Goal: Task Accomplishment & Management: Use online tool/utility

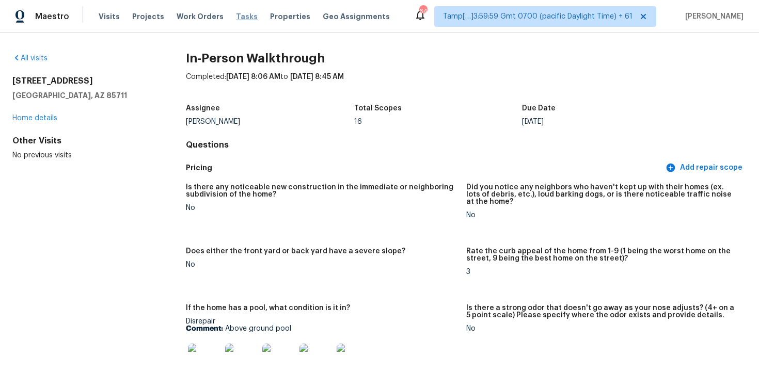
click at [236, 18] on span "Tasks" at bounding box center [247, 16] width 22 height 7
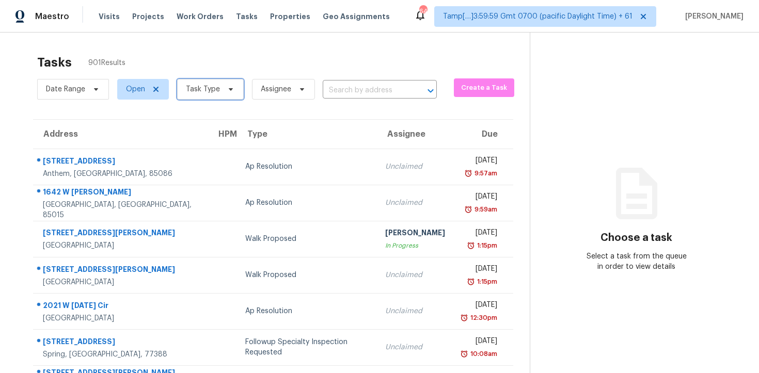
click at [187, 92] on span "Task Type" at bounding box center [203, 89] width 34 height 10
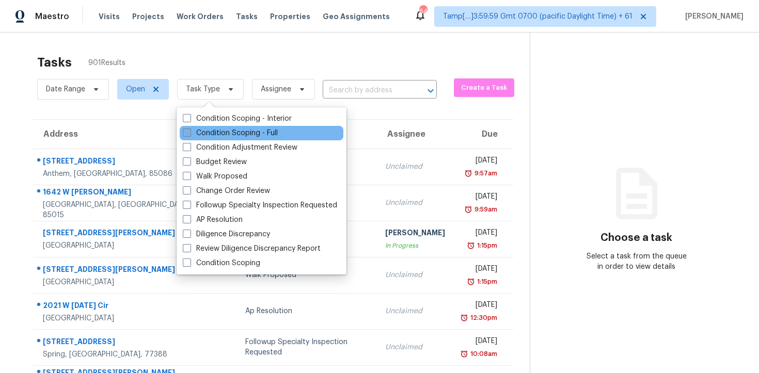
drag, startPoint x: 218, startPoint y: 139, endPoint x: 216, endPoint y: 134, distance: 5.6
click at [218, 139] on div "Condition Scoping - Full" at bounding box center [262, 133] width 164 height 14
click at [216, 134] on label "Condition Scoping - Full" at bounding box center [230, 133] width 95 height 10
click at [189, 134] on input "Condition Scoping - Full" at bounding box center [186, 131] width 7 height 7
checkbox input "true"
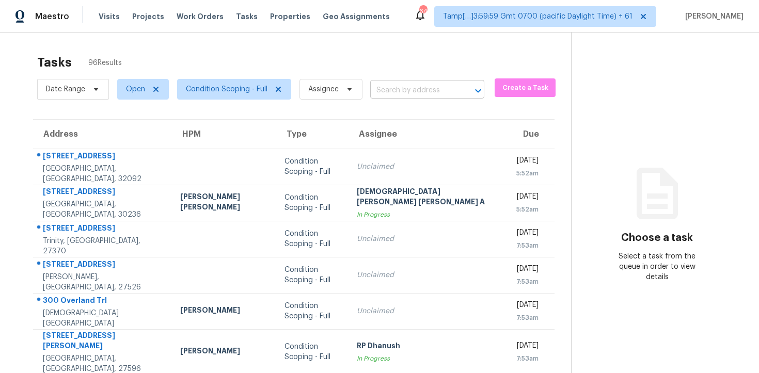
click at [426, 89] on input "text" at bounding box center [412, 91] width 85 height 16
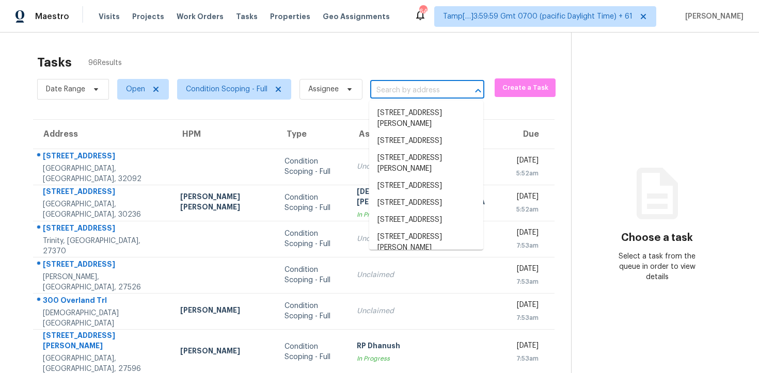
paste input "[STREET_ADDRESS]"
type input "[STREET_ADDRESS]"
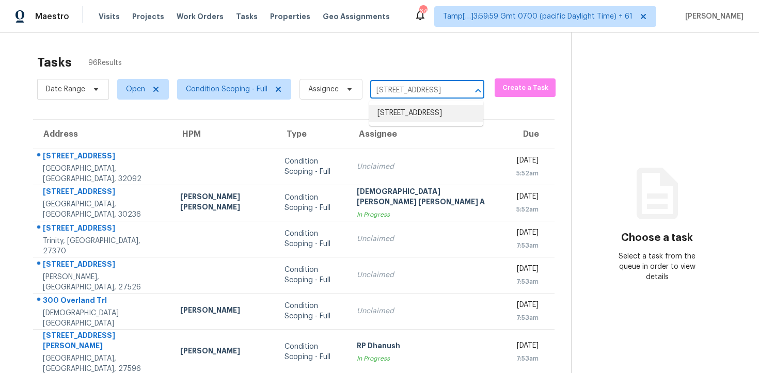
click at [429, 116] on li "[STREET_ADDRESS]" at bounding box center [426, 113] width 114 height 17
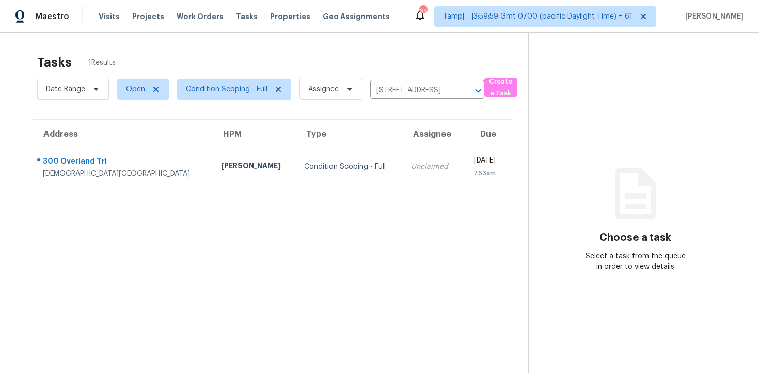
click at [469, 162] on div "[DATE]" at bounding box center [482, 161] width 26 height 13
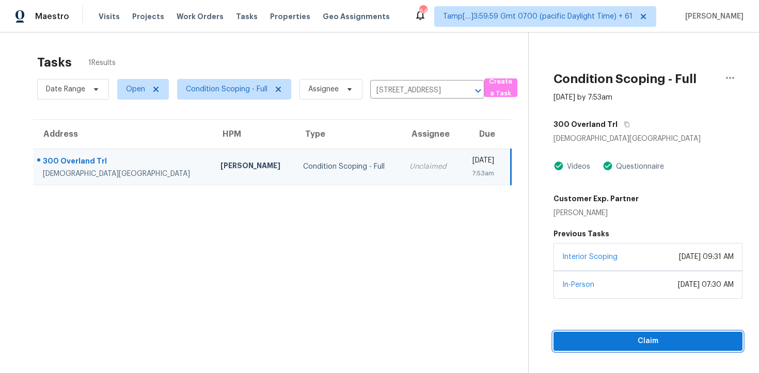
click at [645, 343] on span "Claim" at bounding box center [648, 341] width 172 height 13
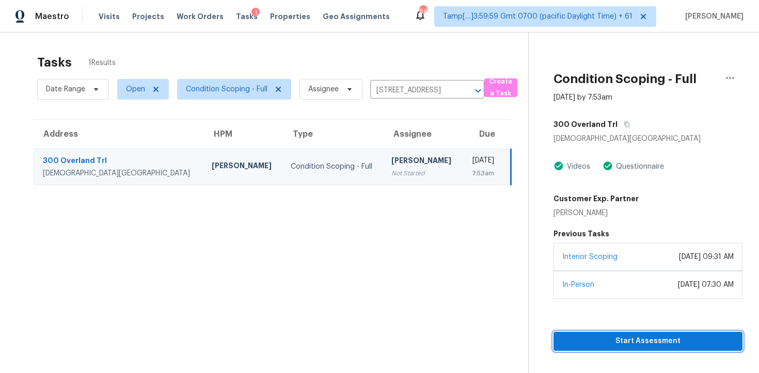
click at [645, 343] on span "Start Assessment" at bounding box center [648, 341] width 172 height 13
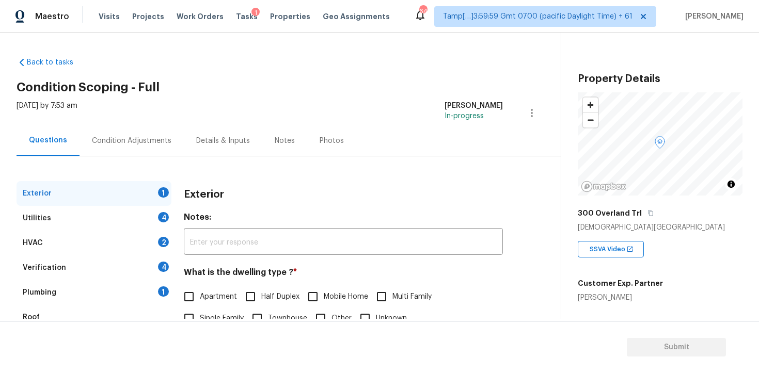
click at [153, 151] on div "Condition Adjustments" at bounding box center [132, 140] width 104 height 30
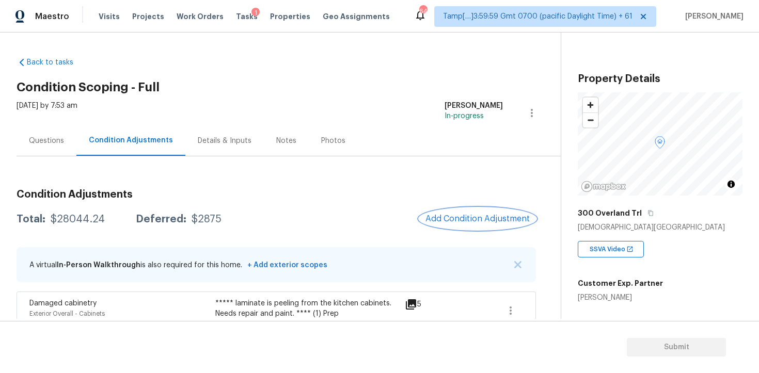
click at [500, 220] on span "Add Condition Adjustment" at bounding box center [477, 218] width 104 height 9
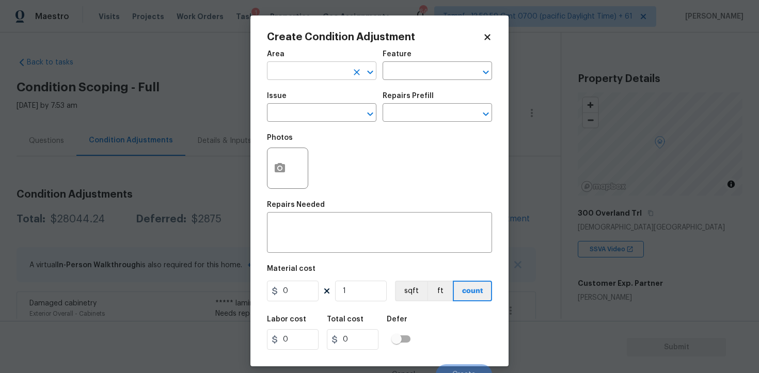
click at [349, 71] on div "​" at bounding box center [321, 72] width 109 height 16
type input "e"
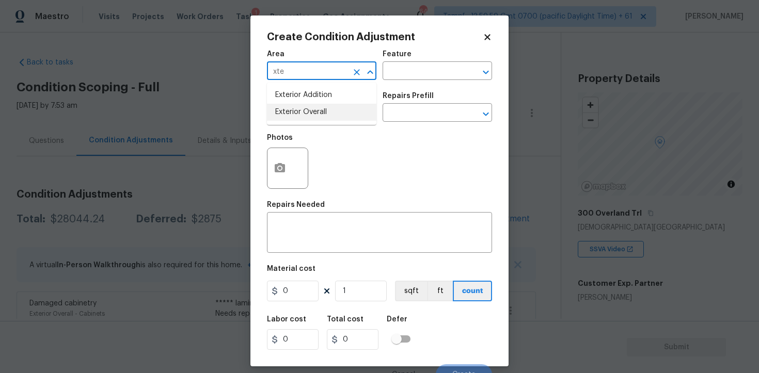
click at [297, 110] on li "Exterior Overall" at bounding box center [321, 112] width 109 height 17
type input "Exterior Overall"
click at [297, 110] on input "text" at bounding box center [307, 114] width 81 height 16
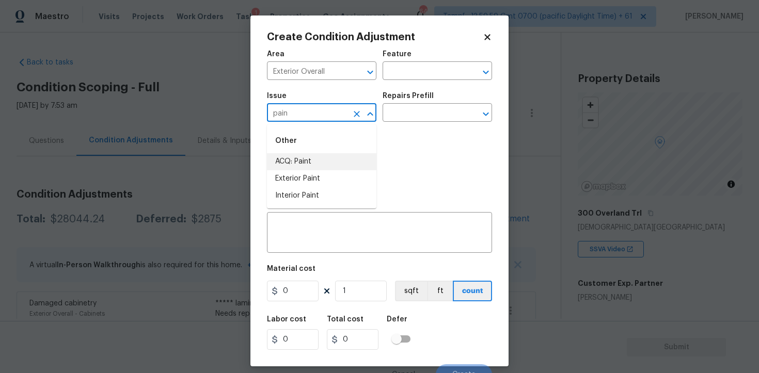
click at [294, 162] on li "ACQ: Paint" at bounding box center [321, 161] width 109 height 17
type input "ACQ: Paint"
click at [407, 121] on input "text" at bounding box center [423, 114] width 81 height 16
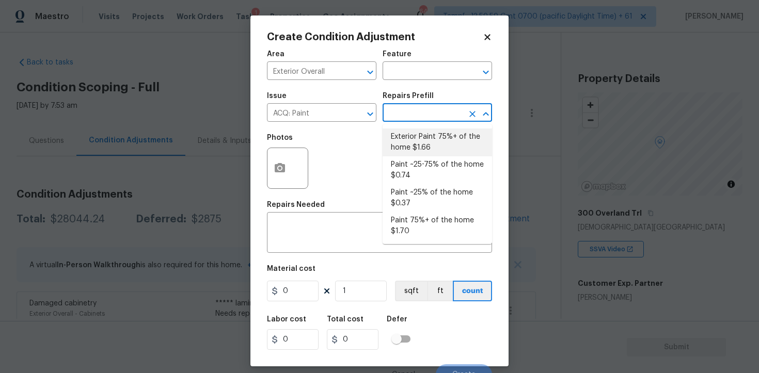
click at [454, 142] on li "Exterior Paint 75%+ of the home $1.66" at bounding box center [437, 143] width 109 height 28
type input "Acquisition"
type textarea "Acquisition Scope: 75%+ of the home exterior will likely require paint"
type input "1.66"
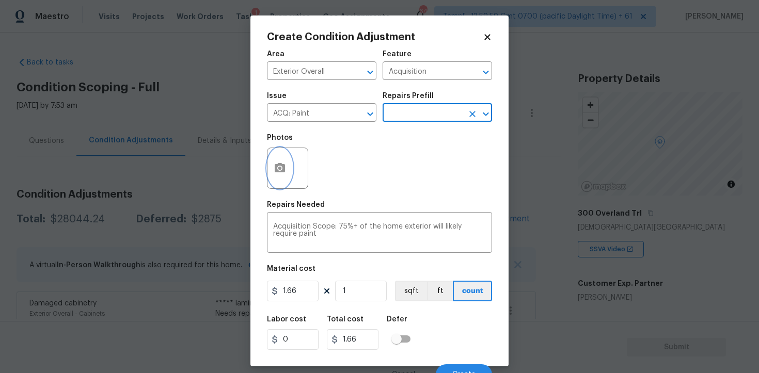
click at [284, 164] on icon "button" at bounding box center [280, 168] width 12 height 12
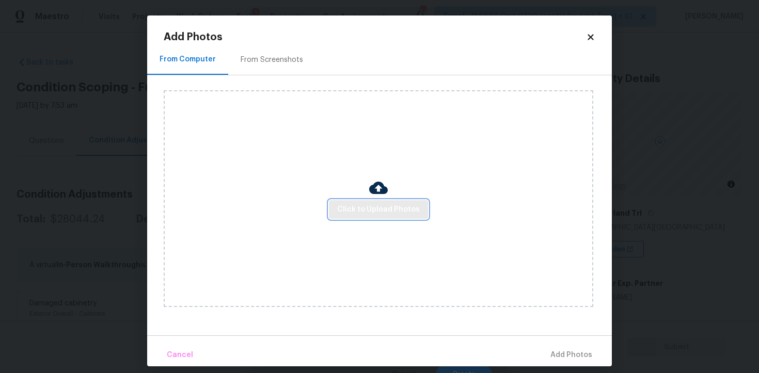
click at [384, 211] on span "Click to Upload Photos" at bounding box center [378, 209] width 83 height 13
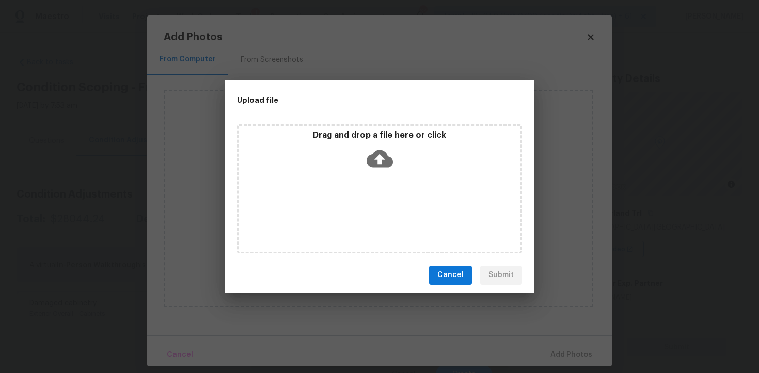
click at [370, 149] on icon at bounding box center [380, 159] width 26 height 26
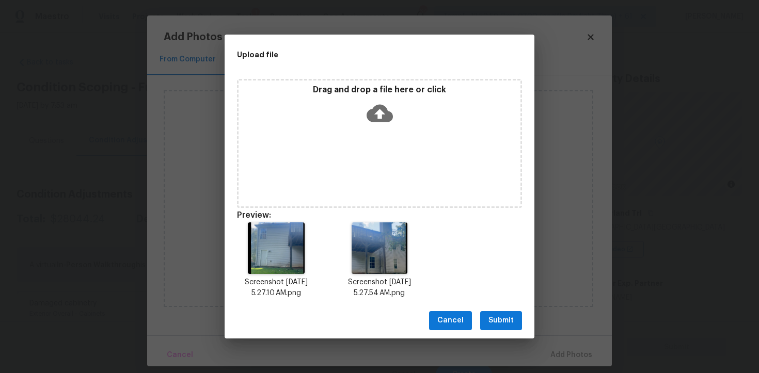
scroll to position [8, 0]
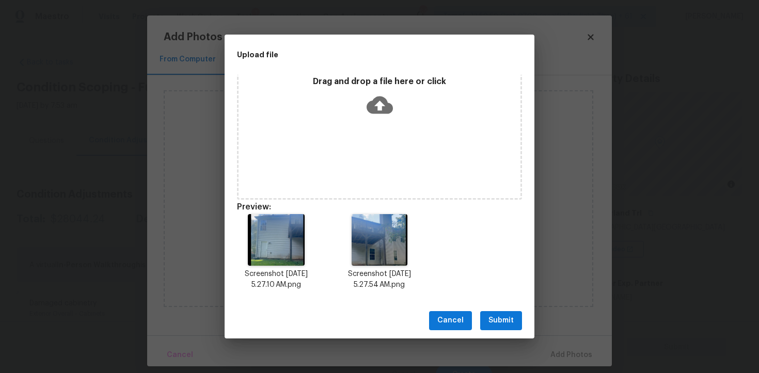
click at [489, 328] on button "Submit" at bounding box center [501, 320] width 42 height 19
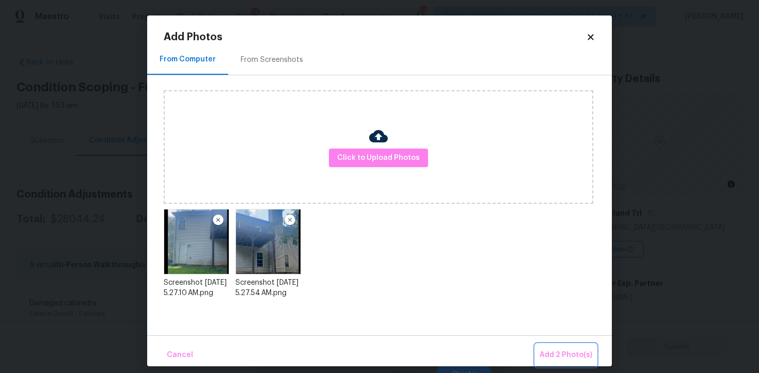
click at [552, 354] on span "Add 2 Photo(s)" at bounding box center [566, 355] width 53 height 13
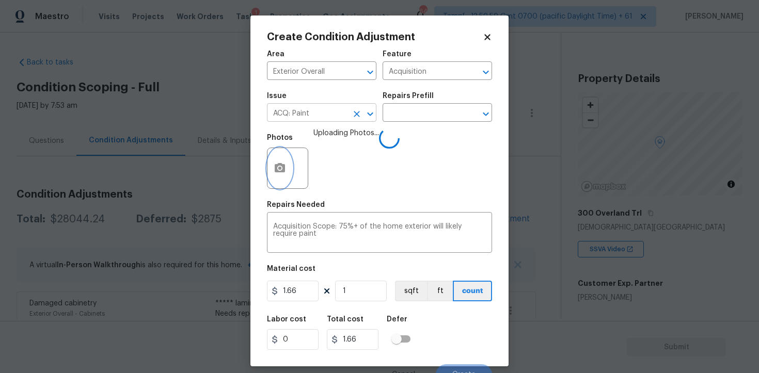
click at [353, 117] on icon "Clear" at bounding box center [357, 114] width 10 height 10
type input "x"
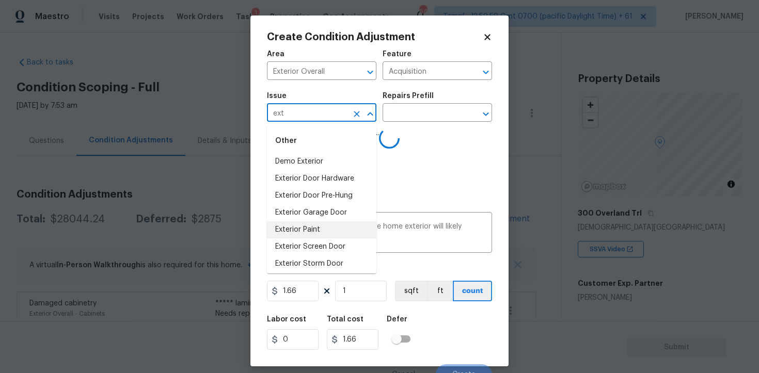
click at [352, 222] on li "Exterior Paint" at bounding box center [321, 230] width 109 height 17
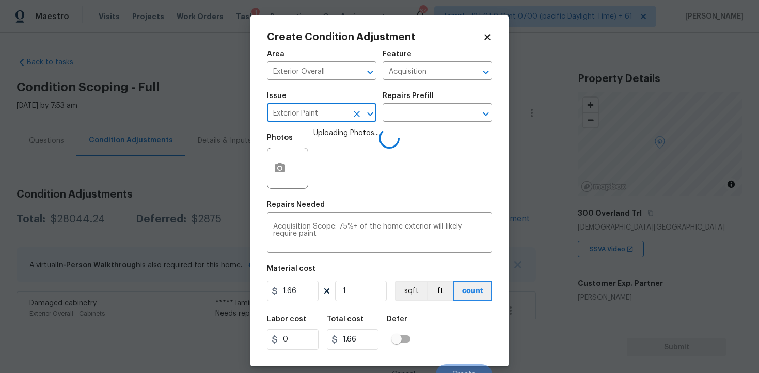
type input "Exterior Paint"
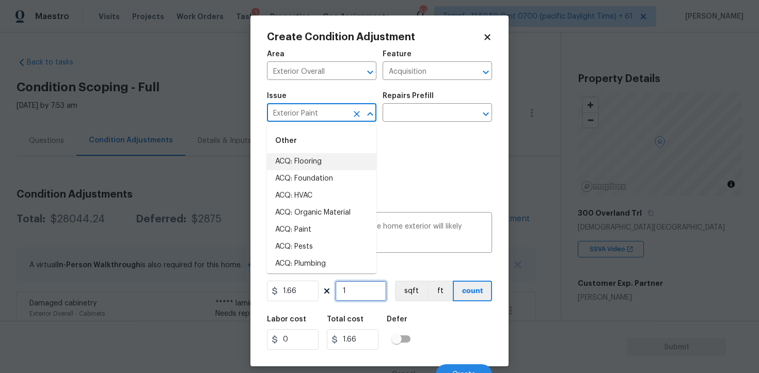
click at [359, 294] on input "1" at bounding box center [361, 291] width 52 height 21
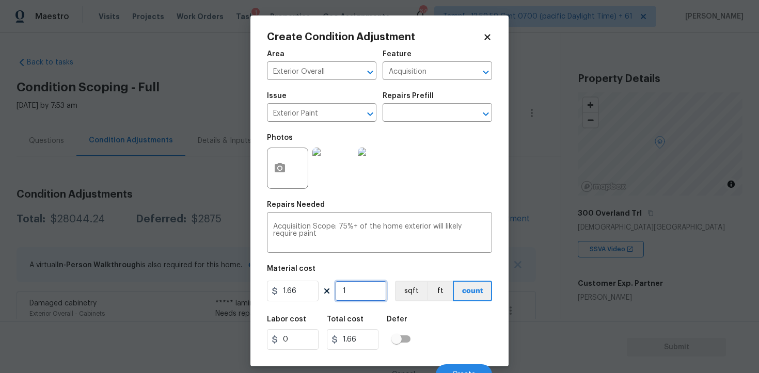
type input "0"
paste input "2329"
type input "2329"
type input "3866.14"
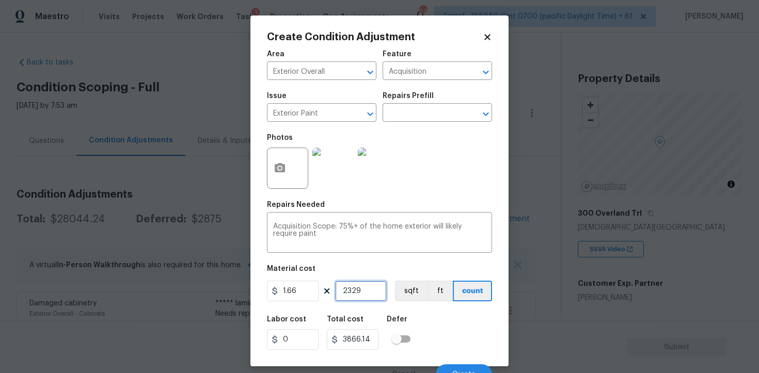
type input "2329"
click at [401, 320] on h5 "Defer" at bounding box center [397, 319] width 21 height 7
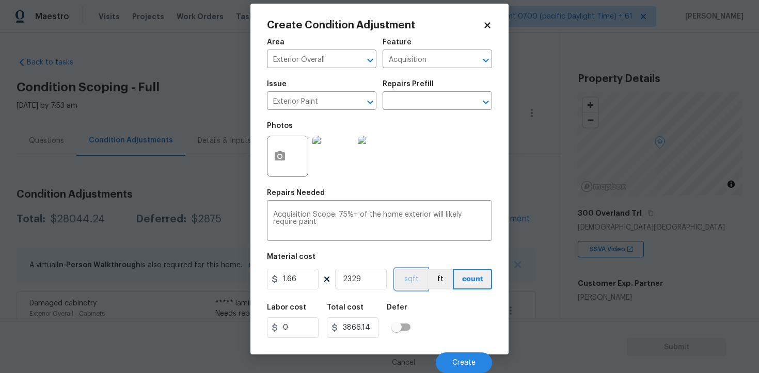
click at [414, 284] on button "sqft" at bounding box center [411, 279] width 32 height 21
click at [458, 351] on div "Cancel Create" at bounding box center [379, 358] width 225 height 29
click at [461, 359] on span "Create" at bounding box center [463, 363] width 23 height 8
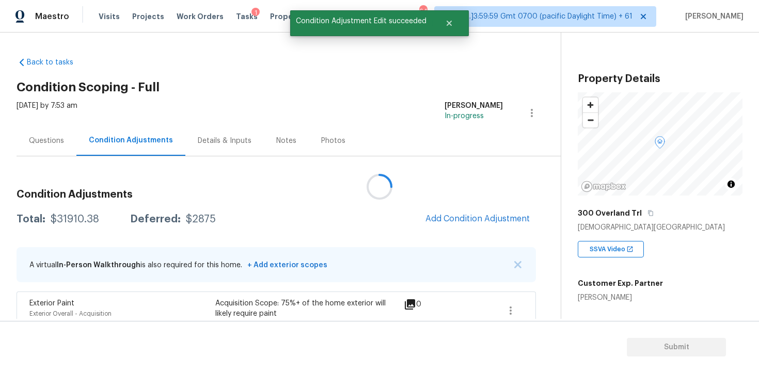
scroll to position [0, 0]
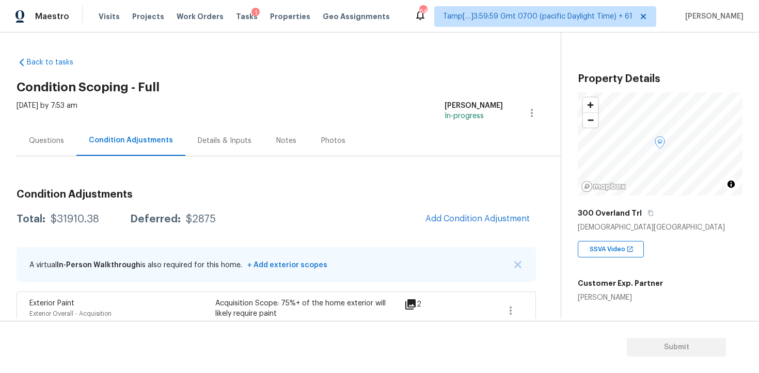
click at [479, 197] on h3 "Condition Adjustments" at bounding box center [276, 194] width 519 height 10
click at [476, 213] on button "Add Condition Adjustment" at bounding box center [477, 219] width 117 height 22
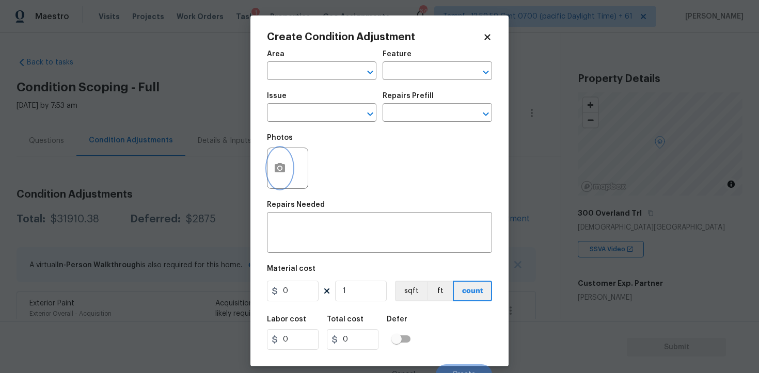
click at [282, 168] on icon "button" at bounding box center [280, 167] width 10 height 9
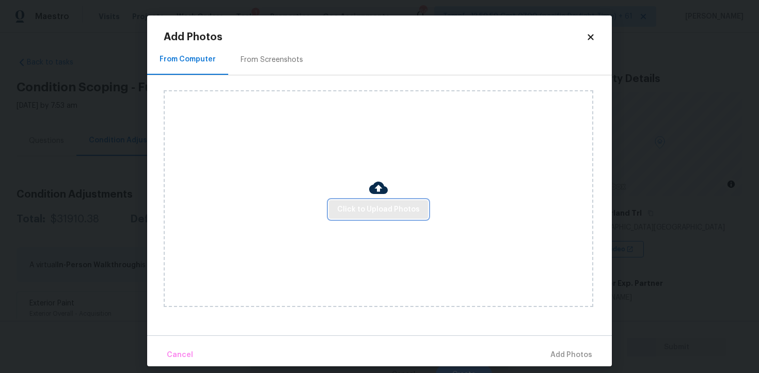
click at [352, 209] on span "Click to Upload Photos" at bounding box center [378, 209] width 83 height 13
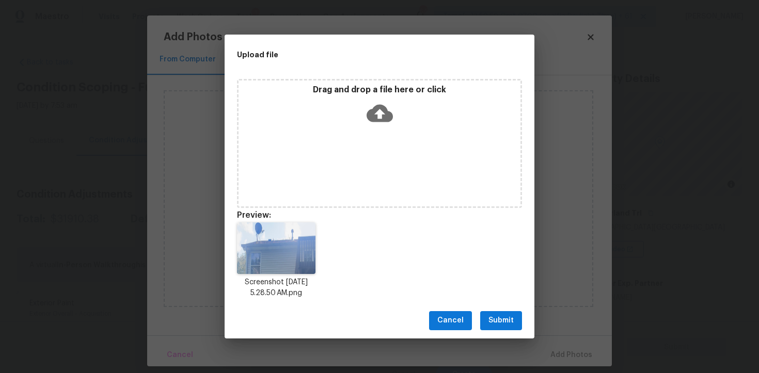
click at [502, 318] on span "Submit" at bounding box center [500, 320] width 25 height 13
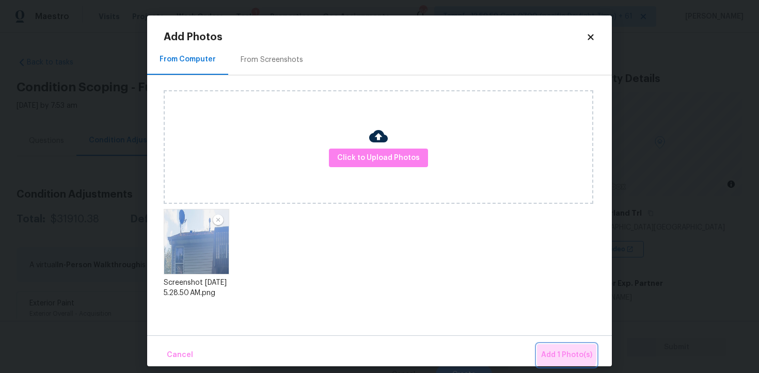
click at [547, 351] on span "Add 1 Photo(s)" at bounding box center [566, 355] width 51 height 13
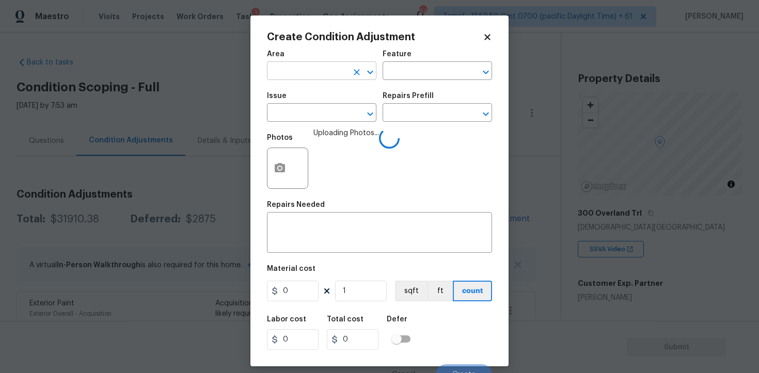
click at [322, 74] on input "text" at bounding box center [307, 72] width 81 height 16
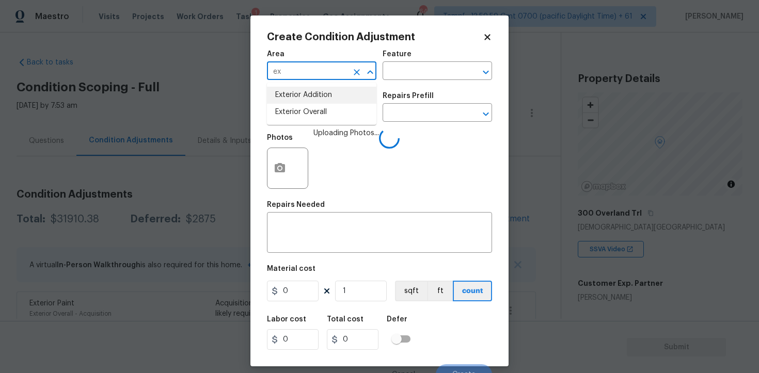
click at [313, 109] on li "Exterior Overall" at bounding box center [321, 112] width 109 height 17
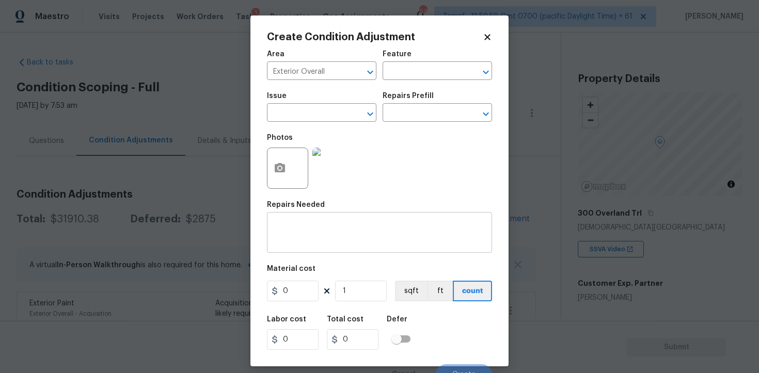
scroll to position [12, 0]
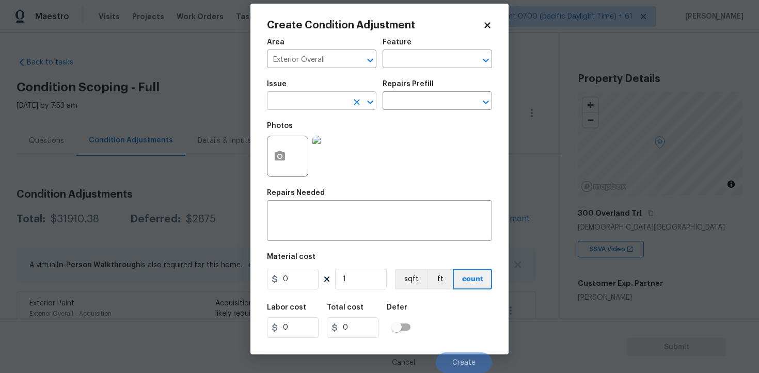
type input "Attic"
click at [353, 57] on icon "Clear" at bounding box center [357, 60] width 10 height 10
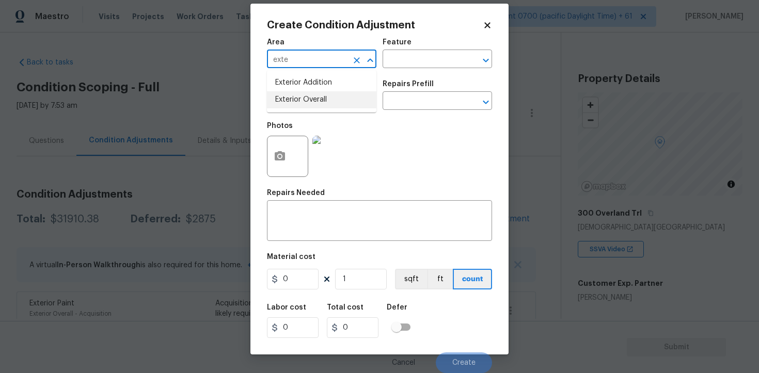
click at [339, 110] on ul "Exterior Addition Exterior Overall" at bounding box center [321, 91] width 109 height 42
click at [324, 88] on li "Exterior Addition" at bounding box center [321, 82] width 109 height 17
type input "Exterior Addition"
click at [324, 88] on div "Issue" at bounding box center [321, 87] width 109 height 13
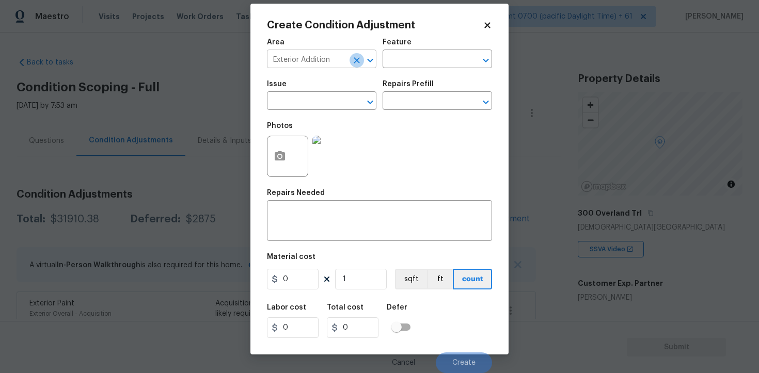
click at [351, 62] on button "Clear" at bounding box center [357, 60] width 14 height 14
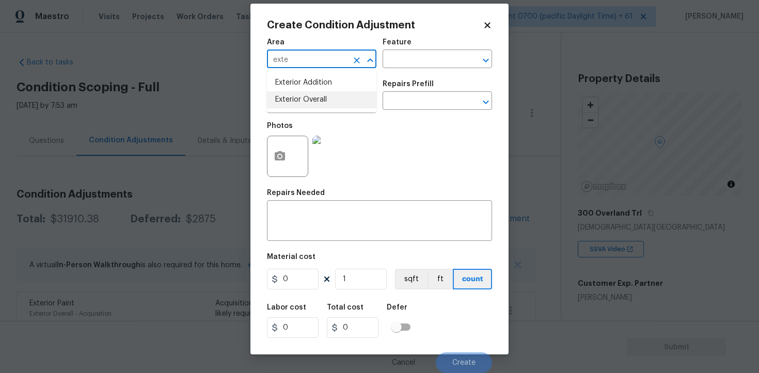
click at [330, 105] on li "Exterior Overall" at bounding box center [321, 99] width 109 height 17
type input "Exterior Overall"
click at [330, 105] on input "text" at bounding box center [307, 102] width 81 height 16
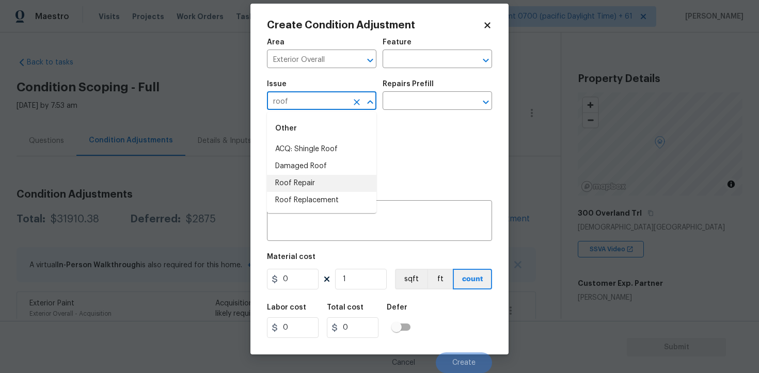
click at [304, 181] on li "Roof Repair" at bounding box center [321, 183] width 109 height 17
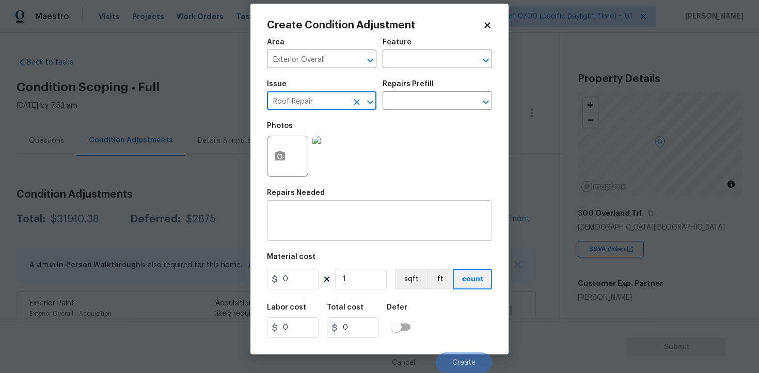
type input "Roof Repair"
click at [316, 234] on div "x ​" at bounding box center [379, 222] width 225 height 38
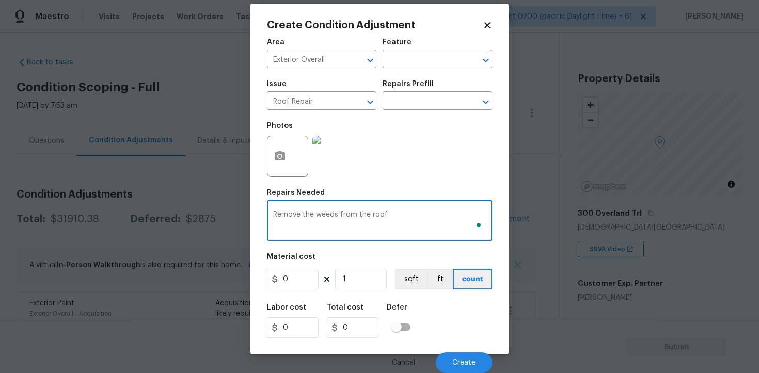
type textarea "Remove the weeds from the roof"
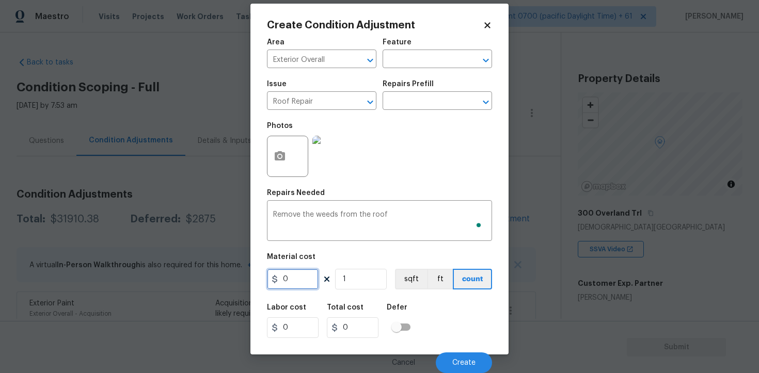
click at [301, 283] on input "0" at bounding box center [293, 279] width 52 height 21
type input "200"
click at [438, 302] on div "Labor cost 0 Total cost 200 Defer" at bounding box center [379, 321] width 225 height 46
click at [451, 353] on button "Create" at bounding box center [464, 363] width 56 height 21
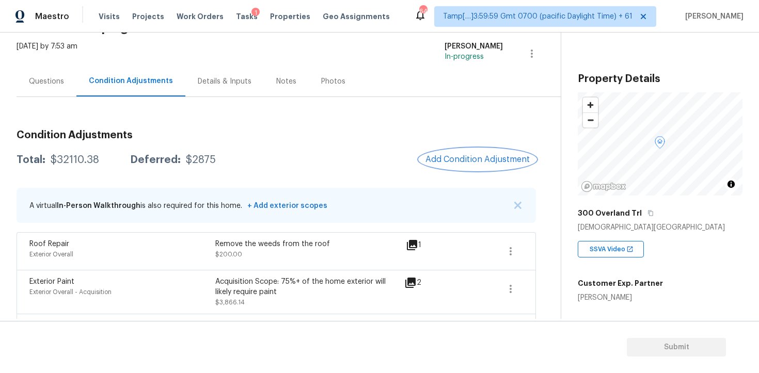
scroll to position [43, 0]
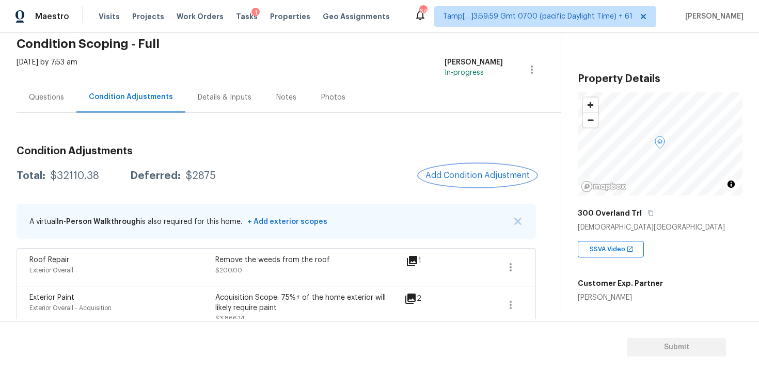
click at [505, 166] on button "Add Condition Adjustment" at bounding box center [477, 176] width 117 height 22
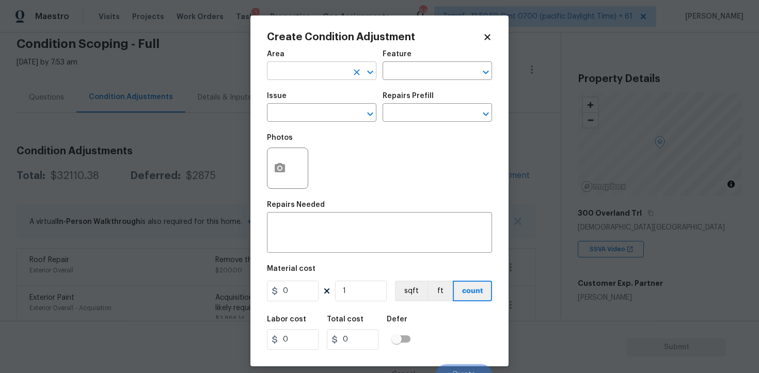
click at [311, 71] on input "text" at bounding box center [307, 72] width 81 height 16
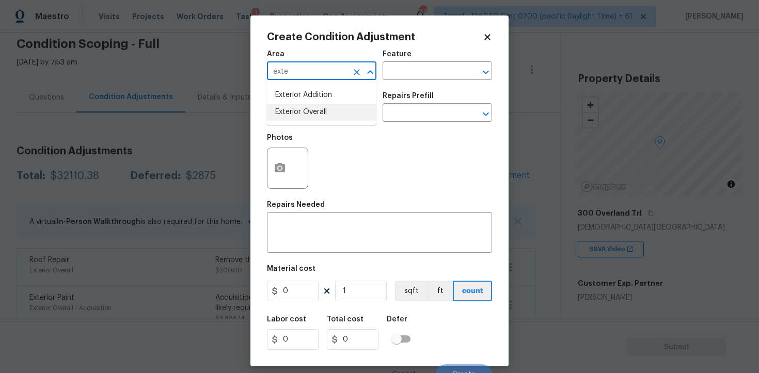
click at [312, 112] on li "Exterior Overall" at bounding box center [321, 112] width 109 height 17
type input "Exterior Overall"
click at [312, 112] on input "text" at bounding box center [307, 114] width 81 height 16
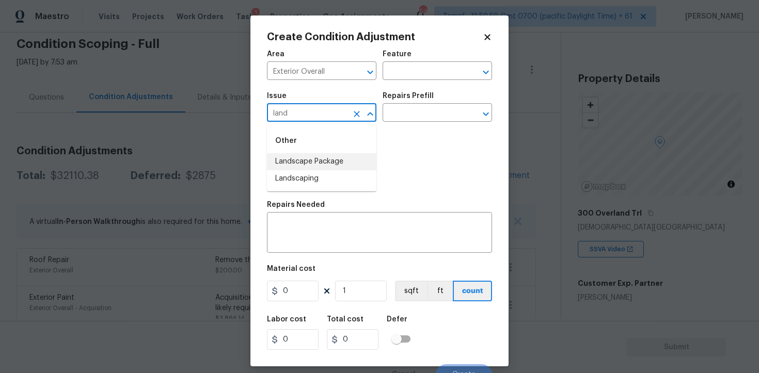
click at [315, 159] on li "Landscape Package" at bounding box center [321, 161] width 109 height 17
type input "Landscape Package"
click at [416, 118] on input "text" at bounding box center [423, 114] width 81 height 16
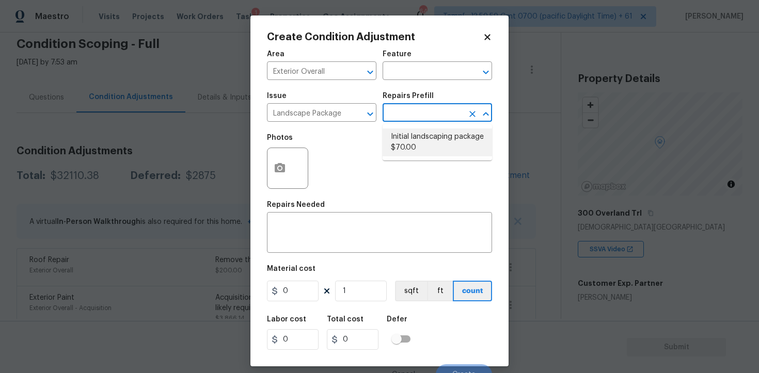
click at [426, 145] on li "Initial landscaping package $70.00" at bounding box center [437, 143] width 109 height 28
type input "Home Readiness Packages"
type textarea "Mowing of grass up to 6" in height. Mow, edge along driveways & sidewalks, trim…"
type input "70"
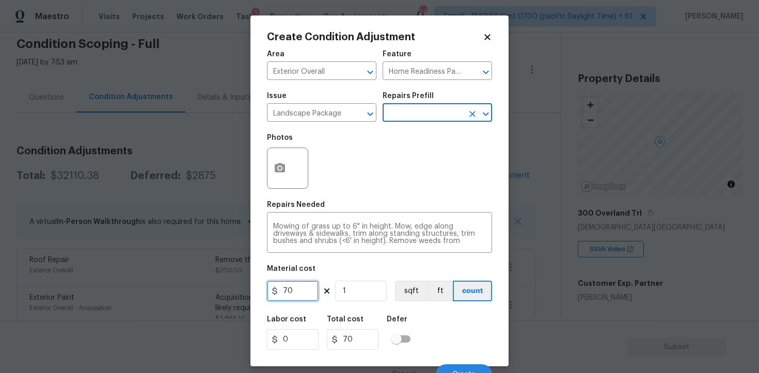
click at [309, 287] on input "70" at bounding box center [293, 291] width 52 height 21
click at [308, 286] on input "70" at bounding box center [293, 291] width 52 height 21
type input "1000"
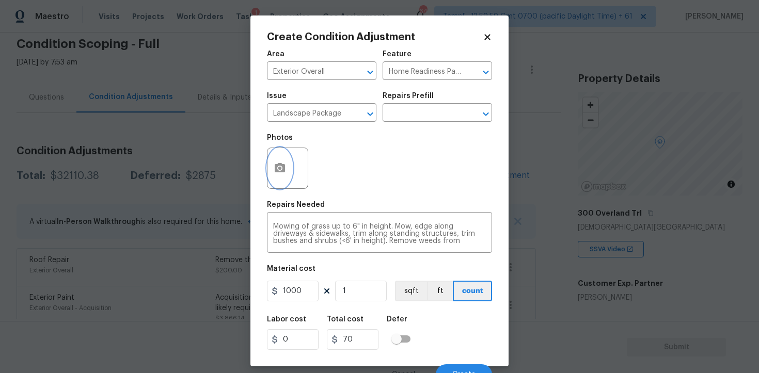
click at [268, 163] on button "button" at bounding box center [279, 168] width 25 height 40
type input "1000"
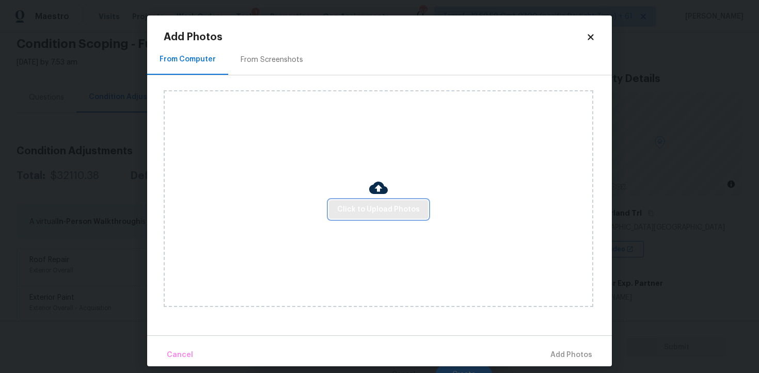
click at [369, 201] on button "Click to Upload Photos" at bounding box center [378, 209] width 99 height 19
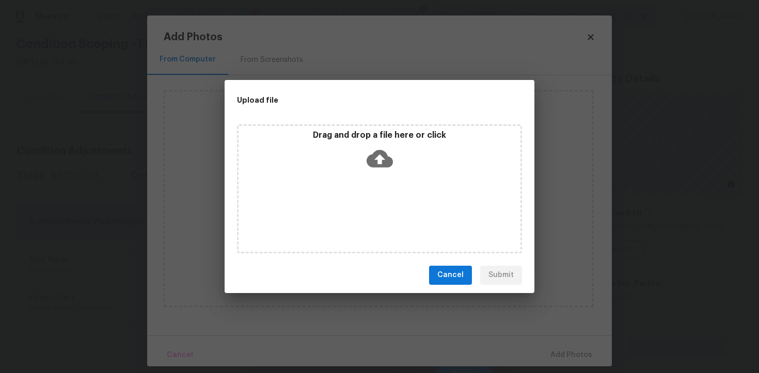
click at [370, 162] on icon at bounding box center [380, 159] width 26 height 18
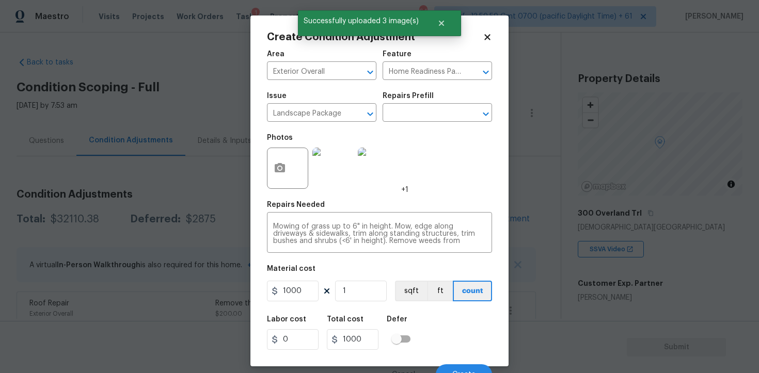
scroll to position [12, 0]
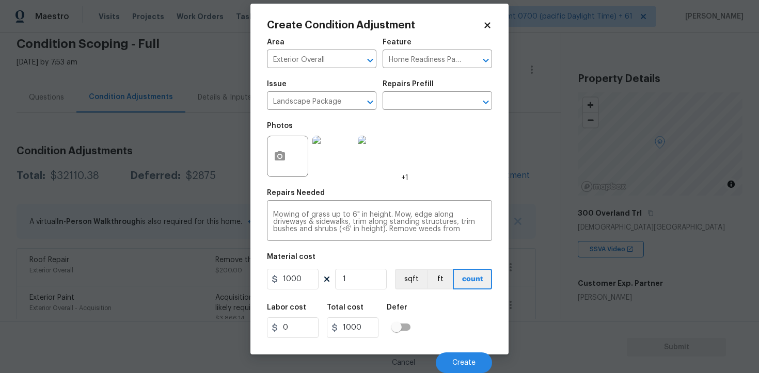
click at [461, 352] on div "Cancel Create" at bounding box center [379, 358] width 225 height 29
click at [461, 356] on button "Create" at bounding box center [464, 363] width 56 height 21
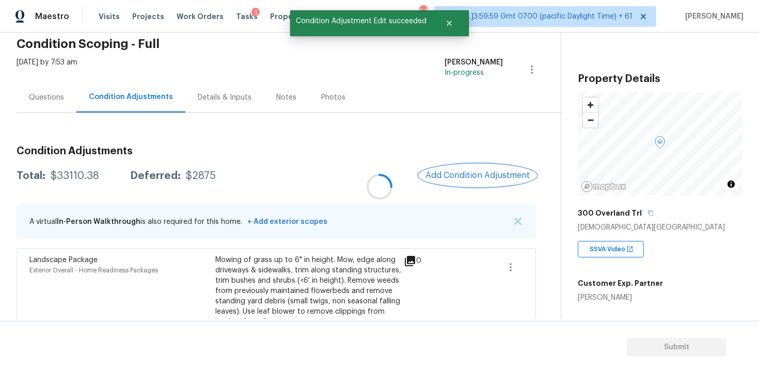
scroll to position [0, 0]
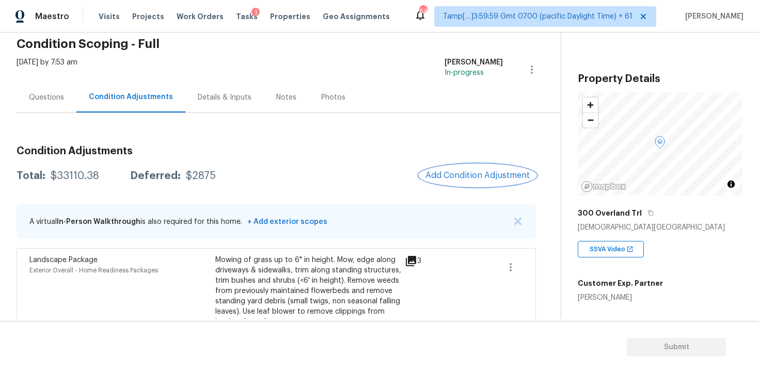
click at [473, 179] on span "Add Condition Adjustment" at bounding box center [477, 175] width 104 height 9
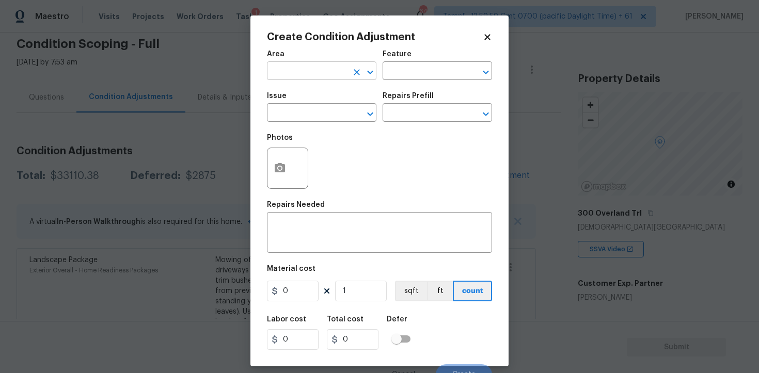
click at [324, 75] on input "text" at bounding box center [307, 72] width 81 height 16
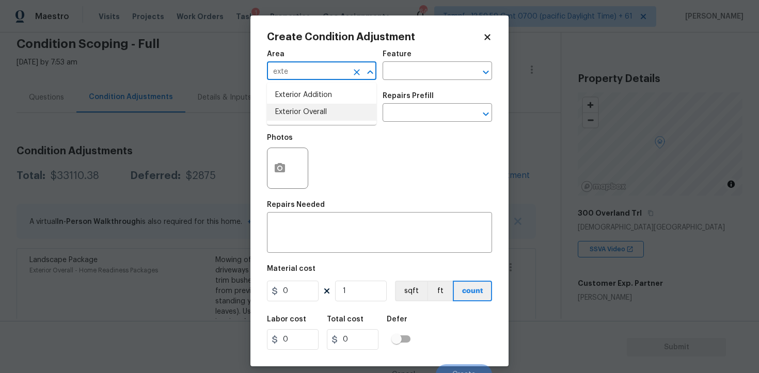
click at [315, 122] on ul "Exterior Addition Exterior Overall" at bounding box center [321, 104] width 109 height 42
click at [313, 110] on li "Exterior Overall" at bounding box center [321, 112] width 109 height 17
type input "Exterior Overall"
click at [313, 110] on input "text" at bounding box center [307, 114] width 81 height 16
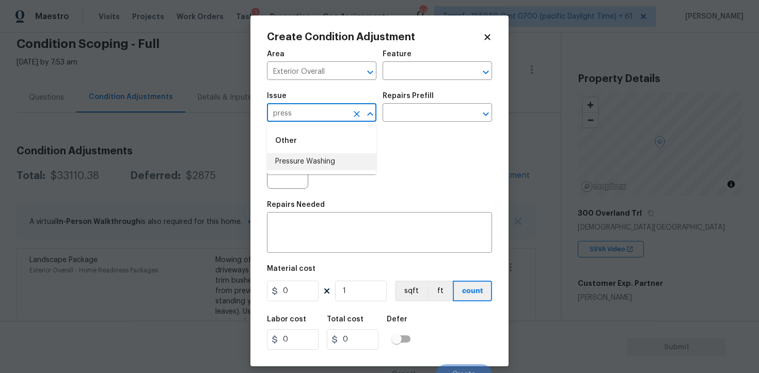
click at [326, 157] on li "Pressure Washing" at bounding box center [321, 161] width 109 height 17
type input "Pressure Washing"
click at [401, 109] on input "text" at bounding box center [423, 114] width 81 height 16
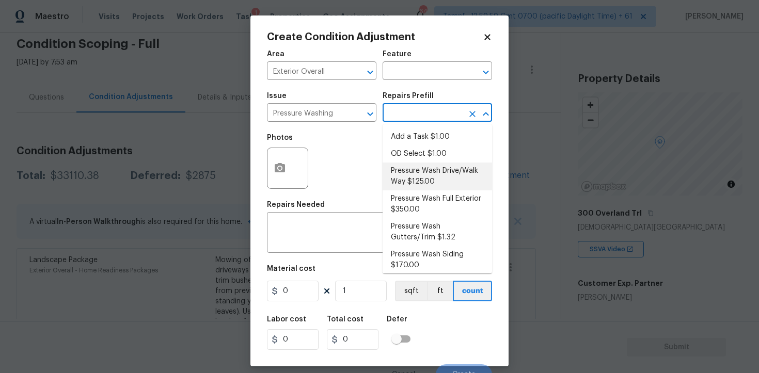
click at [407, 171] on li "Pressure Wash Drive/Walk Way $125.00" at bounding box center [437, 177] width 109 height 28
type input "Siding"
type textarea "Pressure wash the driveways/walkways as directed by the PM. Ensure that all deb…"
type input "125"
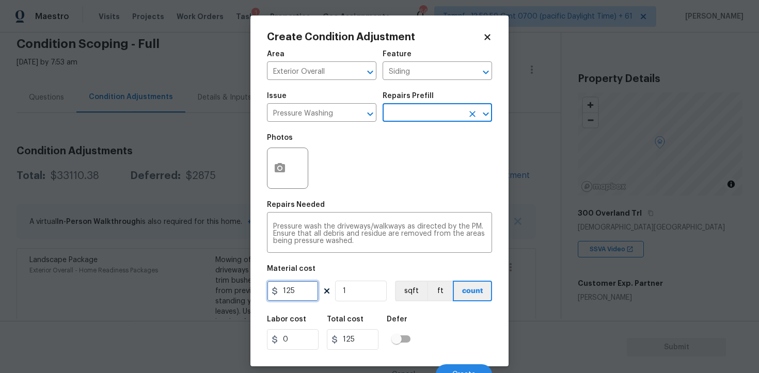
click at [306, 285] on input "125" at bounding box center [293, 291] width 52 height 21
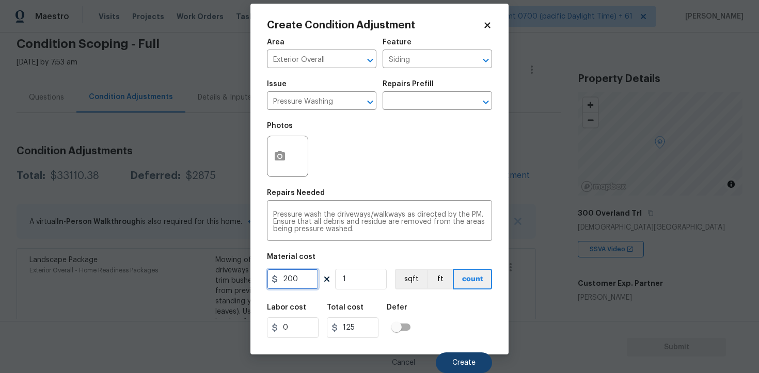
type input "200"
click at [459, 363] on span "Create" at bounding box center [463, 363] width 23 height 8
type input "200"
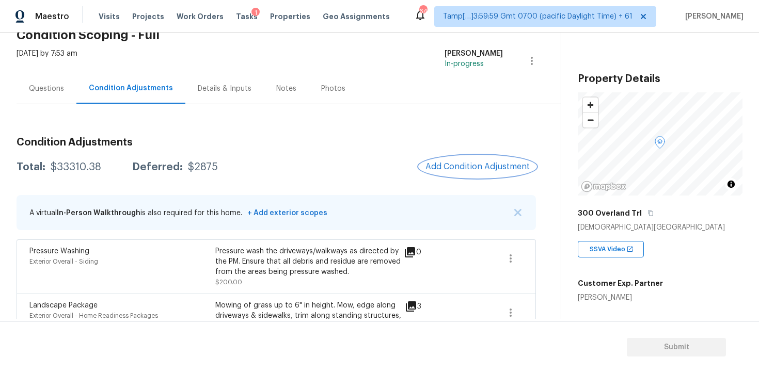
scroll to position [0, 0]
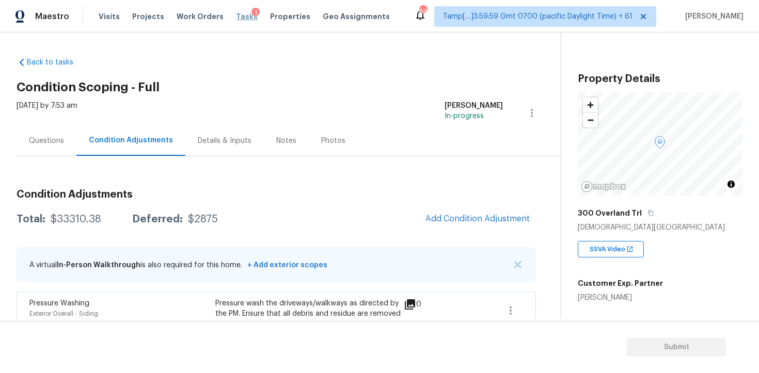
click at [236, 14] on span "Tasks" at bounding box center [247, 16] width 22 height 7
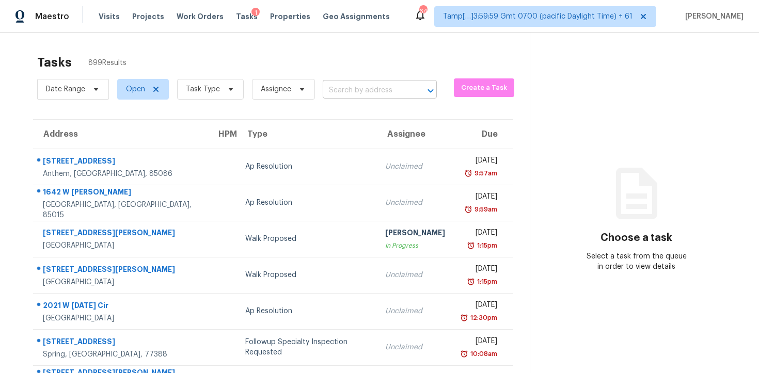
click at [323, 91] on input "text" at bounding box center [365, 91] width 85 height 16
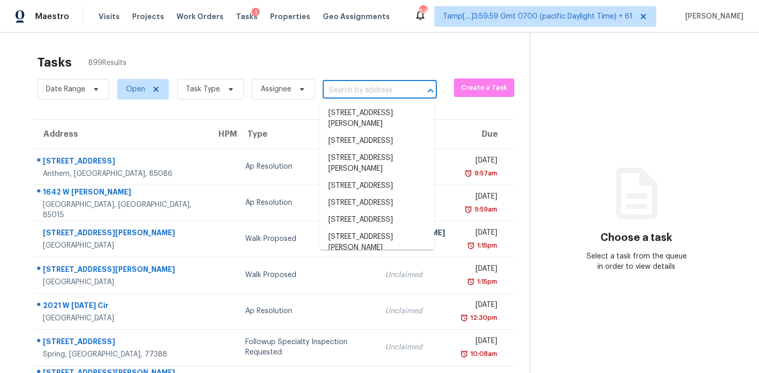
paste input "300 Overland Trl, Temple, GA 30179"
type input "300 Overland Trl, Temple, GA 30179"
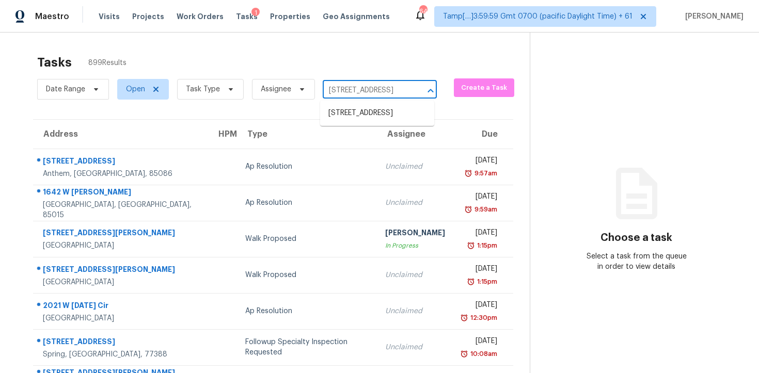
click at [372, 109] on li "300 Overland Trl, Temple, GA 30179" at bounding box center [377, 113] width 114 height 17
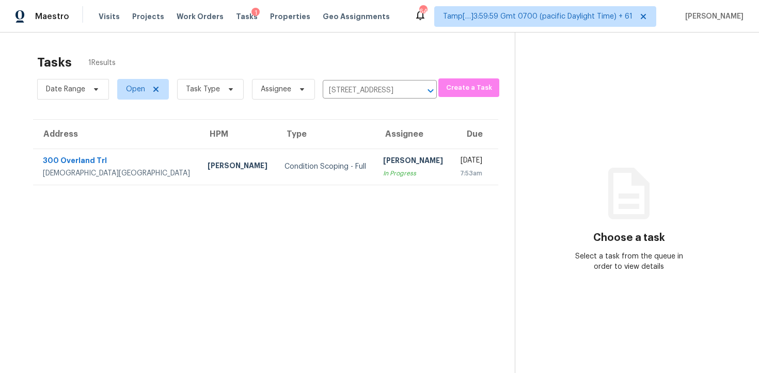
click at [385, 166] on td "Vigneshwaran B In Progress" at bounding box center [413, 167] width 77 height 36
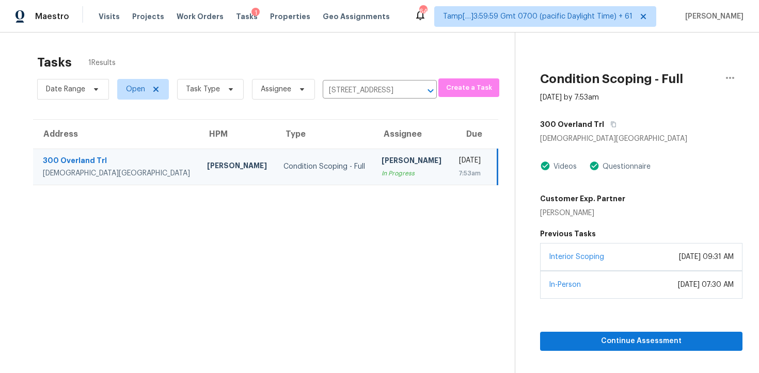
scroll to position [33, 0]
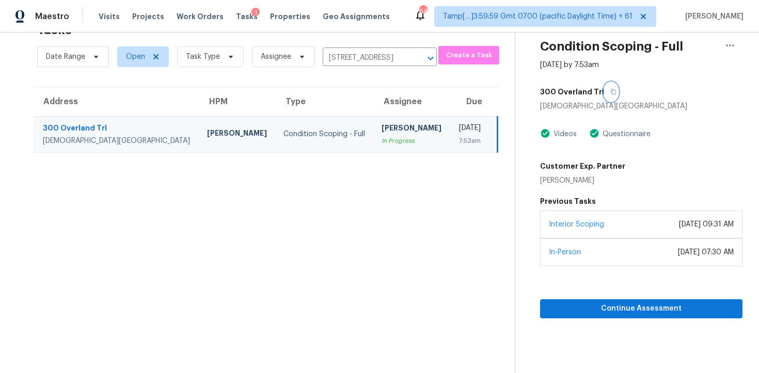
click at [610, 89] on icon "button" at bounding box center [613, 92] width 6 height 6
click at [719, 49] on button "button" at bounding box center [730, 45] width 25 height 25
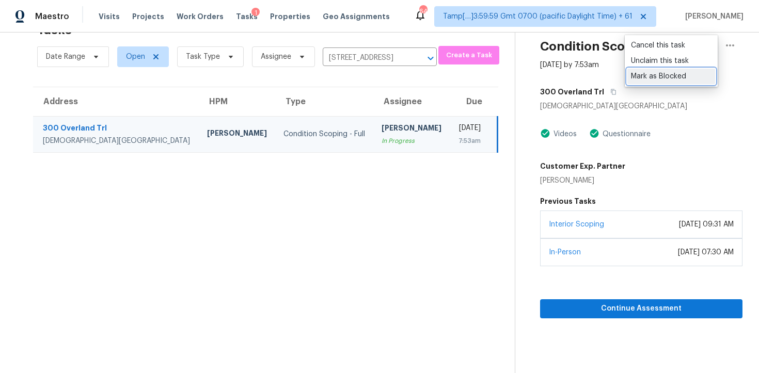
click at [658, 73] on div "Mark as Blocked" at bounding box center [671, 76] width 81 height 10
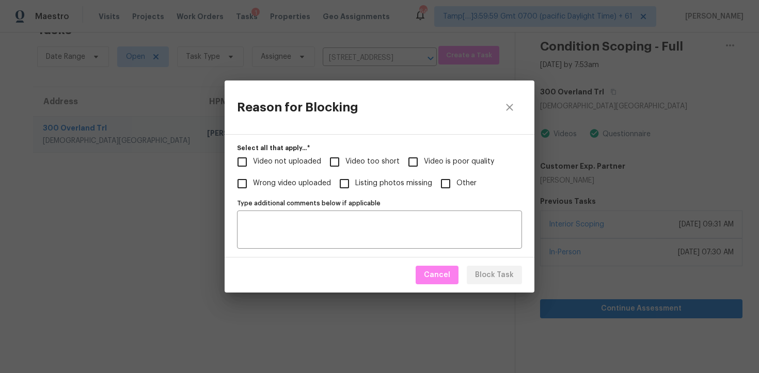
click at [371, 166] on span "Video too short" at bounding box center [372, 161] width 54 height 11
click at [345, 166] on input "Video too short" at bounding box center [335, 162] width 22 height 22
checkbox input "true"
click at [498, 282] on button "Block Task" at bounding box center [494, 275] width 55 height 19
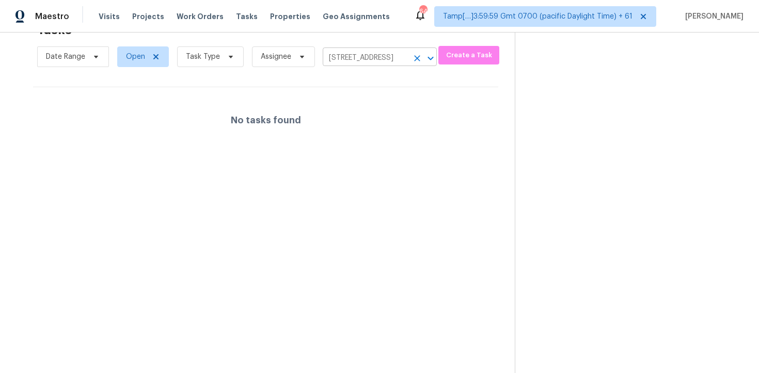
click at [412, 53] on icon "Clear" at bounding box center [417, 58] width 10 height 10
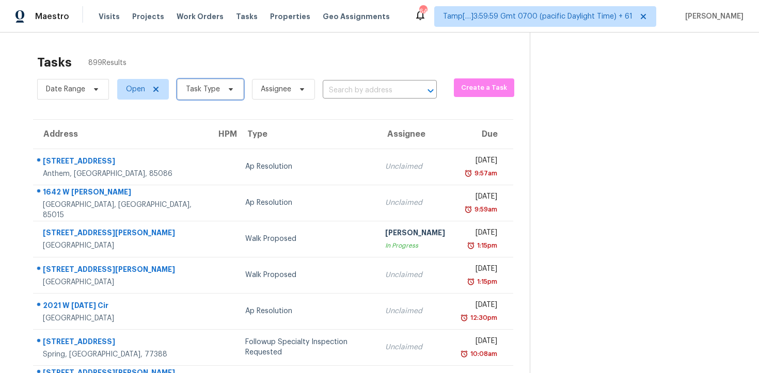
click at [207, 86] on span "Task Type" at bounding box center [203, 89] width 34 height 10
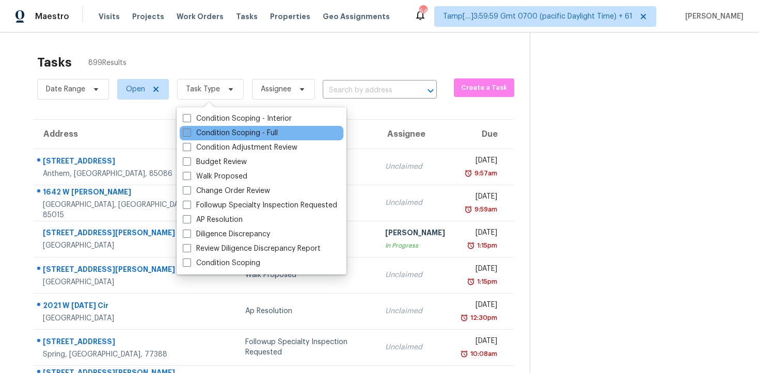
click at [220, 131] on label "Condition Scoping - Full" at bounding box center [230, 133] width 95 height 10
click at [189, 131] on input "Condition Scoping - Full" at bounding box center [186, 131] width 7 height 7
checkbox input "true"
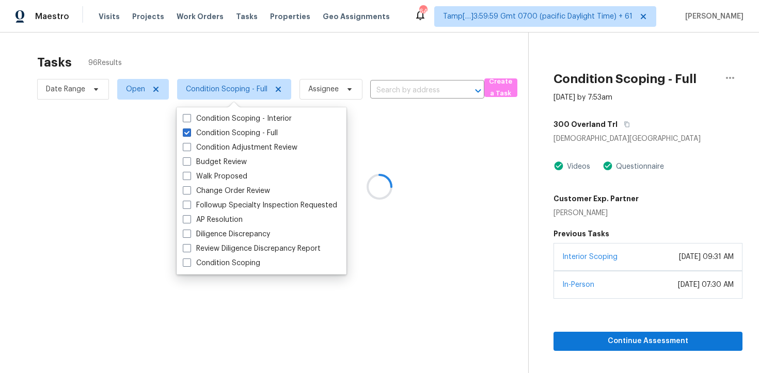
click at [194, 64] on div at bounding box center [379, 186] width 759 height 373
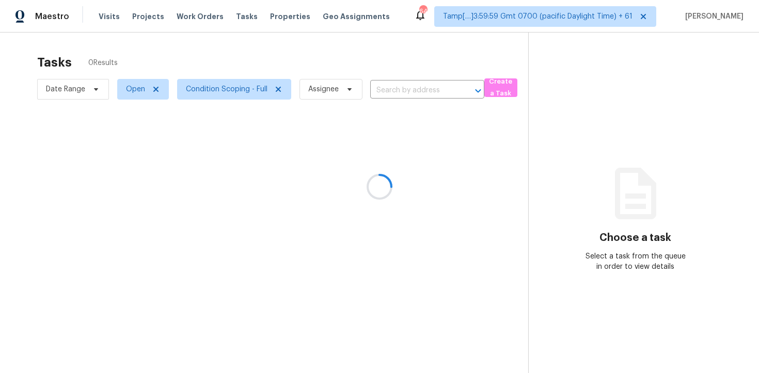
click at [244, 47] on div at bounding box center [379, 186] width 759 height 373
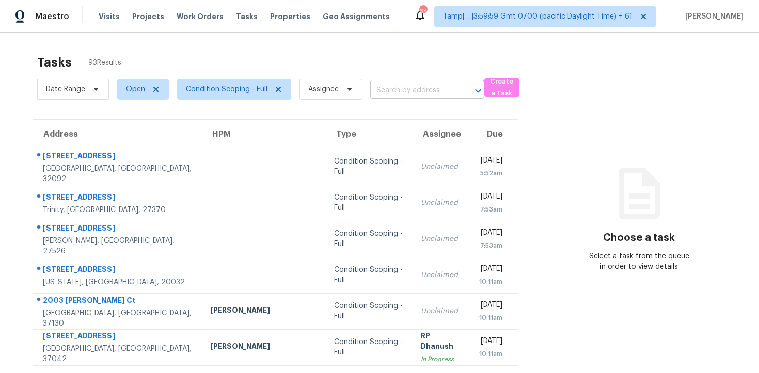
click at [386, 92] on input "text" at bounding box center [412, 91] width 85 height 16
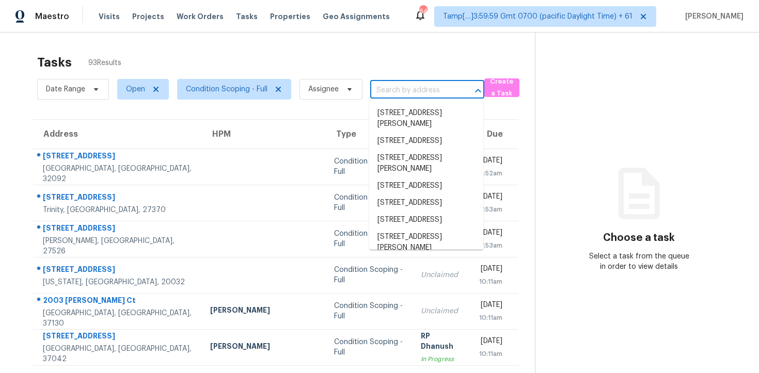
paste input "[STREET_ADDRESS]"
type input "[STREET_ADDRESS]"
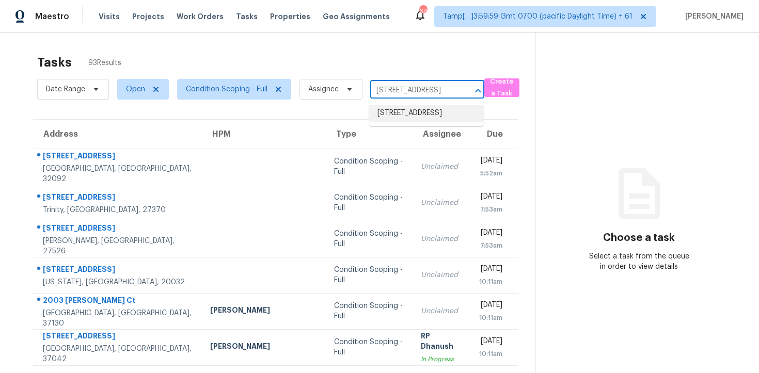
click at [400, 113] on li "[STREET_ADDRESS]" at bounding box center [426, 113] width 114 height 17
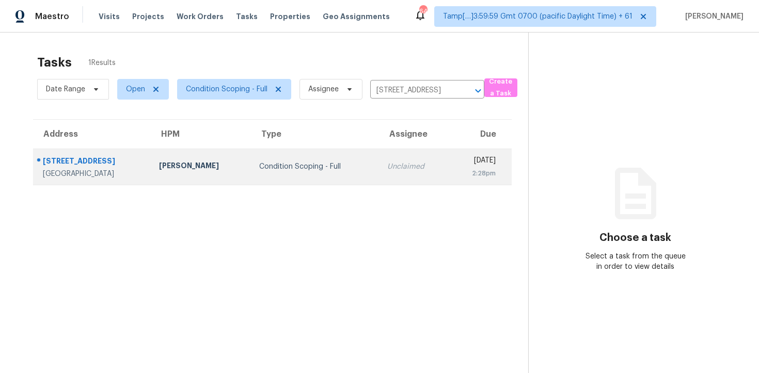
click at [457, 156] on div "[DATE]" at bounding box center [476, 161] width 38 height 13
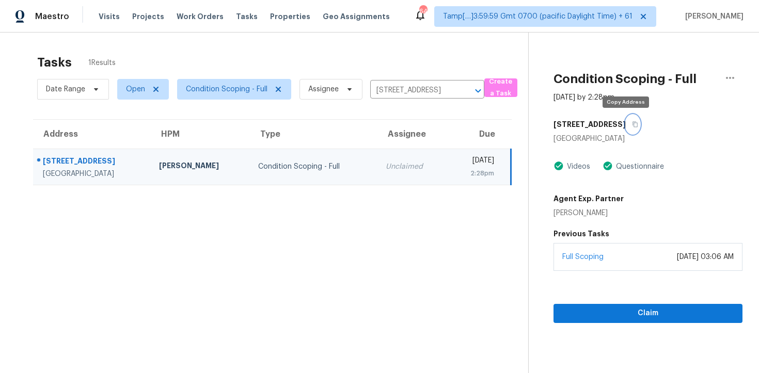
click at [629, 118] on button "button" at bounding box center [633, 124] width 14 height 19
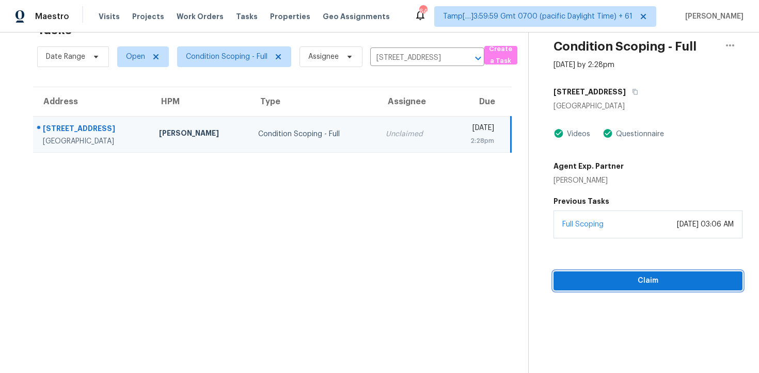
click at [619, 288] on button "Claim" at bounding box center [648, 281] width 189 height 19
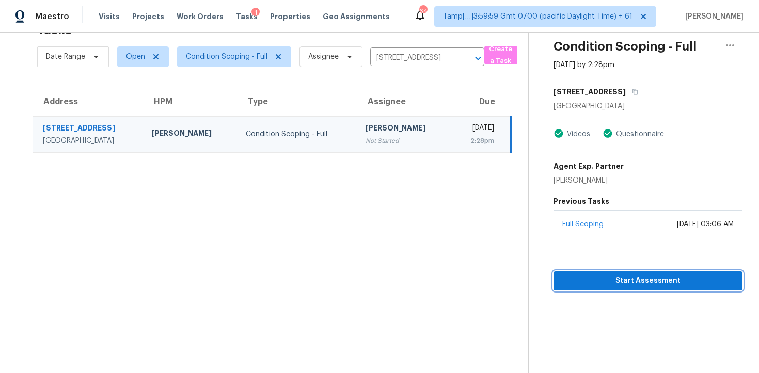
click at [594, 280] on span "Start Assessment" at bounding box center [648, 281] width 172 height 13
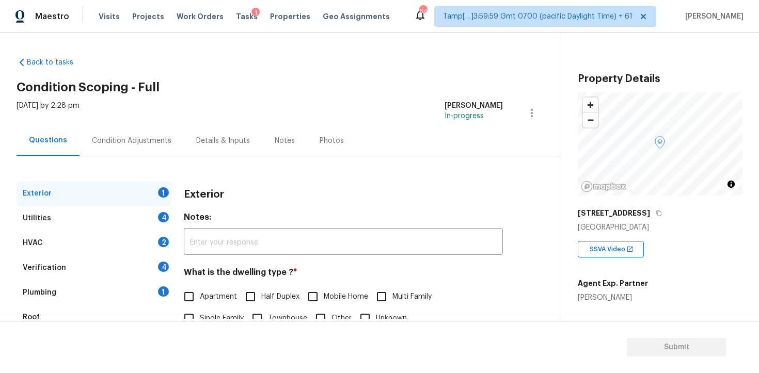
click at [160, 147] on div "Condition Adjustments" at bounding box center [132, 140] width 104 height 30
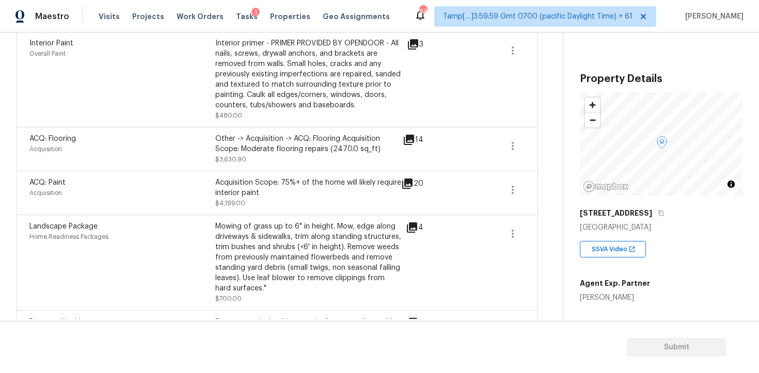
scroll to position [375, 0]
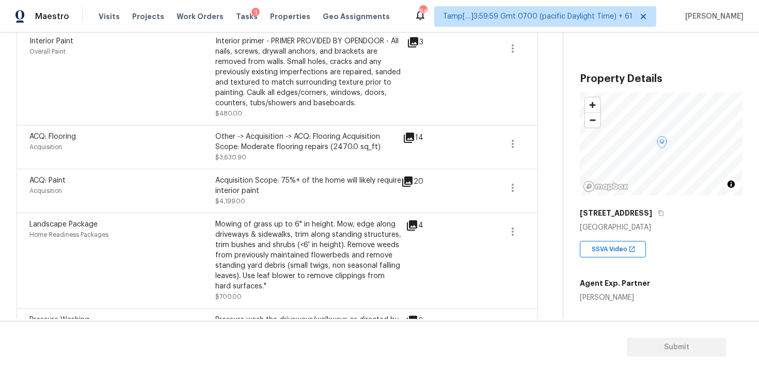
click at [422, 231] on div "4" at bounding box center [431, 225] width 51 height 12
click at [412, 220] on icon at bounding box center [412, 225] width 12 height 12
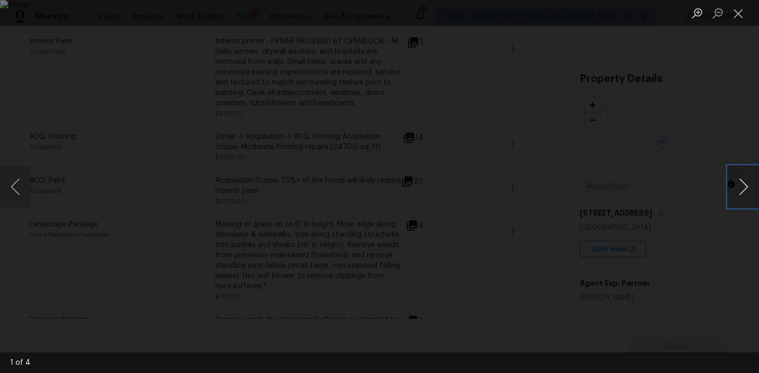
click at [739, 177] on button "Next image" at bounding box center [743, 186] width 31 height 41
click at [723, 132] on div "Lightbox" at bounding box center [379, 186] width 759 height 373
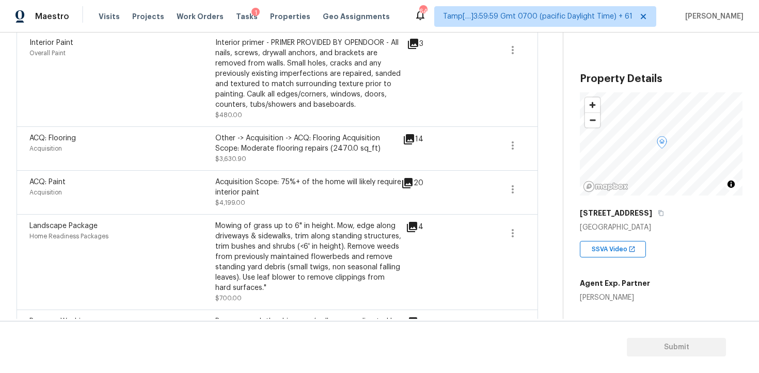
scroll to position [374, 0]
click at [413, 144] on icon at bounding box center [409, 139] width 12 height 12
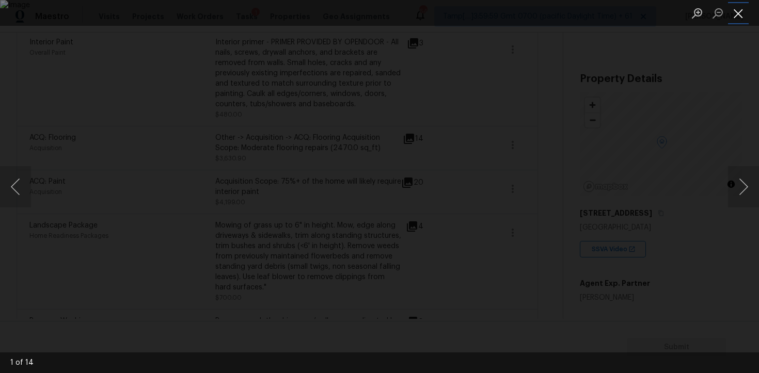
click at [736, 18] on button "Close lightbox" at bounding box center [738, 13] width 21 height 18
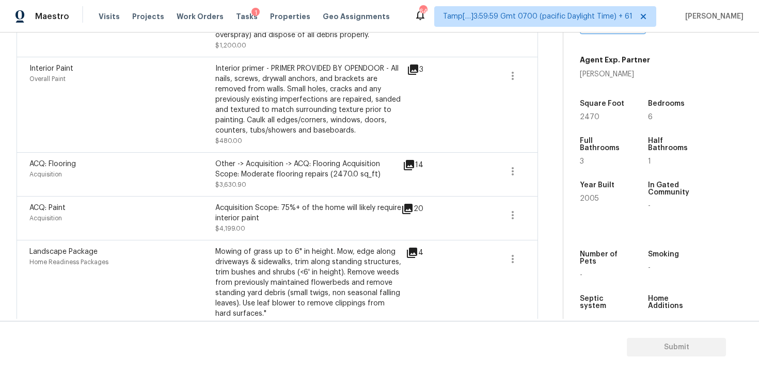
scroll to position [350, 0]
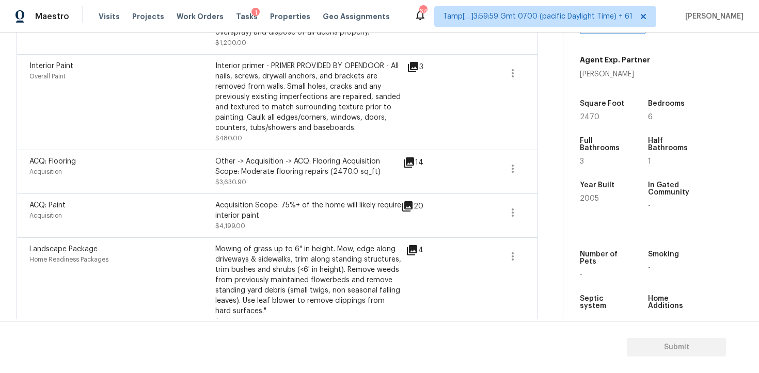
click at [408, 161] on icon at bounding box center [409, 162] width 10 height 10
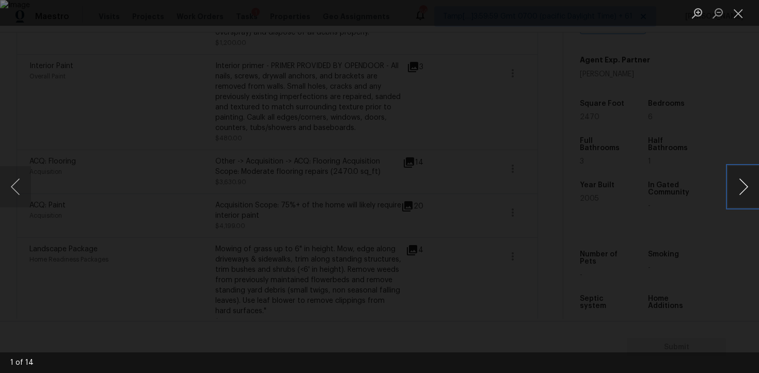
click at [741, 193] on button "Next image" at bounding box center [743, 186] width 31 height 41
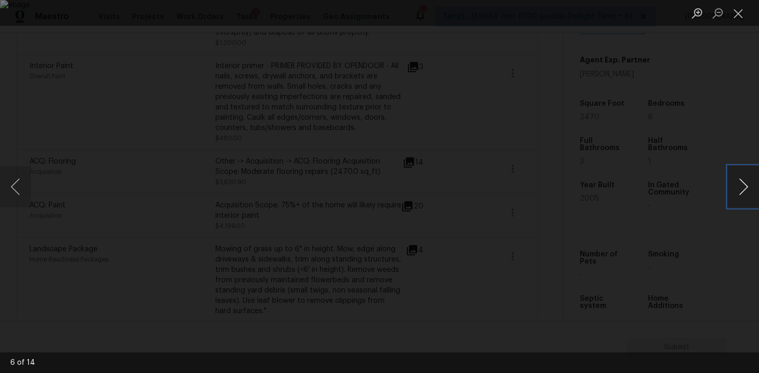
click at [741, 193] on button "Next image" at bounding box center [743, 186] width 31 height 41
click at [717, 143] on div "Lightbox" at bounding box center [379, 186] width 759 height 373
click at [673, 140] on div "Lightbox" at bounding box center [379, 186] width 759 height 373
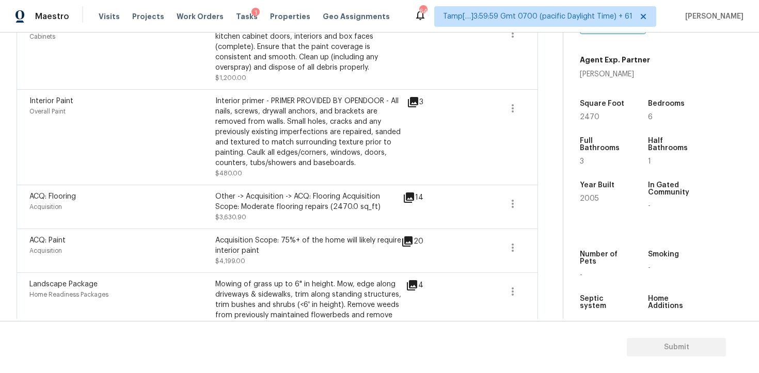
scroll to position [285, 0]
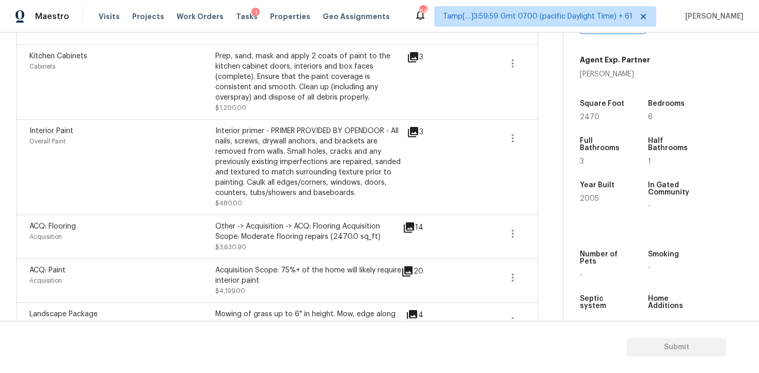
click at [415, 131] on icon at bounding box center [413, 132] width 10 height 10
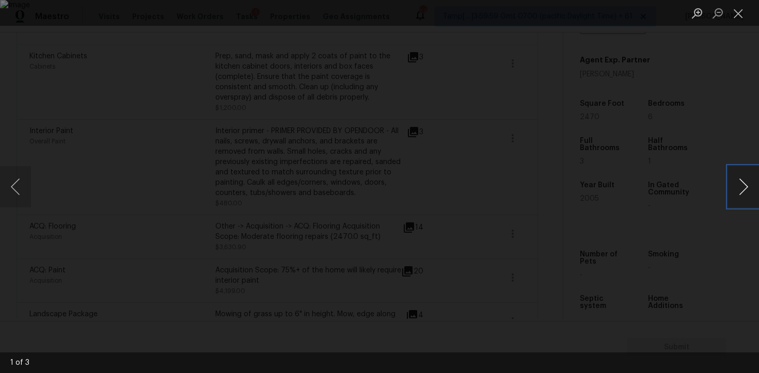
click at [738, 180] on button "Next image" at bounding box center [743, 186] width 31 height 41
click at [722, 134] on div "Lightbox" at bounding box center [379, 186] width 759 height 373
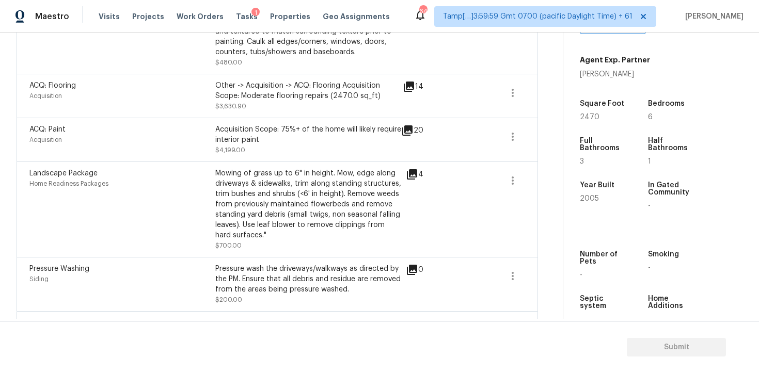
scroll to position [519, 0]
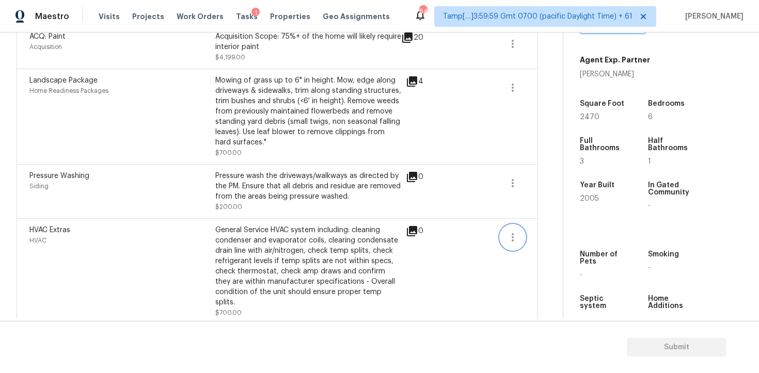
click at [509, 240] on icon "button" at bounding box center [513, 237] width 12 height 12
click at [541, 236] on div "Edit" at bounding box center [570, 237] width 81 height 10
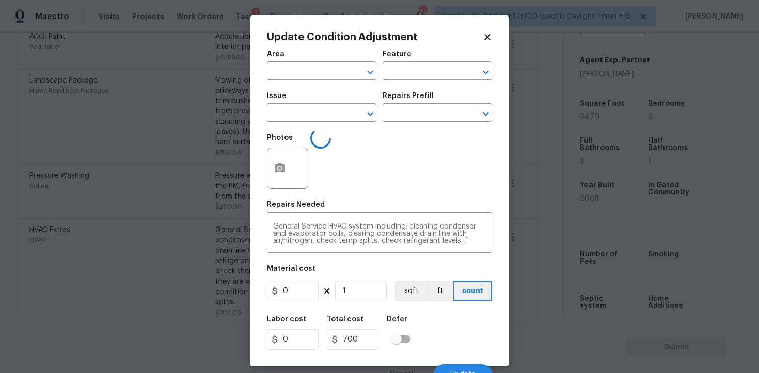
type input "HVAC"
type input "HVAC Extras"
type input "700"
click at [279, 166] on icon "button" at bounding box center [280, 167] width 10 height 9
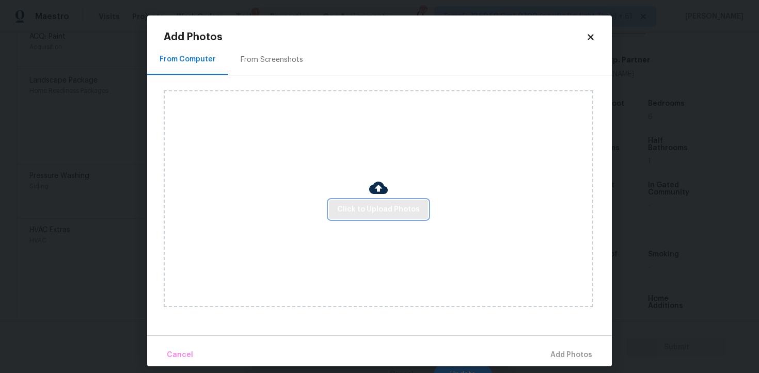
click at [370, 203] on span "Click to Upload Photos" at bounding box center [378, 209] width 83 height 13
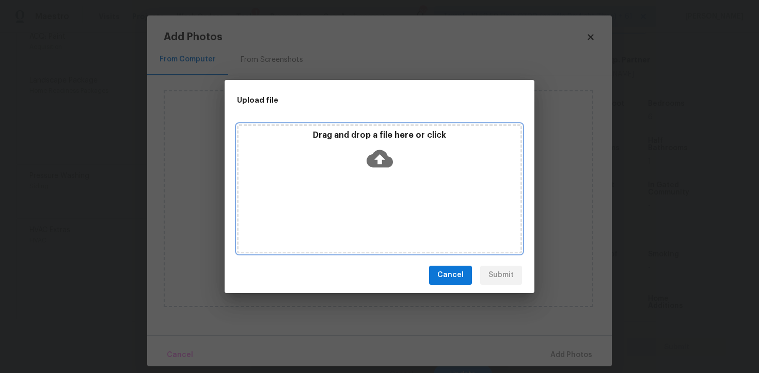
click at [375, 165] on icon at bounding box center [380, 159] width 26 height 18
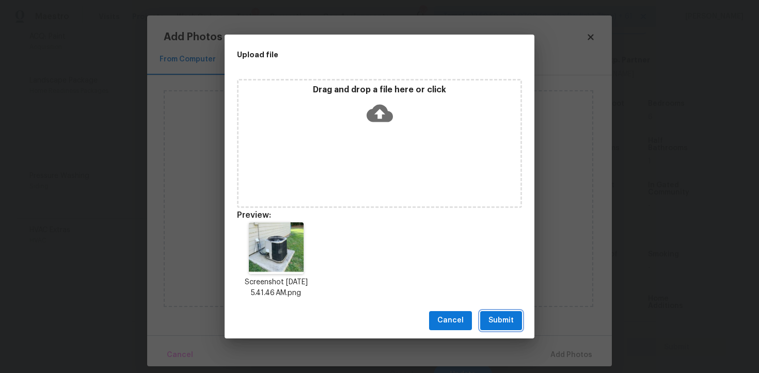
click at [499, 315] on span "Submit" at bounding box center [500, 320] width 25 height 13
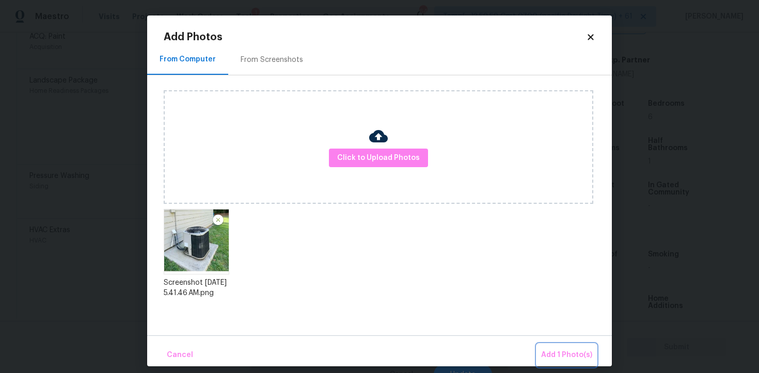
click at [547, 346] on button "Add 1 Photo(s)" at bounding box center [566, 355] width 59 height 22
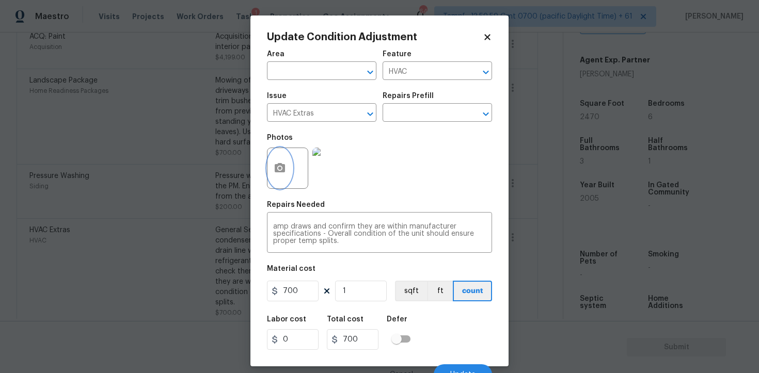
scroll to position [12, 0]
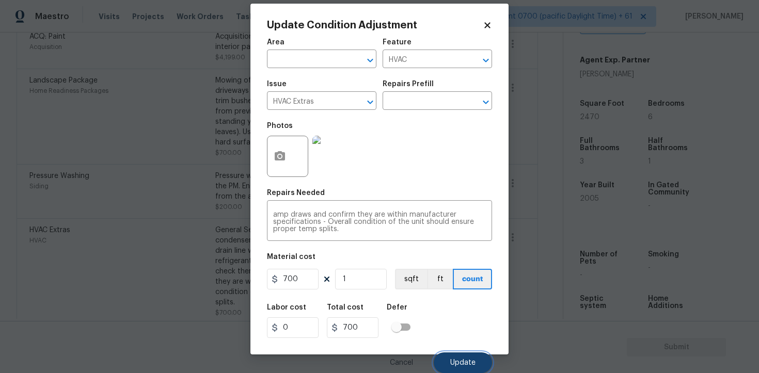
click at [454, 356] on button "Update" at bounding box center [463, 363] width 58 height 21
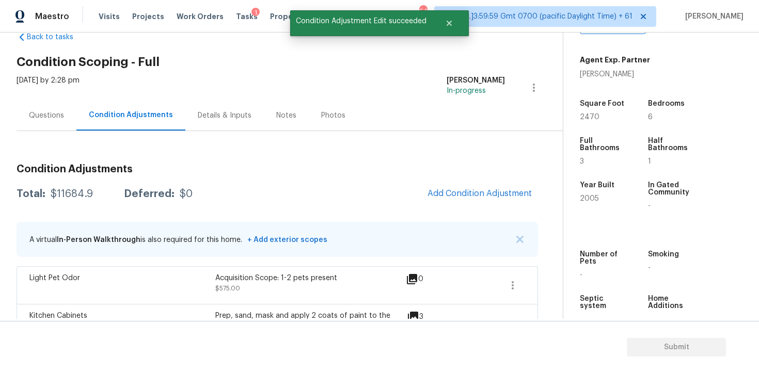
scroll to position [0, 0]
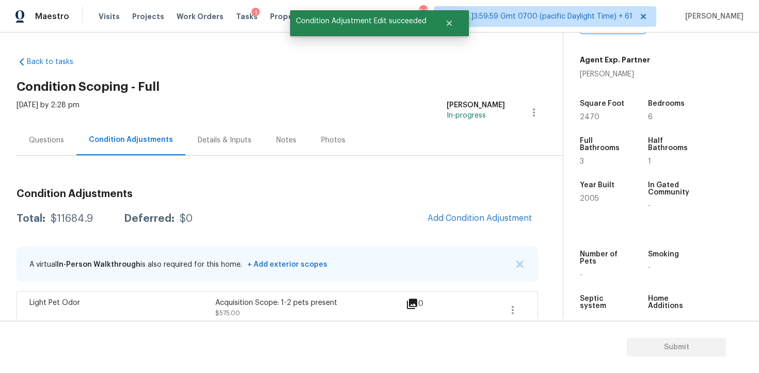
click at [45, 138] on div "Questions" at bounding box center [46, 140] width 35 height 10
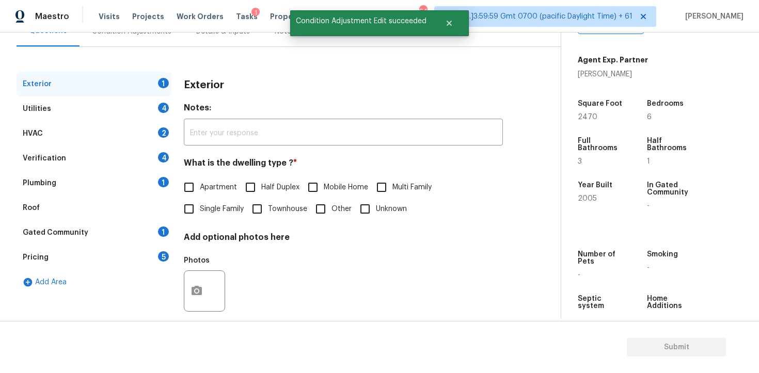
scroll to position [124, 0]
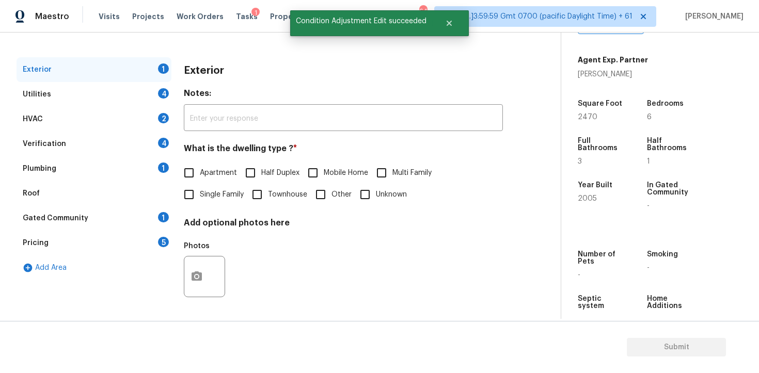
click at [189, 198] on input "Single Family" at bounding box center [189, 195] width 22 height 22
checkbox input "true"
click at [141, 92] on div "Utilities 4" at bounding box center [94, 94] width 155 height 25
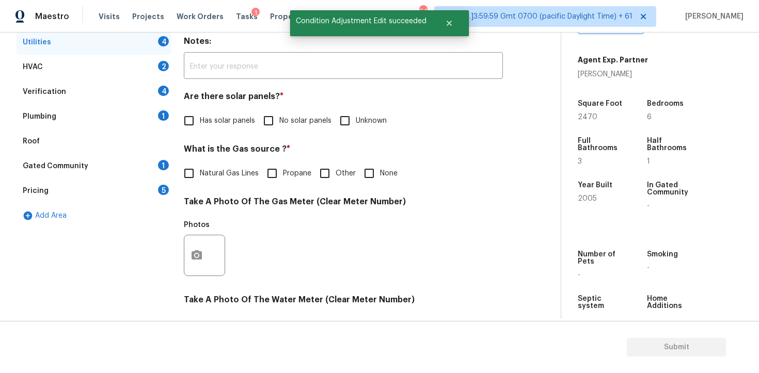
scroll to position [177, 0]
click at [265, 119] on input "No solar panels" at bounding box center [269, 120] width 22 height 22
checkbox input "true"
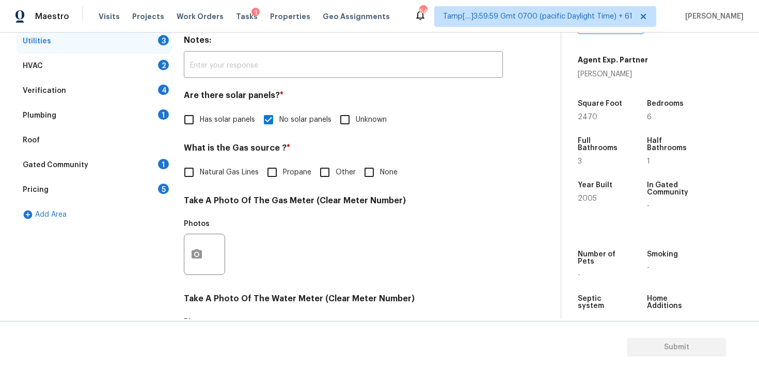
click at [375, 176] on input "None" at bounding box center [369, 173] width 22 height 22
checkbox input "true"
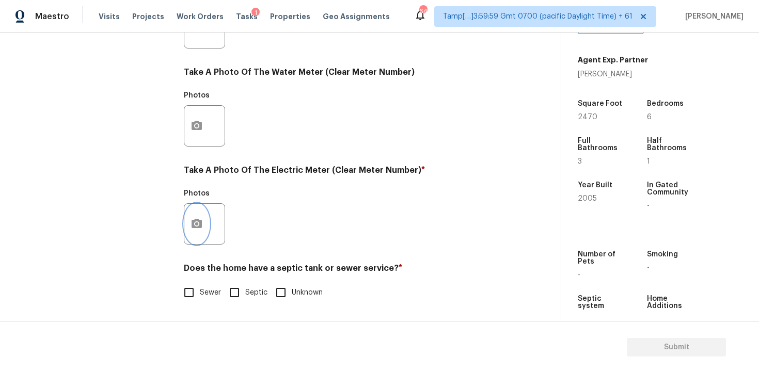
click at [196, 224] on circle "button" at bounding box center [196, 224] width 3 height 3
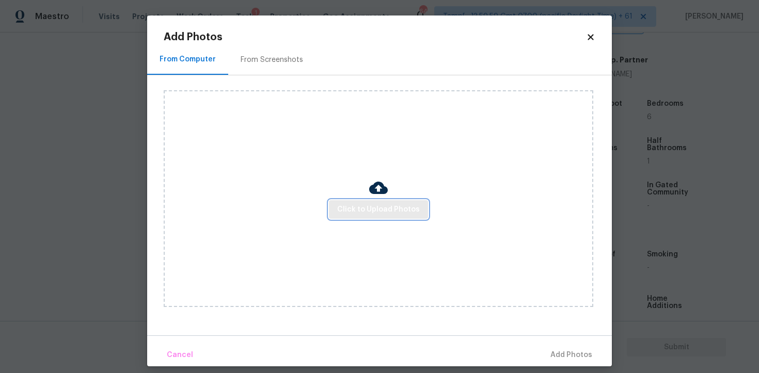
click at [358, 202] on button "Click to Upload Photos" at bounding box center [378, 209] width 99 height 19
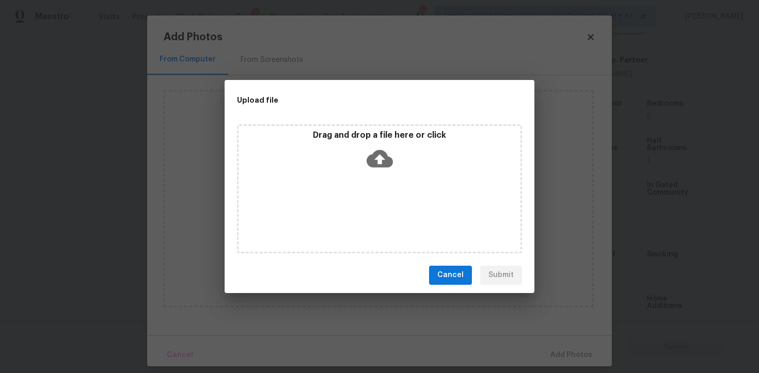
click at [385, 159] on icon at bounding box center [380, 159] width 26 height 18
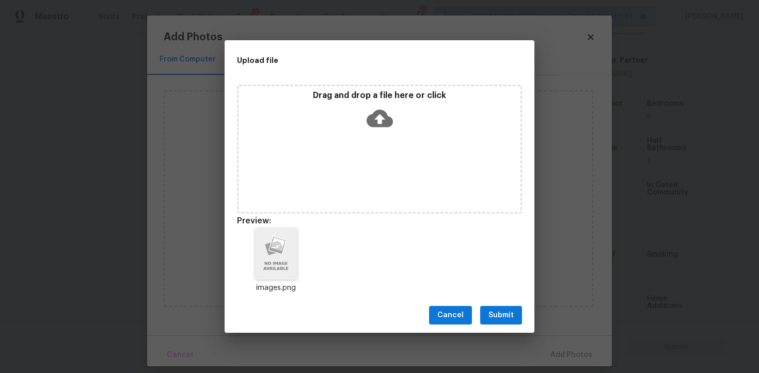
click at [510, 321] on span "Submit" at bounding box center [500, 315] width 25 height 13
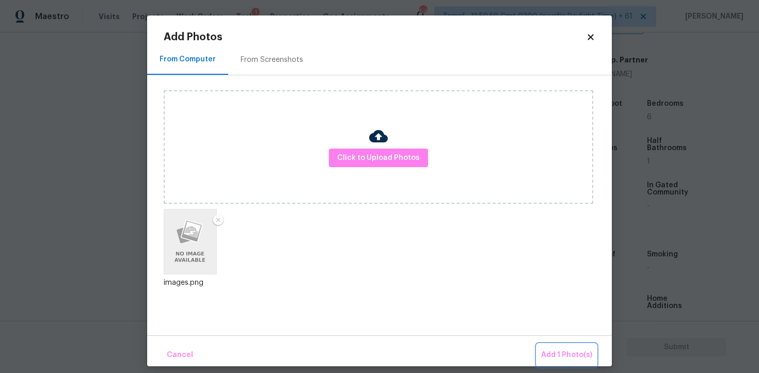
click at [544, 346] on button "Add 1 Photo(s)" at bounding box center [566, 355] width 59 height 22
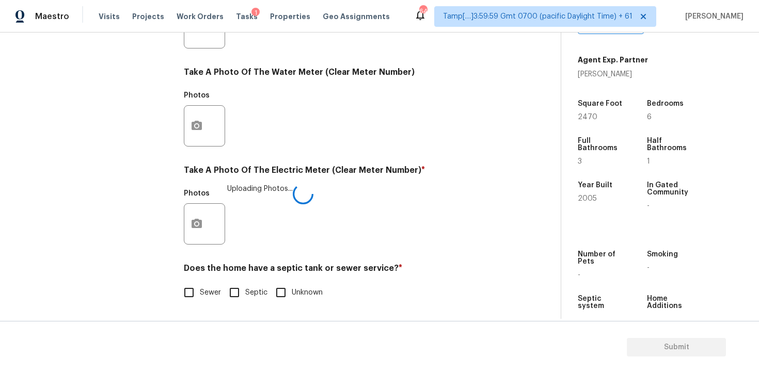
click at [202, 290] on span "Sewer" at bounding box center [210, 293] width 21 height 11
click at [200, 290] on input "Sewer" at bounding box center [189, 293] width 22 height 22
checkbox input "true"
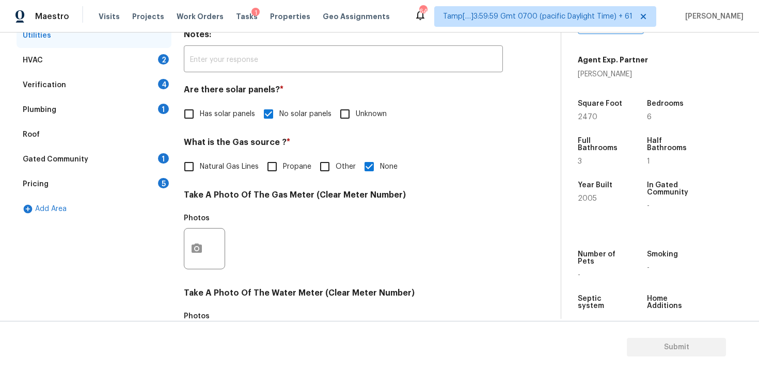
click at [143, 64] on div "HVAC 2" at bounding box center [94, 60] width 155 height 25
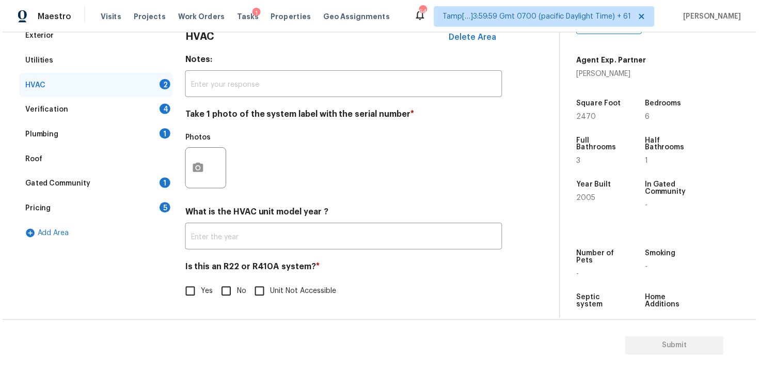
scroll to position [158, 0]
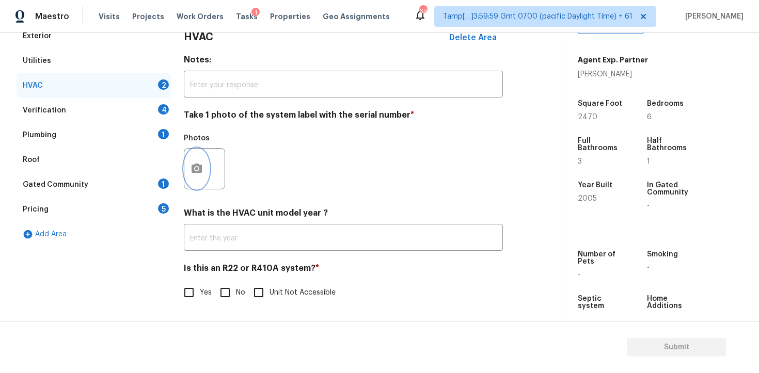
click at [188, 176] on button "button" at bounding box center [196, 169] width 25 height 40
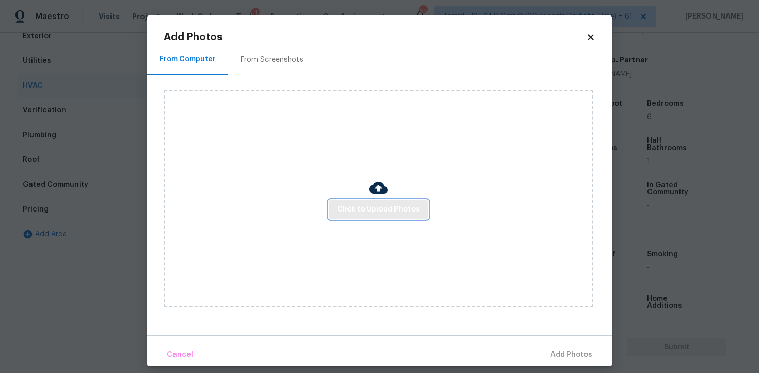
click at [383, 208] on span "Click to Upload Photos" at bounding box center [378, 209] width 83 height 13
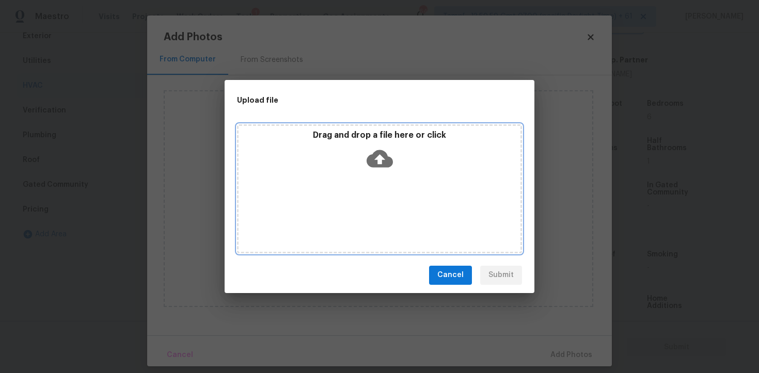
click at [383, 174] on div "Drag and drop a file here or click" at bounding box center [379, 188] width 285 height 129
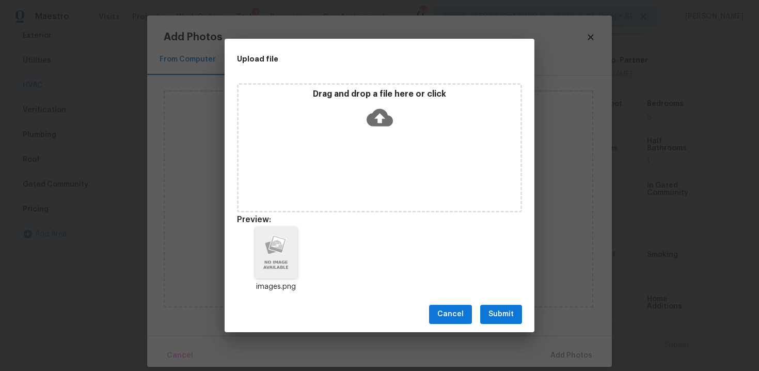
click at [497, 307] on button "Submit" at bounding box center [501, 314] width 42 height 19
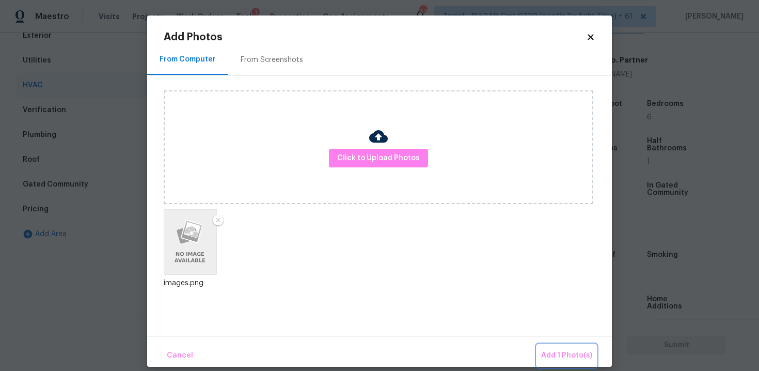
click at [565, 353] on span "Add 1 Photo(s)" at bounding box center [566, 355] width 51 height 13
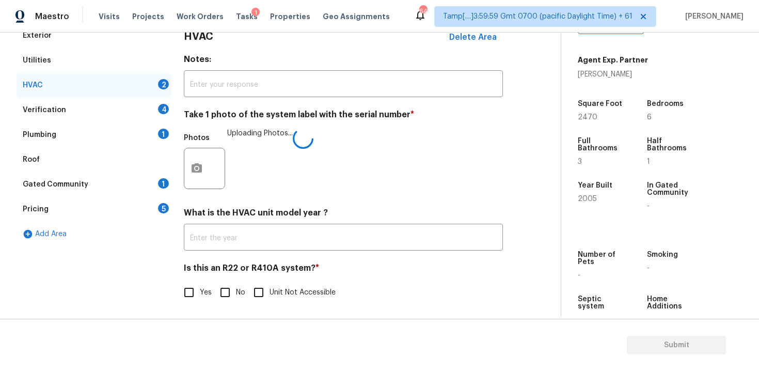
click at [231, 287] on input "No" at bounding box center [225, 292] width 22 height 22
checkbox input "true"
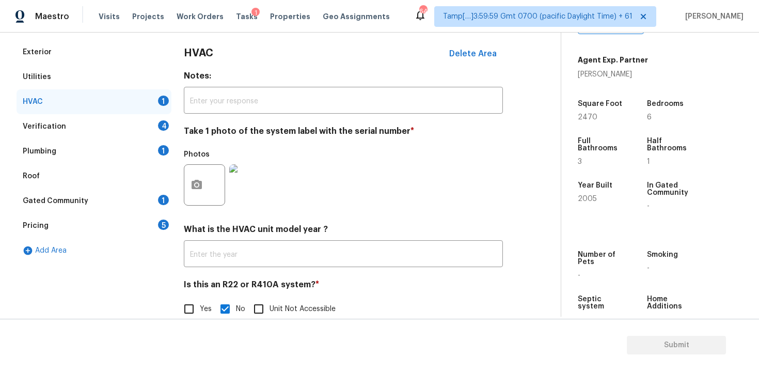
click at [136, 126] on div "Verification 4" at bounding box center [94, 126] width 155 height 25
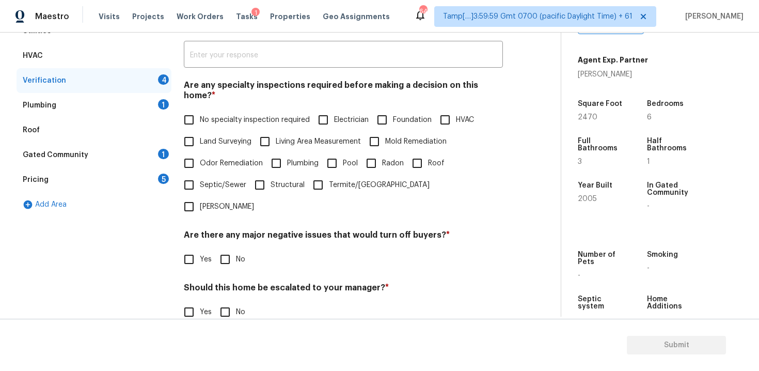
click at [214, 115] on span "No specialty inspection required" at bounding box center [255, 120] width 110 height 11
click at [200, 111] on input "No specialty inspection required" at bounding box center [189, 120] width 22 height 22
checkbox input "true"
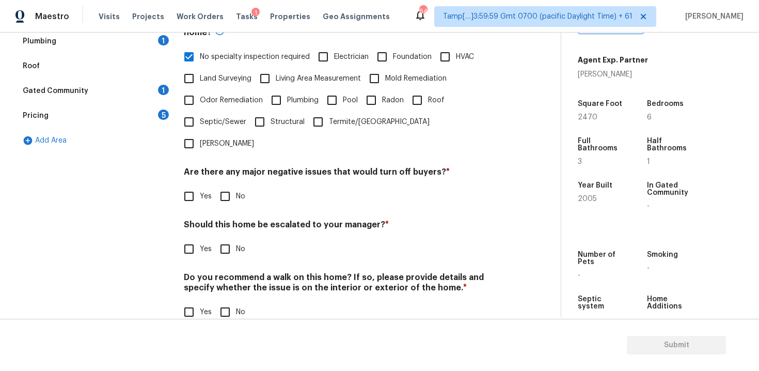
scroll to position [240, 0]
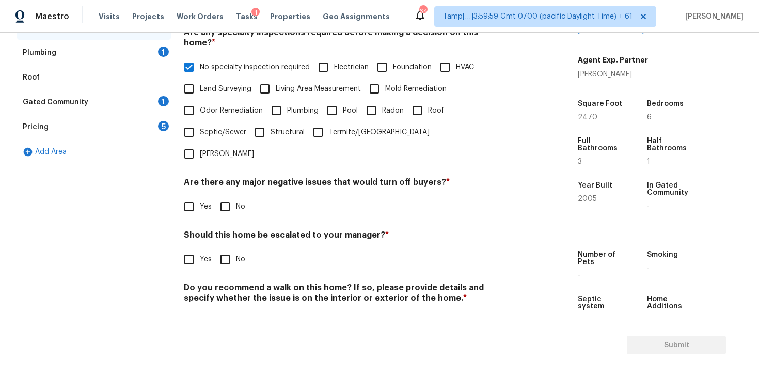
click at [219, 196] on input "No" at bounding box center [225, 207] width 22 height 22
checkbox input "true"
click at [222, 249] on input "No" at bounding box center [225, 260] width 22 height 22
checkbox input "true"
click at [228, 283] on div "Do you recommend a walk on this home? If so, please provide details and specify…" at bounding box center [343, 308] width 319 height 51
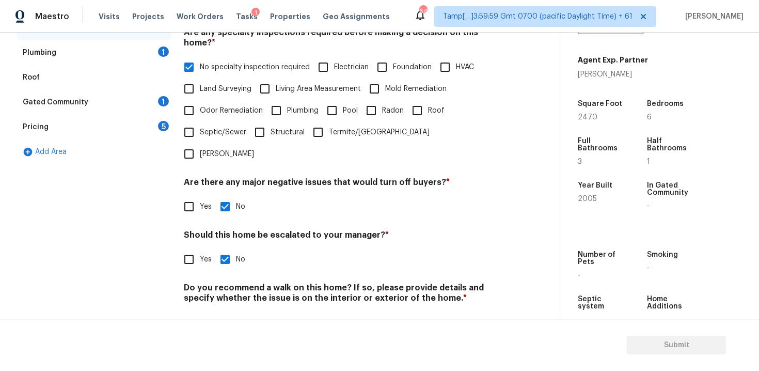
click at [226, 311] on input "No" at bounding box center [225, 322] width 22 height 22
checkbox input "true"
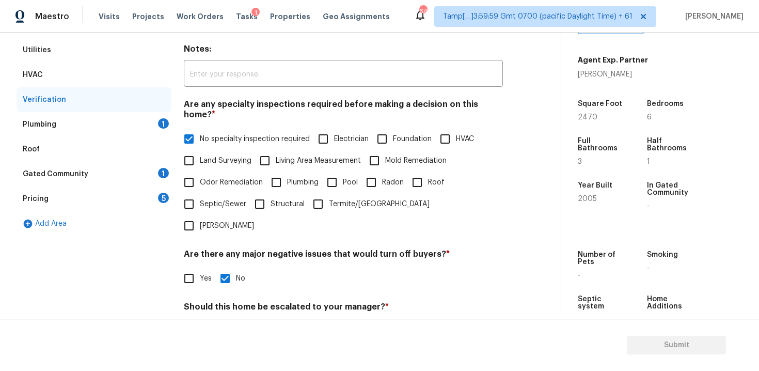
click at [134, 136] on div "Plumbing 1" at bounding box center [94, 124] width 155 height 25
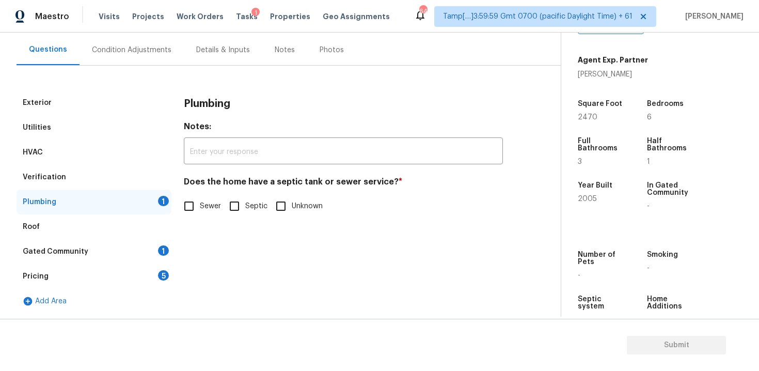
click at [183, 204] on input "Sewer" at bounding box center [189, 206] width 22 height 22
checkbox input "true"
click at [145, 244] on div "Gated Community 1" at bounding box center [94, 251] width 155 height 25
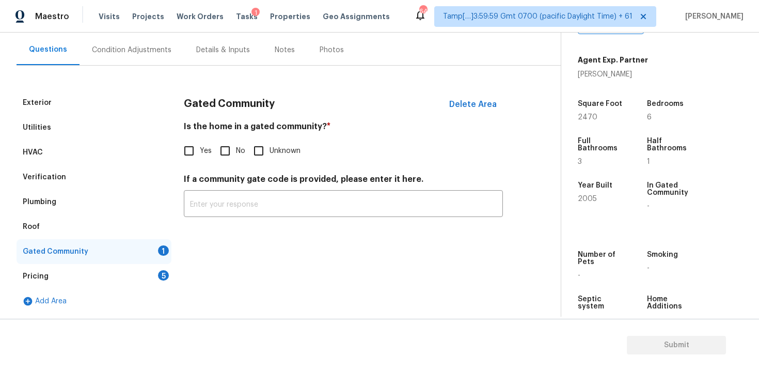
click at [234, 163] on div "Gated Community Delete Area Is the home in a gated community? * Yes No Unknown …" at bounding box center [343, 159] width 319 height 139
click at [225, 147] on input "No" at bounding box center [225, 151] width 22 height 22
checkbox input "true"
click at [150, 278] on div "Pricing 5" at bounding box center [94, 276] width 155 height 25
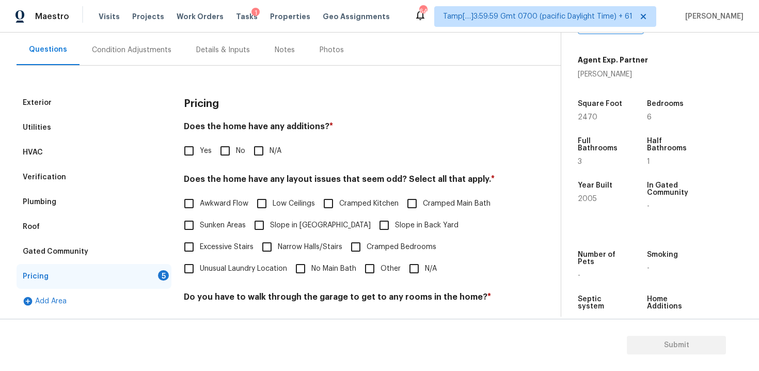
click at [227, 145] on input "No" at bounding box center [225, 151] width 22 height 22
checkbox input "true"
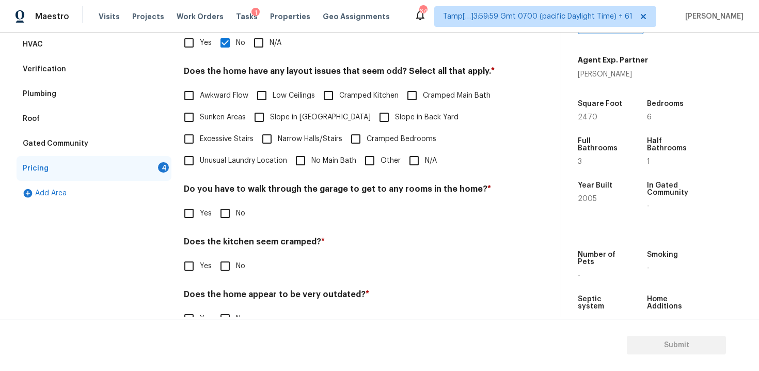
scroll to position [210, 0]
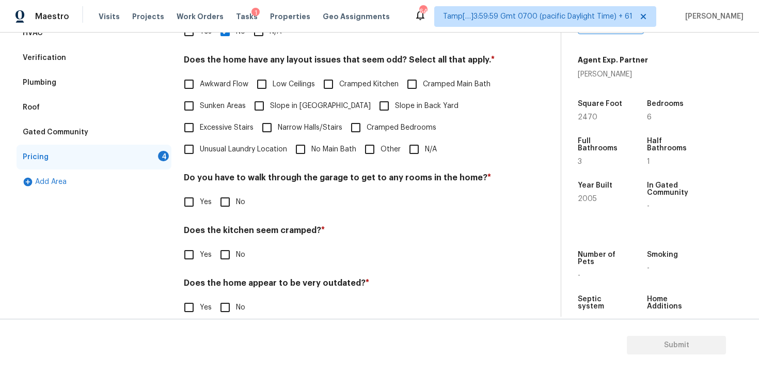
click at [373, 104] on input "Slope in Back Yard" at bounding box center [384, 106] width 22 height 22
checkbox input "true"
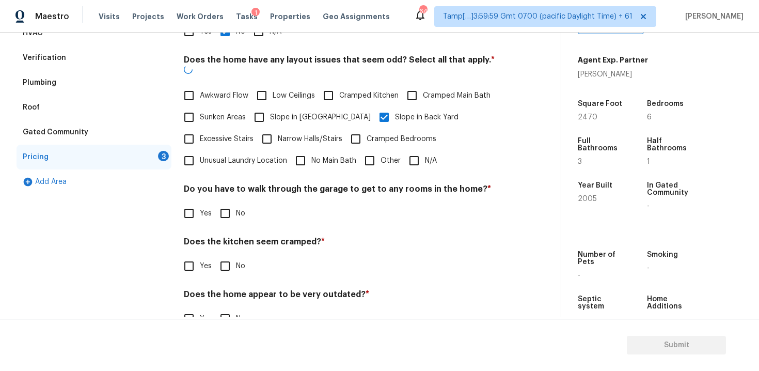
click at [300, 112] on span "Slope in [GEOGRAPHIC_DATA]" at bounding box center [320, 117] width 101 height 11
click at [270, 106] on input "Slope in [GEOGRAPHIC_DATA]" at bounding box center [259, 117] width 22 height 22
checkbox input "true"
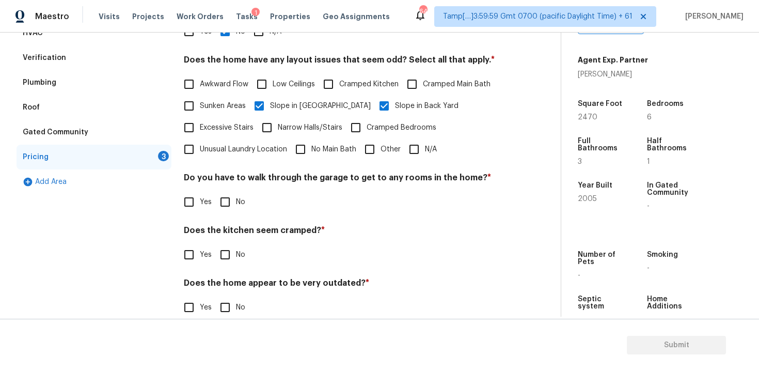
scroll to position [227, 0]
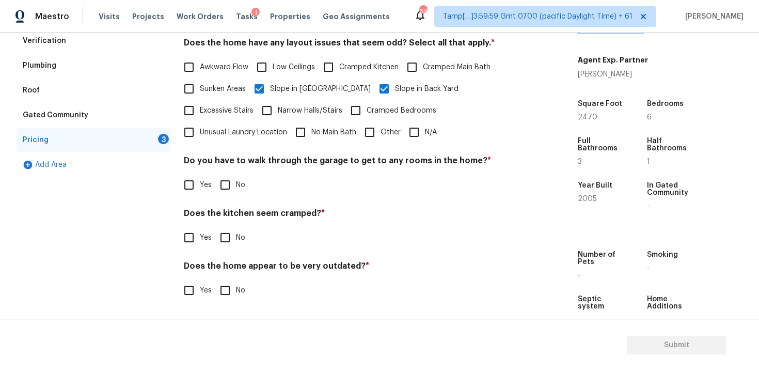
click at [228, 176] on input "No" at bounding box center [225, 185] width 22 height 22
checkbox input "true"
click at [221, 245] on input "No" at bounding box center [225, 239] width 22 height 22
checkbox input "true"
click at [227, 287] on input "No" at bounding box center [225, 291] width 22 height 22
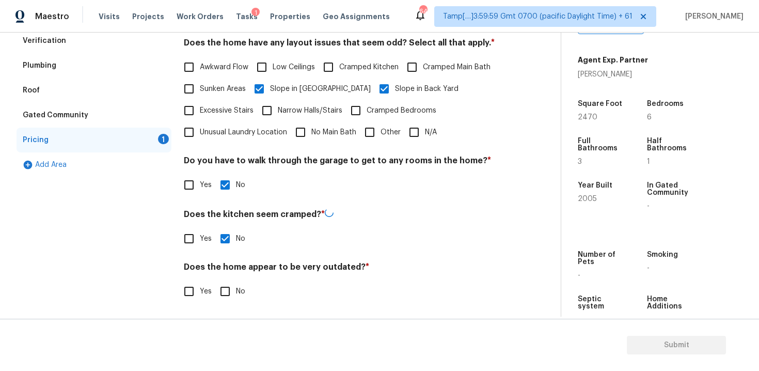
checkbox input "true"
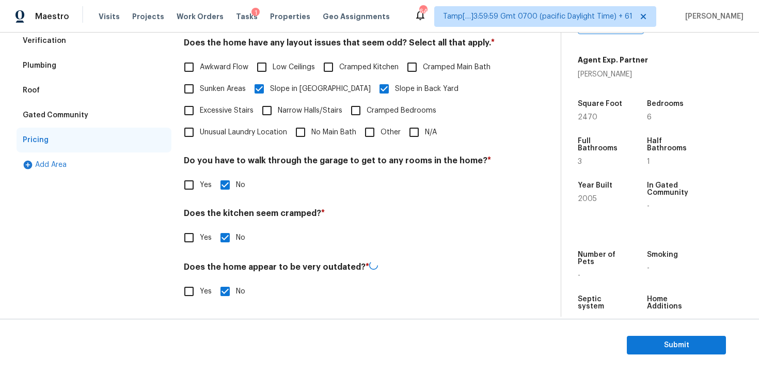
scroll to position [70, 0]
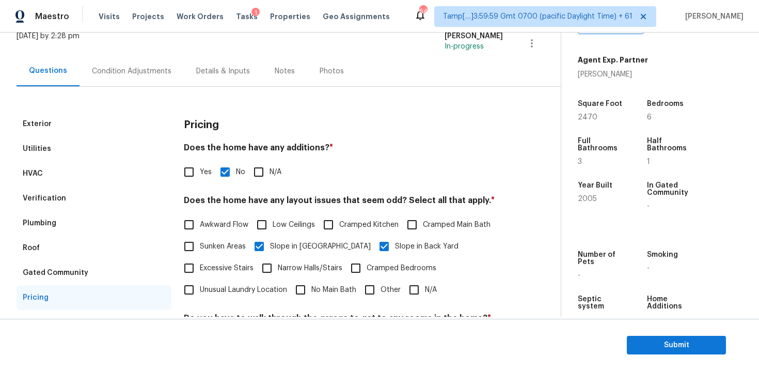
click at [147, 74] on div "Condition Adjustments" at bounding box center [132, 71] width 80 height 10
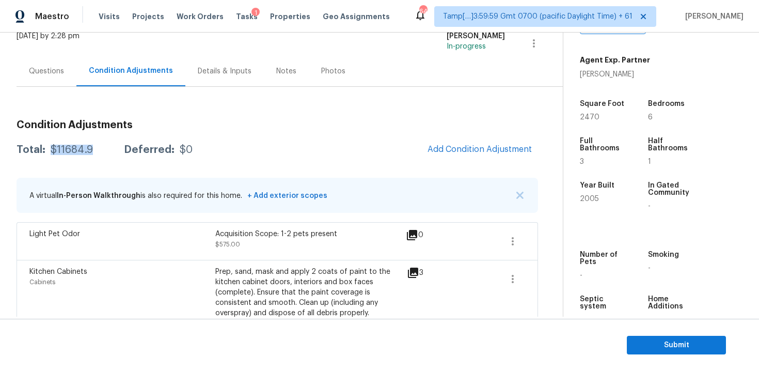
drag, startPoint x: 49, startPoint y: 149, endPoint x: 101, endPoint y: 148, distance: 52.7
click at [101, 149] on div "Total: $11684.9 Deferred: $0" at bounding box center [105, 150] width 176 height 10
copy div "$11684.9"
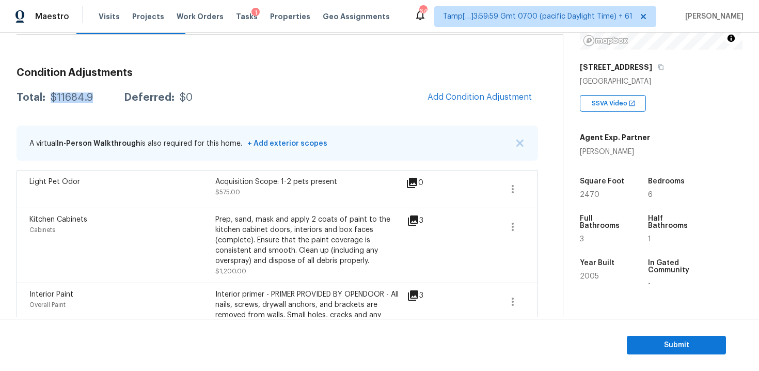
scroll to position [131, 0]
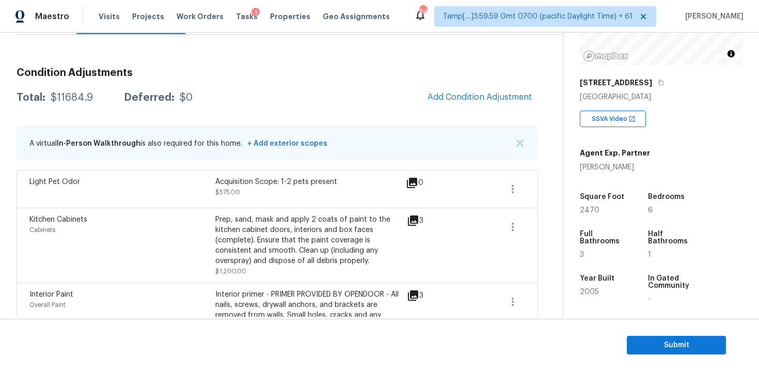
click at [646, 82] on div "4333 Savannah Ln" at bounding box center [661, 82] width 163 height 19
click at [658, 82] on icon "button" at bounding box center [661, 83] width 6 height 6
drag, startPoint x: 51, startPoint y: 97, endPoint x: 95, endPoint y: 96, distance: 43.9
click at [96, 97] on div "Total: $11684.9 Deferred: $0" at bounding box center [105, 97] width 176 height 10
copy div "$11684.9"
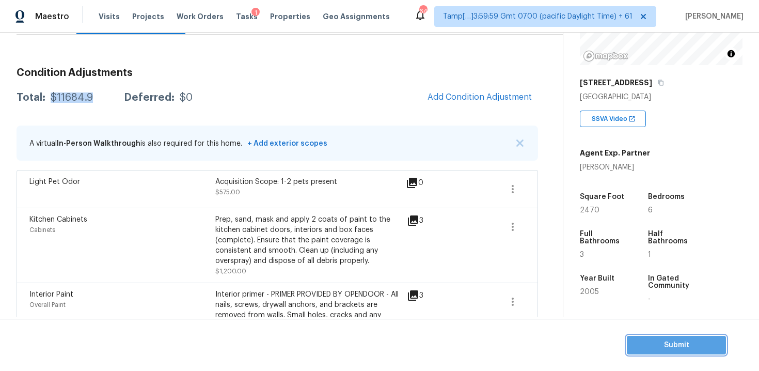
click at [665, 336] on button "Submit" at bounding box center [676, 345] width 99 height 19
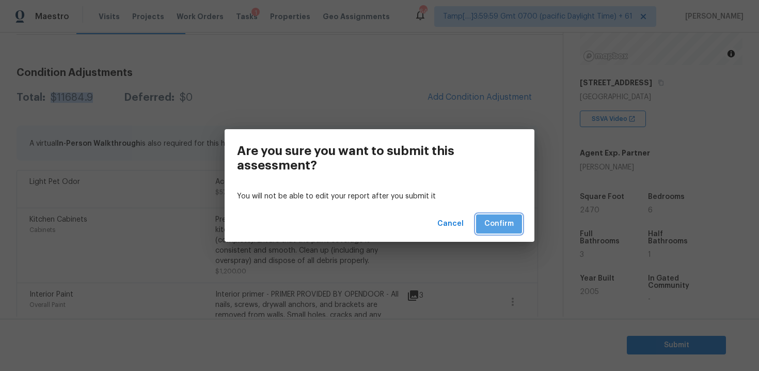
click at [496, 226] on span "Confirm" at bounding box center [498, 223] width 29 height 13
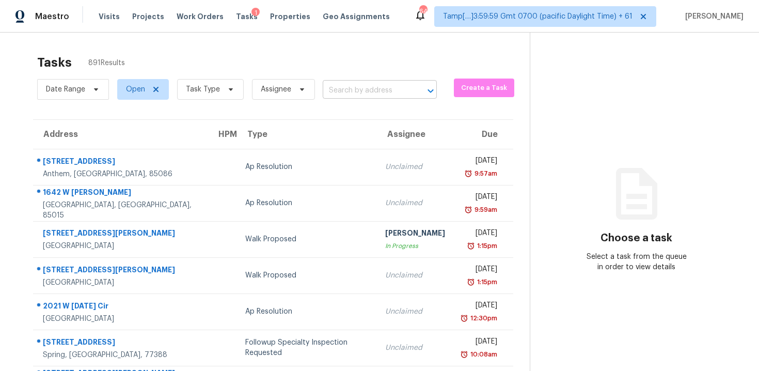
click at [352, 91] on input "text" at bounding box center [365, 91] width 85 height 16
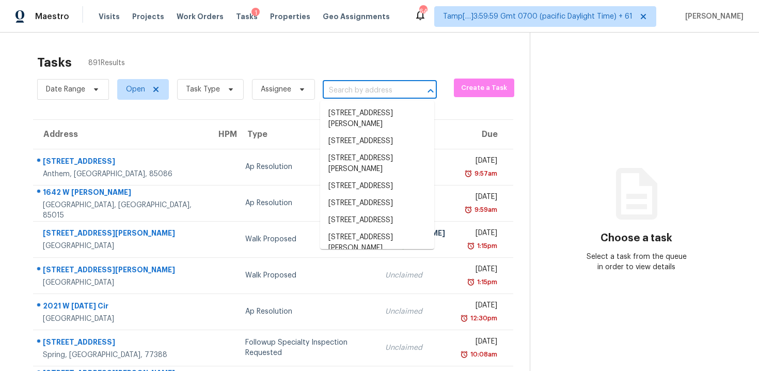
paste input "630 Glenish Ct, Suwanee, GA 30024"
type input "630 Glenish Ct, Suwanee, GA 30024"
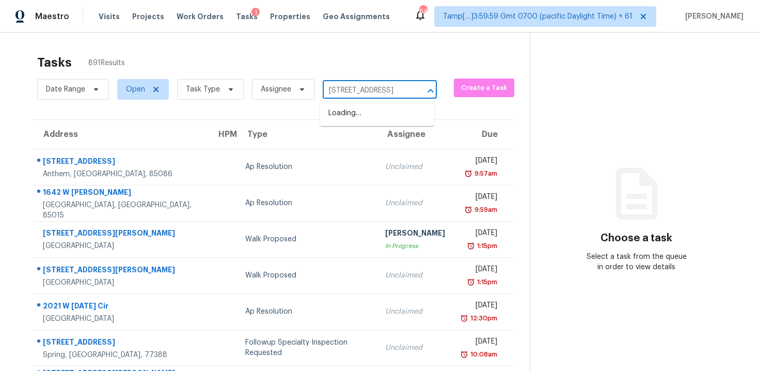
scroll to position [0, 45]
click at [356, 113] on li "630 Glenish Ct, Suwanee, GA 30024" at bounding box center [377, 113] width 114 height 17
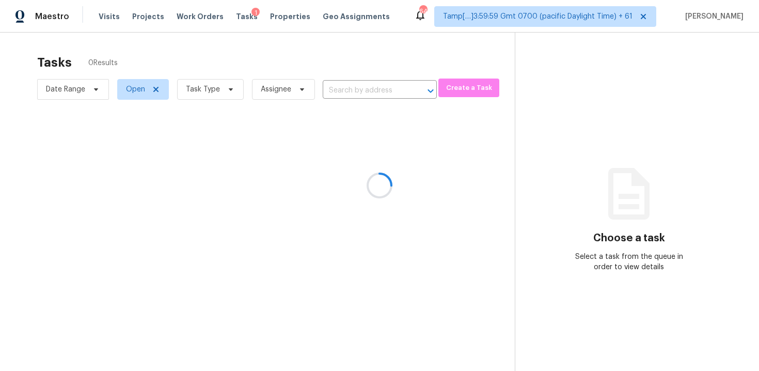
type input "630 Glenish Ct, Suwanee, GA 30024"
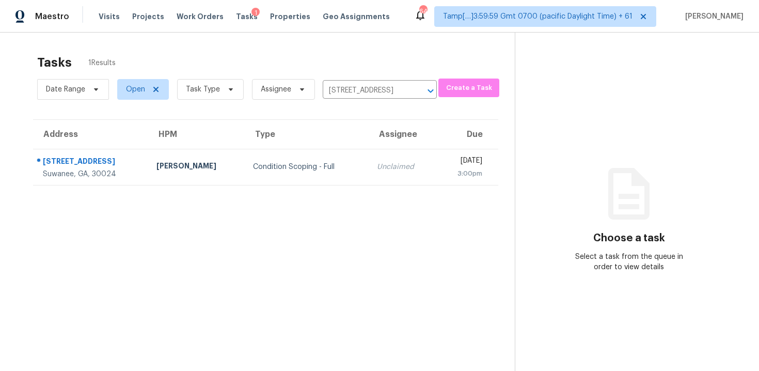
click at [369, 156] on td "Unclaimed" at bounding box center [403, 167] width 68 height 36
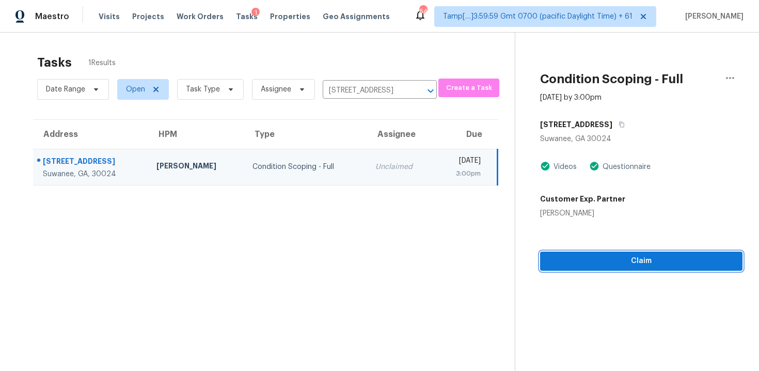
click at [582, 264] on span "Claim" at bounding box center [641, 261] width 186 height 13
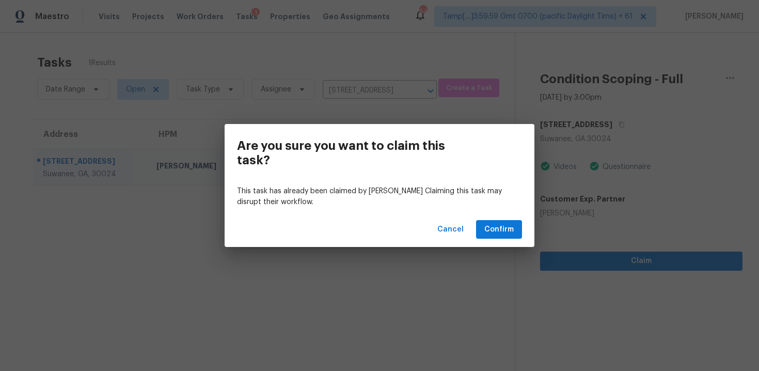
click at [582, 264] on div "Are you sure you want to claim this task? This task has already been claimed by…" at bounding box center [379, 185] width 759 height 371
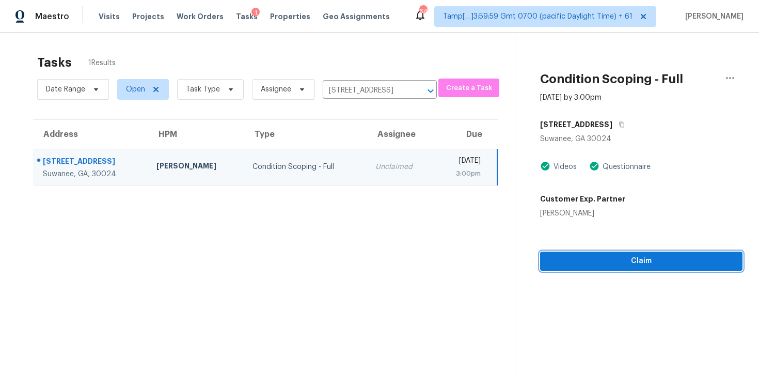
click at [605, 264] on span "Claim" at bounding box center [641, 261] width 186 height 13
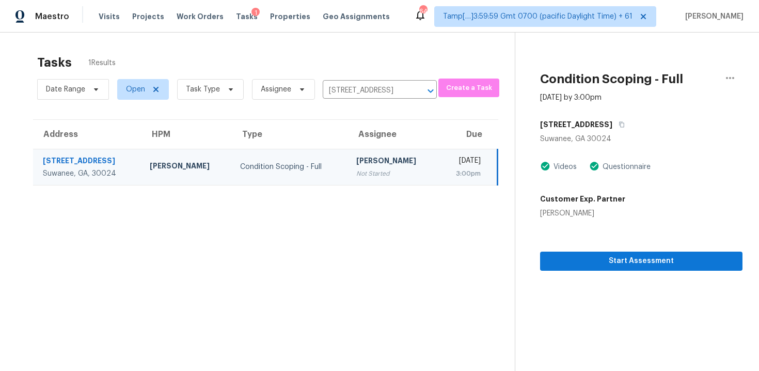
click at [500, 228] on section "Tasks 1 Results Date Range Open Task Type Assignee 630 Glenish Ct, Suwanee, GA …" at bounding box center [266, 226] width 498 height 354
click at [561, 258] on span "Start Assessment" at bounding box center [641, 261] width 186 height 13
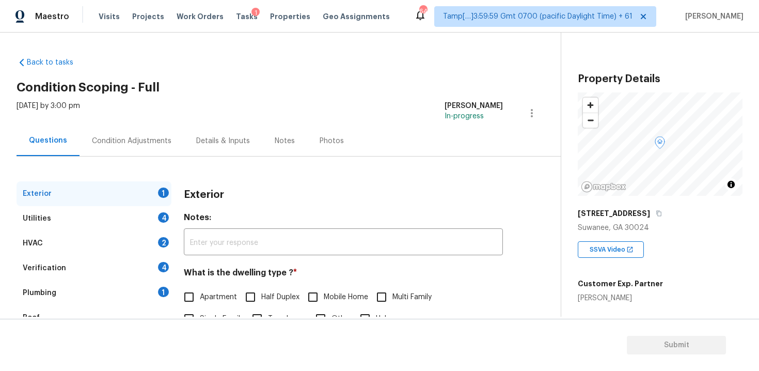
scroll to position [127, 0]
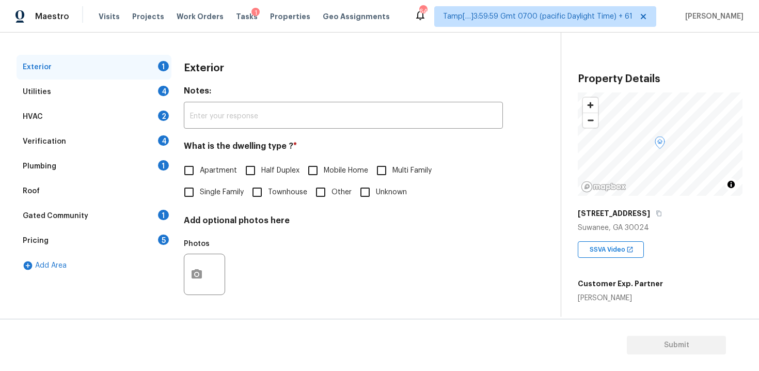
click at [198, 195] on input "Single Family" at bounding box center [189, 192] width 22 height 22
checkbox input "true"
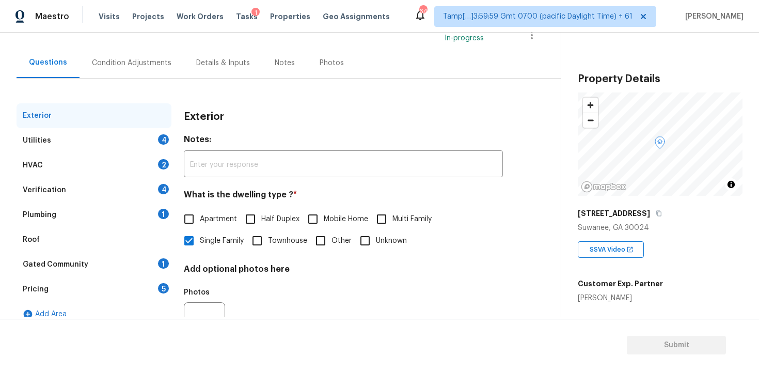
click at [138, 72] on div "Condition Adjustments" at bounding box center [132, 63] width 104 height 30
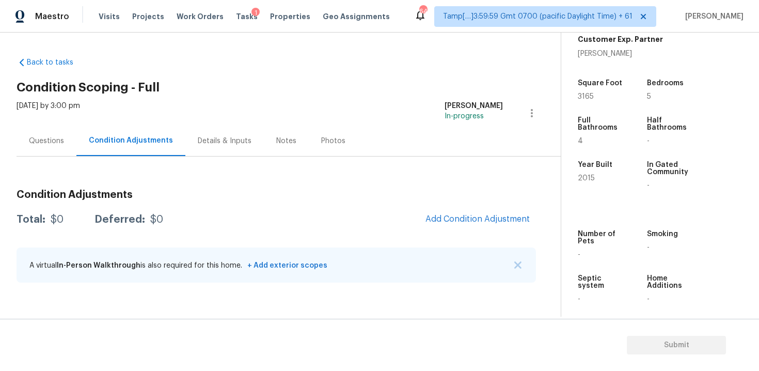
scroll to position [251, 0]
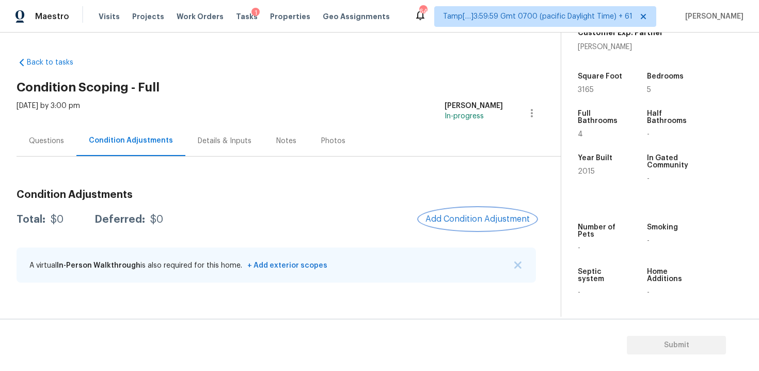
click at [475, 225] on button "Add Condition Adjustment" at bounding box center [477, 219] width 117 height 22
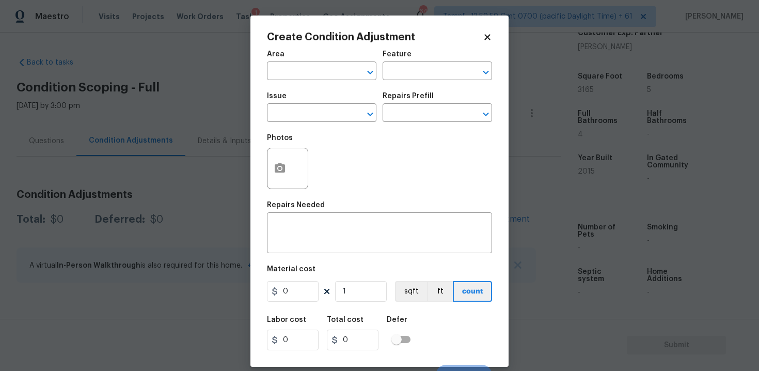
click at [338, 64] on div "Area" at bounding box center [321, 57] width 109 height 13
click at [328, 69] on input "text" at bounding box center [307, 72] width 81 height 16
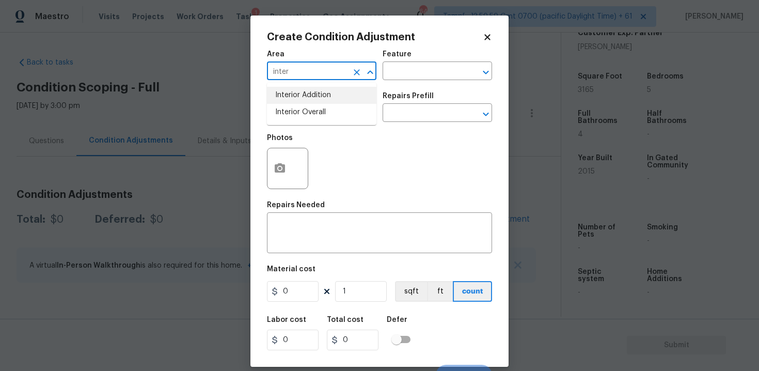
click at [325, 102] on li "Interior Addition" at bounding box center [321, 95] width 109 height 17
type input "Interior Addition"
click at [356, 67] on icon "Clear" at bounding box center [357, 72] width 10 height 10
click at [334, 110] on li "Interior Overall" at bounding box center [321, 112] width 109 height 17
type input "Interior Overall"
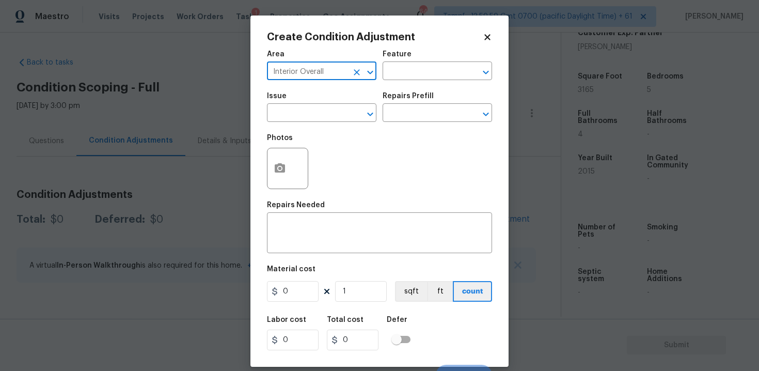
click at [334, 110] on input "text" at bounding box center [307, 114] width 81 height 16
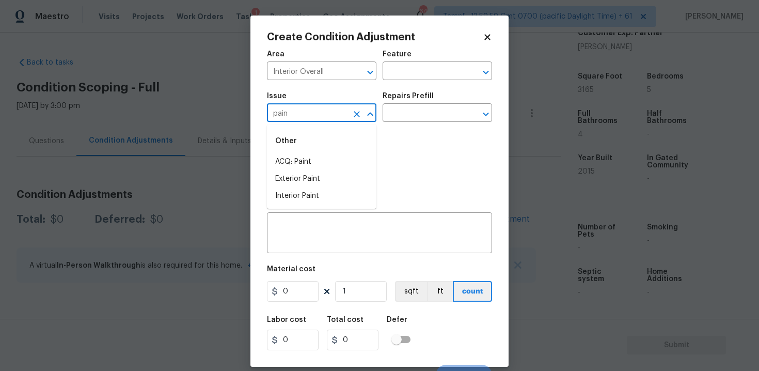
click at [339, 153] on div "Other" at bounding box center [321, 141] width 109 height 25
click at [344, 159] on li "ACQ: Paint" at bounding box center [321, 161] width 109 height 17
type input "ACQ: Paint"
click at [408, 117] on input "text" at bounding box center [423, 114] width 81 height 16
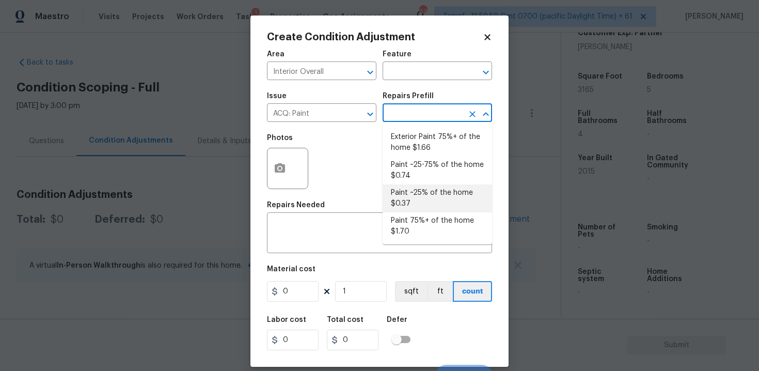
click at [415, 188] on li "Paint ~25% of the home $0.37" at bounding box center [437, 198] width 109 height 28
type input "Acquisition"
type textarea "Acquisition Scope: ~25% of the home needs interior paint"
type input "0.37"
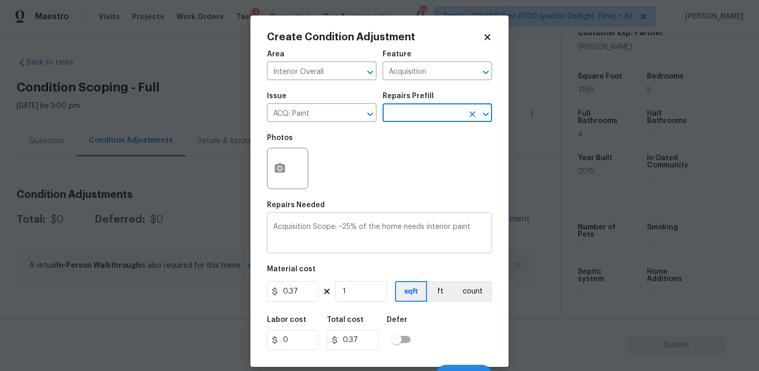
scroll to position [15, 0]
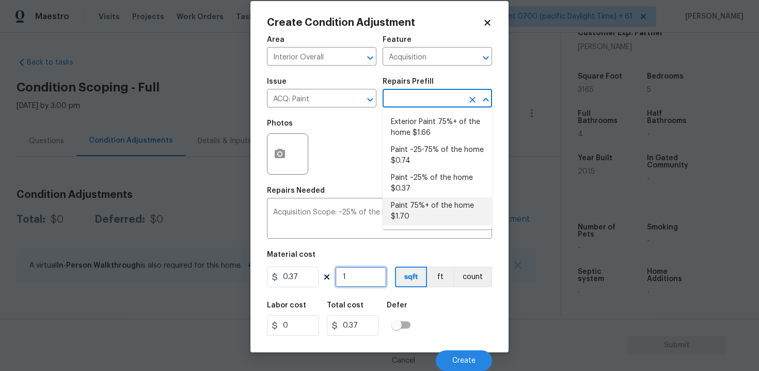
click at [353, 287] on input "1" at bounding box center [361, 276] width 52 height 21
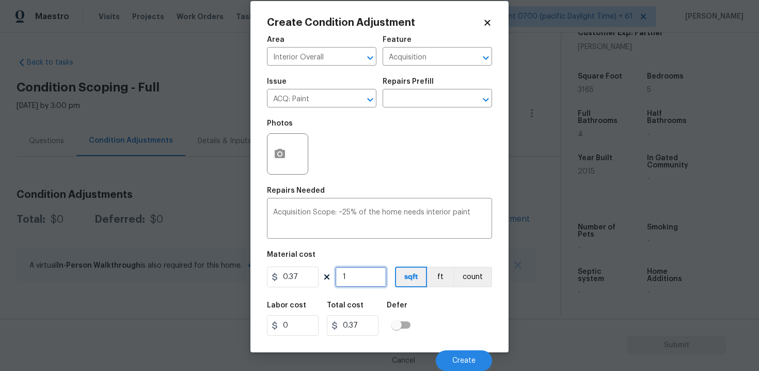
type input "0"
paste input "3165"
type input "3165"
type input "1171.05"
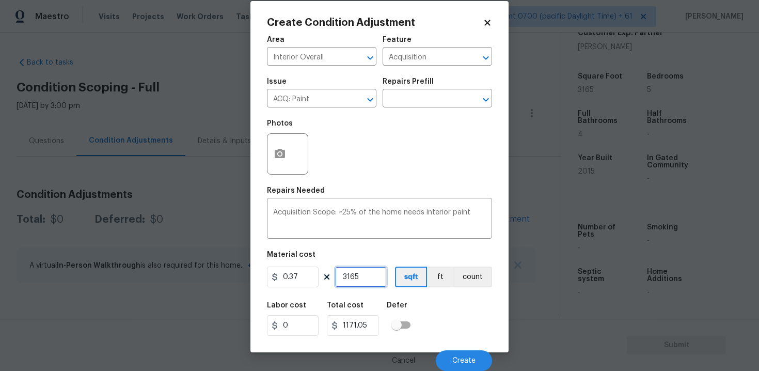
type input "3165"
click at [425, 309] on div "Labor cost 0 Total cost 1171.05 Defer" at bounding box center [379, 318] width 225 height 46
click at [463, 345] on div "Cancel Create" at bounding box center [379, 356] width 225 height 29
click at [461, 356] on button "Create" at bounding box center [464, 360] width 56 height 21
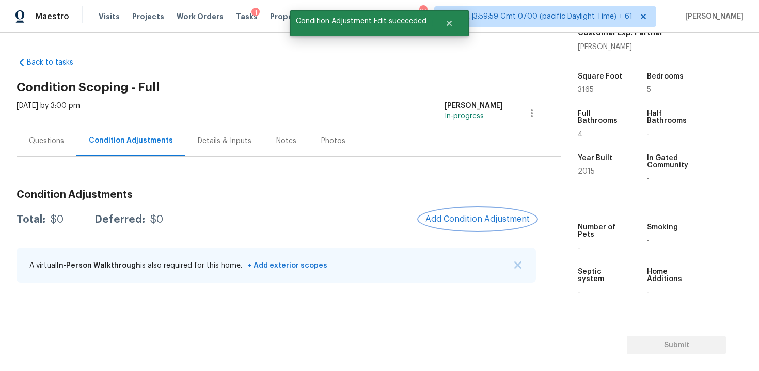
scroll to position [0, 0]
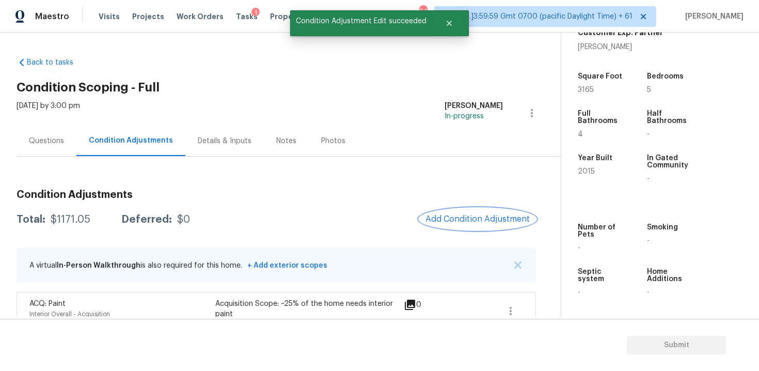
click at [463, 210] on button "Add Condition Adjustment" at bounding box center [477, 219] width 117 height 22
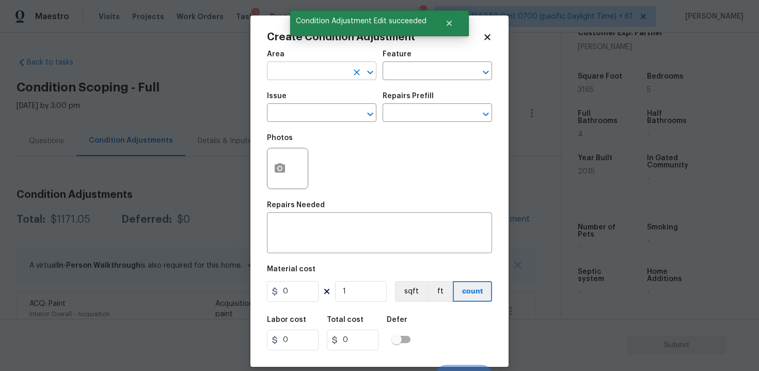
click at [308, 70] on input "text" at bounding box center [307, 72] width 81 height 16
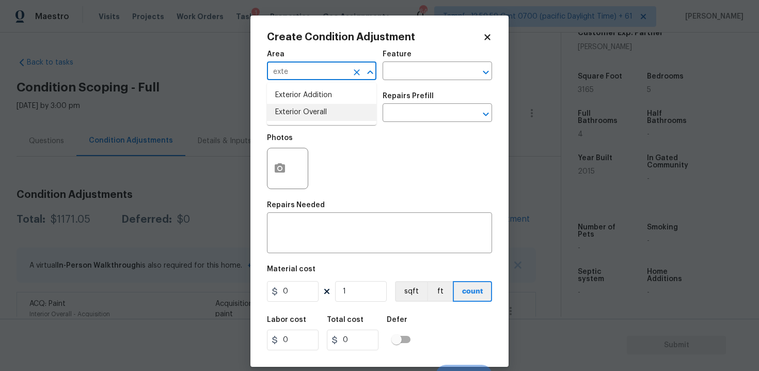
click at [306, 110] on li "Exterior Overall" at bounding box center [321, 112] width 109 height 17
type input "Exterior Overall"
click at [306, 110] on input "text" at bounding box center [307, 114] width 81 height 16
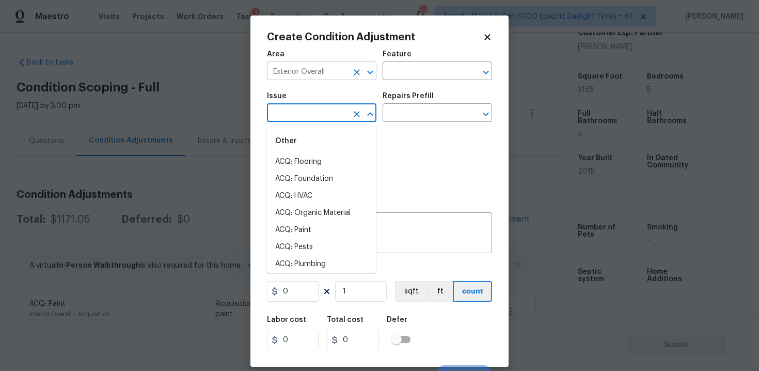
click at [353, 73] on icon "Clear" at bounding box center [357, 72] width 10 height 10
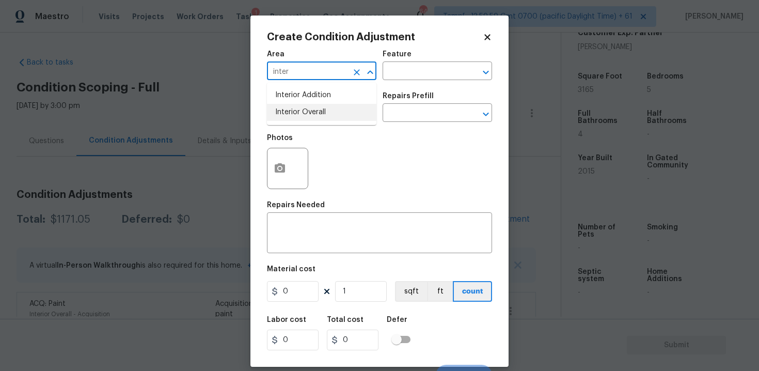
click at [335, 116] on li "Interior Overall" at bounding box center [321, 112] width 109 height 17
type input "Interior Overall"
click at [335, 116] on input "text" at bounding box center [307, 114] width 81 height 16
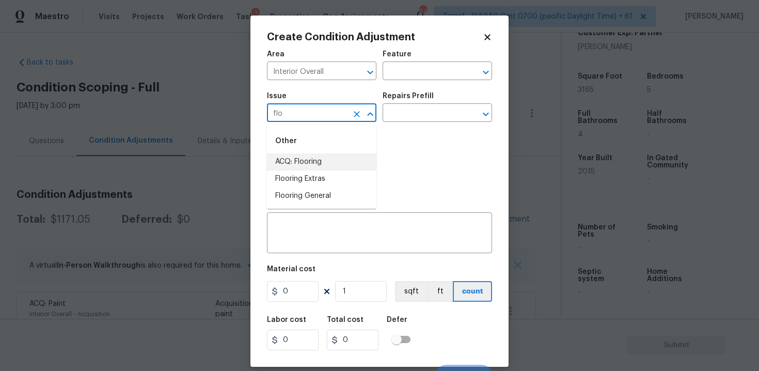
click at [331, 163] on li "ACQ: Flooring" at bounding box center [321, 161] width 109 height 17
type input "ACQ: Flooring"
click at [410, 113] on input "text" at bounding box center [423, 114] width 81 height 16
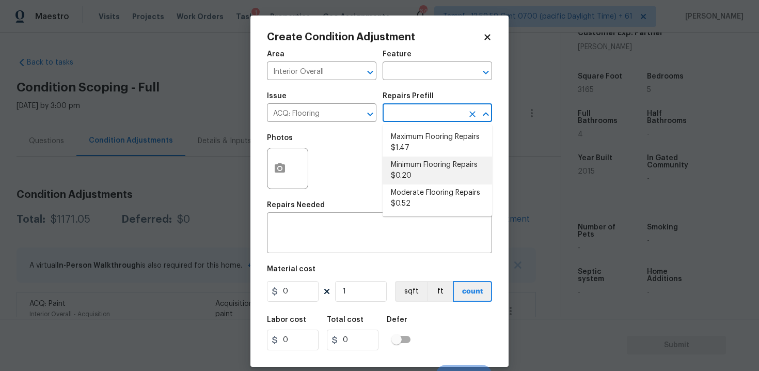
click at [418, 161] on li "Minimum Flooring Repairs $0.20" at bounding box center [437, 170] width 109 height 28
type input "Acquisition"
type textarea "Acquisition Scope: Minimum flooring repairs"
type input "0.2"
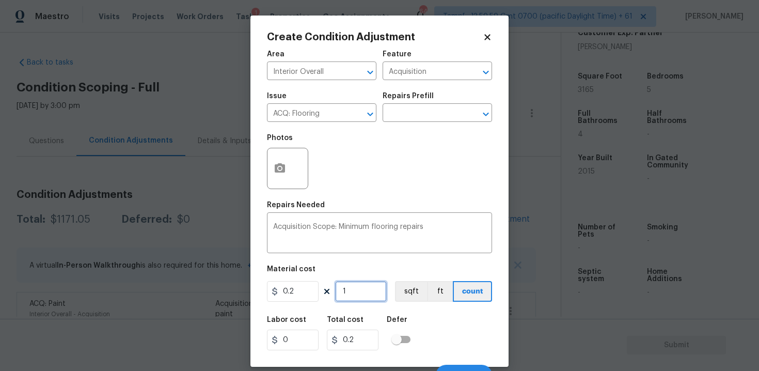
click at [368, 286] on input "1" at bounding box center [361, 291] width 52 height 21
type input "0"
paste input "3165"
type input "3165"
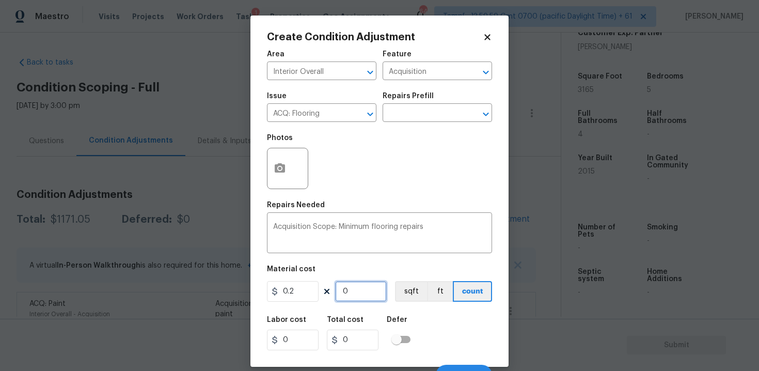
type input "633"
type input "3165"
click at [402, 284] on button "sqft" at bounding box center [411, 291] width 32 height 21
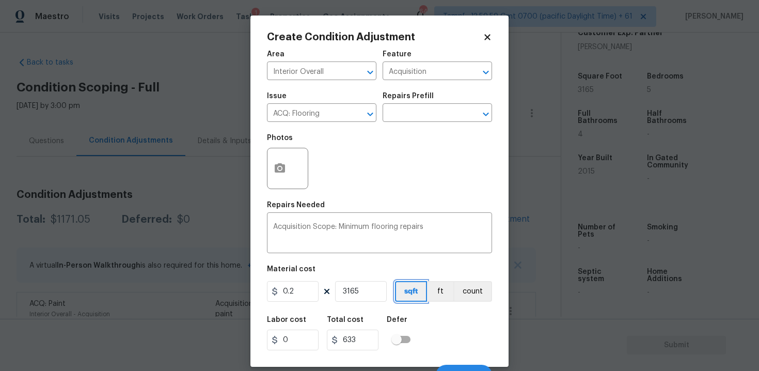
scroll to position [15, 0]
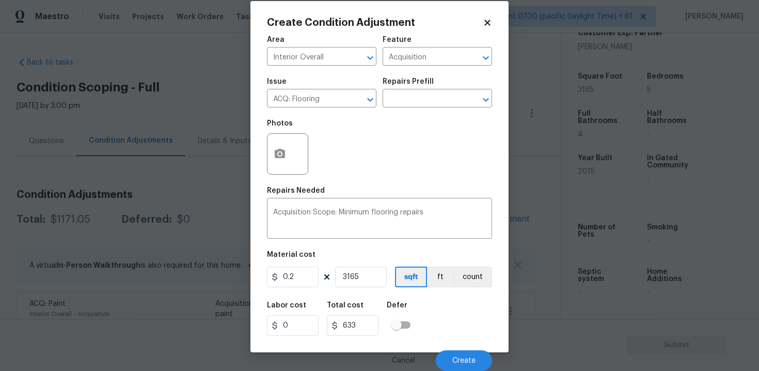
click at [462, 349] on div "Cancel Create" at bounding box center [379, 356] width 225 height 29
click at [466, 353] on button "Create" at bounding box center [464, 360] width 56 height 21
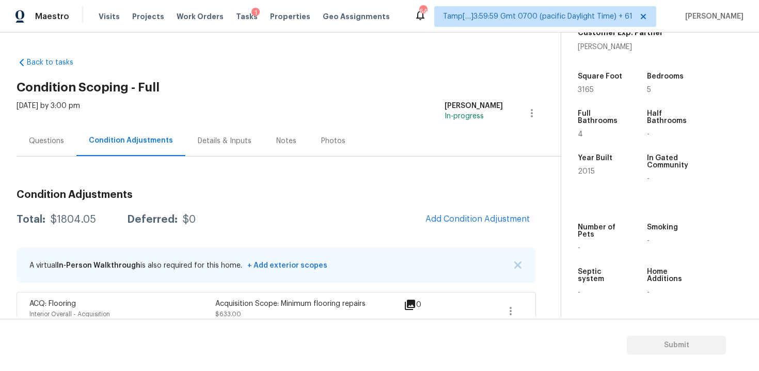
scroll to position [60, 0]
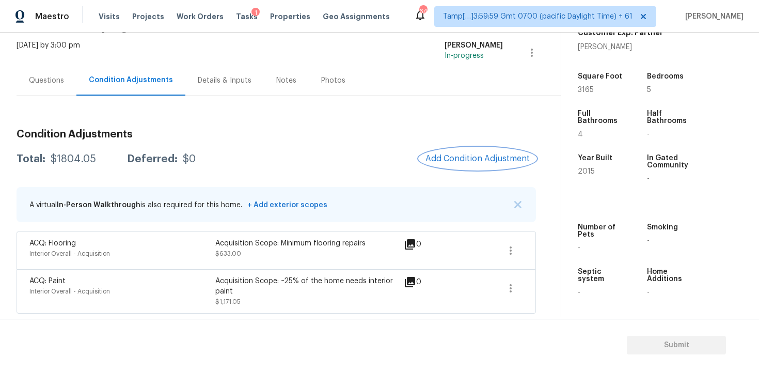
click at [485, 156] on span "Add Condition Adjustment" at bounding box center [477, 158] width 104 height 9
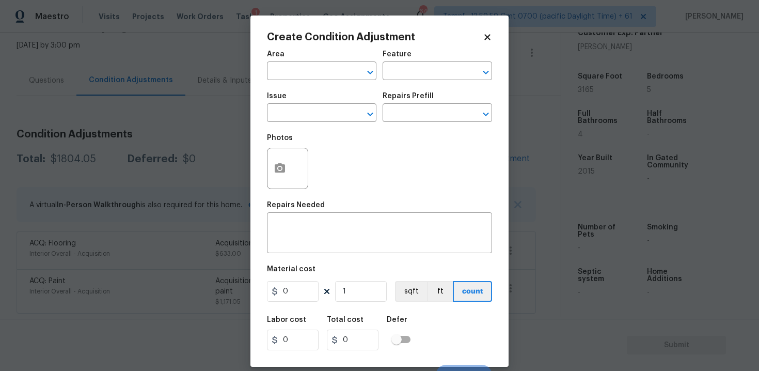
click at [189, 151] on body "Maestro Visits Projects Work Orders Tasks 1 Properties Geo Assignments 648 Tamp…" at bounding box center [379, 185] width 759 height 371
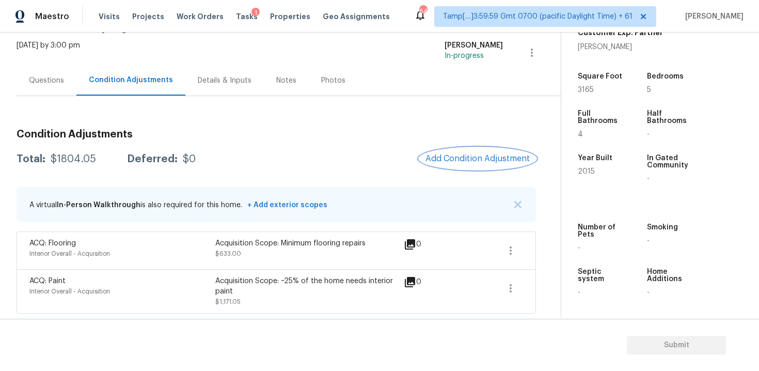
click at [476, 164] on button "Add Condition Adjustment" at bounding box center [477, 159] width 117 height 22
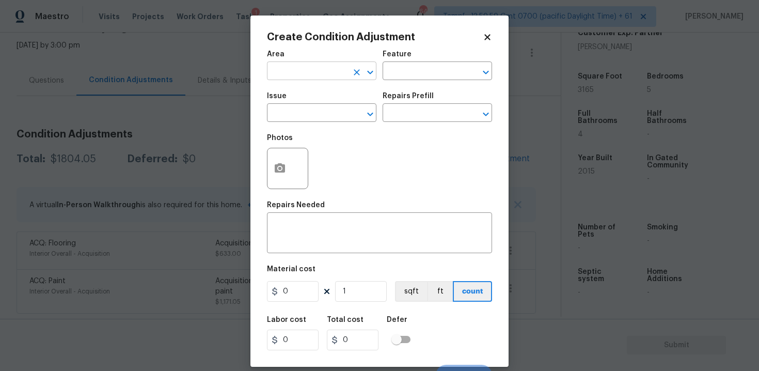
click at [327, 73] on input "text" at bounding box center [307, 72] width 81 height 16
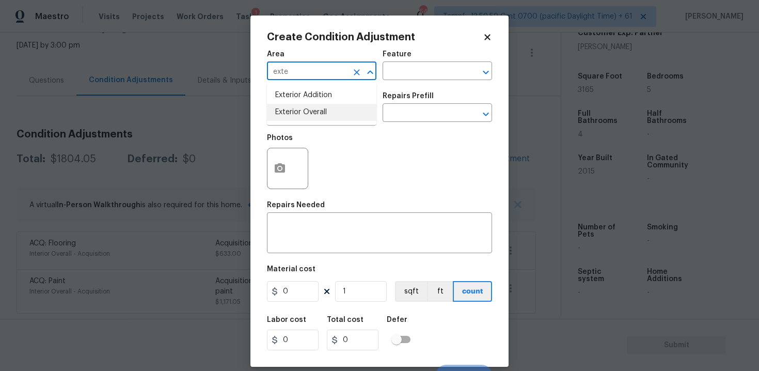
click at [328, 107] on li "Exterior Overall" at bounding box center [321, 112] width 109 height 17
type input "Exterior Overall"
click at [328, 107] on input "text" at bounding box center [307, 114] width 81 height 16
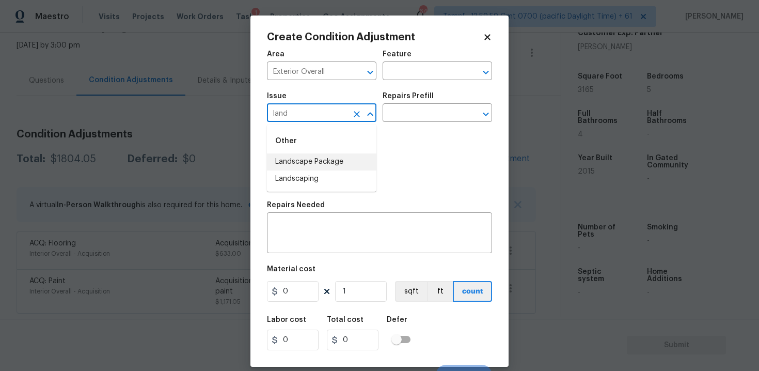
click at [338, 162] on li "Landscape Package" at bounding box center [321, 161] width 109 height 17
type input "Landscape Package"
click at [423, 112] on input "text" at bounding box center [423, 114] width 81 height 16
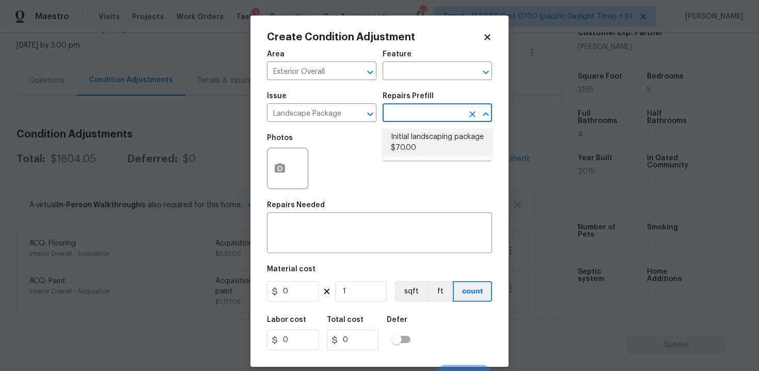
click at [418, 147] on li "Initial landscaping package $70.00" at bounding box center [437, 143] width 109 height 28
type input "Home Readiness Packages"
type textarea "Mowing of grass up to 6" in height. Mow, edge along driveways & sidewalks, trim…"
type input "70"
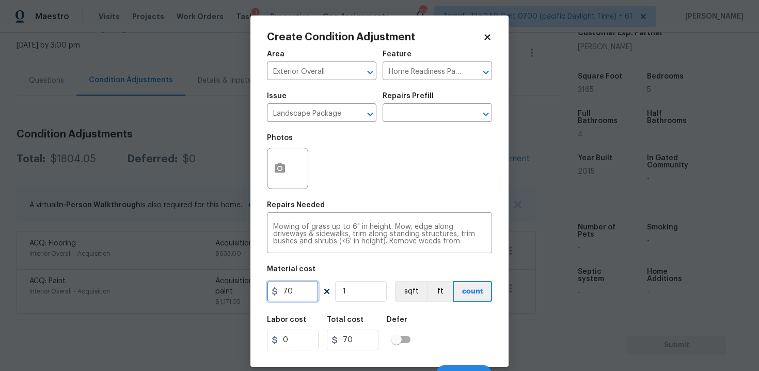
click at [302, 290] on input "70" at bounding box center [293, 291] width 52 height 21
type input "300"
click at [469, 304] on div "Area Exterior Overall ​ Feature Home Readiness Packages ​ Issue Landscape Packa…" at bounding box center [379, 214] width 225 height 341
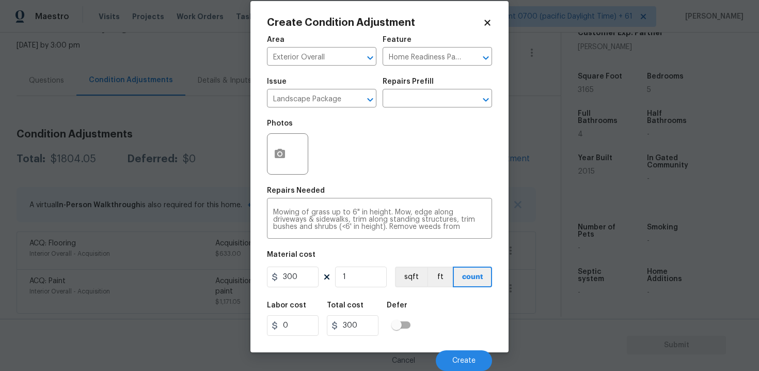
click at [467, 349] on div "Cancel Create" at bounding box center [379, 356] width 225 height 29
click at [468, 353] on button "Create" at bounding box center [464, 360] width 56 height 21
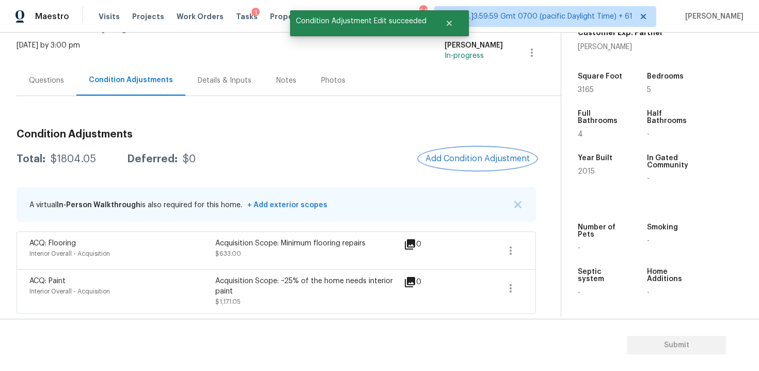
scroll to position [0, 0]
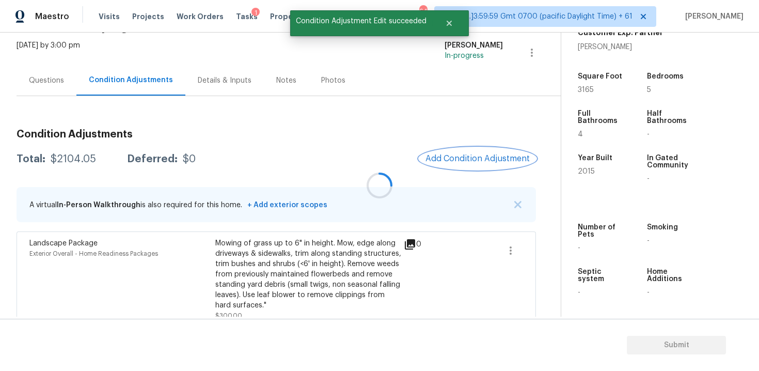
click at [483, 150] on button "Add Condition Adjustment" at bounding box center [477, 159] width 117 height 22
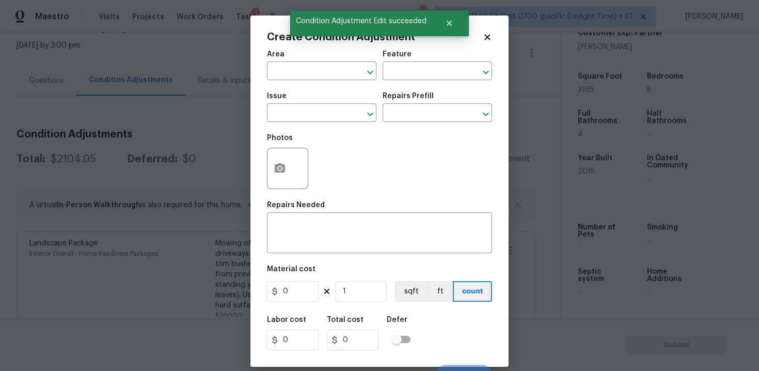
click at [290, 79] on input "text" at bounding box center [307, 72] width 81 height 16
type input "e"
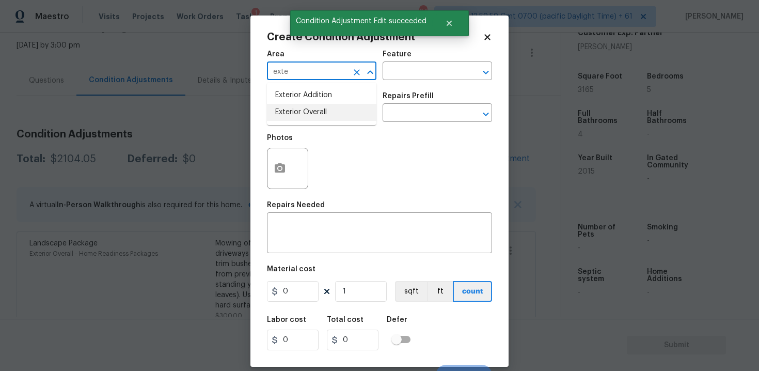
click at [287, 115] on li "Exterior Overall" at bounding box center [321, 112] width 109 height 17
type input "Exterior Overall"
click at [287, 115] on input "text" at bounding box center [307, 114] width 81 height 16
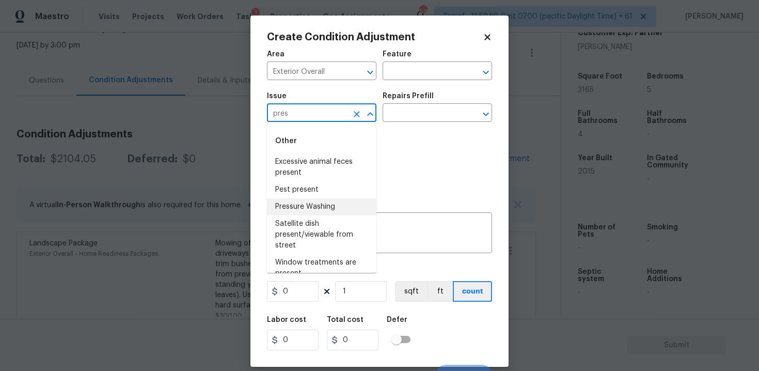
click at [314, 204] on li "Pressure Washing" at bounding box center [321, 206] width 109 height 17
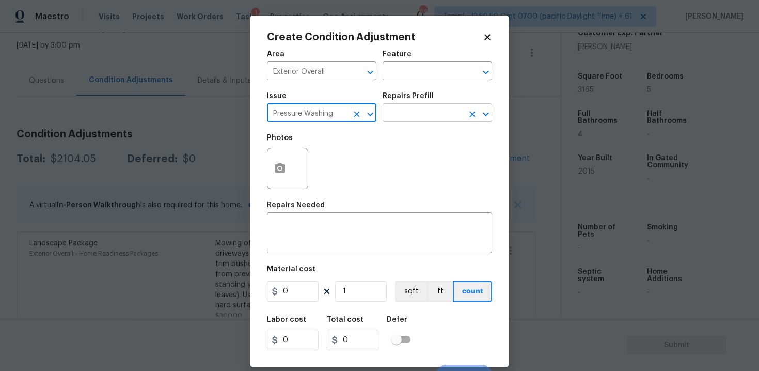
type input "Pressure Washing"
click at [405, 120] on input "text" at bounding box center [423, 114] width 81 height 16
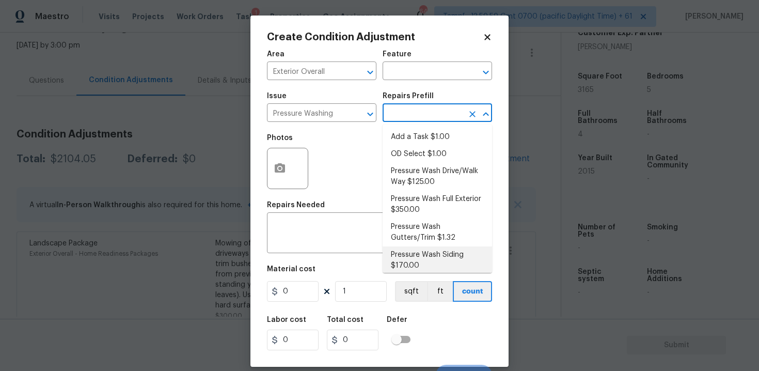
scroll to position [6, 0]
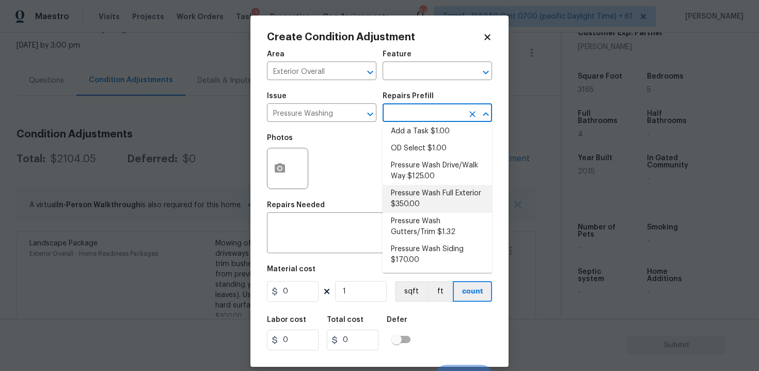
click at [428, 187] on li "Pressure Wash Full Exterior $350.00" at bounding box center [437, 199] width 109 height 28
type input "Siding"
type textarea "Pressure wash the House, Flatwork, Deck and Garage interior."
type input "350"
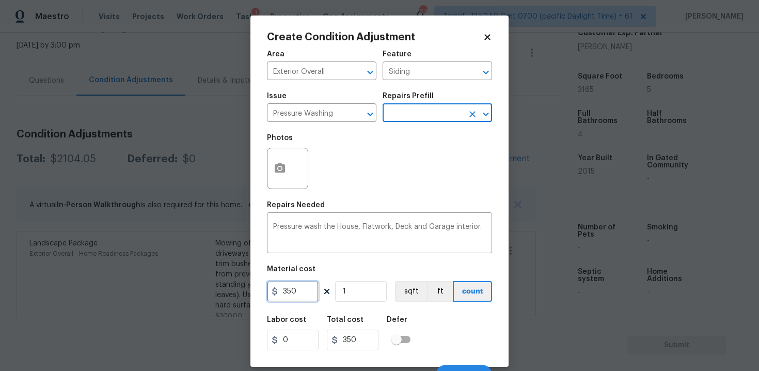
click at [299, 289] on input "350" at bounding box center [293, 291] width 52 height 21
type input "400"
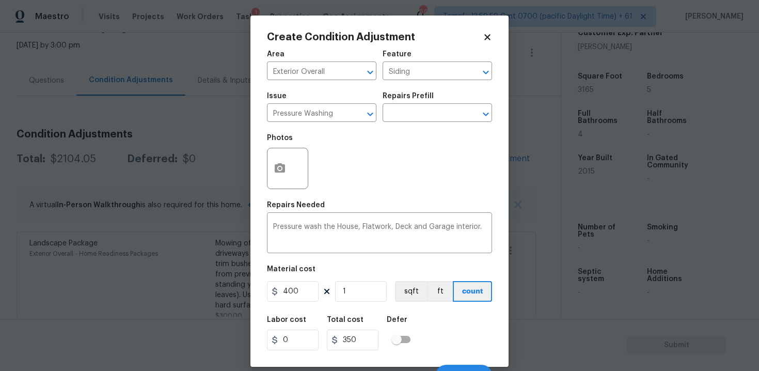
click at [454, 339] on div "Labor cost 0 Total cost 350 Defer" at bounding box center [379, 333] width 225 height 46
type input "400"
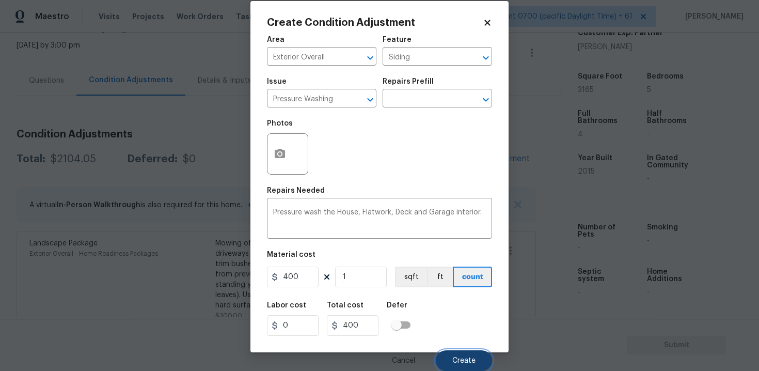
click at [457, 362] on span "Create" at bounding box center [463, 361] width 23 height 8
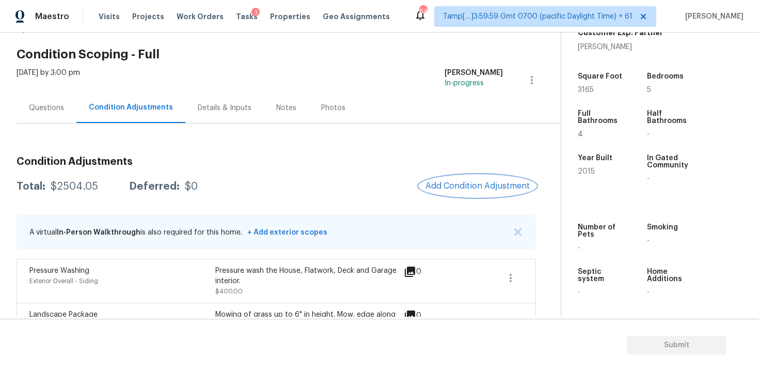
scroll to position [37, 0]
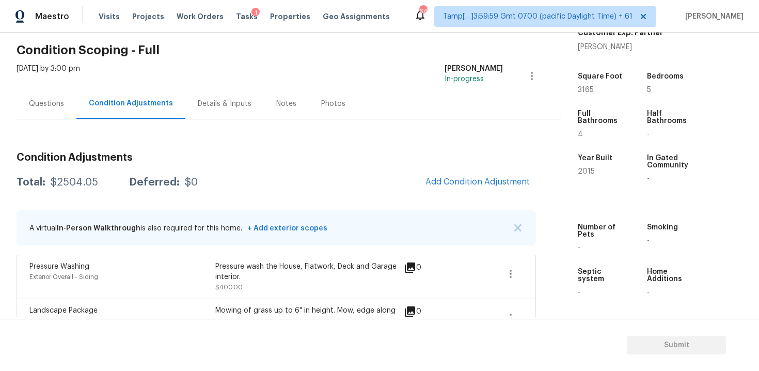
click at [69, 111] on div "Questions" at bounding box center [47, 103] width 60 height 30
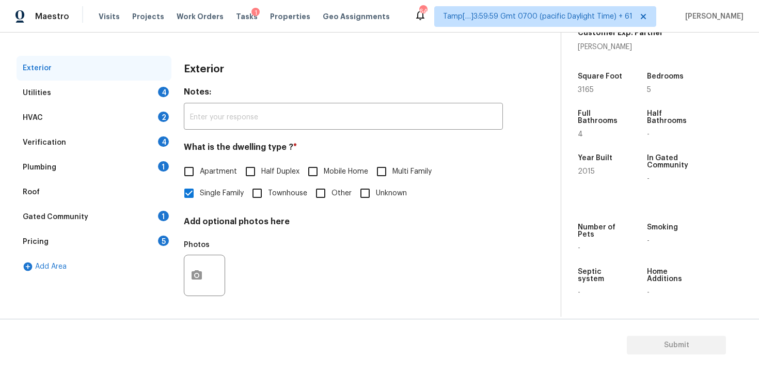
click at [162, 84] on div "Utilities 4" at bounding box center [94, 93] width 155 height 25
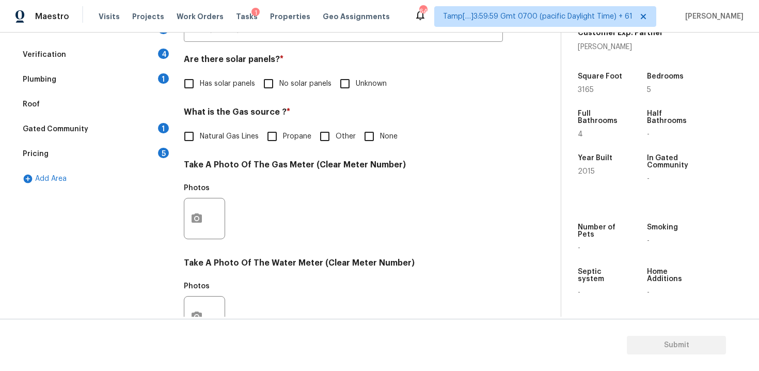
scroll to position [217, 0]
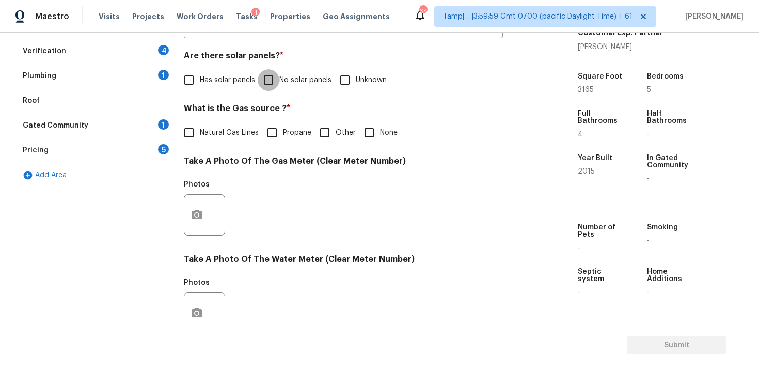
click at [272, 72] on input "No solar panels" at bounding box center [269, 80] width 22 height 22
checkbox input "true"
click at [372, 143] on input "None" at bounding box center [369, 133] width 22 height 22
click at [372, 143] on input "None" at bounding box center [369, 134] width 22 height 22
checkbox input "false"
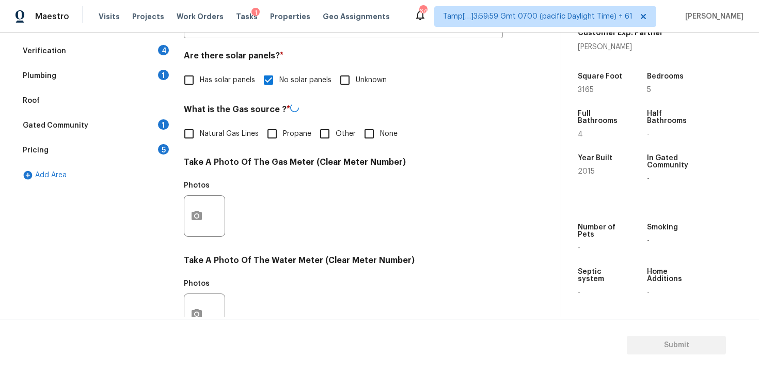
click at [210, 123] on label "Natural Gas Lines" at bounding box center [218, 134] width 81 height 22
click at [200, 123] on input "Natural Gas Lines" at bounding box center [189, 134] width 22 height 22
checkbox input "true"
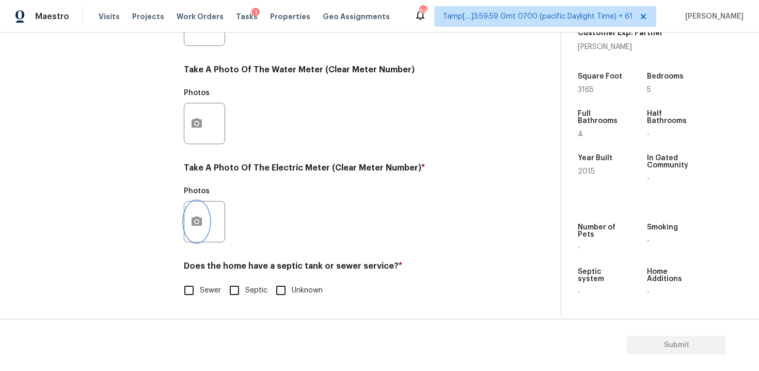
click at [198, 219] on icon "button" at bounding box center [197, 221] width 12 height 12
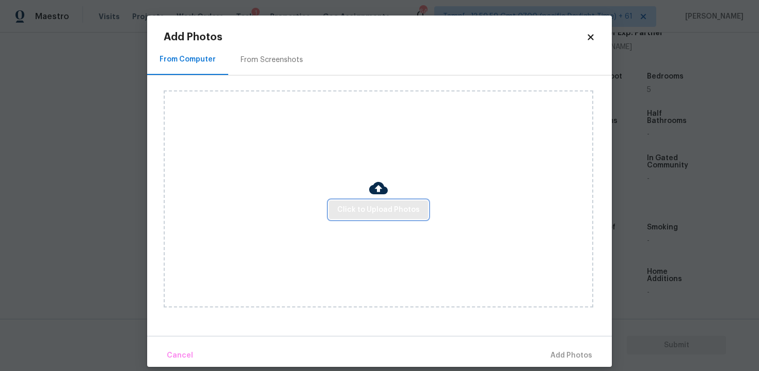
click at [367, 212] on span "Click to Upload Photos" at bounding box center [378, 209] width 83 height 13
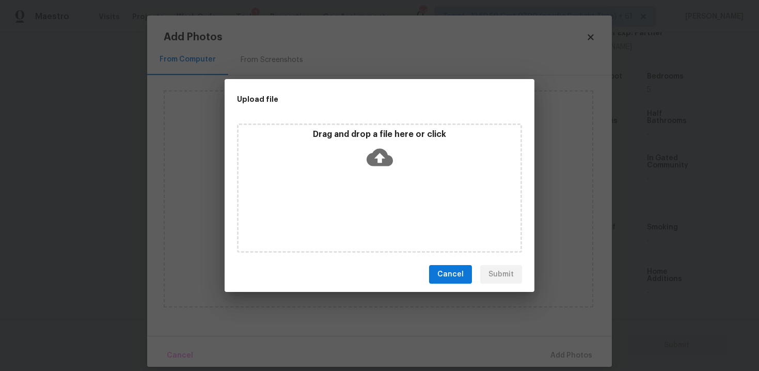
click at [375, 162] on icon at bounding box center [380, 158] width 26 height 18
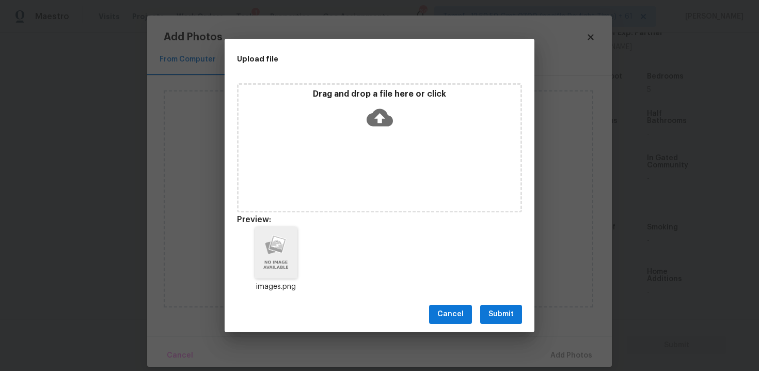
click at [507, 310] on span "Submit" at bounding box center [500, 314] width 25 height 13
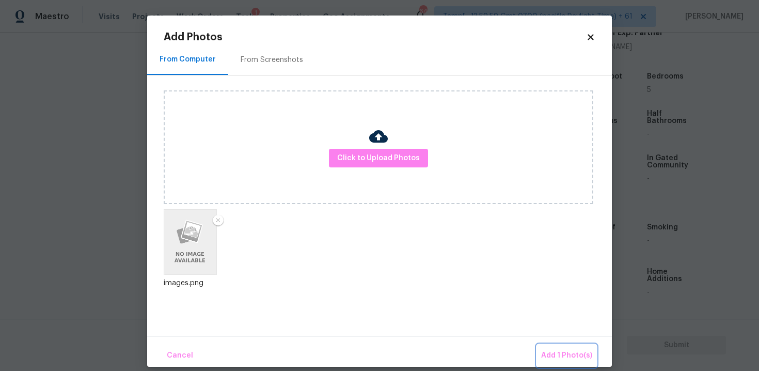
click at [557, 346] on button "Add 1 Photo(s)" at bounding box center [566, 355] width 59 height 22
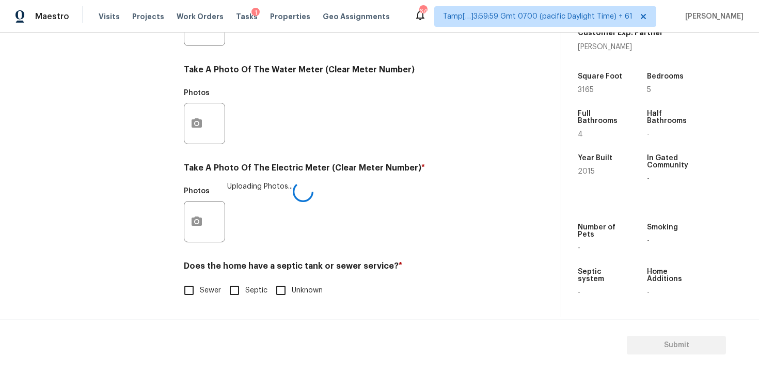
click at [199, 291] on input "Sewer" at bounding box center [189, 290] width 22 height 22
checkbox input "true"
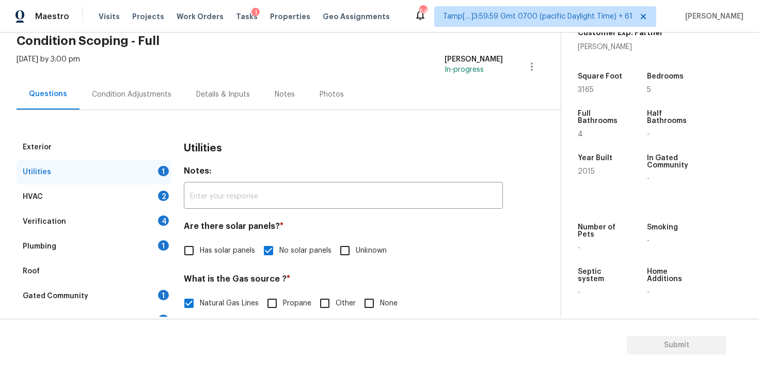
scroll to position [35, 0]
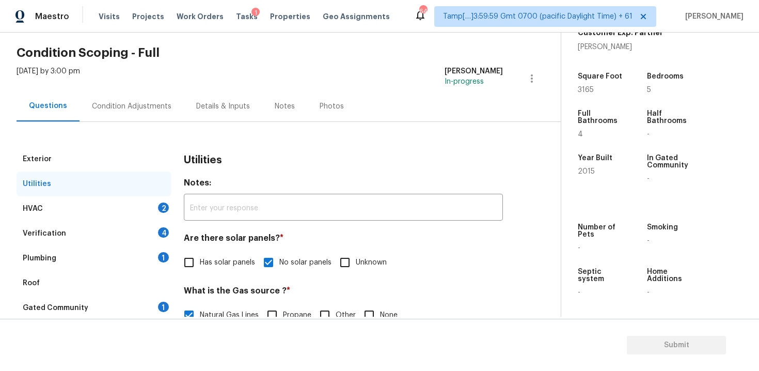
click at [144, 207] on div "HVAC 2" at bounding box center [94, 208] width 155 height 25
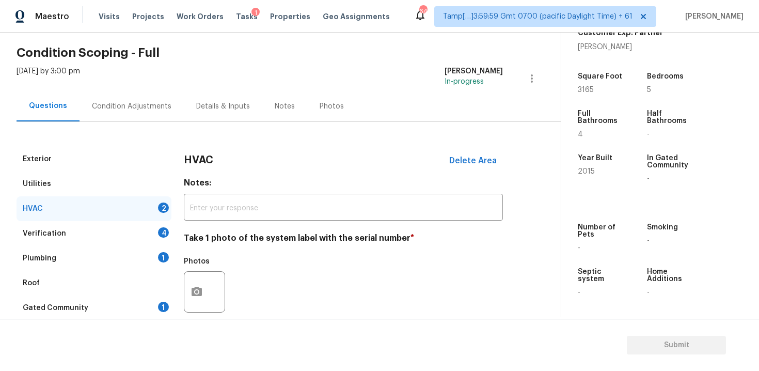
scroll to position [109, 0]
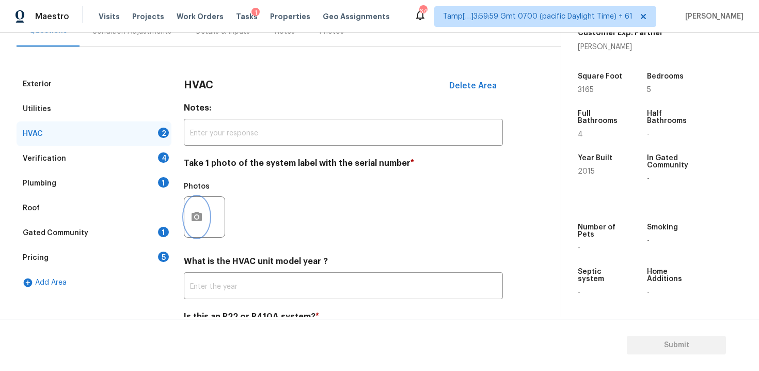
click at [195, 216] on icon "button" at bounding box center [197, 217] width 12 height 12
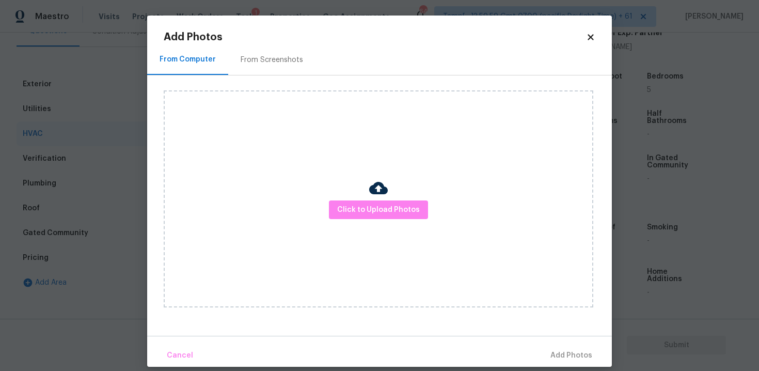
click at [368, 219] on div "Click to Upload Photos" at bounding box center [379, 198] width 430 height 217
click at [369, 194] on img at bounding box center [378, 188] width 19 height 19
click at [369, 199] on div at bounding box center [378, 190] width 19 height 22
click at [378, 204] on span "Click to Upload Photos" at bounding box center [378, 209] width 83 height 13
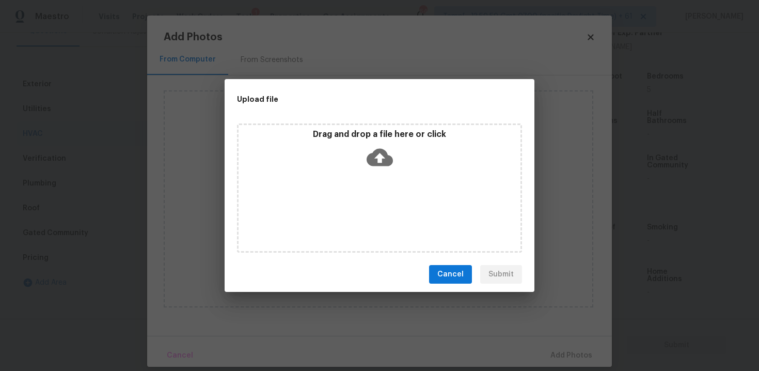
click at [378, 160] on icon at bounding box center [380, 157] width 26 height 26
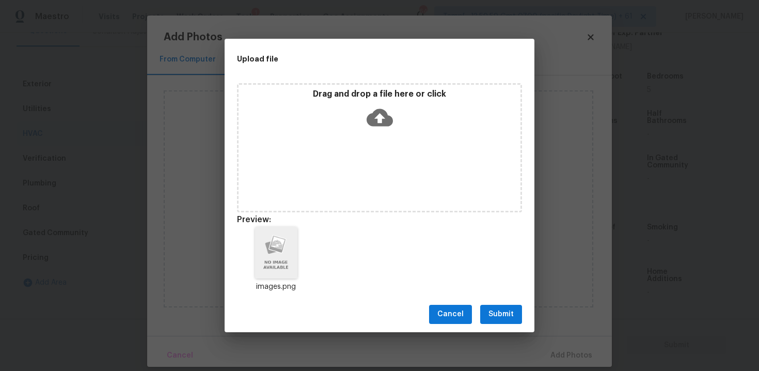
click at [488, 329] on div "Cancel Submit" at bounding box center [380, 314] width 310 height 36
click at [495, 317] on span "Submit" at bounding box center [500, 314] width 25 height 13
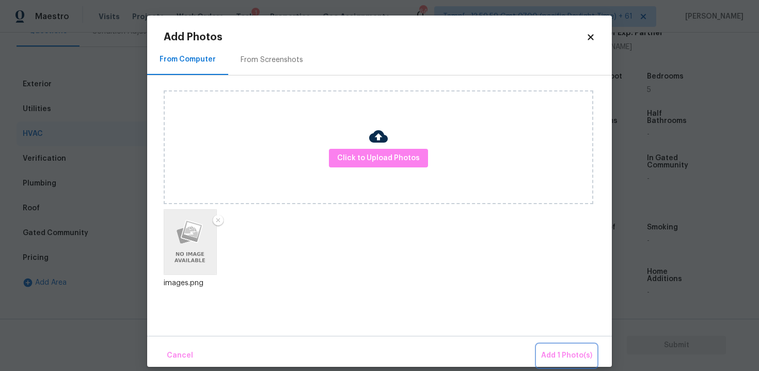
click at [556, 351] on span "Add 1 Photo(s)" at bounding box center [566, 355] width 51 height 13
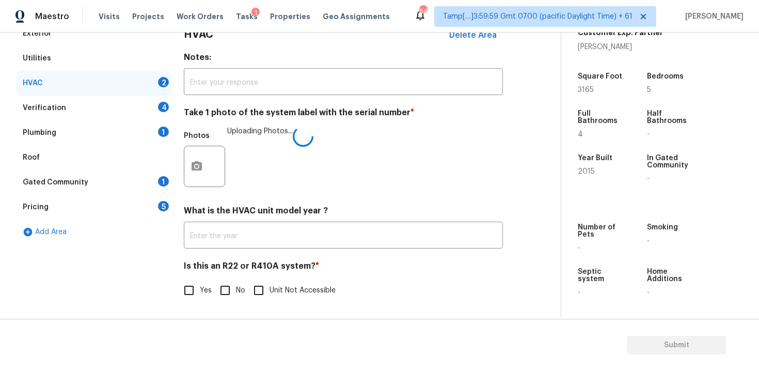
click at [234, 284] on input "No" at bounding box center [225, 290] width 22 height 22
checkbox input "true"
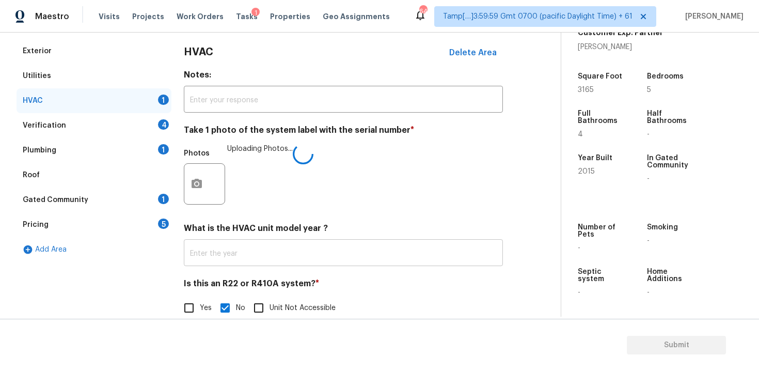
scroll to position [142, 0]
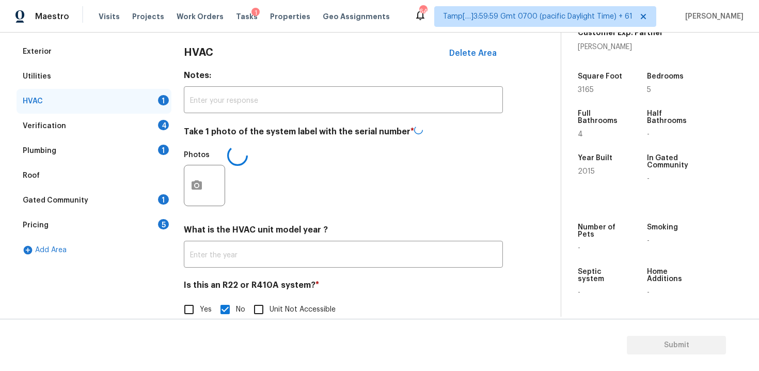
click at [155, 126] on div "Verification 4" at bounding box center [94, 126] width 155 height 25
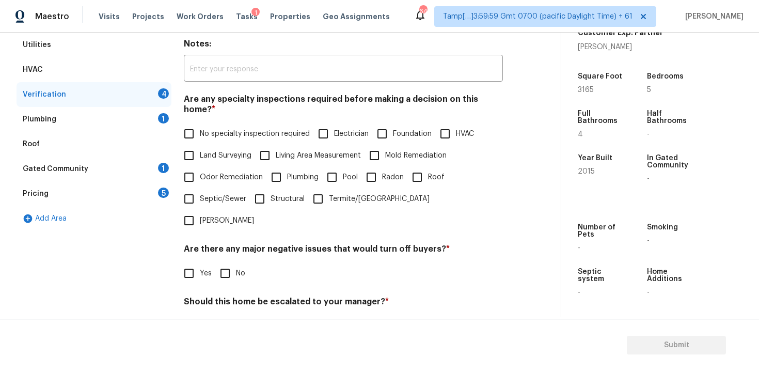
scroll to position [175, 0]
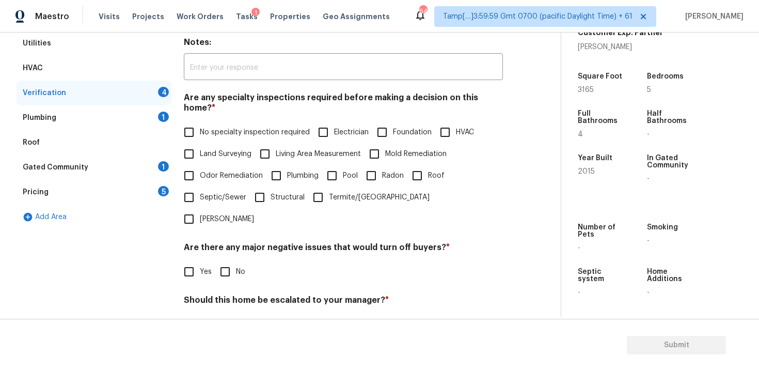
click at [185, 121] on input "No specialty inspection required" at bounding box center [189, 132] width 22 height 22
checkbox input "true"
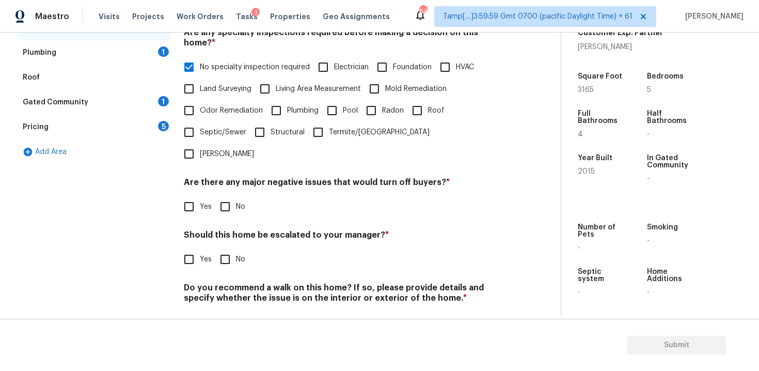
click at [225, 196] on input "No" at bounding box center [225, 207] width 22 height 22
checkbox input "true"
click at [231, 249] on input "No" at bounding box center [225, 260] width 22 height 22
checkbox input "true"
click at [230, 283] on div "Do you recommend a walk on this home? If so, please provide details and specify…" at bounding box center [343, 308] width 319 height 51
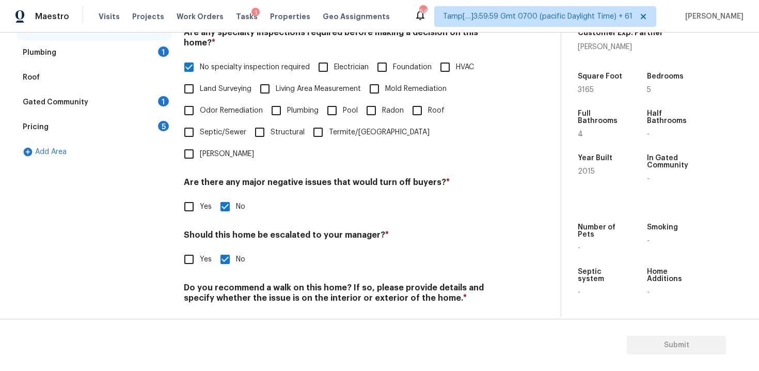
click at [230, 311] on input "No" at bounding box center [225, 322] width 22 height 22
checkbox input "true"
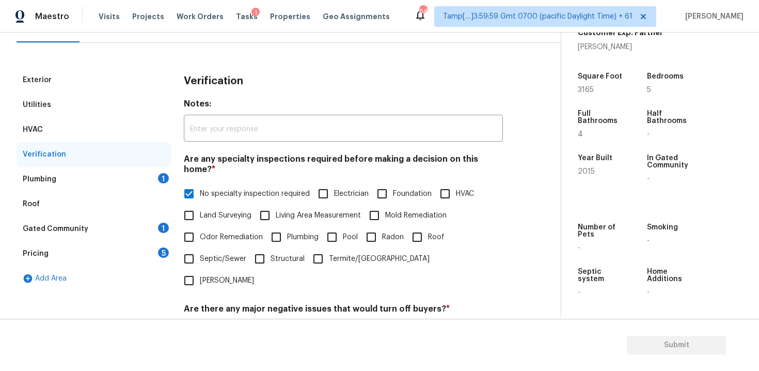
click at [178, 167] on div "Exterior Utilities HVAC Verification Plumbing 1 Roof Gated Community 1 Pricing …" at bounding box center [276, 270] width 519 height 404
click at [167, 169] on div "Plumbing 1" at bounding box center [94, 179] width 155 height 25
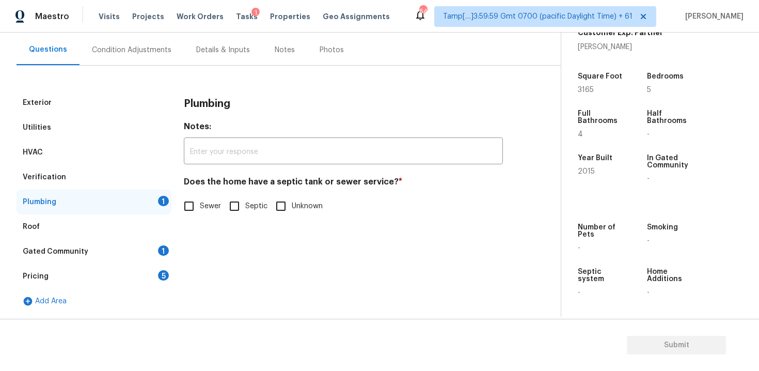
scroll to position [91, 0]
click at [185, 193] on div "Does the home have a septic tank or sewer service? * Sewer Septic Unknown" at bounding box center [343, 197] width 319 height 40
click at [185, 205] on input "Sewer" at bounding box center [189, 206] width 22 height 22
checkbox input "true"
click at [141, 240] on div "Gated Community 1" at bounding box center [94, 251] width 155 height 25
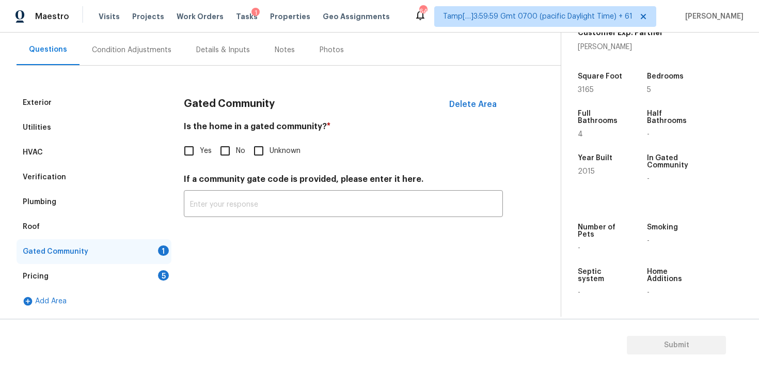
click at [232, 147] on input "No" at bounding box center [225, 151] width 22 height 22
checkbox input "true"
click at [123, 271] on div "Pricing 5" at bounding box center [94, 276] width 155 height 25
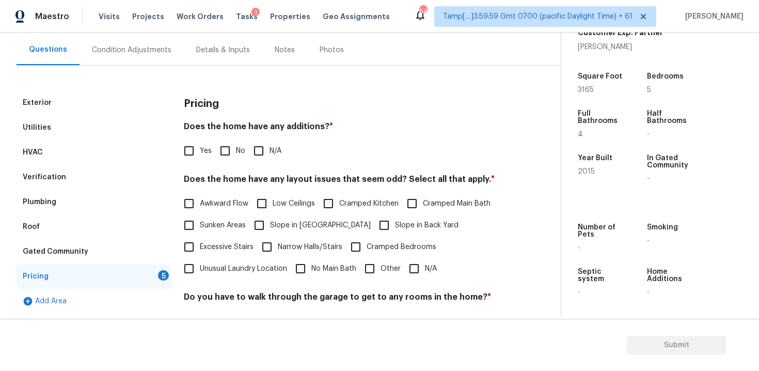
click at [223, 157] on input "No" at bounding box center [225, 151] width 22 height 22
checkbox input "true"
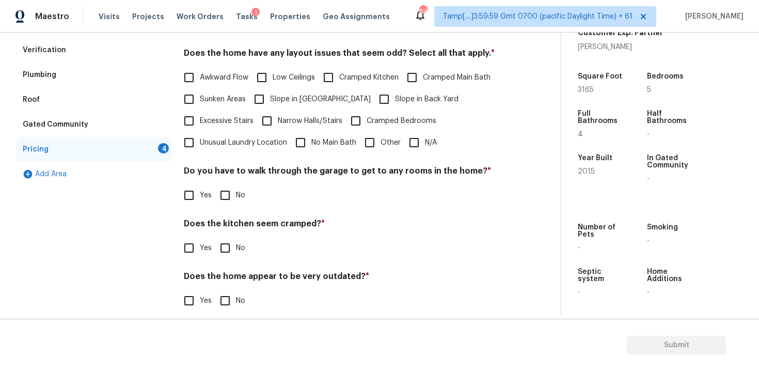
scroll to position [227, 0]
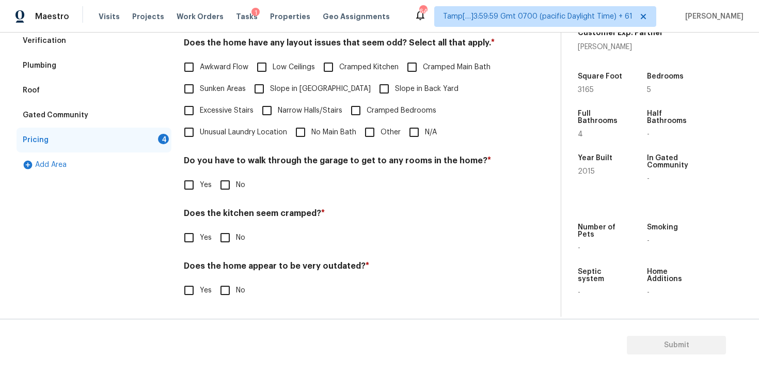
click at [405, 127] on input "N/A" at bounding box center [414, 132] width 22 height 22
checkbox input "true"
click at [238, 183] on span "No" at bounding box center [240, 185] width 9 height 11
click at [236, 183] on input "No" at bounding box center [225, 185] width 22 height 22
checkbox input "true"
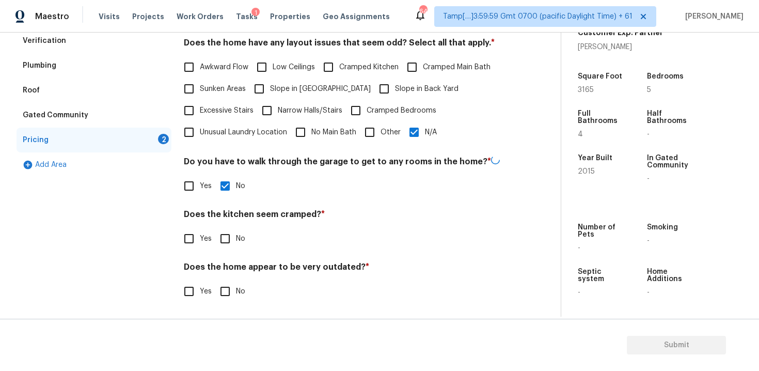
click at [228, 248] on div "Pricing Does the home have any additions? * Yes No N/A Does the home have any l…" at bounding box center [343, 134] width 319 height 360
click at [235, 289] on input "No" at bounding box center [225, 290] width 22 height 22
checkbox input "true"
click at [229, 243] on input "No" at bounding box center [225, 238] width 22 height 22
checkbox input "true"
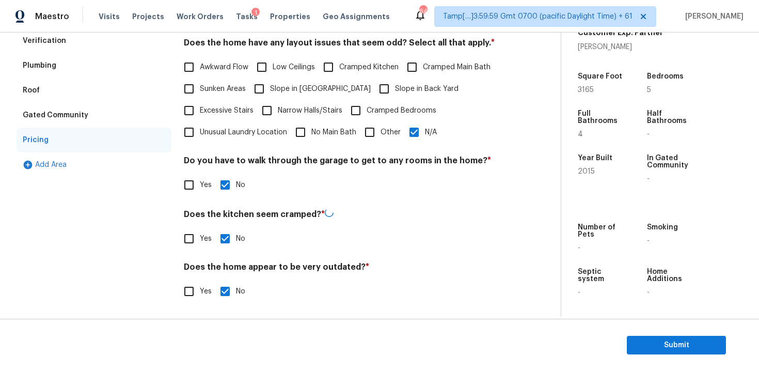
scroll to position [0, 0]
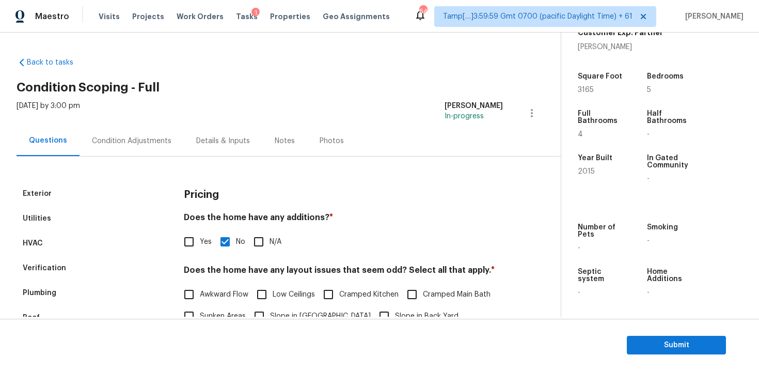
click at [159, 156] on div "Exterior Utilities HVAC Verification Plumbing Roof Gated Community Pricing Add …" at bounding box center [276, 348] width 519 height 384
click at [122, 150] on div "Condition Adjustments" at bounding box center [132, 140] width 104 height 30
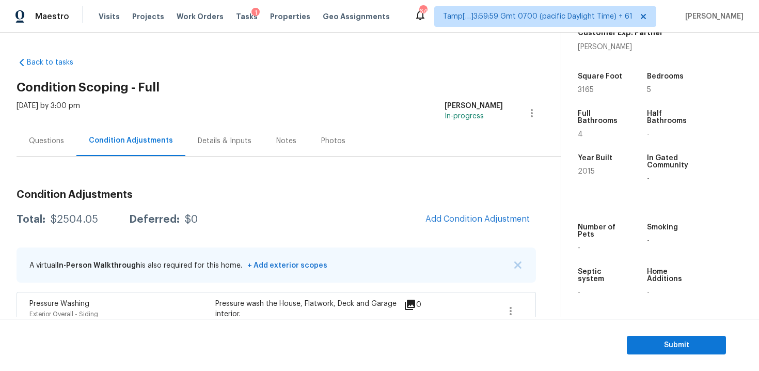
drag, startPoint x: 47, startPoint y: 221, endPoint x: 96, endPoint y: 220, distance: 49.1
click at [96, 220] on div "Total: $2504.05 Deferred: $0" at bounding box center [107, 219] width 181 height 10
drag, startPoint x: 48, startPoint y: 222, endPoint x: 107, endPoint y: 221, distance: 59.4
click at [107, 221] on div "Total: $2504.05 Deferred: $0" at bounding box center [107, 219] width 181 height 10
copy div "$2504.05"
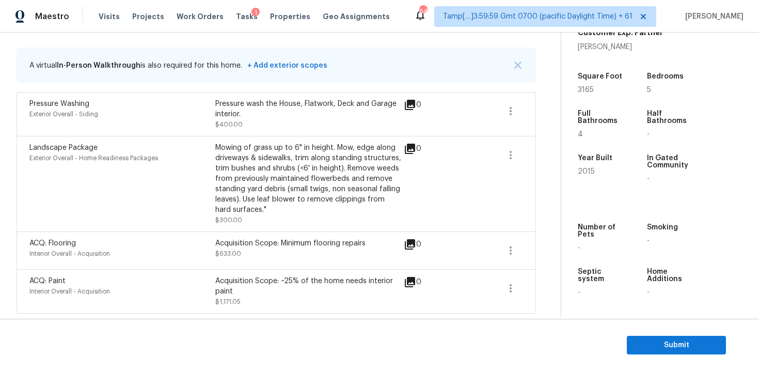
scroll to position [200, 0]
click at [666, 342] on span "Submit" at bounding box center [676, 345] width 83 height 13
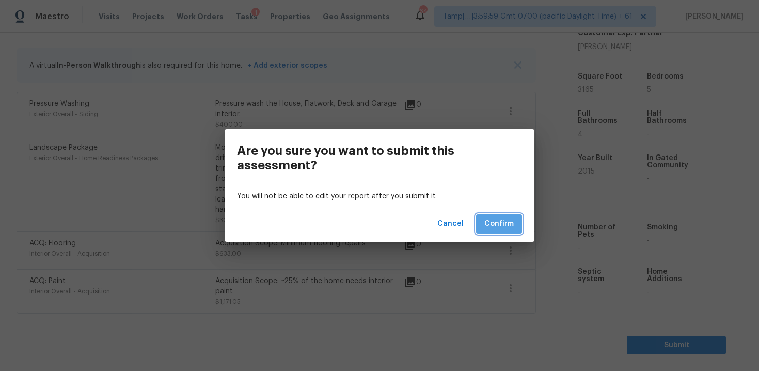
click at [516, 226] on button "Confirm" at bounding box center [499, 223] width 46 height 19
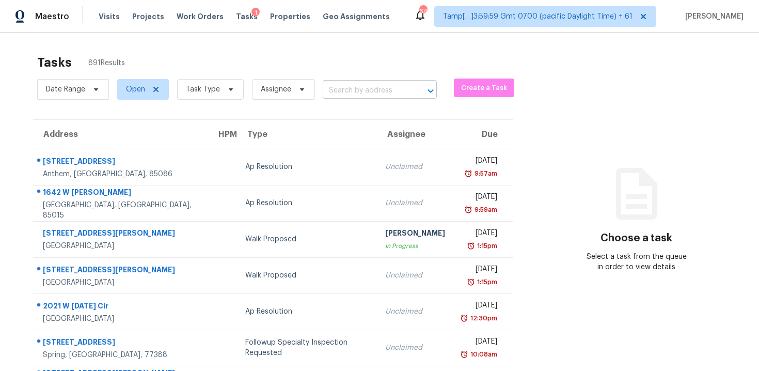
click at [374, 94] on input "text" at bounding box center [365, 91] width 85 height 16
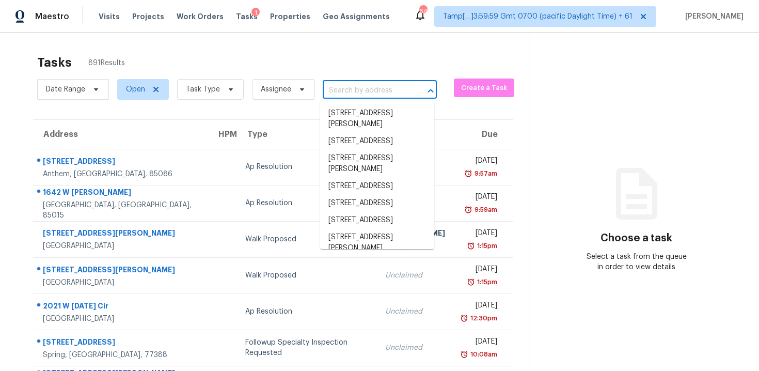
paste input "4080 Pointe Vecchio Cir, Cumming, GA 30040"
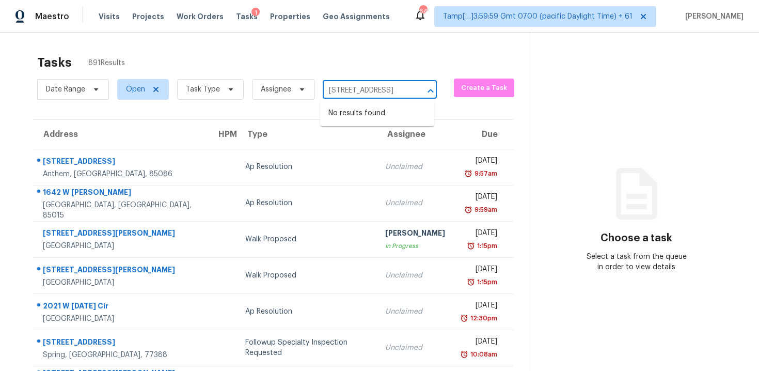
type input "4080 Pointe Vecchio Cir, Cumming, GA 30040"
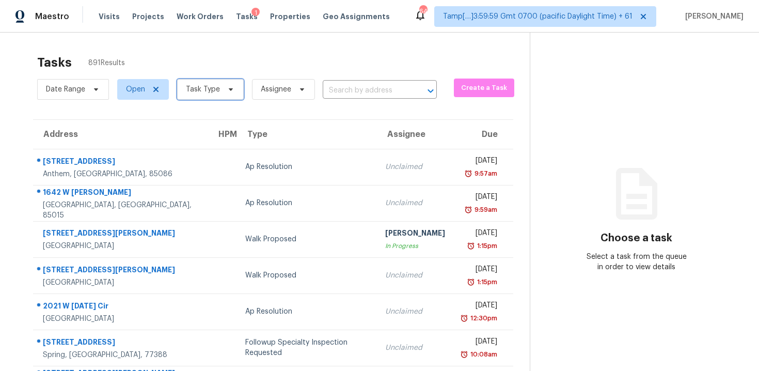
click at [233, 86] on span "Task Type" at bounding box center [210, 89] width 67 height 21
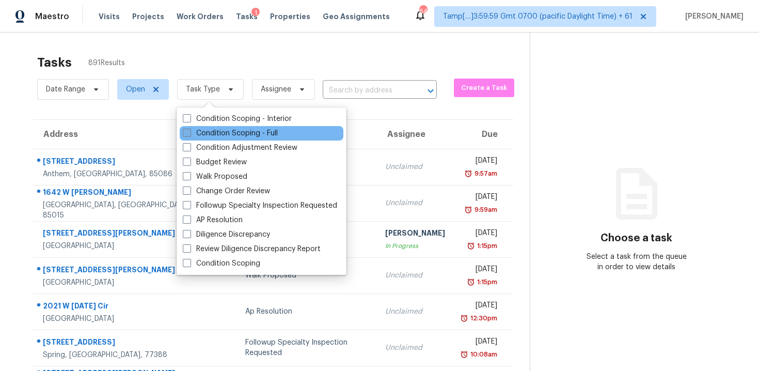
click at [228, 136] on label "Condition Scoping - Full" at bounding box center [230, 133] width 95 height 10
click at [189, 135] on input "Condition Scoping - Full" at bounding box center [186, 131] width 7 height 7
checkbox input "true"
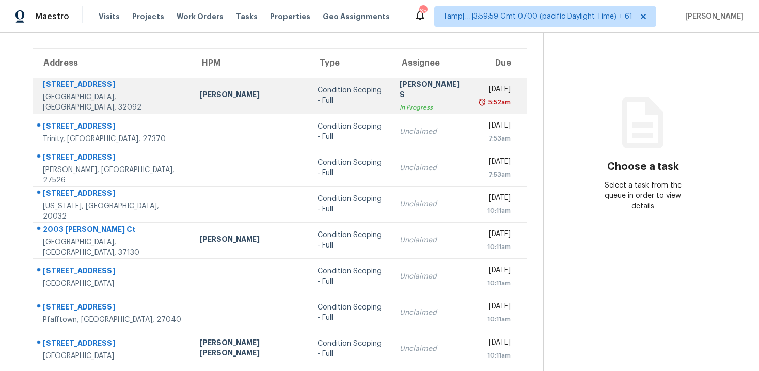
scroll to position [41, 0]
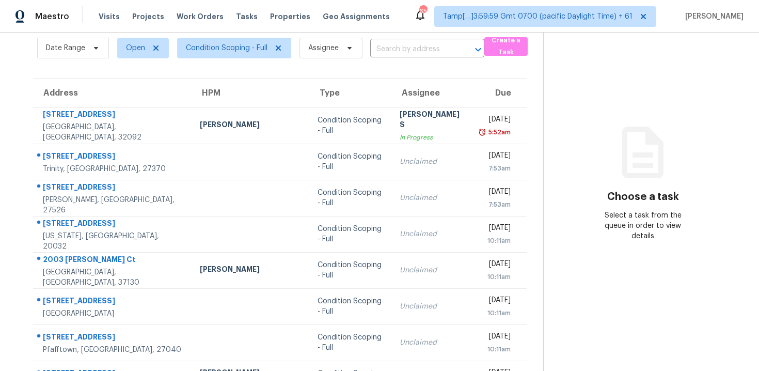
click at [396, 57] on div "Date Range Open Condition Scoping - Full Assignee ​" at bounding box center [260, 48] width 447 height 27
click at [396, 55] on input "text" at bounding box center [412, 49] width 85 height 16
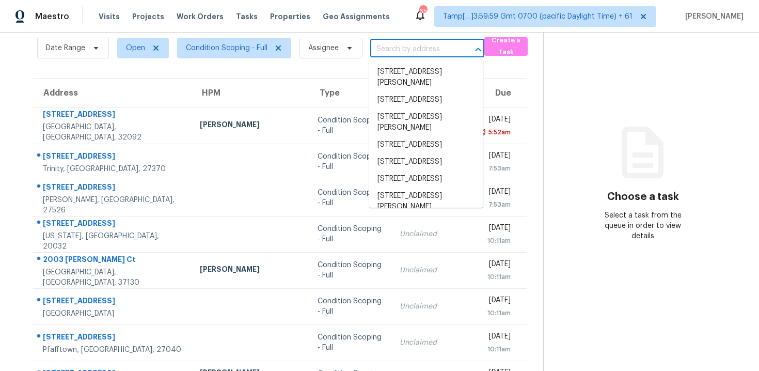
paste input "[STREET_ADDRESS]"
type input "[STREET_ADDRESS]"
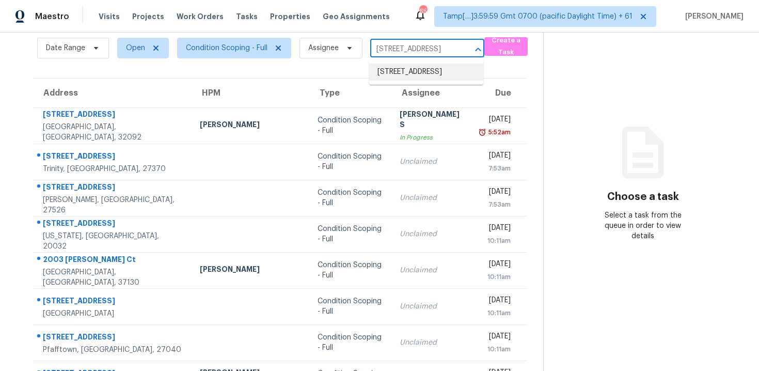
click at [416, 71] on li "[STREET_ADDRESS]" at bounding box center [426, 72] width 114 height 17
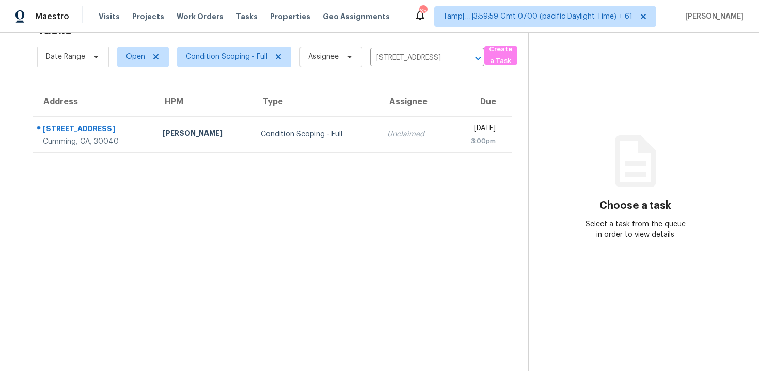
click at [456, 134] on div "[DATE]" at bounding box center [475, 129] width 39 height 13
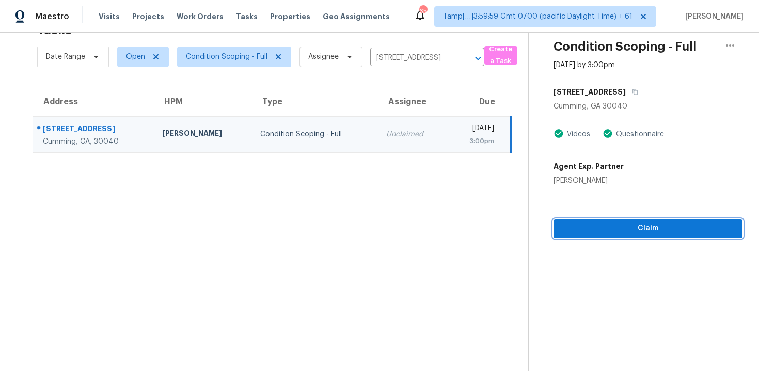
click at [619, 236] on button "Claim" at bounding box center [648, 228] width 189 height 19
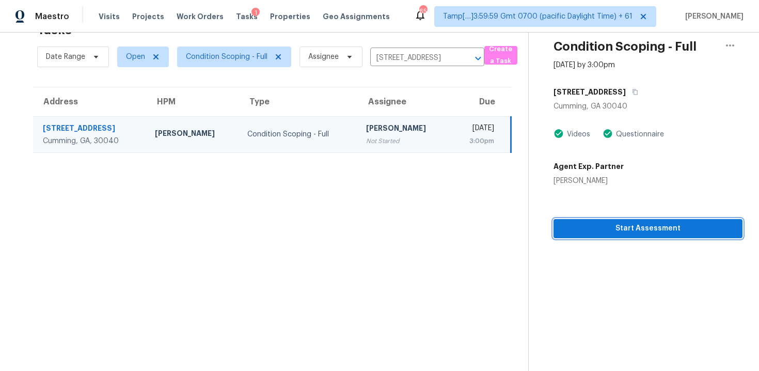
click at [594, 230] on span "Start Assessment" at bounding box center [648, 228] width 172 height 13
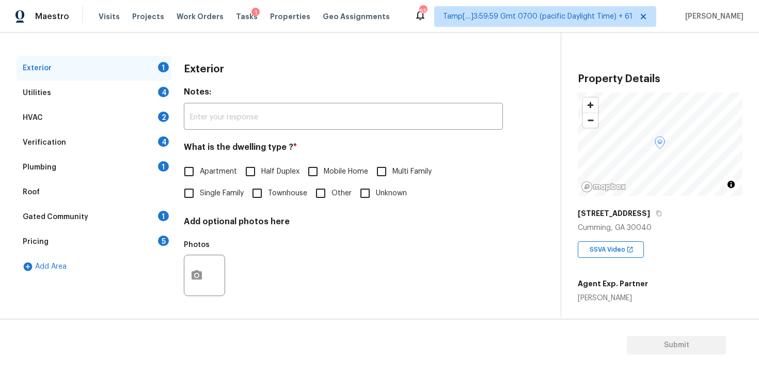
click at [124, 240] on div "Pricing 5" at bounding box center [94, 241] width 155 height 25
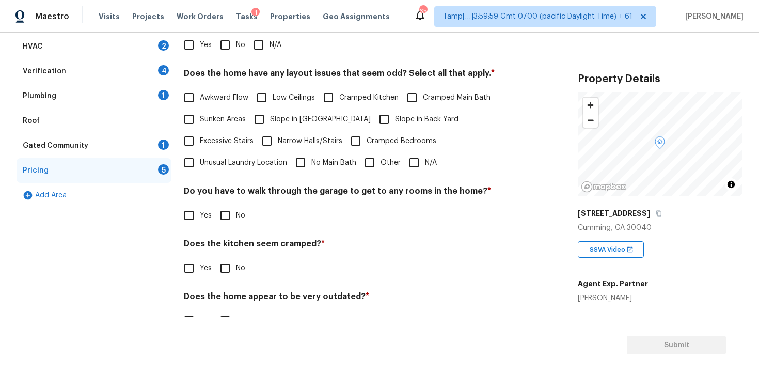
scroll to position [207, 0]
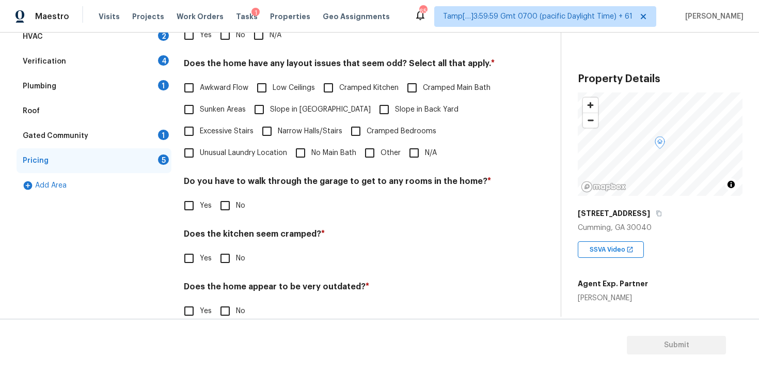
click at [373, 141] on label "Cramped Bedrooms" at bounding box center [390, 131] width 91 height 22
click at [367, 141] on input "Cramped Bedrooms" at bounding box center [356, 131] width 22 height 22
checkbox input "true"
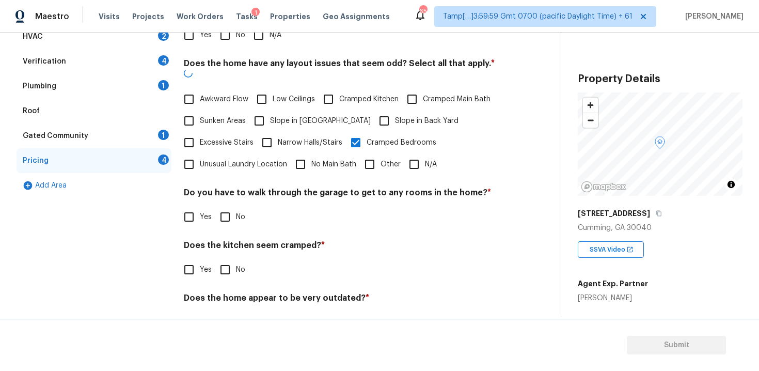
click at [369, 155] on input "Other" at bounding box center [370, 164] width 22 height 22
checkbox input "true"
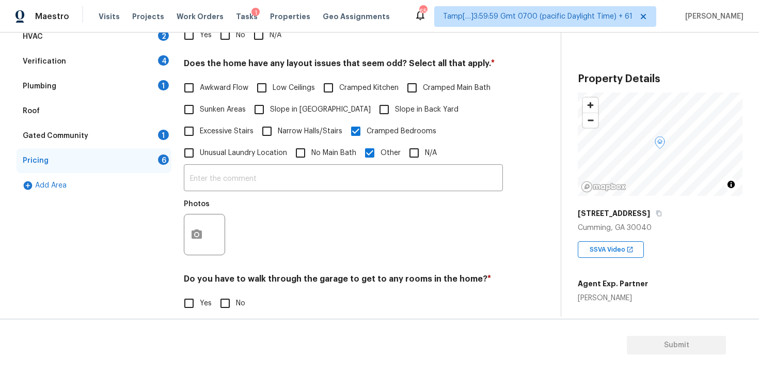
click at [356, 138] on input "Cramped Bedrooms" at bounding box center [356, 131] width 22 height 22
checkbox input "false"
click at [203, 231] on button "button" at bounding box center [196, 234] width 25 height 40
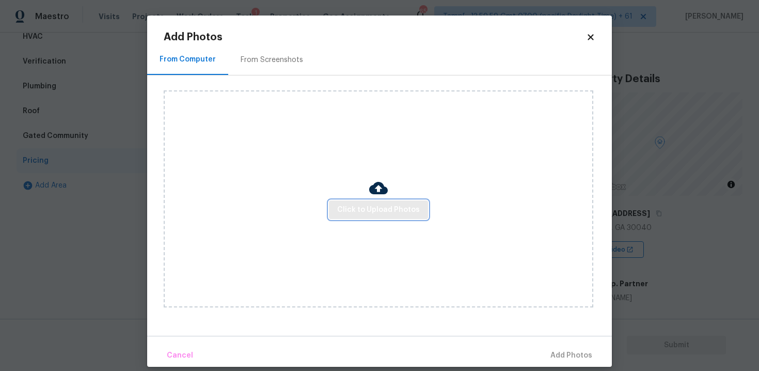
click at [403, 204] on span "Click to Upload Photos" at bounding box center [378, 209] width 83 height 13
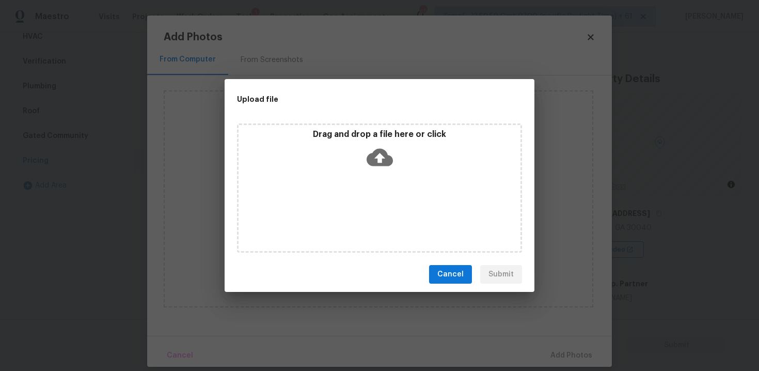
click at [393, 162] on div "Drag and drop a file here or click" at bounding box center [380, 151] width 282 height 44
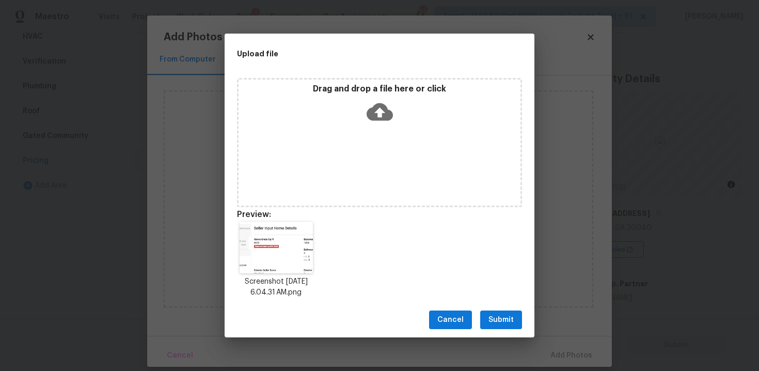
click at [502, 321] on span "Submit" at bounding box center [500, 319] width 25 height 13
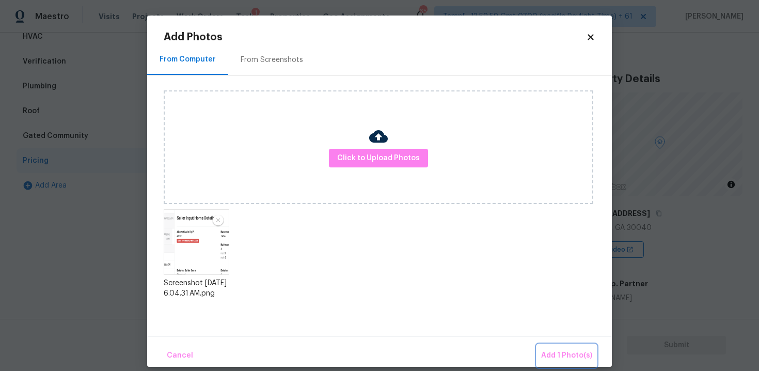
click at [573, 344] on button "Add 1 Photo(s)" at bounding box center [566, 355] width 59 height 22
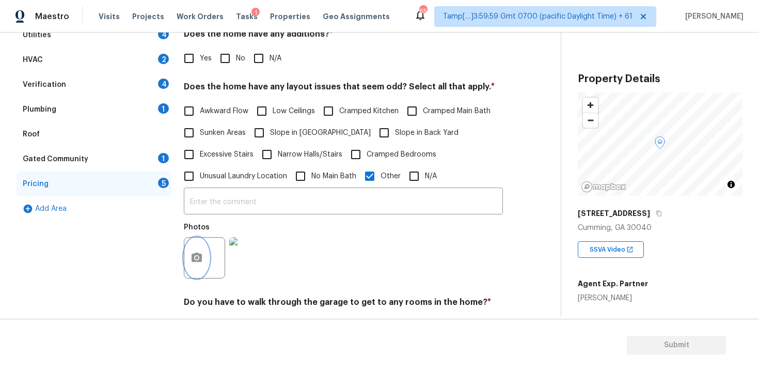
scroll to position [185, 0]
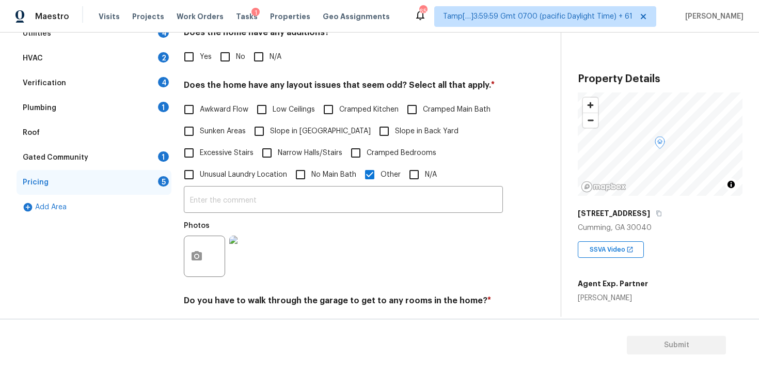
click at [255, 223] on div "Photos" at bounding box center [228, 249] width 89 height 67
click at [255, 207] on input "text" at bounding box center [343, 200] width 319 height 24
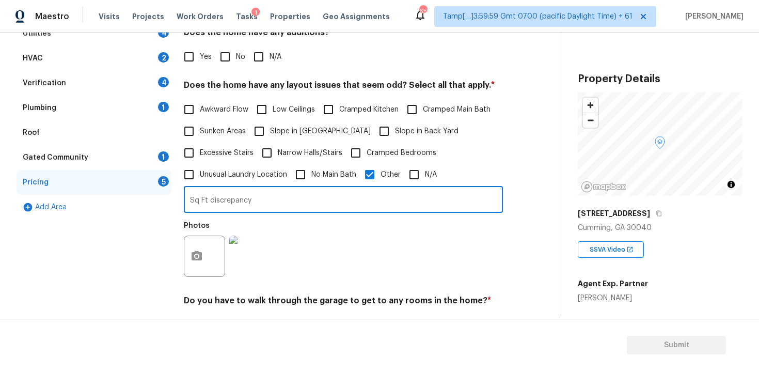
type input "Sq Ft discrepancy"
click at [333, 260] on div "Photos" at bounding box center [343, 249] width 319 height 67
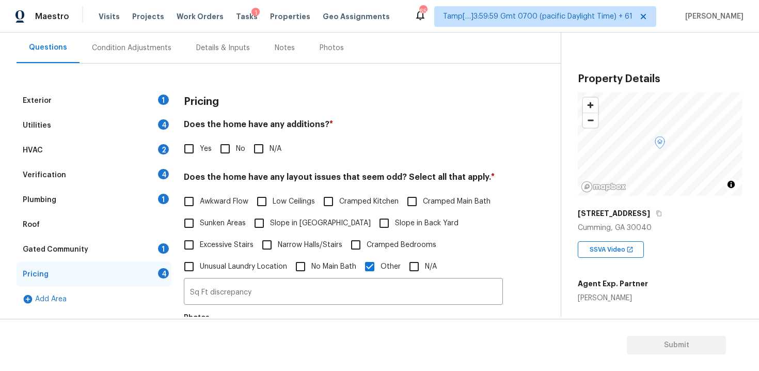
scroll to position [81, 0]
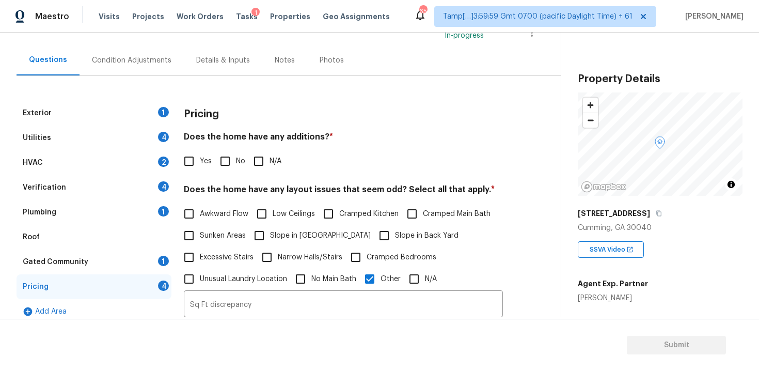
click at [129, 54] on div "Condition Adjustments" at bounding box center [132, 60] width 104 height 30
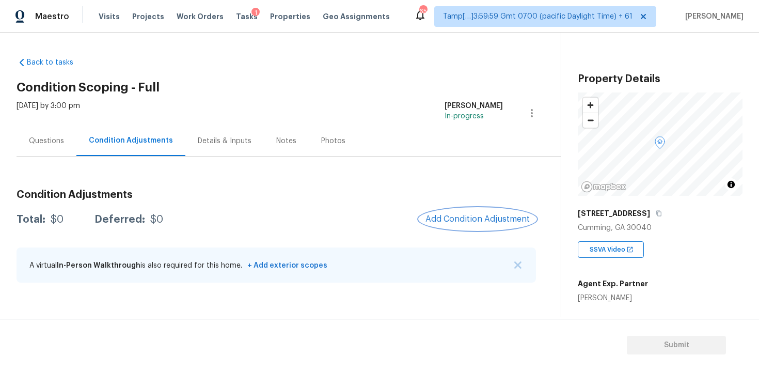
click at [456, 212] on button "Add Condition Adjustment" at bounding box center [477, 219] width 117 height 22
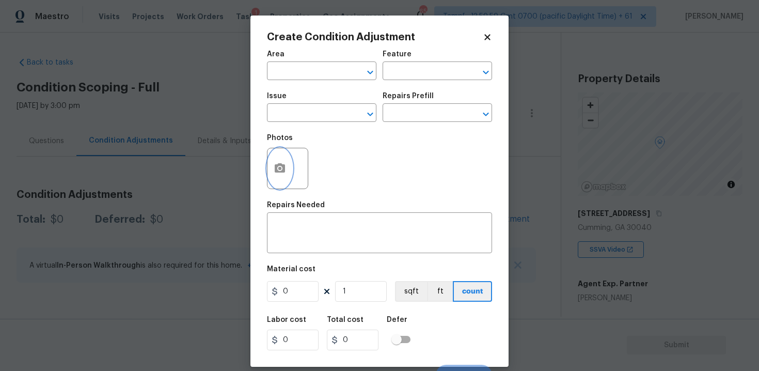
click at [275, 162] on icon "button" at bounding box center [280, 168] width 12 height 12
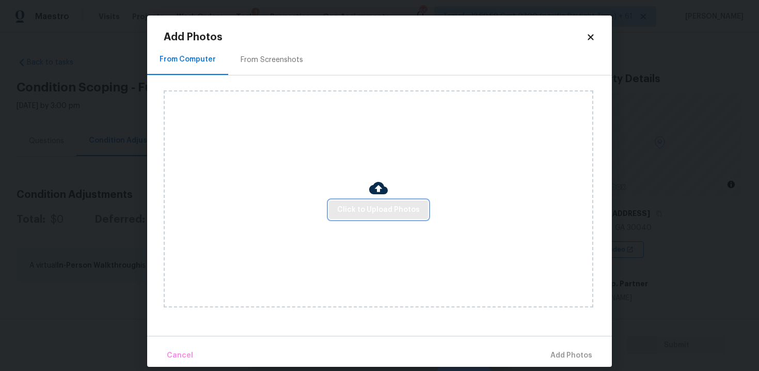
click at [363, 200] on button "Click to Upload Photos" at bounding box center [378, 209] width 99 height 19
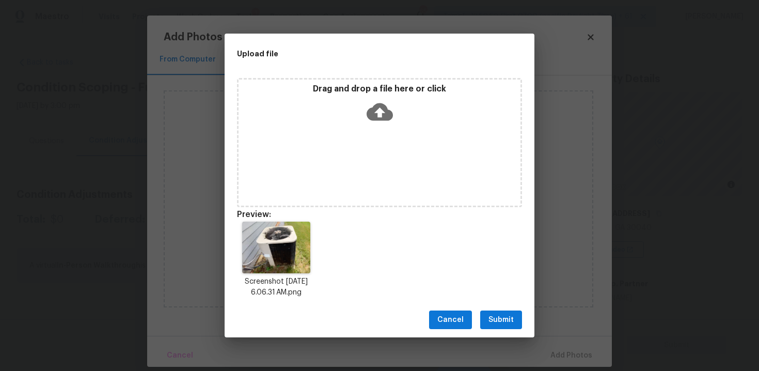
click at [494, 322] on span "Submit" at bounding box center [500, 319] width 25 height 13
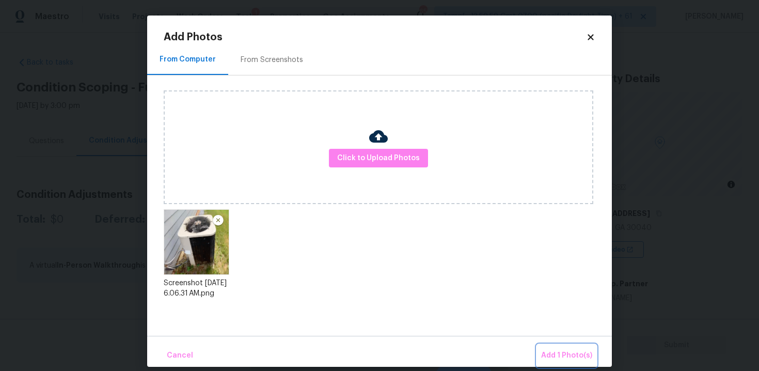
click at [555, 351] on span "Add 1 Photo(s)" at bounding box center [566, 355] width 51 height 13
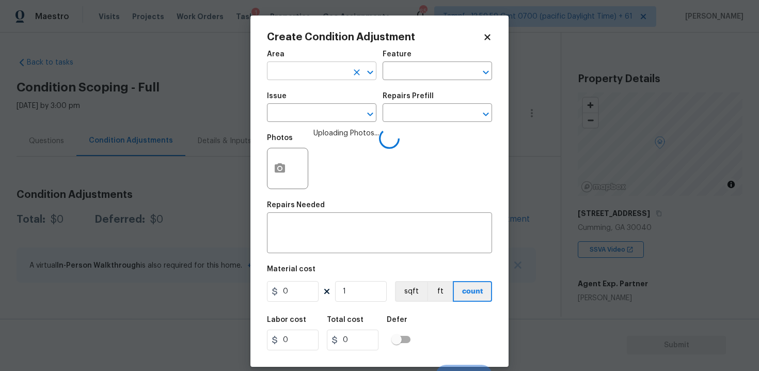
click at [315, 65] on input "text" at bounding box center [307, 72] width 81 height 16
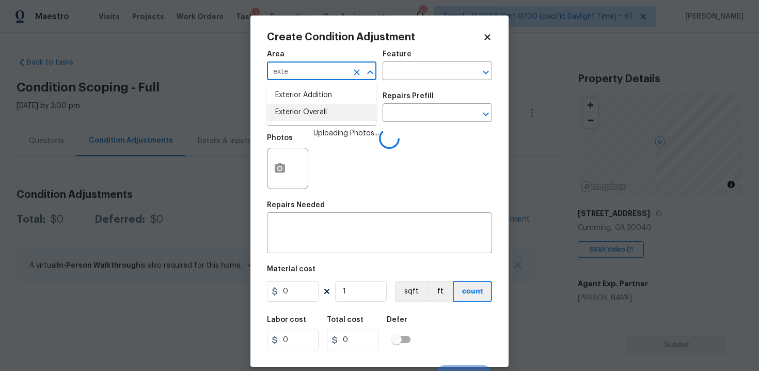
click at [326, 109] on li "Exterior Overall" at bounding box center [321, 112] width 109 height 17
type input "Exterior Overall"
click at [326, 109] on input "text" at bounding box center [307, 114] width 81 height 16
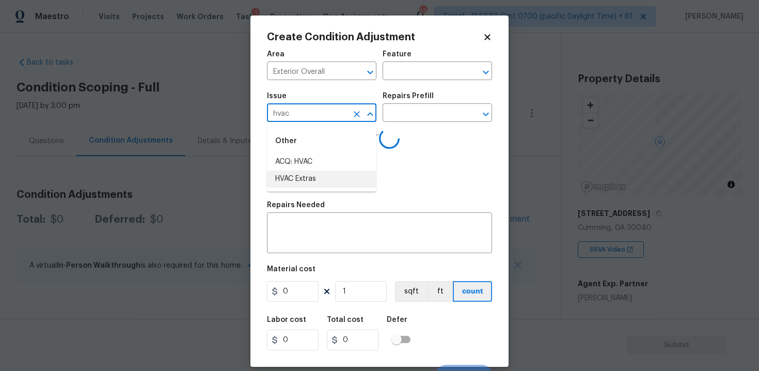
click at [337, 177] on li "HVAC Extras" at bounding box center [321, 178] width 109 height 17
type input "HVAC Extras"
click at [427, 109] on input "text" at bounding box center [423, 114] width 81 height 16
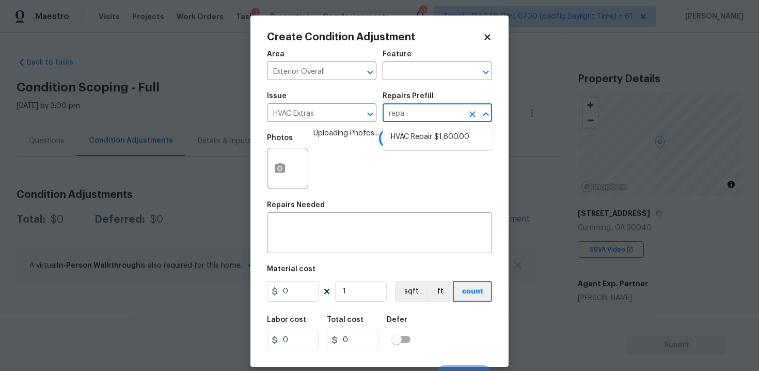
type input "repa"
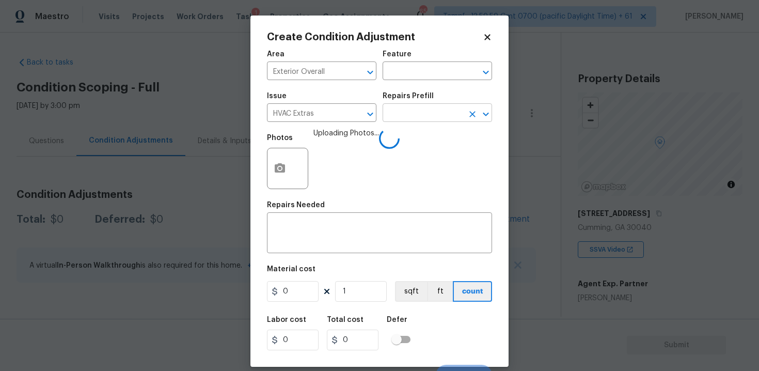
click at [415, 107] on input "text" at bounding box center [423, 114] width 81 height 16
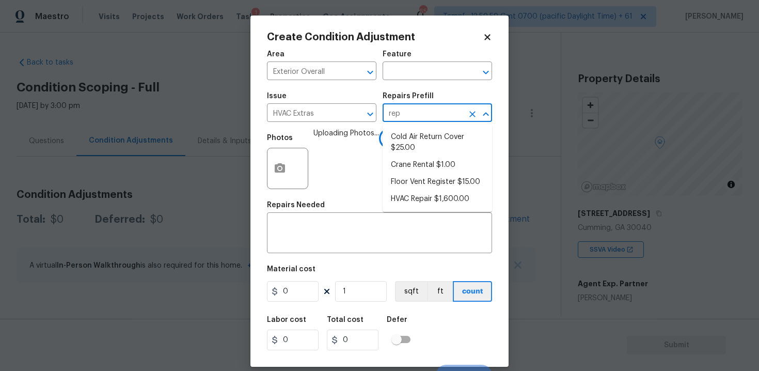
type input "repa"
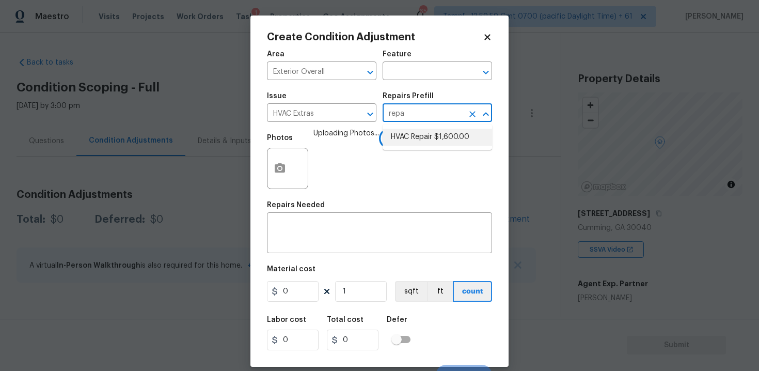
click at [420, 139] on li "HVAC Repair $1,600.00" at bounding box center [437, 137] width 109 height 17
type input "HVAC"
type textarea "HVAC Repair"
type input "1600"
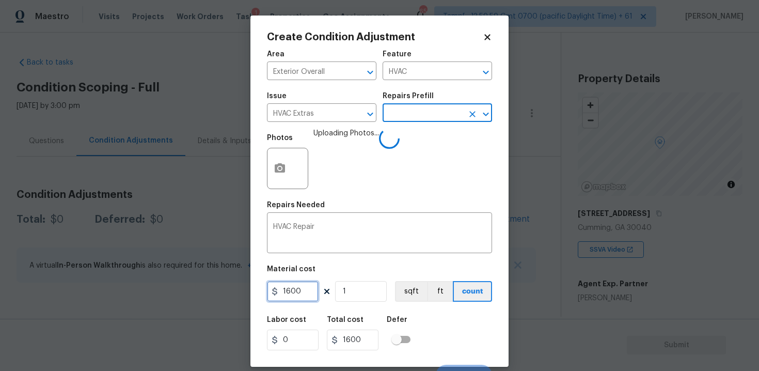
click at [312, 293] on input "1600" at bounding box center [293, 291] width 52 height 21
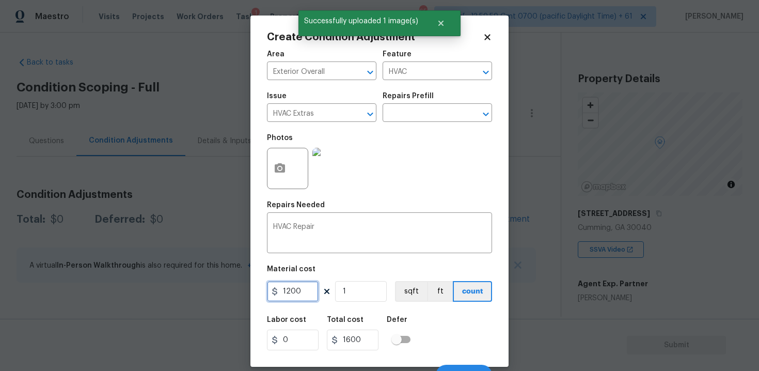
type input "1200"
click at [445, 312] on div "Labor cost 0 Total cost 1200 Defer" at bounding box center [379, 333] width 225 height 46
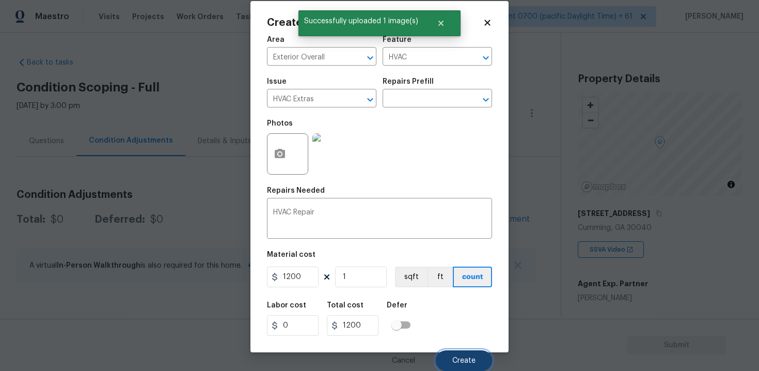
click at [473, 351] on button "Create" at bounding box center [464, 360] width 56 height 21
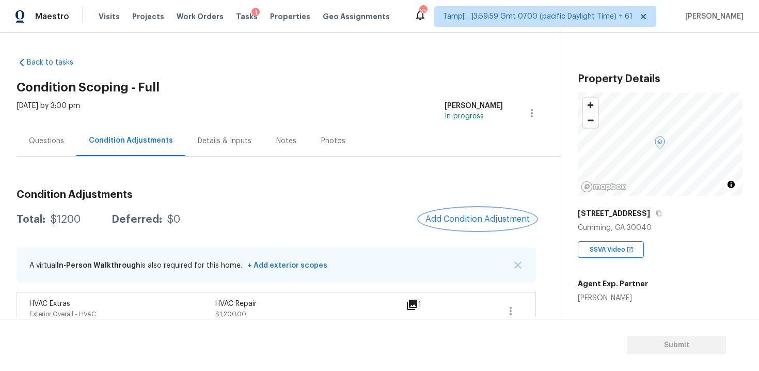
scroll to position [17, 0]
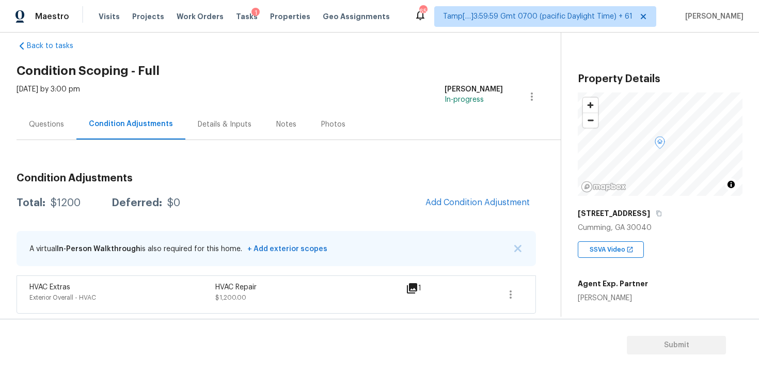
click at [473, 220] on div "Condition Adjustments Total: $1200 Deferred: $0 Add Condition Adjustment A virt…" at bounding box center [276, 239] width 519 height 149
click at [462, 198] on span "Add Condition Adjustment" at bounding box center [477, 202] width 104 height 9
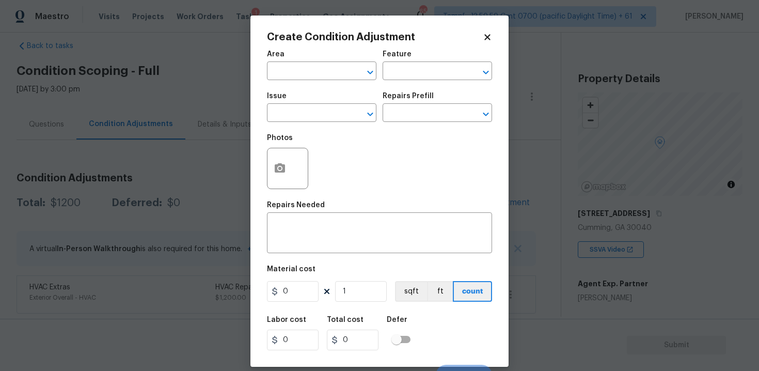
click at [328, 81] on span "Area ​" at bounding box center [321, 65] width 109 height 42
click at [322, 77] on input "text" at bounding box center [307, 72] width 81 height 16
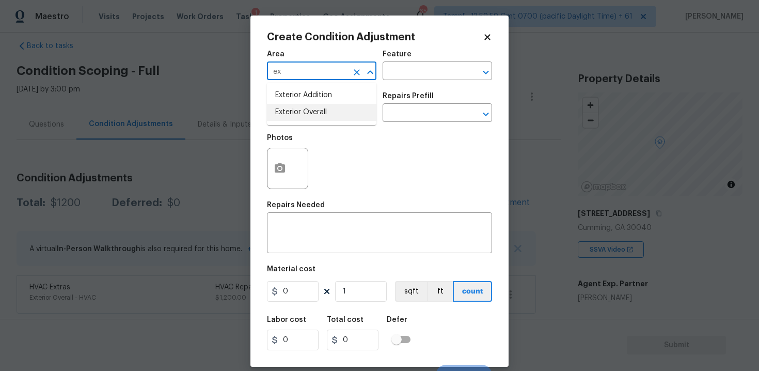
click at [324, 109] on li "Exterior Overall" at bounding box center [321, 112] width 109 height 17
type input "Exterior Overall"
click at [324, 109] on input "text" at bounding box center [307, 114] width 81 height 16
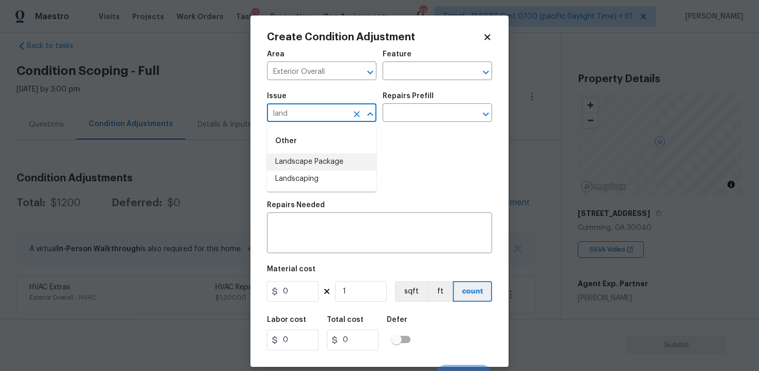
click at [325, 156] on li "Landscape Package" at bounding box center [321, 161] width 109 height 17
type input "Landscape Package"
click at [419, 105] on div "Repairs Prefill" at bounding box center [437, 98] width 109 height 13
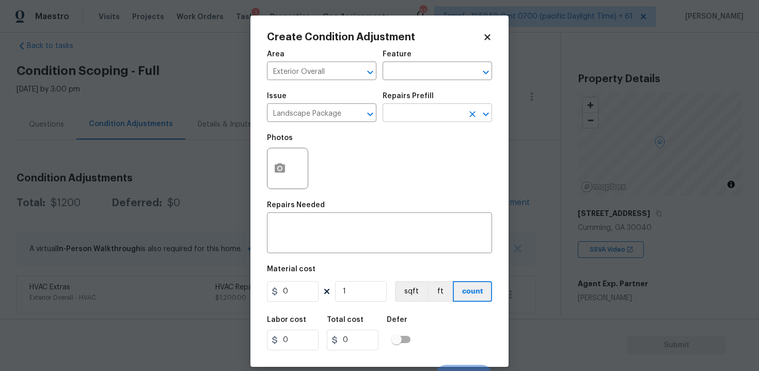
click at [418, 109] on input "text" at bounding box center [423, 114] width 81 height 16
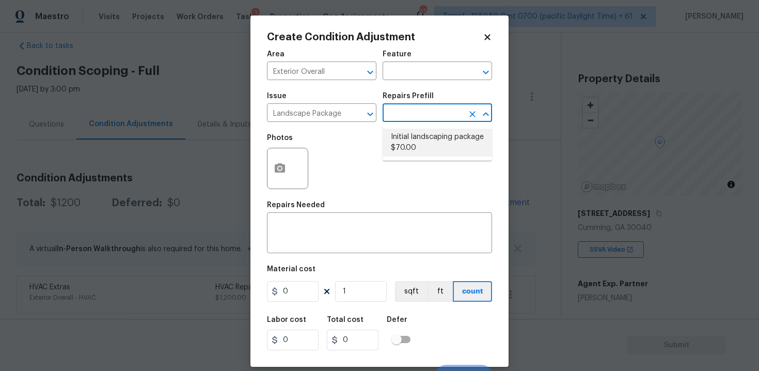
click at [413, 136] on li "Initial landscaping package $70.00" at bounding box center [437, 143] width 109 height 28
type input "Home Readiness Packages"
type textarea "Mowing of grass up to 6" in height. Mow, edge along driveways & sidewalks, trim…"
type input "70"
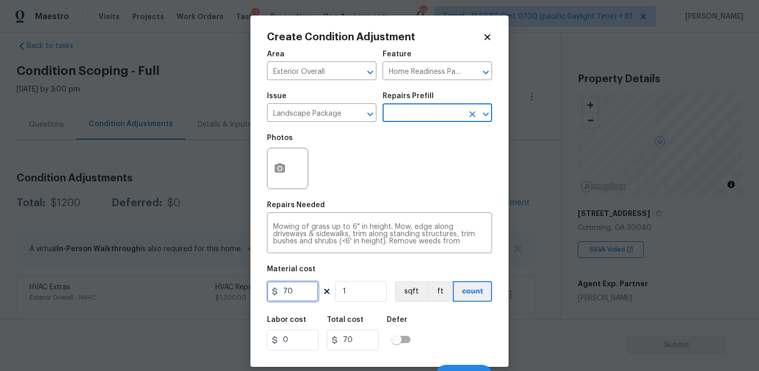
click at [296, 299] on input "70" at bounding box center [293, 291] width 52 height 21
type input "300"
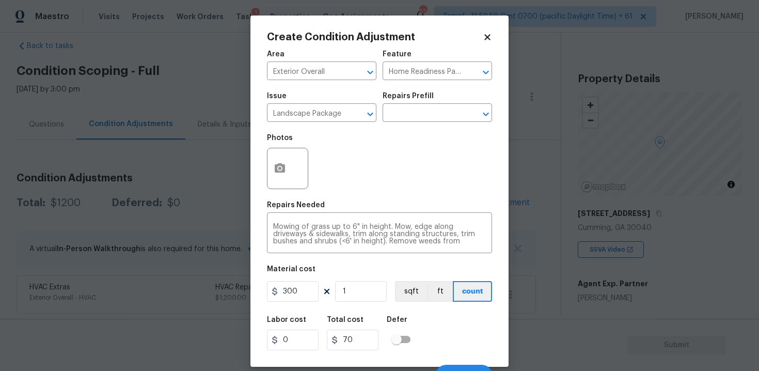
click at [382, 317] on div "Total cost" at bounding box center [357, 322] width 60 height 13
type input "300"
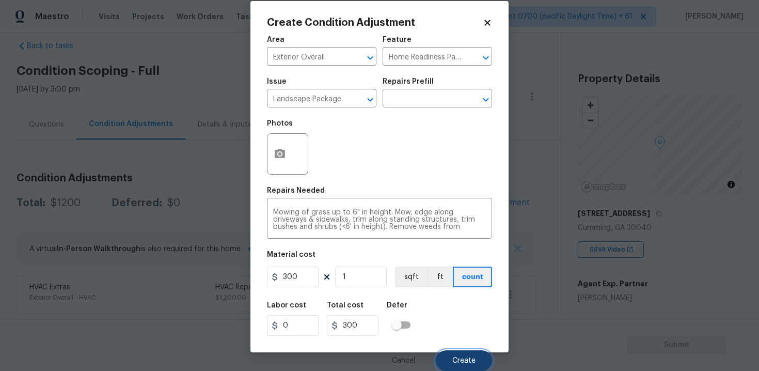
click at [460, 354] on button "Create" at bounding box center [464, 360] width 56 height 21
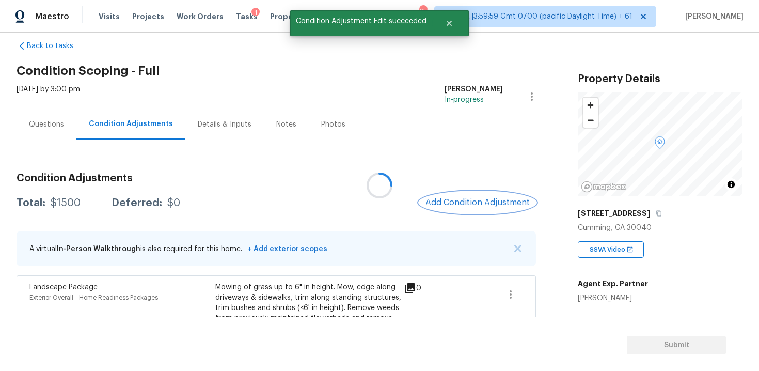
scroll to position [0, 0]
click at [480, 198] on span "Add Condition Adjustment" at bounding box center [477, 202] width 104 height 9
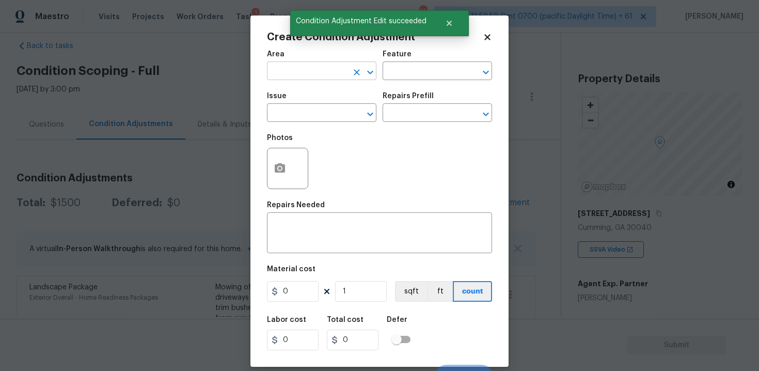
click at [307, 78] on input "text" at bounding box center [307, 72] width 81 height 16
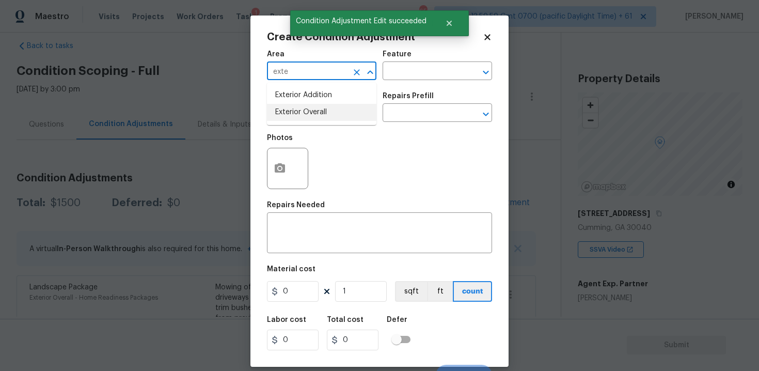
click at [312, 113] on li "Exterior Overall" at bounding box center [321, 112] width 109 height 17
type input "Exterior Overall"
click at [312, 113] on input "text" at bounding box center [307, 114] width 81 height 16
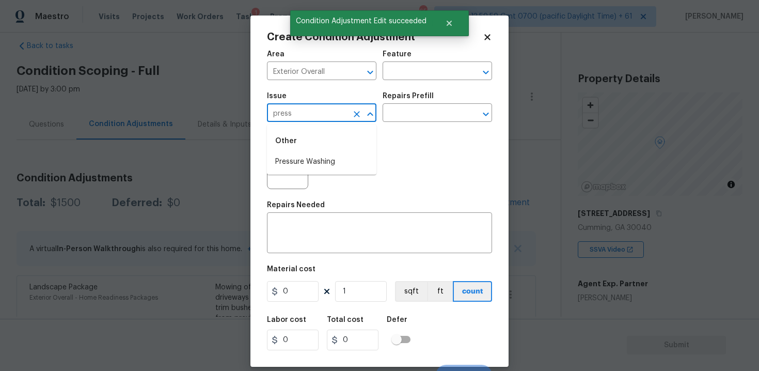
click at [320, 151] on div "Other" at bounding box center [321, 141] width 109 height 25
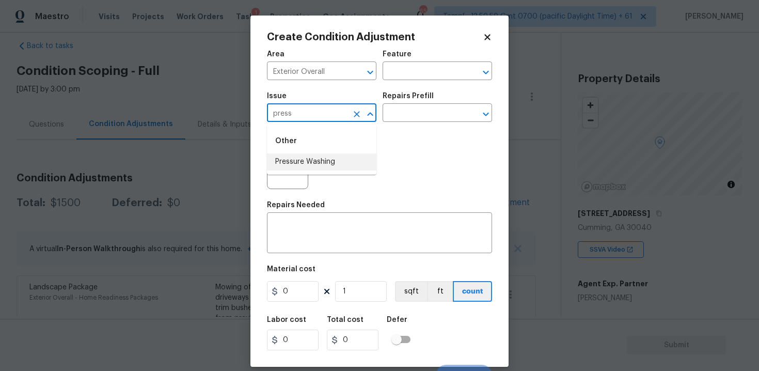
click at [322, 157] on li "Pressure Washing" at bounding box center [321, 161] width 109 height 17
type input "Pressure Washing"
click at [404, 103] on div "Repairs Prefill" at bounding box center [437, 98] width 109 height 13
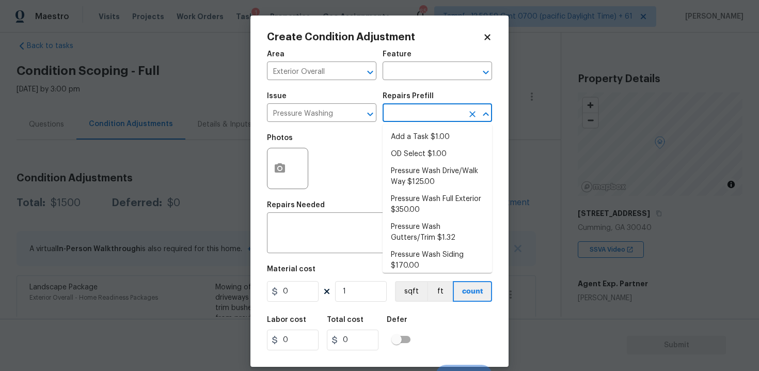
click at [404, 113] on input "text" at bounding box center [423, 114] width 81 height 16
click at [406, 180] on li "Pressure Wash Drive/Walk Way $125.00" at bounding box center [437, 177] width 109 height 28
type input "Siding"
type textarea "Pressure wash the driveways/walkways as directed by the PM. Ensure that all deb…"
type input "125"
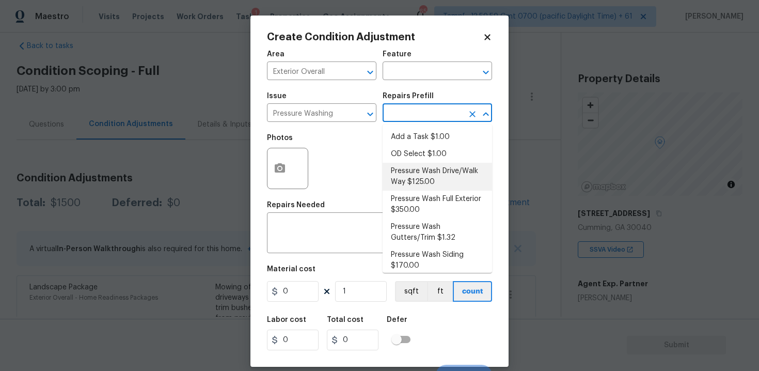
type input "125"
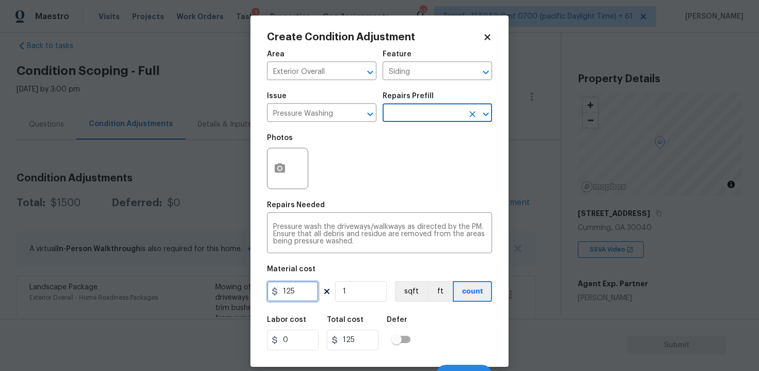
click at [304, 293] on input "125" at bounding box center [293, 291] width 52 height 21
type input "200"
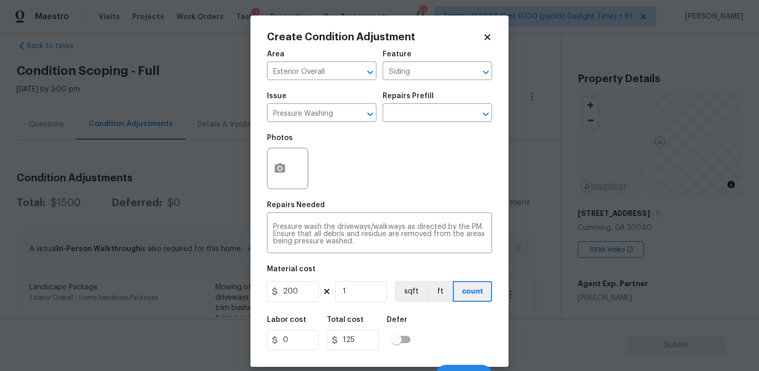
click at [431, 313] on div "Labor cost 0 Total cost 125 Defer" at bounding box center [379, 333] width 225 height 46
type input "200"
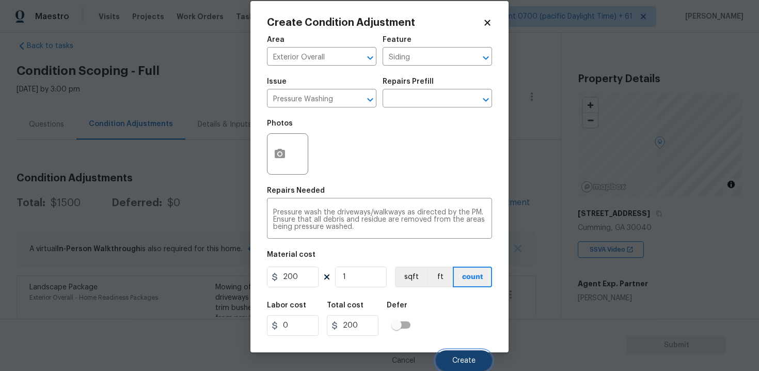
click at [469, 361] on span "Create" at bounding box center [463, 361] width 23 height 8
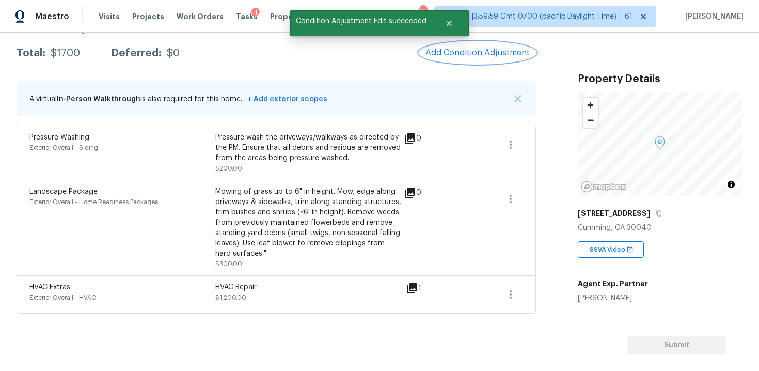
scroll to position [167, 0]
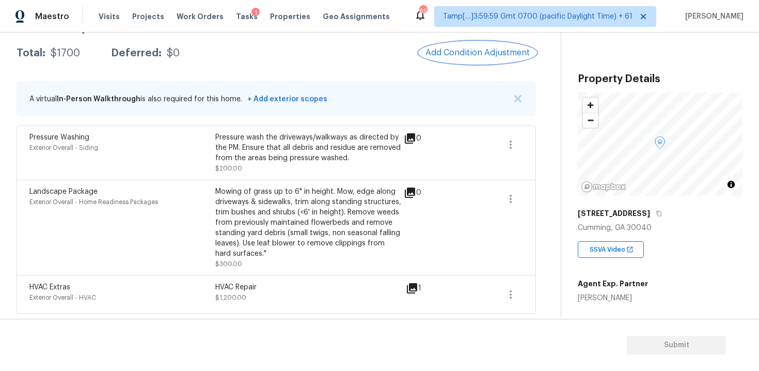
click at [430, 50] on span "Add Condition Adjustment" at bounding box center [477, 52] width 104 height 9
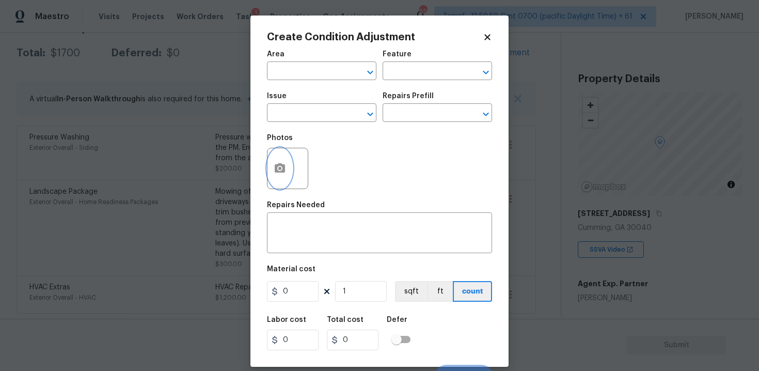
click at [282, 162] on button "button" at bounding box center [279, 168] width 25 height 40
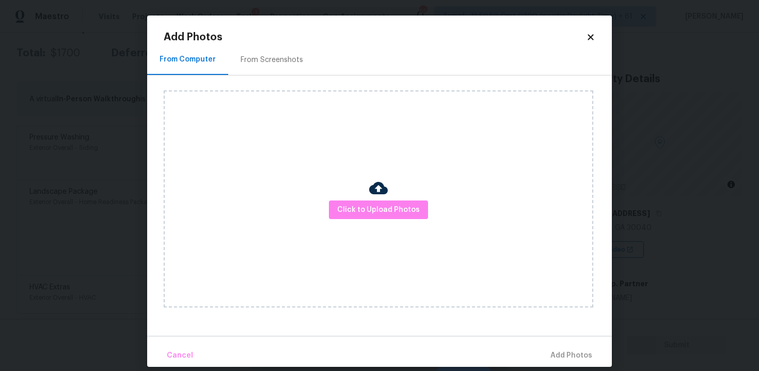
click at [392, 222] on div "Click to Upload Photos" at bounding box center [379, 198] width 430 height 217
click at [392, 209] on span "Click to Upload Photos" at bounding box center [378, 209] width 83 height 13
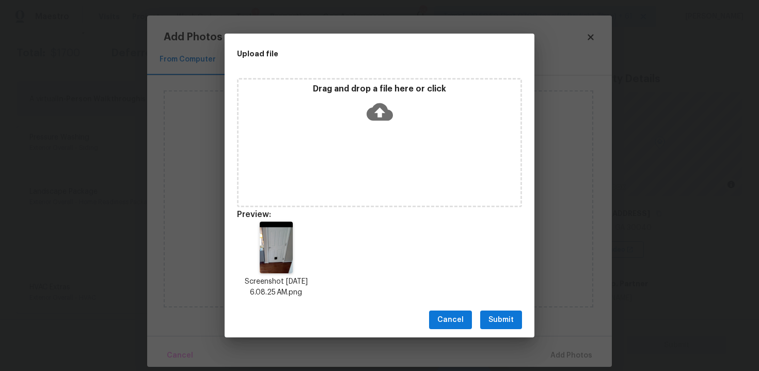
click at [500, 313] on span "Submit" at bounding box center [500, 319] width 25 height 13
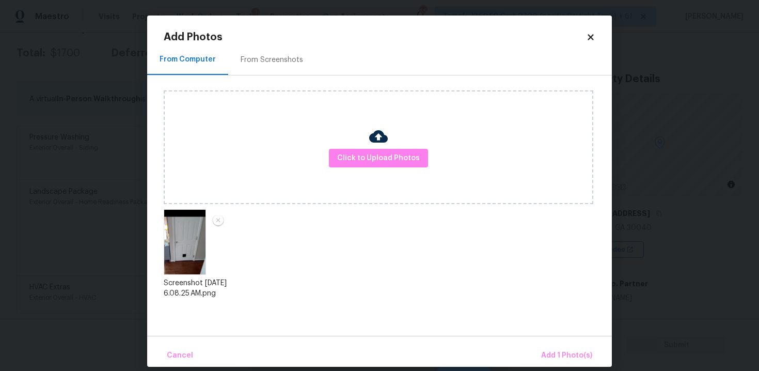
click at [545, 342] on div "Cancel Add 1 Photo(s)" at bounding box center [379, 351] width 465 height 31
click at [550, 349] on button "Add 1 Photo(s)" at bounding box center [566, 355] width 59 height 22
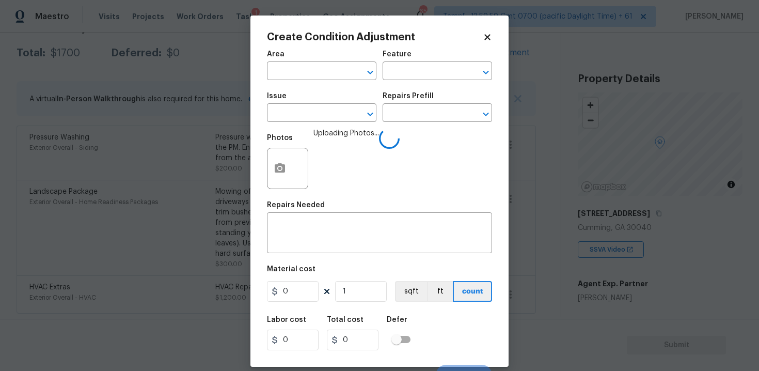
click at [322, 85] on span "Area ​" at bounding box center [321, 65] width 109 height 42
click at [321, 78] on input "text" at bounding box center [307, 72] width 81 height 16
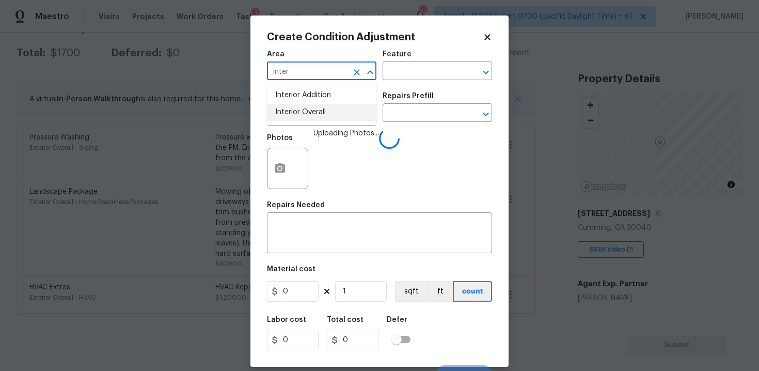
click at [320, 109] on li "Interior Overall" at bounding box center [321, 112] width 109 height 17
type input "Interior Overall"
click at [320, 109] on input "text" at bounding box center [307, 114] width 81 height 16
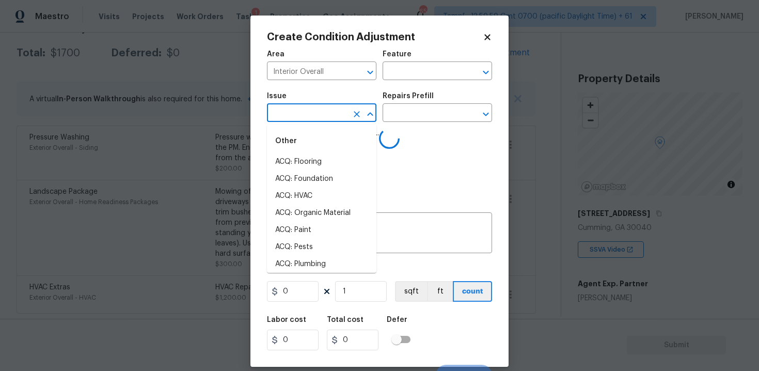
type input "d"
type input "oor"
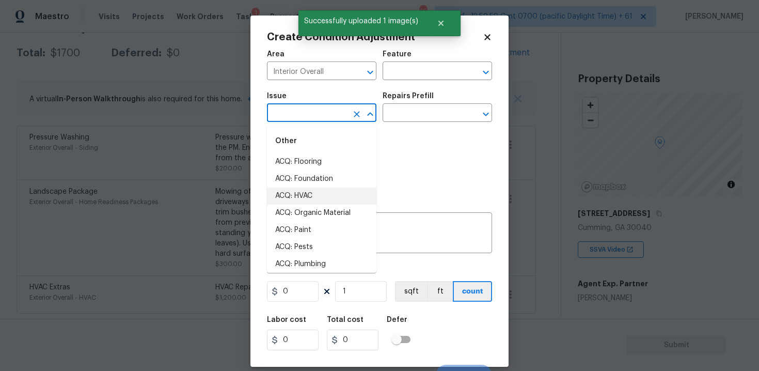
type input "d"
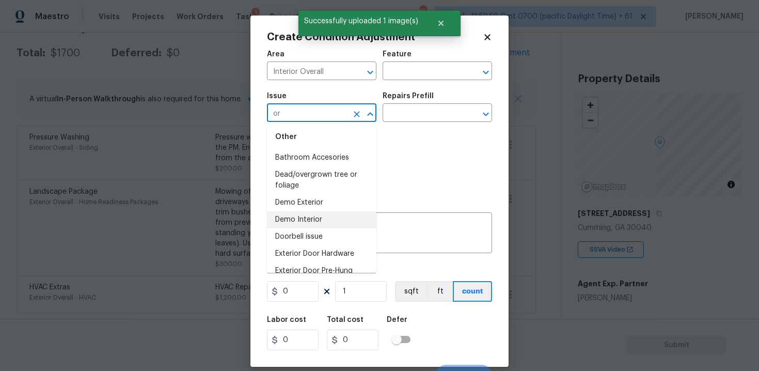
scroll to position [40, 0]
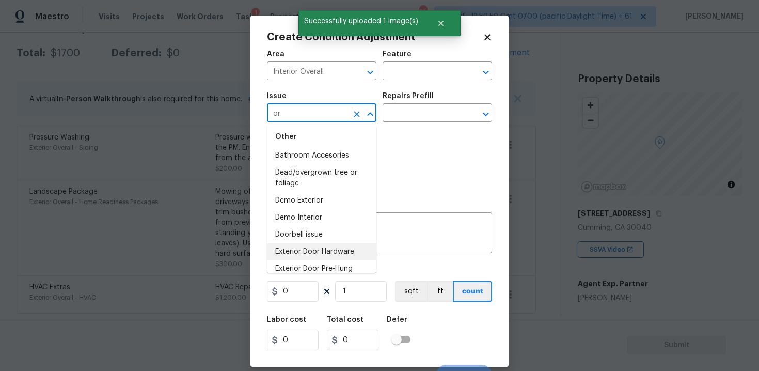
type input "o"
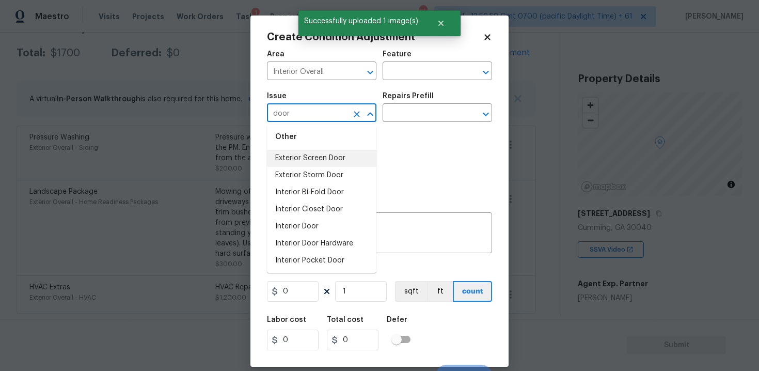
scroll to position [72, 0]
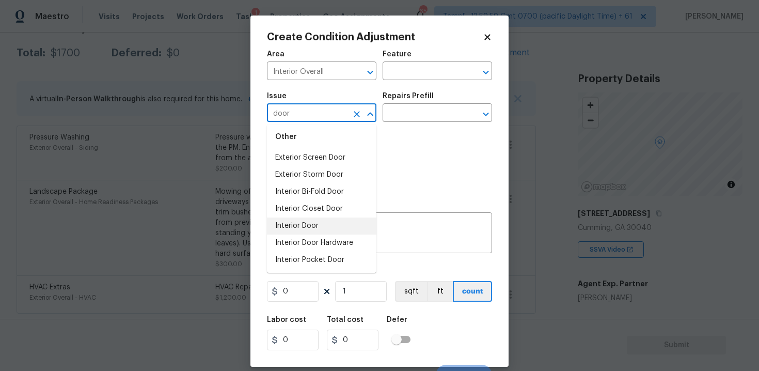
click at [330, 227] on li "Interior Door" at bounding box center [321, 225] width 109 height 17
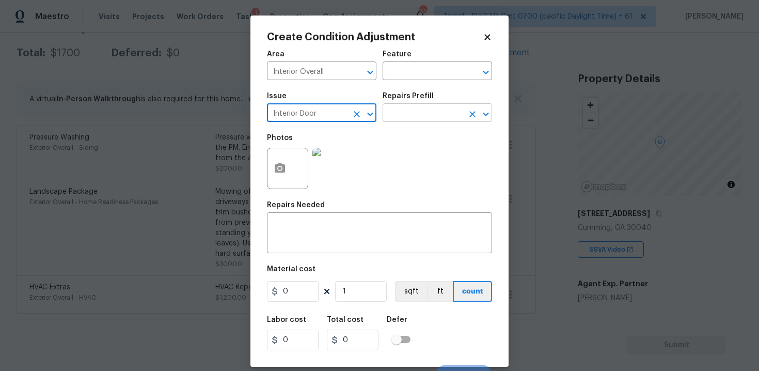
type input "Interior Door"
click at [411, 112] on input "text" at bounding box center [423, 114] width 81 height 16
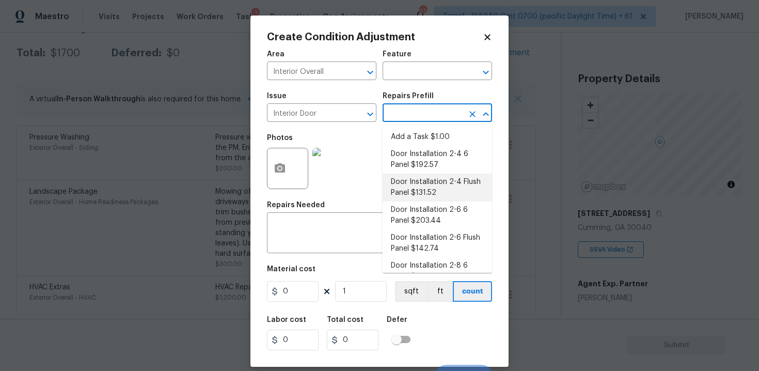
click at [417, 177] on li "Door Installation 2-4 Flush Panel $131.52" at bounding box center [437, 187] width 109 height 28
type input "Interior Door"
type textarea "Remove the existing door (if present). Install a new pre-hung 2-4 flush panel i…"
type input "131.52"
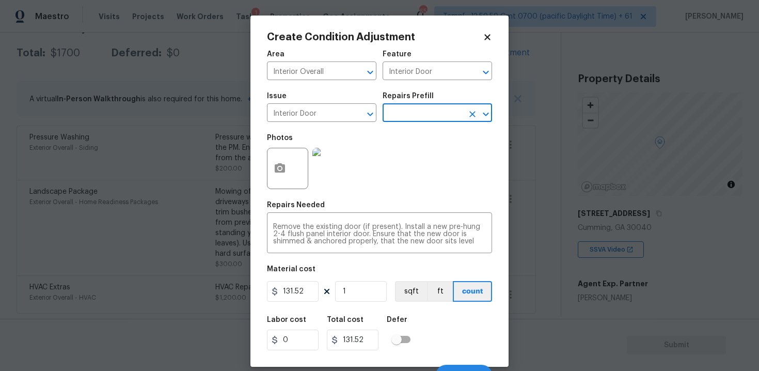
scroll to position [15, 0]
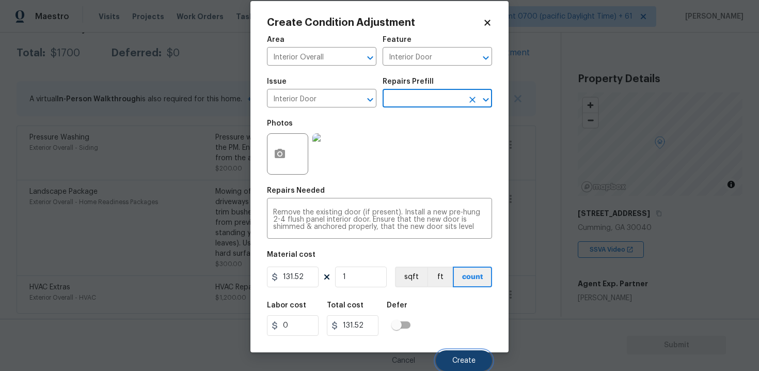
click at [460, 350] on button "Create" at bounding box center [464, 360] width 56 height 21
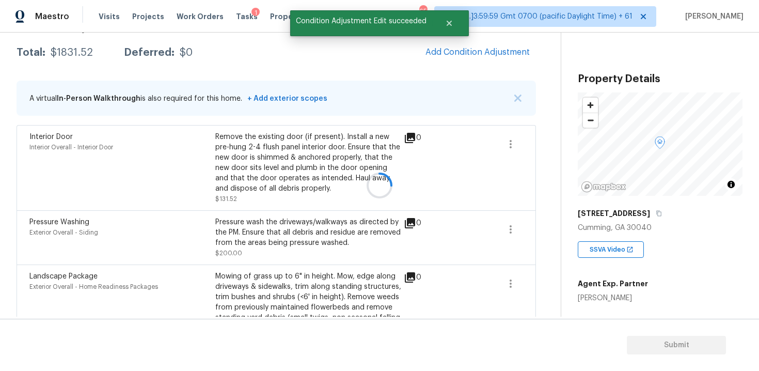
scroll to position [0, 0]
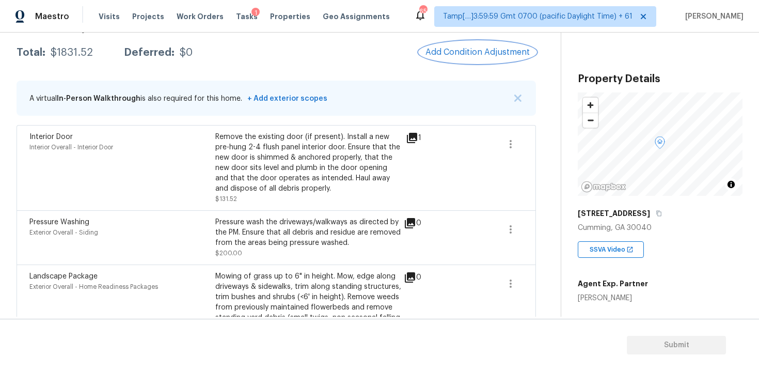
click at [454, 55] on span "Add Condition Adjustment" at bounding box center [477, 52] width 104 height 9
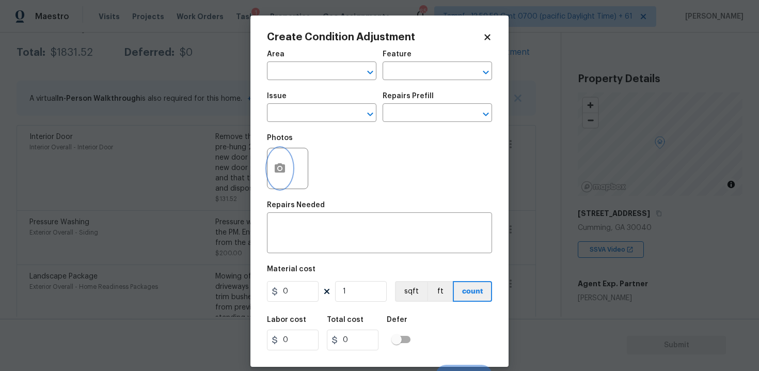
click at [289, 164] on button "button" at bounding box center [279, 168] width 25 height 40
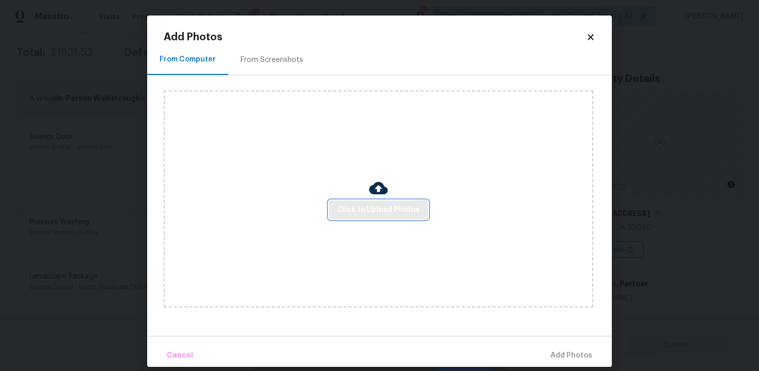
click at [380, 209] on span "Click to Upload Photos" at bounding box center [378, 209] width 83 height 13
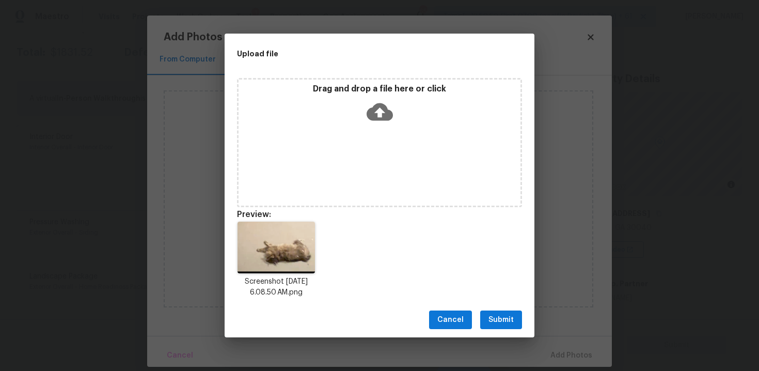
click at [508, 319] on span "Submit" at bounding box center [500, 319] width 25 height 13
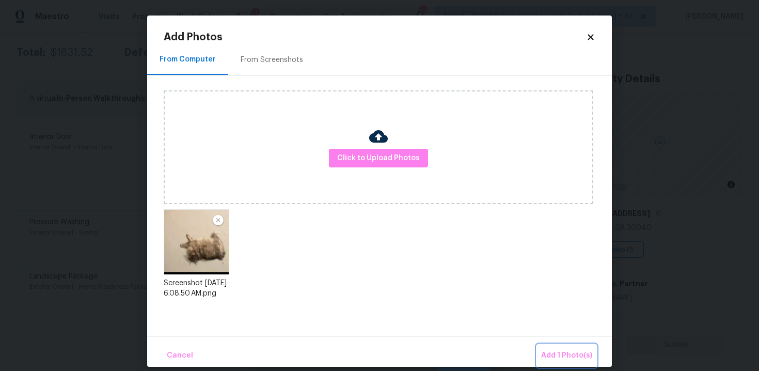
click at [577, 354] on span "Add 1 Photo(s)" at bounding box center [566, 355] width 51 height 13
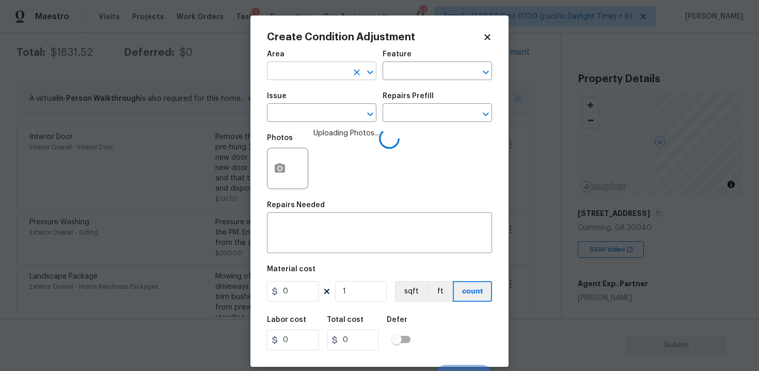
click at [294, 76] on input "text" at bounding box center [307, 72] width 81 height 16
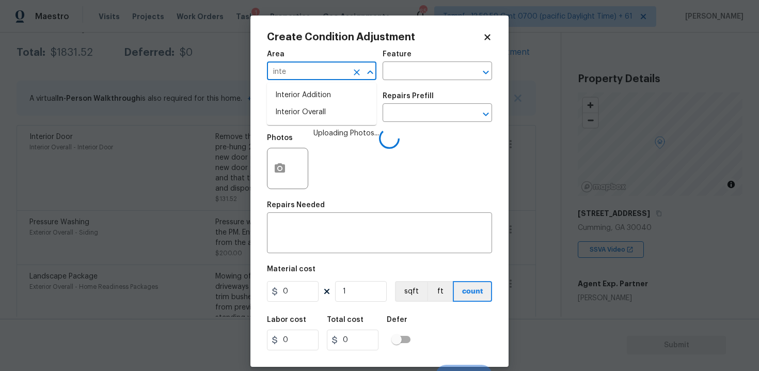
type input "inter"
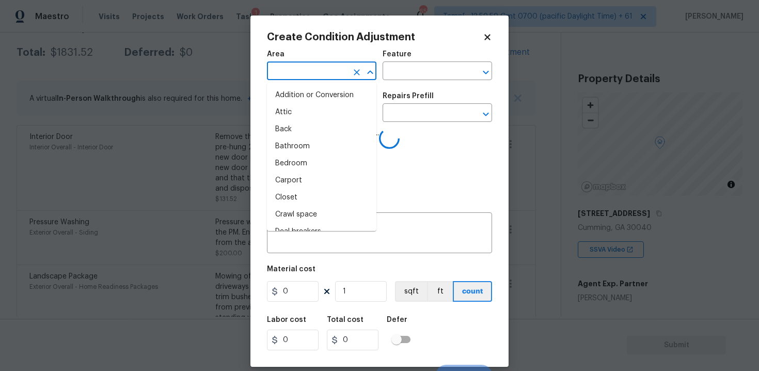
click at [298, 119] on li "Attic" at bounding box center [321, 112] width 109 height 17
type input "Attic"
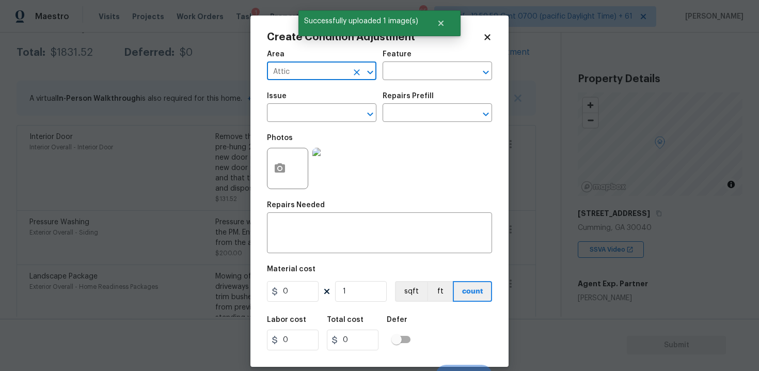
click at [359, 71] on icon "Clear" at bounding box center [357, 72] width 10 height 10
click at [308, 108] on li "Interior Overall" at bounding box center [321, 112] width 109 height 17
type input "Interior Overall"
click at [308, 108] on input "text" at bounding box center [307, 114] width 81 height 16
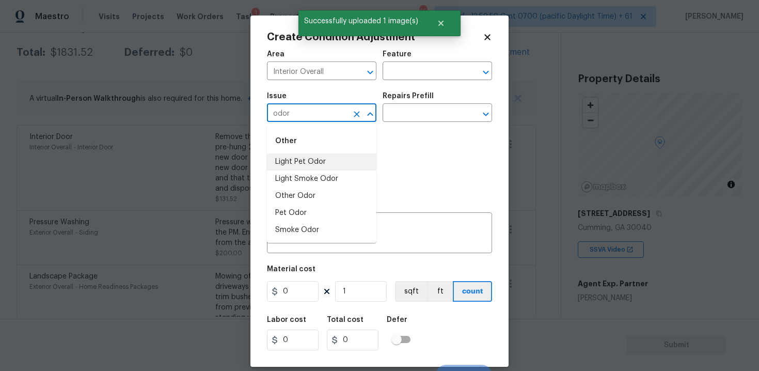
click at [298, 154] on li "Light Pet Odor" at bounding box center [321, 161] width 109 height 17
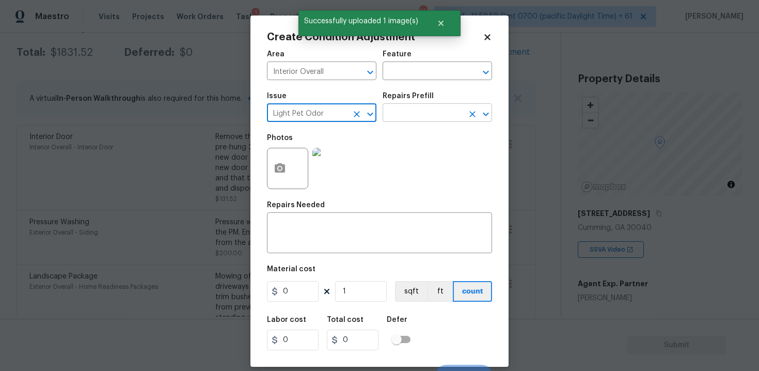
type input "Light Pet Odor"
click at [403, 119] on input "text" at bounding box center [423, 114] width 81 height 16
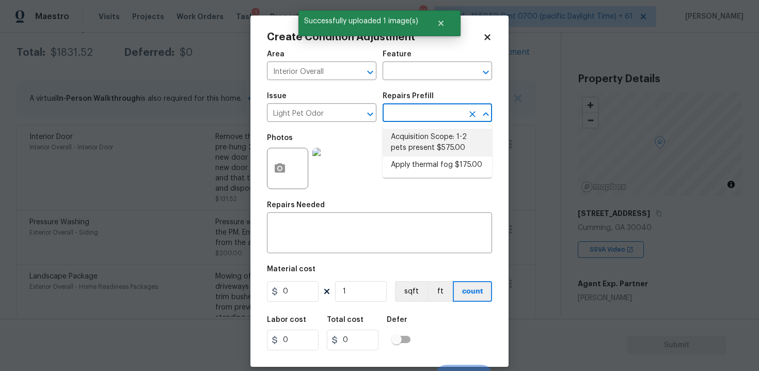
click at [408, 144] on li "Acquisition Scope: 1-2 pets present $575.00" at bounding box center [437, 143] width 109 height 28
type textarea "Acquisition Scope: 1-2 pets present"
type input "575"
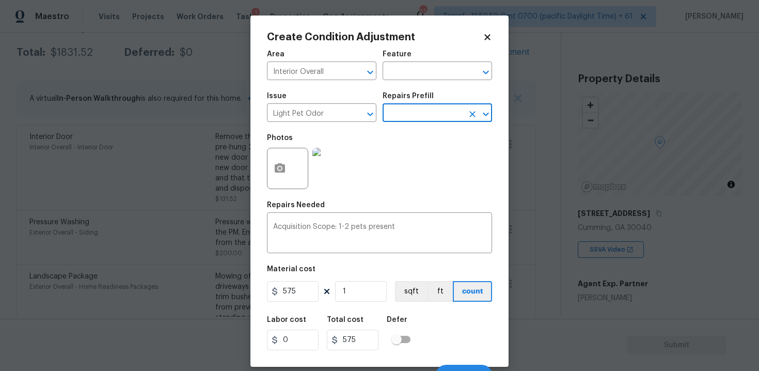
scroll to position [15, 0]
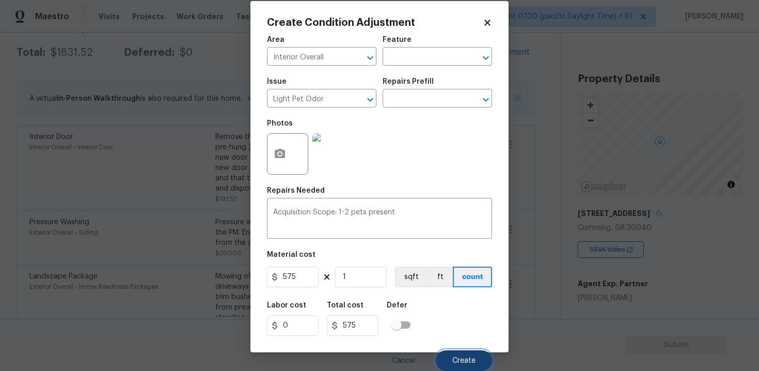
click at [464, 358] on span "Create" at bounding box center [463, 361] width 23 height 8
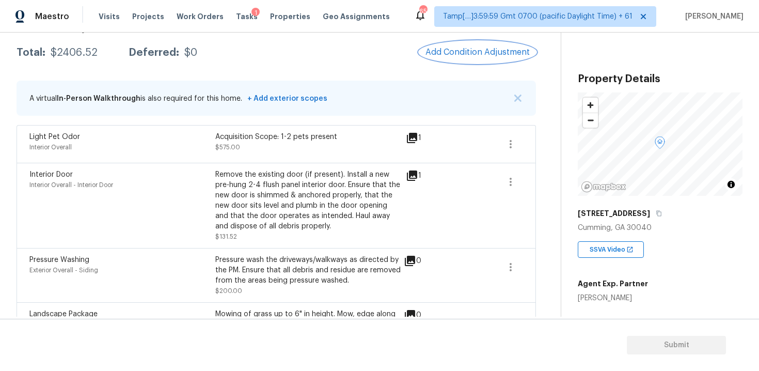
scroll to position [64, 0]
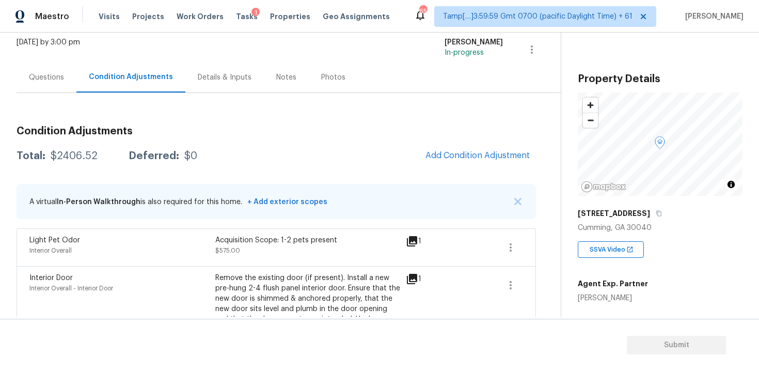
click at [26, 84] on div "Questions" at bounding box center [47, 77] width 60 height 30
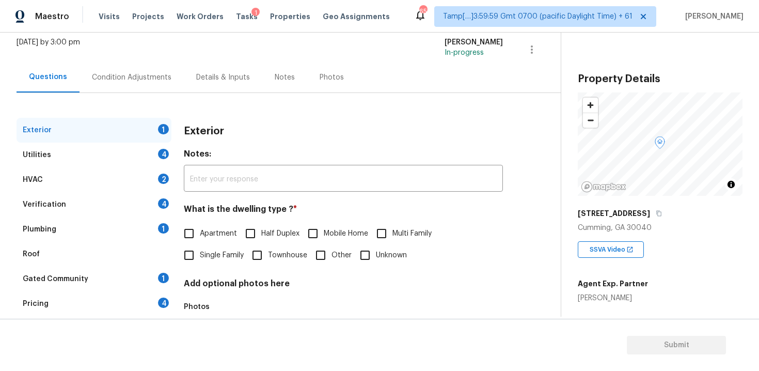
scroll to position [127, 0]
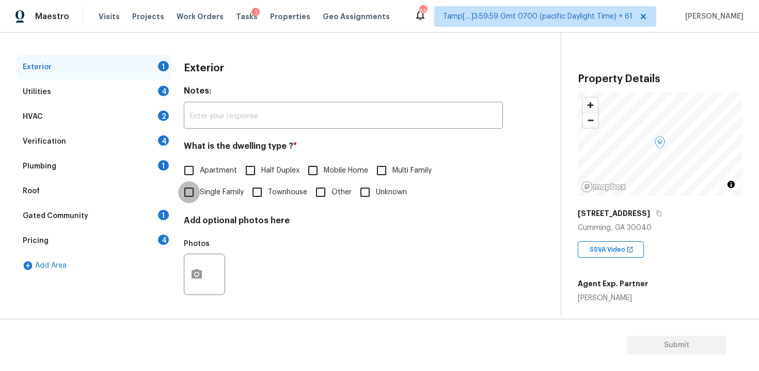
click at [199, 191] on input "Single Family" at bounding box center [189, 192] width 22 height 22
checkbox input "true"
click at [133, 138] on div "Verification 4" at bounding box center [94, 141] width 155 height 25
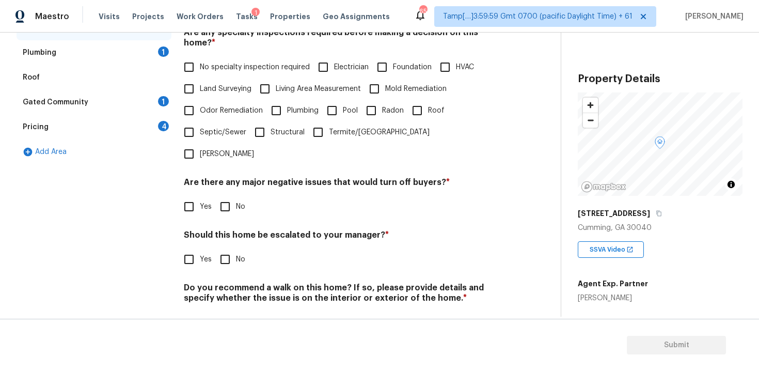
scroll to position [240, 0]
click at [199, 249] on input "Yes" at bounding box center [189, 260] width 22 height 22
checkbox input "true"
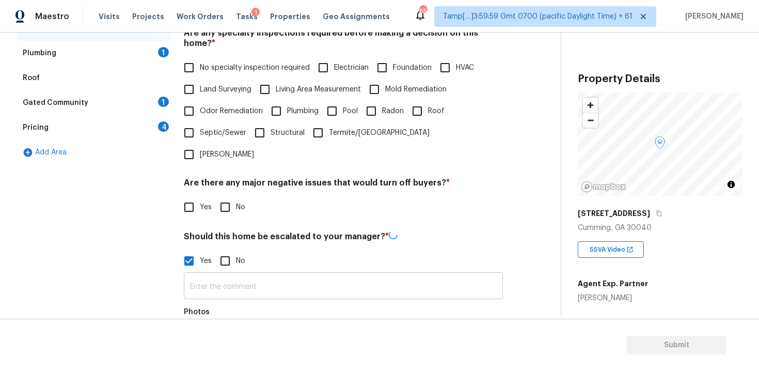
click at [247, 275] on input "text" at bounding box center [343, 287] width 319 height 24
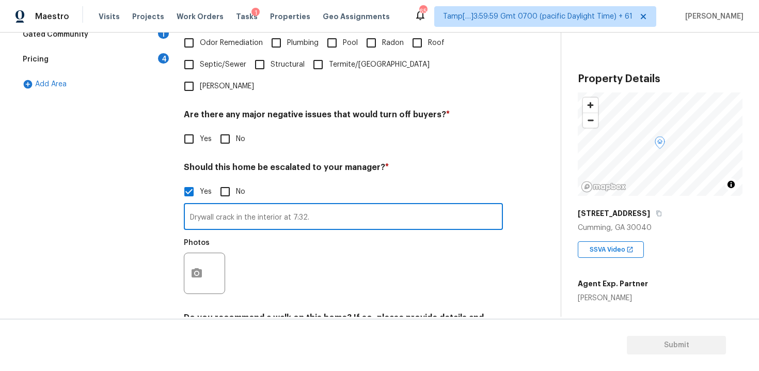
scroll to position [338, 0]
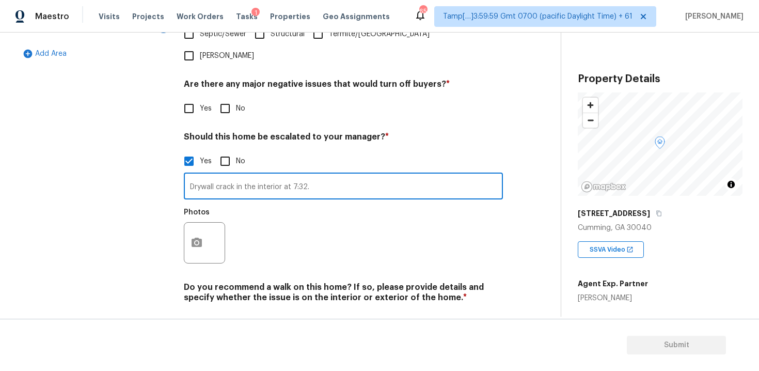
click at [212, 222] on div at bounding box center [204, 242] width 41 height 41
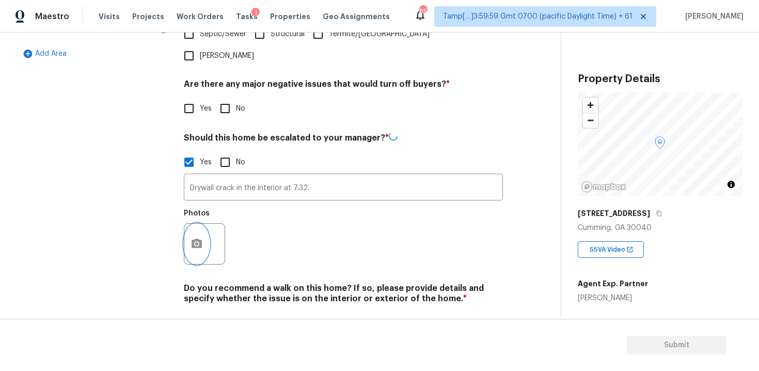
click at [197, 224] on button "button" at bounding box center [196, 244] width 25 height 40
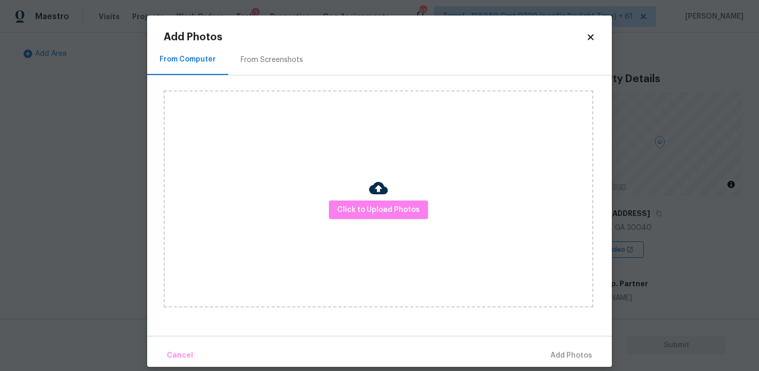
click at [393, 198] on div "Click to Upload Photos" at bounding box center [379, 198] width 430 height 217
click at [391, 208] on span "Click to Upload Photos" at bounding box center [378, 209] width 83 height 13
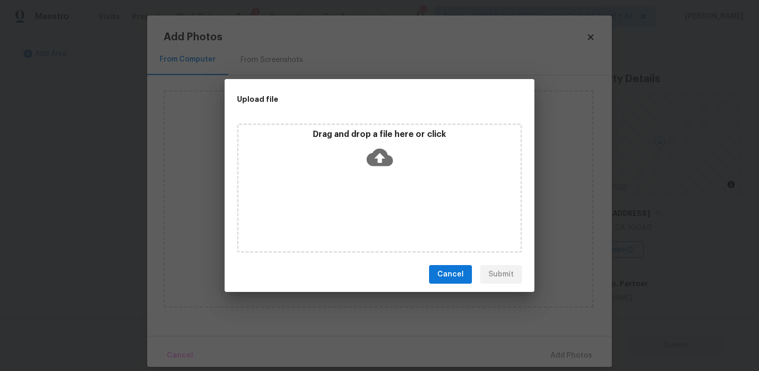
click at [374, 166] on icon at bounding box center [380, 157] width 26 height 26
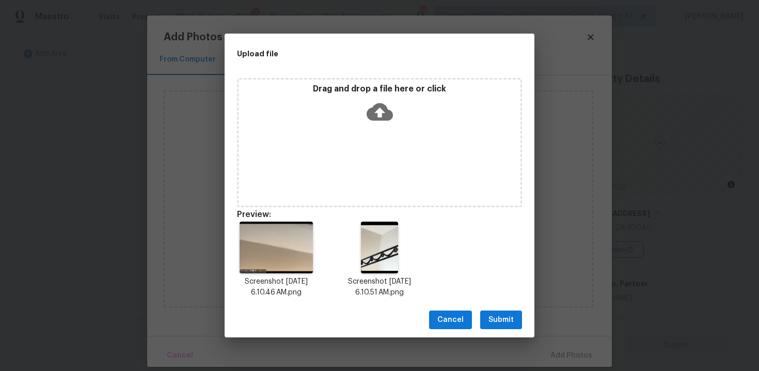
click at [498, 321] on span "Submit" at bounding box center [500, 319] width 25 height 13
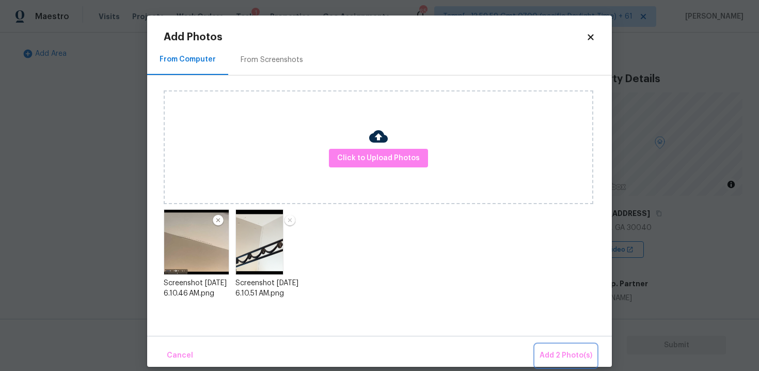
click at [546, 350] on span "Add 2 Photo(s)" at bounding box center [566, 355] width 53 height 13
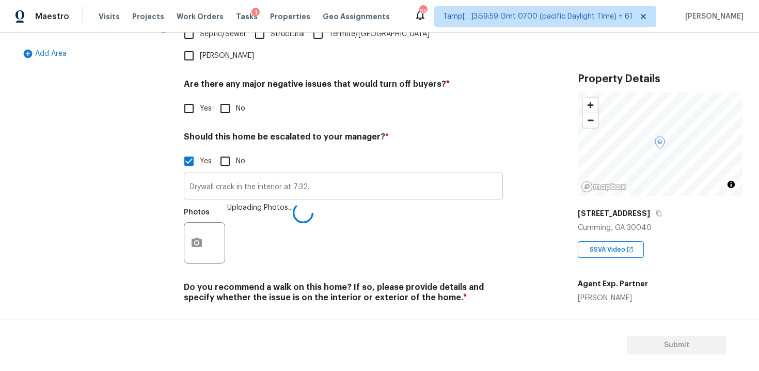
click at [359, 175] on input "Drywall crack in the interior at 7:32." at bounding box center [343, 187] width 319 height 24
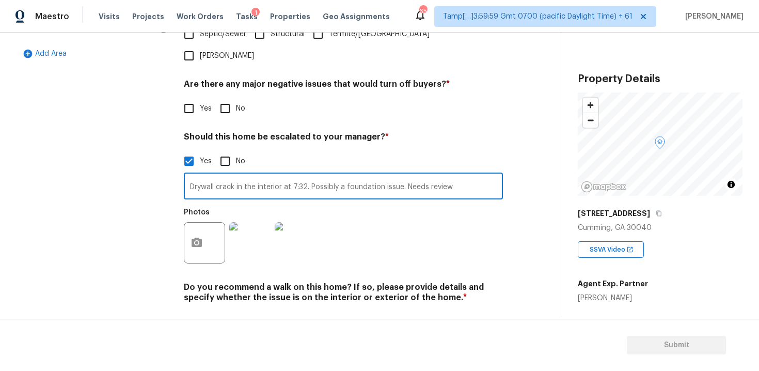
type input "Drywall crack in the interior at 7:32. Possibly a foundation issue. Needs review"
click at [367, 237] on div "Photos" at bounding box center [343, 235] width 319 height 67
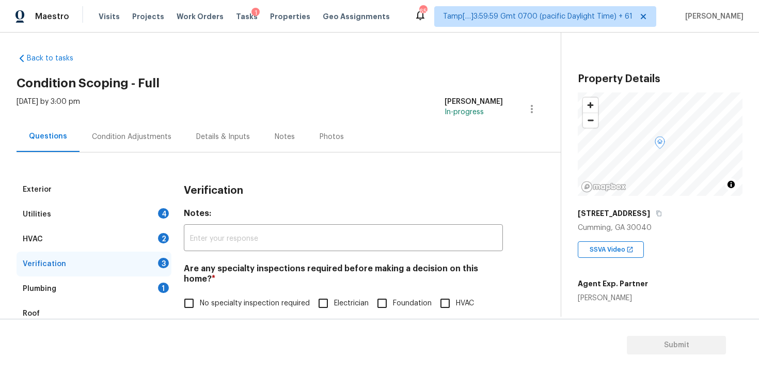
scroll to position [0, 0]
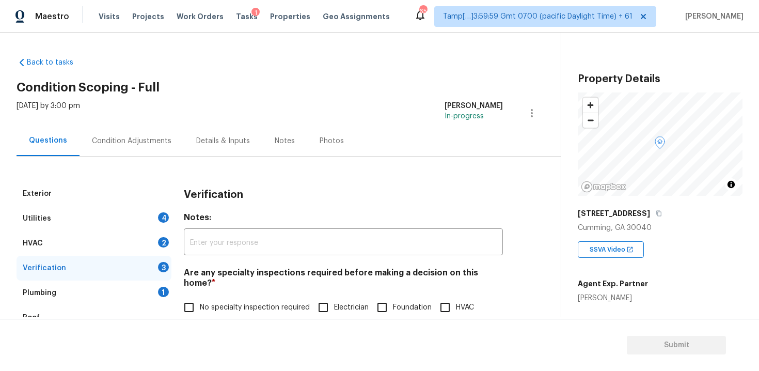
click at [166, 149] on div "Condition Adjustments" at bounding box center [132, 140] width 104 height 30
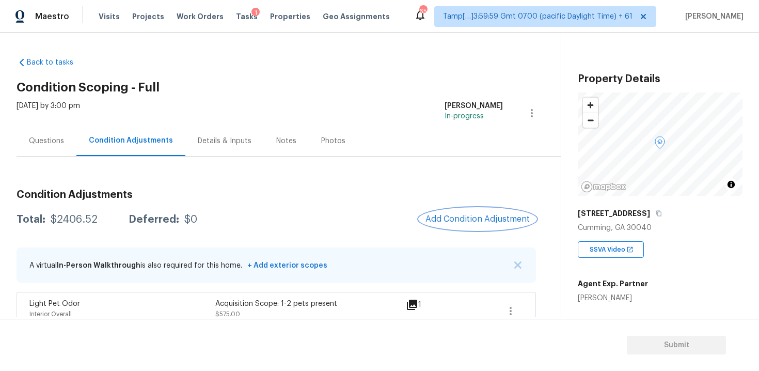
click at [467, 228] on button "Add Condition Adjustment" at bounding box center [477, 219] width 117 height 22
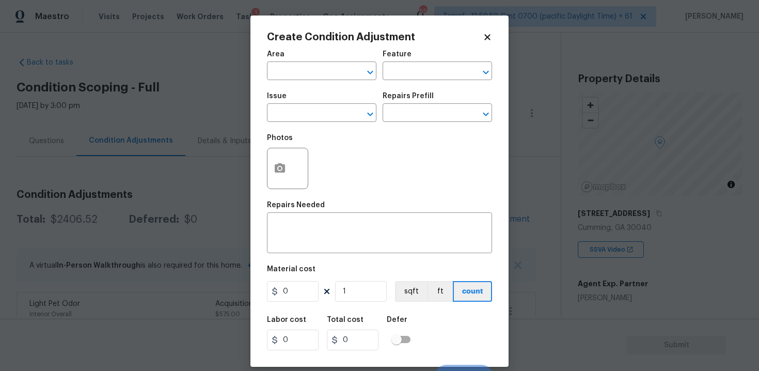
click at [322, 59] on div "Area" at bounding box center [321, 57] width 109 height 13
click at [323, 69] on input "text" at bounding box center [307, 72] width 81 height 16
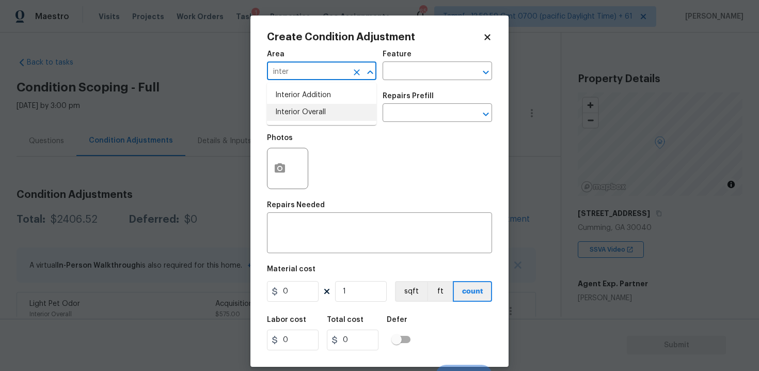
click at [326, 110] on li "Interior Overall" at bounding box center [321, 112] width 109 height 17
type input "Interior Overall"
click at [326, 110] on input "text" at bounding box center [307, 114] width 81 height 16
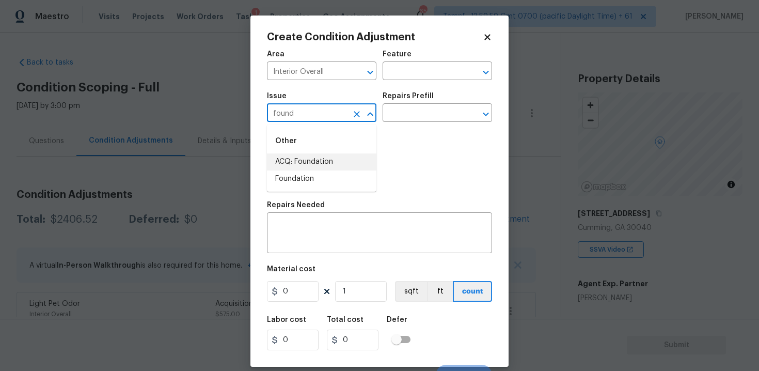
click at [332, 153] on li "ACQ: Foundation" at bounding box center [321, 161] width 109 height 17
type input "ACQ: Foundation"
click at [421, 107] on input "text" at bounding box center [423, 114] width 81 height 16
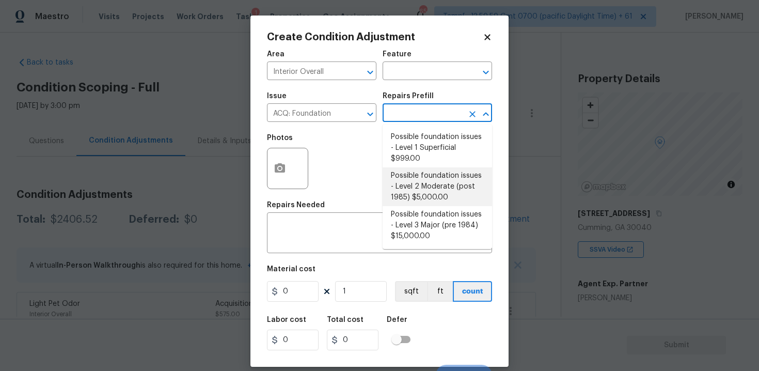
click at [416, 177] on li "Possible foundation issues - Level 2 Moderate (post 1985) $5,000.00" at bounding box center [437, 186] width 109 height 39
type input "Acquisition"
type textarea "Possible foundation issues - Level 2 Moderate: Disclaimer: This is NOT a techni…"
type input "5000"
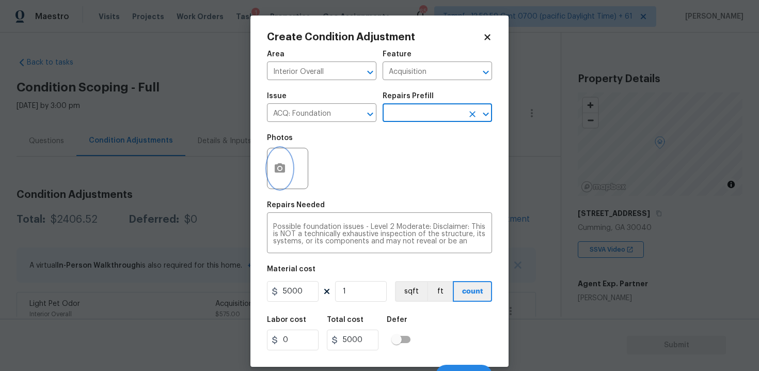
click at [281, 169] on circle "button" at bounding box center [279, 168] width 3 height 3
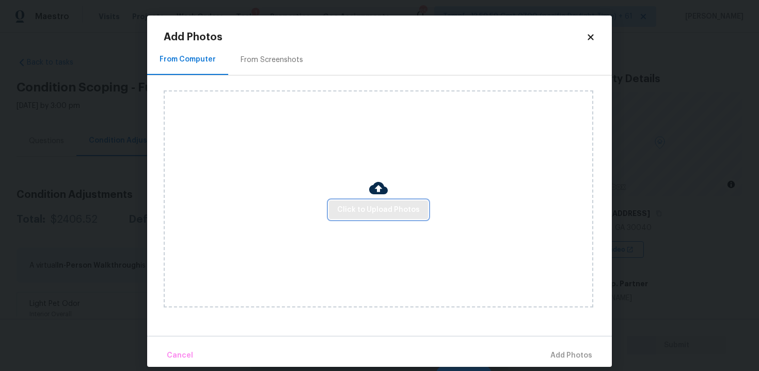
click at [365, 207] on span "Click to Upload Photos" at bounding box center [378, 209] width 83 height 13
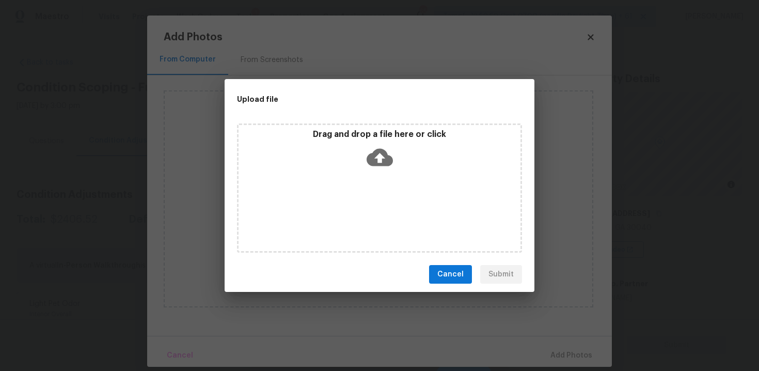
click at [378, 159] on icon at bounding box center [380, 157] width 26 height 26
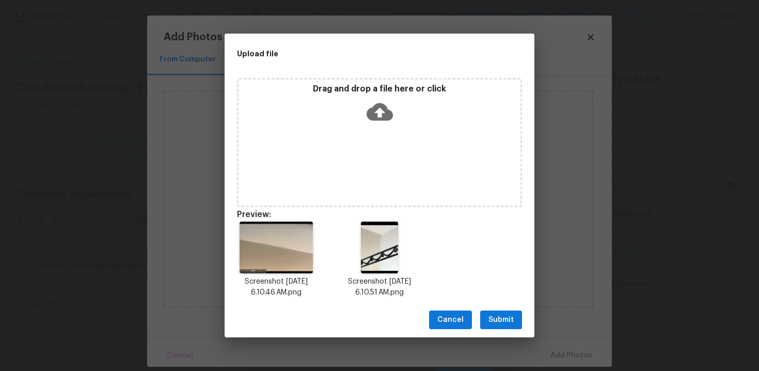
click at [513, 317] on span "Submit" at bounding box center [500, 319] width 25 height 13
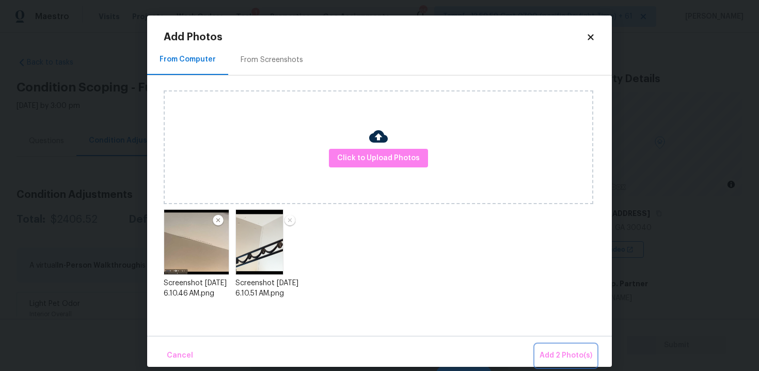
click at [558, 351] on span "Add 2 Photo(s)" at bounding box center [566, 355] width 53 height 13
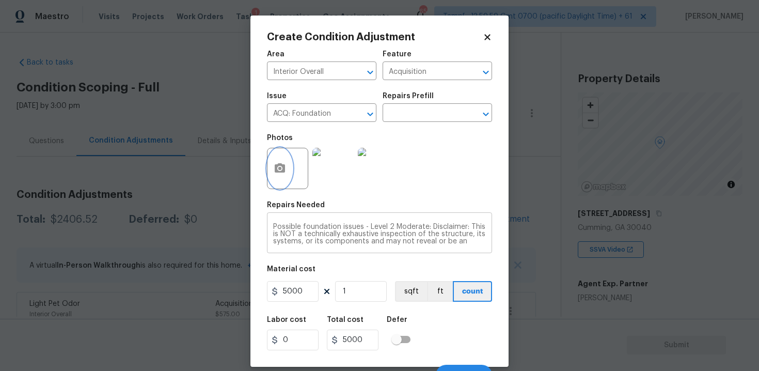
scroll to position [15, 0]
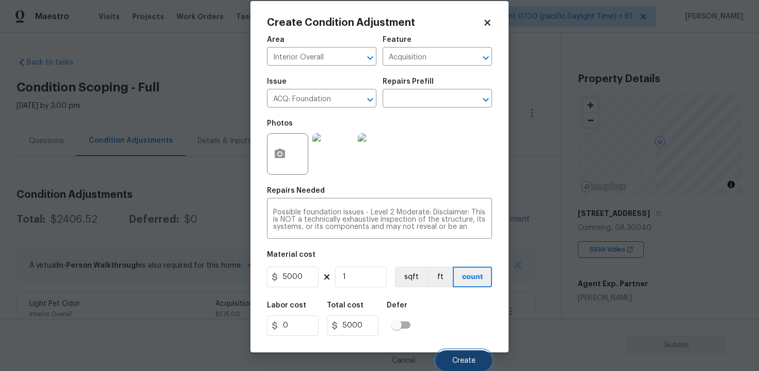
click at [466, 350] on button "Create" at bounding box center [464, 360] width 56 height 21
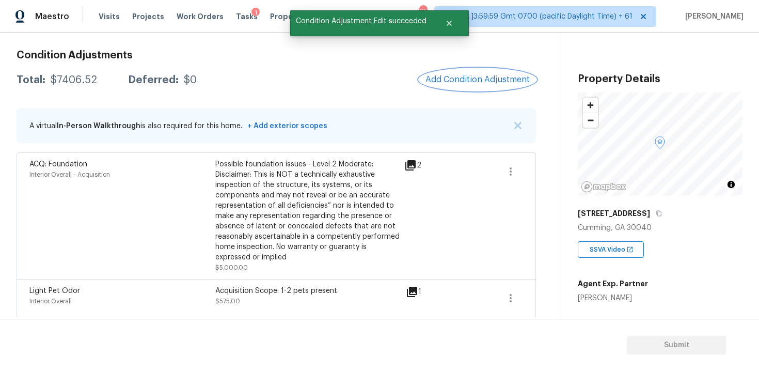
scroll to position [122, 0]
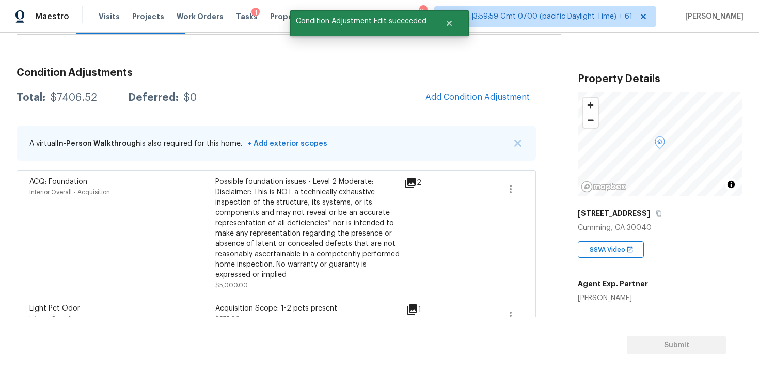
click at [487, 82] on div "Condition Adjustments Total: $7406.52 Deferred: $0 Add Condition Adjustment A v…" at bounding box center [276, 333] width 519 height 548
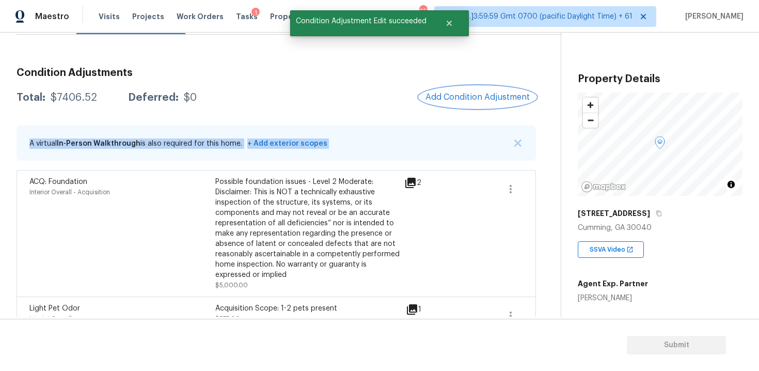
click at [479, 93] on span "Add Condition Adjustment" at bounding box center [477, 96] width 104 height 9
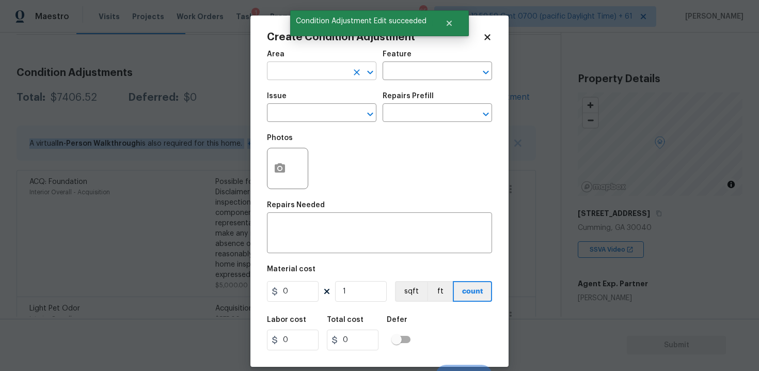
click at [328, 67] on input "text" at bounding box center [307, 72] width 81 height 16
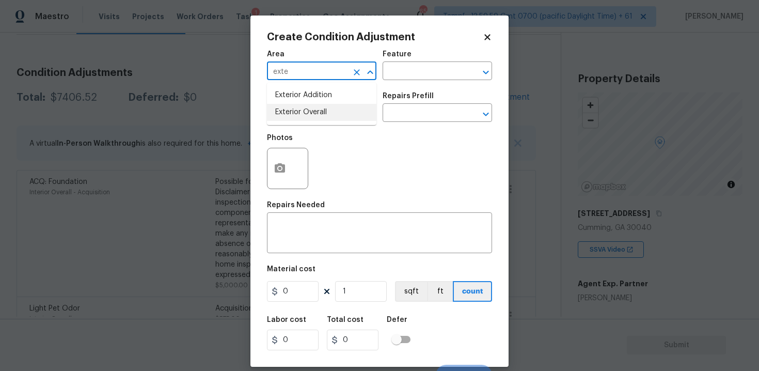
click at [307, 108] on li "Exterior Overall" at bounding box center [321, 112] width 109 height 17
type input "Exterior Overall"
click at [307, 108] on input "text" at bounding box center [307, 114] width 81 height 16
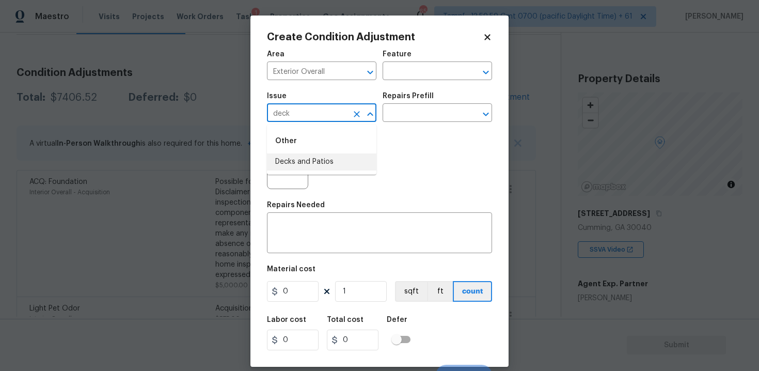
click at [302, 164] on li "Decks and Patios" at bounding box center [321, 161] width 109 height 17
type input "Decks and Patios"
click at [398, 118] on input "text" at bounding box center [423, 114] width 81 height 16
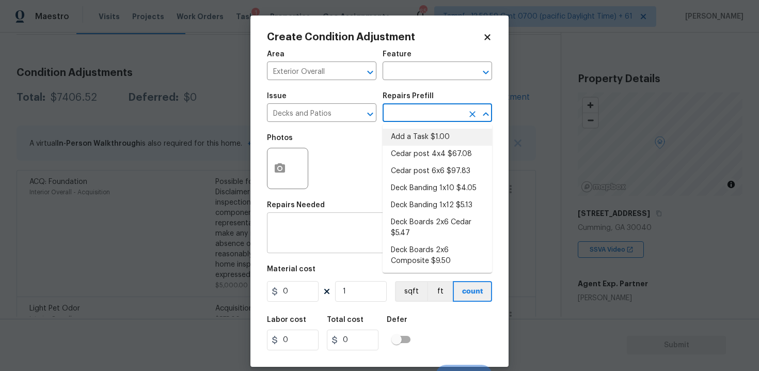
click at [337, 236] on textarea at bounding box center [379, 234] width 213 height 22
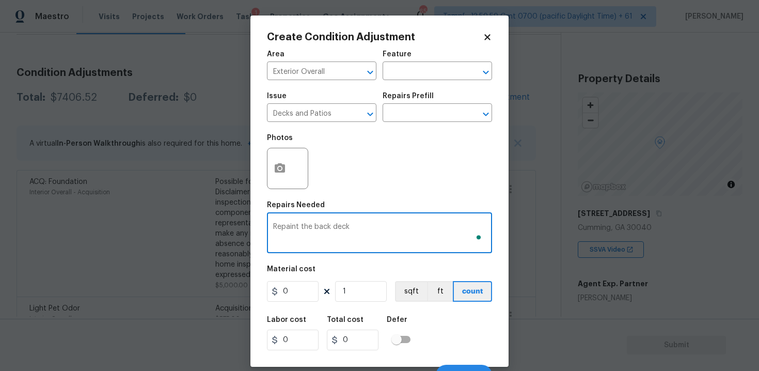
type textarea "Repaint the back deck"
click at [296, 293] on input "0" at bounding box center [293, 291] width 52 height 21
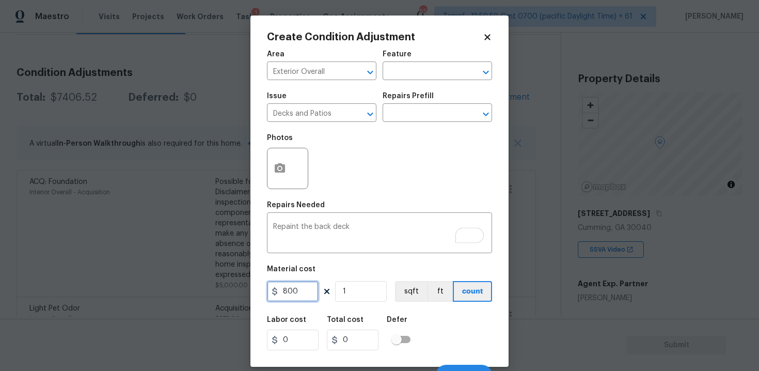
type input "800"
click at [453, 334] on div "Labor cost 0 Total cost 800 Defer" at bounding box center [379, 333] width 225 height 46
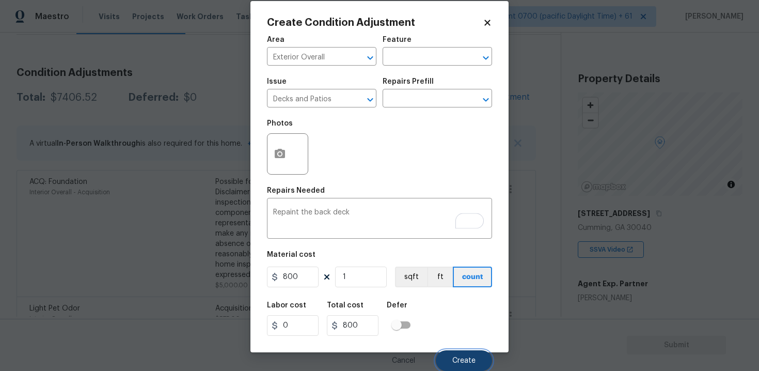
click at [470, 358] on span "Create" at bounding box center [463, 361] width 23 height 8
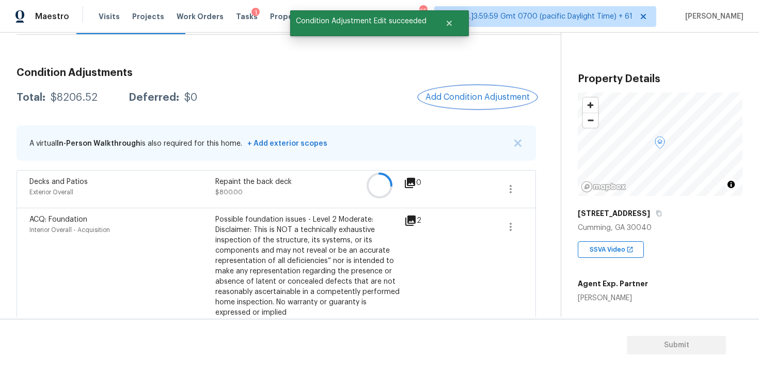
scroll to position [0, 0]
click at [463, 103] on button "Add Condition Adjustment" at bounding box center [477, 97] width 117 height 22
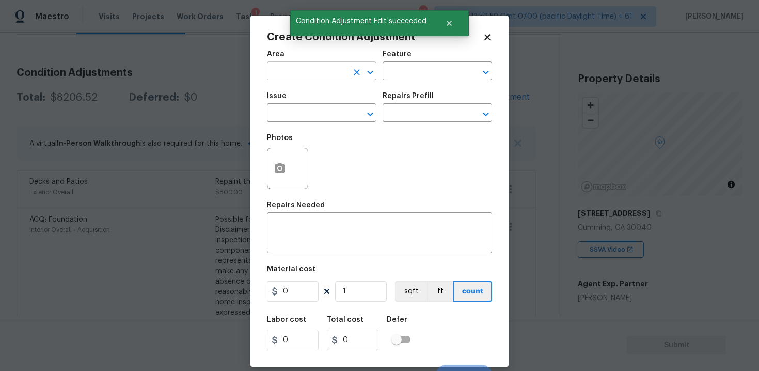
click at [293, 73] on input "text" at bounding box center [307, 72] width 81 height 16
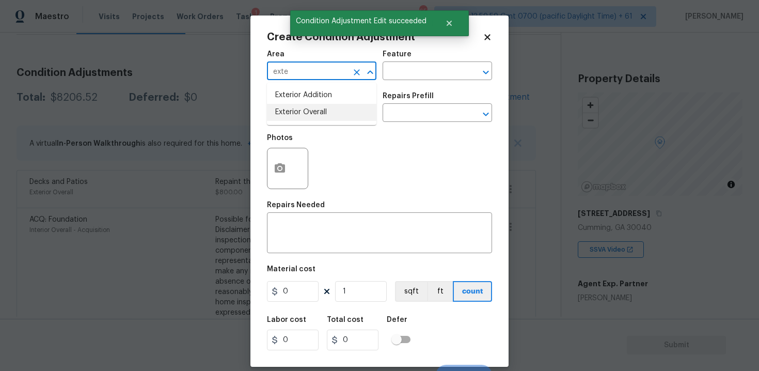
click at [295, 106] on li "Exterior Overall" at bounding box center [321, 112] width 109 height 17
type input "Exterior Overall"
click at [299, 116] on input "text" at bounding box center [307, 114] width 81 height 16
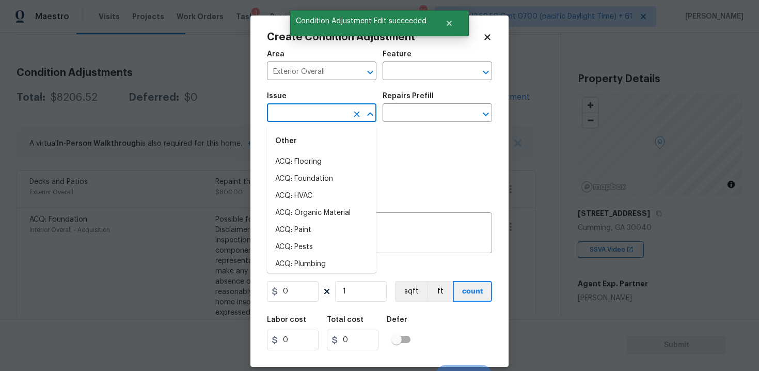
click at [173, 235] on body "Maestro Visits Projects Work Orders Tasks 1 Properties Geo Assignments 653 Tamp…" at bounding box center [379, 185] width 759 height 371
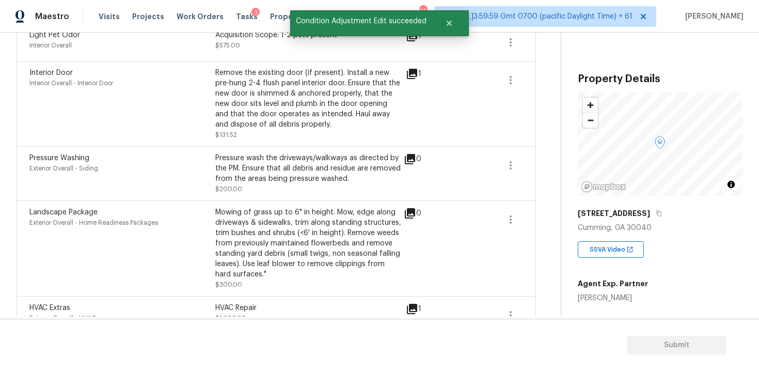
scroll to position [454, 0]
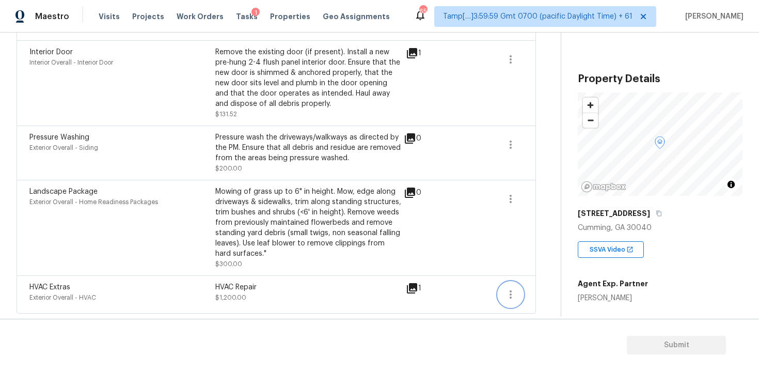
click at [514, 299] on icon "button" at bounding box center [510, 294] width 12 height 12
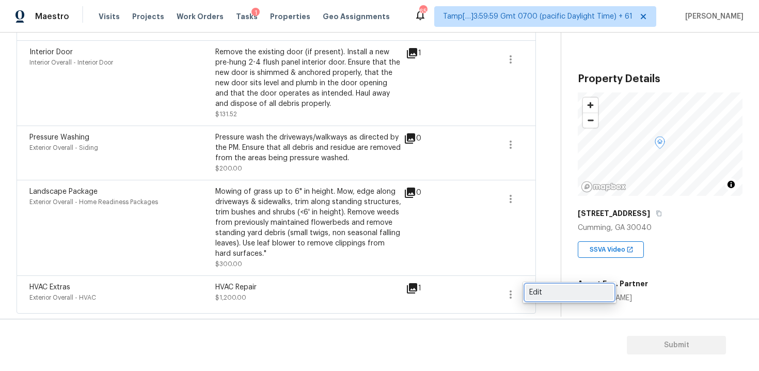
click at [562, 287] on div "Edit" at bounding box center [569, 292] width 81 height 10
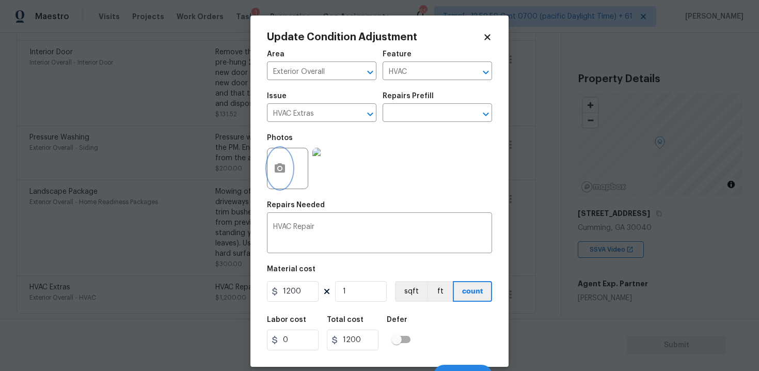
click at [280, 170] on circle "button" at bounding box center [279, 168] width 3 height 3
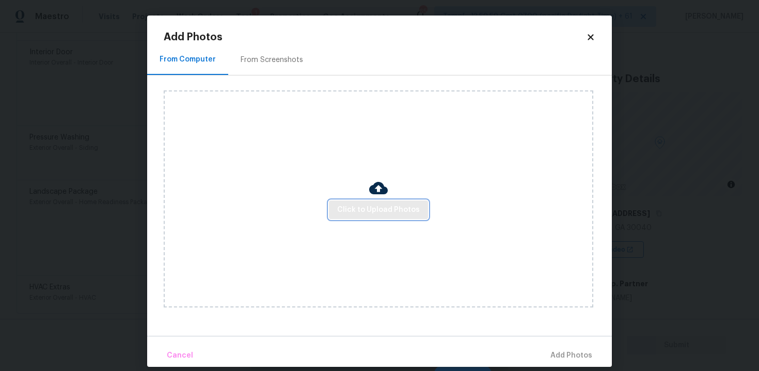
click at [374, 208] on span "Click to Upload Photos" at bounding box center [378, 209] width 83 height 13
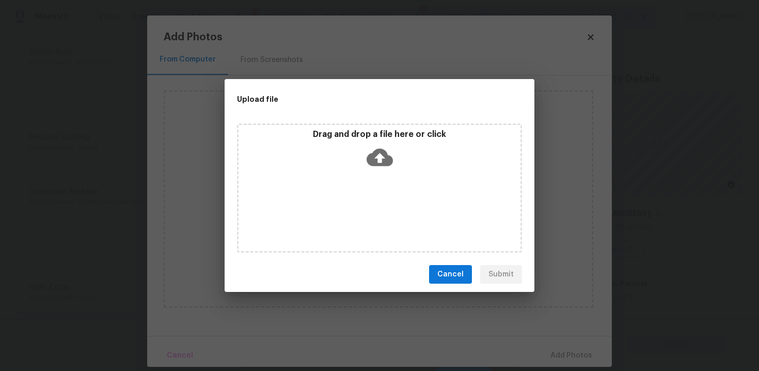
click at [380, 174] on div "Drag and drop a file here or click" at bounding box center [379, 187] width 285 height 129
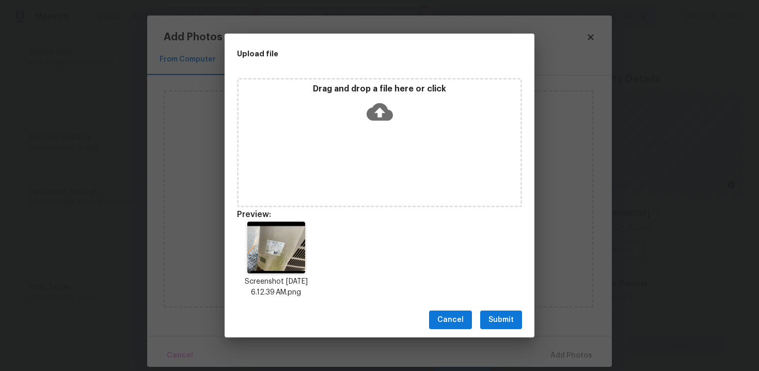
scroll to position [8, 0]
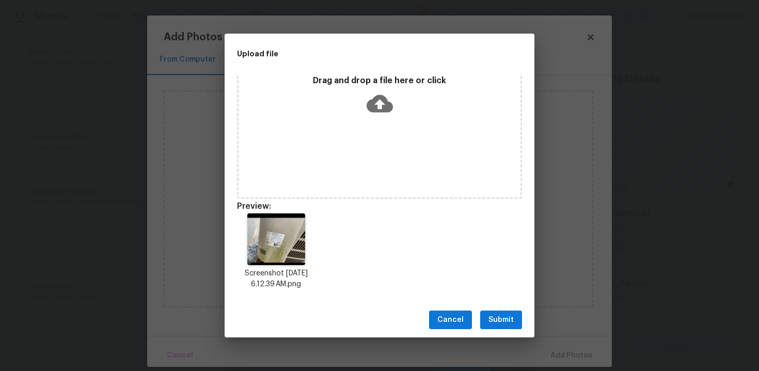
click at [510, 324] on span "Submit" at bounding box center [500, 319] width 25 height 13
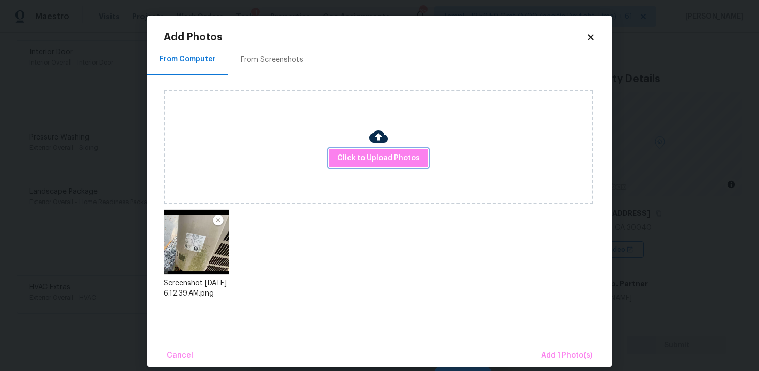
scroll to position [0, 0]
click at [549, 349] on span "Add 1 Photo(s)" at bounding box center [566, 355] width 51 height 13
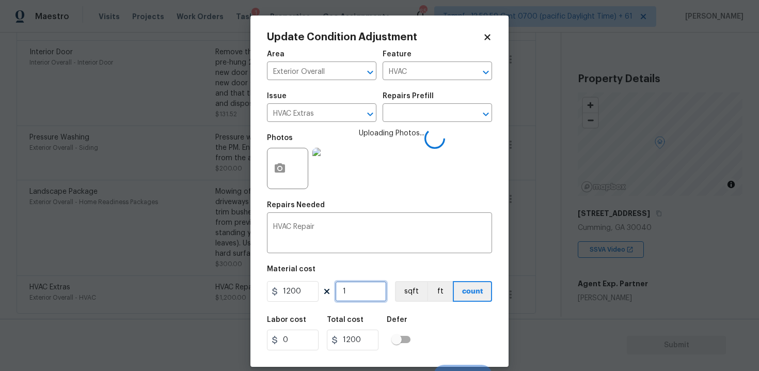
click at [372, 301] on input "1" at bounding box center [361, 291] width 52 height 21
type input "0"
type input "2"
type input "2400"
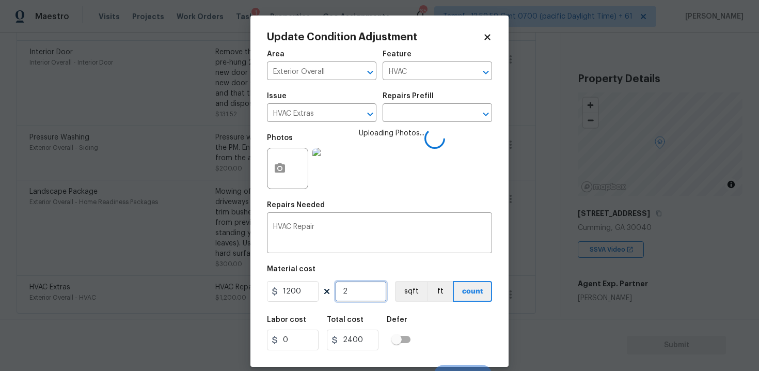
type input "2"
click at [439, 330] on div "Labor cost 0 Total cost 2400 Defer" at bounding box center [379, 333] width 225 height 46
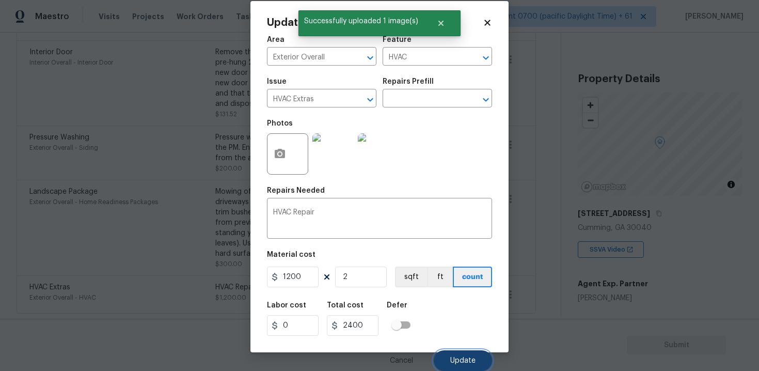
click at [451, 357] on span "Update" at bounding box center [462, 361] width 25 height 8
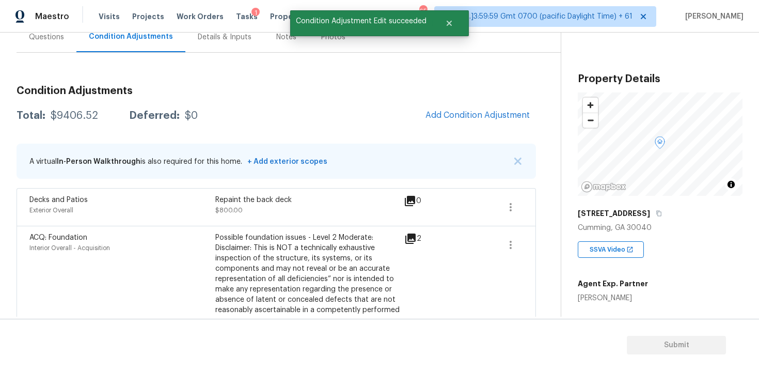
scroll to position [84, 0]
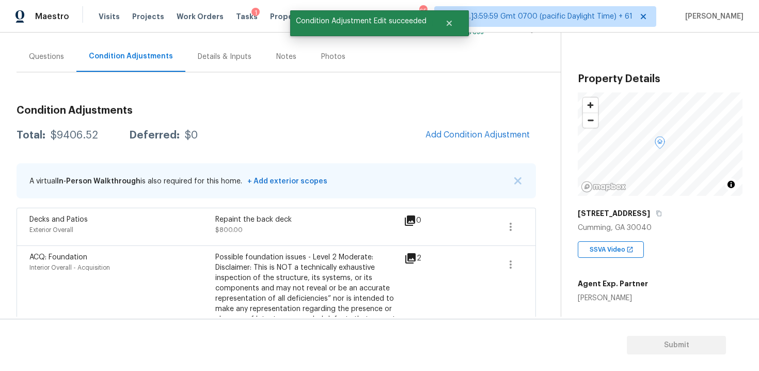
click at [459, 129] on button "Add Condition Adjustment" at bounding box center [477, 135] width 117 height 22
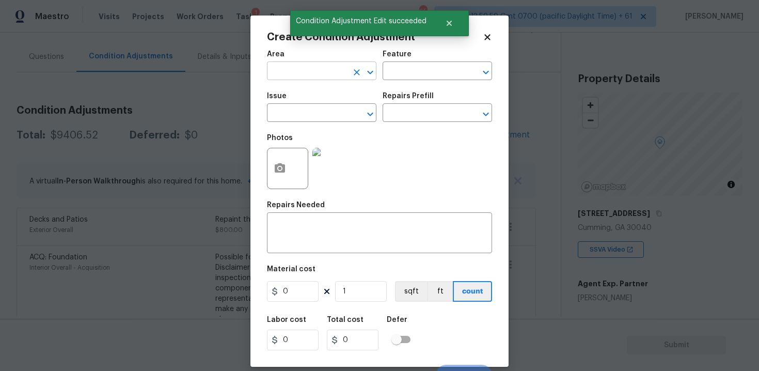
click at [318, 67] on input "text" at bounding box center [307, 72] width 81 height 16
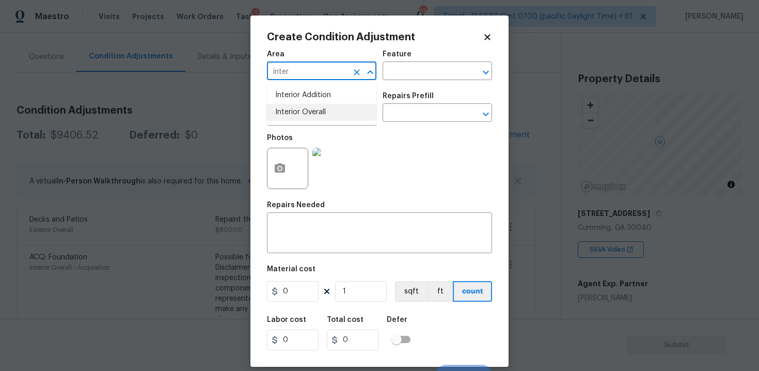
click at [316, 110] on li "Interior Overall" at bounding box center [321, 112] width 109 height 17
type input "Interior Overall"
click at [316, 110] on input "text" at bounding box center [307, 114] width 81 height 16
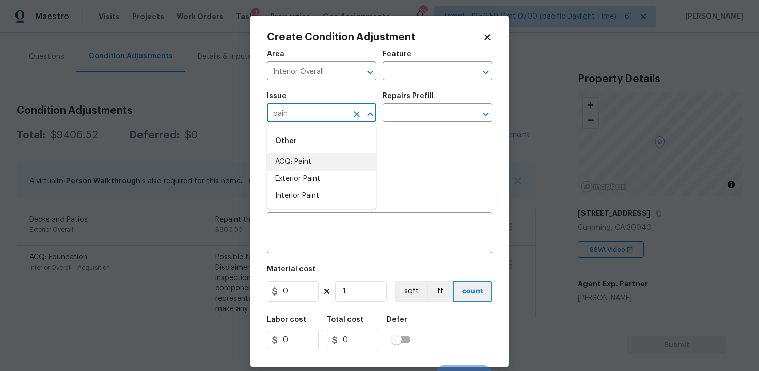
click at [321, 163] on li "ACQ: Paint" at bounding box center [321, 161] width 109 height 17
type input "ACQ: Paint"
click at [420, 117] on input "text" at bounding box center [423, 114] width 81 height 16
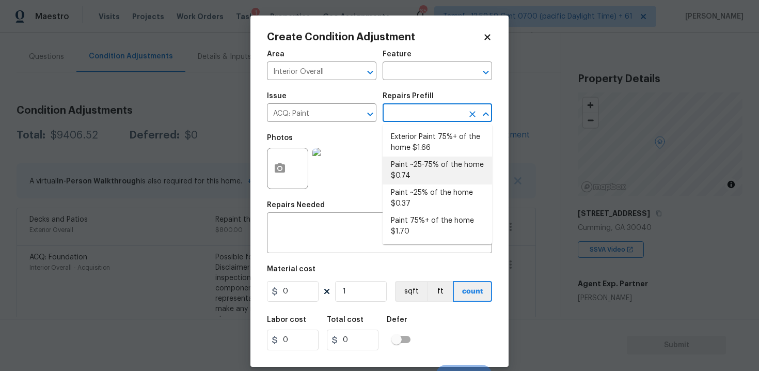
click at [430, 167] on li "Paint ~25-75% of the home $0.74" at bounding box center [437, 170] width 109 height 28
type input "Acquisition"
type textarea "Acquisition Scope: ~25 - 75% of the home needs interior paint"
type input "0.74"
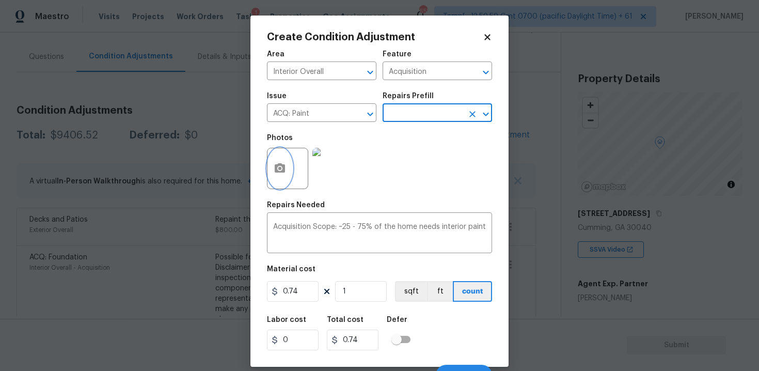
click at [279, 167] on circle "button" at bounding box center [279, 168] width 3 height 3
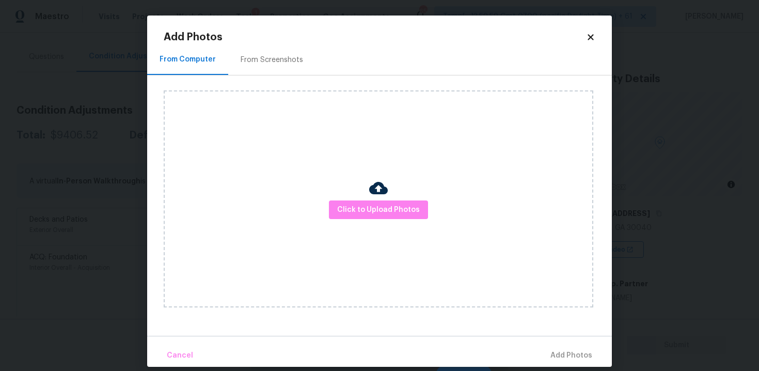
click at [401, 221] on div "Click to Upload Photos" at bounding box center [379, 198] width 430 height 217
click at [397, 210] on span "Click to Upload Photos" at bounding box center [378, 209] width 83 height 13
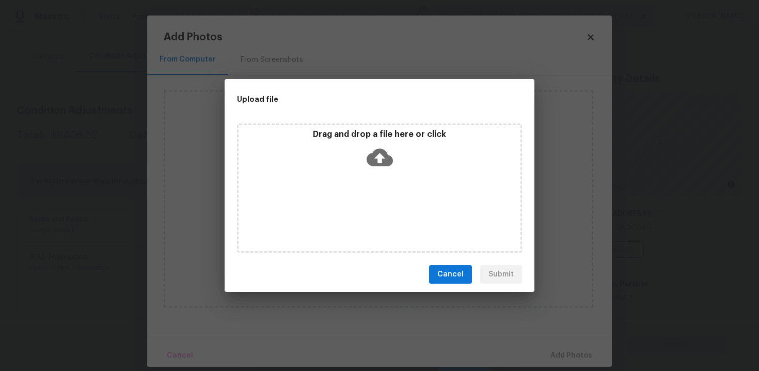
click at [382, 172] on div "Drag and drop a file here or click" at bounding box center [379, 187] width 285 height 129
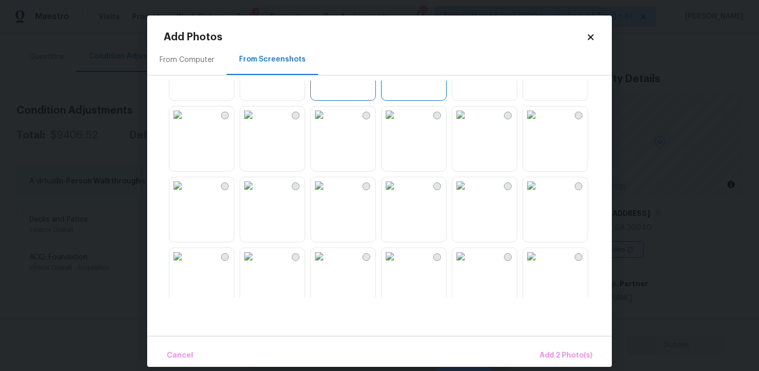
scroll to position [58, 0]
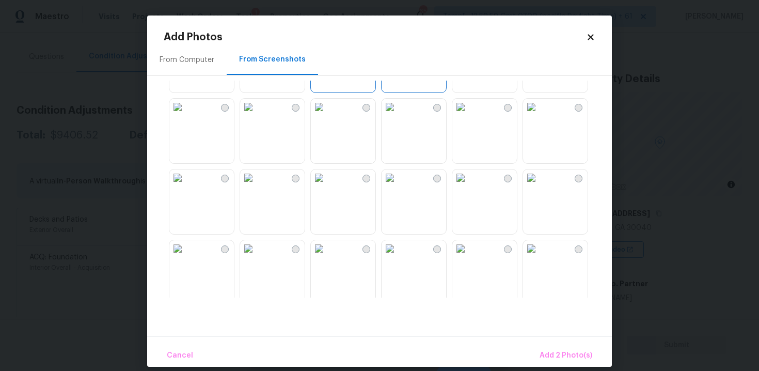
click at [327, 115] on img at bounding box center [319, 107] width 17 height 17
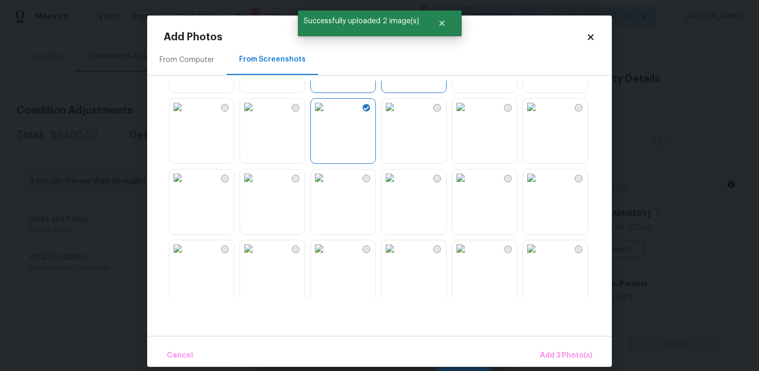
click at [398, 115] on img at bounding box center [390, 107] width 17 height 17
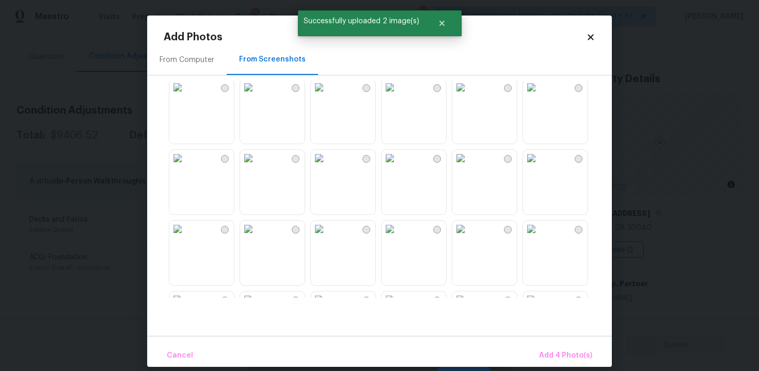
scroll to position [148, 0]
click at [257, 167] on img at bounding box center [248, 158] width 17 height 17
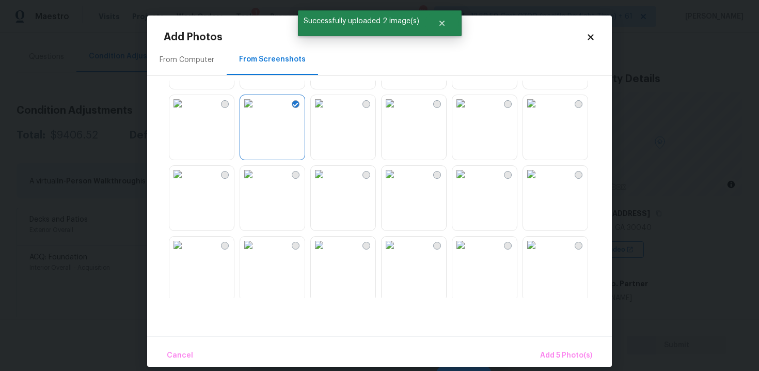
scroll to position [205, 0]
click at [539, 110] on img at bounding box center [531, 101] width 17 height 17
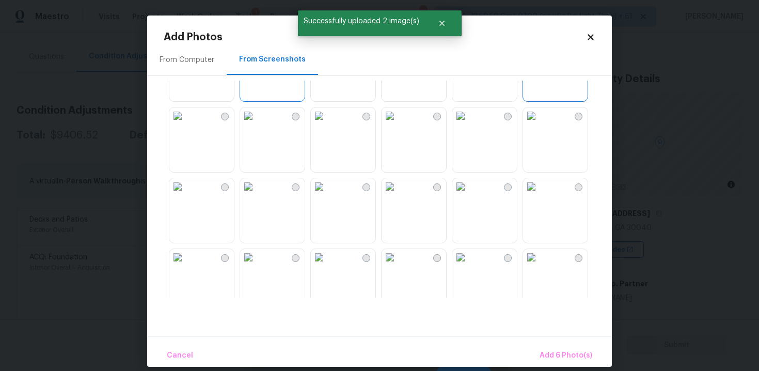
scroll to position [264, 0]
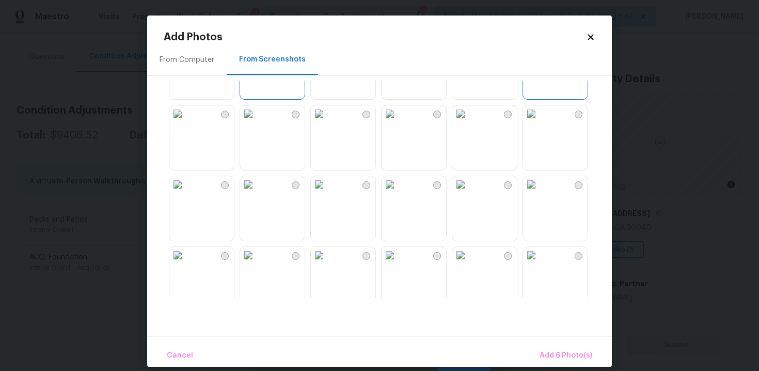
click at [389, 122] on img at bounding box center [390, 113] width 17 height 17
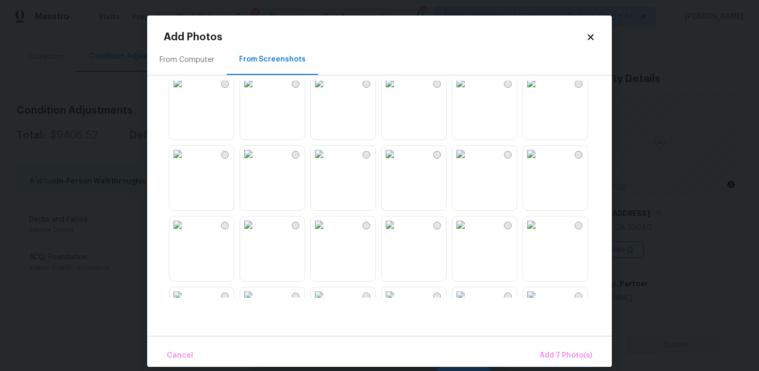
scroll to position [375, 0]
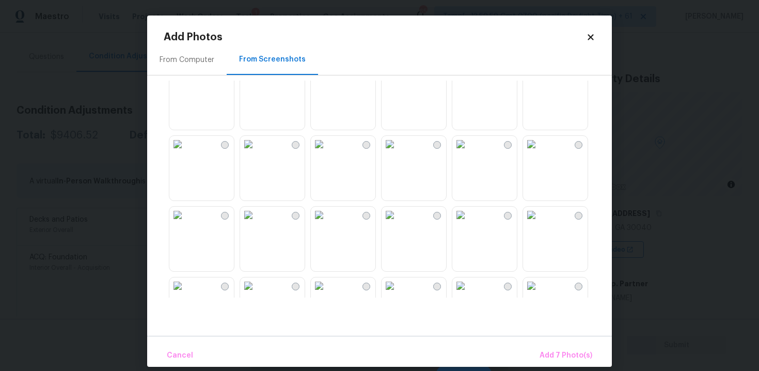
click at [469, 141] on img at bounding box center [460, 144] width 17 height 17
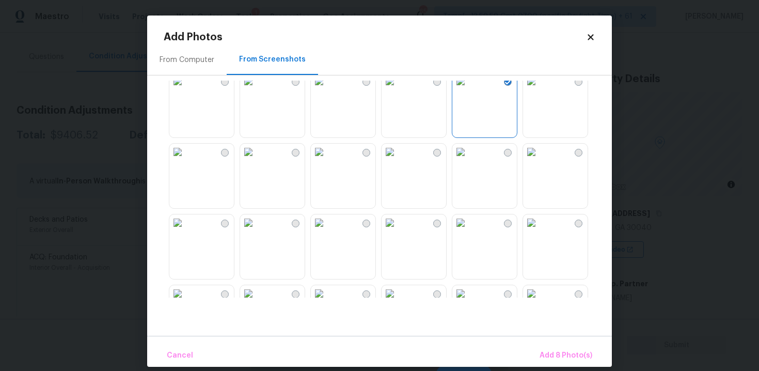
scroll to position [437, 0]
click at [547, 342] on div "Cancel Add 8 Photo(s)" at bounding box center [379, 351] width 465 height 31
click at [553, 353] on span "Add 8 Photo(s)" at bounding box center [566, 355] width 53 height 13
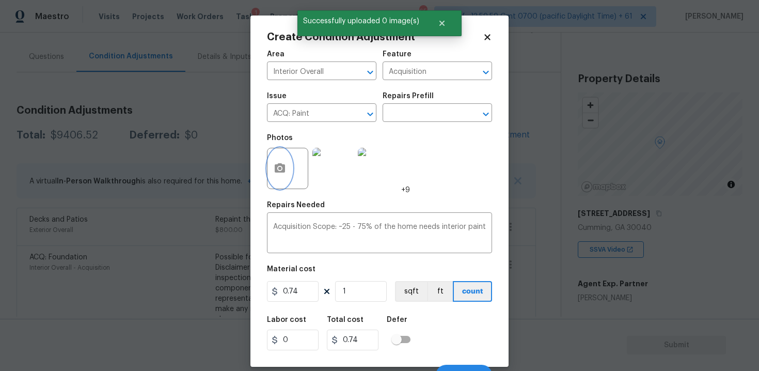
scroll to position [15, 0]
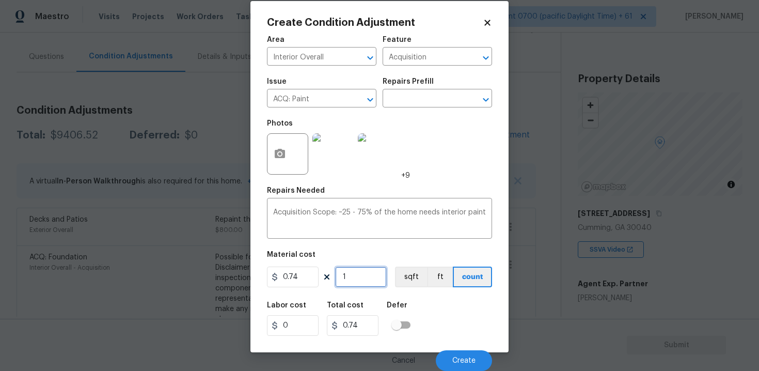
click at [351, 270] on input "1" at bounding box center [361, 276] width 52 height 21
type input "0"
paste input "6086"
type input "6086"
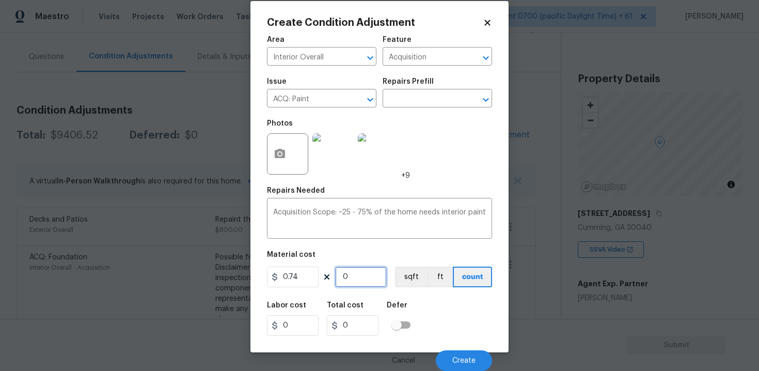
type input "4503.64"
type input "6086"
click at [413, 87] on div "Repairs Prefill" at bounding box center [437, 84] width 109 height 13
click at [413, 102] on input "text" at bounding box center [423, 99] width 81 height 16
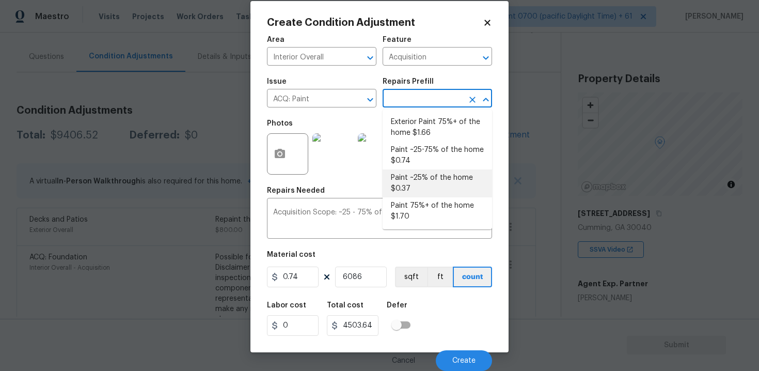
click at [421, 173] on li "Paint ~25% of the home $0.37" at bounding box center [437, 183] width 109 height 28
type input "0.37"
type input "2251.82"
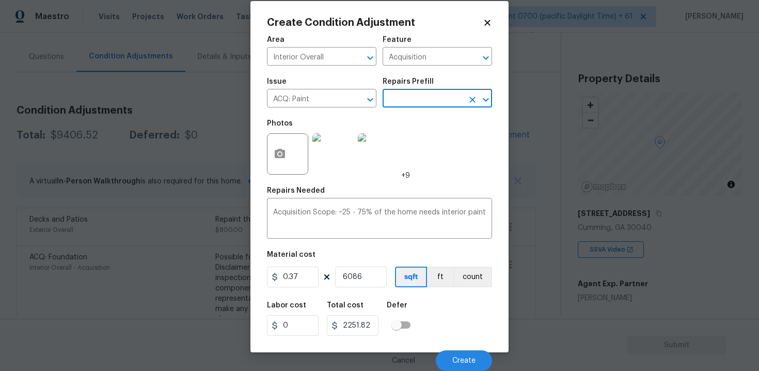
click at [424, 295] on div "Labor cost 0 Total cost 2251.82 Defer" at bounding box center [379, 318] width 225 height 46
click at [453, 351] on button "Create" at bounding box center [464, 360] width 56 height 21
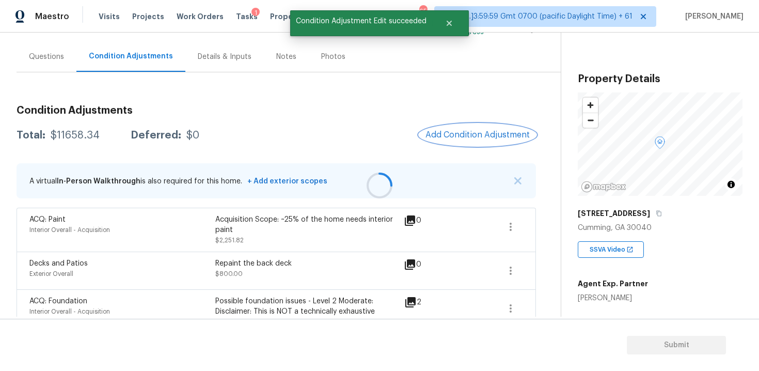
scroll to position [0, 0]
click at [460, 143] on button "Add Condition Adjustment" at bounding box center [478, 135] width 117 height 22
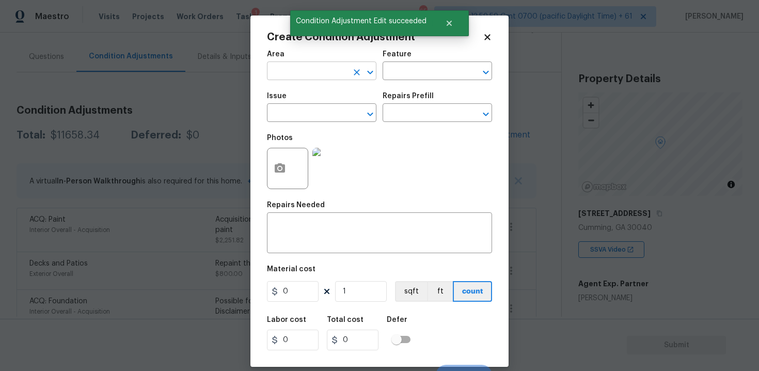
click at [330, 72] on input "text" at bounding box center [307, 72] width 81 height 16
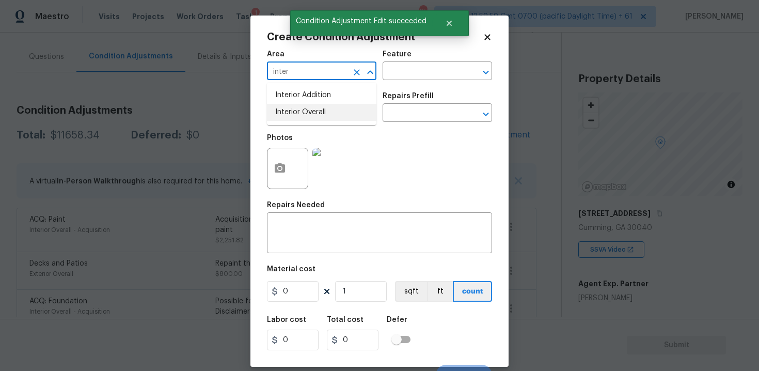
click at [332, 111] on li "Interior Overall" at bounding box center [321, 112] width 109 height 17
type input "Interior Overall"
click at [332, 111] on input "text" at bounding box center [307, 114] width 81 height 16
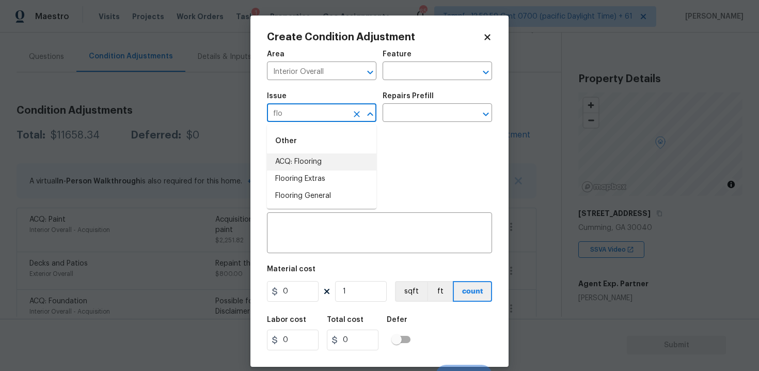
click at [325, 166] on li "ACQ: Flooring" at bounding box center [321, 161] width 109 height 17
type input "ACQ: Flooring"
click at [419, 120] on input "text" at bounding box center [423, 114] width 81 height 16
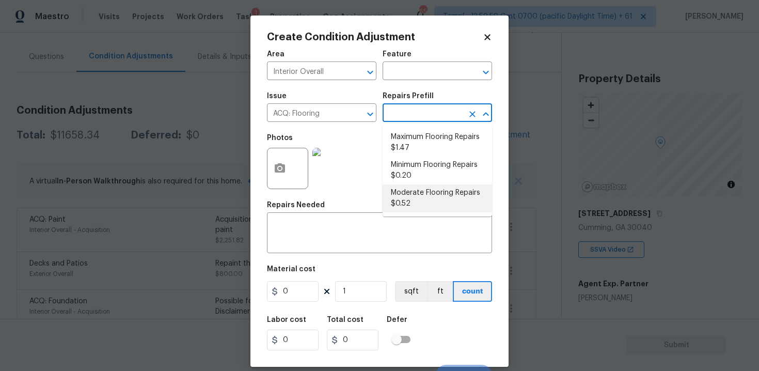
click at [429, 196] on li "Moderate Flooring Repairs $0.52" at bounding box center [437, 198] width 109 height 28
type input "Acquisition"
type textarea "Acquisition Scope: Moderate flooring repairs"
type input "0.52"
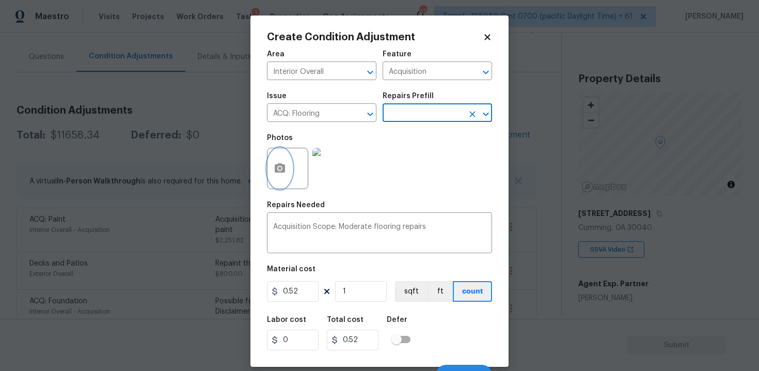
click at [280, 155] on button "button" at bounding box center [279, 168] width 25 height 40
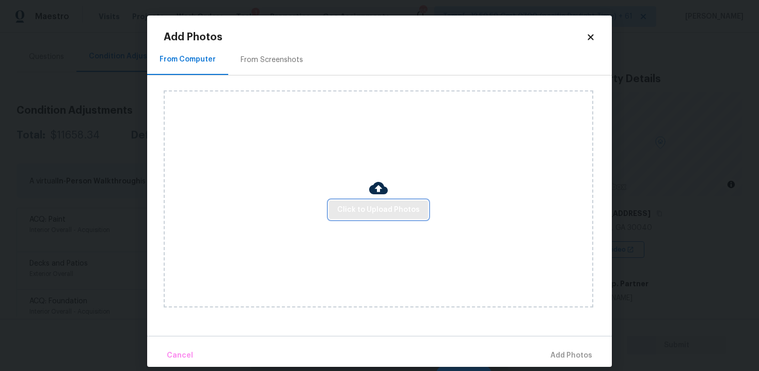
click at [408, 205] on span "Click to Upload Photos" at bounding box center [378, 209] width 83 height 13
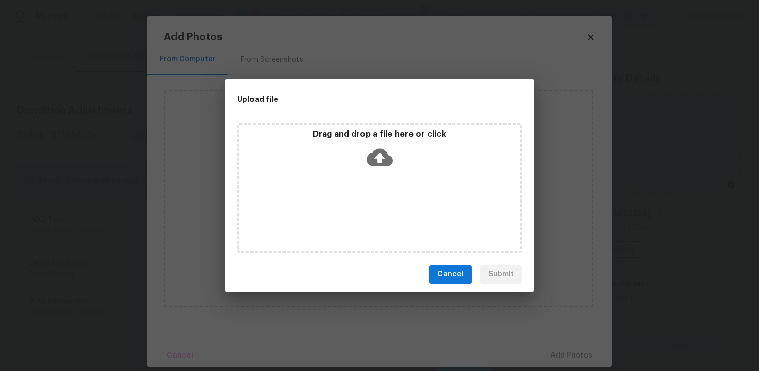
click at [387, 167] on icon at bounding box center [380, 157] width 26 height 26
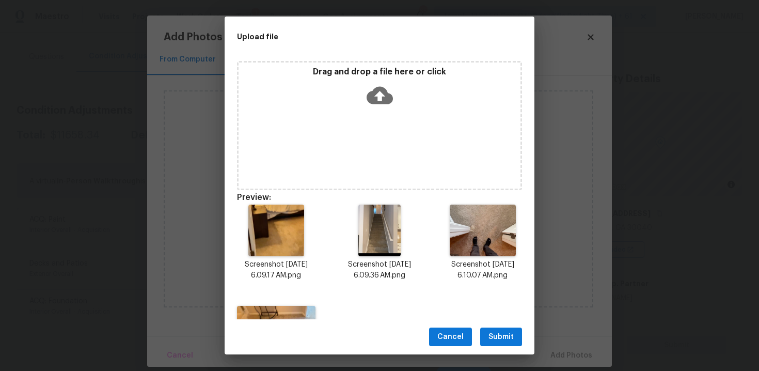
scroll to position [75, 0]
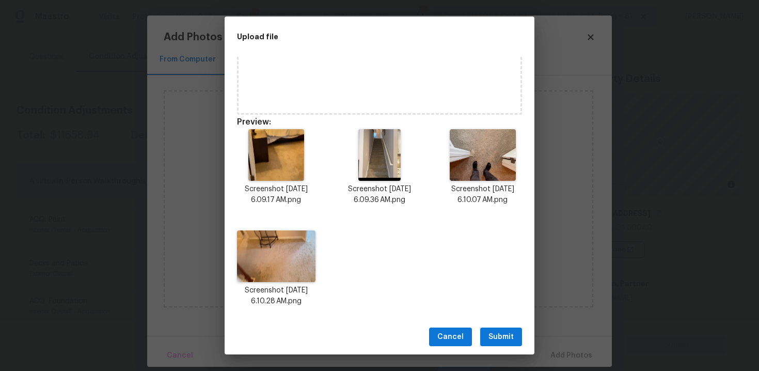
click at [502, 345] on button "Submit" at bounding box center [501, 336] width 42 height 19
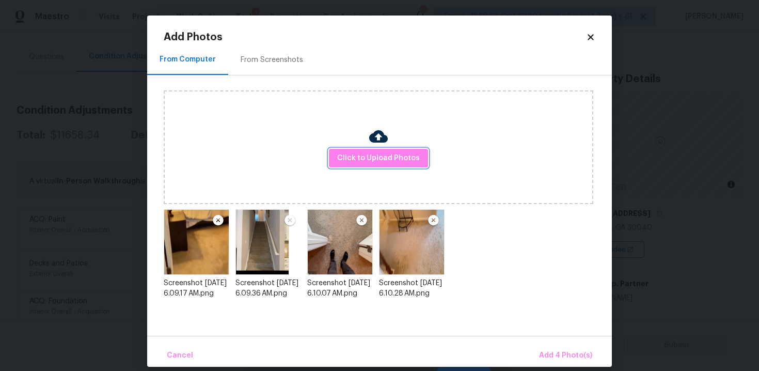
scroll to position [0, 0]
click at [578, 353] on span "Add 4 Photo(s)" at bounding box center [565, 355] width 53 height 13
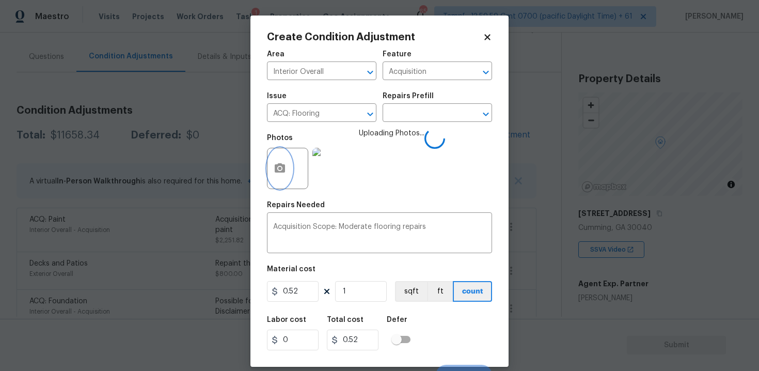
scroll to position [15, 0]
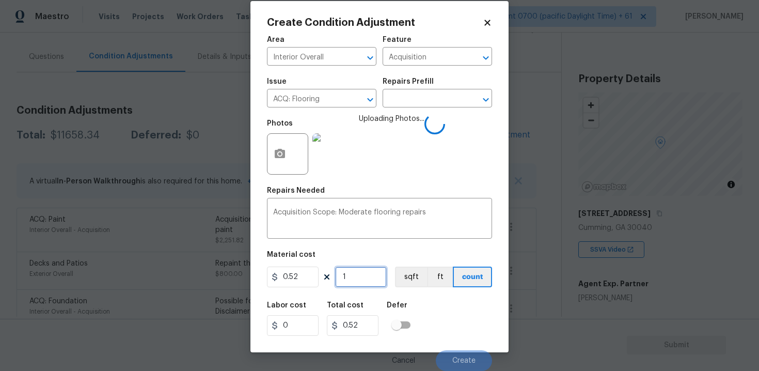
click at [363, 278] on input "1" at bounding box center [361, 276] width 52 height 21
type input "0"
paste input "6086"
type input "6086"
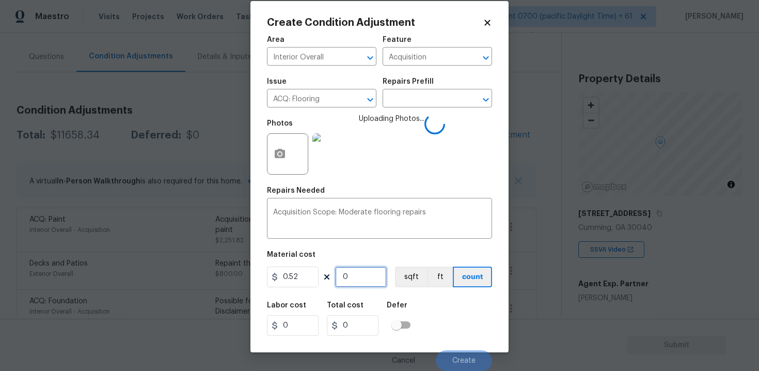
type input "3164.72"
type input "6086"
click at [398, 276] on button "sqft" at bounding box center [411, 276] width 32 height 21
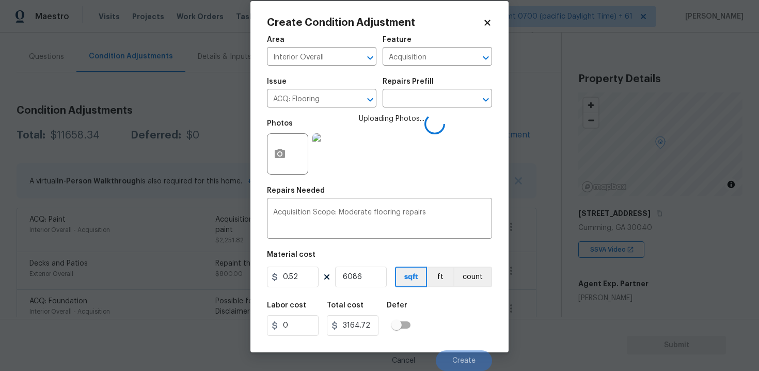
click at [456, 329] on div "Labor cost 0 Total cost 3164.72 Defer" at bounding box center [379, 318] width 225 height 46
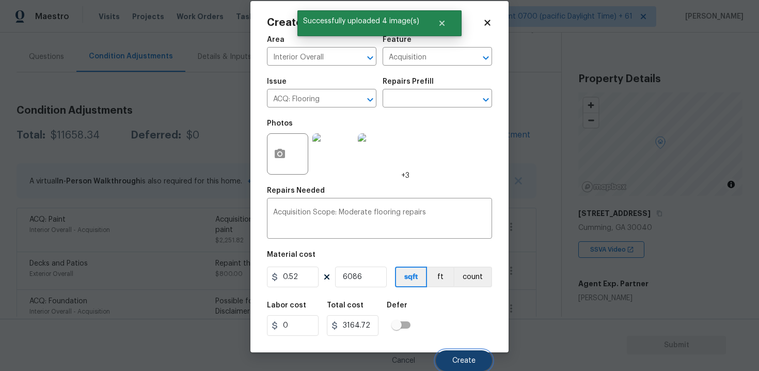
click at [466, 361] on span "Create" at bounding box center [463, 361] width 23 height 8
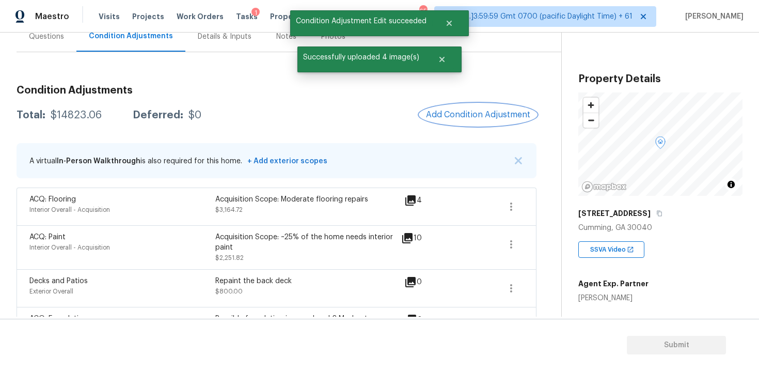
scroll to position [103, 0]
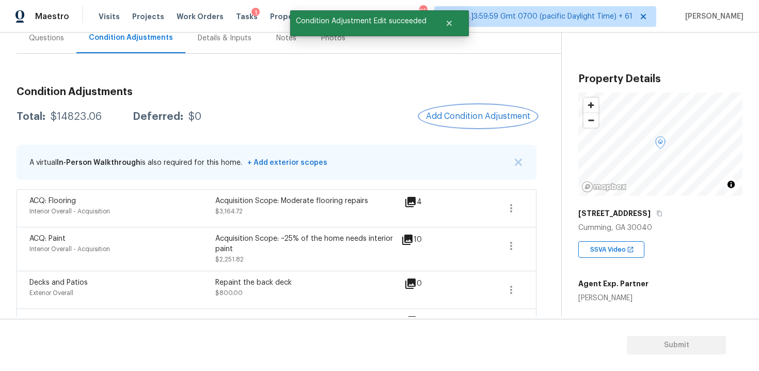
click at [470, 124] on button "Add Condition Adjustment" at bounding box center [478, 116] width 117 height 22
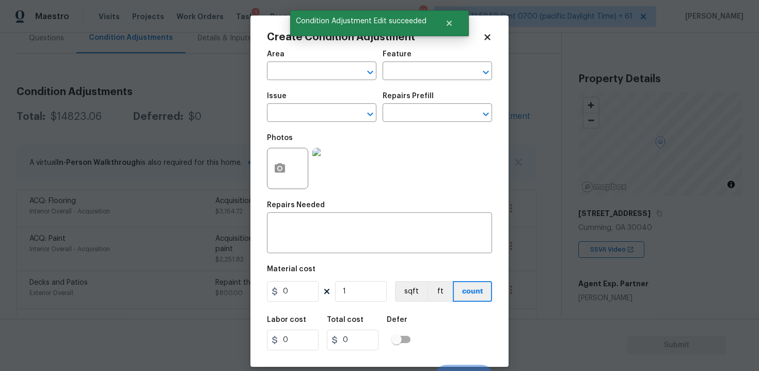
click at [326, 86] on span "Issue ​" at bounding box center [321, 107] width 109 height 42
click at [323, 81] on span "Area ​" at bounding box center [321, 65] width 109 height 42
click at [323, 76] on input "text" at bounding box center [307, 72] width 81 height 16
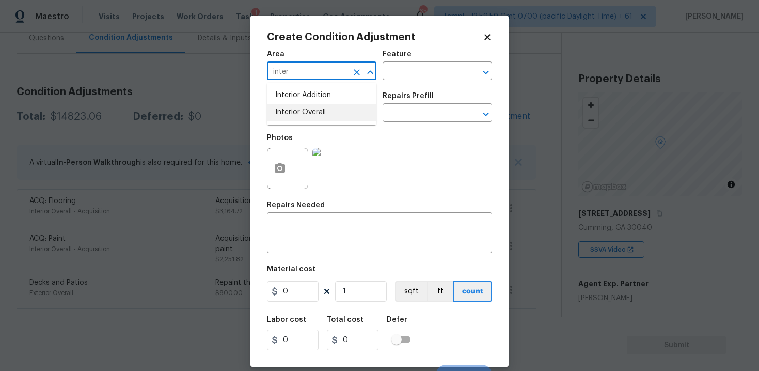
click at [326, 107] on li "Interior Overall" at bounding box center [321, 112] width 109 height 17
type input "Interior Overall"
click at [326, 107] on input "text" at bounding box center [307, 114] width 81 height 16
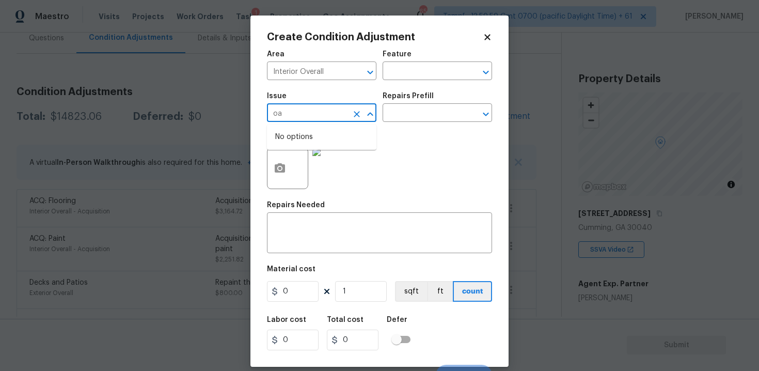
type input "o"
click at [322, 192] on li "Interior Paint" at bounding box center [321, 195] width 109 height 17
type input "Interior Paint"
click at [396, 111] on input "text" at bounding box center [423, 114] width 81 height 16
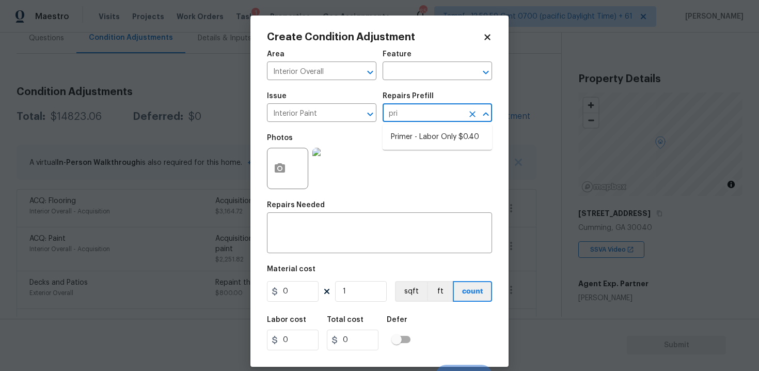
type input "prim"
click at [408, 139] on li "Primer - Labor Only $0.40" at bounding box center [437, 137] width 109 height 17
type input "Overall Paint"
type textarea "Interior primer - PRIMER PROVIDED BY OPENDOOR - All nails, screws, drywall anch…"
type input "0.4"
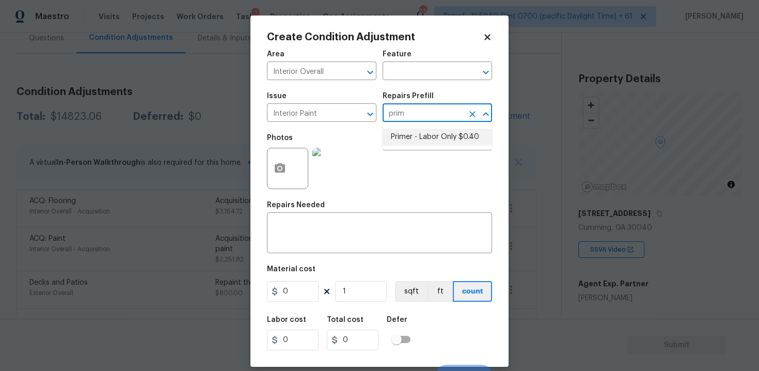
type input "0.4"
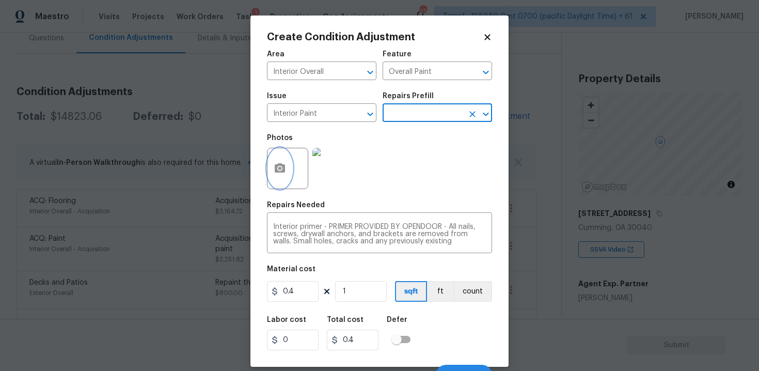
click at [286, 178] on button "button" at bounding box center [279, 168] width 25 height 40
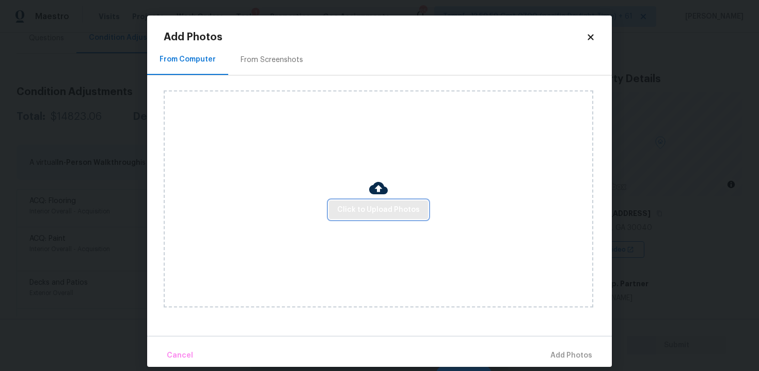
click at [374, 211] on span "Click to Upload Photos" at bounding box center [378, 209] width 83 height 13
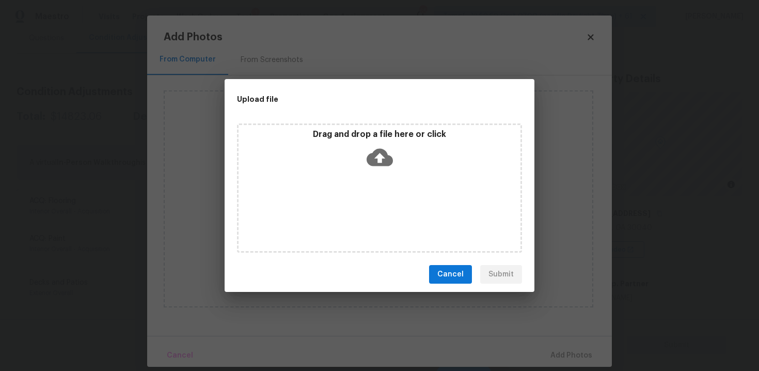
click at [384, 162] on icon at bounding box center [380, 158] width 26 height 18
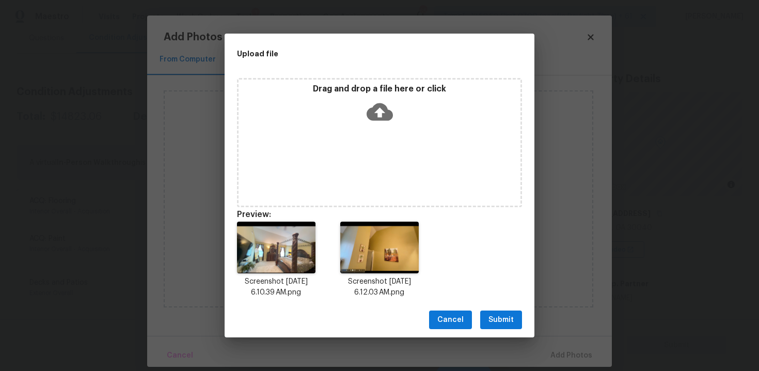
scroll to position [8, 0]
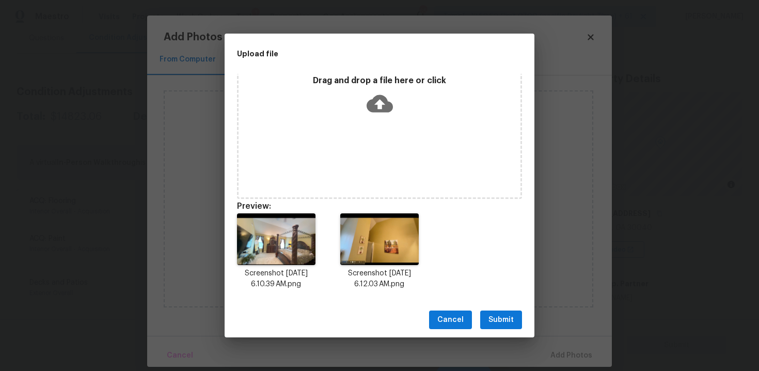
click at [487, 319] on button "Submit" at bounding box center [501, 319] width 42 height 19
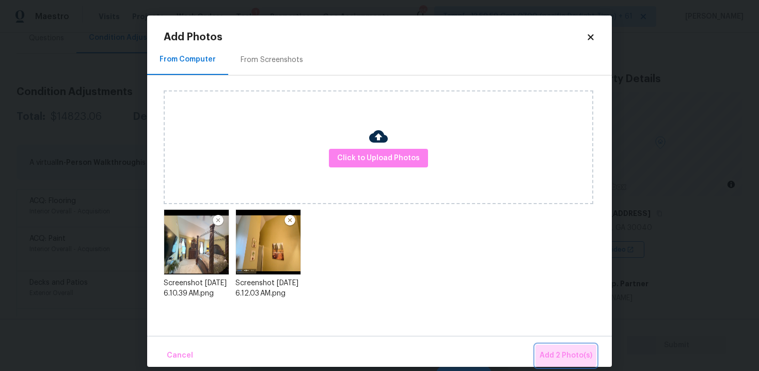
click at [564, 351] on span "Add 2 Photo(s)" at bounding box center [566, 355] width 53 height 13
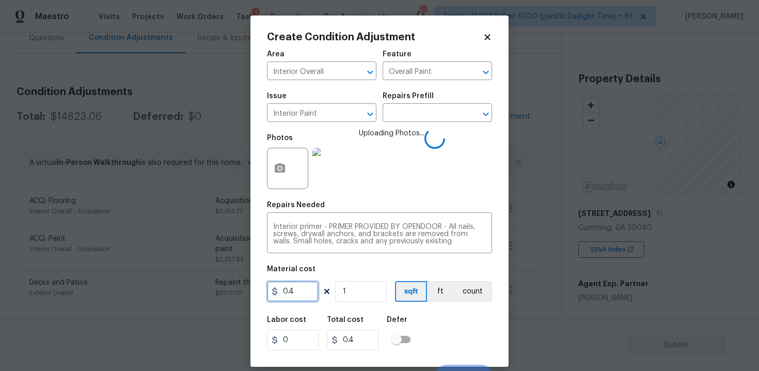
click at [307, 296] on input "0.4" at bounding box center [293, 291] width 52 height 21
type input "200"
click at [421, 313] on div "Labor cost 0 Total cost 200 Defer" at bounding box center [379, 333] width 225 height 46
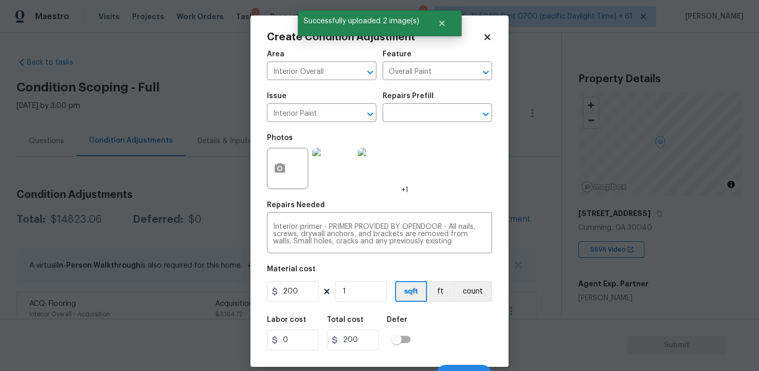
scroll to position [15, 0]
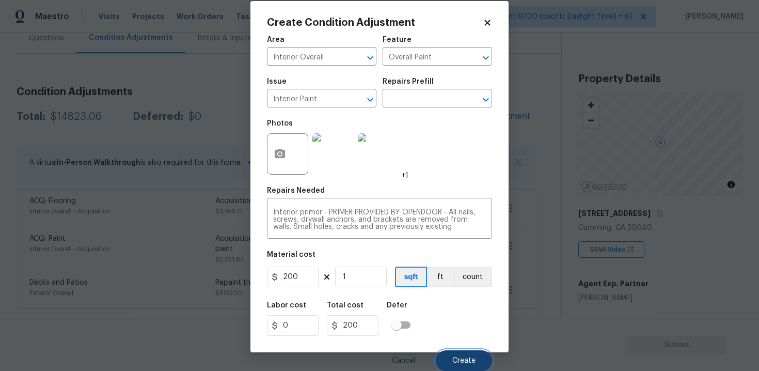
click at [461, 357] on span "Create" at bounding box center [463, 361] width 23 height 8
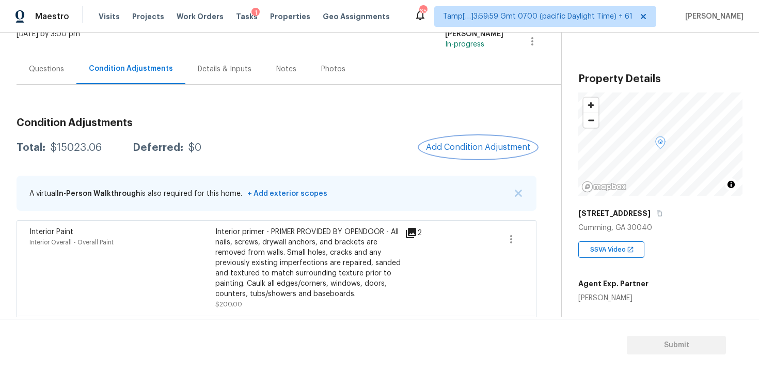
scroll to position [0, 0]
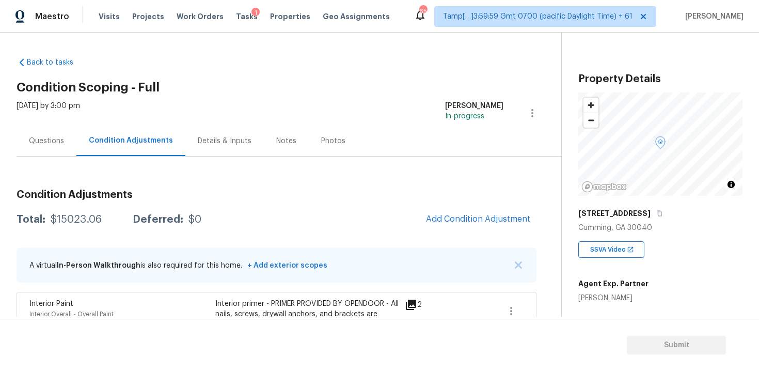
click at [56, 140] on div "Questions" at bounding box center [46, 141] width 35 height 10
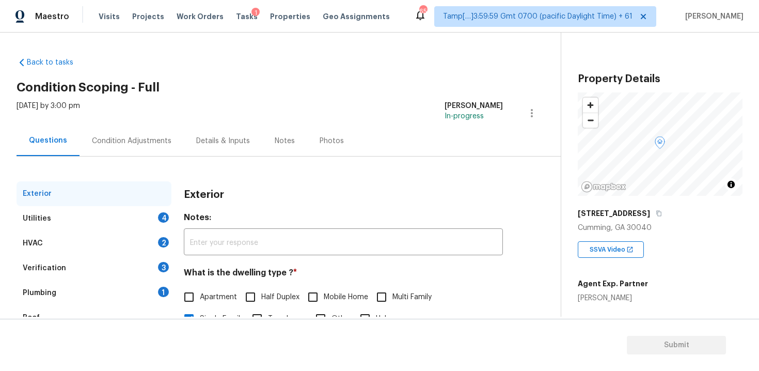
scroll to position [107, 0]
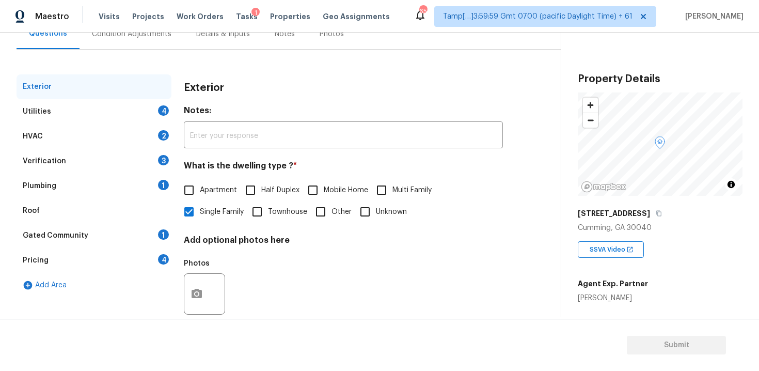
click at [155, 122] on div "Utilities 4" at bounding box center [94, 111] width 155 height 25
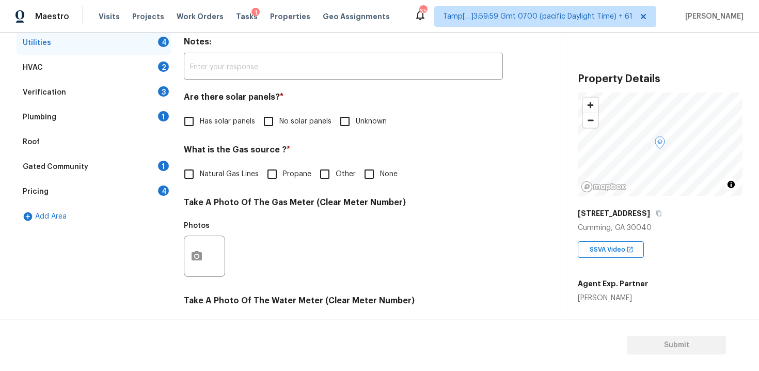
scroll to position [180, 0]
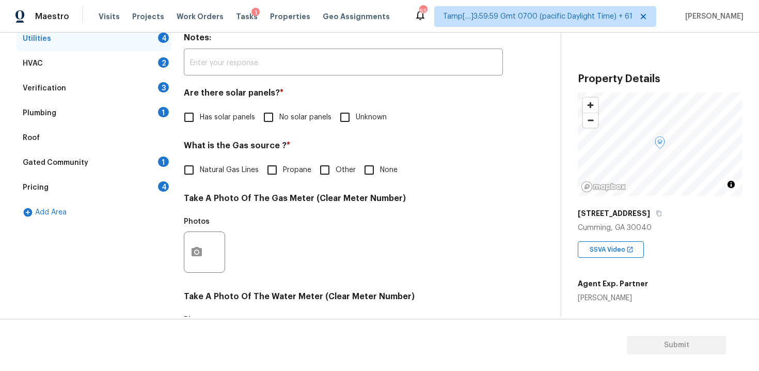
click at [268, 117] on input "No solar panels" at bounding box center [269, 117] width 22 height 22
checkbox input "true"
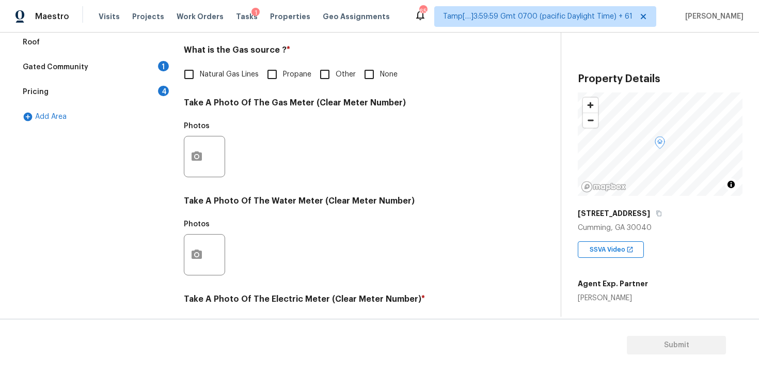
scroll to position [281, 0]
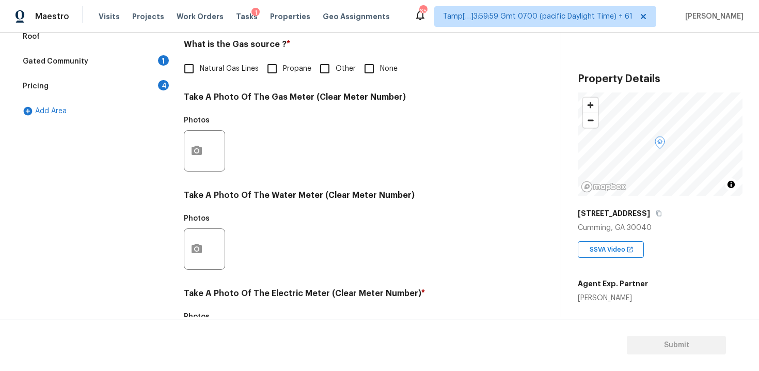
click at [189, 65] on input "Natural Gas Lines" at bounding box center [189, 69] width 22 height 22
checkbox input "true"
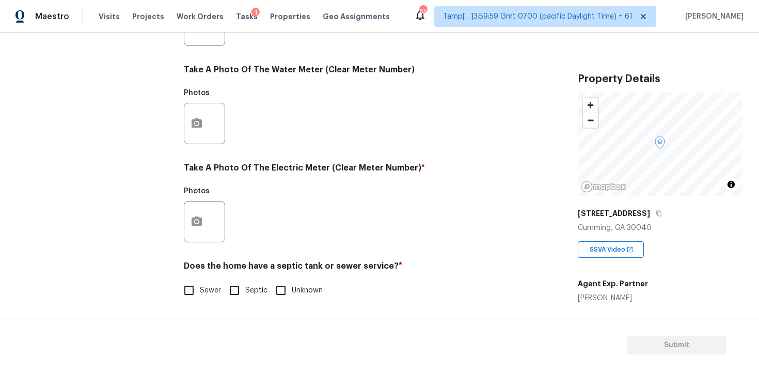
scroll to position [406, 0]
click at [197, 220] on icon "button" at bounding box center [197, 221] width 12 height 12
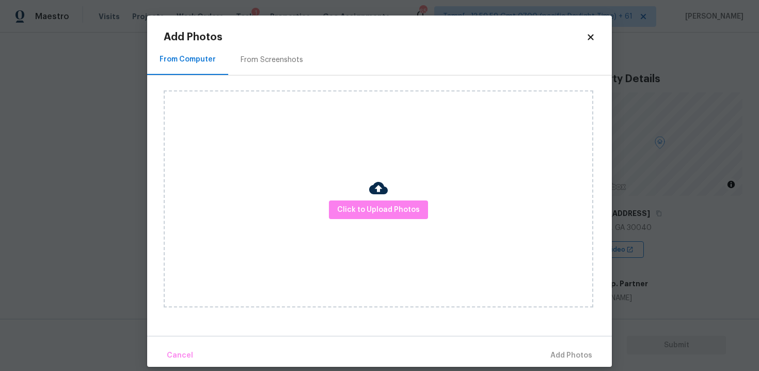
click at [377, 224] on div "Click to Upload Photos" at bounding box center [379, 198] width 430 height 217
click at [377, 208] on span "Click to Upload Photos" at bounding box center [378, 209] width 83 height 13
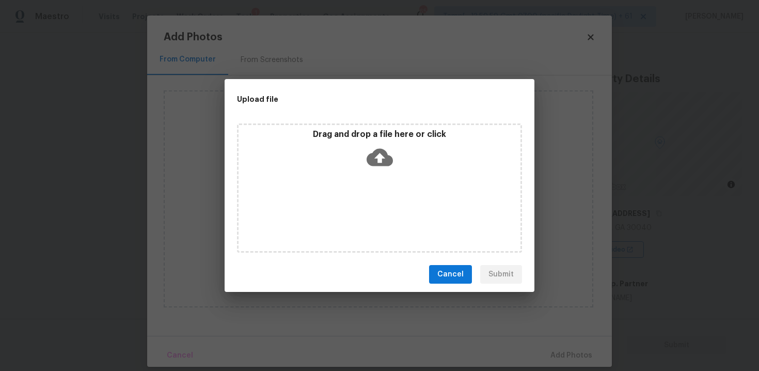
click at [387, 149] on icon at bounding box center [380, 157] width 26 height 26
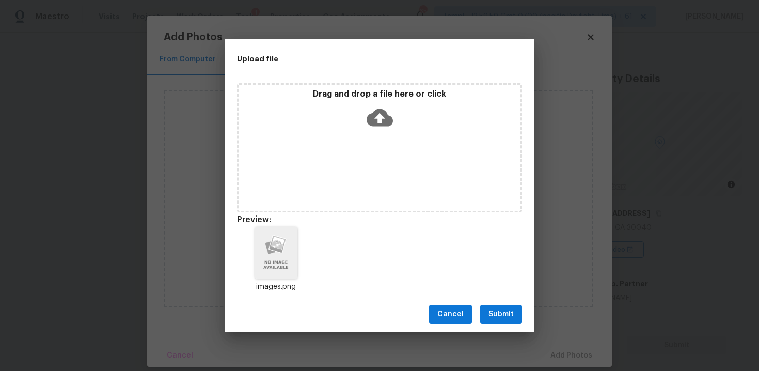
click at [500, 321] on button "Submit" at bounding box center [501, 314] width 42 height 19
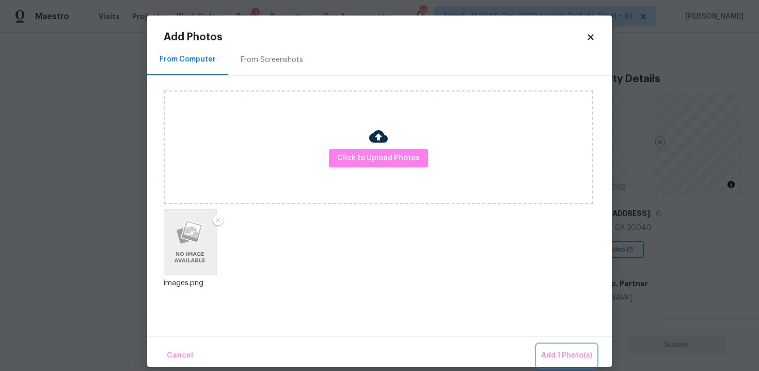
click at [564, 347] on button "Add 1 Photo(s)" at bounding box center [566, 355] width 59 height 22
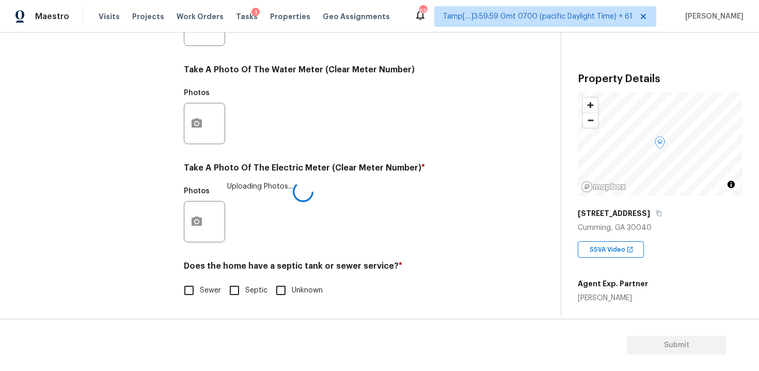
click at [239, 288] on input "Septic" at bounding box center [235, 290] width 22 height 22
checkbox input "true"
click at [196, 286] on input "Sewer" at bounding box center [189, 290] width 22 height 22
checkbox input "true"
checkbox input "false"
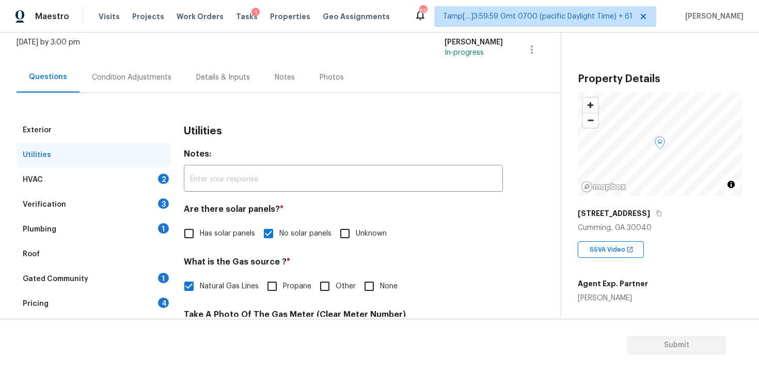
click at [158, 168] on div "HVAC 2" at bounding box center [94, 179] width 155 height 25
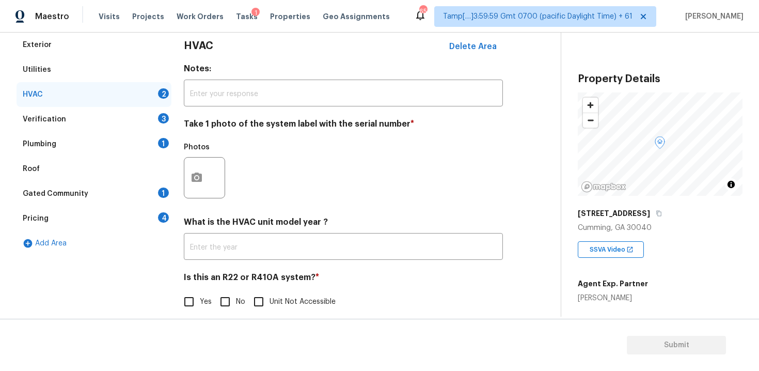
scroll to position [153, 0]
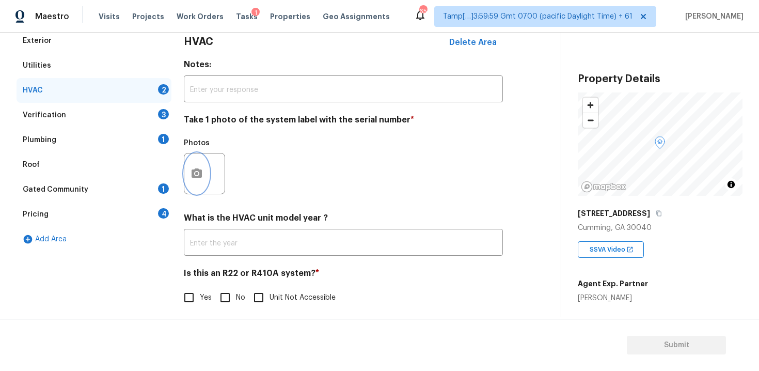
click at [192, 172] on icon "button" at bounding box center [197, 172] width 10 height 9
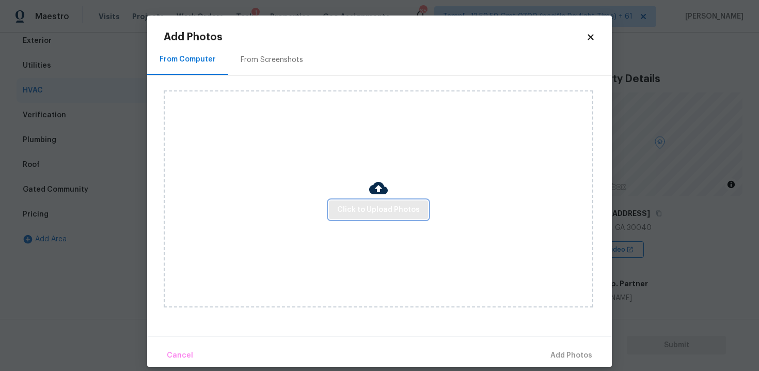
click at [360, 216] on button "Click to Upload Photos" at bounding box center [378, 209] width 99 height 19
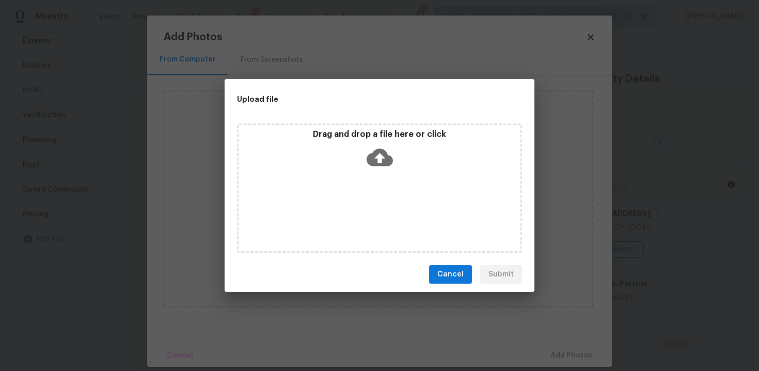
click at [368, 174] on div "Drag and drop a file here or click" at bounding box center [379, 187] width 285 height 129
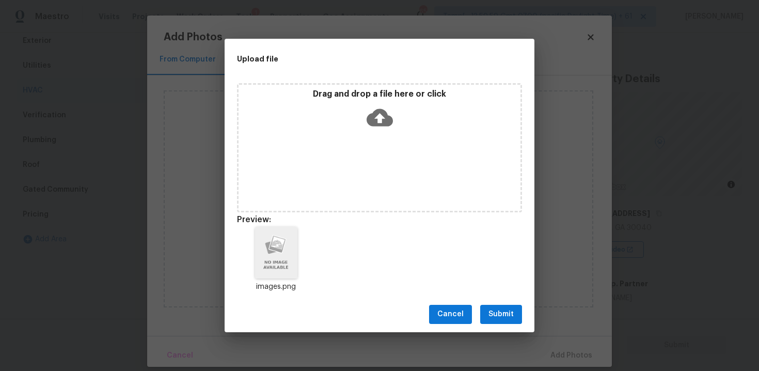
click at [503, 311] on span "Submit" at bounding box center [500, 314] width 25 height 13
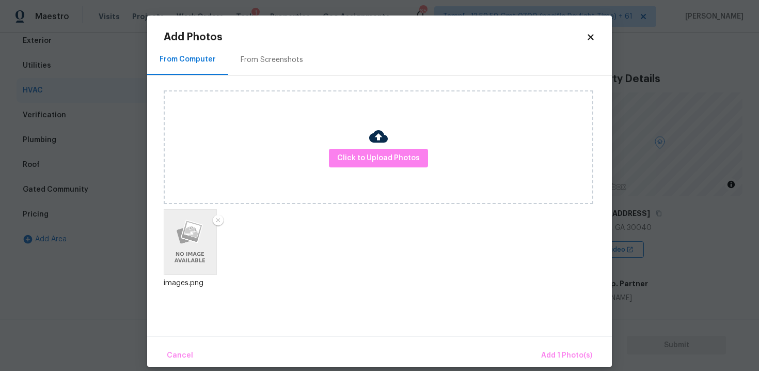
click at [554, 341] on div "Cancel Add 1 Photo(s)" at bounding box center [379, 351] width 465 height 31
click at [554, 342] on div "Cancel Add 1 Photo(s)" at bounding box center [379, 351] width 465 height 31
click at [570, 345] on button "Add 1 Photo(s)" at bounding box center [566, 355] width 59 height 22
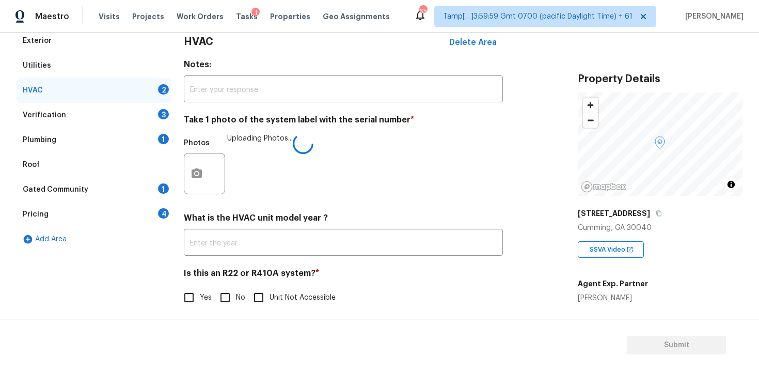
click at [213, 307] on div "Yes No Unit Not Accessible" at bounding box center [343, 298] width 319 height 22
click at [220, 297] on input "No" at bounding box center [225, 298] width 22 height 22
checkbox input "true"
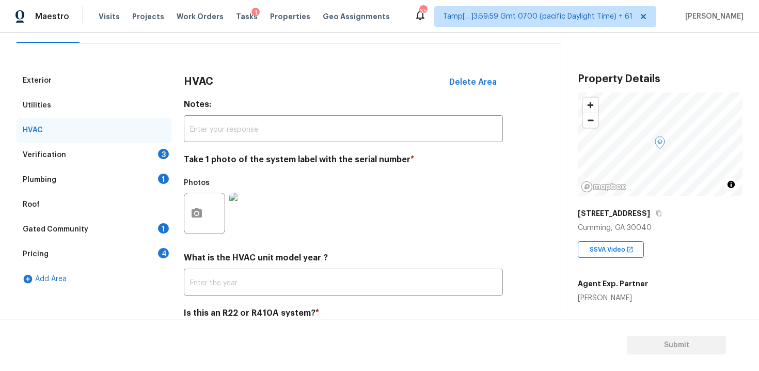
click at [144, 149] on div "Verification 3" at bounding box center [94, 155] width 155 height 25
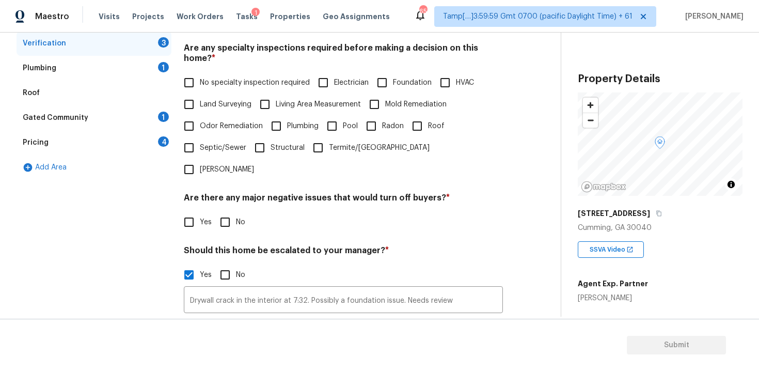
click at [390, 72] on input "Foundation" at bounding box center [382, 83] width 22 height 22
checkbox input "true"
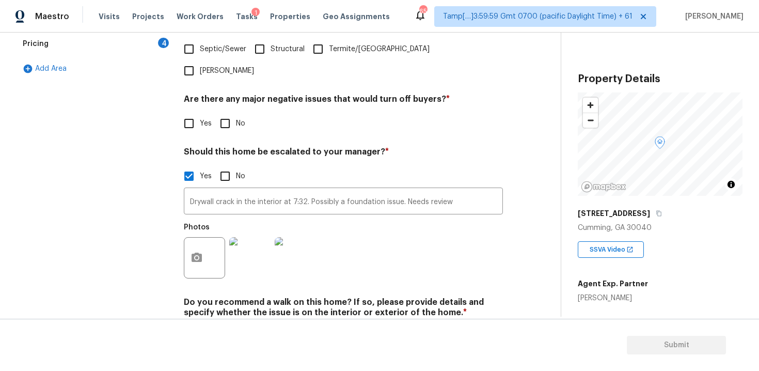
click at [233, 113] on input "No" at bounding box center [225, 124] width 22 height 22
checkbox input "true"
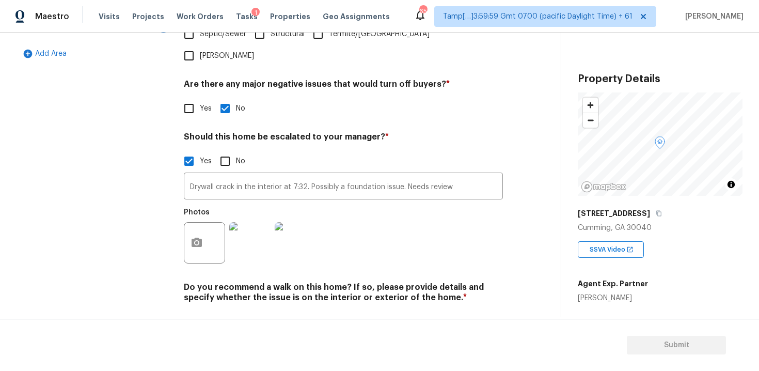
click at [224, 311] on input "No" at bounding box center [225, 322] width 22 height 22
checkbox input "true"
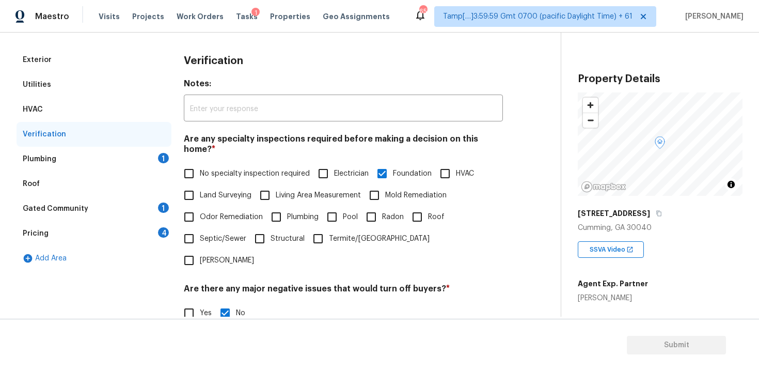
click at [150, 159] on div "Plumbing 1" at bounding box center [94, 159] width 155 height 25
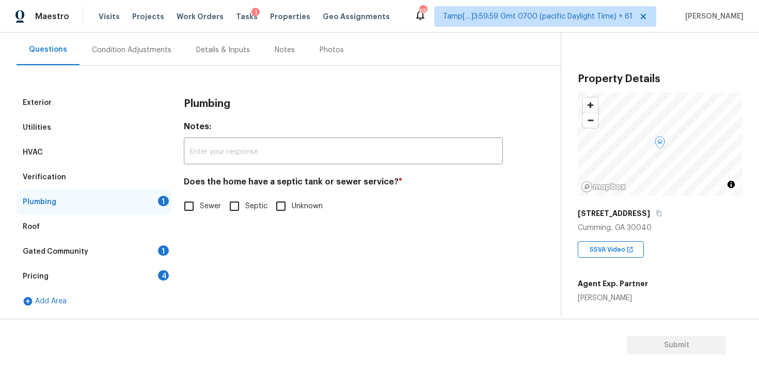
scroll to position [91, 0]
click at [188, 214] on input "Sewer" at bounding box center [189, 206] width 22 height 22
checkbox input "true"
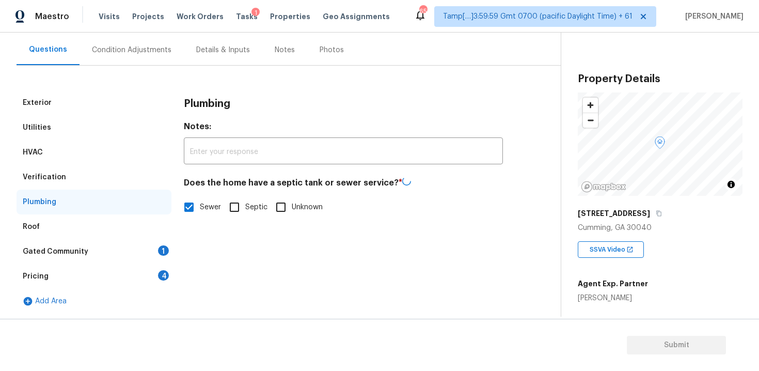
click at [151, 250] on div "Gated Community 1" at bounding box center [94, 251] width 155 height 25
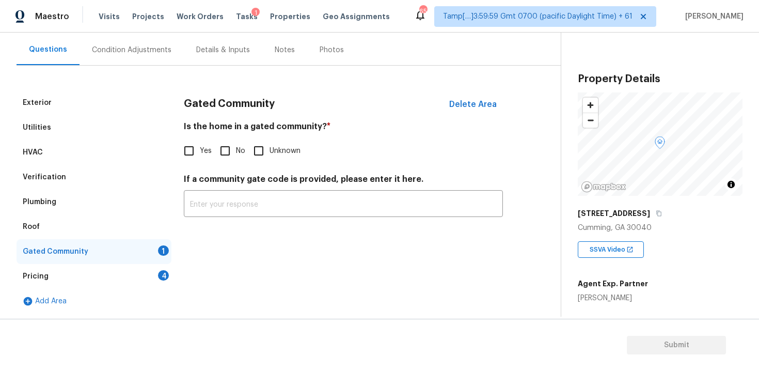
click at [208, 151] on span "Yes" at bounding box center [206, 151] width 12 height 11
click at [200, 151] on input "Yes" at bounding box center [189, 151] width 22 height 22
checkbox input "true"
click at [224, 148] on input "No" at bounding box center [225, 151] width 22 height 22
checkbox input "true"
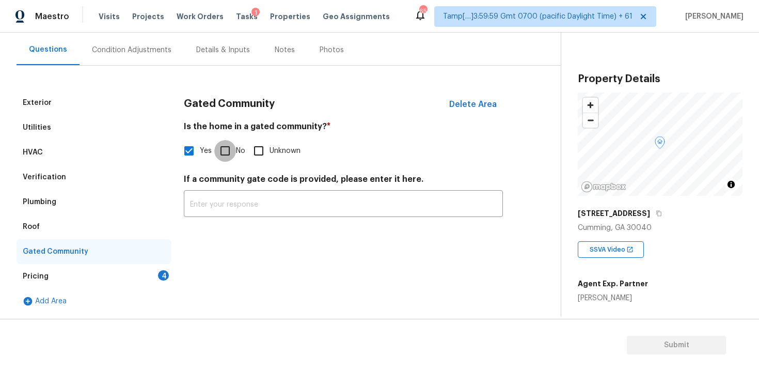
checkbox input "false"
click at [159, 280] on div "Pricing 4" at bounding box center [94, 276] width 155 height 25
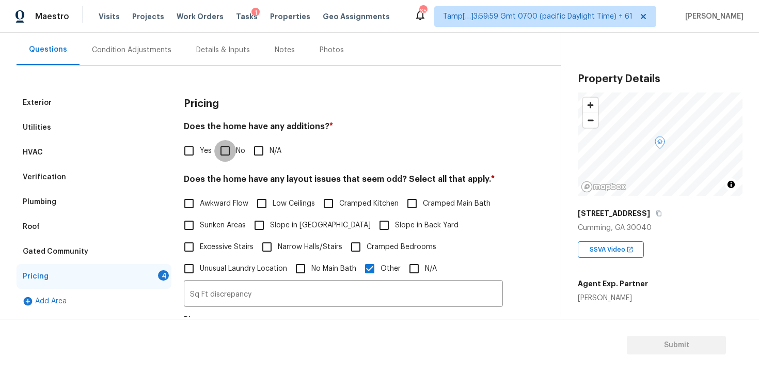
click at [224, 141] on input "No" at bounding box center [225, 151] width 22 height 22
checkbox input "true"
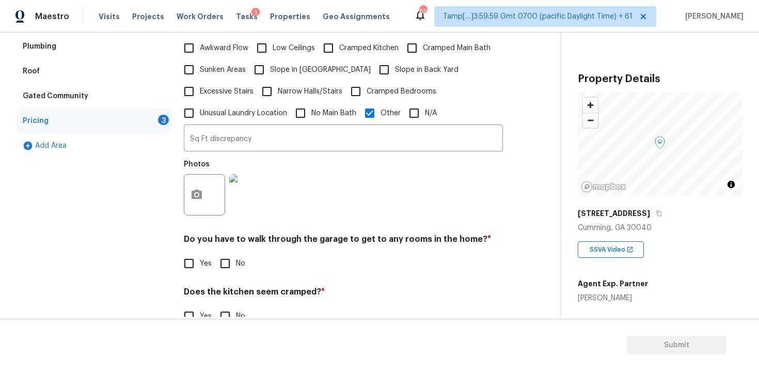
scroll to position [219, 0]
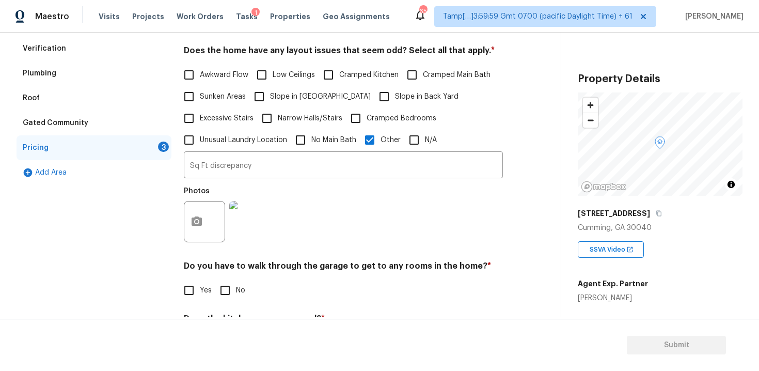
click at [395, 93] on span "Slope in Back Yard" at bounding box center [427, 96] width 64 height 11
click at [373, 93] on input "Slope in Back Yard" at bounding box center [384, 97] width 22 height 22
checkbox input "true"
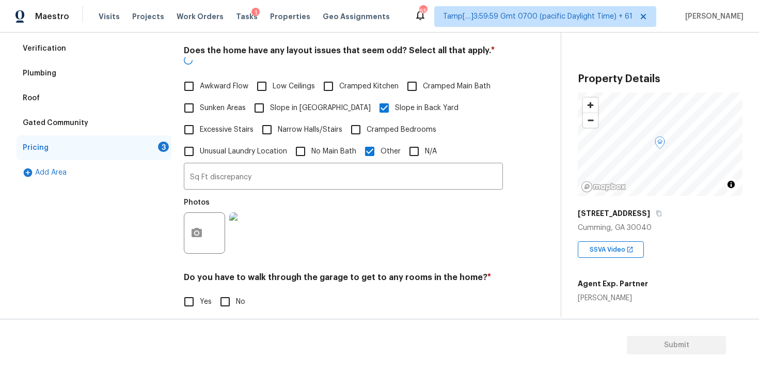
click at [280, 104] on label "Slope in [GEOGRAPHIC_DATA]" at bounding box center [309, 108] width 122 height 22
click at [270, 104] on input "Slope in [GEOGRAPHIC_DATA]" at bounding box center [259, 108] width 22 height 22
checkbox input "true"
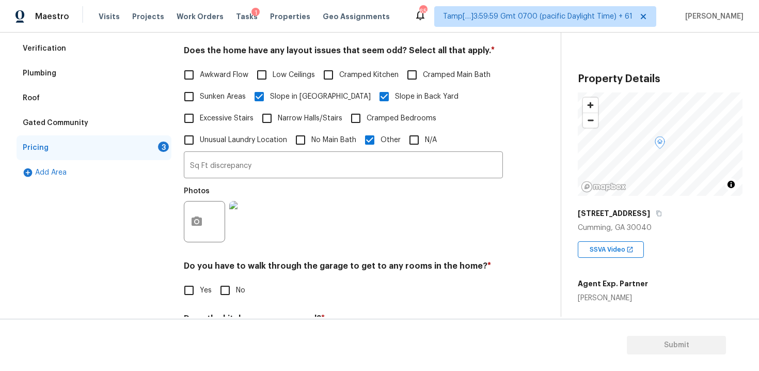
scroll to position [325, 0]
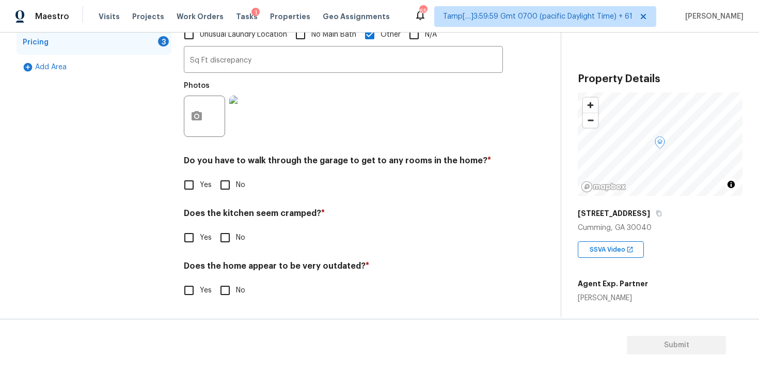
click at [224, 191] on input "No" at bounding box center [225, 185] width 22 height 22
checkbox input "true"
click at [230, 254] on div "Pricing Does the home have any additions? * Yes No N/A Does the home have any l…" at bounding box center [343, 84] width 319 height 457
click at [226, 239] on input "No" at bounding box center [225, 238] width 22 height 22
checkbox input "true"
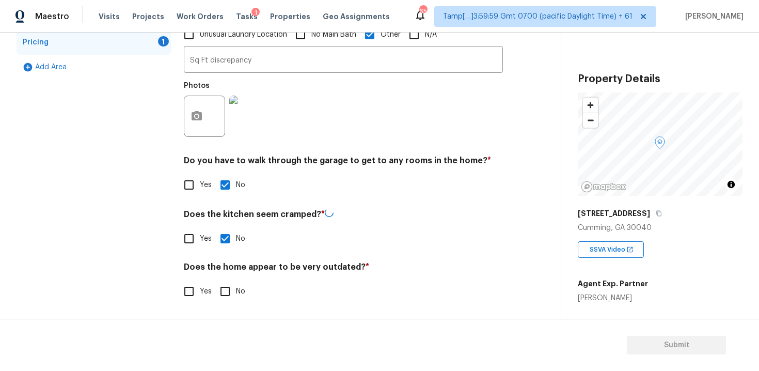
click at [230, 279] on div "Does the home appear to be very outdated? * Yes No" at bounding box center [343, 282] width 319 height 40
click at [228, 287] on input "No" at bounding box center [225, 290] width 22 height 22
checkbox input "true"
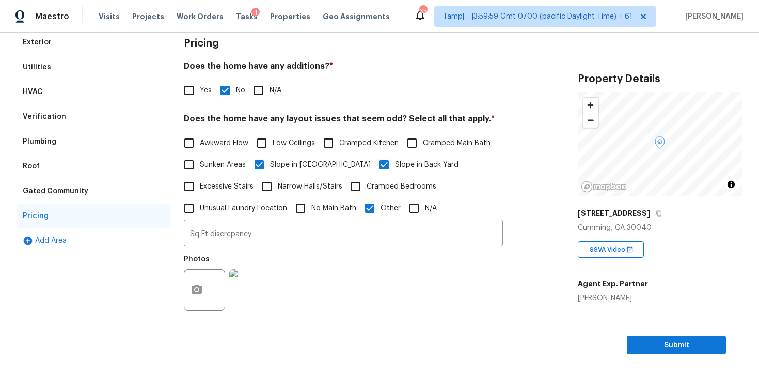
scroll to position [0, 0]
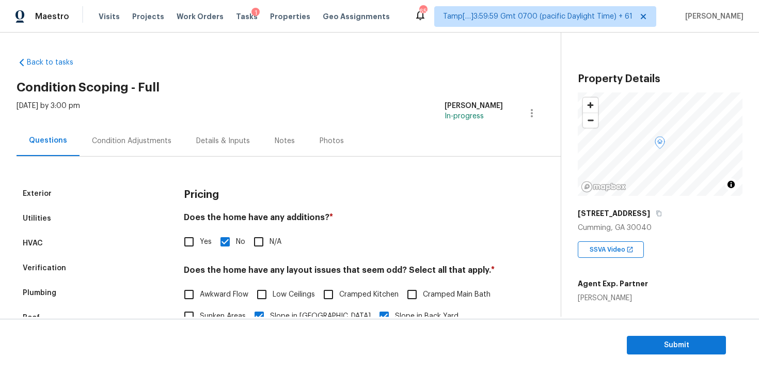
click at [146, 129] on div "Condition Adjustments" at bounding box center [132, 140] width 104 height 30
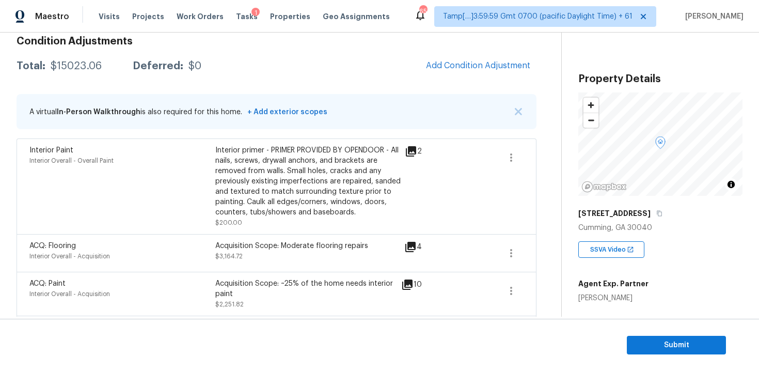
scroll to position [145, 0]
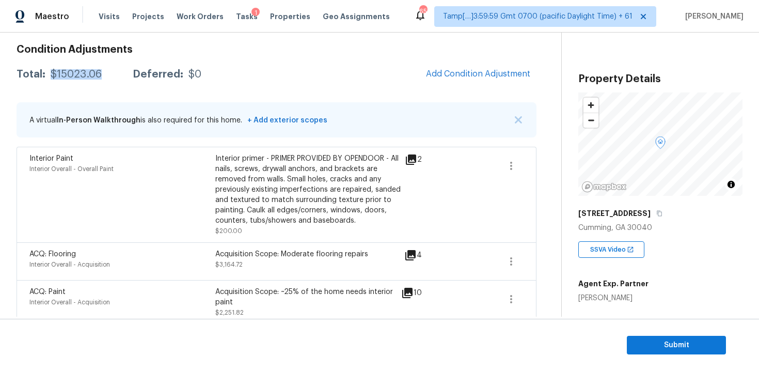
drag, startPoint x: 51, startPoint y: 72, endPoint x: 101, endPoint y: 71, distance: 50.1
click at [101, 73] on div "Total: $15023.06 Deferred: $0" at bounding box center [109, 74] width 185 height 10
copy div "$15023.06"
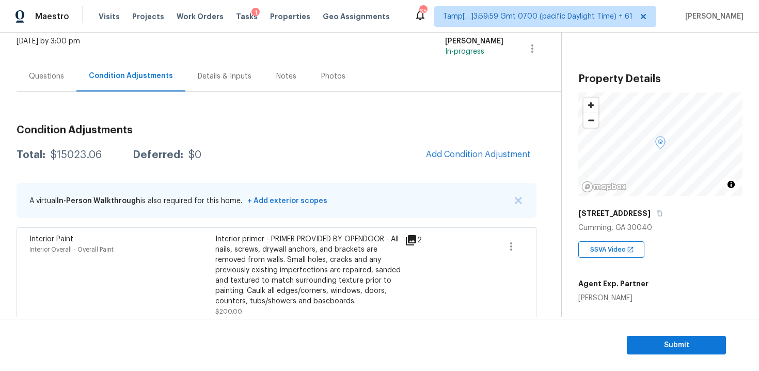
click at [54, 83] on div "Questions" at bounding box center [47, 76] width 60 height 30
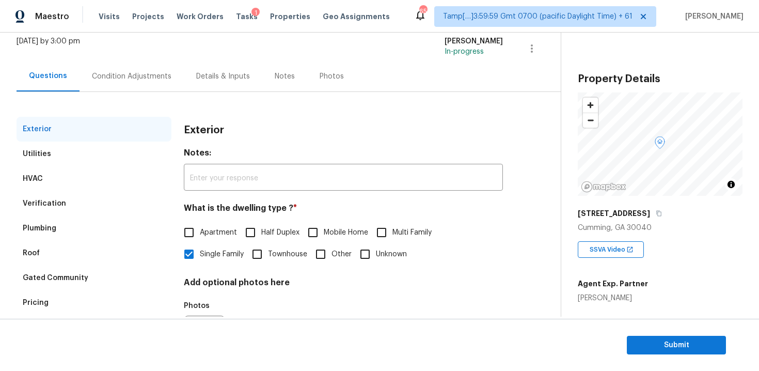
scroll to position [127, 0]
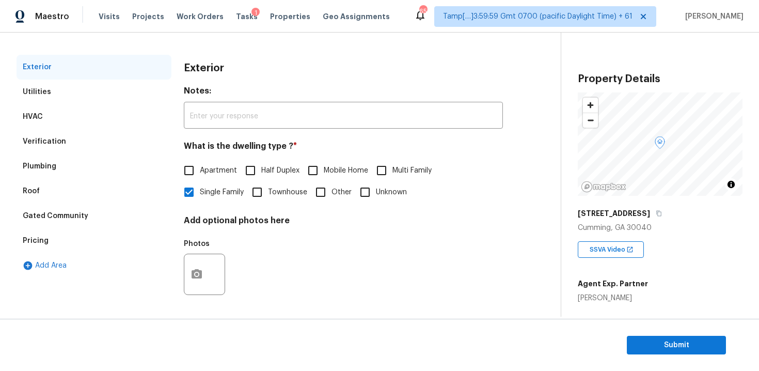
click at [140, 144] on div "Verification" at bounding box center [94, 141] width 155 height 25
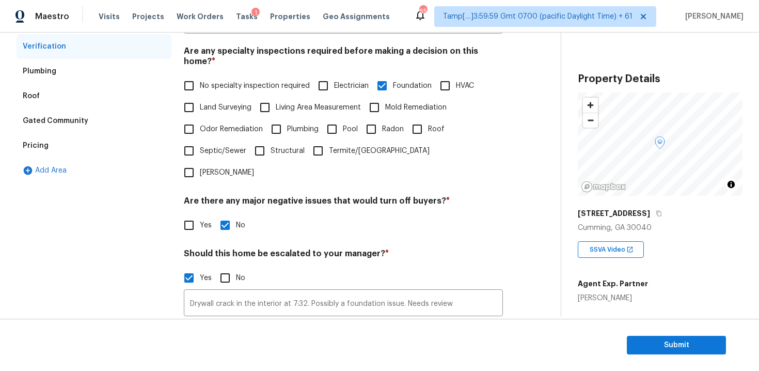
scroll to position [243, 0]
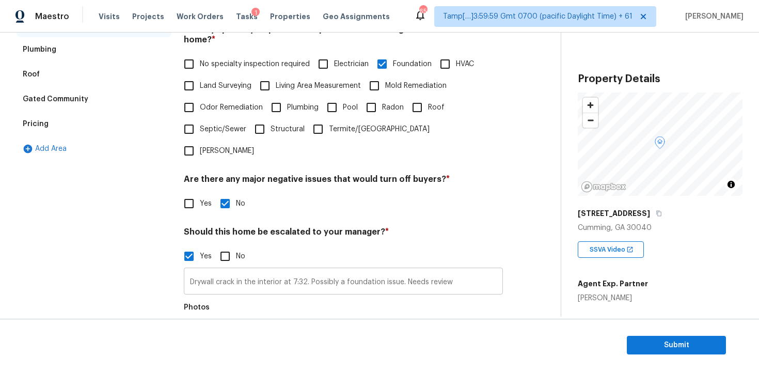
click at [295, 270] on input "Drywall crack in the interior at 7:32. Possibly a foundation issue. Needs review" at bounding box center [343, 282] width 319 height 24
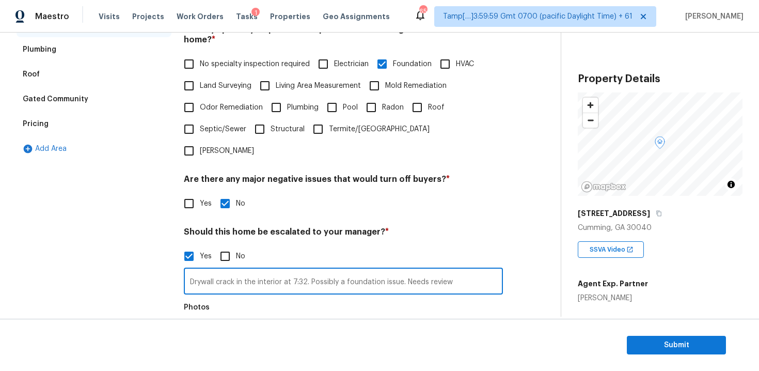
click at [295, 270] on input "Drywall crack in the interior at 7:32. Possibly a foundation issue. Needs review" at bounding box center [343, 282] width 319 height 24
click at [310, 270] on input "Drywall crack in the interior at 7:32. Possibly a foundation issue. Needs review" at bounding box center [343, 282] width 319 height 24
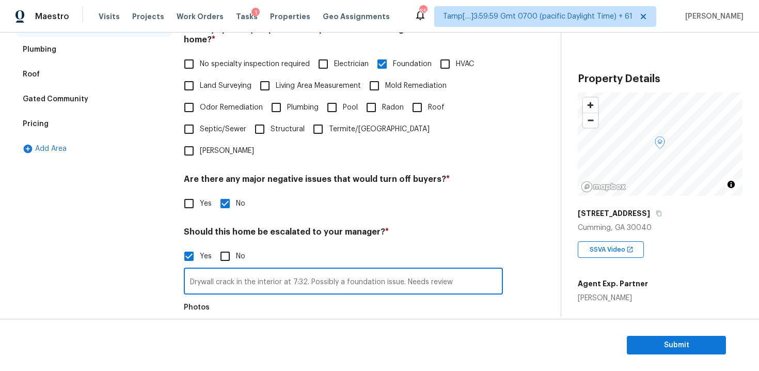
click at [310, 270] on input "Drywall crack in the interior at 7:32. Possibly a foundation issue. Needs review" at bounding box center [343, 282] width 319 height 24
click at [125, 136] on div "Add Area" at bounding box center [94, 148] width 155 height 25
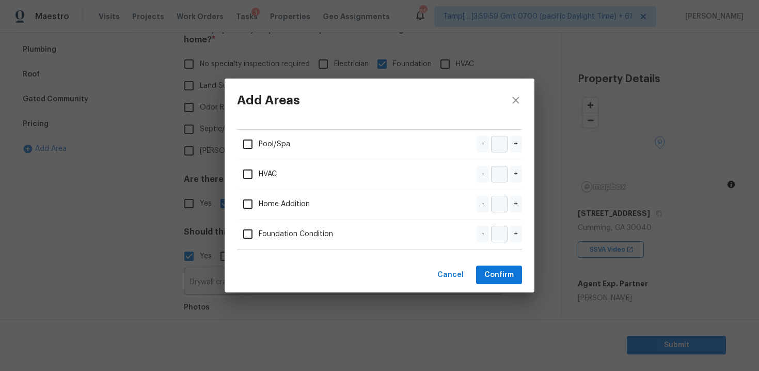
click at [142, 136] on div "Add Areas Pool/Spa - + HVAC - + Home Addition - + Foundation Condition - + Canc…" at bounding box center [379, 185] width 759 height 371
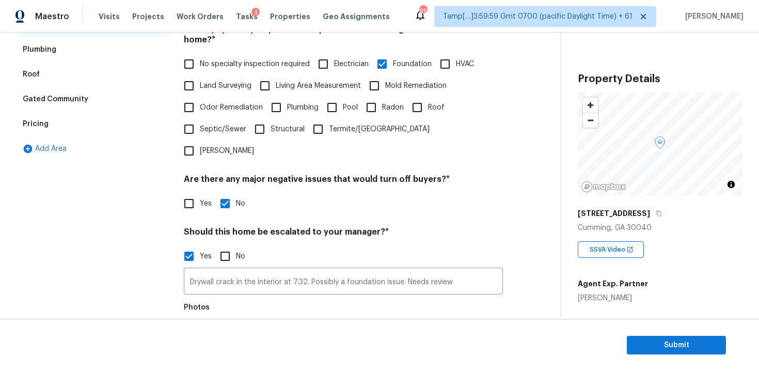
click at [135, 123] on div "Pricing" at bounding box center [94, 124] width 155 height 25
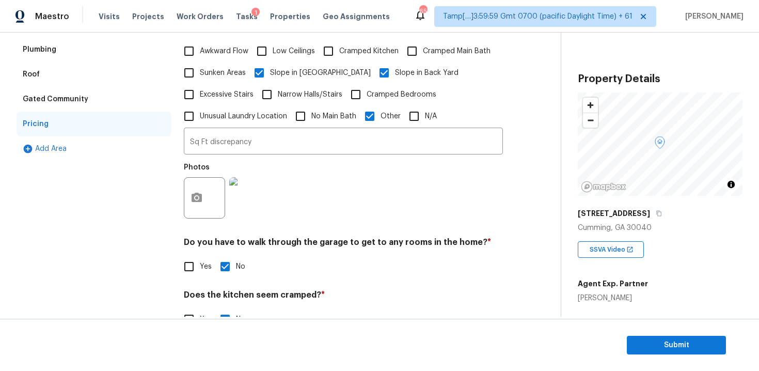
scroll to position [267, 0]
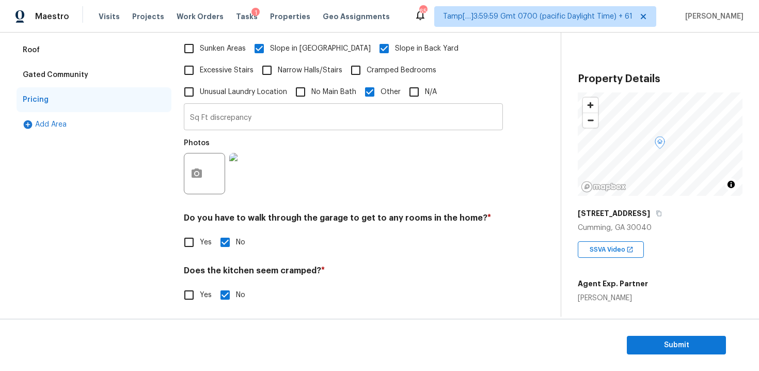
click at [239, 118] on input "Sq Ft discrepancy" at bounding box center [343, 118] width 319 height 24
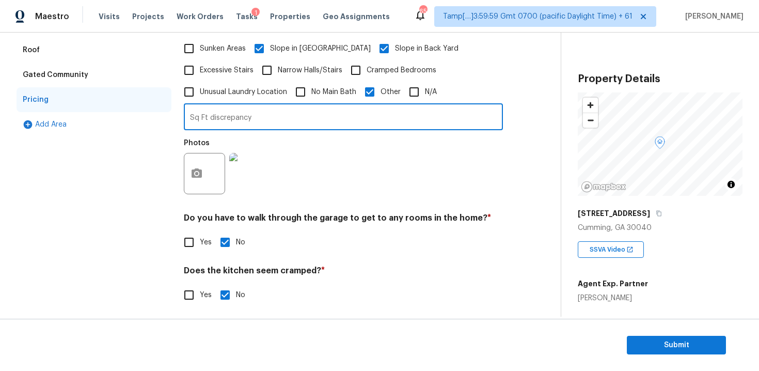
click at [239, 118] on input "Sq Ft discrepancy" at bounding box center [343, 118] width 319 height 24
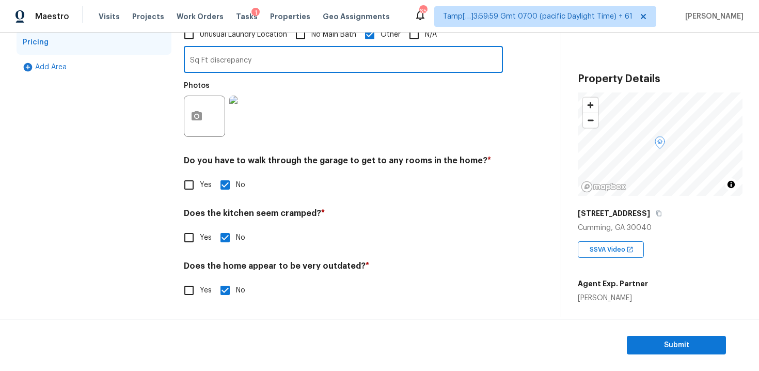
scroll to position [0, 0]
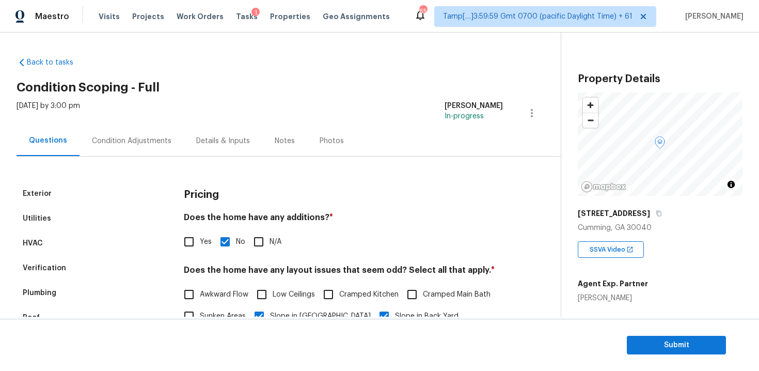
click at [158, 137] on div "Condition Adjustments" at bounding box center [132, 141] width 80 height 10
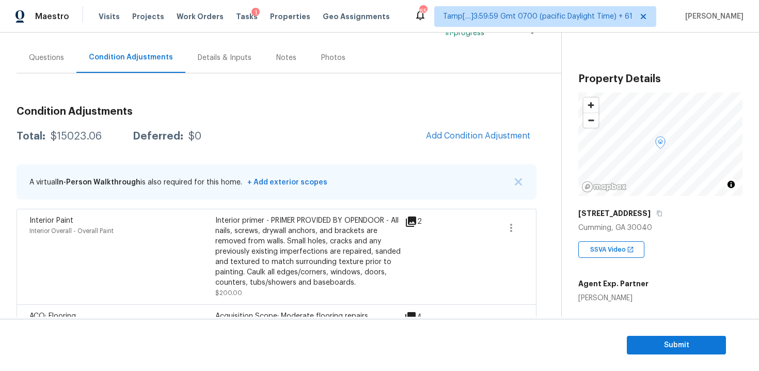
scroll to position [66, 0]
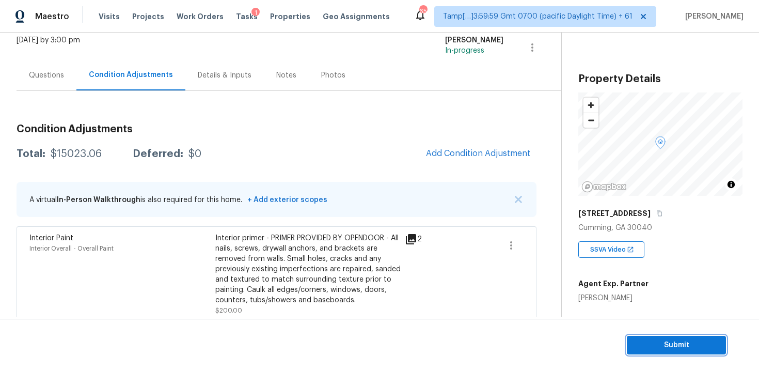
click at [654, 348] on span "Submit" at bounding box center [676, 345] width 83 height 13
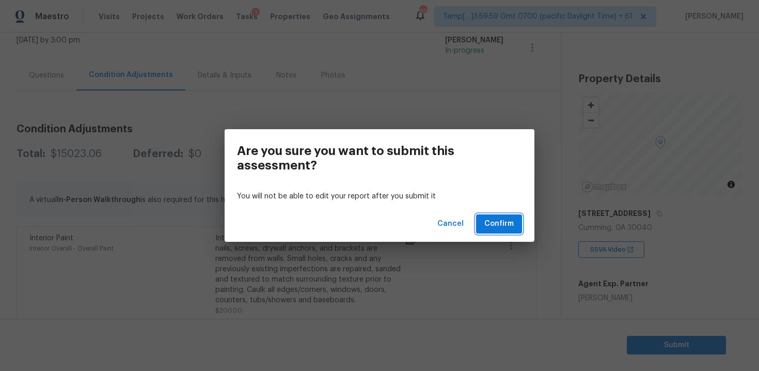
click at [493, 218] on span "Confirm" at bounding box center [498, 223] width 29 height 13
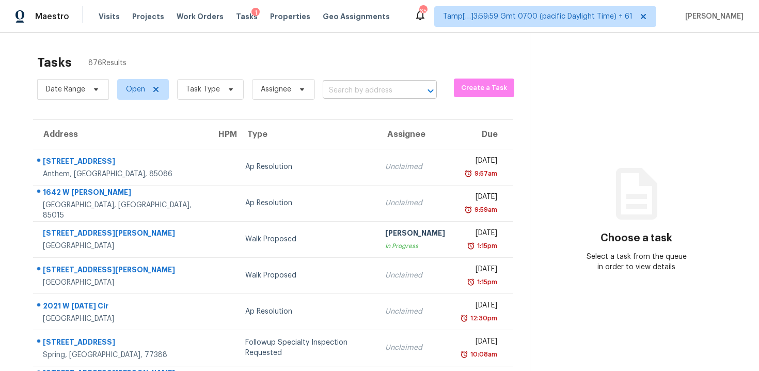
click at [353, 83] on input "text" at bounding box center [365, 91] width 85 height 16
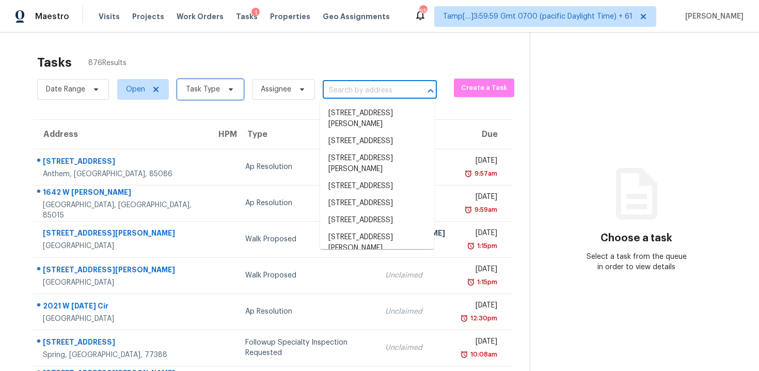
click at [199, 88] on span "Task Type" at bounding box center [203, 89] width 34 height 10
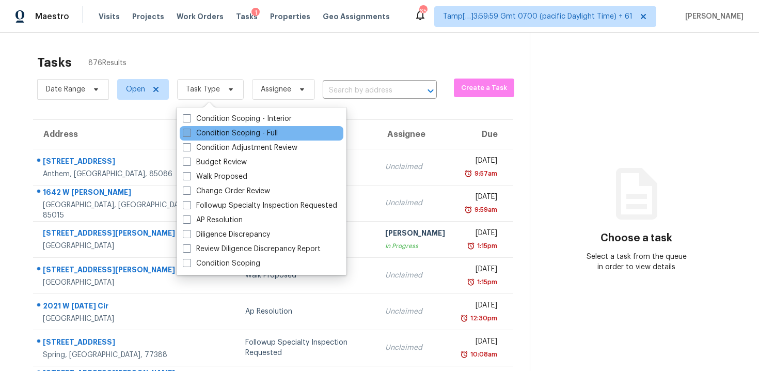
click at [222, 133] on label "Condition Scoping - Full" at bounding box center [230, 133] width 95 height 10
click at [189, 133] on input "Condition Scoping - Full" at bounding box center [186, 131] width 7 height 7
checkbox input "true"
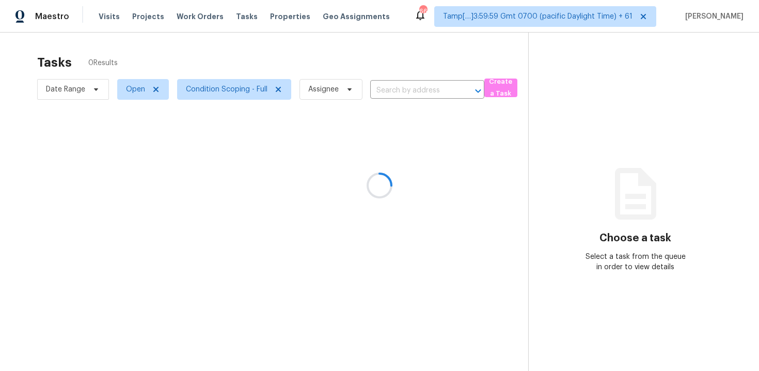
click at [357, 62] on div at bounding box center [379, 185] width 759 height 371
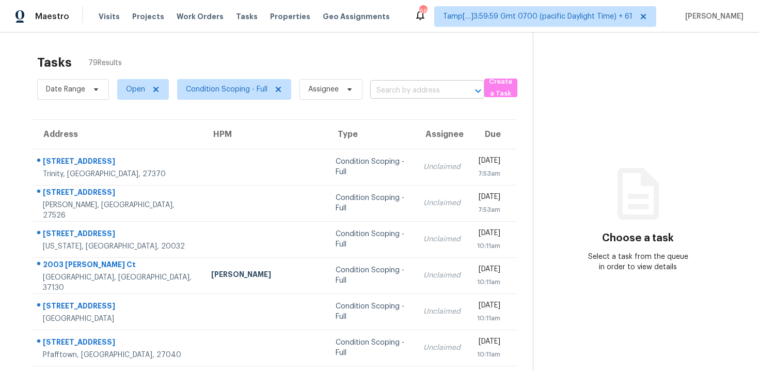
click at [398, 83] on input "text" at bounding box center [412, 91] width 85 height 16
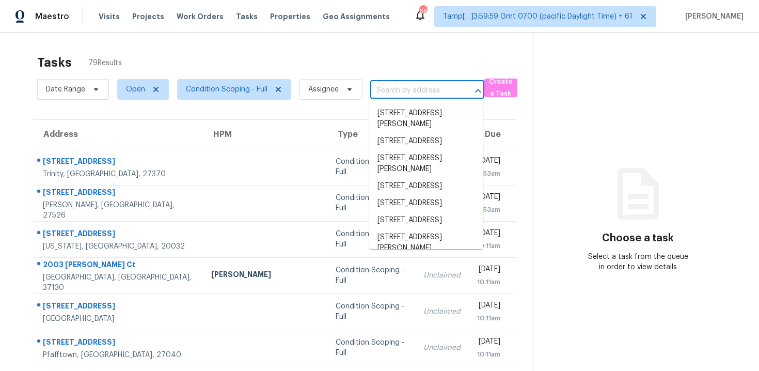
paste input "[STREET_ADDRESS]"
type input "[STREET_ADDRESS]"
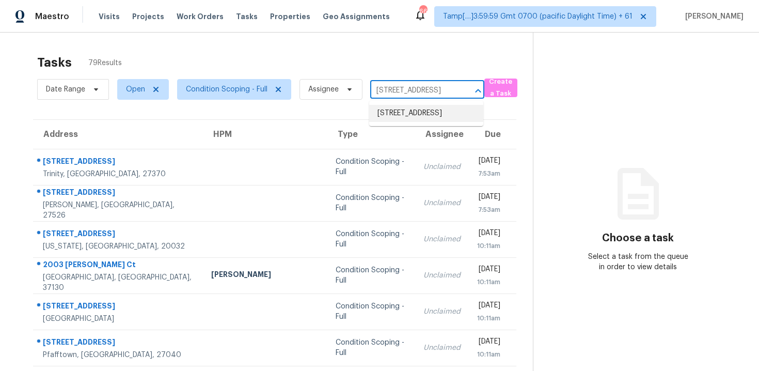
click at [416, 113] on li "[STREET_ADDRESS]" at bounding box center [426, 113] width 114 height 17
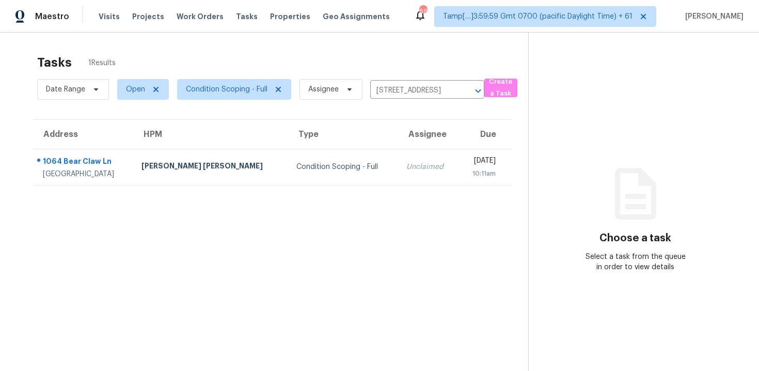
click at [467, 167] on div "[DATE]" at bounding box center [481, 161] width 29 height 13
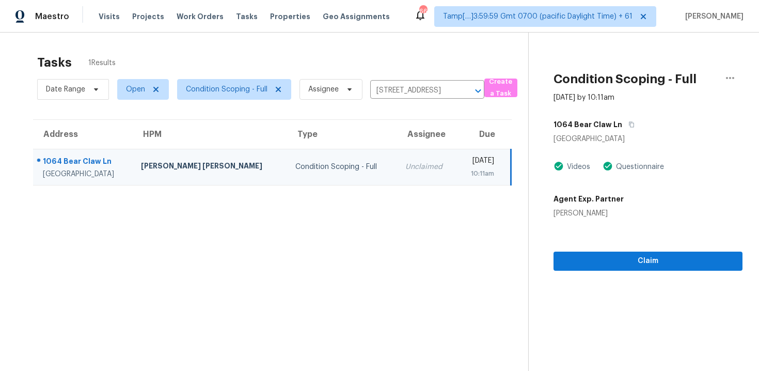
click at [608, 249] on div "Claim" at bounding box center [648, 244] width 189 height 52
click at [608, 270] on button "Claim" at bounding box center [648, 260] width 189 height 19
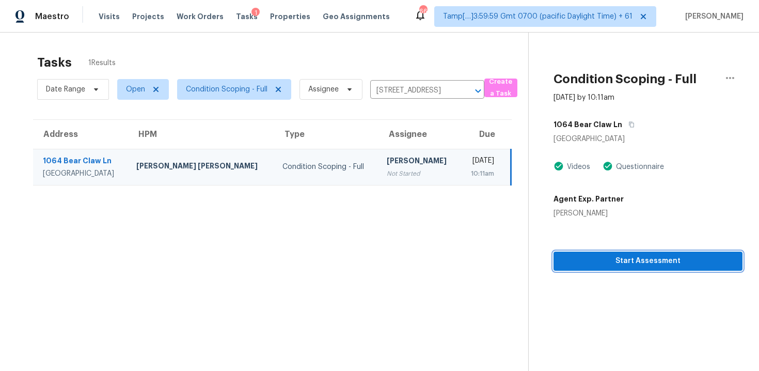
click at [608, 270] on button "Start Assessment" at bounding box center [648, 260] width 189 height 19
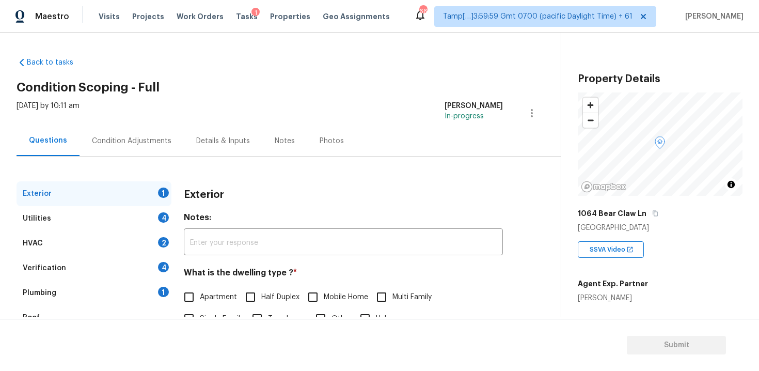
scroll to position [98, 0]
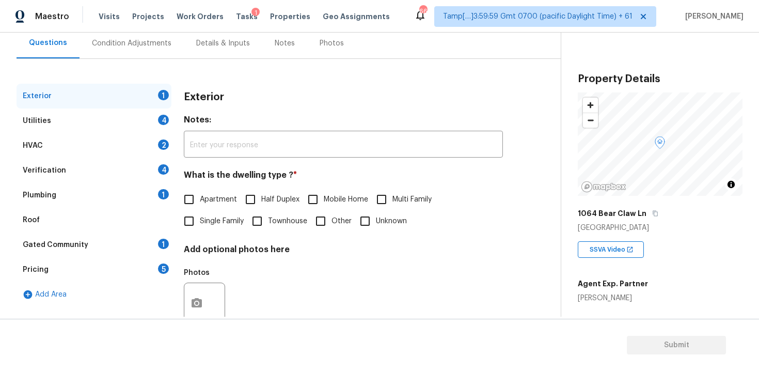
click at [121, 123] on div "Utilities 4" at bounding box center [94, 120] width 155 height 25
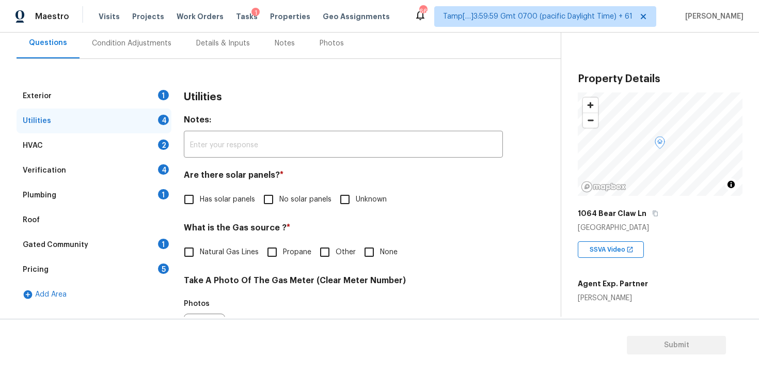
click at [194, 198] on input "Has solar panels" at bounding box center [189, 199] width 22 height 22
checkbox input "true"
click at [159, 47] on div "Condition Adjustments" at bounding box center [132, 43] width 80 height 10
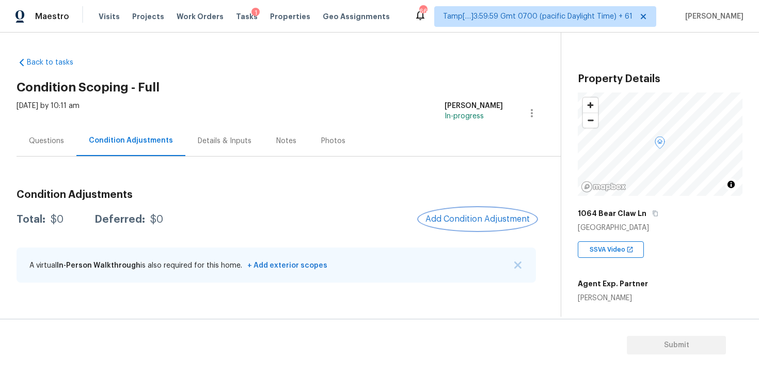
click at [444, 217] on span "Add Condition Adjustment" at bounding box center [477, 218] width 104 height 9
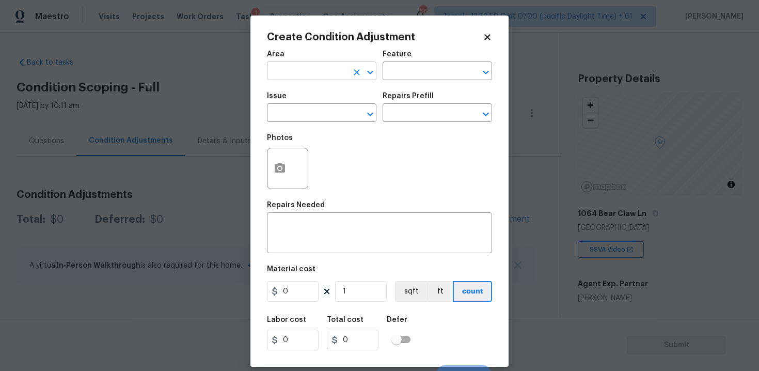
click at [306, 77] on input "text" at bounding box center [307, 72] width 81 height 16
type input "e"
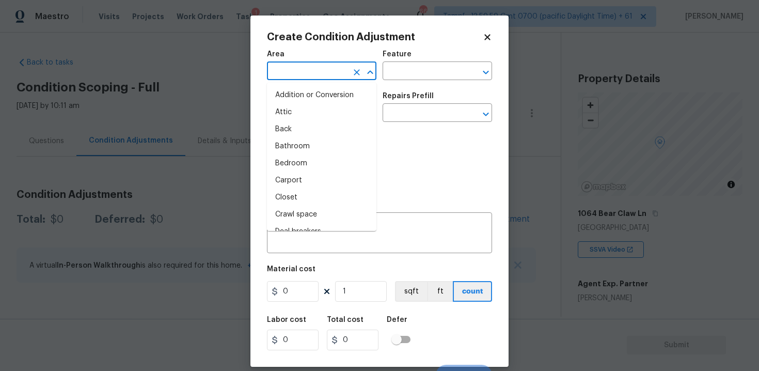
type input "x"
type input "t"
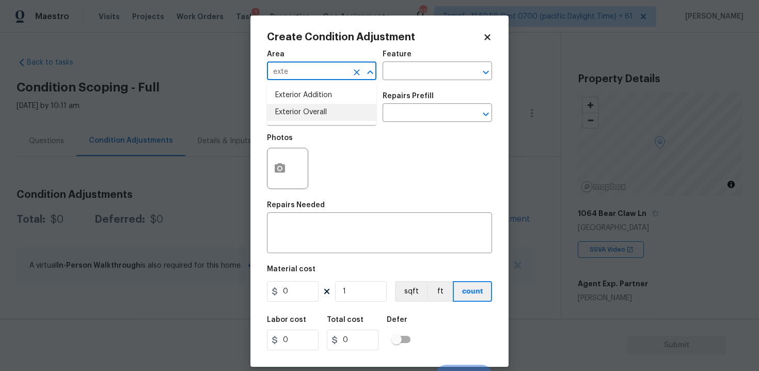
click at [299, 117] on li "Exterior Overall" at bounding box center [321, 112] width 109 height 17
type input "Exterior Overall"
click at [299, 117] on input "text" at bounding box center [307, 114] width 81 height 16
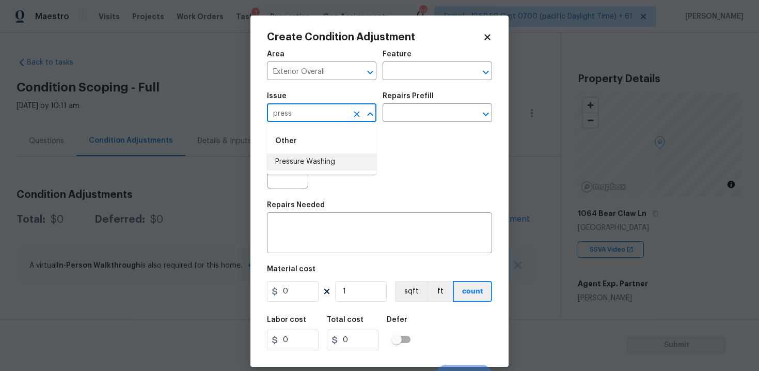
click at [306, 170] on ul "Other Pressure Washing" at bounding box center [321, 149] width 109 height 50
click at [335, 156] on li "Pressure Washing" at bounding box center [321, 161] width 109 height 17
type input "Pressure Washing"
click at [415, 113] on input "text" at bounding box center [423, 114] width 81 height 16
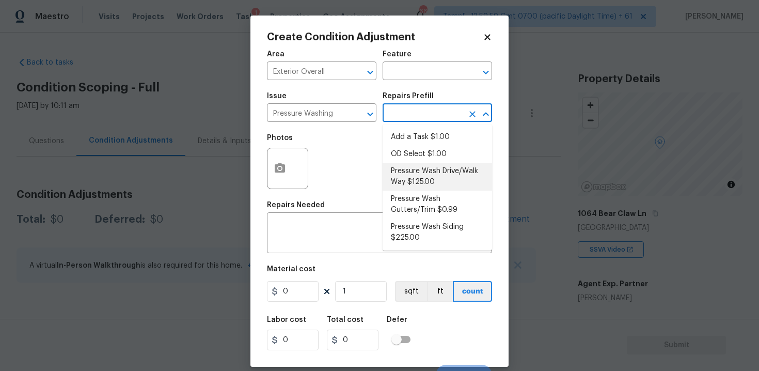
click at [418, 173] on li "Pressure Wash Drive/Walk Way $125.00" at bounding box center [437, 177] width 109 height 28
type input "Siding"
type textarea "Pressure wash the driveways/walkways as directed by the PM. Ensure that all deb…"
type input "125"
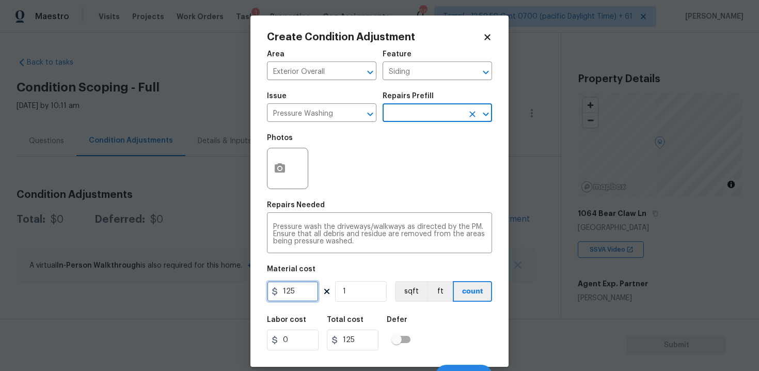
click at [294, 287] on input "125" at bounding box center [293, 291] width 52 height 21
type input "200"
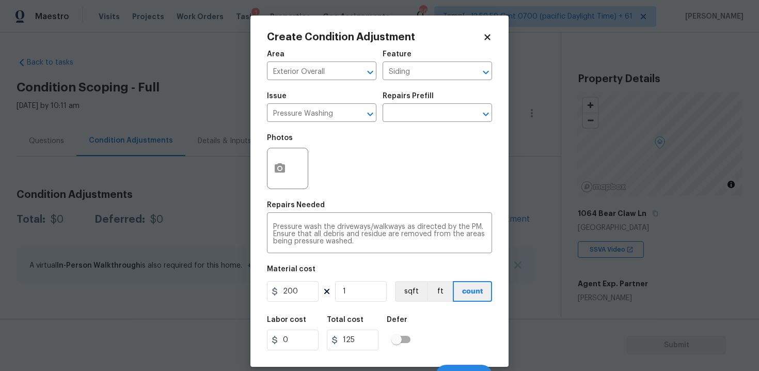
click at [410, 306] on div "Area Exterior Overall ​ Feature Siding ​ Issue Pressure Washing ​ Repairs Prefi…" at bounding box center [379, 214] width 225 height 341
type input "200"
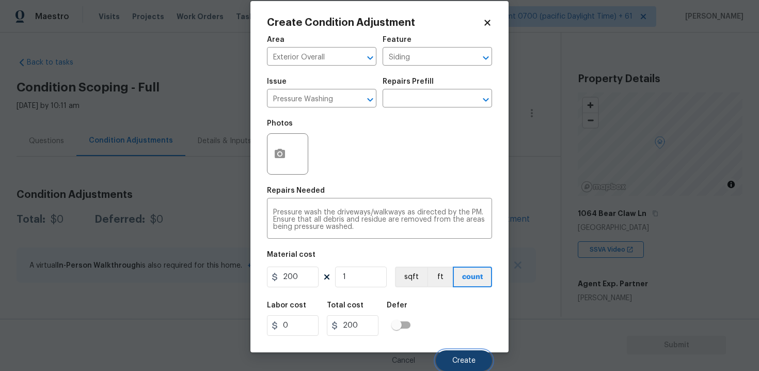
click at [453, 353] on button "Create" at bounding box center [464, 360] width 56 height 21
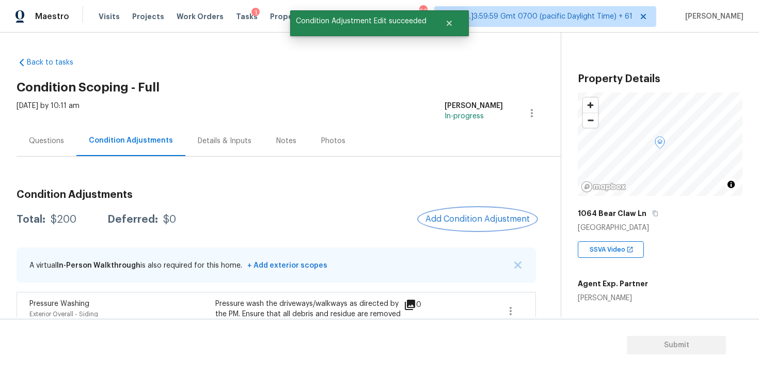
click at [470, 213] on button "Add Condition Adjustment" at bounding box center [477, 219] width 117 height 22
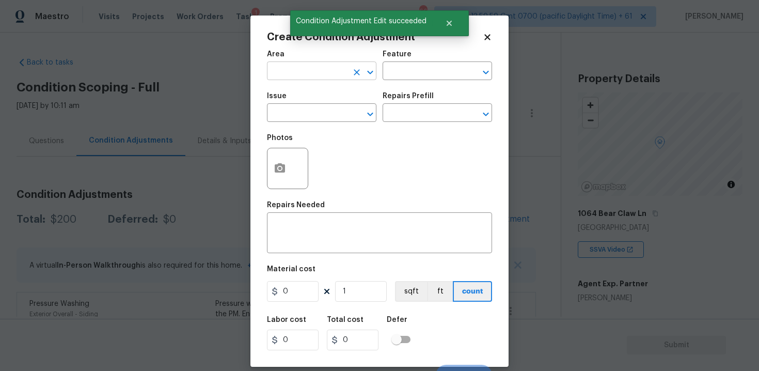
click at [318, 69] on input "text" at bounding box center [307, 72] width 81 height 16
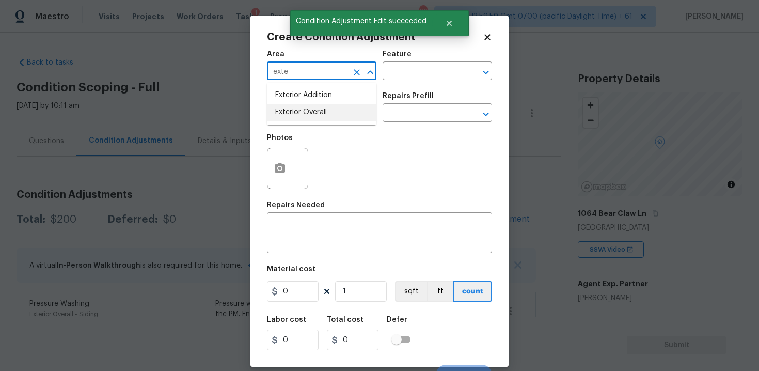
click at [311, 110] on li "Exterior Overall" at bounding box center [321, 112] width 109 height 17
type input "Exterior Overall"
click at [311, 110] on input "text" at bounding box center [307, 114] width 81 height 16
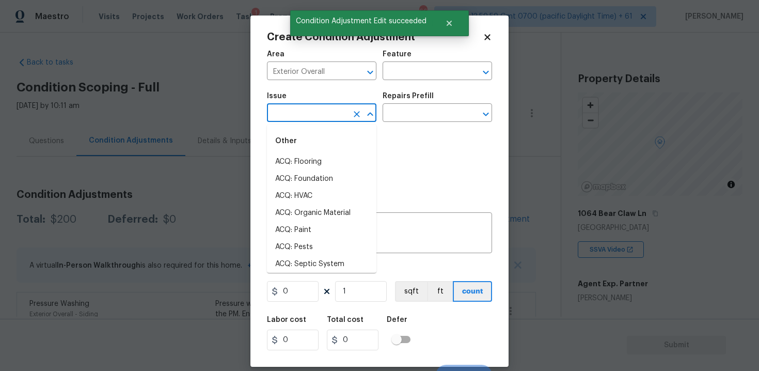
type input "a"
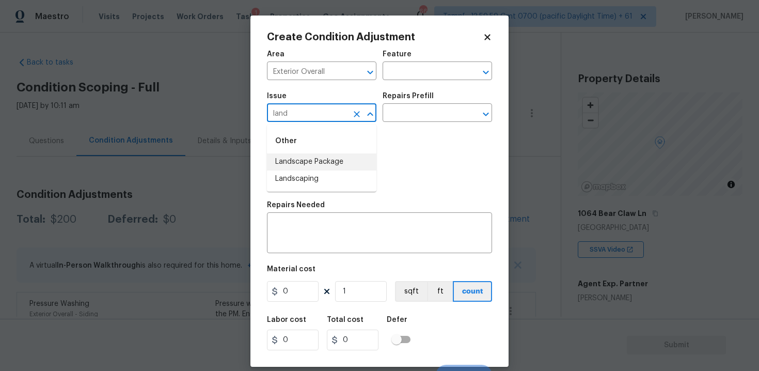
click at [315, 160] on li "Landscape Package" at bounding box center [321, 161] width 109 height 17
type input "Landscape Package"
click at [426, 119] on input "text" at bounding box center [423, 114] width 81 height 16
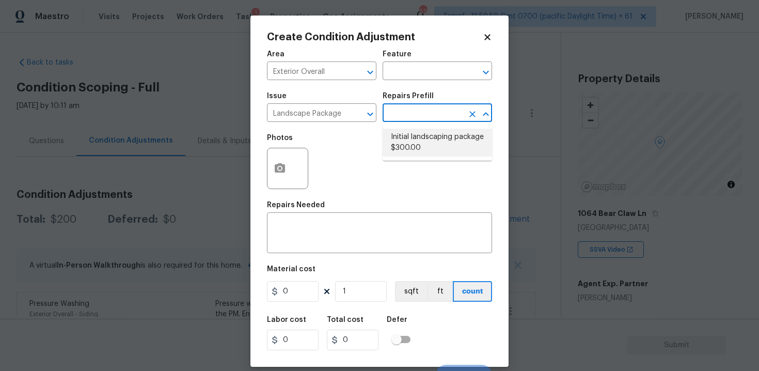
click at [428, 145] on li "Initial landscaping package $300.00" at bounding box center [437, 143] width 109 height 28
type input "Home Readiness Packages"
type textarea "Mowing of grass up to 6" in height. Mow, edge along driveways & sidewalks, trim…"
type input "300"
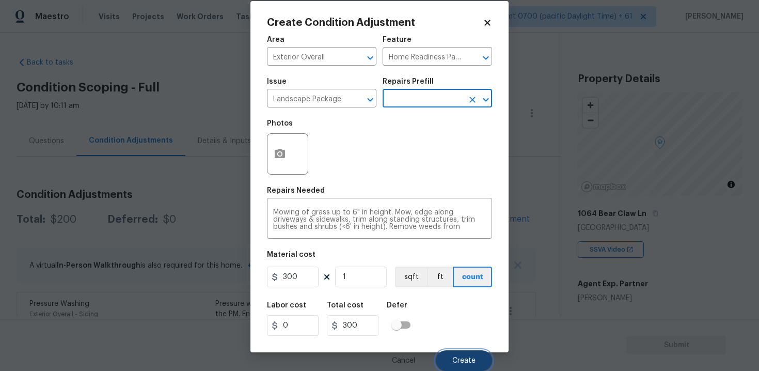
click at [463, 360] on span "Create" at bounding box center [463, 361] width 23 height 8
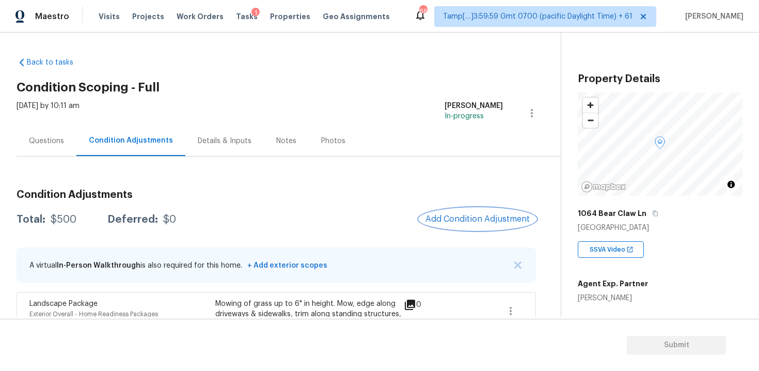
scroll to position [129, 0]
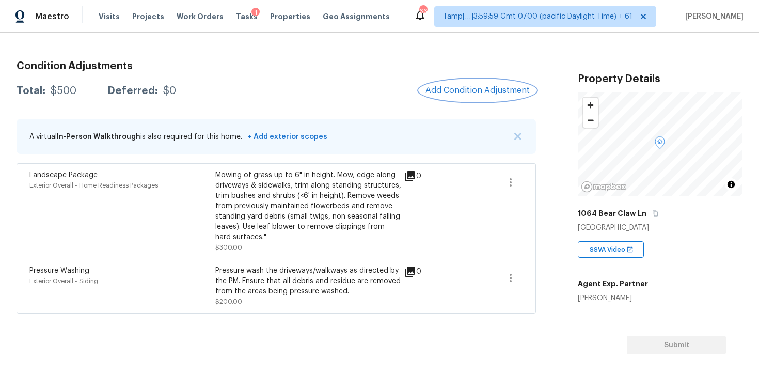
click at [464, 88] on span "Add Condition Adjustment" at bounding box center [477, 90] width 104 height 9
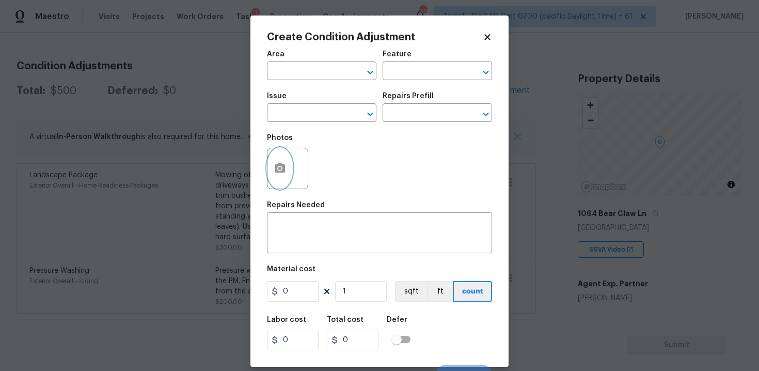
click at [276, 166] on icon "button" at bounding box center [280, 167] width 10 height 9
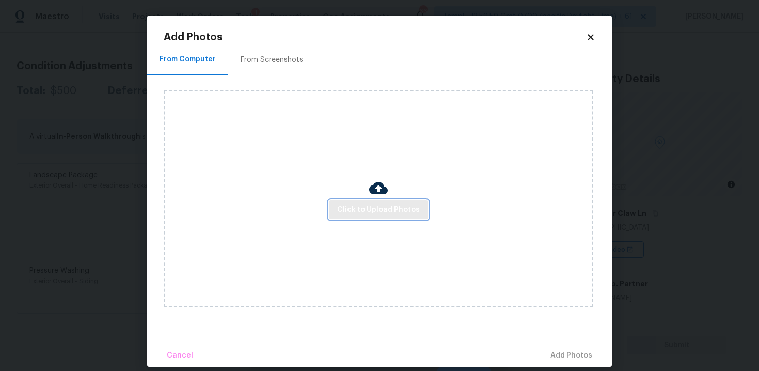
click at [368, 207] on span "Click to Upload Photos" at bounding box center [378, 209] width 83 height 13
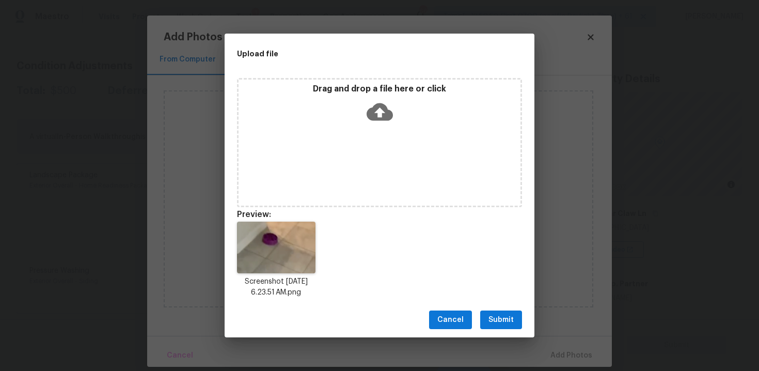
click at [493, 315] on span "Submit" at bounding box center [500, 319] width 25 height 13
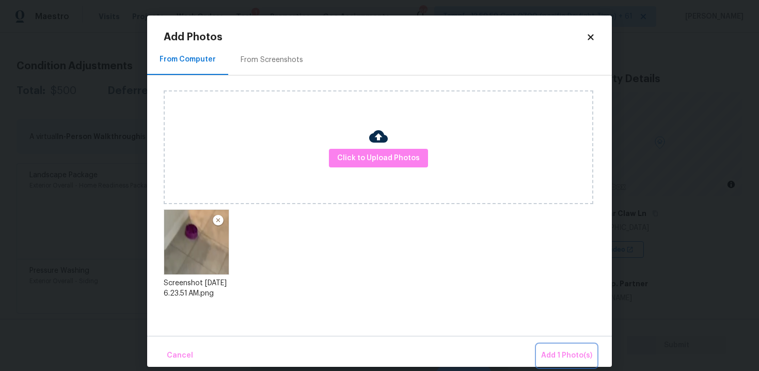
click at [574, 357] on span "Add 1 Photo(s)" at bounding box center [566, 355] width 51 height 13
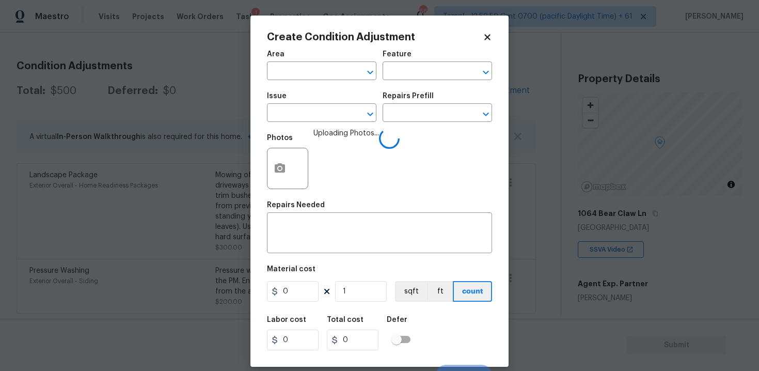
click at [305, 59] on div "Area" at bounding box center [321, 57] width 109 height 13
click at [310, 69] on input "text" at bounding box center [307, 72] width 81 height 16
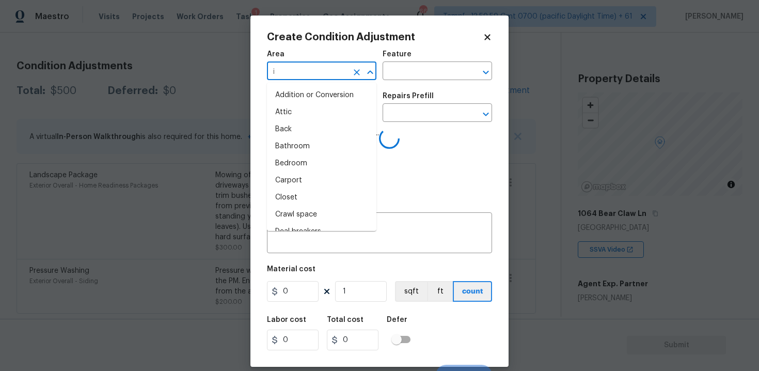
type input "in"
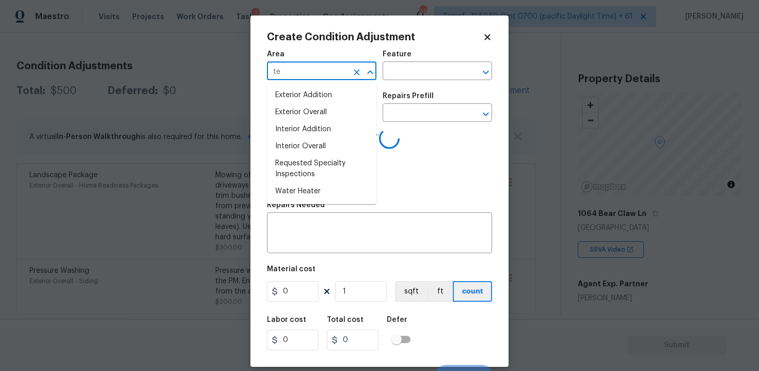
type input "ter"
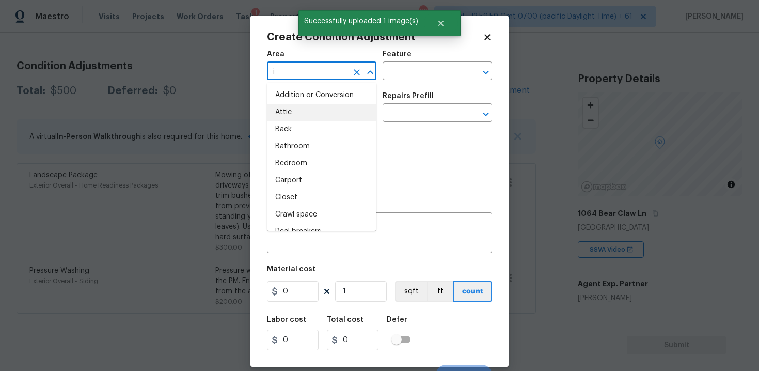
type input "in"
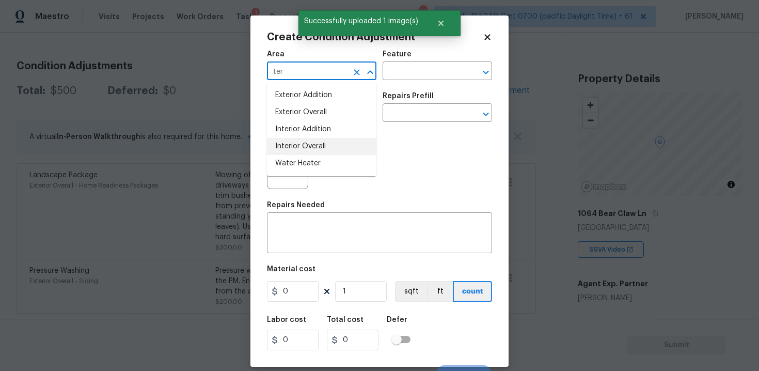
click at [309, 149] on li "Interior Overall" at bounding box center [321, 146] width 109 height 17
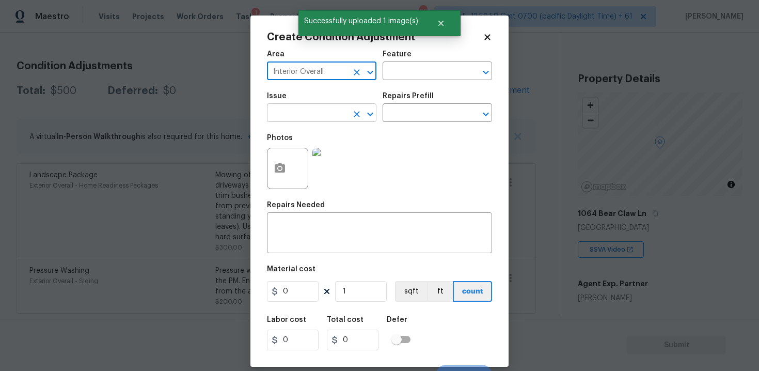
type input "Interior Overall"
click at [309, 121] on input "text" at bounding box center [307, 114] width 81 height 16
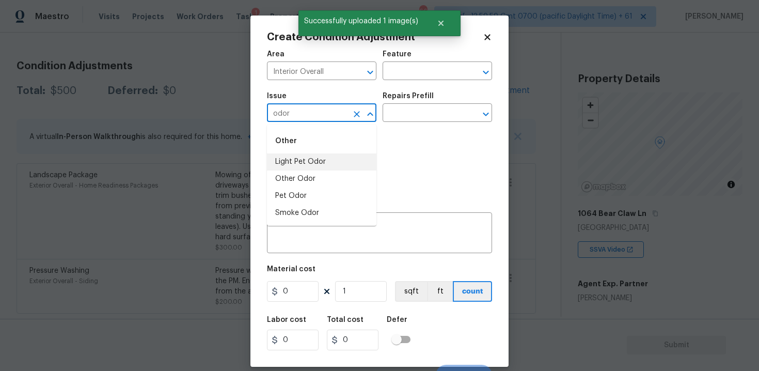
click at [323, 162] on li "Light Pet Odor" at bounding box center [321, 161] width 109 height 17
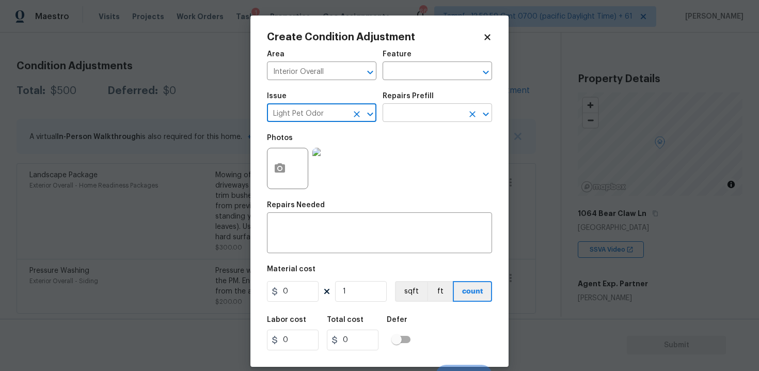
type input "Light Pet Odor"
click at [399, 115] on input "text" at bounding box center [423, 114] width 81 height 16
click at [404, 118] on input "text" at bounding box center [423, 114] width 81 height 16
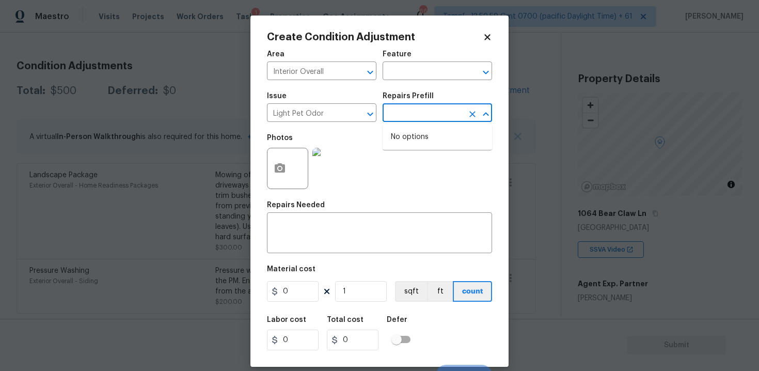
click at [404, 118] on input "text" at bounding box center [423, 114] width 81 height 16
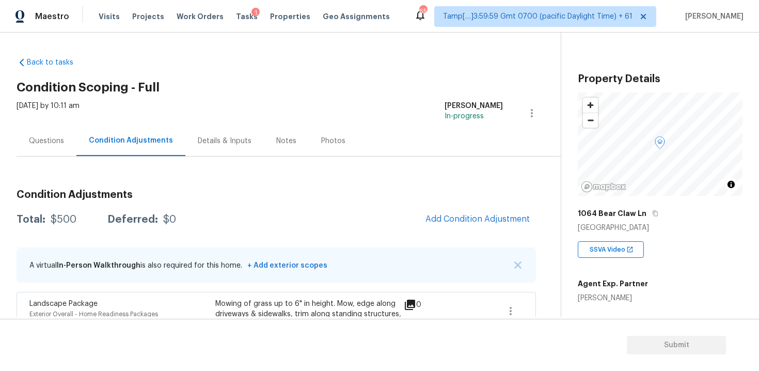
scroll to position [129, 0]
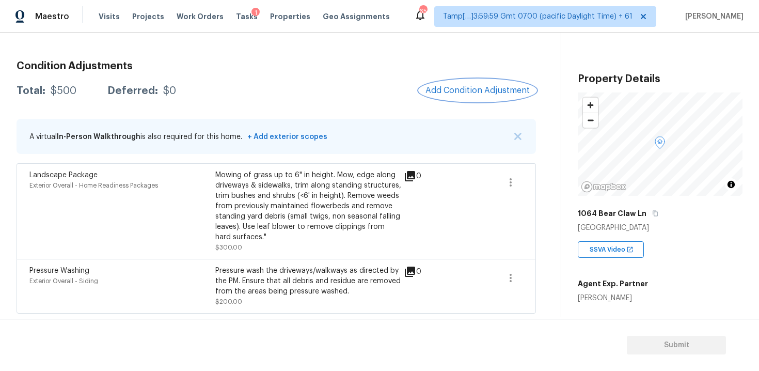
click at [460, 91] on span "Add Condition Adjustment" at bounding box center [477, 90] width 104 height 9
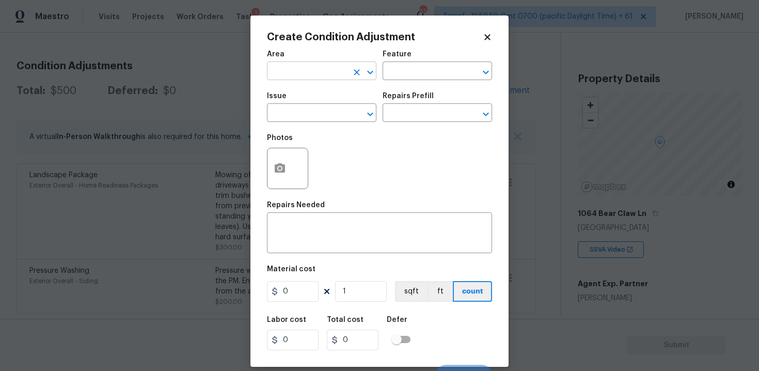
click at [281, 72] on input "text" at bounding box center [307, 72] width 81 height 16
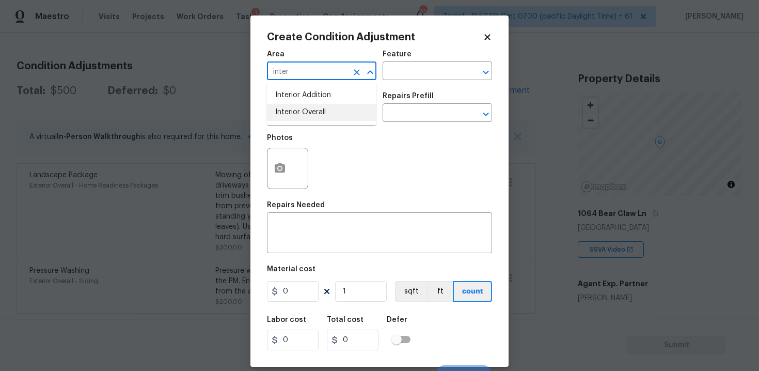
click at [294, 113] on li "Interior Overall" at bounding box center [321, 112] width 109 height 17
type input "Interior Overall"
click at [294, 113] on input "text" at bounding box center [307, 114] width 81 height 16
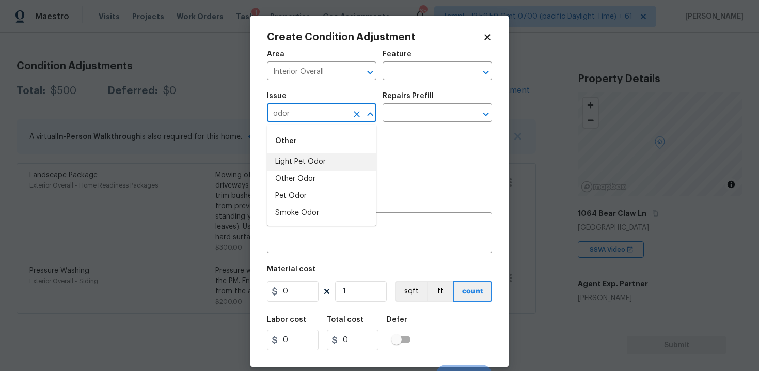
click at [313, 154] on li "Light Pet Odor" at bounding box center [321, 161] width 109 height 17
type input "Light Pet Odor"
click at [389, 118] on input "text" at bounding box center [423, 114] width 81 height 16
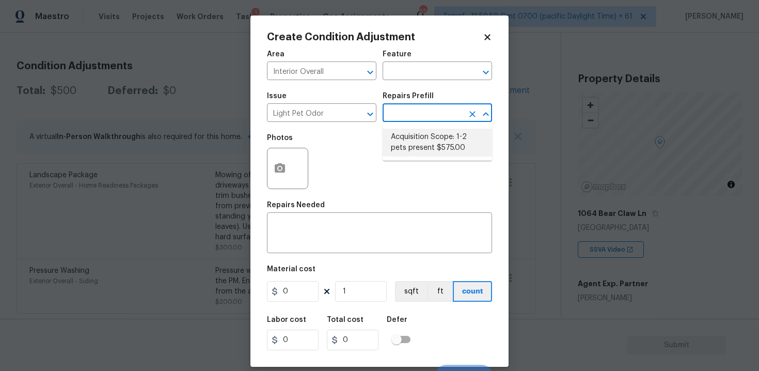
click at [404, 136] on li "Acquisition Scope: 1-2 pets present $575.00" at bounding box center [437, 143] width 109 height 28
type textarea "Acquisition Scope: 1-2 pets present"
type input "575"
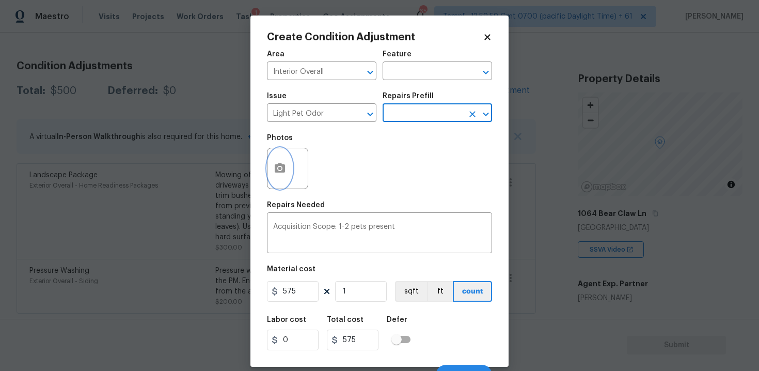
click at [280, 157] on button "button" at bounding box center [279, 168] width 25 height 40
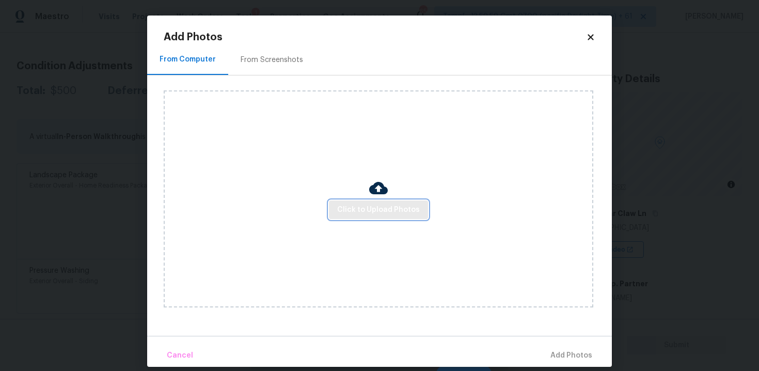
click at [393, 218] on button "Click to Upload Photos" at bounding box center [378, 209] width 99 height 19
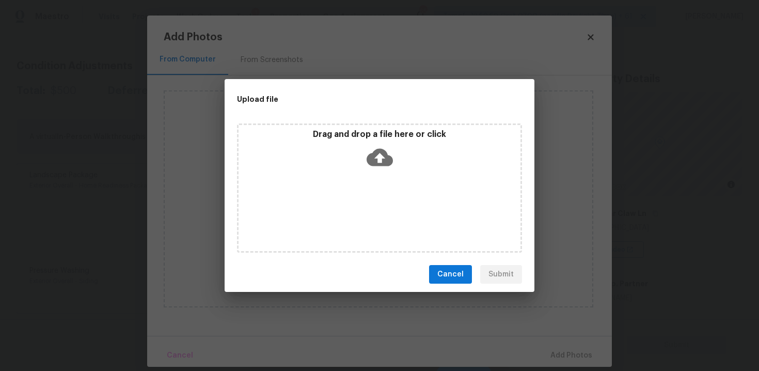
click at [374, 146] on icon at bounding box center [380, 157] width 26 height 26
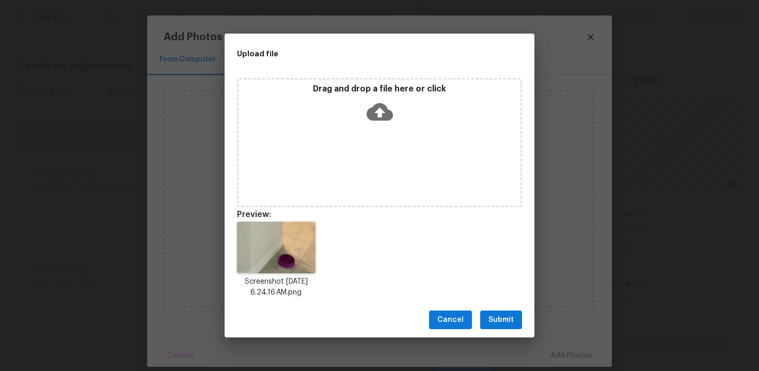
click at [501, 314] on span "Submit" at bounding box center [500, 319] width 25 height 13
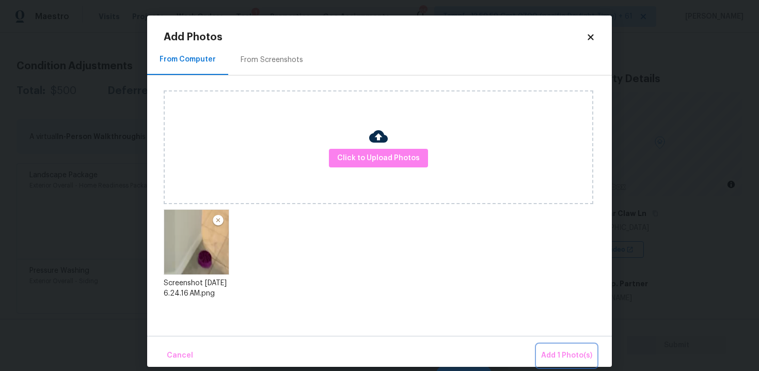
click at [569, 354] on span "Add 1 Photo(s)" at bounding box center [566, 355] width 51 height 13
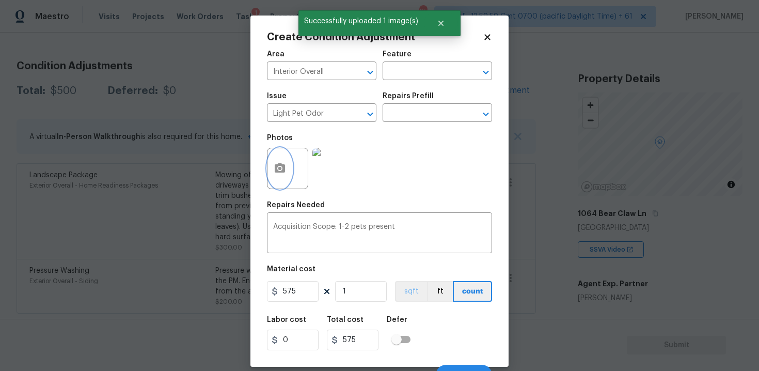
scroll to position [15, 0]
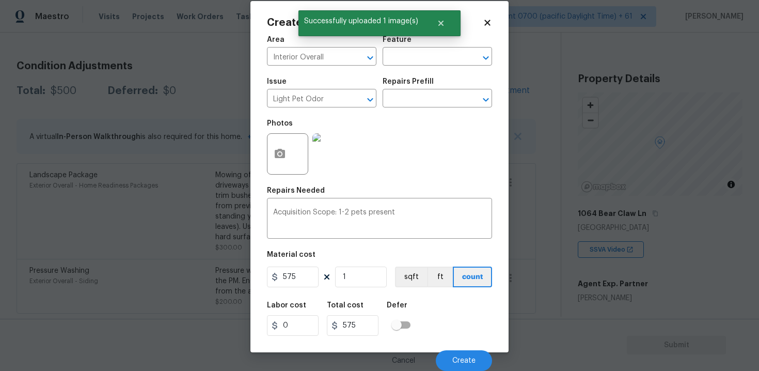
click at [455, 345] on div "Cancel Create" at bounding box center [379, 356] width 225 height 29
click at [459, 354] on button "Create" at bounding box center [464, 360] width 56 height 21
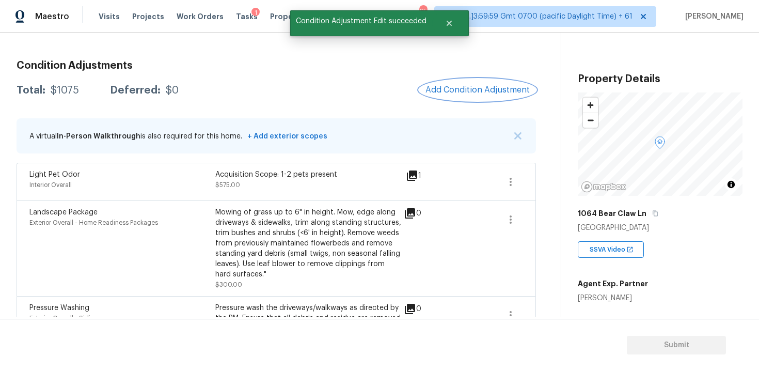
scroll to position [118, 0]
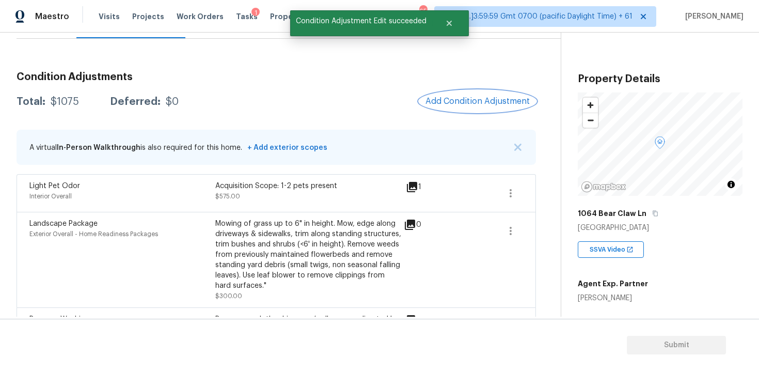
click at [448, 93] on button "Add Condition Adjustment" at bounding box center [477, 101] width 117 height 22
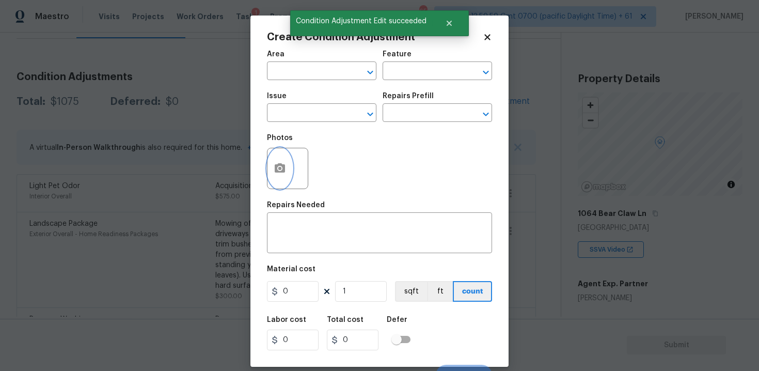
click at [287, 159] on button "button" at bounding box center [279, 168] width 25 height 40
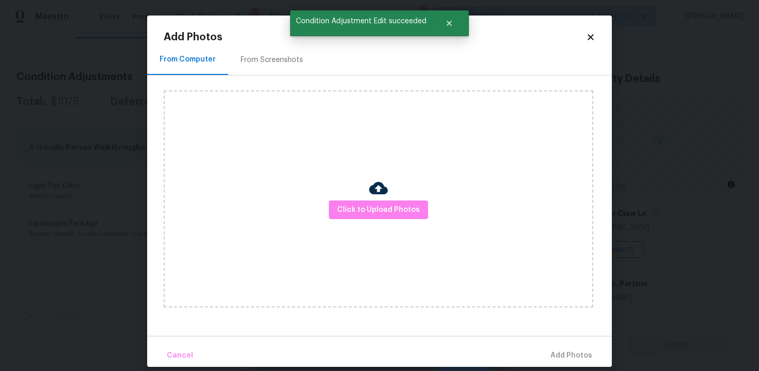
click at [363, 199] on div "Click to Upload Photos" at bounding box center [379, 198] width 430 height 217
click at [384, 208] on span "Click to Upload Photos" at bounding box center [378, 209] width 83 height 13
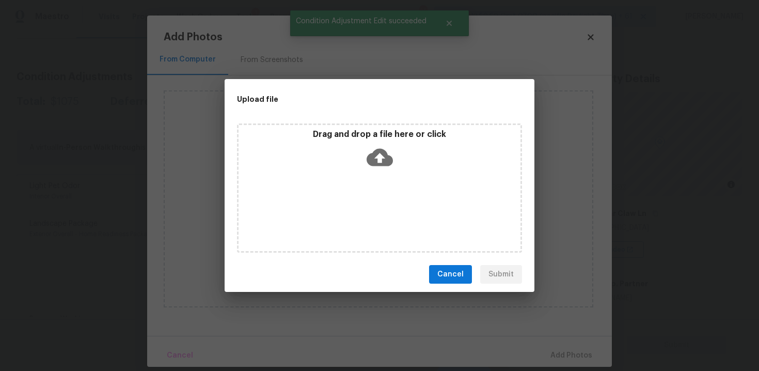
click at [382, 163] on icon at bounding box center [380, 158] width 26 height 18
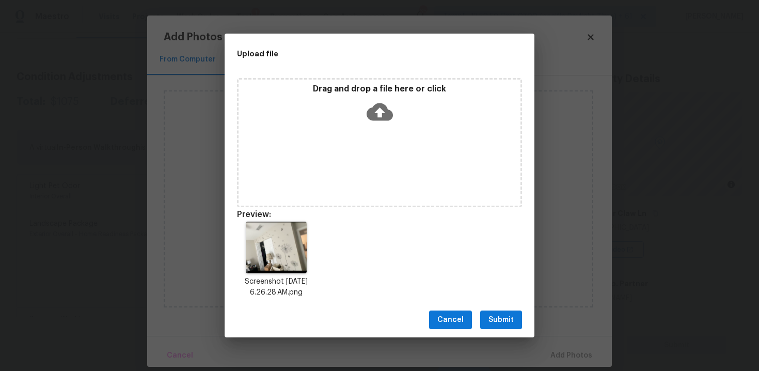
scroll to position [8, 0]
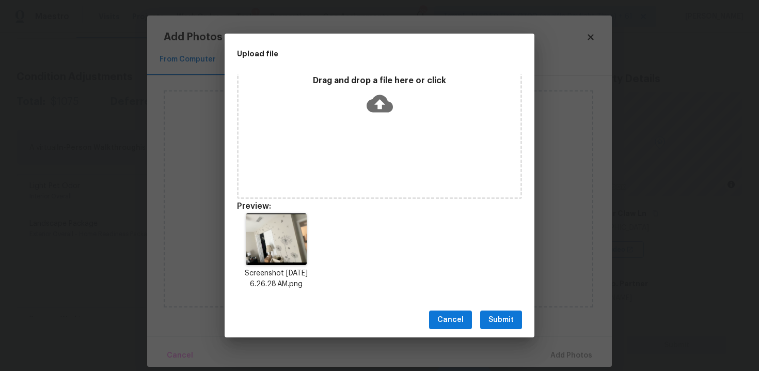
click at [499, 317] on span "Submit" at bounding box center [500, 319] width 25 height 13
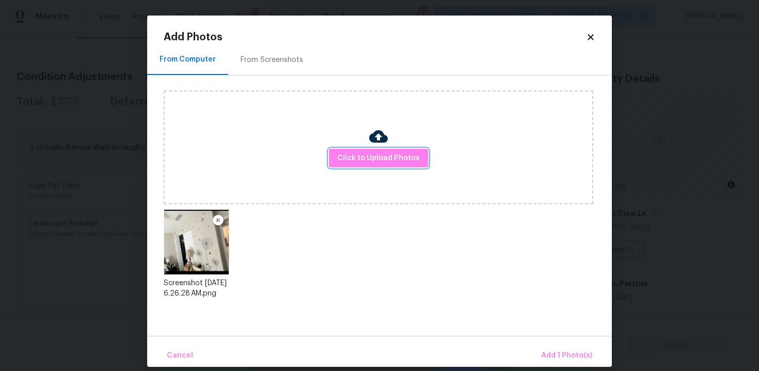
scroll to position [0, 0]
click at [552, 344] on button "Add 1 Photo(s)" at bounding box center [566, 355] width 59 height 22
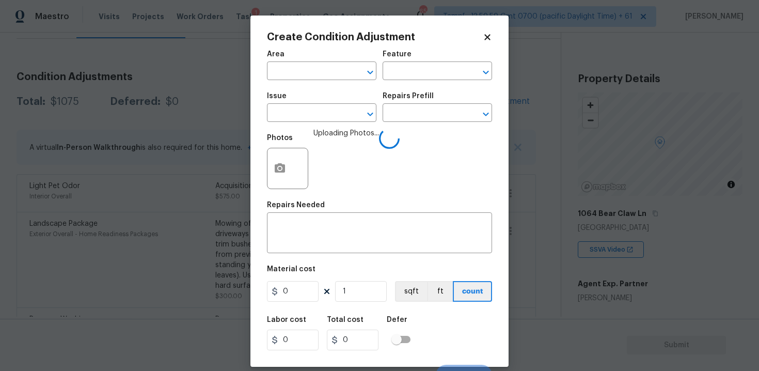
click at [312, 58] on div "Area" at bounding box center [321, 57] width 109 height 13
click at [313, 62] on div "Area" at bounding box center [321, 57] width 109 height 13
click at [319, 73] on input "text" at bounding box center [307, 72] width 81 height 16
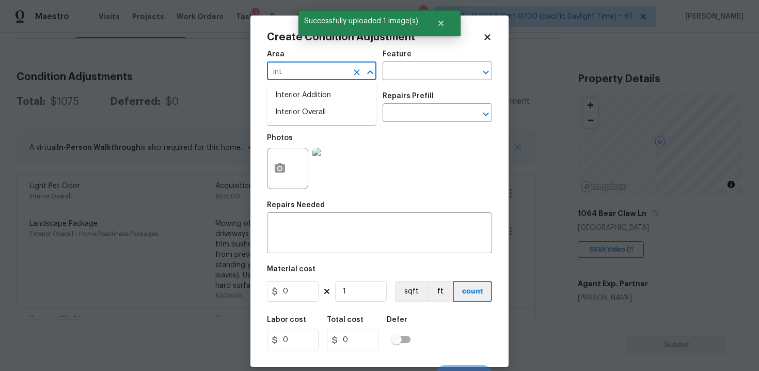
type input "inte"
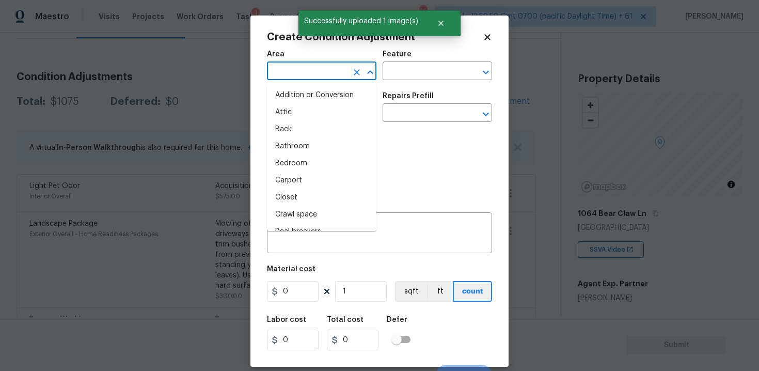
type input "r"
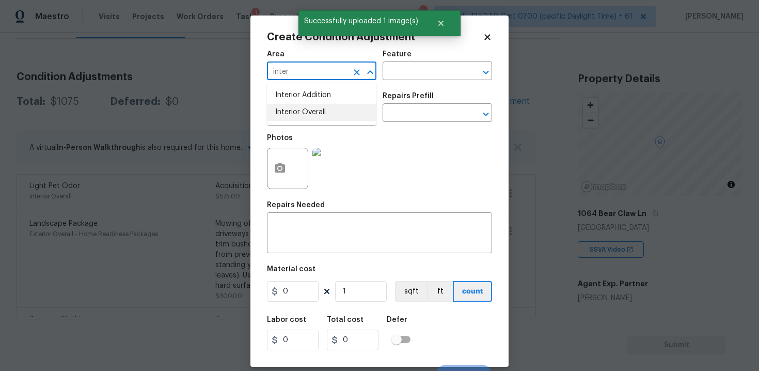
click at [315, 115] on li "Interior Overall" at bounding box center [321, 112] width 109 height 17
type input "Interior Overall"
click at [315, 115] on input "text" at bounding box center [307, 114] width 81 height 16
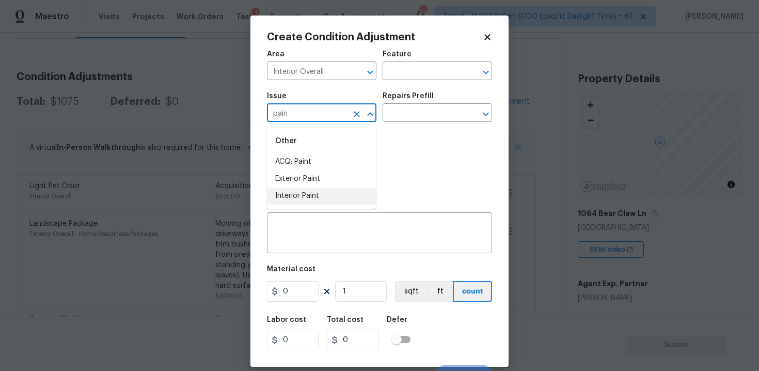
click at [315, 200] on li "Interior Paint" at bounding box center [321, 195] width 109 height 17
type input "Interior Paint"
click at [360, 109] on icon "Clear" at bounding box center [357, 114] width 10 height 10
click at [338, 177] on li "Wallpaper" at bounding box center [321, 178] width 109 height 17
type input "Wallpaper"
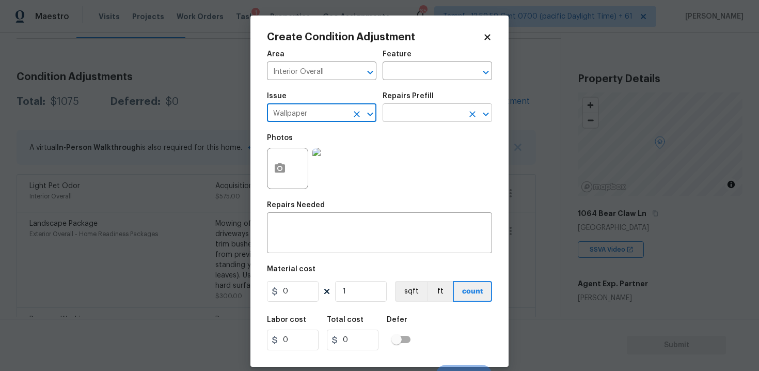
click at [404, 114] on input "text" at bounding box center [423, 114] width 81 height 16
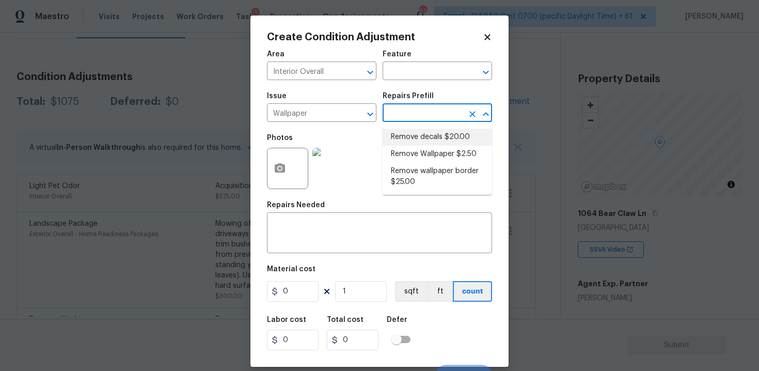
click at [420, 131] on li "Remove decals $20.00" at bounding box center [437, 137] width 109 height 17
type input "Walls and Ceiling"
type textarea "Remove decals from door/wall/ceiling"
type input "20"
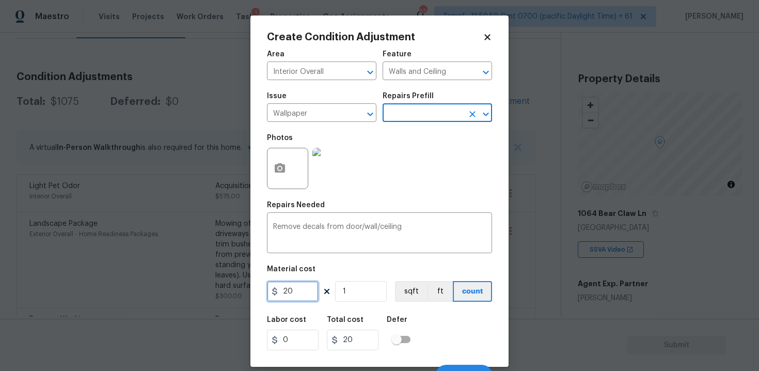
click at [306, 292] on input "20" at bounding box center [293, 291] width 52 height 21
type input "50"
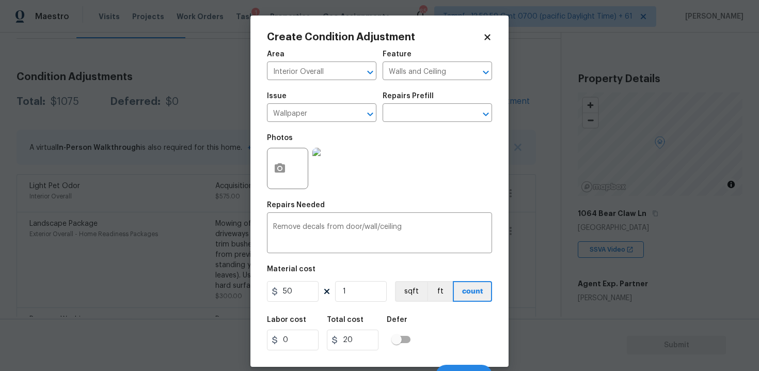
click at [392, 312] on div "Labor cost 0 Total cost 20 Defer" at bounding box center [379, 333] width 225 height 46
type input "50"
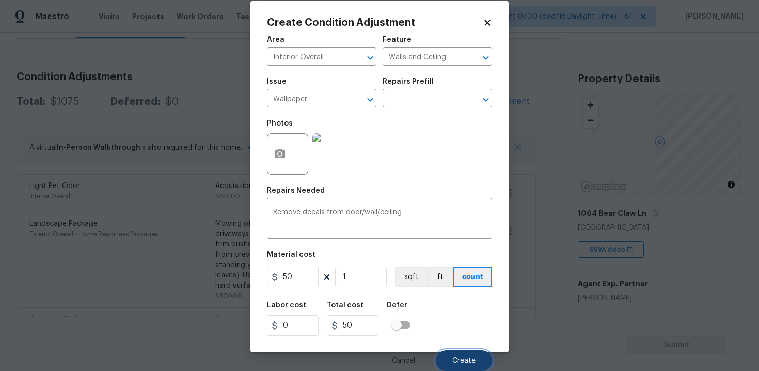
click at [470, 360] on span "Create" at bounding box center [463, 361] width 23 height 8
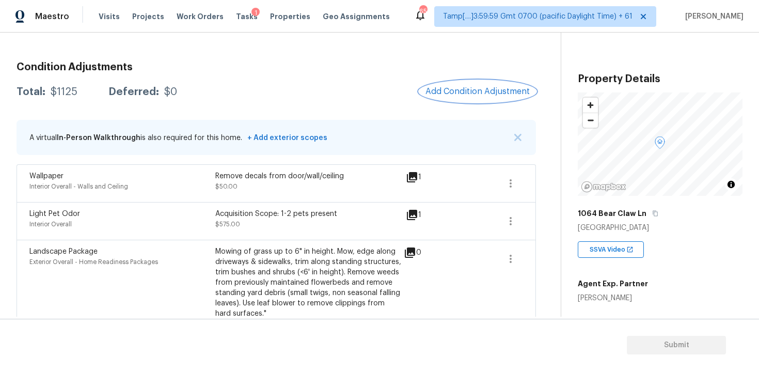
scroll to position [125, 0]
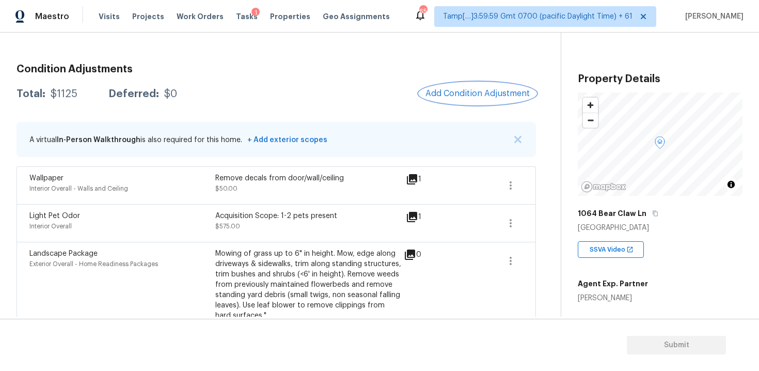
click at [463, 90] on span "Add Condition Adjustment" at bounding box center [477, 93] width 104 height 9
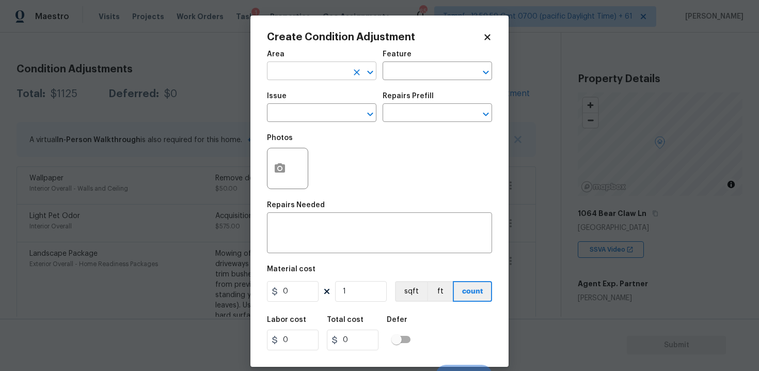
click at [306, 71] on input "text" at bounding box center [307, 72] width 81 height 16
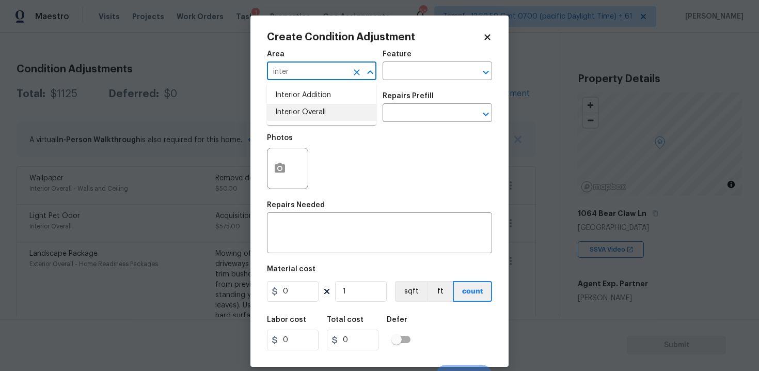
click at [303, 115] on li "Interior Overall" at bounding box center [321, 112] width 109 height 17
type input "Interior Overall"
click at [303, 115] on input "text" at bounding box center [307, 114] width 81 height 16
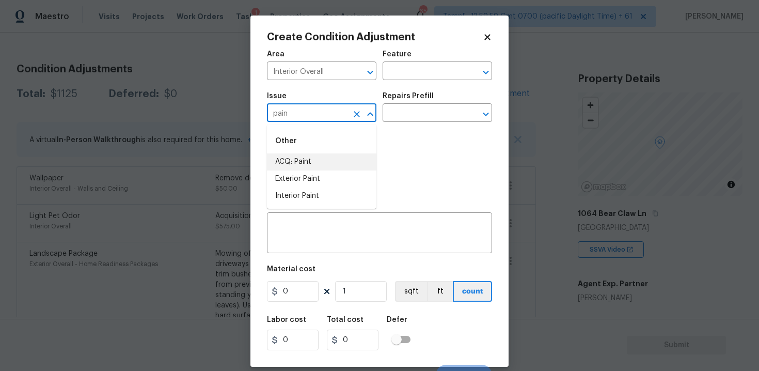
click at [306, 158] on li "ACQ: Paint" at bounding box center [321, 161] width 109 height 17
type input "ACQ: Paint"
click at [415, 108] on input "text" at bounding box center [423, 114] width 81 height 16
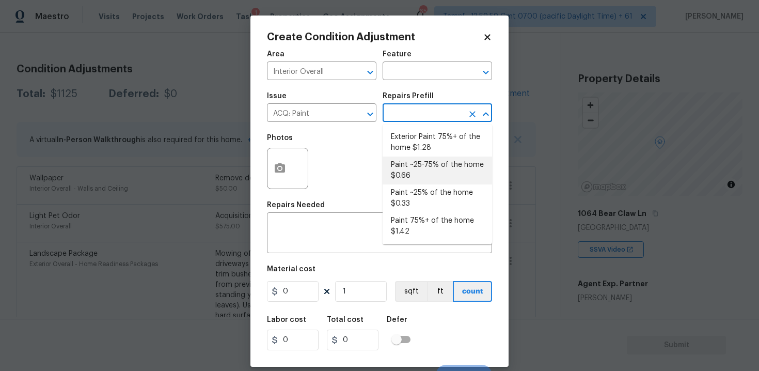
click at [413, 184] on li "Paint ~25-75% of the home $0.66" at bounding box center [437, 170] width 109 height 28
type input "Acquisition"
type textarea "Acquisition Scope: ~25 - 75% of the home needs interior paint"
type input "0.66"
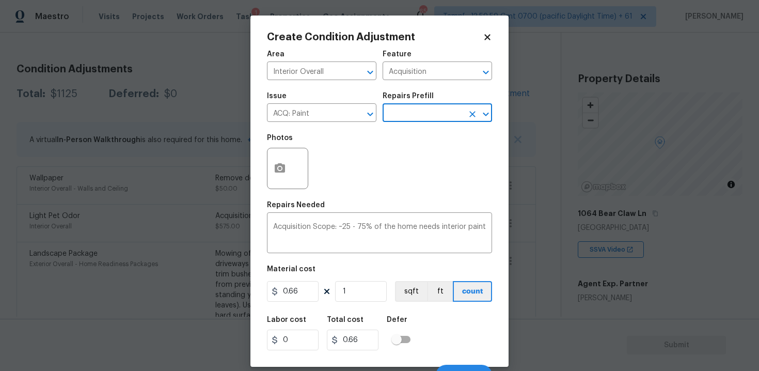
click at [416, 107] on input "text" at bounding box center [423, 114] width 81 height 16
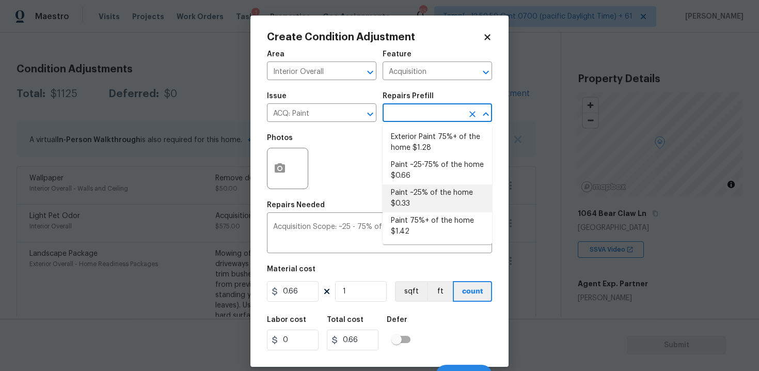
click at [415, 187] on li "Paint ~25% of the home $0.33" at bounding box center [437, 198] width 109 height 28
type textarea "Acquisition Scope: ~25% of the home needs interior paint"
type input "0.33"
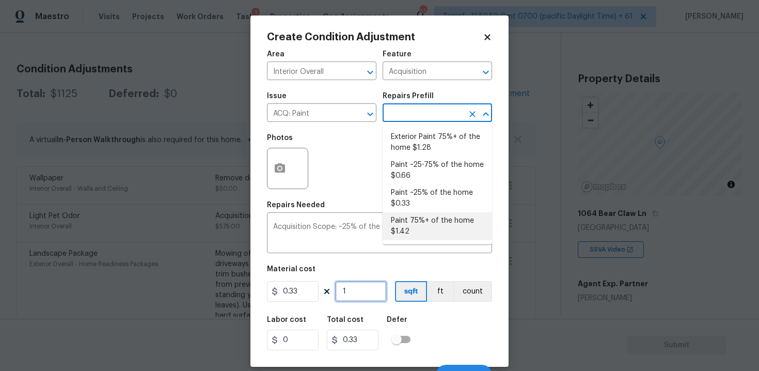
click at [373, 285] on input "1" at bounding box center [361, 291] width 52 height 21
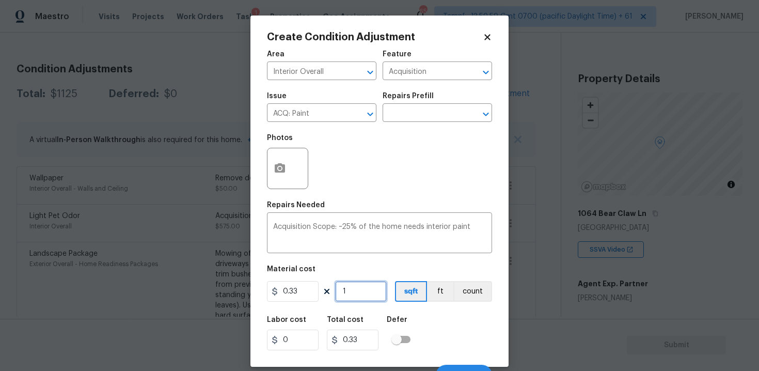
type input "0"
paste input "1711"
type input "1711"
type input "564.63"
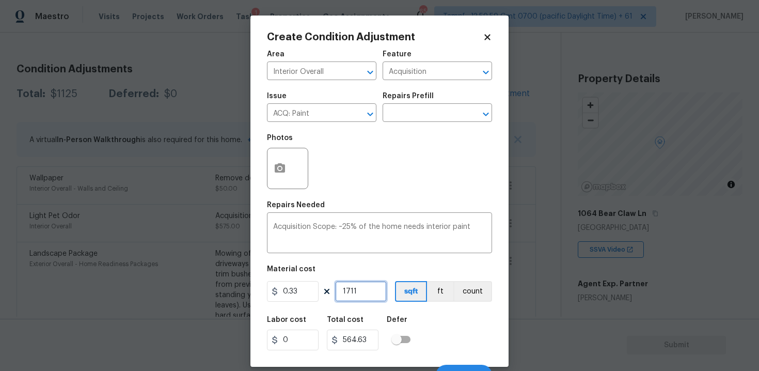
scroll to position [15, 0]
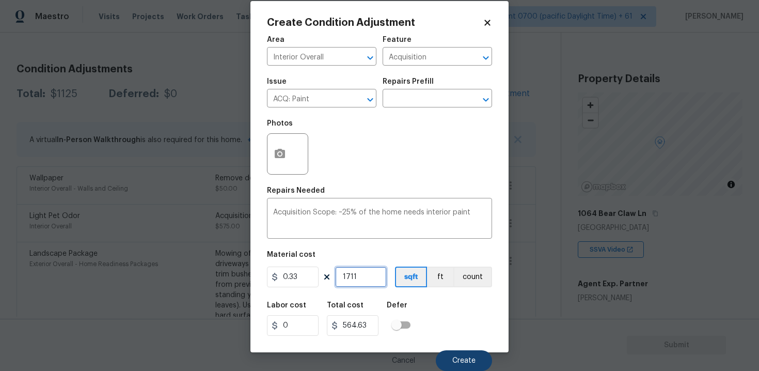
type input "1711"
click at [483, 357] on button "Create" at bounding box center [464, 360] width 56 height 21
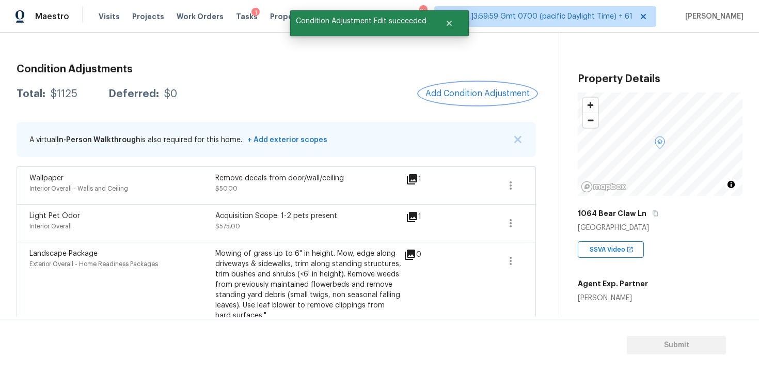
scroll to position [0, 0]
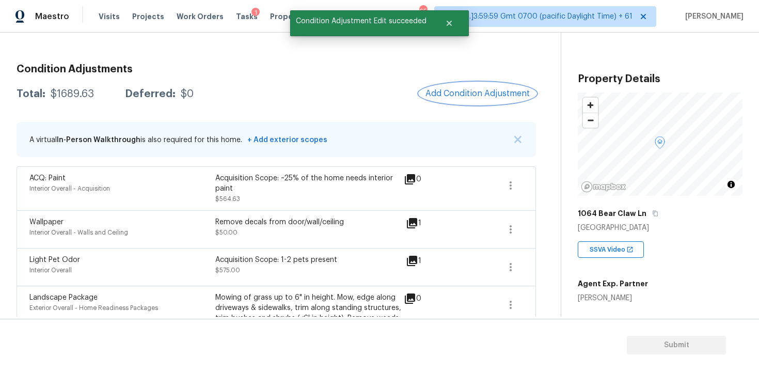
click at [433, 96] on span "Add Condition Adjustment" at bounding box center [477, 93] width 104 height 9
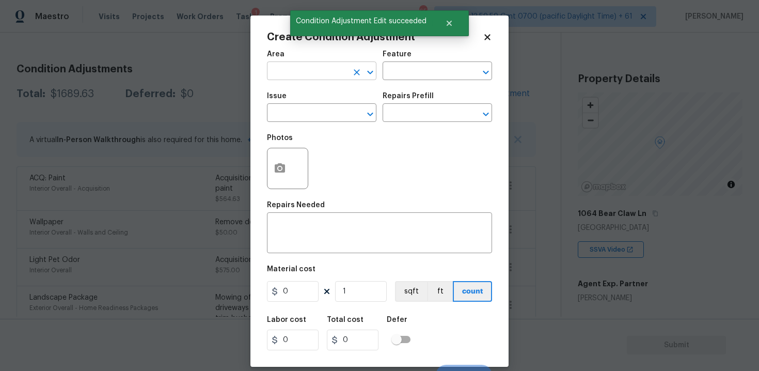
click at [297, 69] on input "text" at bounding box center [307, 72] width 81 height 16
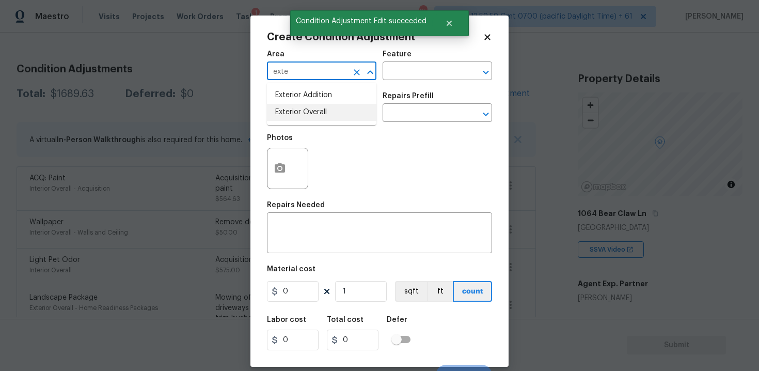
click at [308, 114] on li "Exterior Overall" at bounding box center [321, 112] width 109 height 17
type input "Exterior Overall"
click at [308, 114] on input "text" at bounding box center [307, 114] width 81 height 16
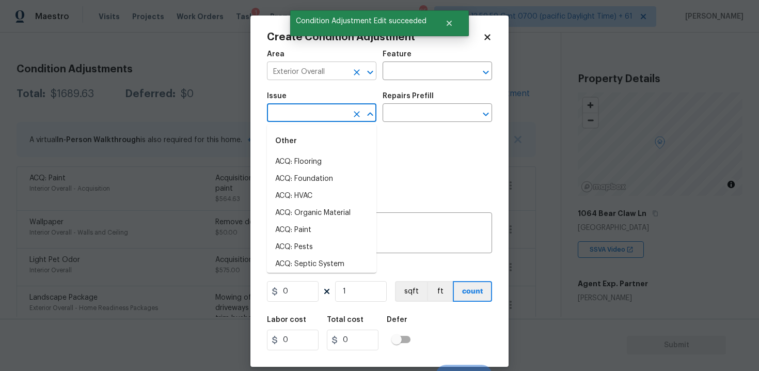
click at [355, 65] on button "Clear" at bounding box center [357, 72] width 14 height 14
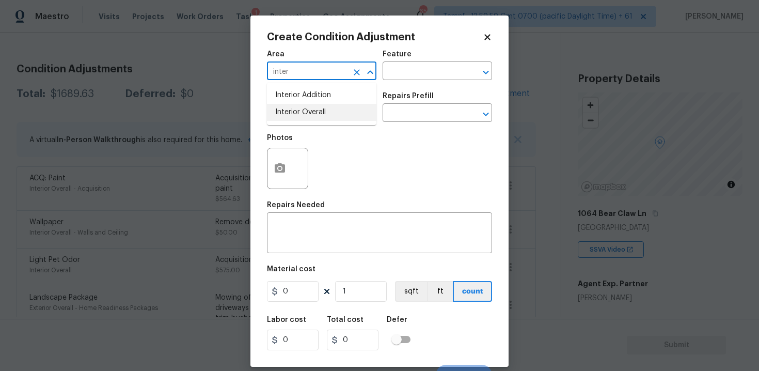
click at [313, 110] on li "Interior Overall" at bounding box center [321, 112] width 109 height 17
type input "Interior Overall"
click at [313, 110] on input "text" at bounding box center [307, 114] width 81 height 16
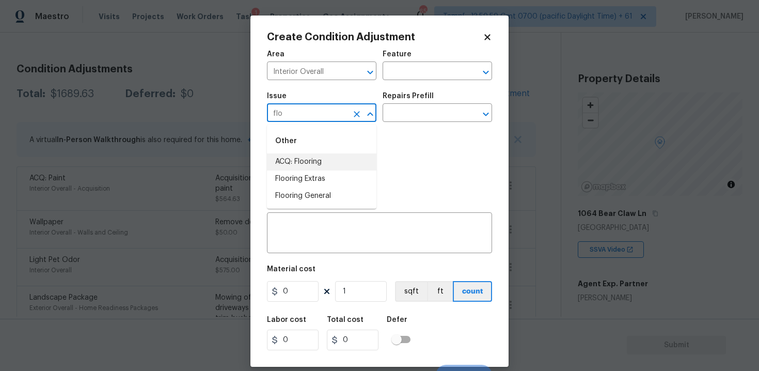
click at [326, 161] on li "ACQ: Flooring" at bounding box center [321, 161] width 109 height 17
type input "ACQ: Flooring"
click at [438, 114] on input "text" at bounding box center [423, 114] width 81 height 16
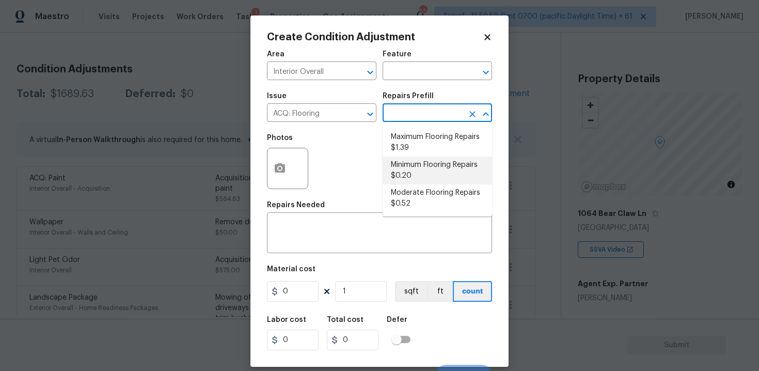
click at [413, 175] on li "Minimum Flooring Repairs $0.20" at bounding box center [437, 170] width 109 height 28
type input "Acquisition"
type textarea "Acquisition Scope: Minimum flooring repairs"
type input "0.2"
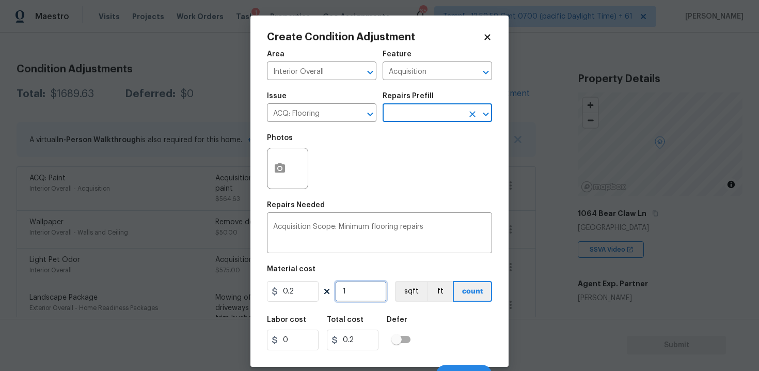
click at [372, 295] on input "1" at bounding box center [361, 291] width 52 height 21
type input "0"
paste input "1711"
type input "1711"
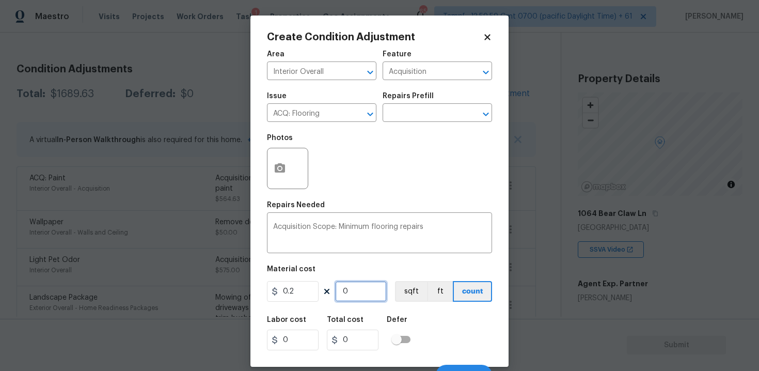
type input "342.2"
type input "1711"
click at [410, 295] on button "sqft" at bounding box center [411, 291] width 32 height 21
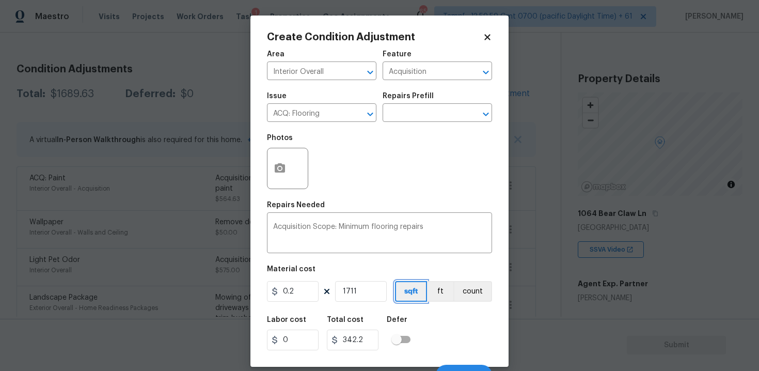
scroll to position [15, 0]
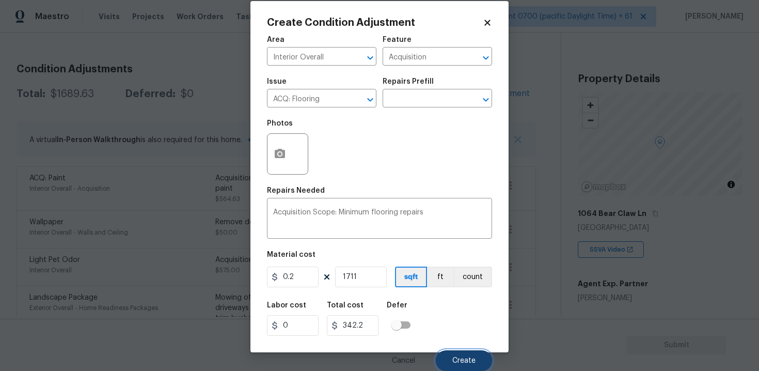
click at [454, 368] on button "Create" at bounding box center [464, 360] width 56 height 21
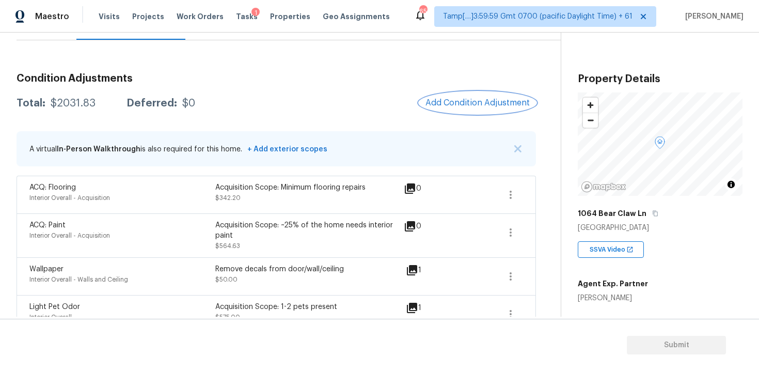
scroll to position [92, 0]
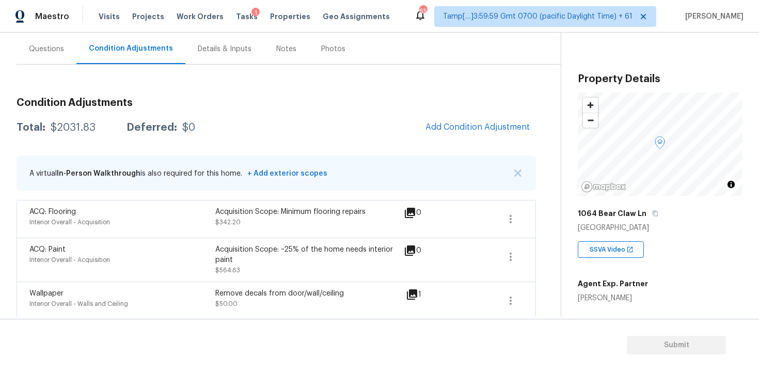
click at [63, 48] on div "Questions" at bounding box center [47, 49] width 60 height 30
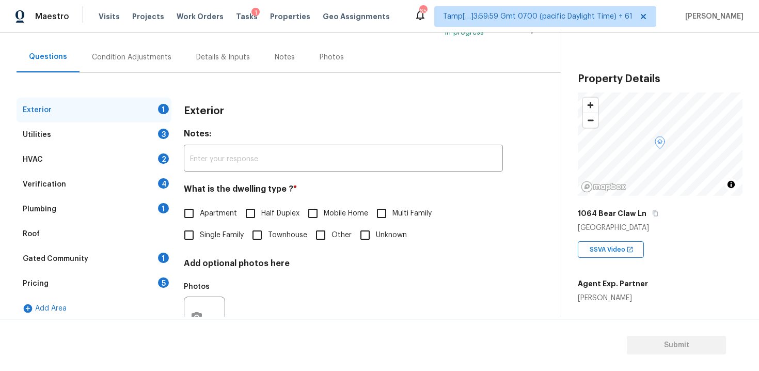
scroll to position [116, 0]
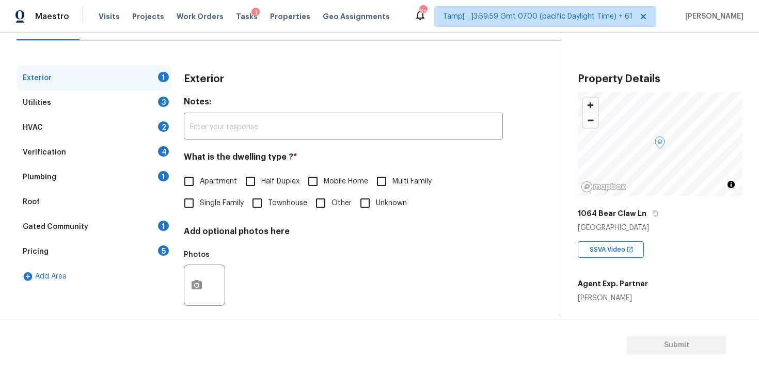
click at [201, 200] on span "Single Family" at bounding box center [222, 203] width 44 height 11
click at [200, 200] on input "Single Family" at bounding box center [189, 203] width 22 height 22
checkbox input "true"
click at [156, 107] on div "Utilities 3" at bounding box center [94, 102] width 155 height 25
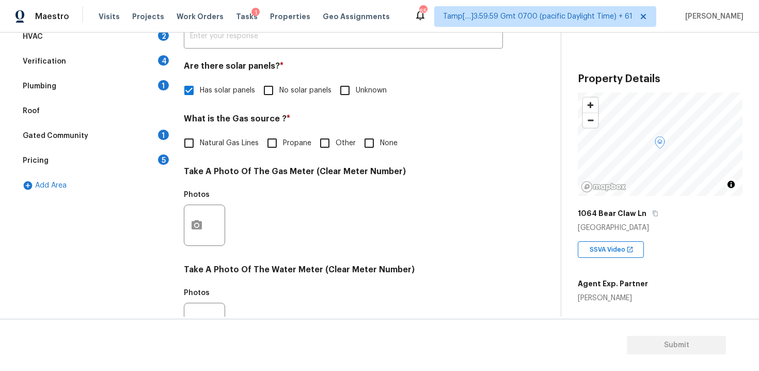
scroll to position [212, 0]
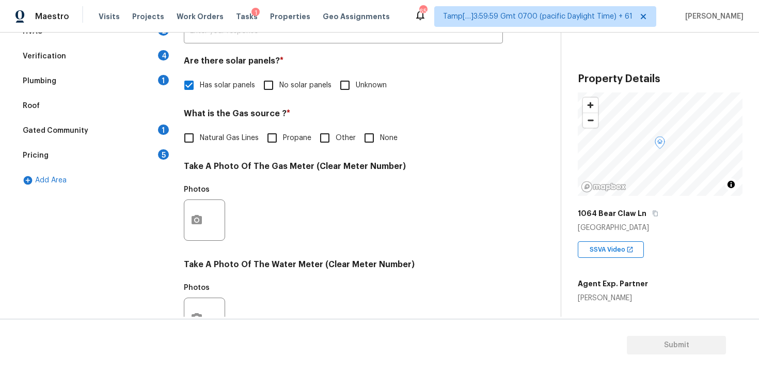
click at [366, 148] on input "None" at bounding box center [369, 138] width 22 height 22
checkbox input "true"
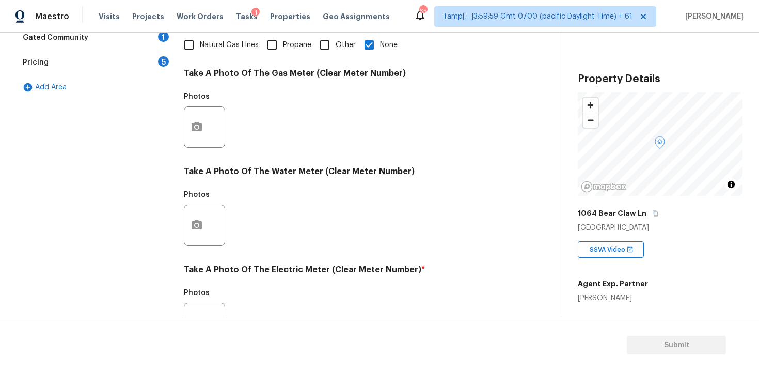
scroll to position [406, 0]
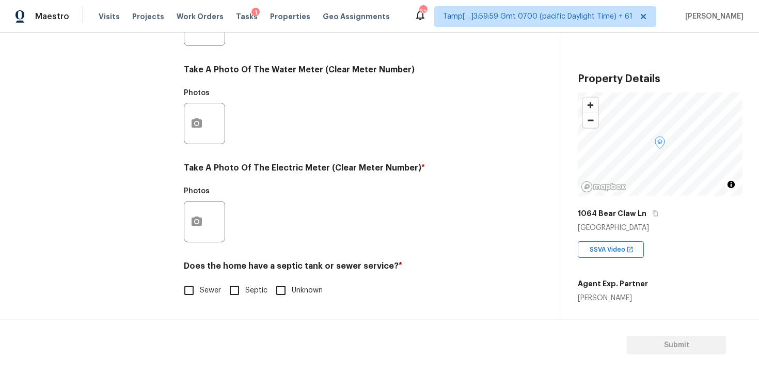
click at [215, 218] on div at bounding box center [204, 221] width 41 height 41
click at [195, 217] on icon "button" at bounding box center [197, 220] width 10 height 9
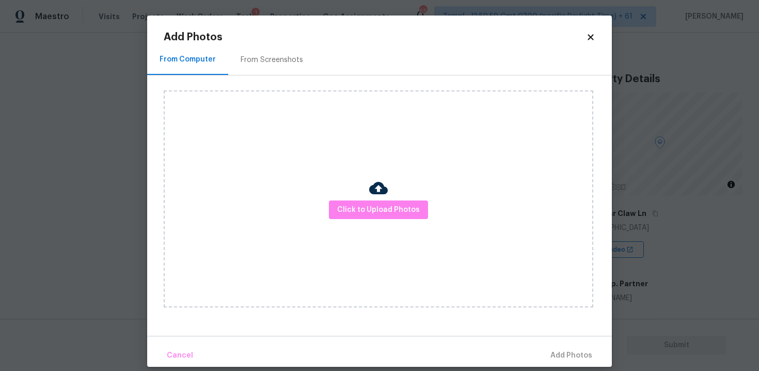
click at [381, 197] on div at bounding box center [378, 190] width 19 height 22
click at [381, 206] on span "Click to Upload Photos" at bounding box center [378, 209] width 83 height 13
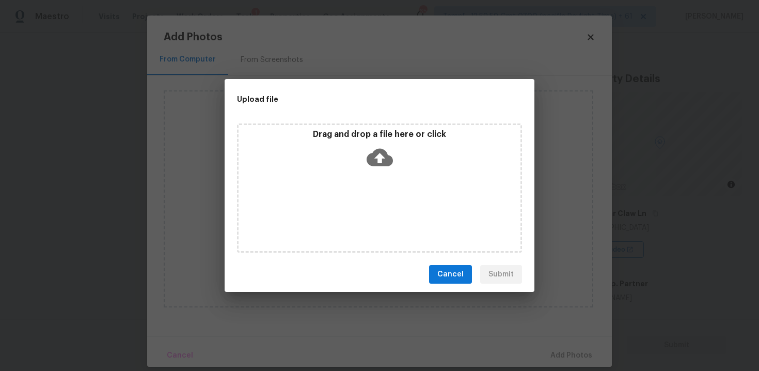
click at [374, 152] on icon at bounding box center [380, 158] width 26 height 18
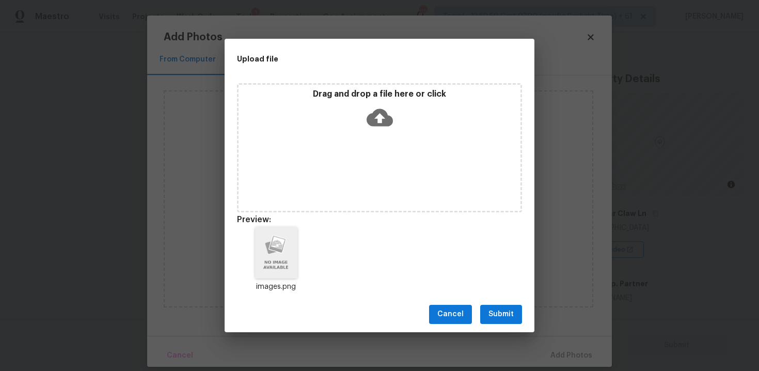
click at [503, 312] on span "Submit" at bounding box center [500, 314] width 25 height 13
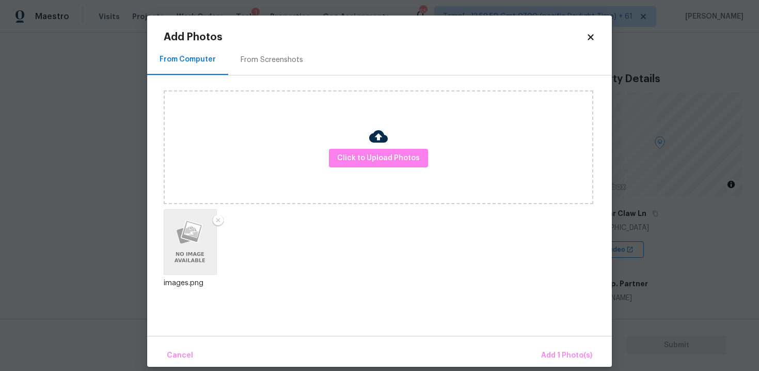
click at [555, 342] on div "Cancel Add 1 Photo(s)" at bounding box center [379, 351] width 465 height 31
click at [556, 352] on span "Add 1 Photo(s)" at bounding box center [566, 355] width 51 height 13
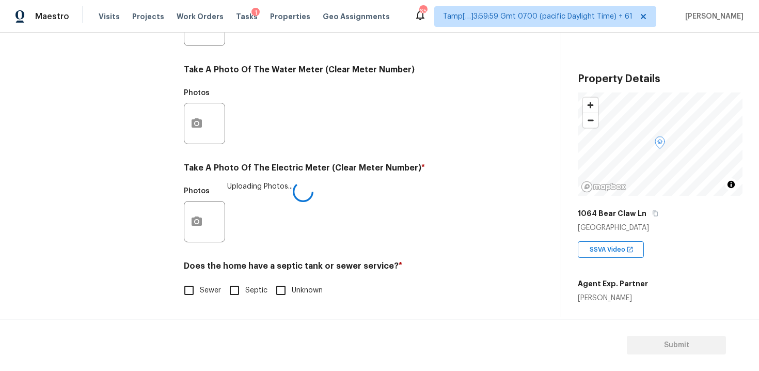
click at [186, 291] on input "Sewer" at bounding box center [189, 290] width 22 height 22
checkbox input "true"
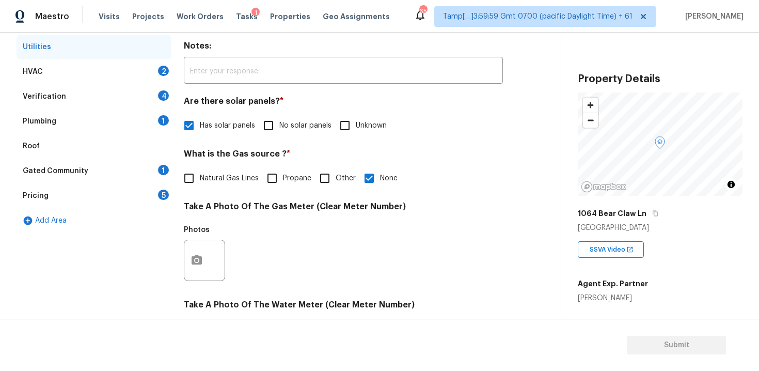
scroll to position [123, 0]
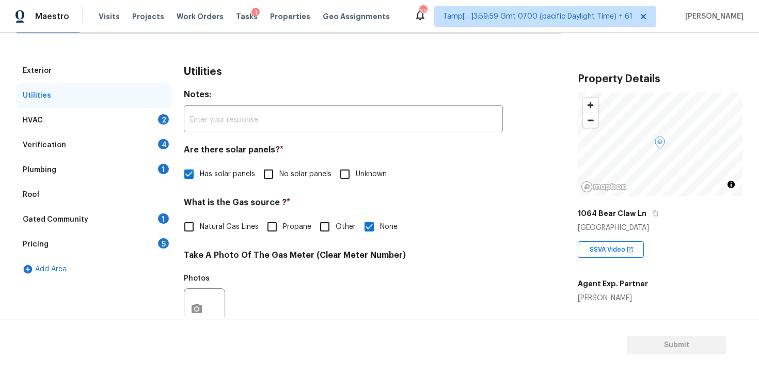
click at [154, 128] on div "HVAC 2" at bounding box center [94, 120] width 155 height 25
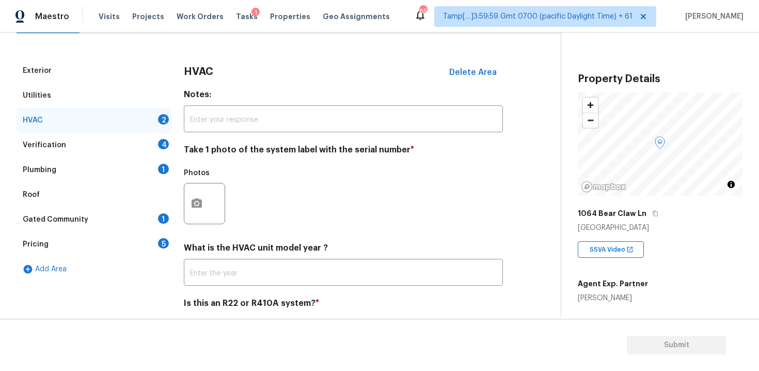
scroll to position [161, 0]
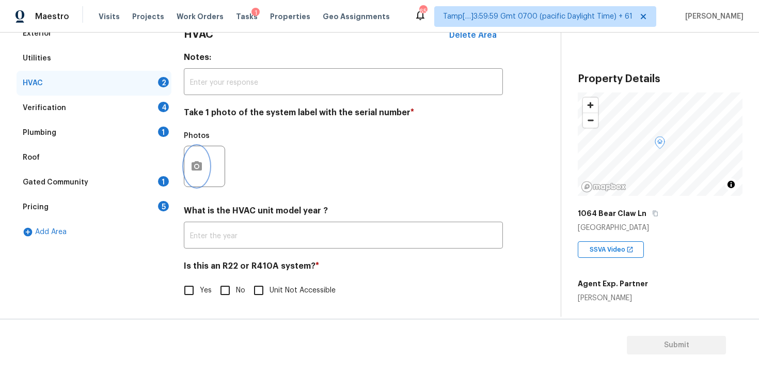
click at [194, 169] on icon "button" at bounding box center [197, 165] width 10 height 9
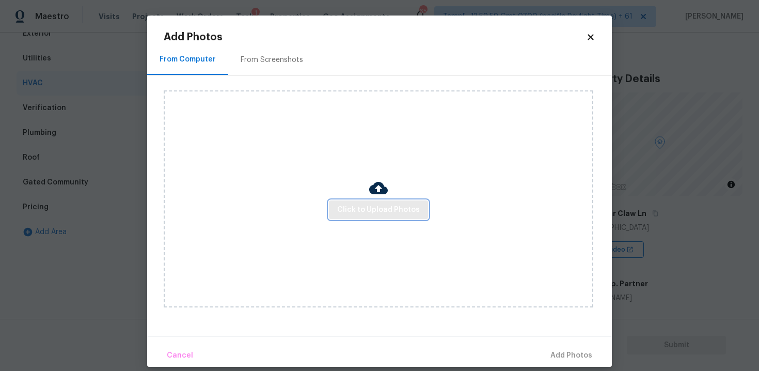
click at [356, 204] on span "Click to Upload Photos" at bounding box center [378, 209] width 83 height 13
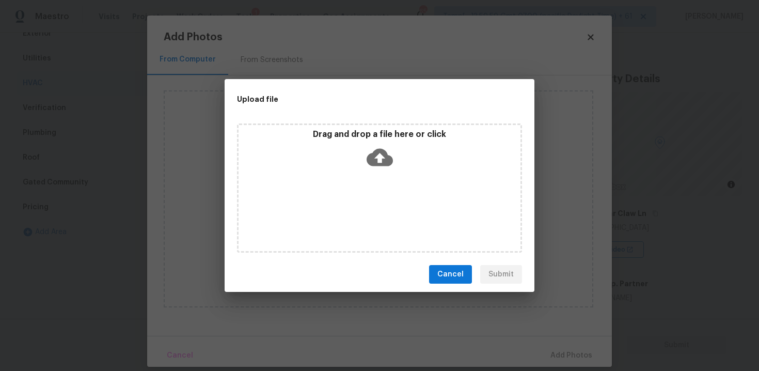
click at [373, 156] on icon at bounding box center [380, 158] width 26 height 18
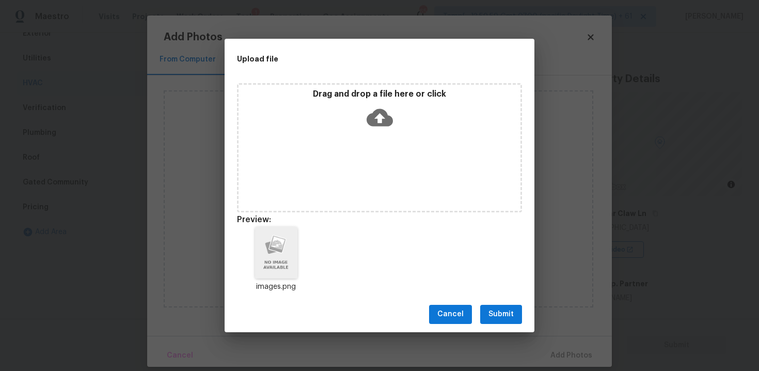
click at [509, 315] on span "Submit" at bounding box center [500, 314] width 25 height 13
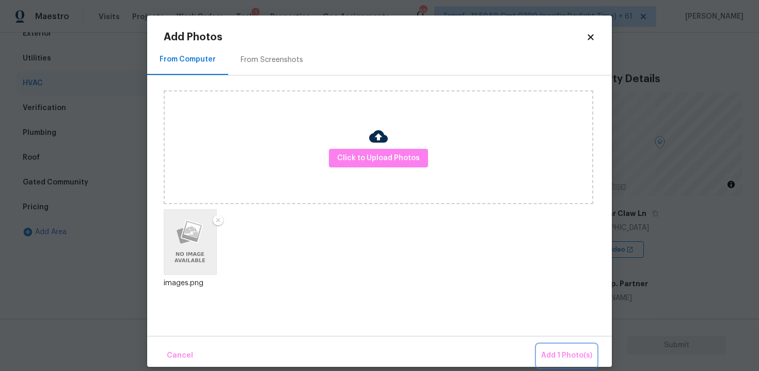
click at [555, 346] on button "Add 1 Photo(s)" at bounding box center [566, 355] width 59 height 22
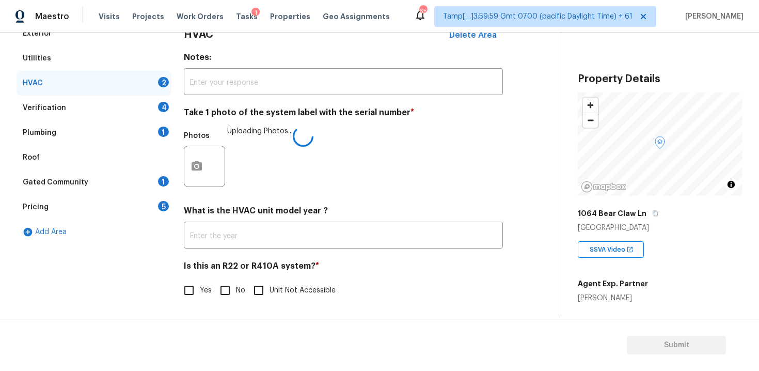
click at [230, 275] on h4 "Is this an R22 or R410A system? *" at bounding box center [343, 268] width 319 height 14
click at [229, 283] on input "No" at bounding box center [225, 290] width 22 height 22
checkbox input "true"
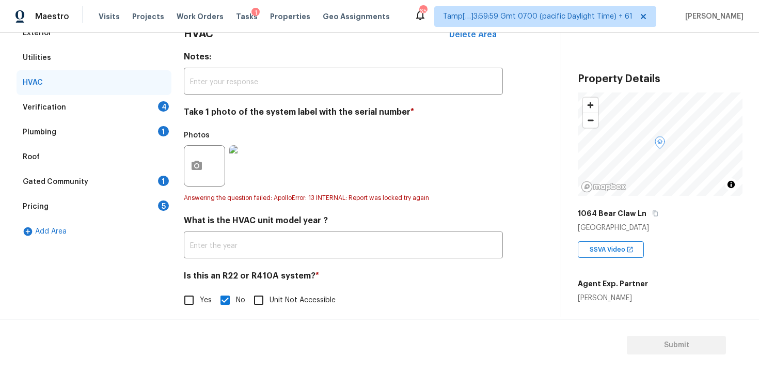
click at [146, 115] on div "Verification 4" at bounding box center [94, 107] width 155 height 25
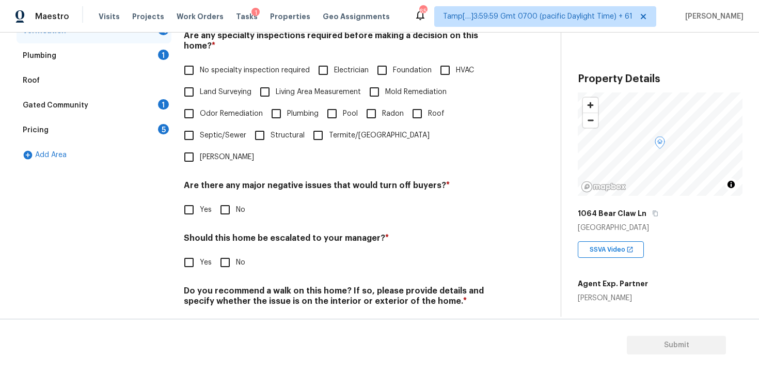
scroll to position [236, 0]
click at [204, 60] on label "No specialty inspection required" at bounding box center [244, 71] width 132 height 22
click at [200, 60] on input "No specialty inspection required" at bounding box center [189, 71] width 22 height 22
checkbox input "true"
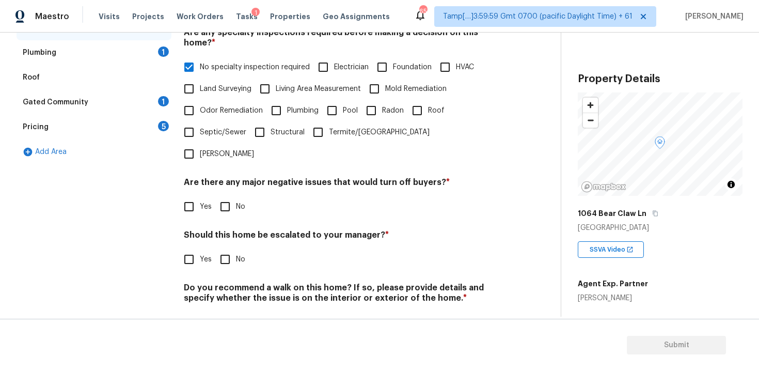
click at [239, 201] on span "No" at bounding box center [240, 206] width 9 height 11
click at [236, 196] on input "No" at bounding box center [225, 207] width 22 height 22
checkbox input "true"
click at [218, 248] on input "No" at bounding box center [225, 259] width 22 height 22
checkbox input "true"
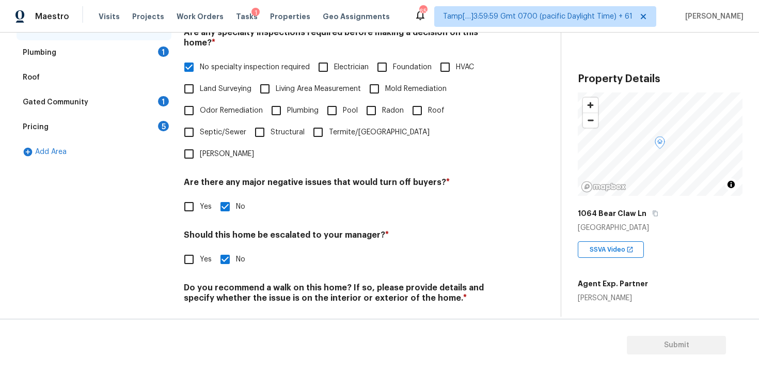
click at [228, 311] on input "No" at bounding box center [225, 322] width 22 height 22
checkbox input "true"
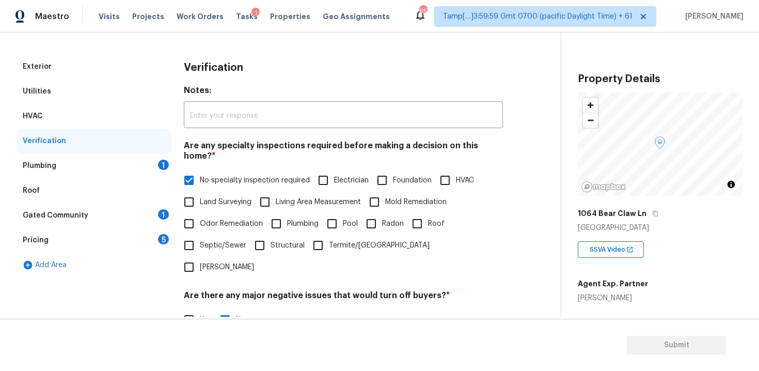
click at [146, 159] on div "Plumbing 1" at bounding box center [94, 165] width 155 height 25
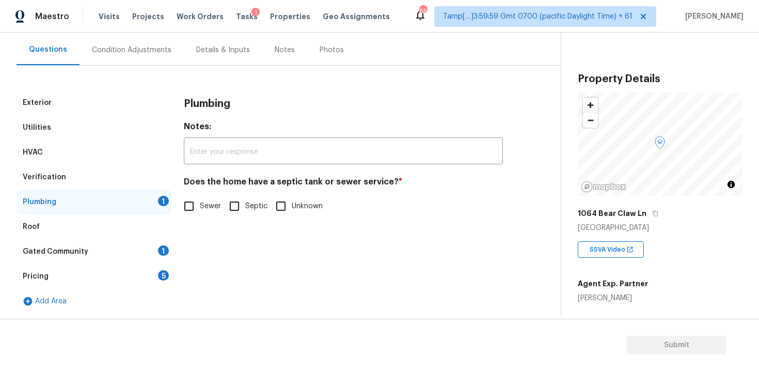
scroll to position [91, 0]
click at [191, 211] on input "Sewer" at bounding box center [189, 206] width 22 height 22
checkbox input "true"
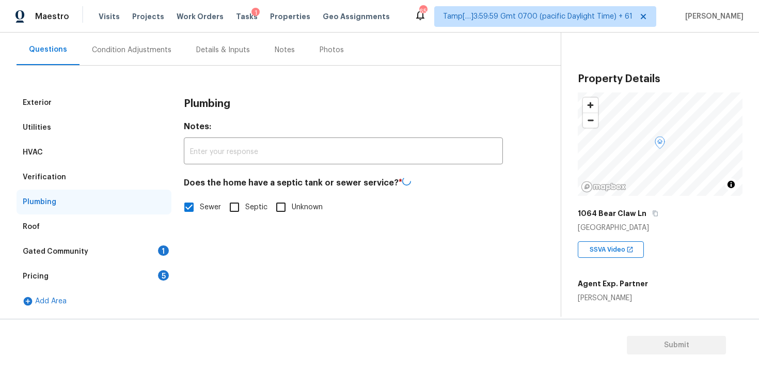
click at [157, 240] on div "Gated Community 1" at bounding box center [94, 251] width 155 height 25
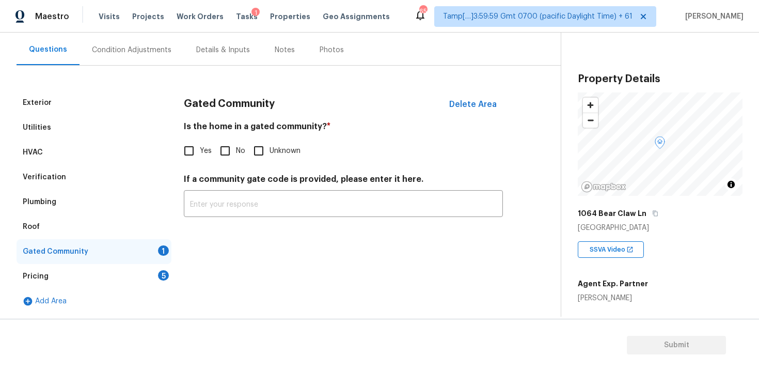
click at [220, 158] on input "No" at bounding box center [225, 151] width 22 height 22
checkbox input "true"
click at [149, 270] on div "Pricing 5" at bounding box center [94, 276] width 155 height 25
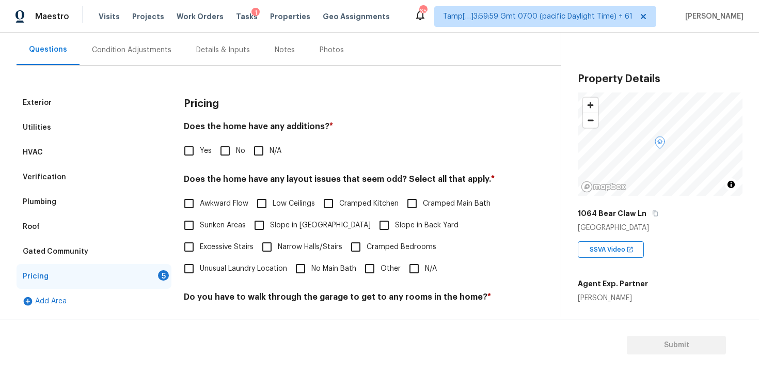
click at [234, 149] on input "No" at bounding box center [225, 151] width 22 height 22
checkbox input "true"
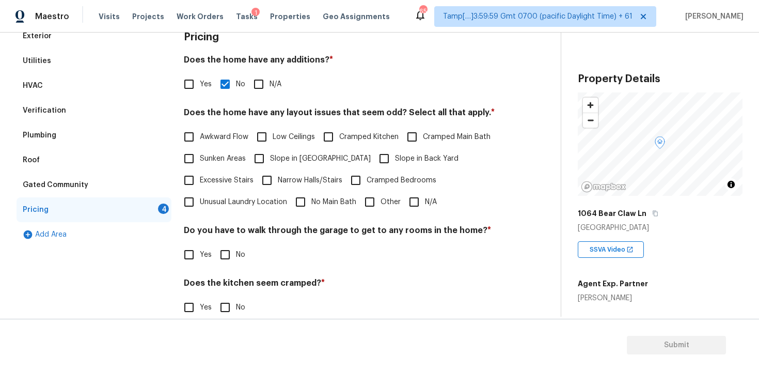
scroll to position [169, 0]
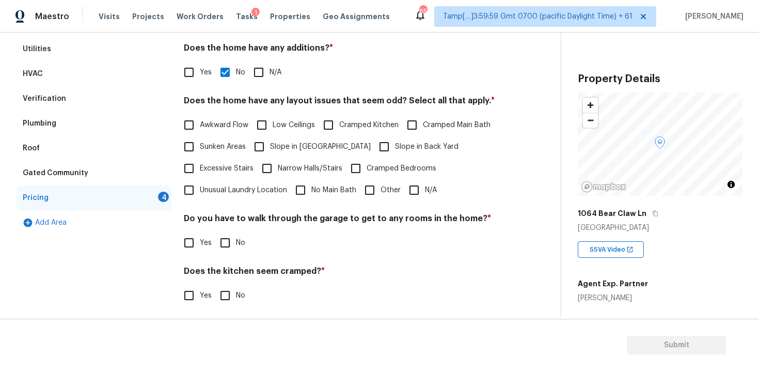
click at [415, 189] on input "N/A" at bounding box center [414, 190] width 22 height 22
checkbox input "true"
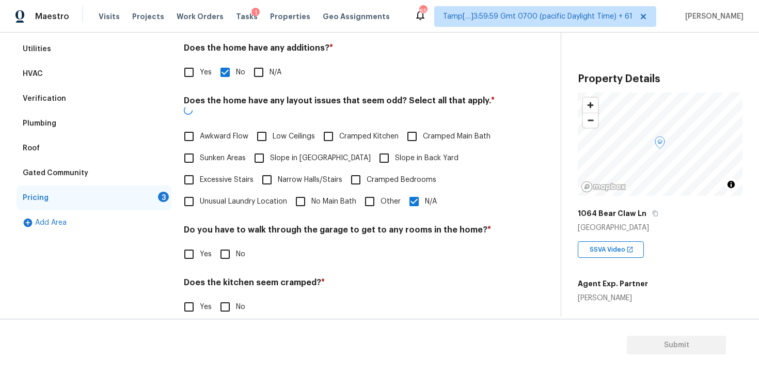
click at [364, 191] on input "Other" at bounding box center [370, 202] width 22 height 22
checkbox input "true"
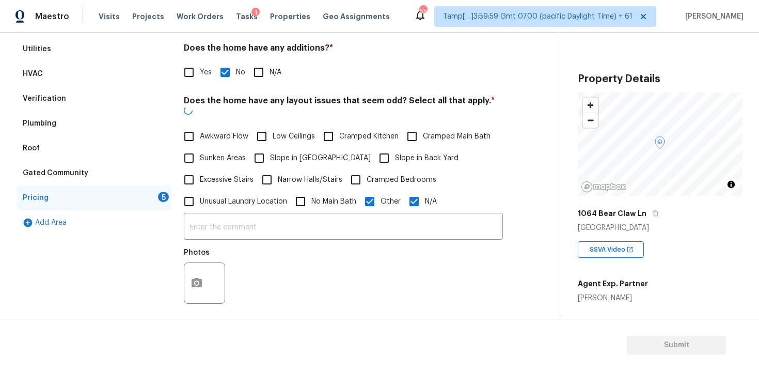
click at [416, 191] on input "N/A" at bounding box center [414, 202] width 22 height 22
checkbox input "false"
click at [338, 215] on input "text" at bounding box center [343, 227] width 319 height 24
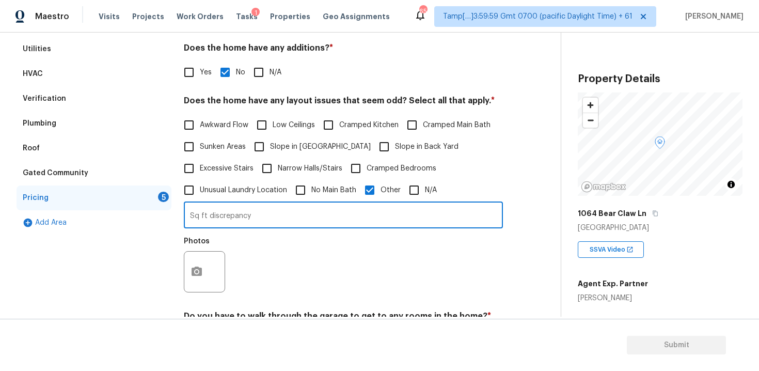
type input "Sq ft discrepancy"
click at [205, 266] on button "button" at bounding box center [196, 271] width 25 height 40
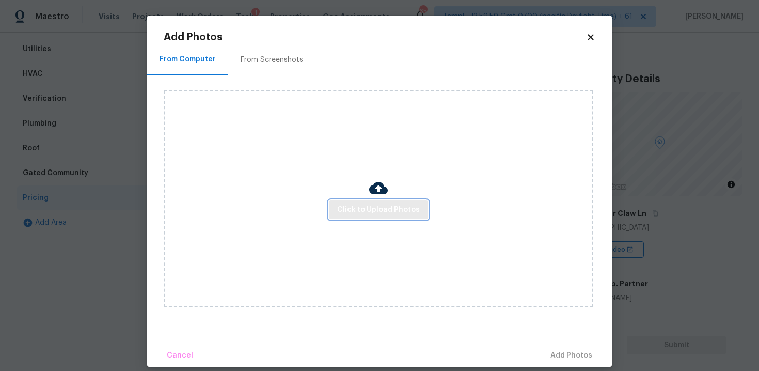
click at [366, 202] on button "Click to Upload Photos" at bounding box center [378, 209] width 99 height 19
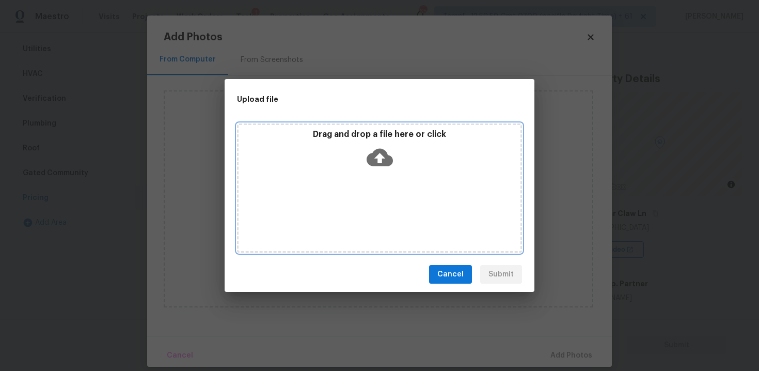
click at [378, 162] on icon at bounding box center [380, 158] width 26 height 18
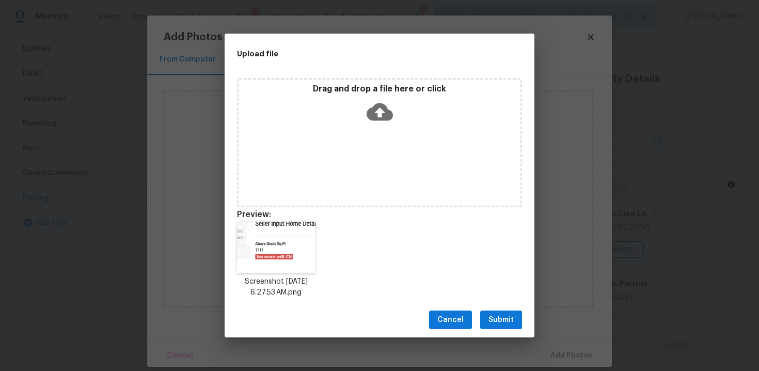
click at [501, 316] on span "Submit" at bounding box center [500, 319] width 25 height 13
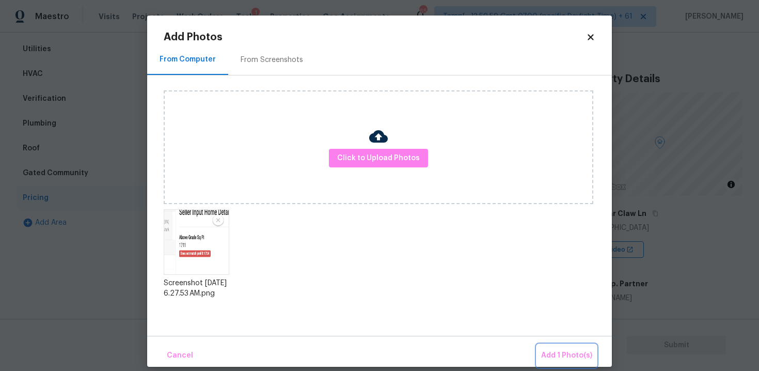
click at [547, 349] on button "Add 1 Photo(s)" at bounding box center [566, 355] width 59 height 22
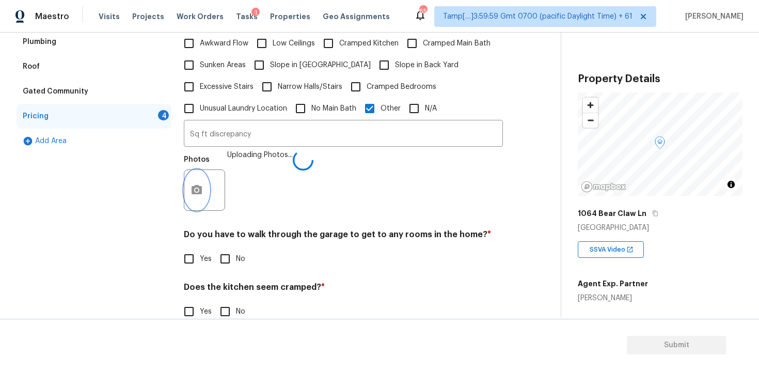
scroll to position [325, 0]
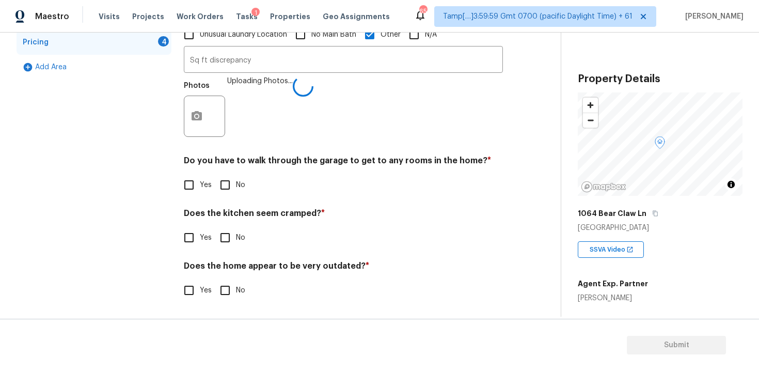
click at [221, 194] on input "No" at bounding box center [225, 185] width 22 height 22
checkbox input "true"
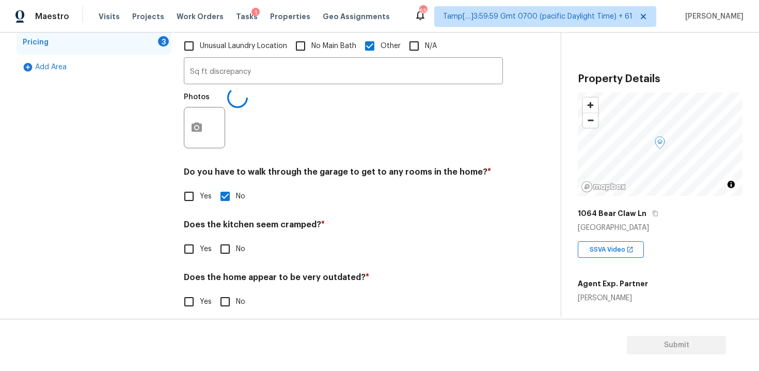
click at [226, 238] on input "No" at bounding box center [225, 249] width 22 height 22
checkbox input "true"
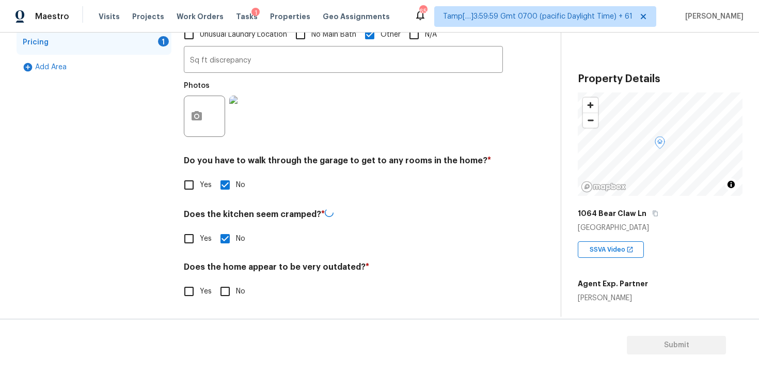
click at [229, 289] on input "No" at bounding box center [225, 291] width 22 height 22
checkbox input "true"
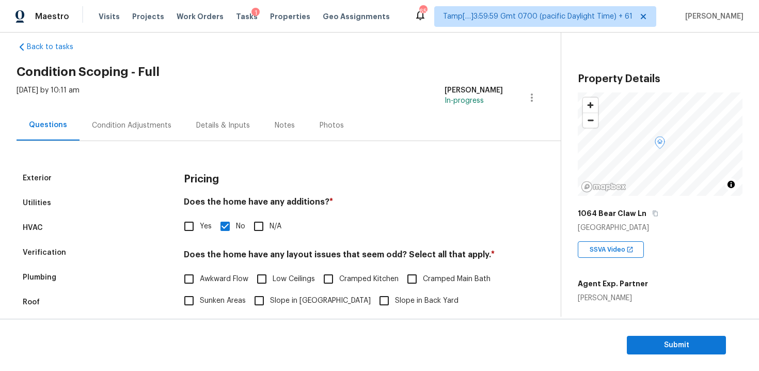
scroll to position [0, 0]
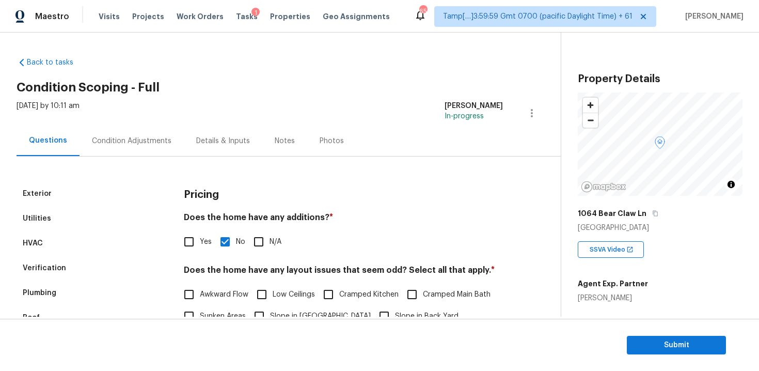
click at [129, 133] on div "Condition Adjustments" at bounding box center [132, 140] width 104 height 30
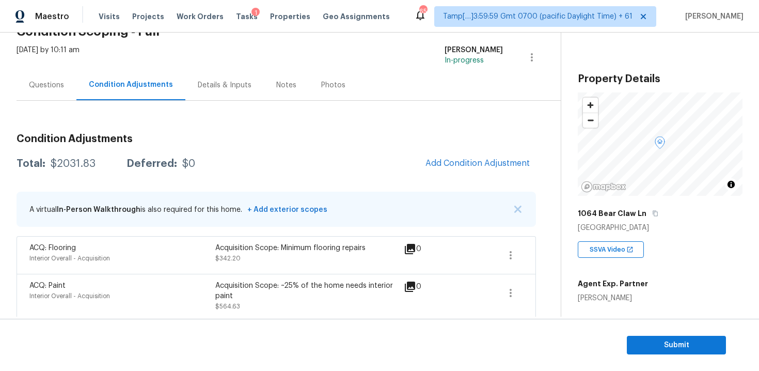
scroll to position [41, 0]
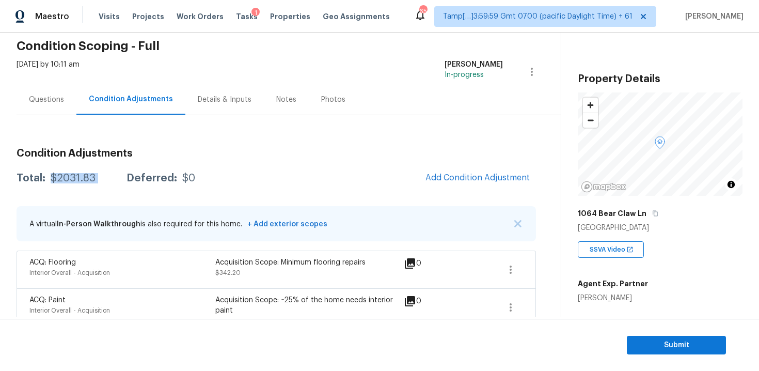
drag, startPoint x: 51, startPoint y: 178, endPoint x: 114, endPoint y: 178, distance: 63.0
click at [114, 178] on div "Total: $2031.83 Deferred: $0" at bounding box center [106, 178] width 179 height 10
copy div "$2031.83"
click at [679, 337] on button "Submit" at bounding box center [676, 345] width 99 height 19
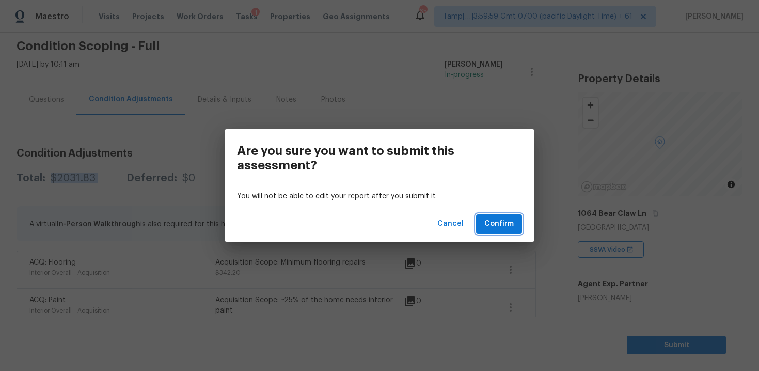
click at [509, 222] on span "Confirm" at bounding box center [498, 223] width 29 height 13
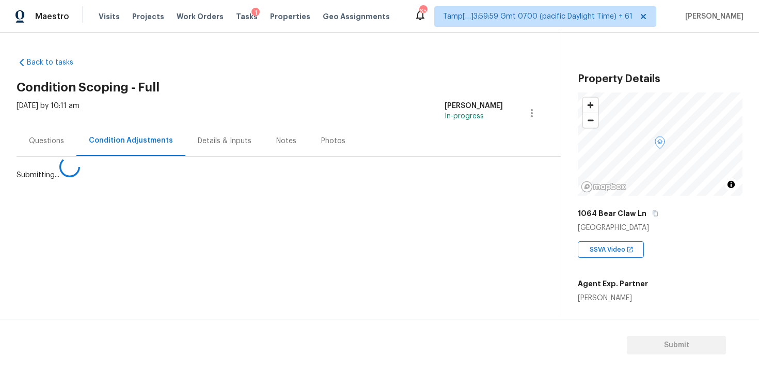
scroll to position [0, 0]
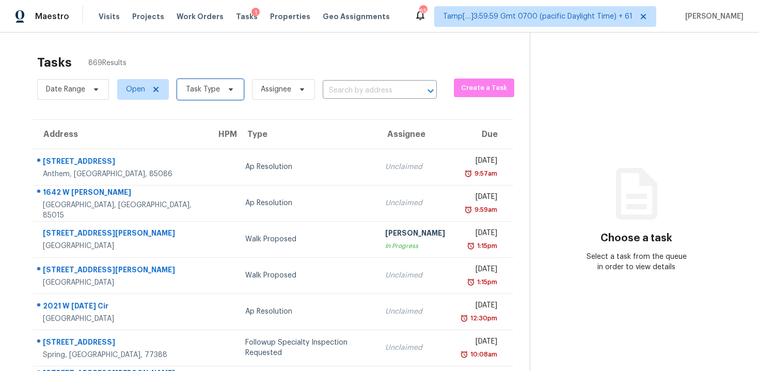
click at [208, 86] on span "Task Type" at bounding box center [203, 89] width 34 height 10
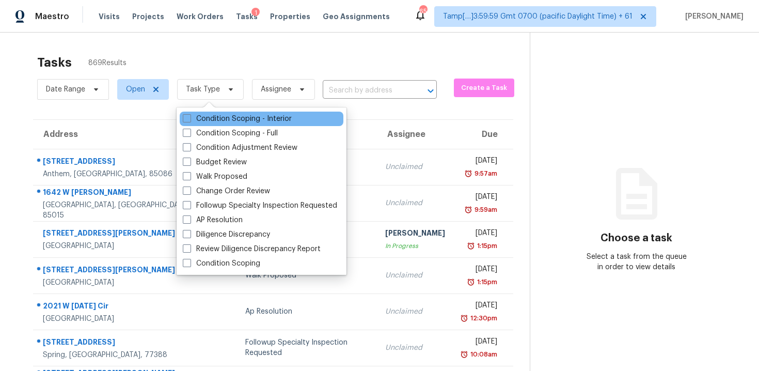
click at [210, 125] on div "Condition Scoping - Interior" at bounding box center [262, 119] width 164 height 14
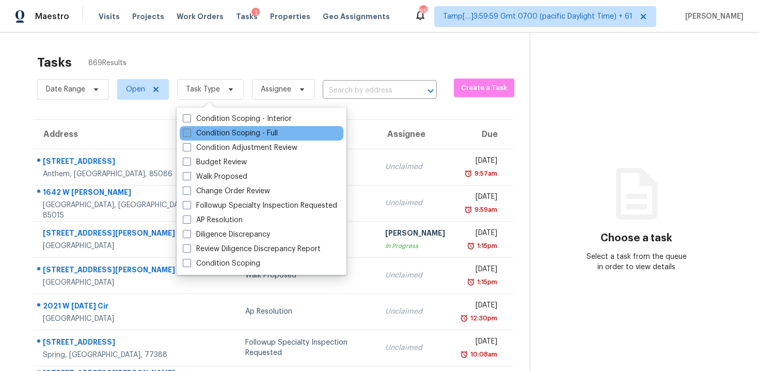
click at [210, 135] on label "Condition Scoping - Full" at bounding box center [230, 133] width 95 height 10
click at [189, 135] on input "Condition Scoping - Full" at bounding box center [186, 131] width 7 height 7
checkbox input "true"
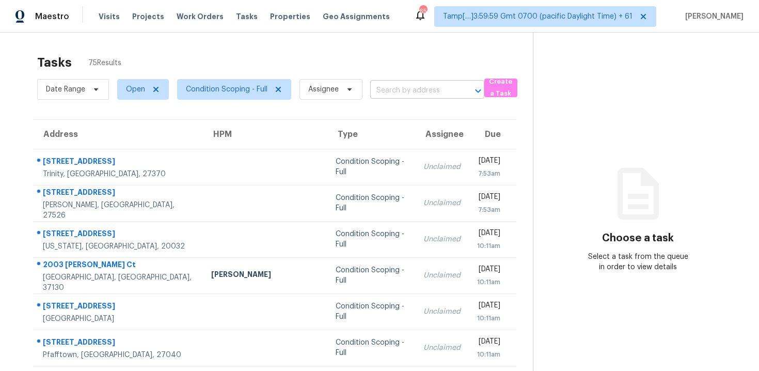
click at [387, 88] on input "text" at bounding box center [412, 91] width 85 height 16
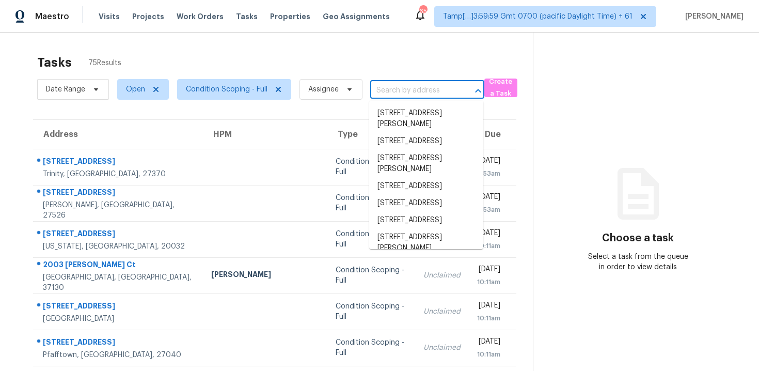
paste input "[STREET_ADDRESS]"
type input "[STREET_ADDRESS]"
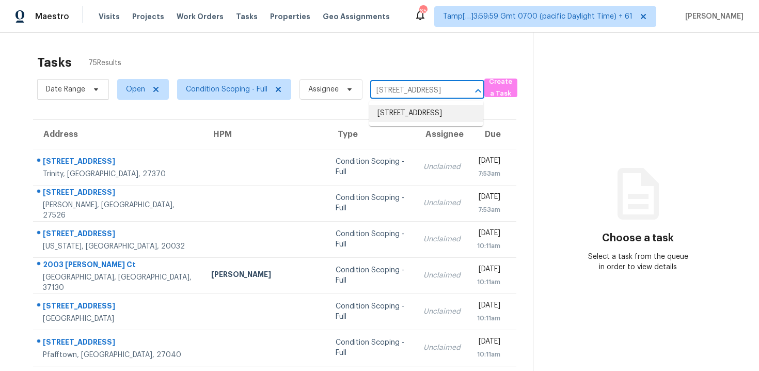
click at [411, 110] on li "[STREET_ADDRESS]" at bounding box center [426, 113] width 114 height 17
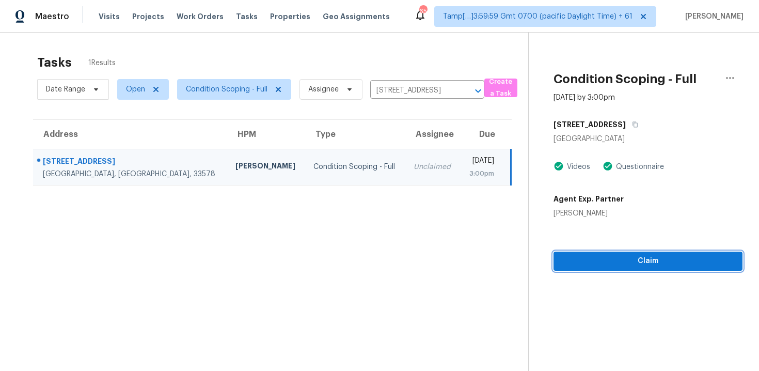
click at [637, 261] on span "Claim" at bounding box center [648, 261] width 172 height 13
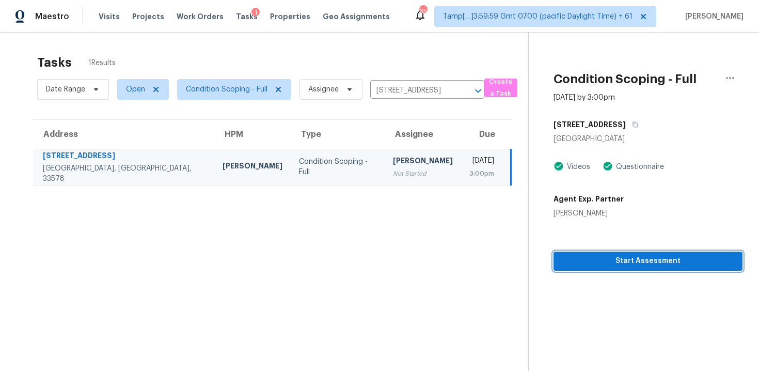
click at [637, 261] on span "Start Assessment" at bounding box center [648, 261] width 172 height 13
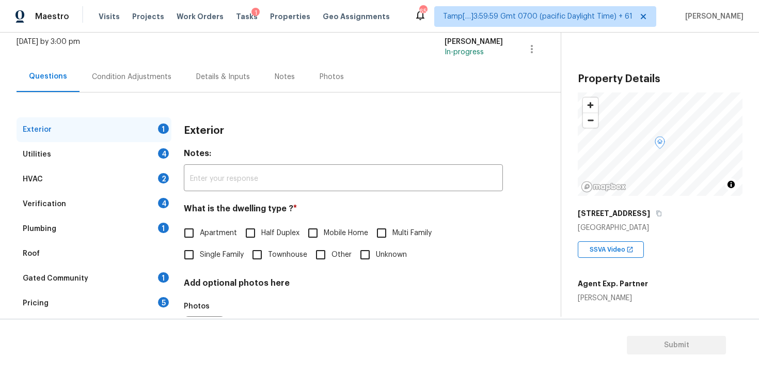
scroll to position [79, 0]
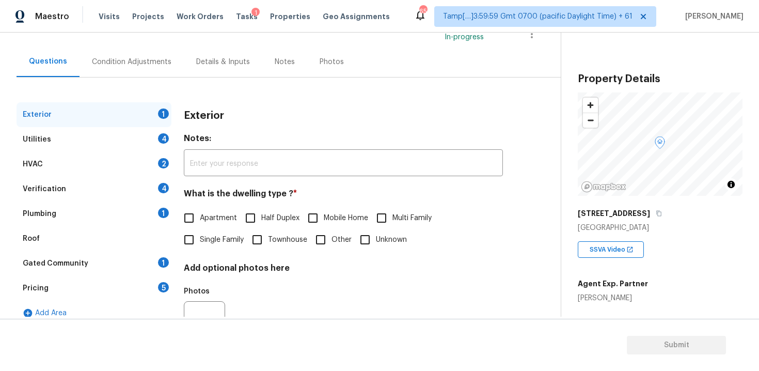
click at [158, 60] on div "Condition Adjustments" at bounding box center [132, 62] width 80 height 10
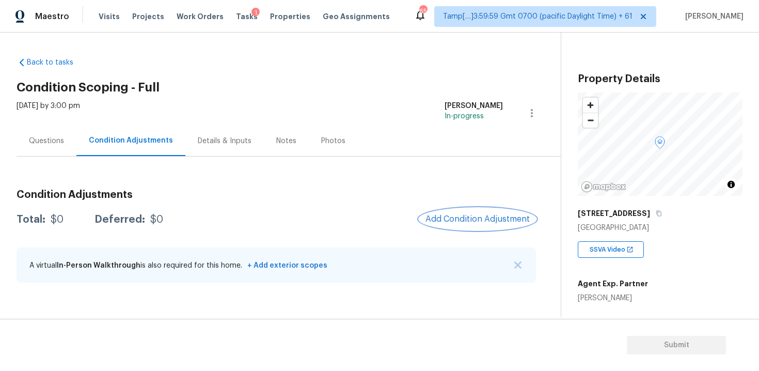
click at [457, 220] on span "Add Condition Adjustment" at bounding box center [477, 218] width 104 height 9
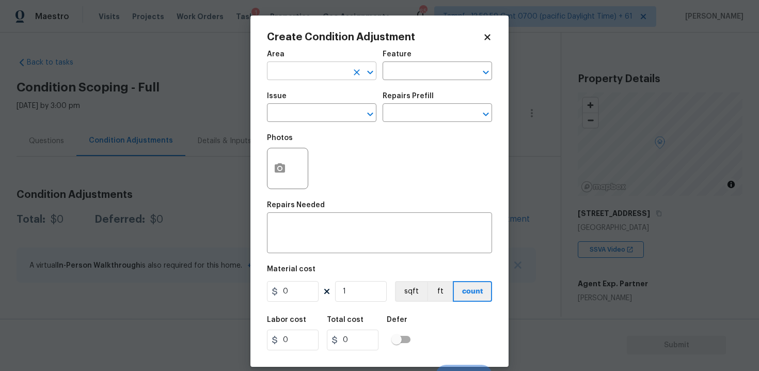
click at [317, 73] on input "text" at bounding box center [307, 72] width 81 height 16
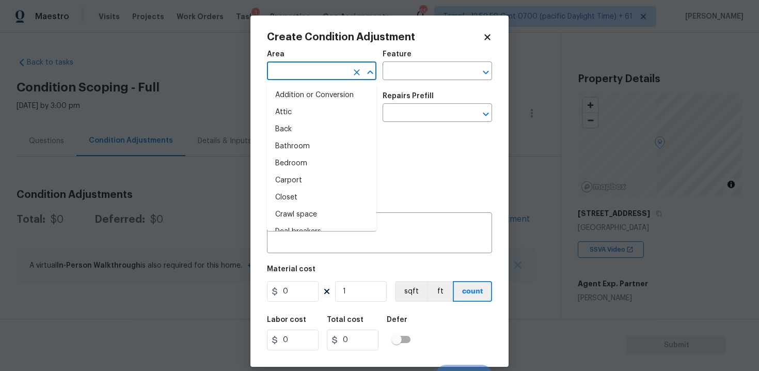
type input "e"
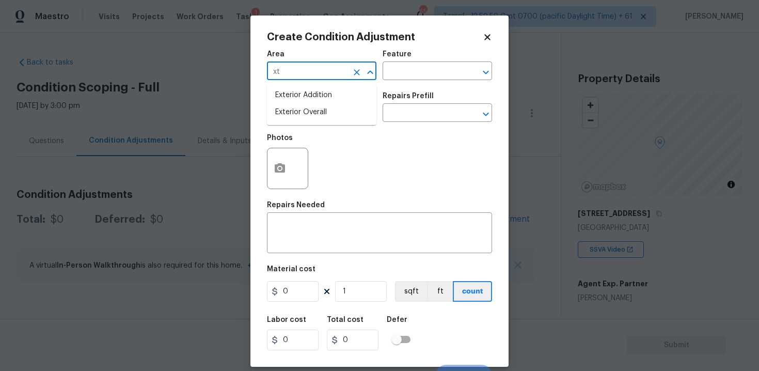
type input "x"
click at [314, 106] on li "Exterior Overall" at bounding box center [321, 112] width 109 height 17
type input "Exterior Overall"
click at [314, 106] on input "text" at bounding box center [307, 114] width 81 height 16
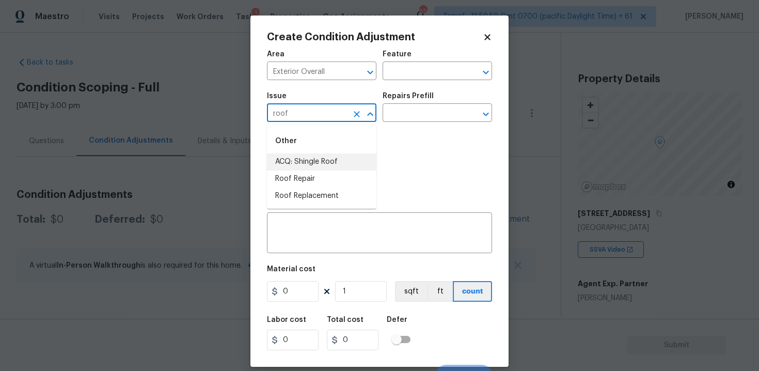
click at [314, 167] on li "ACQ: Shingle Roof" at bounding box center [321, 161] width 109 height 17
type input "ACQ: Shingle Roof"
click at [352, 113] on icon "Clear" at bounding box center [357, 114] width 10 height 10
click at [365, 168] on li "Pressure Washing" at bounding box center [321, 161] width 109 height 17
type input "Pressure Washing"
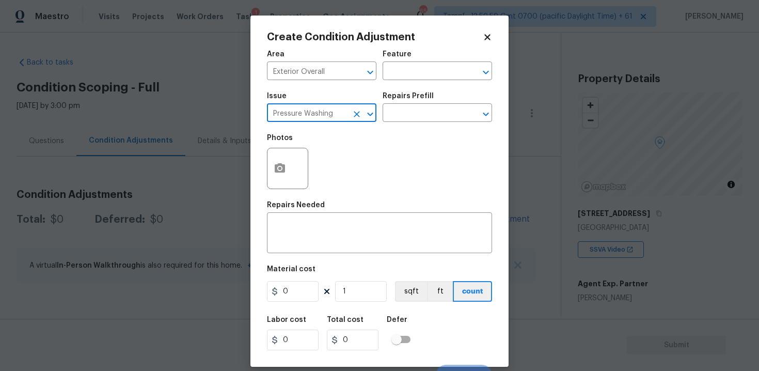
click at [421, 105] on div "Repairs Prefill" at bounding box center [437, 98] width 109 height 13
click at [421, 113] on input "text" at bounding box center [423, 114] width 81 height 16
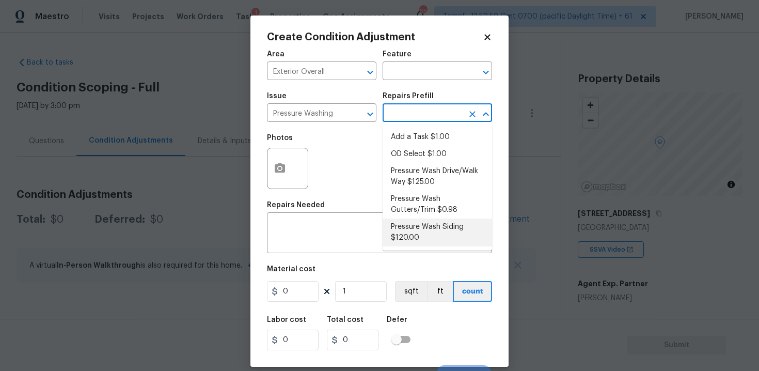
click at [416, 231] on li "Pressure Wash Siding $120.00" at bounding box center [437, 232] width 109 height 28
type input "Siding"
type textarea "Protect areas as needed for pressure washing. Pressure wash the siding on the h…"
type input "120"
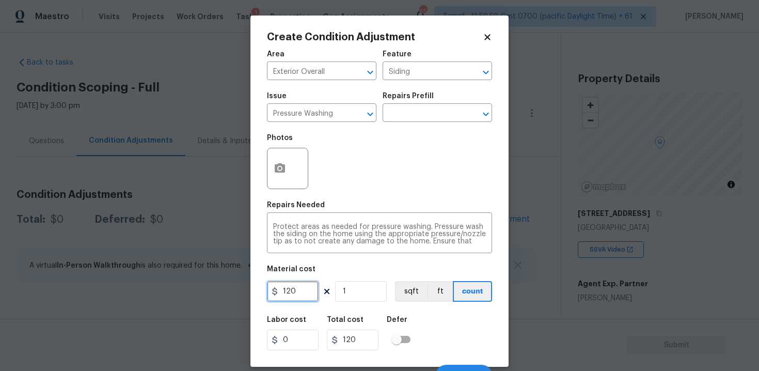
click at [293, 286] on input "120" at bounding box center [293, 291] width 52 height 21
type input "400"
click at [435, 317] on div "Labor cost 0 Total cost 120 Defer" at bounding box center [379, 333] width 225 height 46
type input "400"
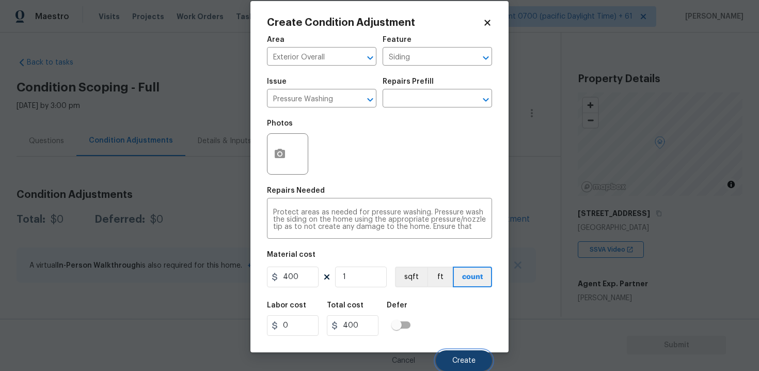
click at [461, 356] on button "Create" at bounding box center [464, 360] width 56 height 21
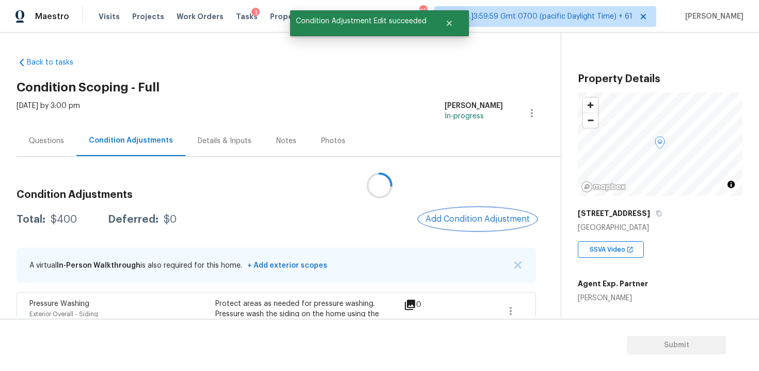
scroll to position [0, 0]
click at [493, 221] on span "Add Condition Adjustment" at bounding box center [477, 218] width 104 height 9
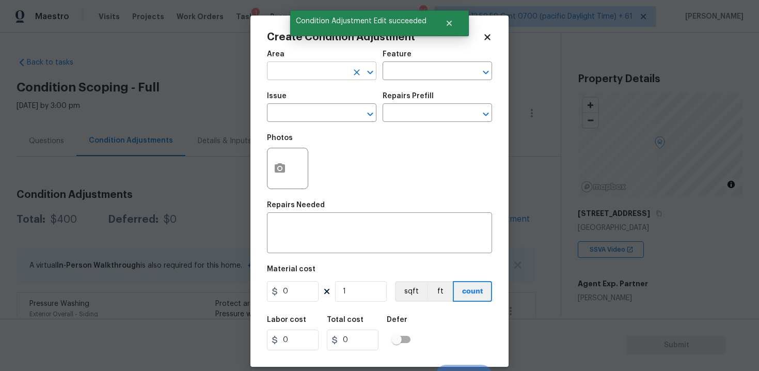
click at [329, 75] on input "text" at bounding box center [307, 72] width 81 height 16
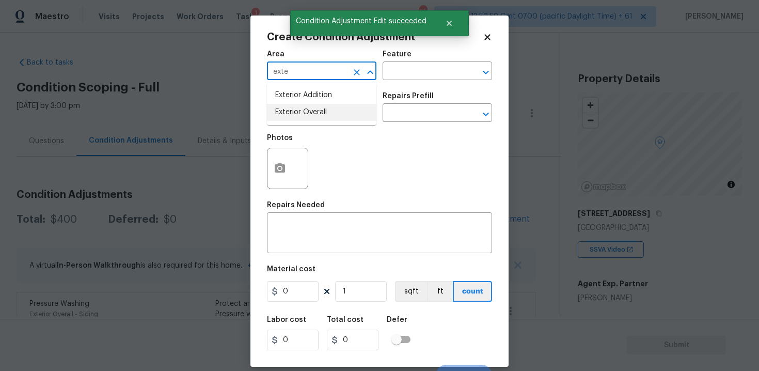
click at [324, 112] on li "Exterior Overall" at bounding box center [321, 112] width 109 height 17
type input "Exterior Overall"
click at [324, 112] on input "text" at bounding box center [307, 114] width 81 height 16
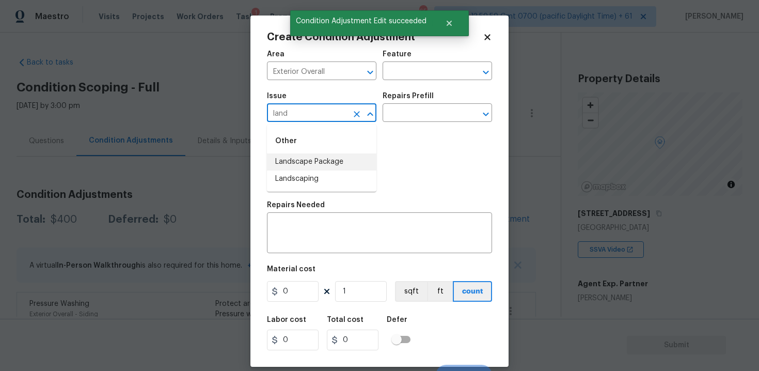
click at [333, 156] on li "Landscape Package" at bounding box center [321, 161] width 109 height 17
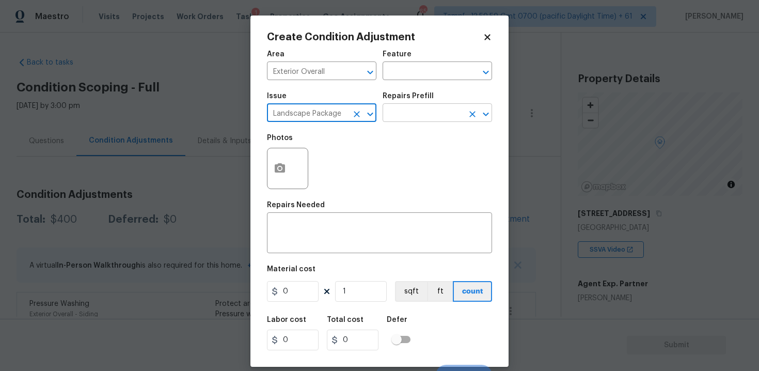
type input "Landscape Package"
click at [404, 106] on input "text" at bounding box center [423, 114] width 81 height 16
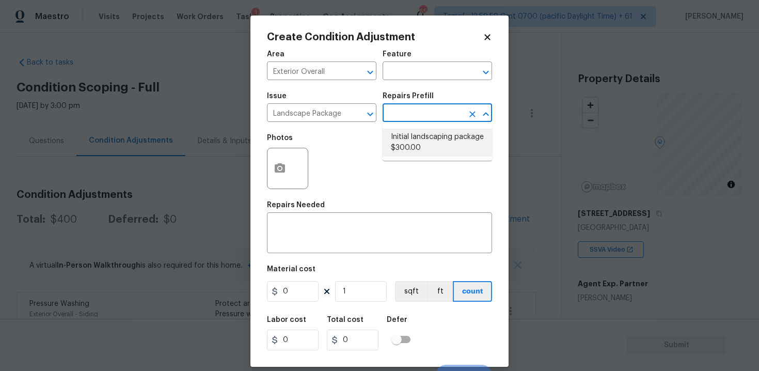
click at [407, 148] on li "Initial landscaping package $300.00" at bounding box center [437, 143] width 109 height 28
type input "Home Readiness Packages"
type textarea "Mowing of grass up to 6" in height. Mow, edge along driveways & sidewalks, trim…"
type input "300"
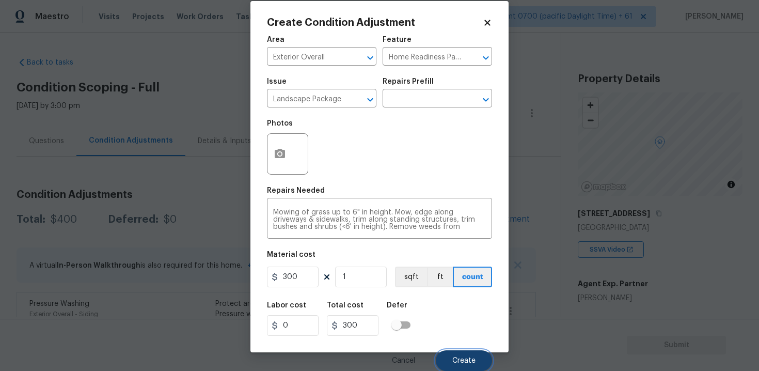
click at [465, 361] on span "Create" at bounding box center [463, 361] width 23 height 8
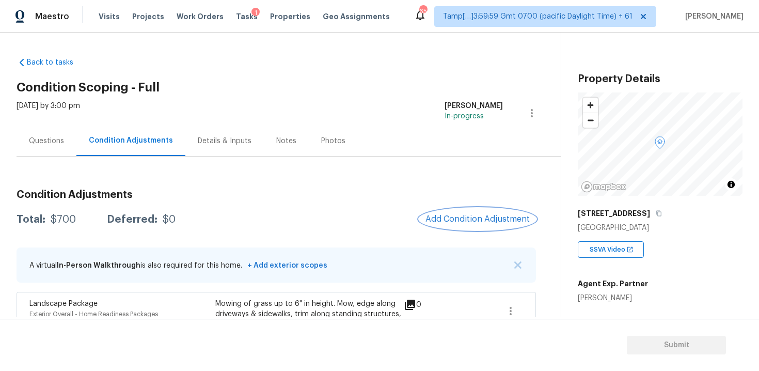
click at [453, 220] on span "Add Condition Adjustment" at bounding box center [477, 218] width 104 height 9
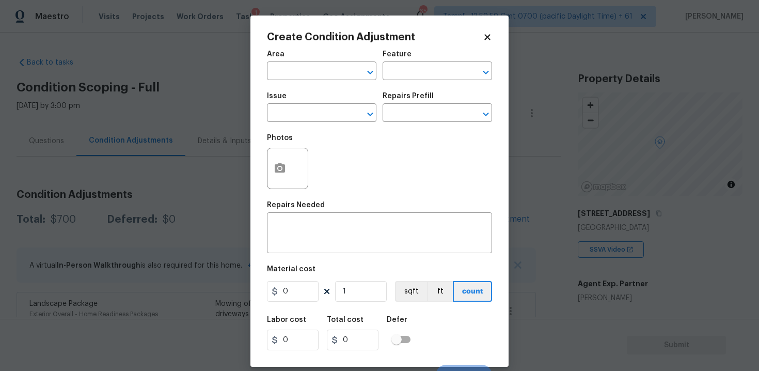
click at [294, 171] on div at bounding box center [287, 168] width 41 height 41
click at [287, 168] on button "button" at bounding box center [279, 168] width 25 height 40
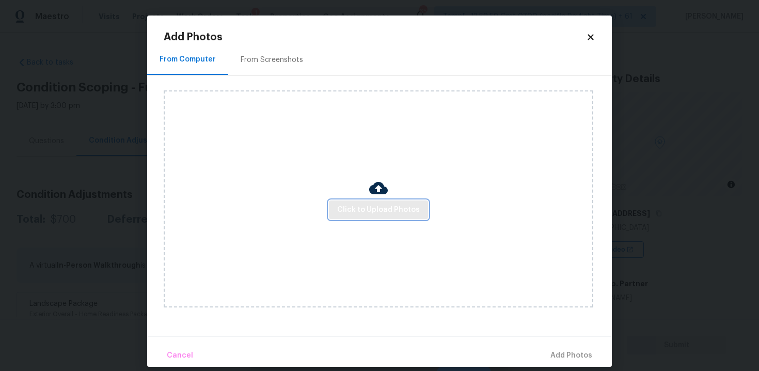
click at [396, 211] on span "Click to Upload Photos" at bounding box center [378, 209] width 83 height 13
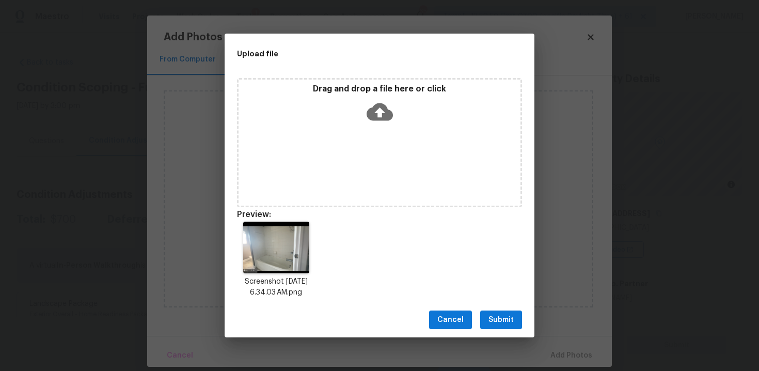
click at [520, 323] on button "Submit" at bounding box center [501, 319] width 42 height 19
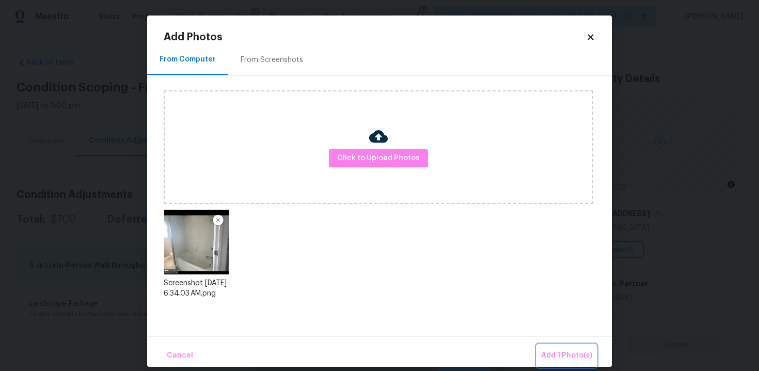
click at [552, 346] on button "Add 1 Photo(s)" at bounding box center [566, 355] width 59 height 22
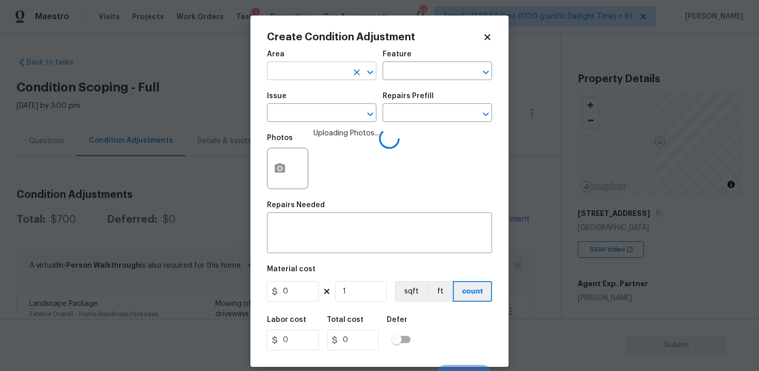
click at [326, 64] on input "text" at bounding box center [307, 72] width 81 height 16
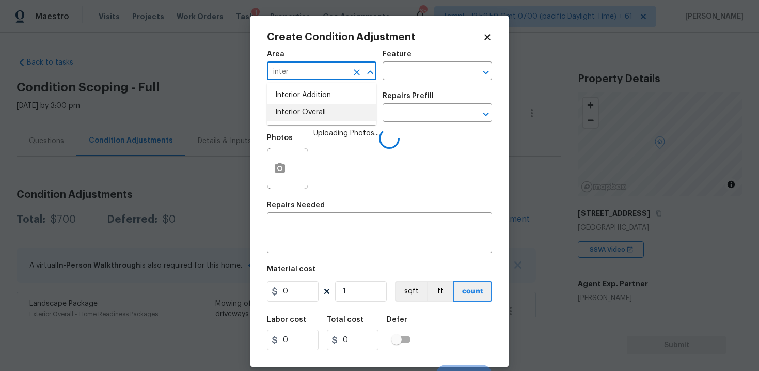
click at [322, 105] on li "Interior Overall" at bounding box center [321, 112] width 109 height 17
type input "Interior Overall"
click at [322, 106] on input "text" at bounding box center [307, 114] width 81 height 16
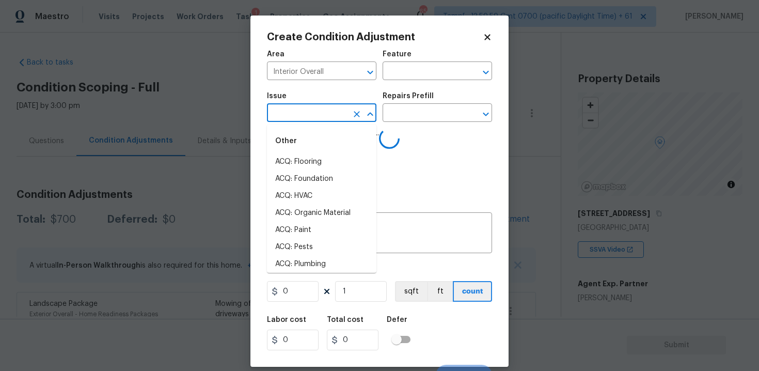
click at [322, 106] on input "text" at bounding box center [307, 114] width 81 height 16
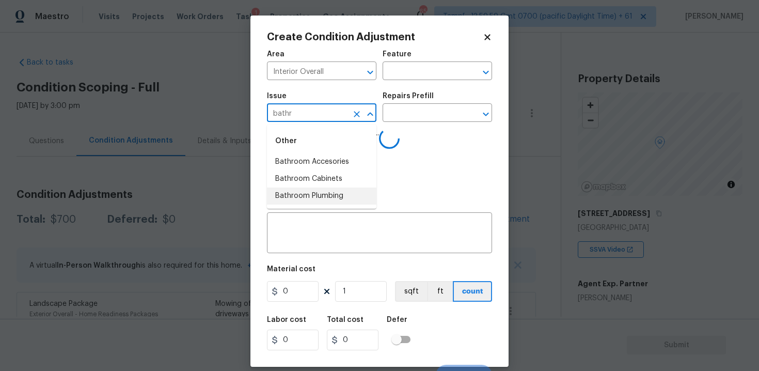
click at [325, 192] on li "Bathroom Plumbing" at bounding box center [321, 195] width 109 height 17
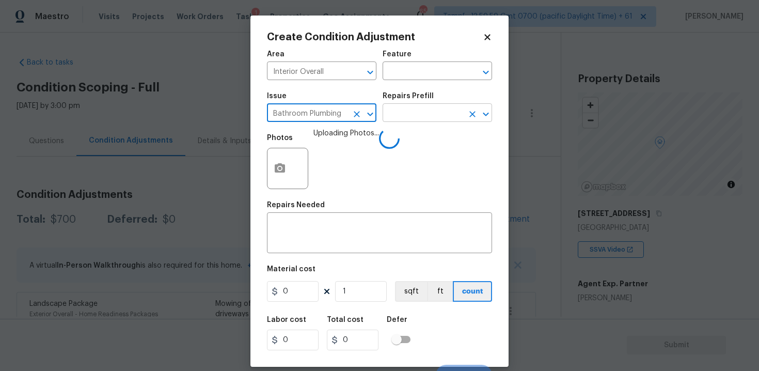
type input "Bathroom Plumbing"
click at [392, 120] on input "text" at bounding box center [423, 114] width 81 height 16
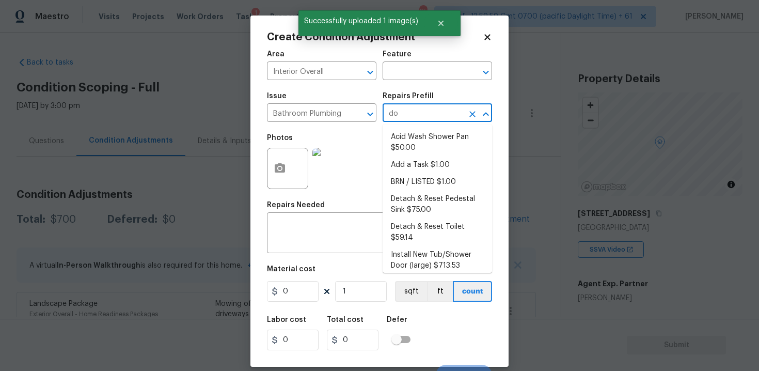
type input "doo"
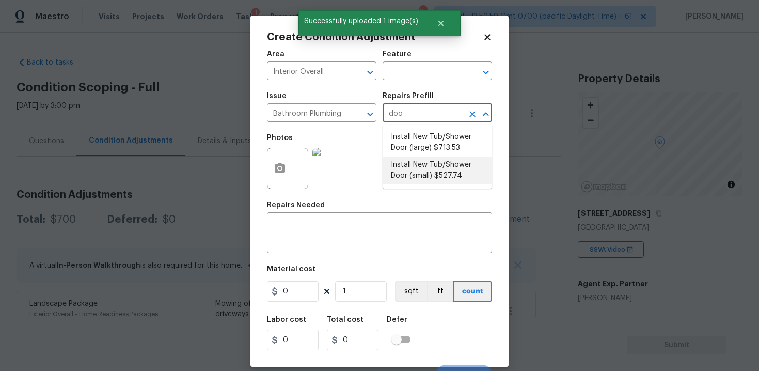
click at [419, 178] on li "Install New Tub/Shower Door (small) $527.74" at bounding box center [437, 170] width 109 height 28
type input "Plumbing"
type textarea "Prep the tub/shower surround and install a new 32''-36'' tempered shower door. …"
type input "527.74"
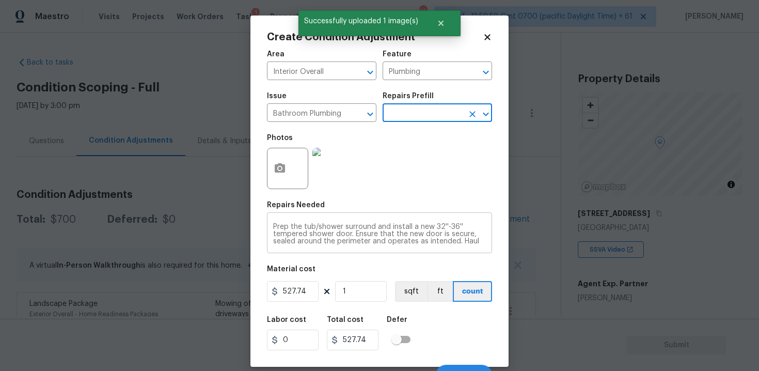
scroll to position [7, 0]
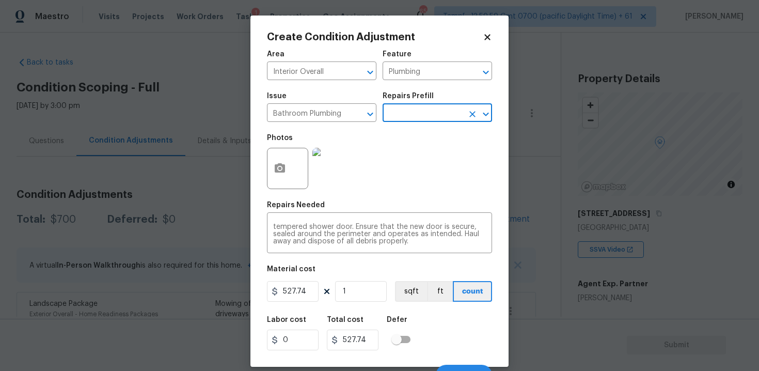
click at [473, 330] on div "Labor cost 0 Total cost 527.74 Defer" at bounding box center [379, 333] width 225 height 46
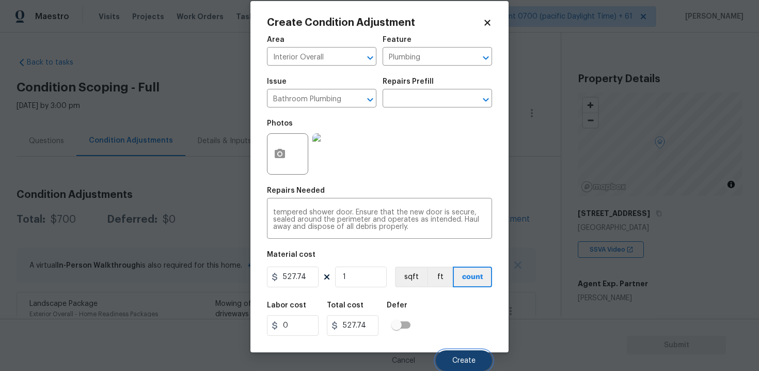
click at [473, 351] on button "Create" at bounding box center [464, 360] width 56 height 21
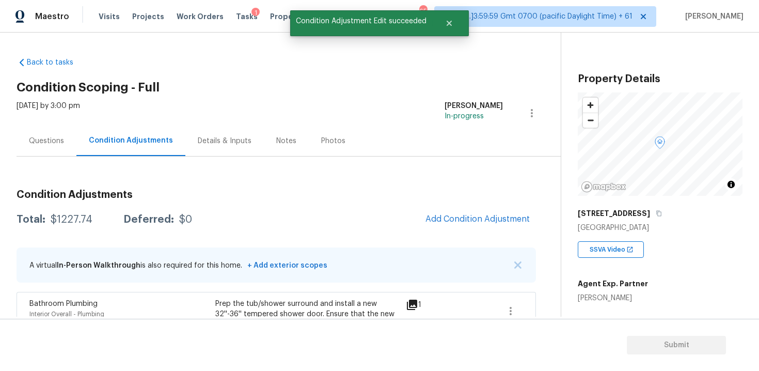
scroll to position [0, 0]
click at [463, 219] on span "Add Condition Adjustment" at bounding box center [477, 218] width 104 height 9
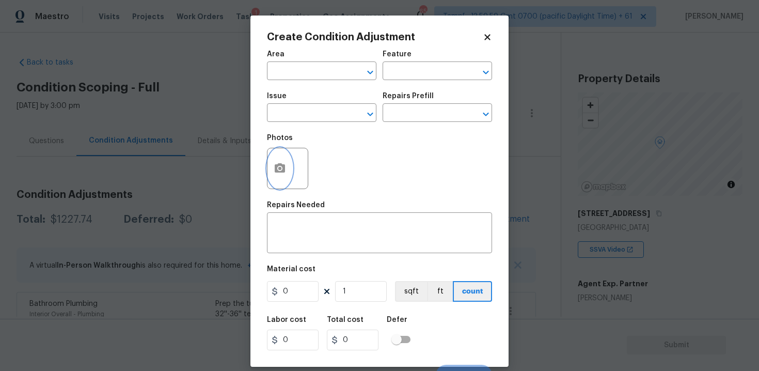
click at [288, 165] on button "button" at bounding box center [279, 168] width 25 height 40
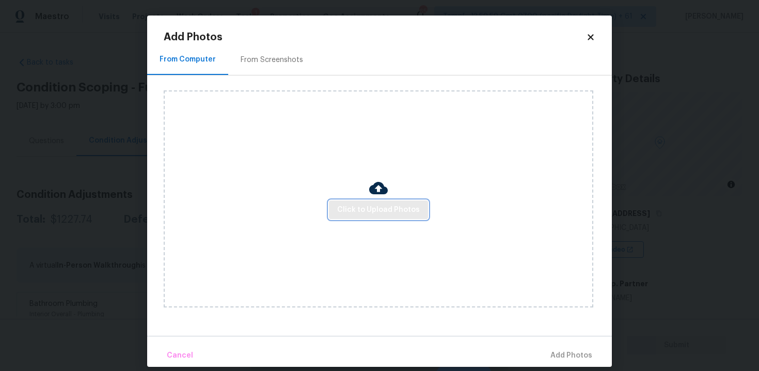
click at [357, 207] on span "Click to Upload Photos" at bounding box center [378, 209] width 83 height 13
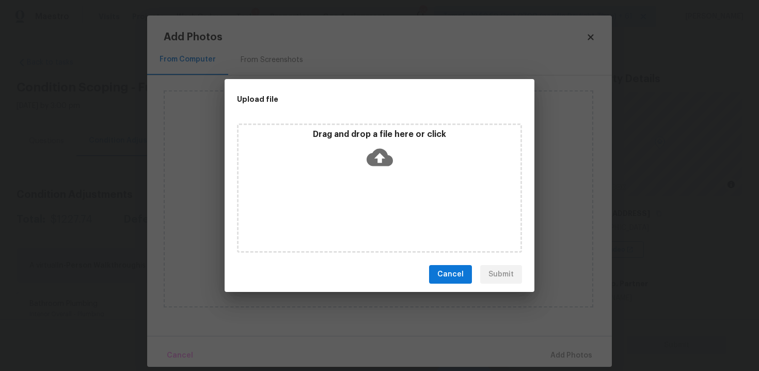
click at [374, 159] on icon at bounding box center [380, 158] width 26 height 18
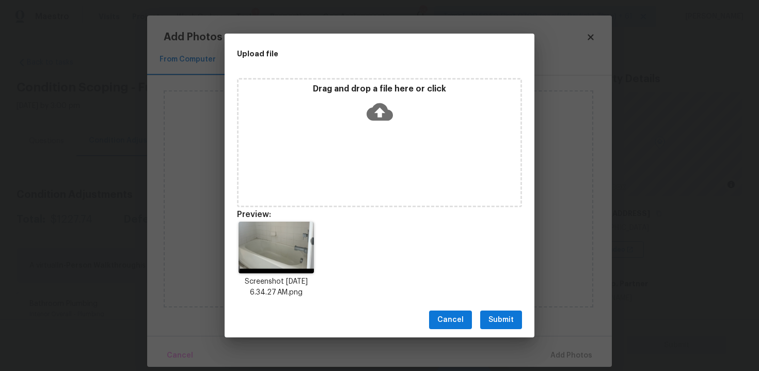
click at [493, 318] on span "Submit" at bounding box center [500, 319] width 25 height 13
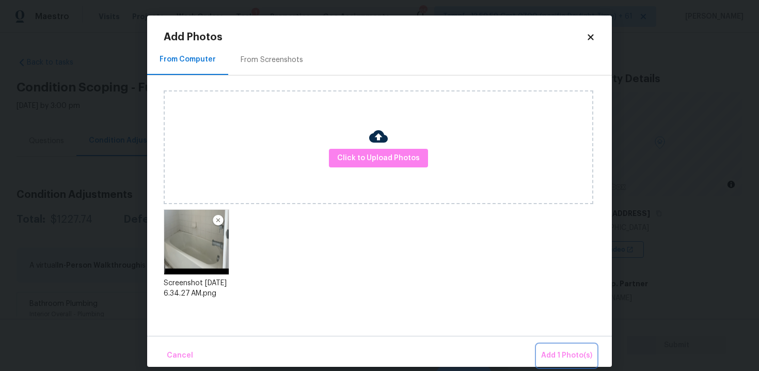
click at [557, 350] on span "Add 1 Photo(s)" at bounding box center [566, 355] width 51 height 13
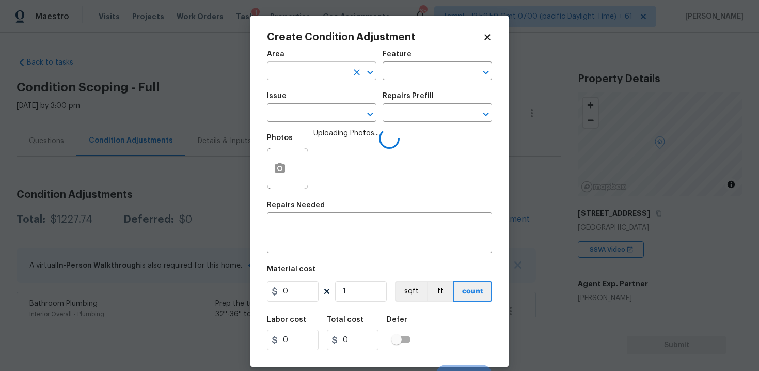
click at [297, 64] on input "text" at bounding box center [307, 72] width 81 height 16
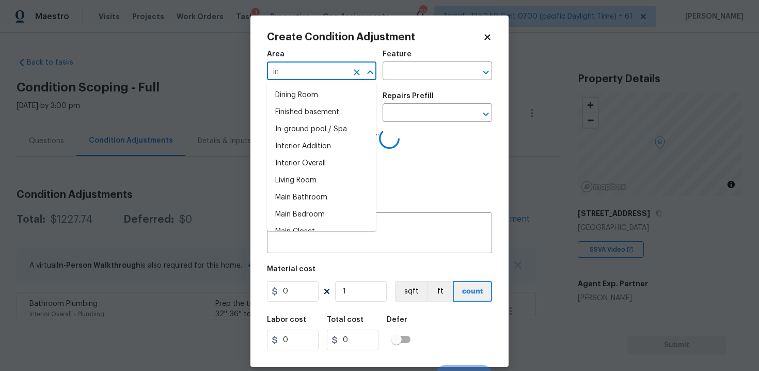
type input "int"
type input "er"
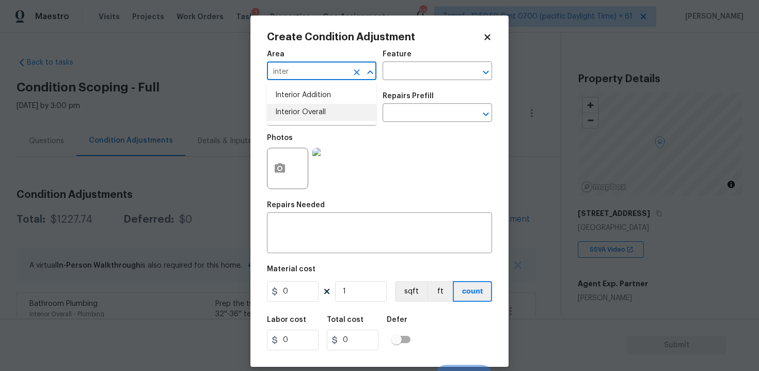
click at [290, 114] on li "Interior Overall" at bounding box center [321, 112] width 109 height 17
type input "Interior Overall"
click at [289, 112] on input "text" at bounding box center [307, 114] width 81 height 16
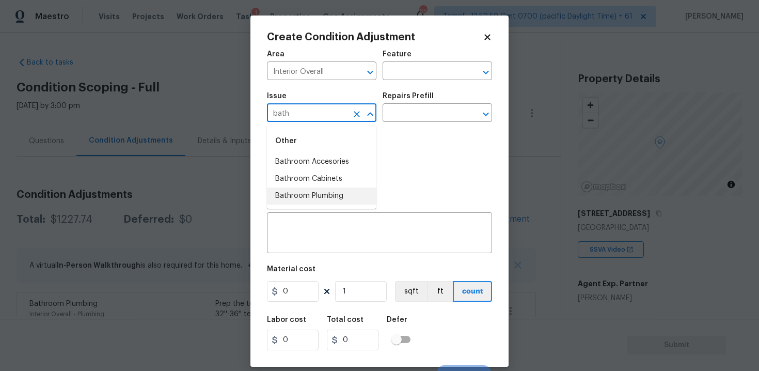
click at [314, 197] on li "Bathroom Plumbing" at bounding box center [321, 195] width 109 height 17
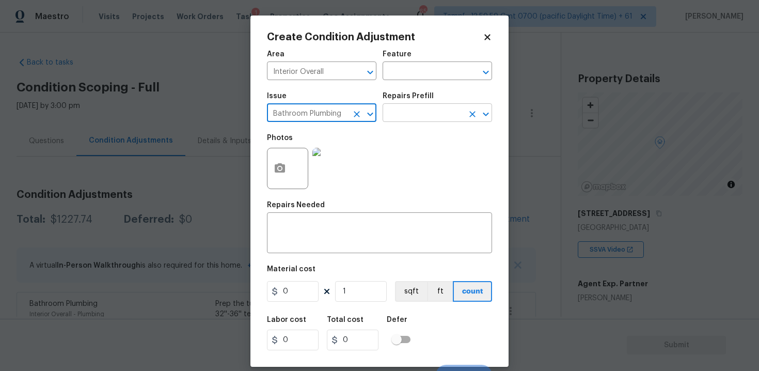
type input "Bathroom Plumbing"
click at [412, 120] on input "text" at bounding box center [423, 114] width 81 height 16
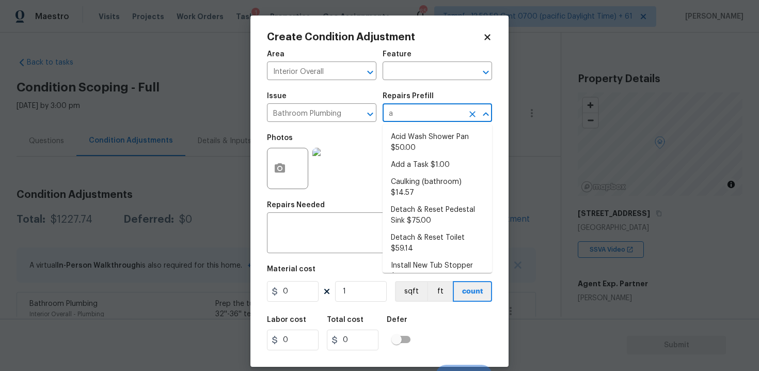
type input "ac"
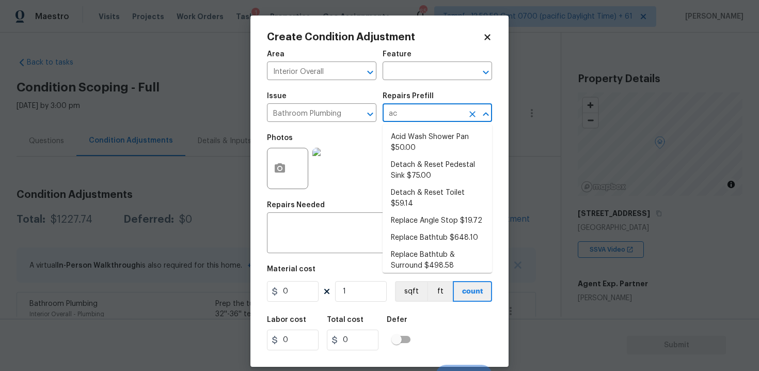
click at [415, 143] on li "Acid Wash Shower Pan $50.00" at bounding box center [437, 143] width 109 height 28
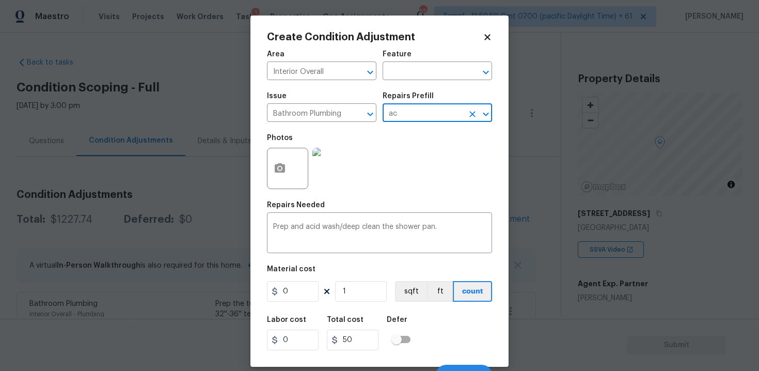
type input "Plumbing"
type textarea "Prep and acid wash/deep clean the shower pan."
type input "50"
click at [284, 288] on input "50" at bounding box center [293, 291] width 52 height 21
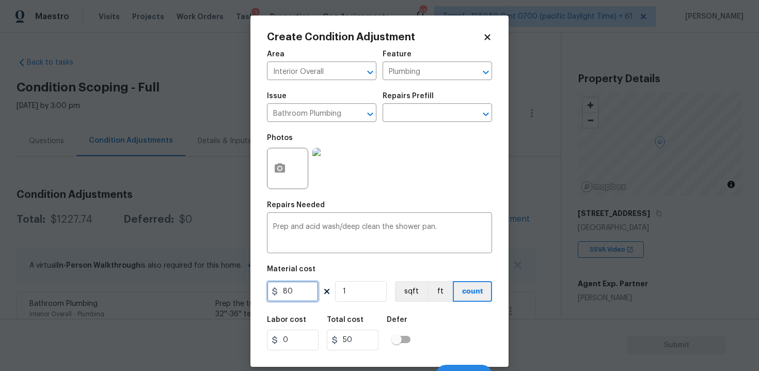
type input "80"
click at [420, 321] on div "Labor cost 0 Total cost 80 Defer" at bounding box center [379, 333] width 225 height 46
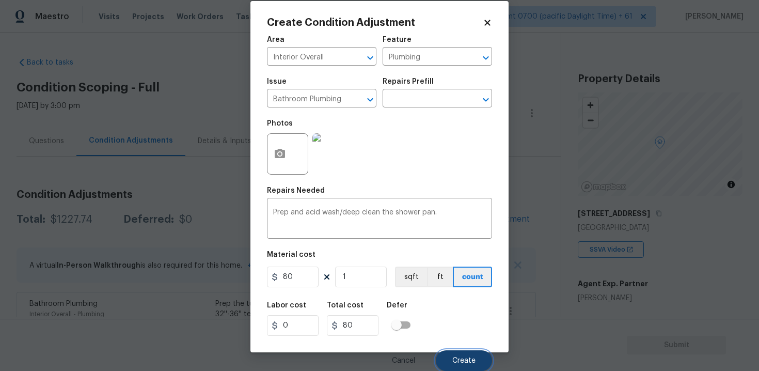
click at [470, 361] on span "Create" at bounding box center [463, 361] width 23 height 8
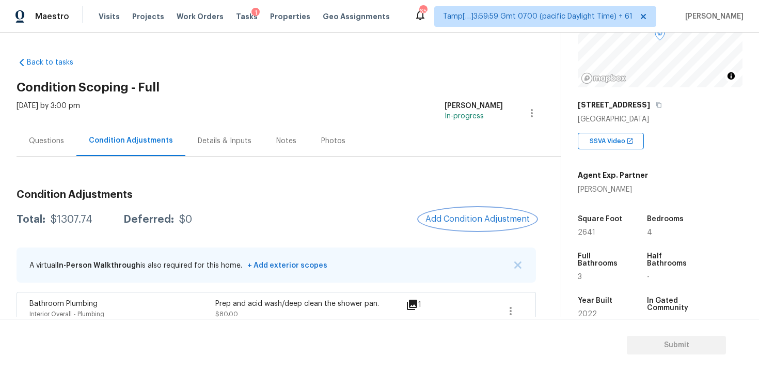
scroll to position [130, 0]
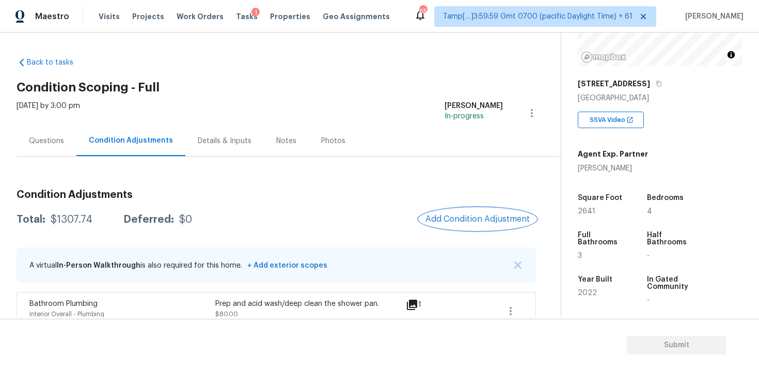
click at [467, 213] on button "Add Condition Adjustment" at bounding box center [477, 219] width 117 height 22
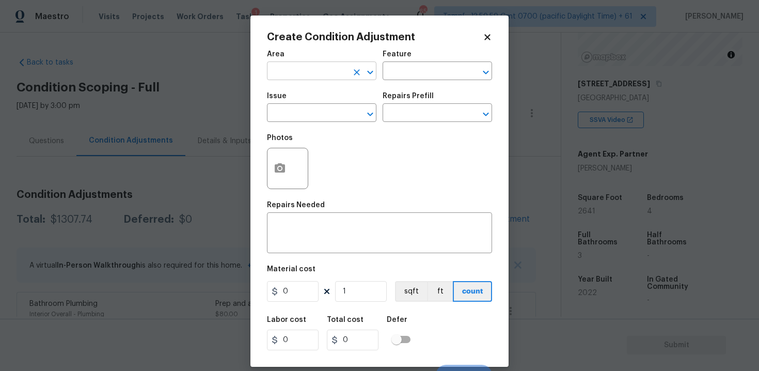
click at [335, 75] on input "text" at bounding box center [307, 72] width 81 height 16
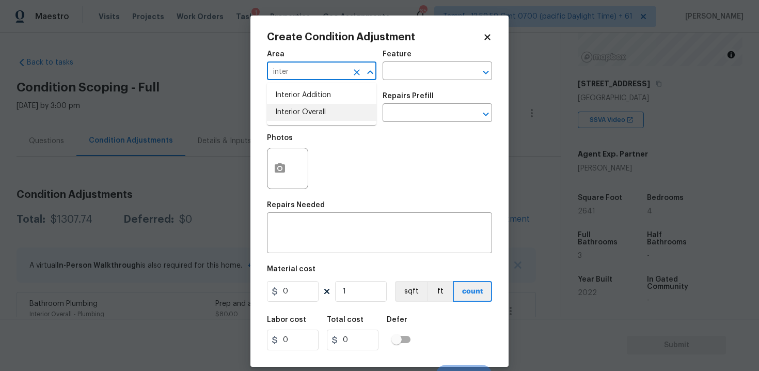
click at [331, 117] on li "Interior Overall" at bounding box center [321, 112] width 109 height 17
type input "Interior Overall"
click at [331, 117] on input "text" at bounding box center [307, 114] width 81 height 16
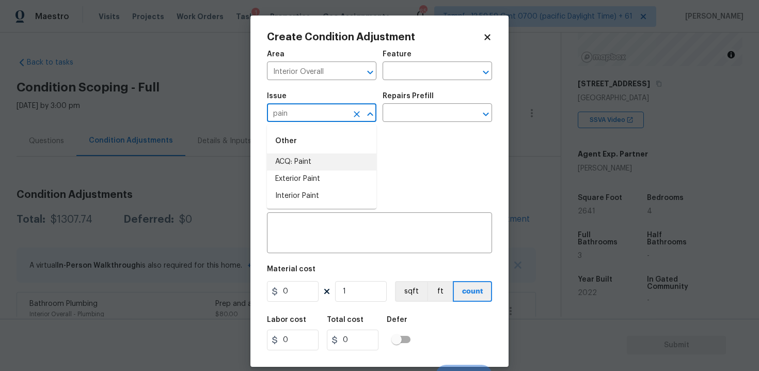
click at [335, 164] on li "ACQ: Paint" at bounding box center [321, 161] width 109 height 17
type input "ACQ: Paint"
click at [418, 118] on input "text" at bounding box center [423, 114] width 81 height 16
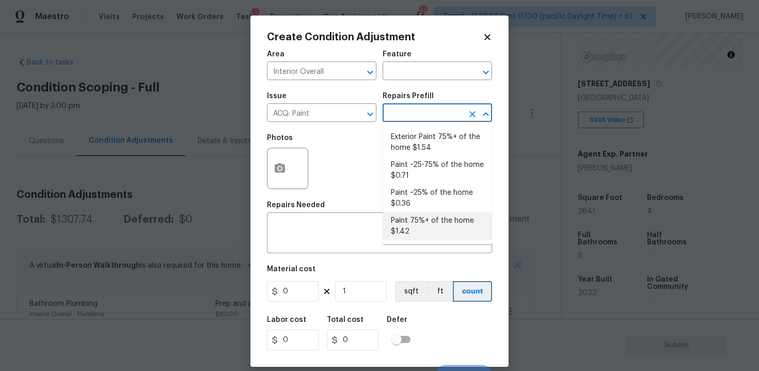
click at [418, 222] on li "Paint 75%+ of the home $1.42" at bounding box center [437, 226] width 109 height 28
type input "Acquisition"
type textarea "Acquisition Scope: 75%+ of the home will likely require interior paint"
type input "1.42"
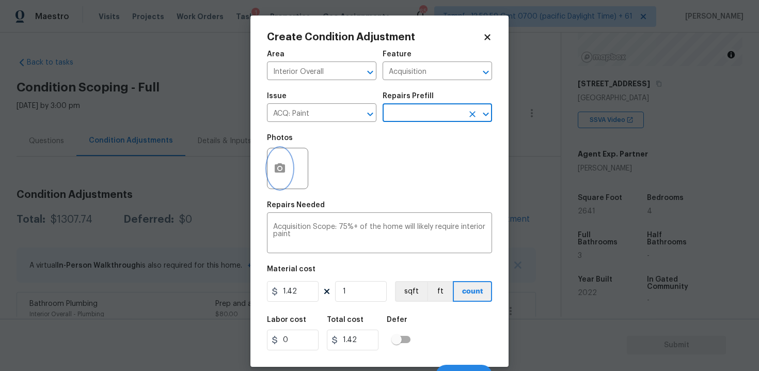
click at [282, 160] on button "button" at bounding box center [279, 168] width 25 height 40
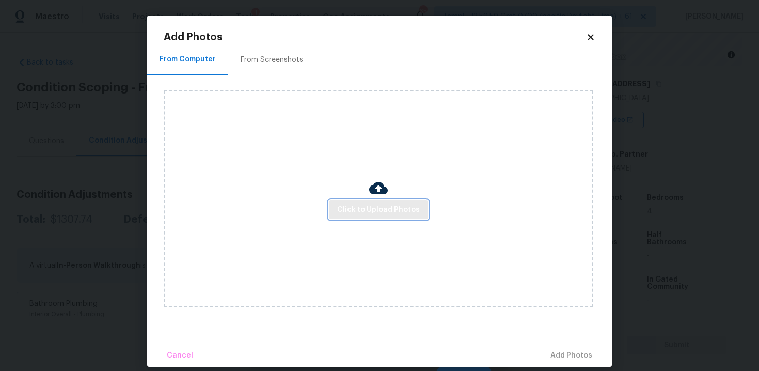
click at [402, 207] on span "Click to Upload Photos" at bounding box center [378, 209] width 83 height 13
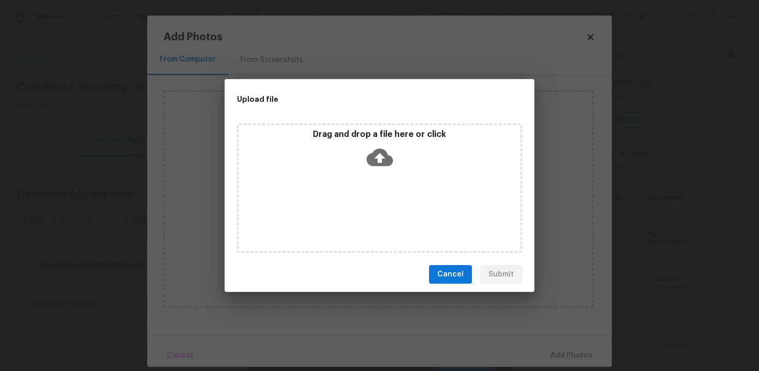
click at [376, 160] on icon at bounding box center [380, 158] width 26 height 18
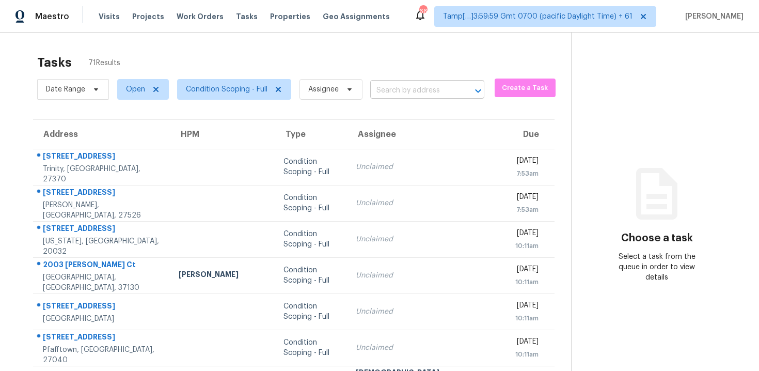
click at [393, 91] on input "text" at bounding box center [412, 91] width 85 height 16
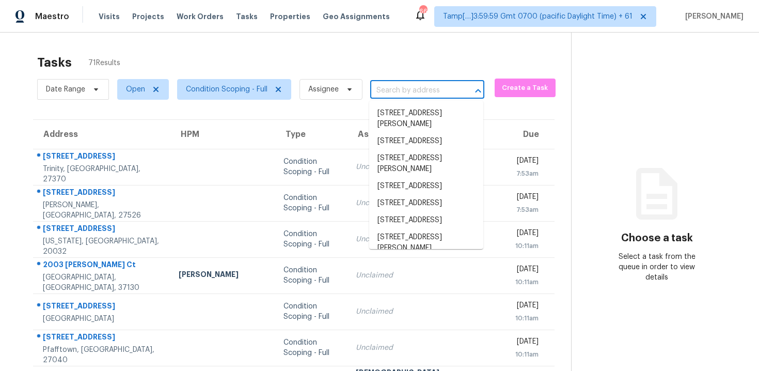
paste input "1716 Ivy Ln, Carrollton, TX, 75007"
type input "1716 Ivy Ln, Carrollton, TX, 75007"
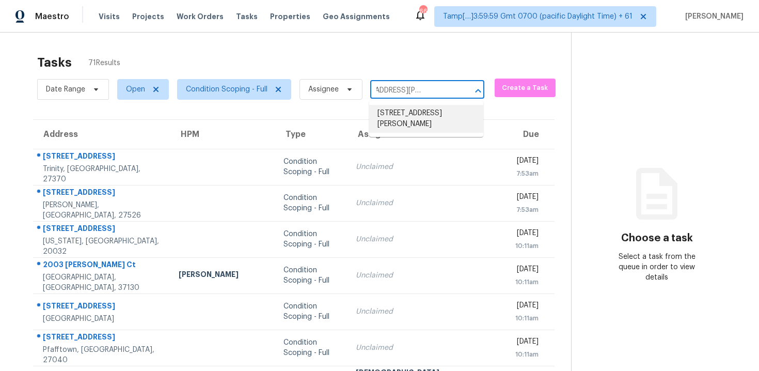
click at [418, 116] on li "1716 Ivy Ln, Carrollton, TX 75007" at bounding box center [426, 119] width 114 height 28
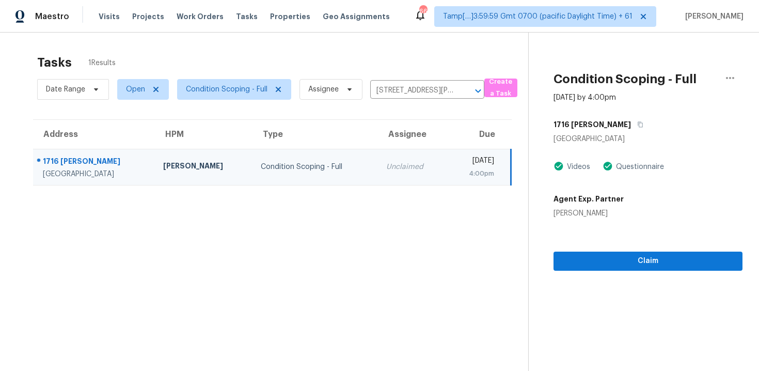
click at [664, 276] on section "Condition Scoping - Full Sep 17th 2025 by 4:00pm 1716 Ivy Ln Carrollton, TX 750…" at bounding box center [635, 218] width 214 height 371
click at [660, 266] on span "Claim" at bounding box center [648, 261] width 172 height 13
click at [650, 260] on span "Claim" at bounding box center [648, 261] width 172 height 13
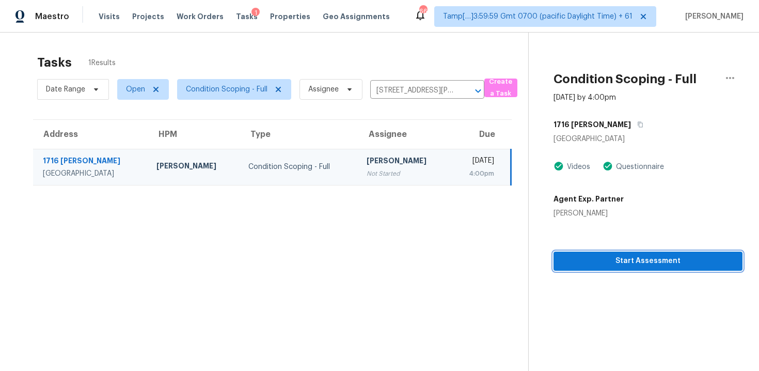
click at [650, 260] on span "Start Assessment" at bounding box center [648, 261] width 172 height 13
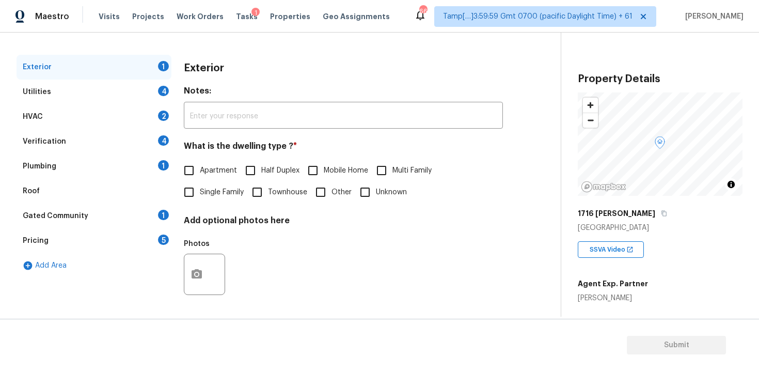
click at [199, 197] on input "Single Family" at bounding box center [189, 192] width 22 height 22
checkbox input "true"
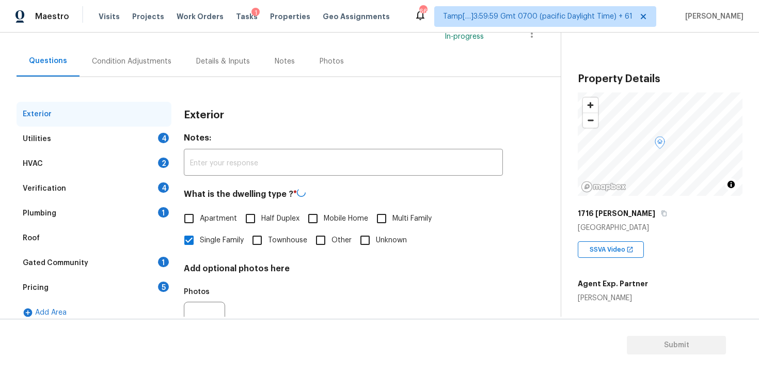
scroll to position [71, 0]
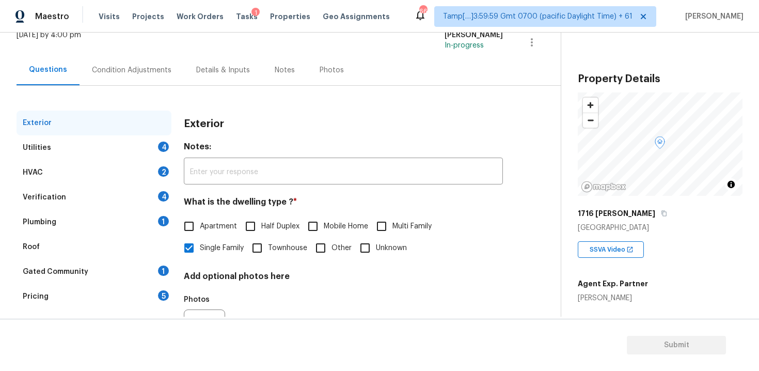
click at [120, 58] on div "Condition Adjustments" at bounding box center [132, 70] width 104 height 30
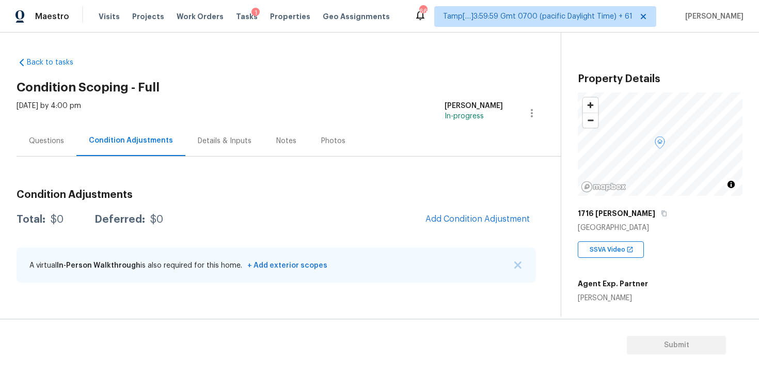
click at [57, 143] on div "Questions" at bounding box center [46, 141] width 35 height 10
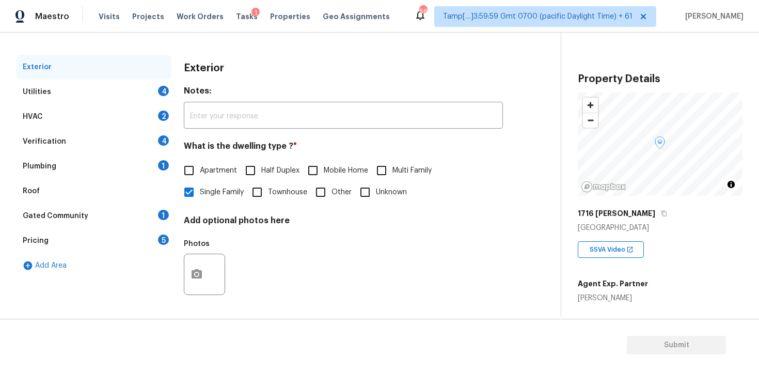
click at [108, 147] on div "Verification 4" at bounding box center [94, 141] width 155 height 25
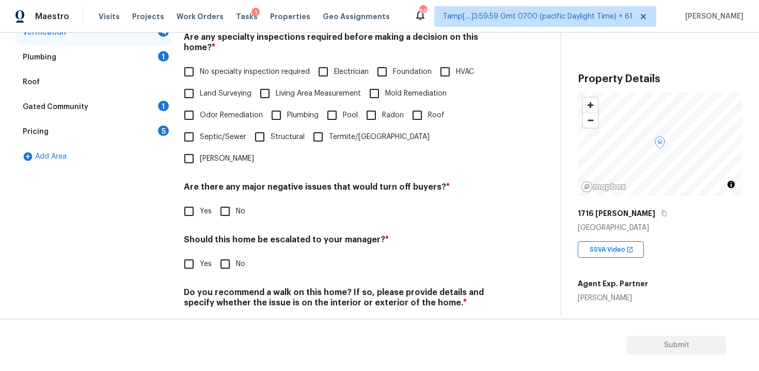
scroll to position [240, 0]
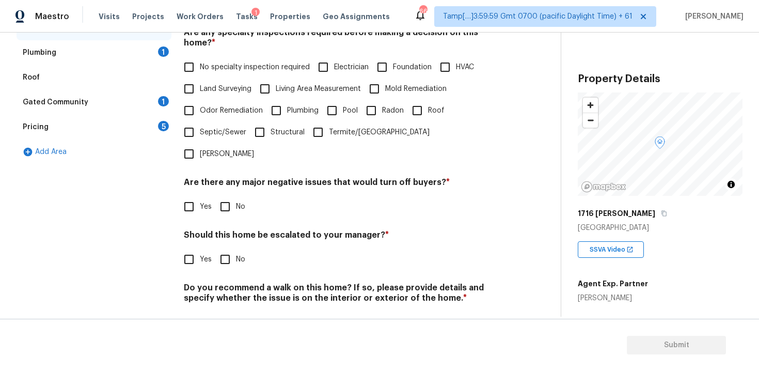
click at [187, 230] on div "Should this home be escalated to your manager? * Yes No" at bounding box center [343, 250] width 319 height 40
click at [189, 248] on input "Yes" at bounding box center [189, 259] width 22 height 22
checkbox input "true"
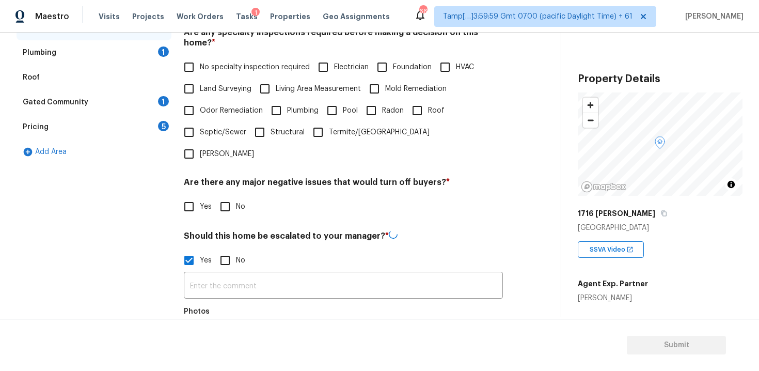
click at [211, 249] on div "Yes No" at bounding box center [343, 260] width 319 height 22
click at [211, 274] on input "text" at bounding box center [343, 286] width 319 height 24
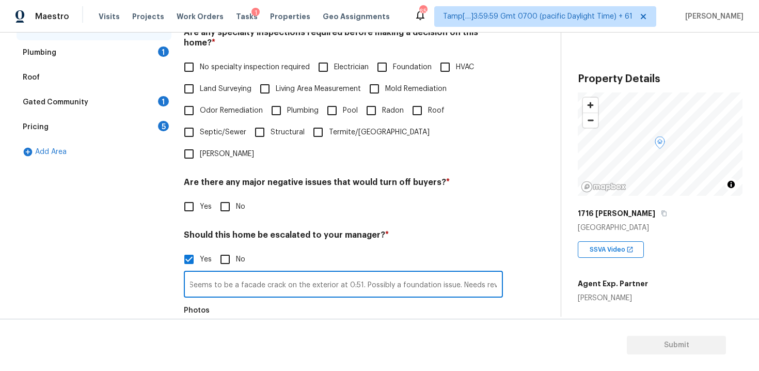
scroll to position [0, 7]
type input "Seems to be a facade crack on the exterior at 0:51. Possibly a foundation issue…"
click at [370, 301] on div "Photos" at bounding box center [343, 334] width 319 height 67
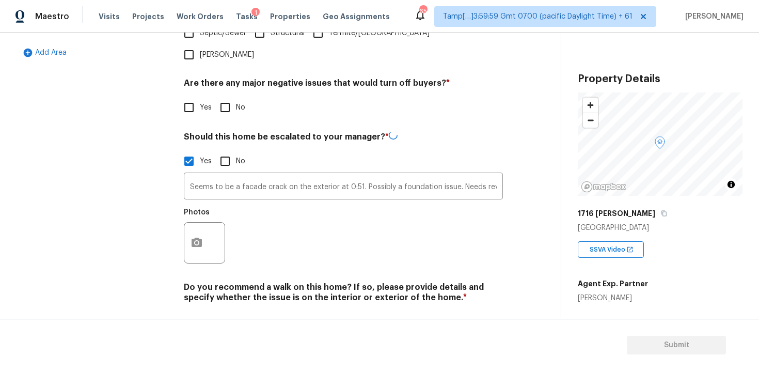
scroll to position [338, 0]
click at [207, 222] on div at bounding box center [204, 242] width 41 height 41
click at [207, 223] on button "button" at bounding box center [196, 243] width 25 height 40
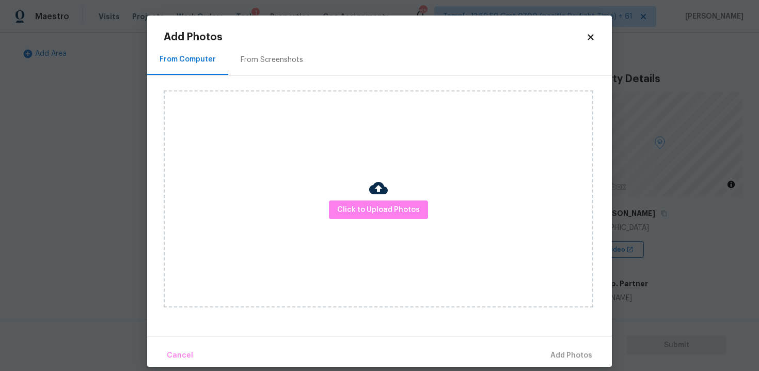
click at [362, 198] on div "Click to Upload Photos" at bounding box center [379, 198] width 430 height 217
click at [365, 207] on span "Click to Upload Photos" at bounding box center [378, 209] width 83 height 13
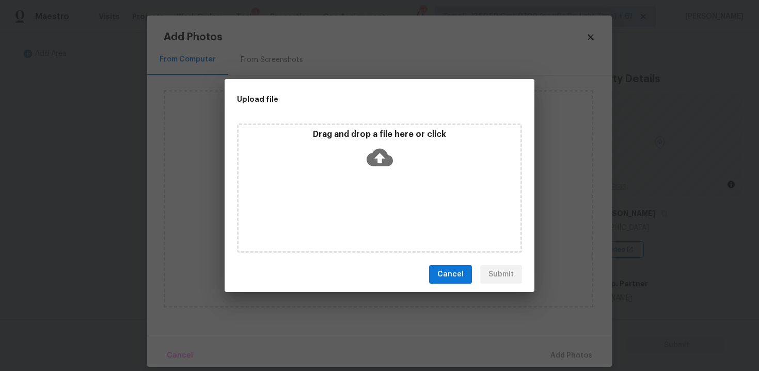
click at [368, 180] on div "Drag and drop a file here or click" at bounding box center [379, 187] width 285 height 129
click at [457, 283] on button "Cancel" at bounding box center [450, 274] width 43 height 19
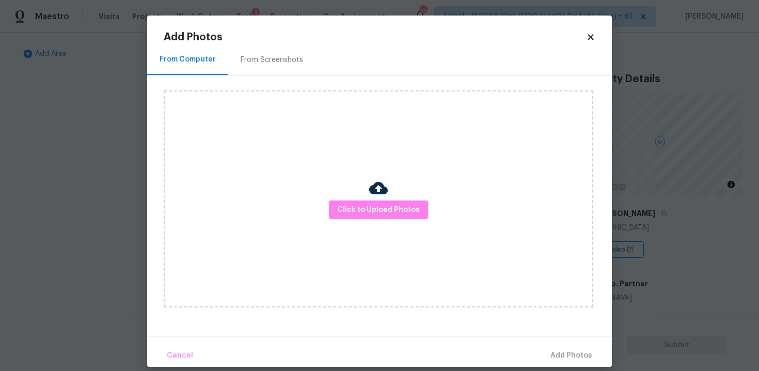
click at [586, 41] on icon at bounding box center [590, 37] width 9 height 9
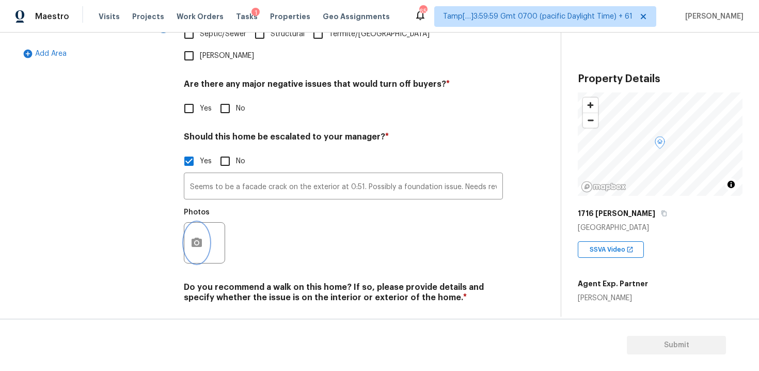
click at [198, 236] on icon "button" at bounding box center [197, 242] width 12 height 12
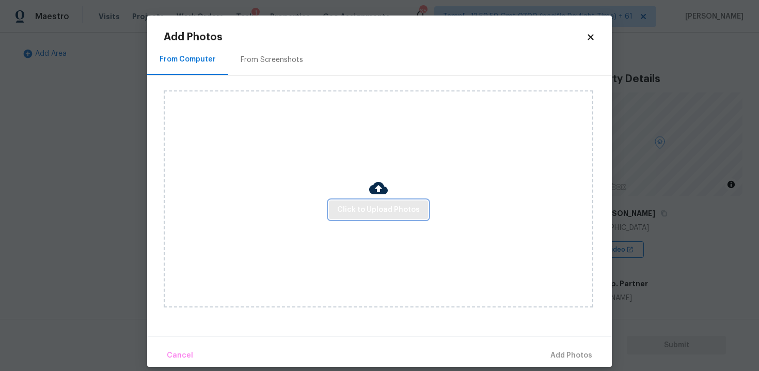
click at [352, 213] on span "Click to Upload Photos" at bounding box center [378, 209] width 83 height 13
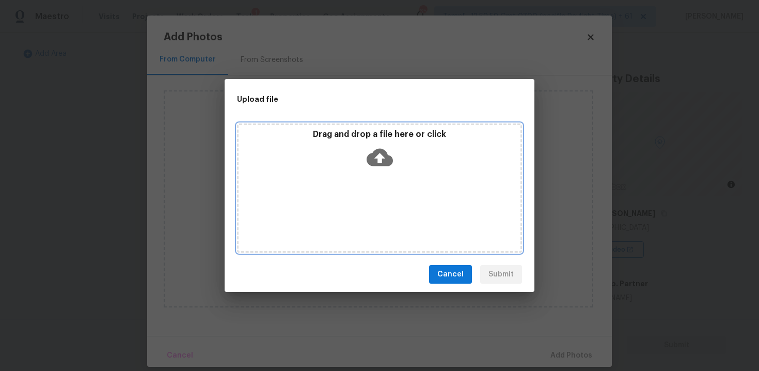
click at [376, 143] on div "Drag and drop a file here or click" at bounding box center [380, 151] width 282 height 44
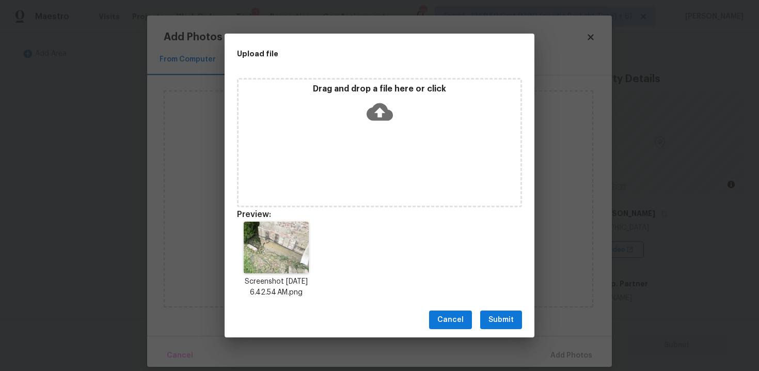
click at [514, 322] on button "Submit" at bounding box center [501, 319] width 42 height 19
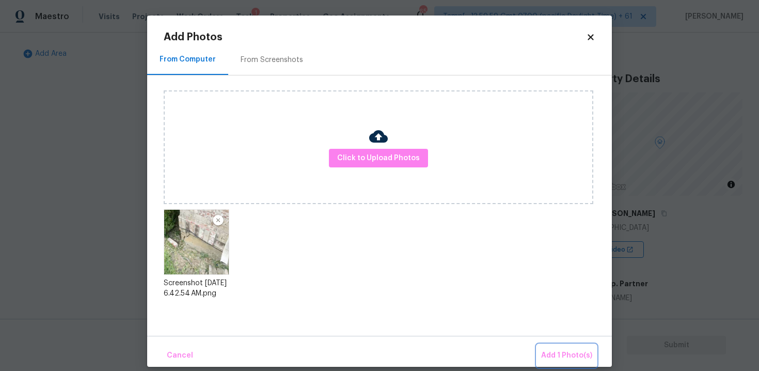
click at [553, 351] on span "Add 1 Photo(s)" at bounding box center [566, 355] width 51 height 13
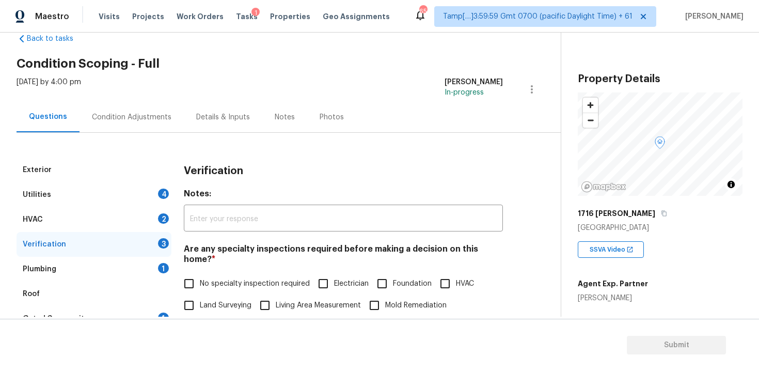
scroll to position [22, 0]
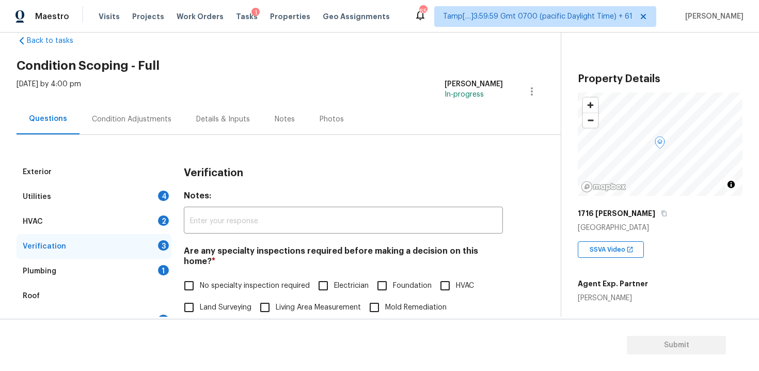
click at [155, 120] on div "Condition Adjustments" at bounding box center [132, 119] width 80 height 10
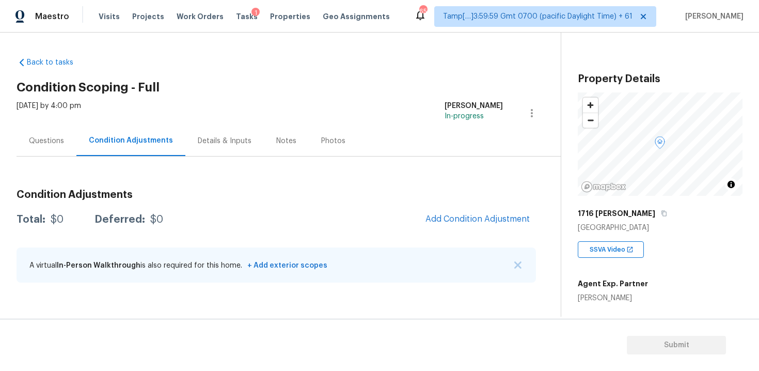
click at [437, 227] on span "Add Condition Adjustment" at bounding box center [477, 219] width 117 height 23
click at [437, 217] on span "Add Condition Adjustment" at bounding box center [477, 218] width 104 height 9
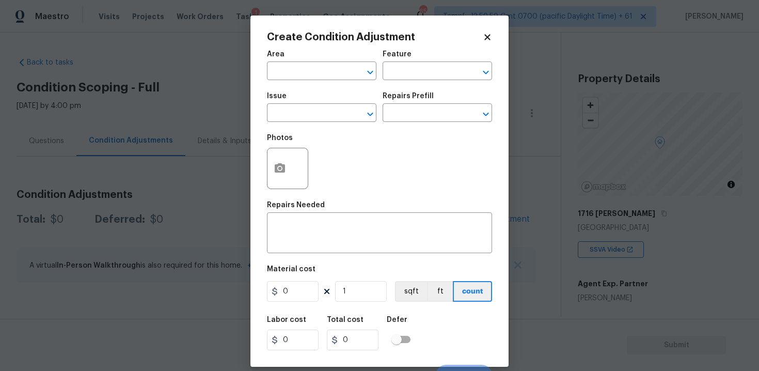
click at [340, 80] on input "text" at bounding box center [307, 72] width 81 height 16
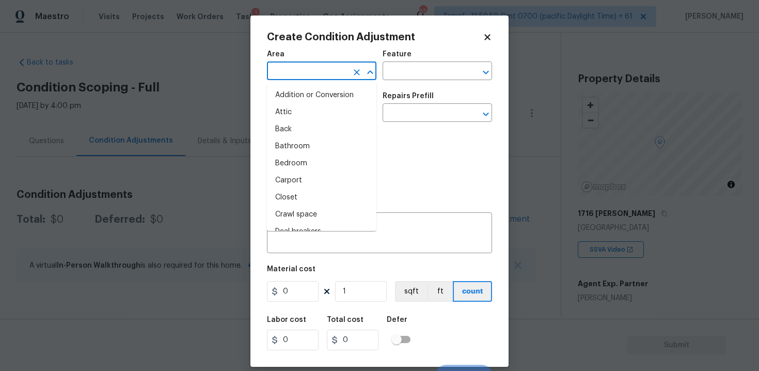
type input "e"
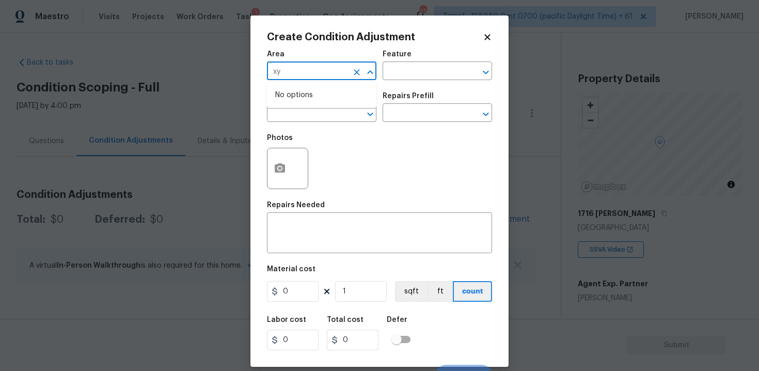
type input "x"
click at [308, 113] on li "Exterior Overall" at bounding box center [321, 112] width 109 height 17
type input "Exterior Overall"
click at [308, 113] on input "text" at bounding box center [307, 114] width 81 height 16
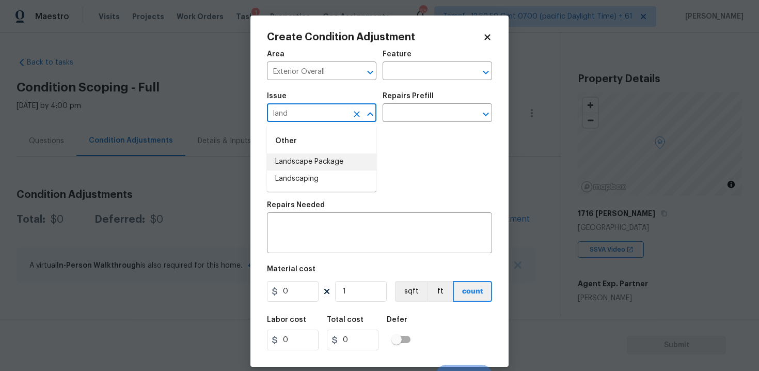
click at [309, 156] on li "Landscape Package" at bounding box center [321, 161] width 109 height 17
type input "Landscape Package"
click at [400, 115] on input "text" at bounding box center [423, 114] width 81 height 16
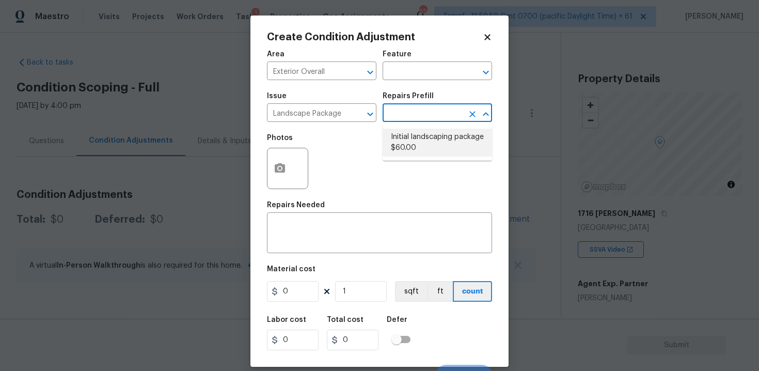
click at [408, 136] on li "Initial landscaping package $60.00" at bounding box center [437, 143] width 109 height 28
type input "Home Readiness Packages"
type textarea "Mowing of grass up to 6" in height. Mow, edge along driveways & sidewalks, trim…"
type input "60"
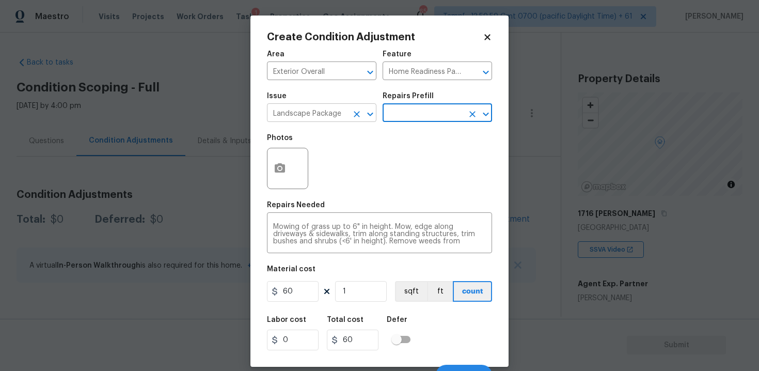
click at [360, 110] on icon "Clear" at bounding box center [357, 114] width 10 height 10
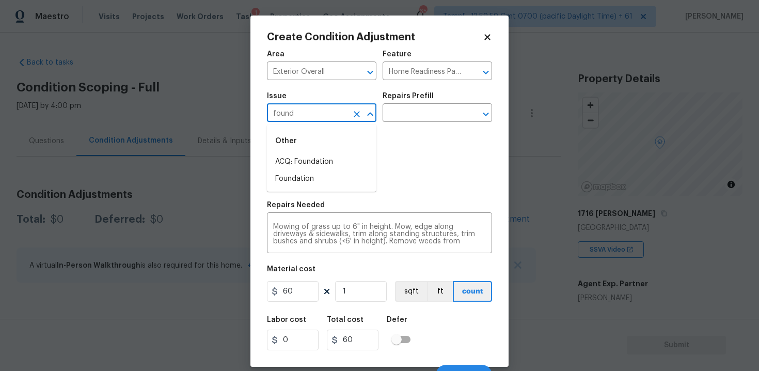
click at [365, 147] on div "Other" at bounding box center [321, 141] width 109 height 25
click at [363, 161] on li "ACQ: Foundation" at bounding box center [321, 161] width 109 height 17
type input "ACQ: Foundation"
click at [404, 117] on input "text" at bounding box center [423, 114] width 81 height 16
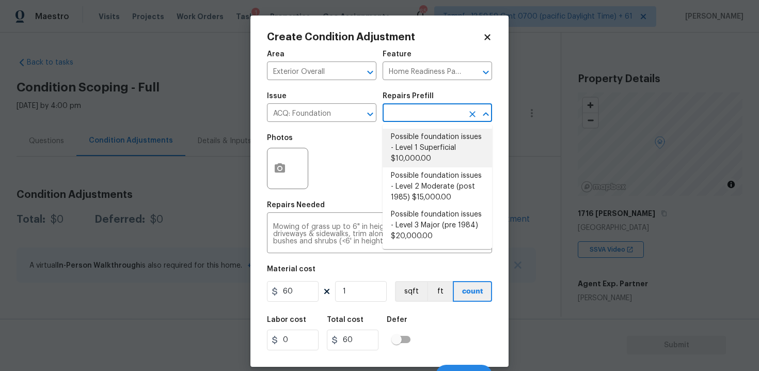
click at [406, 148] on li "Possible foundation issues - Level 1 Superficial $10,000.00" at bounding box center [437, 148] width 109 height 39
type input "Acquisition"
type textarea "Possible foundation issues - Level 1 - Superficial. Disclaimer: This is NOT a t…"
type input "10000"
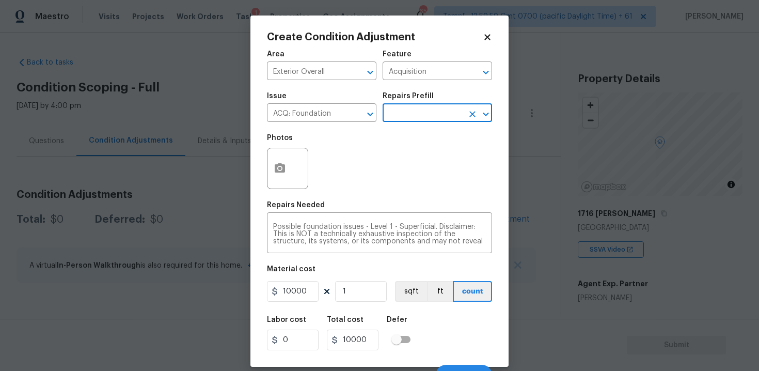
scroll to position [15, 0]
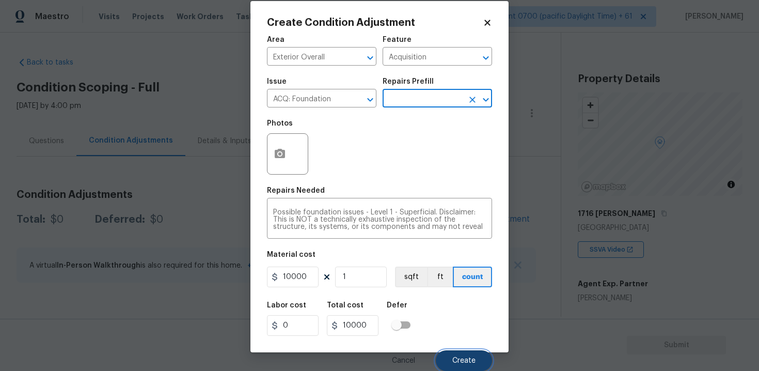
click at [448, 359] on button "Create" at bounding box center [464, 360] width 56 height 21
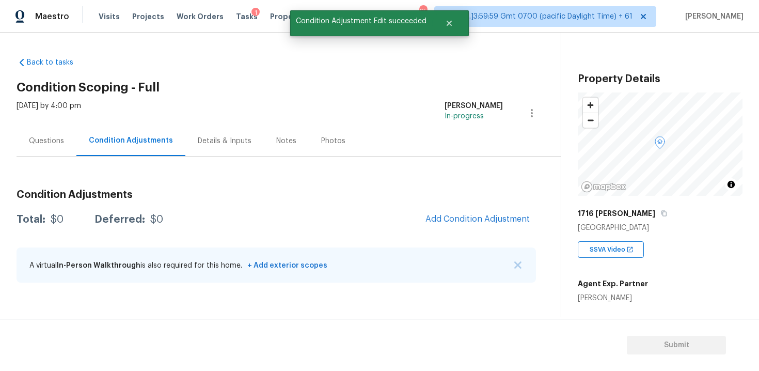
scroll to position [0, 0]
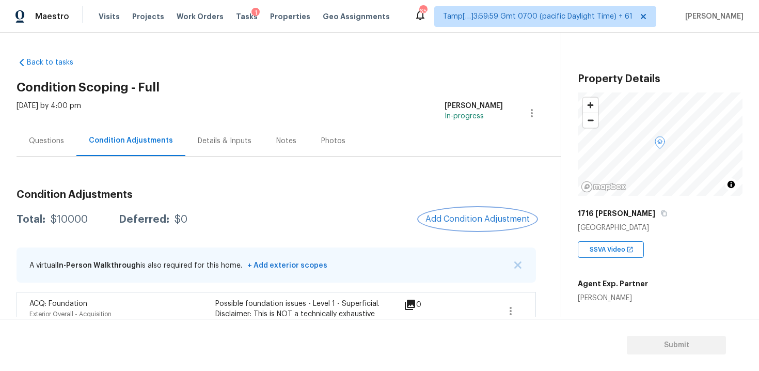
click at [464, 222] on span "Add Condition Adjustment" at bounding box center [477, 218] width 104 height 9
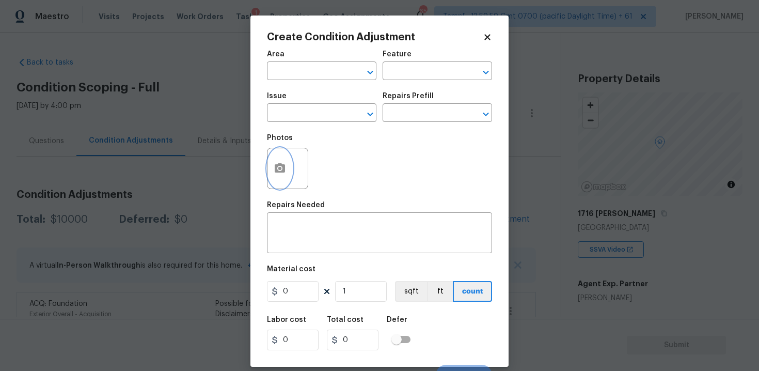
click at [283, 161] on button "button" at bounding box center [279, 168] width 25 height 40
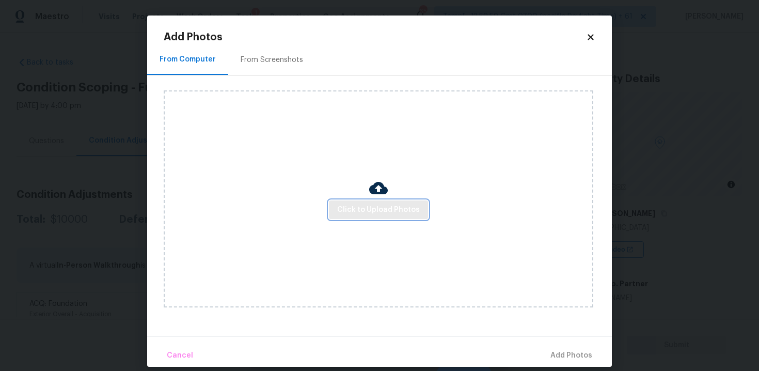
click at [380, 202] on button "Click to Upload Photos" at bounding box center [378, 209] width 99 height 19
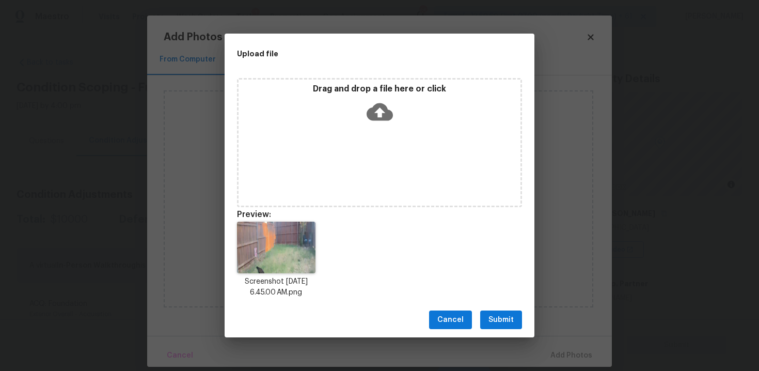
click at [501, 319] on span "Submit" at bounding box center [500, 319] width 25 height 13
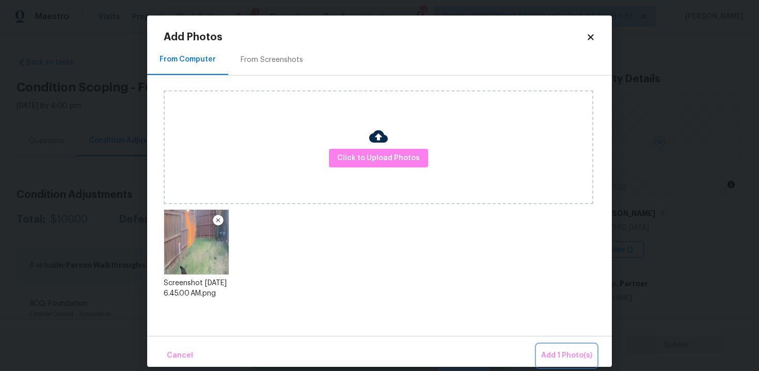
click at [549, 355] on span "Add 1 Photo(s)" at bounding box center [566, 355] width 51 height 13
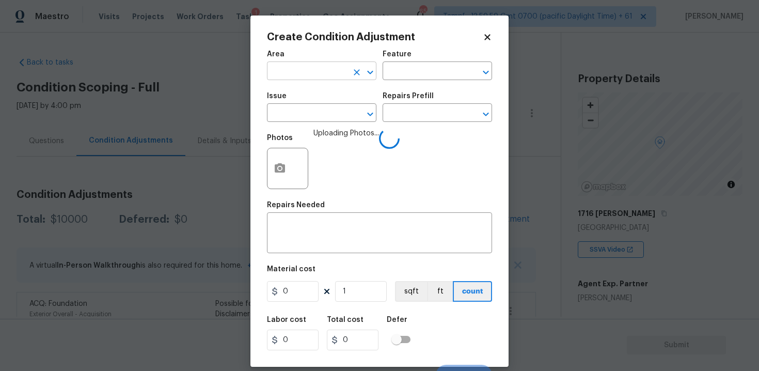
click at [323, 71] on input "text" at bounding box center [307, 72] width 81 height 16
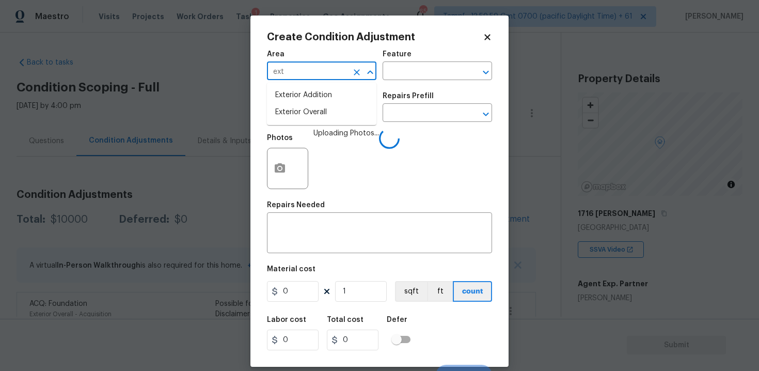
type input "exte"
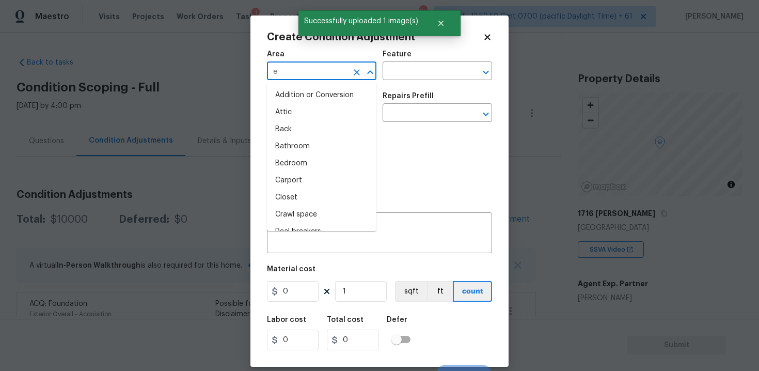
type input "ex"
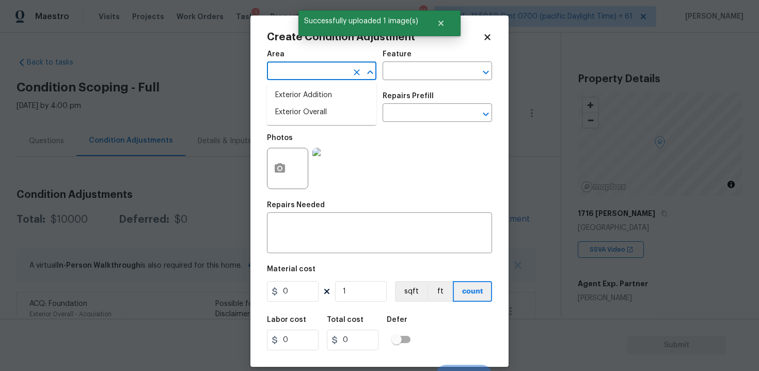
type input "e"
click at [287, 116] on li "Exterior Overall" at bounding box center [321, 112] width 109 height 17
type input "Exterior Overall"
click at [287, 116] on input "text" at bounding box center [307, 114] width 81 height 16
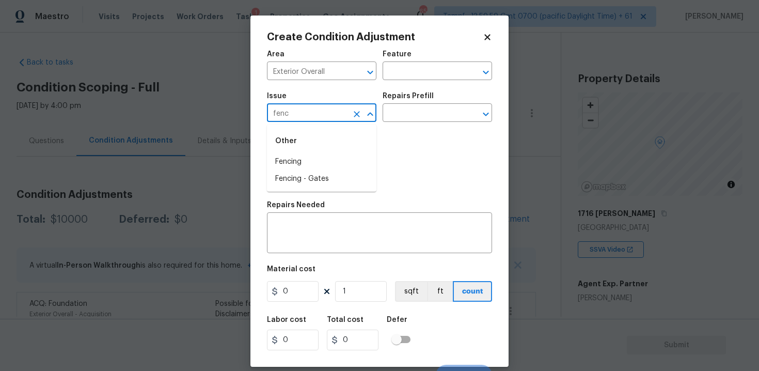
click at [289, 158] on li "Fencing" at bounding box center [321, 161] width 109 height 17
type input "Fencing"
click at [312, 234] on textarea at bounding box center [379, 234] width 213 height 22
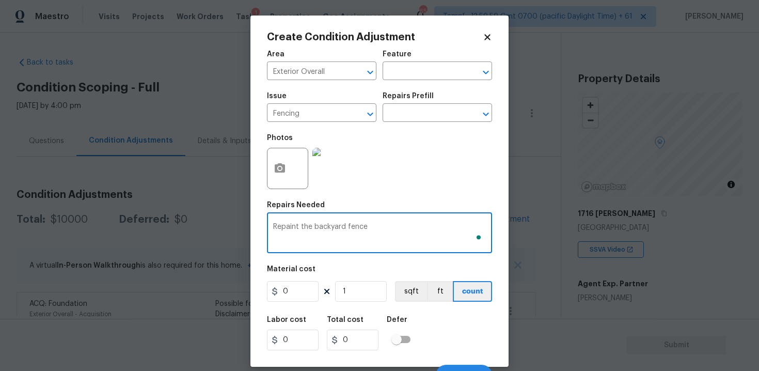
type textarea "Repaint the backyard fence"
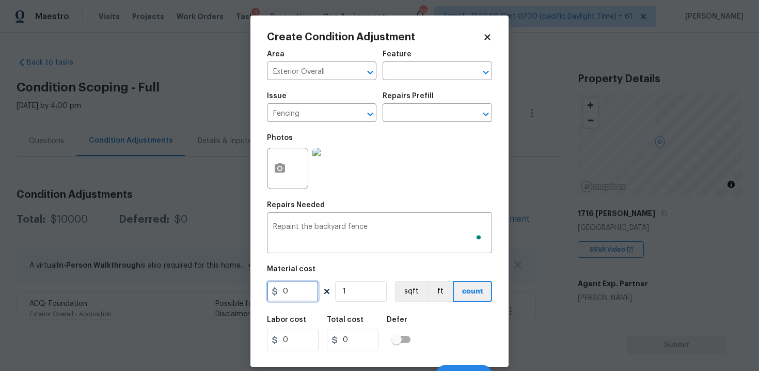
click at [293, 296] on input "0" at bounding box center [293, 291] width 52 height 21
type input "800"
click at [445, 324] on div "Labor cost 0 Total cost 800 Defer" at bounding box center [379, 333] width 225 height 46
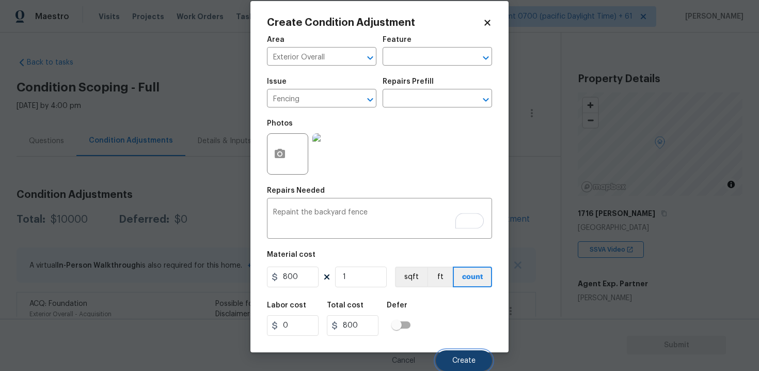
click at [473, 364] on button "Create" at bounding box center [464, 360] width 56 height 21
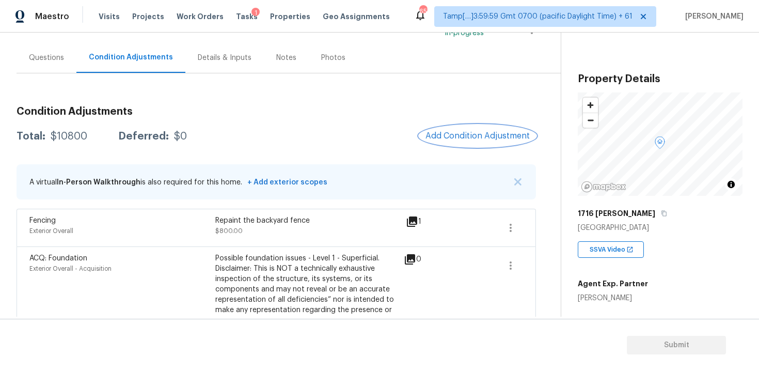
scroll to position [143, 0]
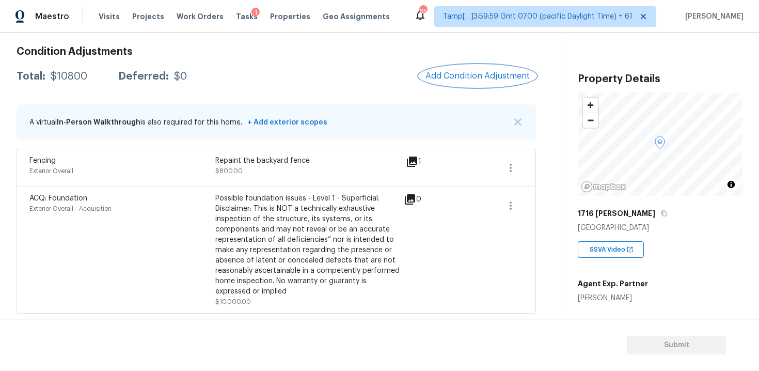
click at [494, 70] on button "Add Condition Adjustment" at bounding box center [477, 76] width 117 height 22
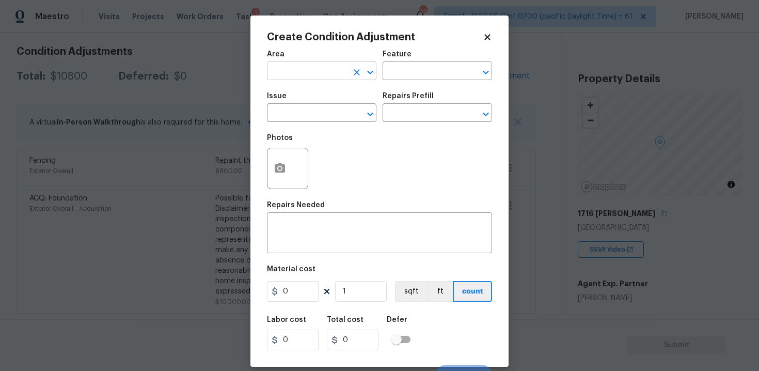
click at [327, 74] on input "text" at bounding box center [307, 72] width 81 height 16
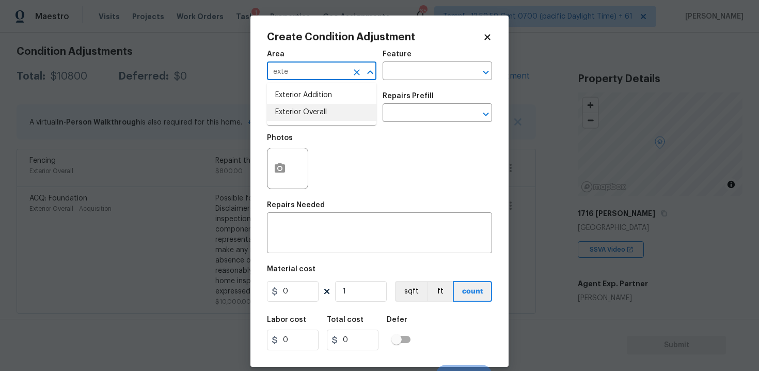
click at [314, 120] on li "Exterior Overall" at bounding box center [321, 112] width 109 height 17
type input "Exterior Overall"
click at [314, 120] on input "text" at bounding box center [307, 114] width 81 height 16
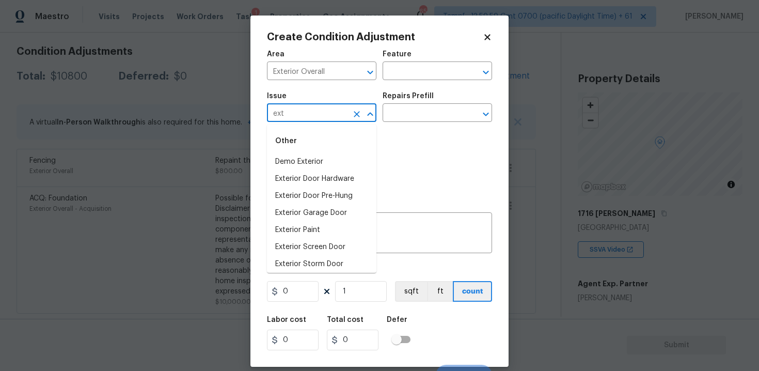
type input "exte"
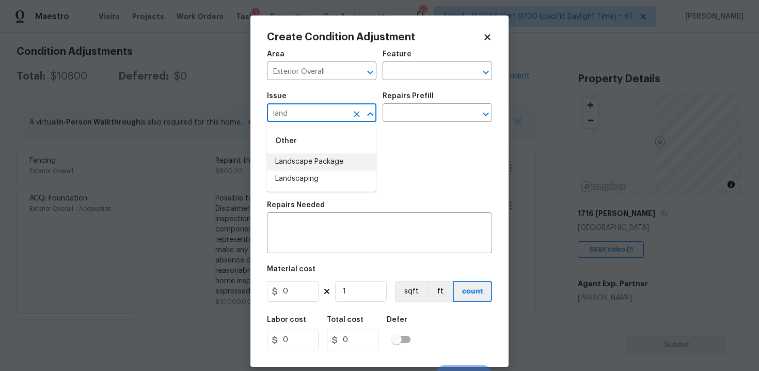
click at [321, 153] on div "Other" at bounding box center [321, 141] width 109 height 25
click at [328, 155] on li "Landscape Package" at bounding box center [321, 161] width 109 height 17
type input "Landscape Package"
click at [412, 116] on input "text" at bounding box center [423, 114] width 81 height 16
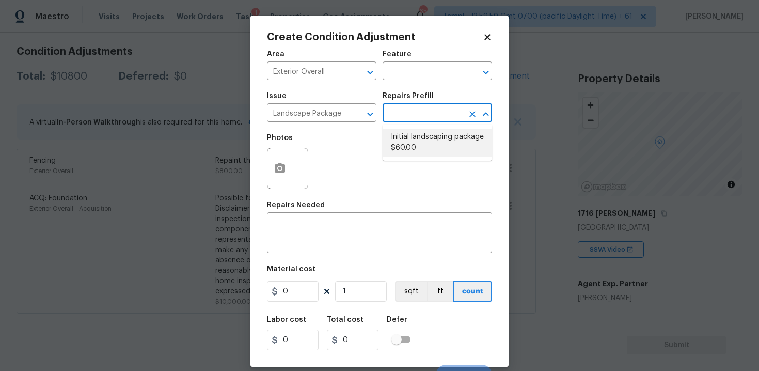
click at [416, 146] on li "Initial landscaping package $60.00" at bounding box center [437, 143] width 109 height 28
type input "Home Readiness Packages"
type textarea "Mowing of grass up to 6" in height. Mow, edge along driveways & sidewalks, trim…"
type input "60"
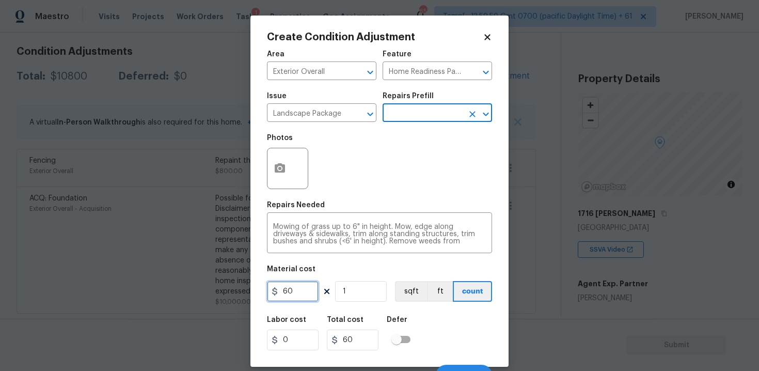
click at [309, 287] on input "60" at bounding box center [293, 291] width 52 height 21
type input "300"
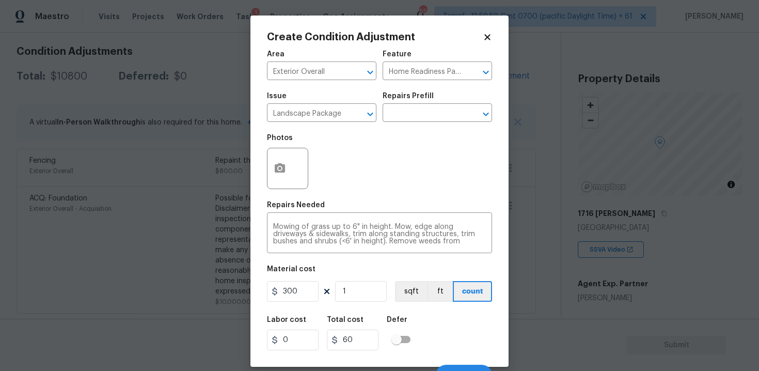
type input "300"
click at [436, 319] on div "Labor cost 0 Total cost 300 Defer" at bounding box center [379, 333] width 225 height 46
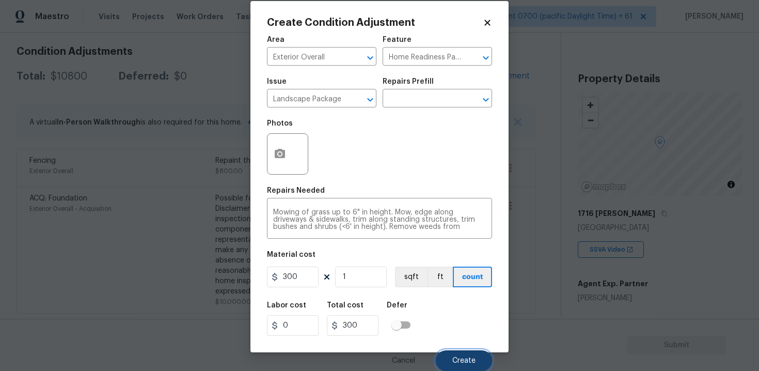
click at [458, 361] on span "Create" at bounding box center [463, 361] width 23 height 8
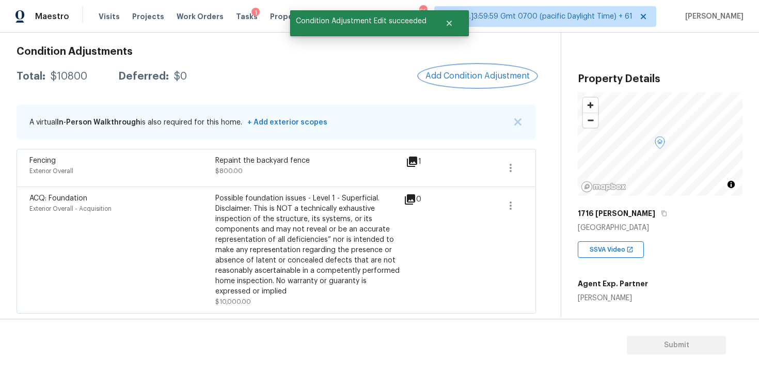
scroll to position [0, 0]
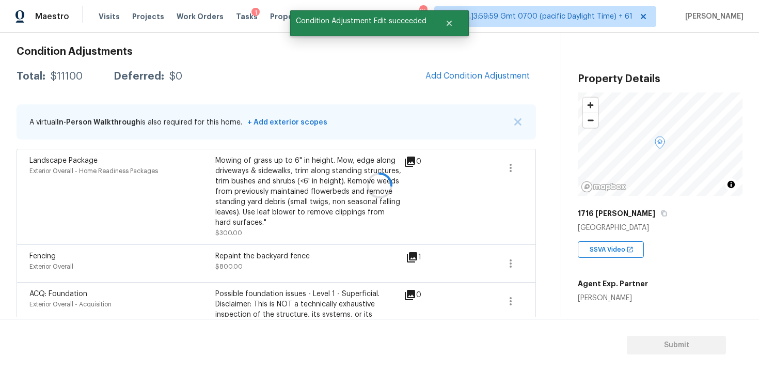
click at [468, 97] on div "Condition Adjustments Total: $11100 Deferred: $0 Add Condition Adjustment A vir…" at bounding box center [276, 223] width 519 height 370
click at [464, 73] on span "Add Condition Adjustment" at bounding box center [477, 75] width 104 height 9
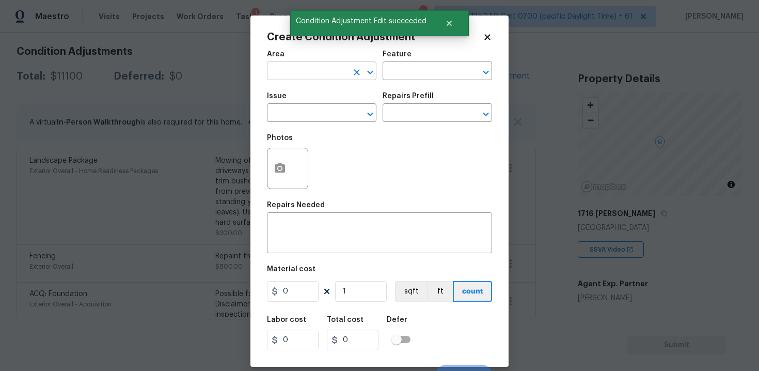
click at [310, 73] on input "text" at bounding box center [307, 72] width 81 height 16
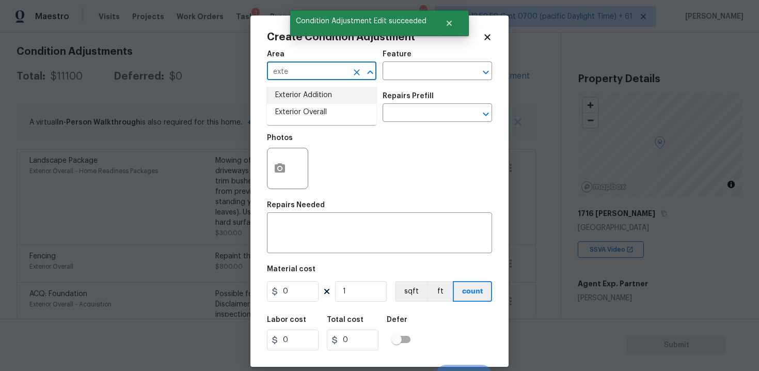
click at [310, 112] on li "Exterior Overall" at bounding box center [321, 112] width 109 height 17
type input "Exterior Overall"
click at [310, 112] on input "text" at bounding box center [307, 114] width 81 height 16
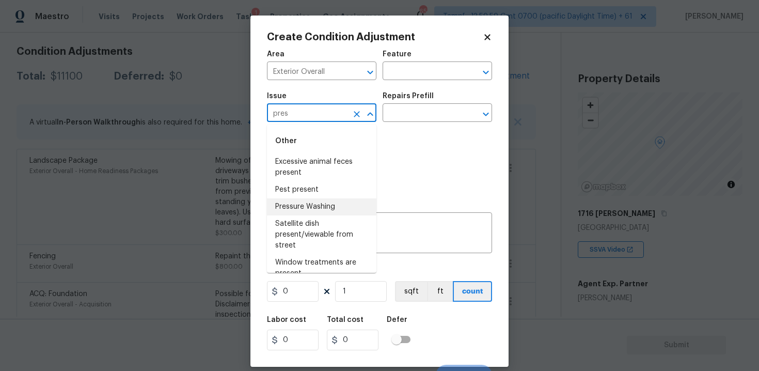
click at [313, 204] on li "Pressure Washing" at bounding box center [321, 206] width 109 height 17
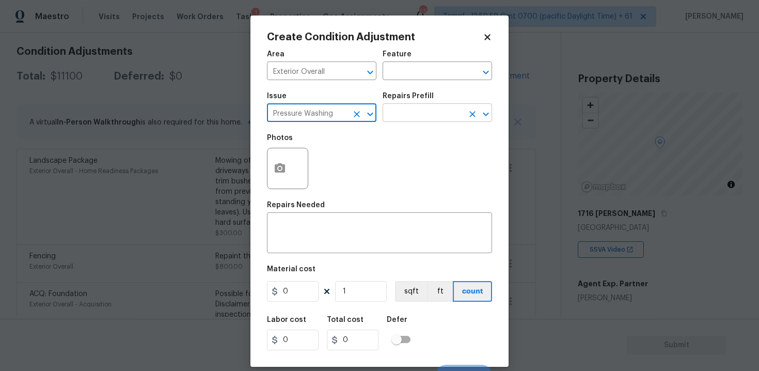
type input "Pressure Washing"
click at [408, 115] on input "text" at bounding box center [423, 114] width 81 height 16
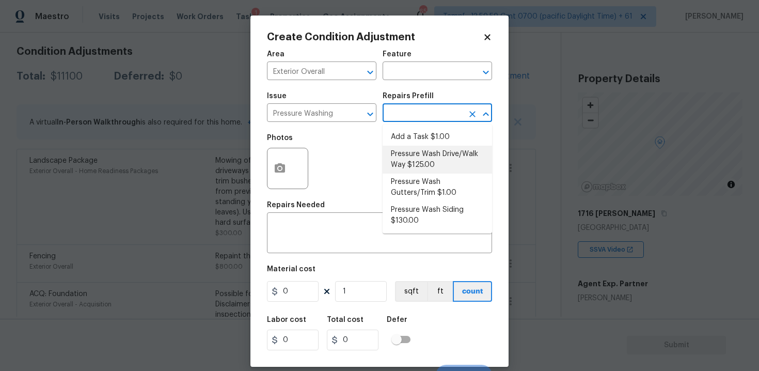
click at [409, 160] on li "Pressure Wash Drive/Walk Way $125.00" at bounding box center [437, 160] width 109 height 28
type input "Siding"
type textarea "Pressure wash the driveways/walkways as directed by the PM. Ensure that all deb…"
type input "125"
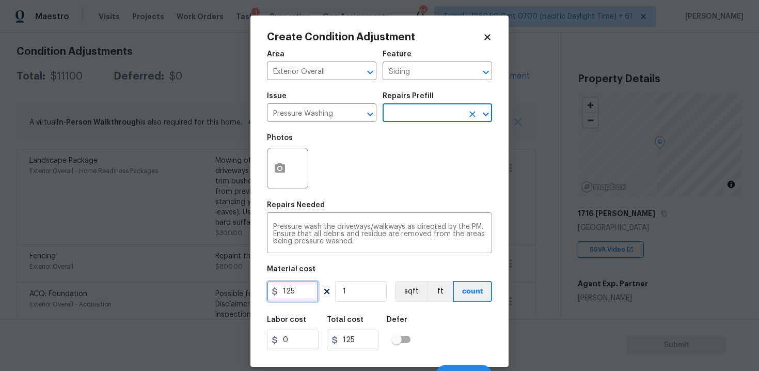
click at [296, 288] on input "125" at bounding box center [293, 291] width 52 height 21
type input "400"
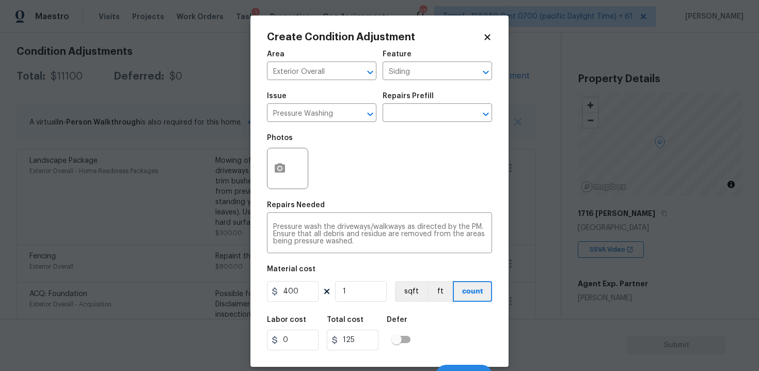
click at [397, 315] on div "Labor cost 0 Total cost 125 Defer" at bounding box center [379, 333] width 225 height 46
type input "400"
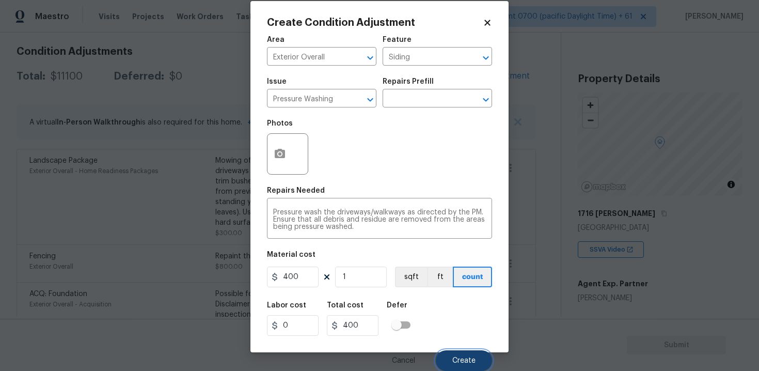
click at [459, 350] on button "Create" at bounding box center [464, 360] width 56 height 21
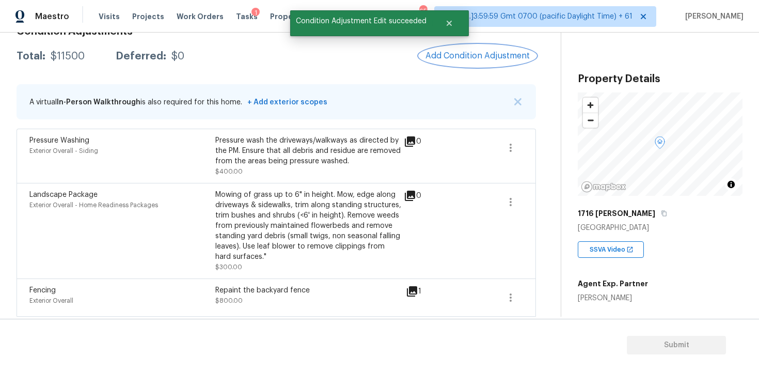
scroll to position [162, 0]
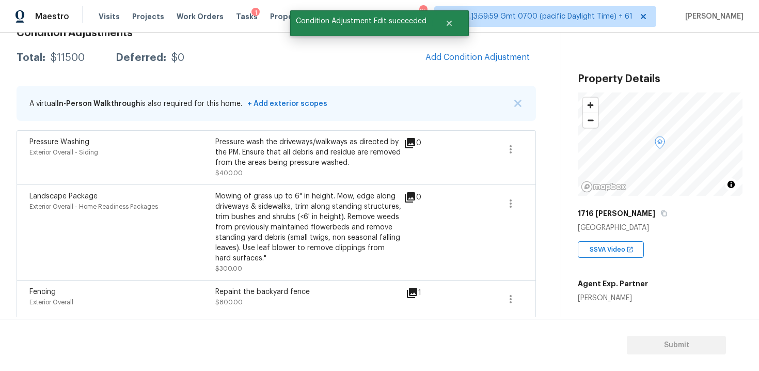
click at [464, 72] on div "Condition Adjustments Total: $11500 Deferred: $0 Add Condition Adjustment A vir…" at bounding box center [276, 232] width 519 height 425
click at [463, 61] on span "Add Condition Adjustment" at bounding box center [477, 57] width 104 height 9
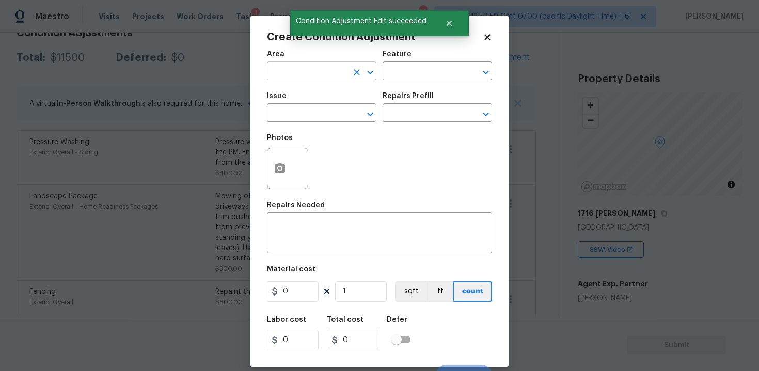
click at [345, 73] on input "text" at bounding box center [307, 72] width 81 height 16
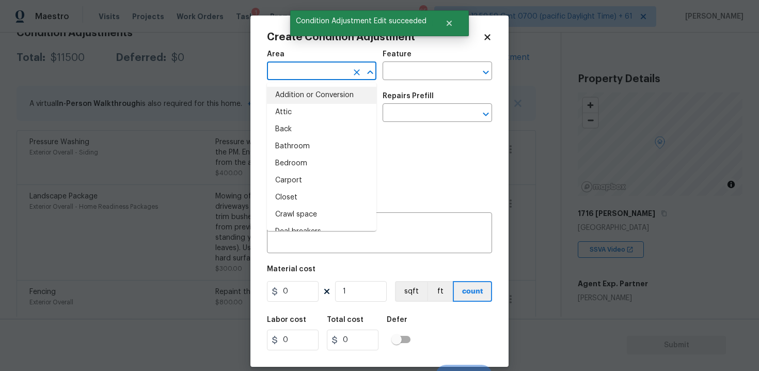
click at [243, 123] on body "Maestro Visits Projects Work Orders Tasks 1 Properties Geo Assignments 657 Tamp…" at bounding box center [379, 185] width 759 height 371
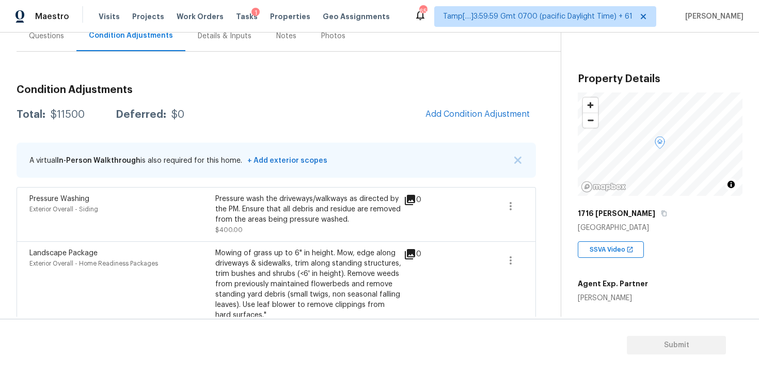
click at [51, 49] on div "Questions" at bounding box center [47, 36] width 60 height 30
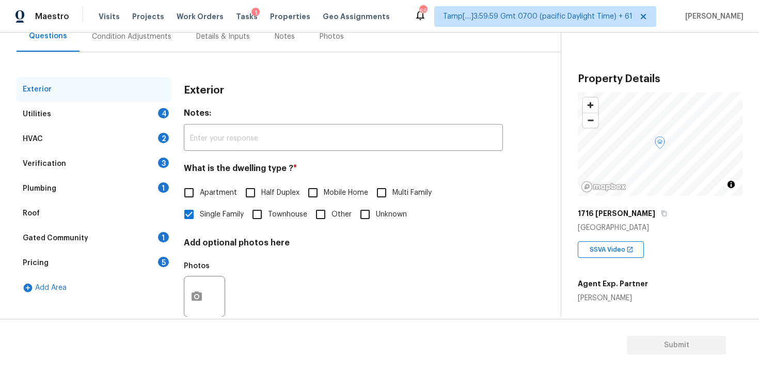
click at [117, 158] on div "Verification 3" at bounding box center [94, 163] width 155 height 25
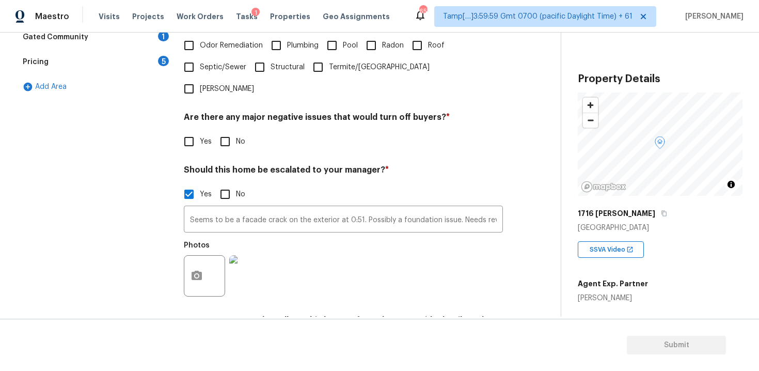
scroll to position [306, 0]
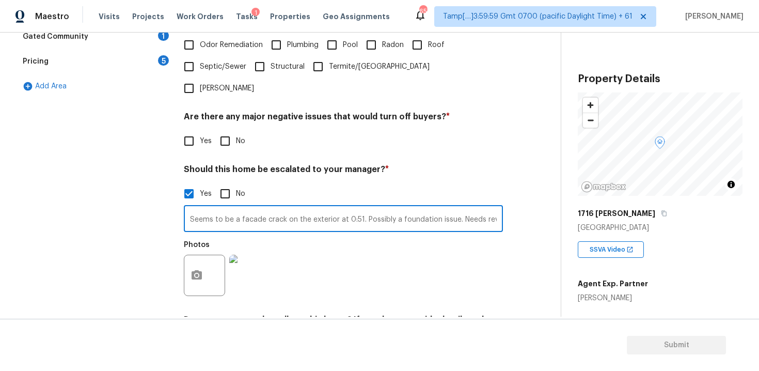
click at [358, 208] on input "Seems to be a facade crack on the exterior at 0:51. Possibly a foundation issue…" at bounding box center [343, 220] width 319 height 24
type input "Seems to be a facade crack on the exterior at 0:51 and a drywall crack in the i…"
click at [197, 269] on icon "button" at bounding box center [197, 275] width 12 height 12
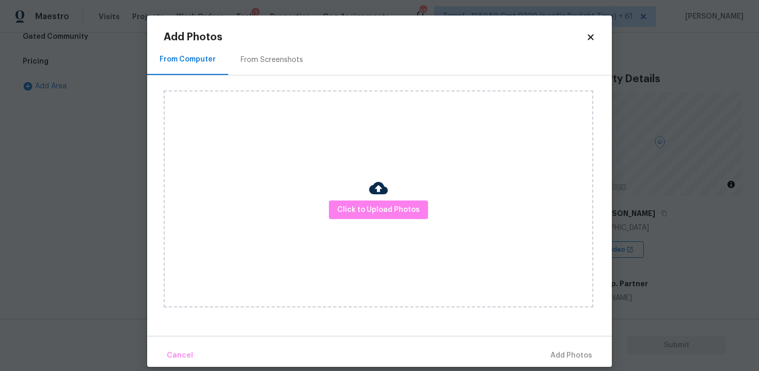
scroll to position [0, 0]
click at [367, 200] on button "Click to Upload Photos" at bounding box center [378, 209] width 99 height 19
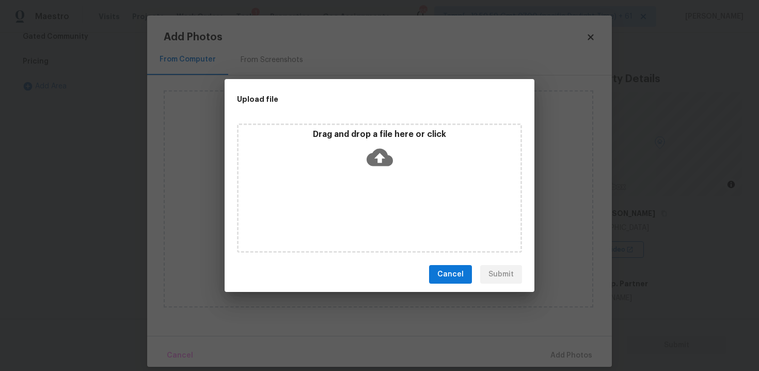
click at [372, 145] on icon at bounding box center [380, 157] width 26 height 26
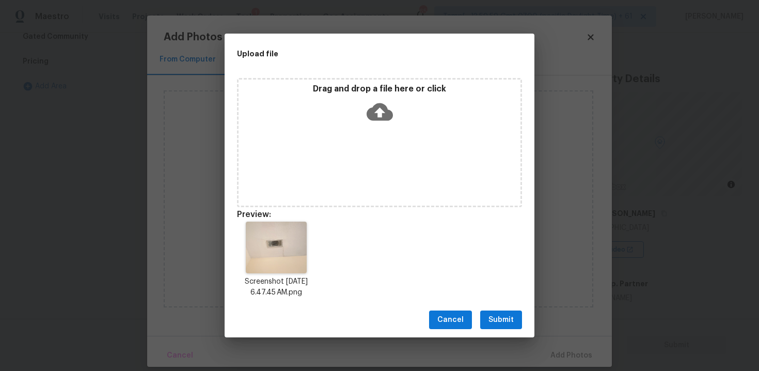
click at [504, 307] on div "Cancel Submit" at bounding box center [380, 320] width 310 height 36
click at [507, 313] on span "Submit" at bounding box center [500, 319] width 25 height 13
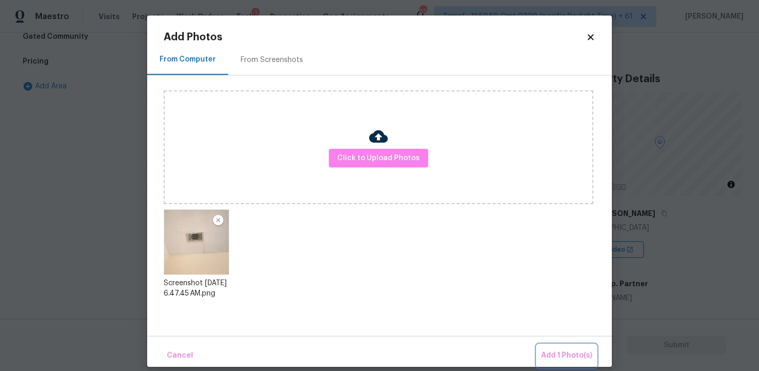
click at [548, 346] on button "Add 1 Photo(s)" at bounding box center [566, 355] width 59 height 22
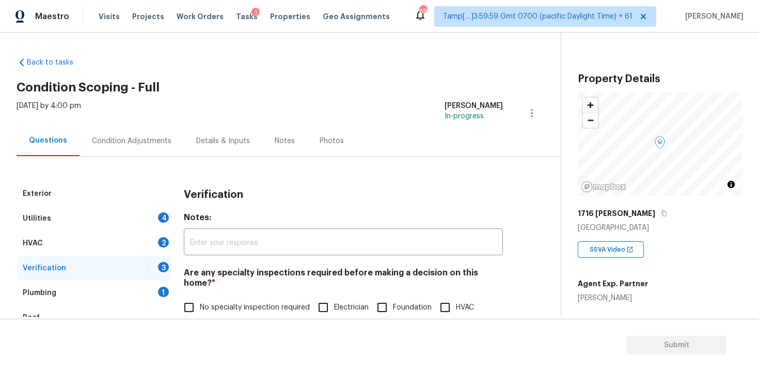
click at [124, 141] on div "Condition Adjustments" at bounding box center [132, 141] width 80 height 10
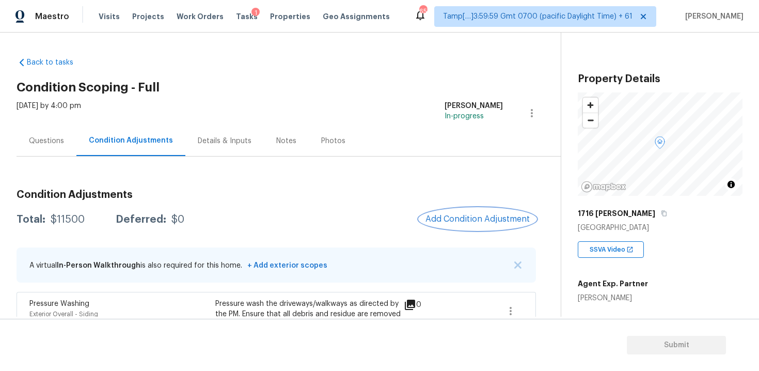
click at [467, 216] on span "Add Condition Adjustment" at bounding box center [477, 218] width 104 height 9
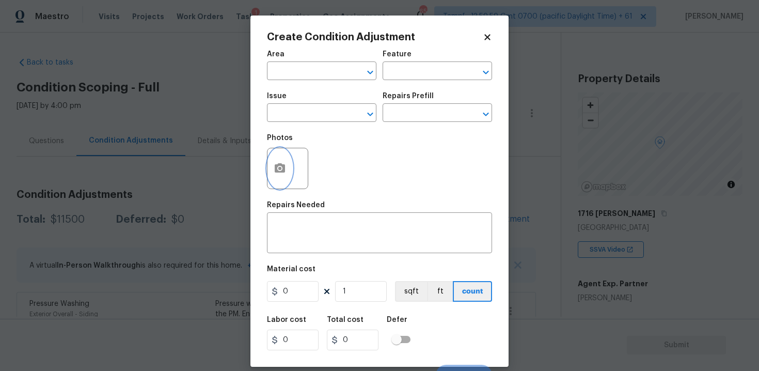
click at [283, 171] on icon "button" at bounding box center [280, 167] width 10 height 9
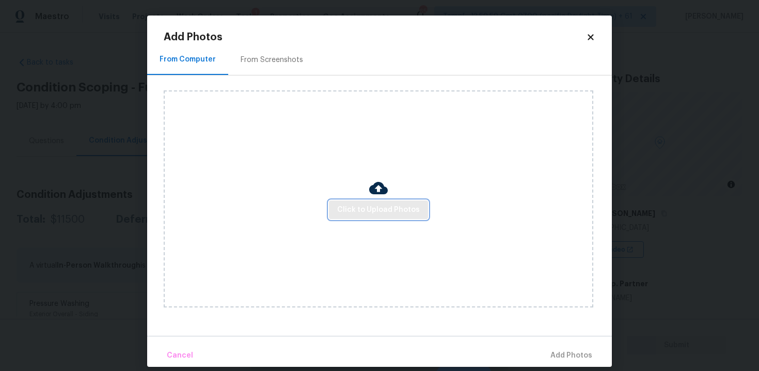
click at [366, 201] on button "Click to Upload Photos" at bounding box center [378, 209] width 99 height 19
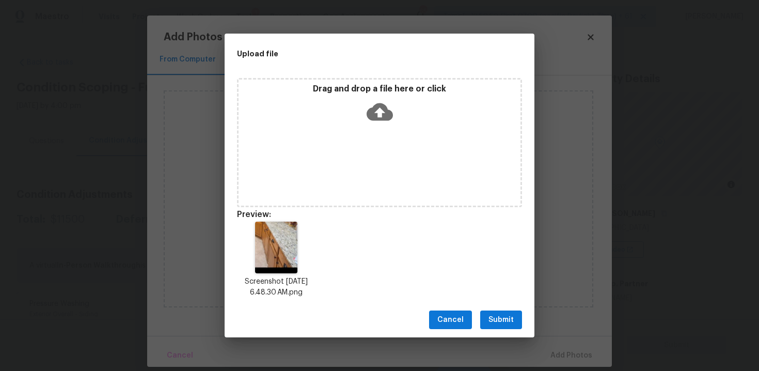
click at [383, 103] on icon at bounding box center [380, 112] width 26 height 26
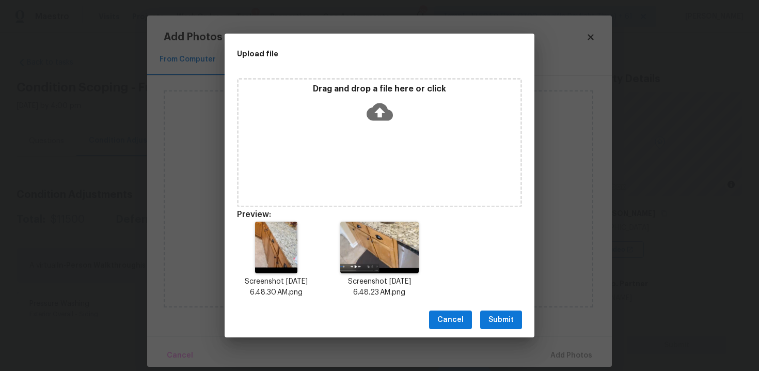
click at [504, 313] on span "Submit" at bounding box center [500, 319] width 25 height 13
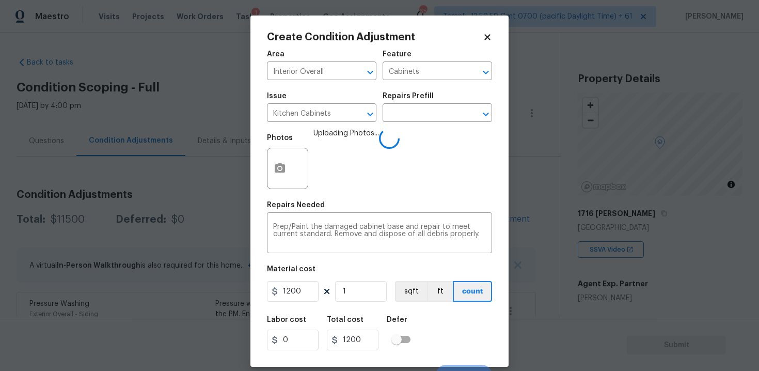
scroll to position [15, 0]
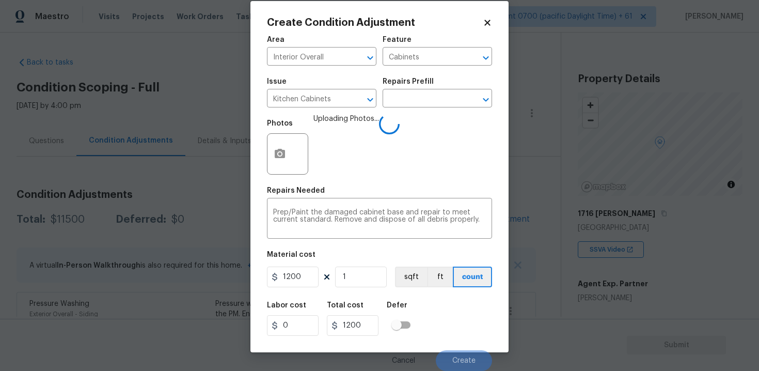
click at [455, 349] on div "Cancel Create" at bounding box center [379, 356] width 225 height 29
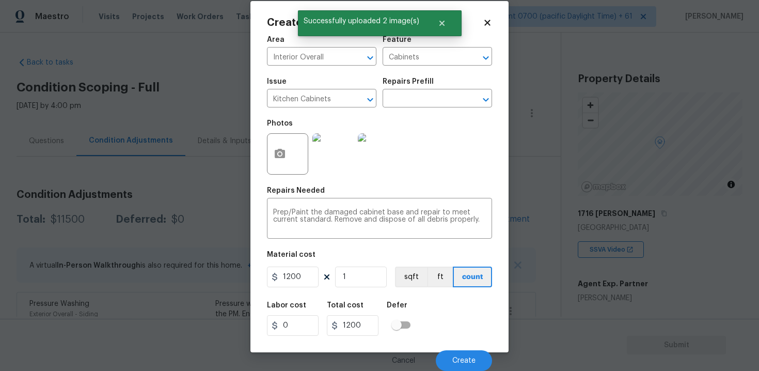
click at [461, 349] on div "Cancel Create" at bounding box center [379, 356] width 225 height 29
click at [462, 355] on button "Create" at bounding box center [464, 360] width 56 height 21
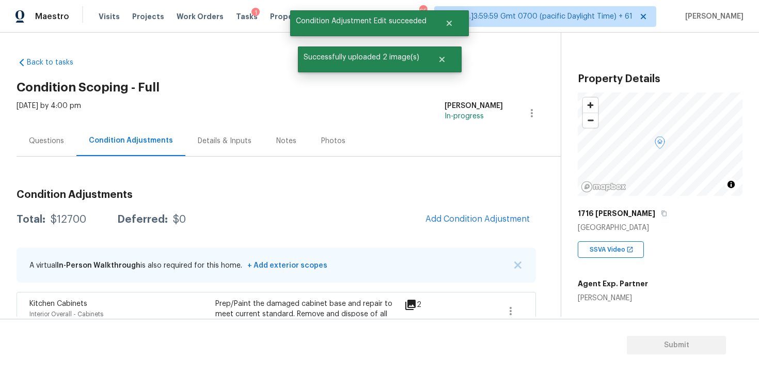
scroll to position [0, 0]
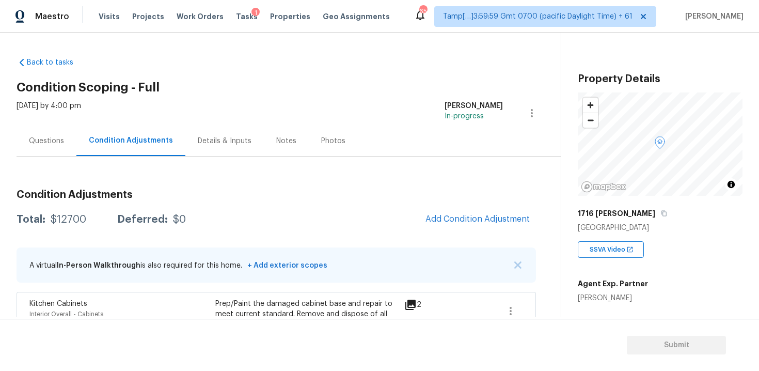
click at [59, 141] on div "Questions" at bounding box center [46, 141] width 35 height 10
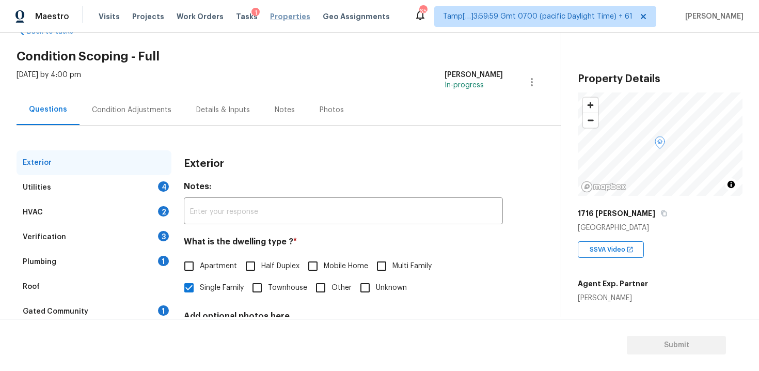
scroll to position [25, 0]
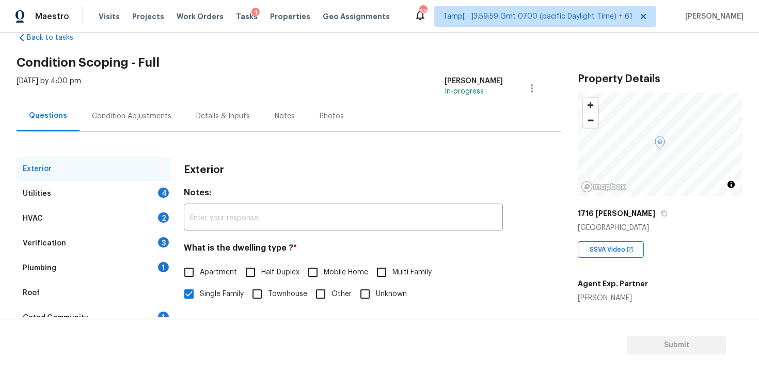
click at [140, 134] on div "Exterior Utilities 4 HVAC 2 Verification 3 Plumbing 1 Roof Gated Community 1 Pr…" at bounding box center [276, 273] width 519 height 283
click at [143, 114] on div "Condition Adjustments" at bounding box center [132, 116] width 80 height 10
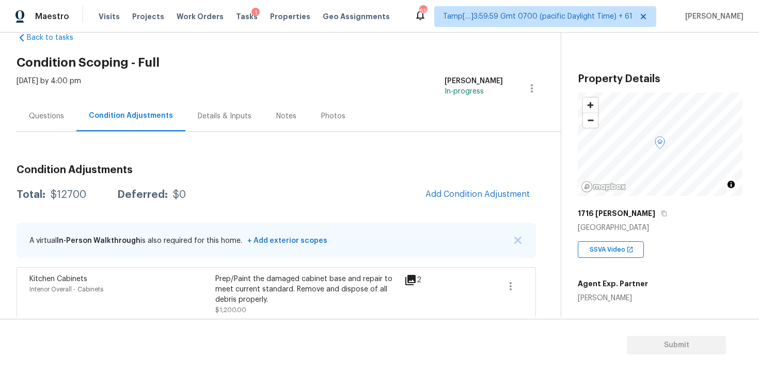
click at [415, 197] on div "Total: $12700 Deferred: $0 Add Condition Adjustment" at bounding box center [276, 194] width 519 height 23
click at [448, 190] on span "Add Condition Adjustment" at bounding box center [477, 193] width 104 height 9
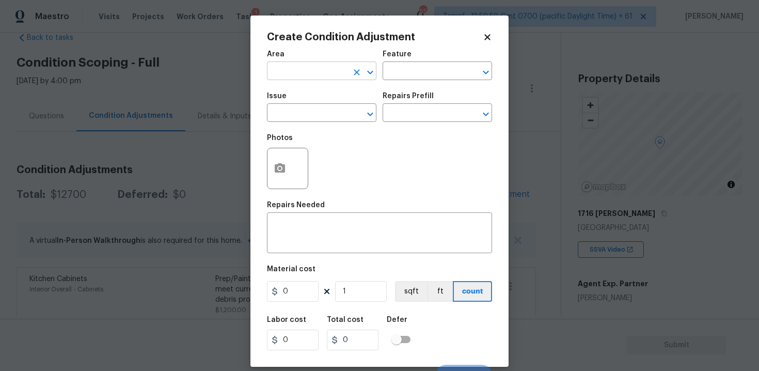
click at [342, 70] on input "text" at bounding box center [307, 72] width 81 height 16
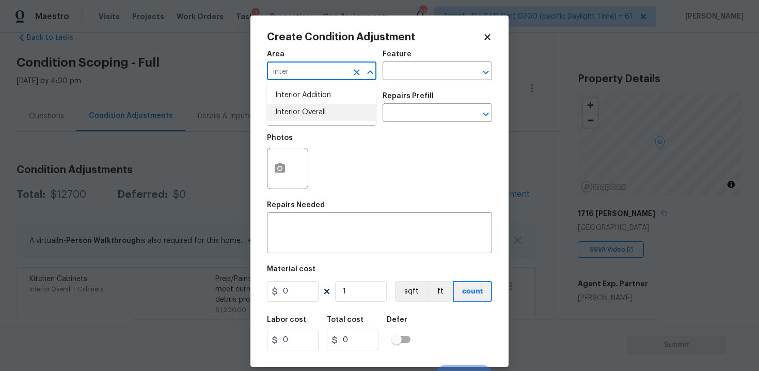
click at [329, 112] on li "Interior Overall" at bounding box center [321, 112] width 109 height 17
type input "Interior Overall"
click at [329, 112] on input "text" at bounding box center [307, 114] width 81 height 16
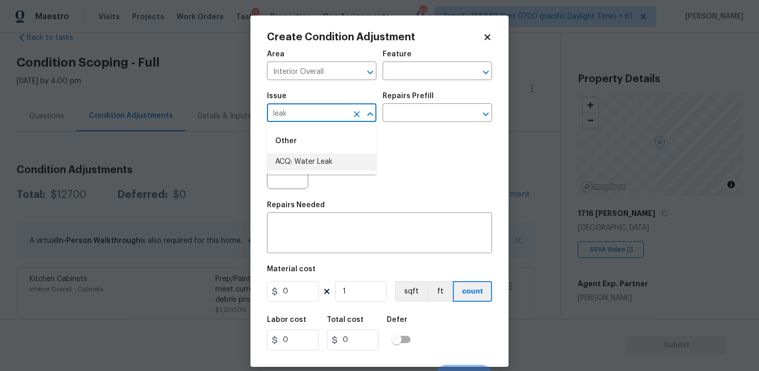
click at [320, 155] on li "ACQ: Water Leak" at bounding box center [321, 161] width 109 height 17
type input "ACQ: Water Leak"
click at [402, 120] on input "text" at bounding box center [423, 114] width 81 height 16
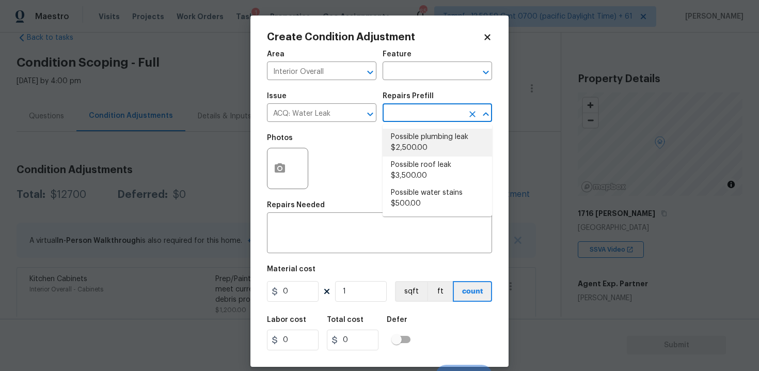
click at [415, 145] on li "Possible plumbing leak $2,500.00" at bounding box center [437, 143] width 109 height 28
type input "Acquisition"
type textarea "Acquisition Scope: Possible plumbing leak"
type input "2500"
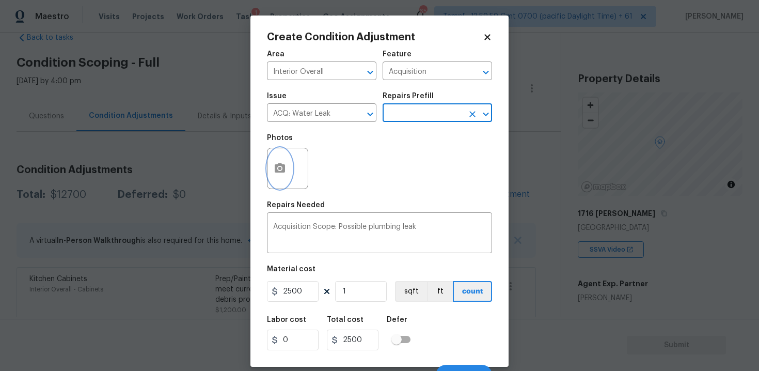
click at [277, 166] on icon "button" at bounding box center [280, 167] width 10 height 9
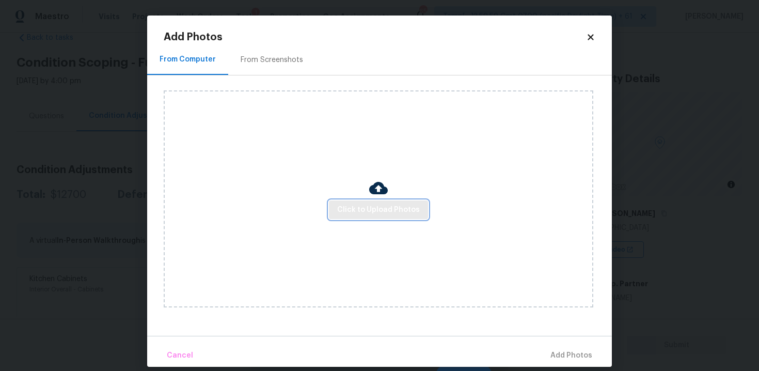
click at [389, 208] on span "Click to Upload Photos" at bounding box center [378, 209] width 83 height 13
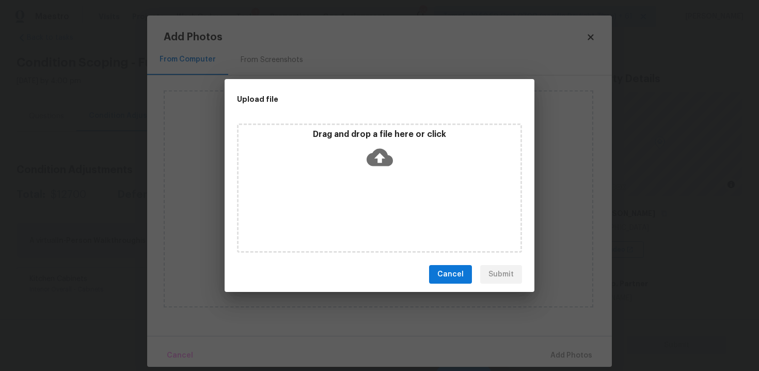
click at [383, 176] on div "Drag and drop a file here or click" at bounding box center [379, 187] width 285 height 129
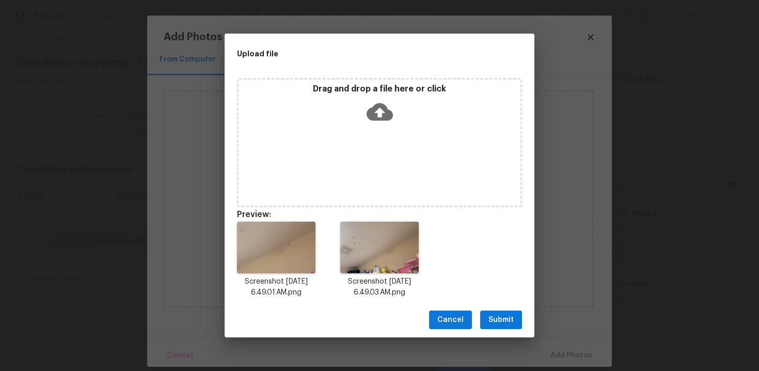
scroll to position [8, 0]
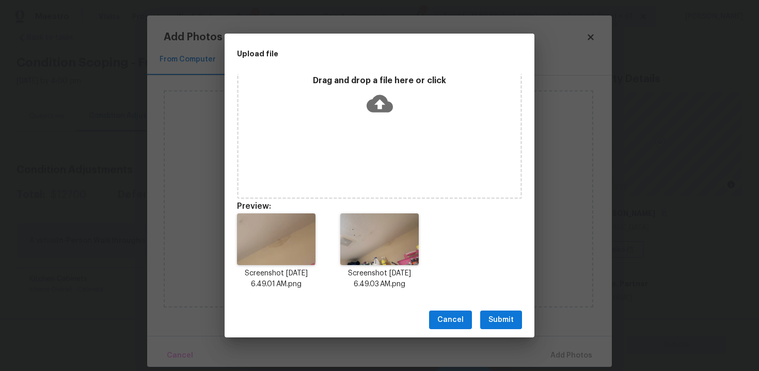
click at [491, 317] on span "Submit" at bounding box center [500, 319] width 25 height 13
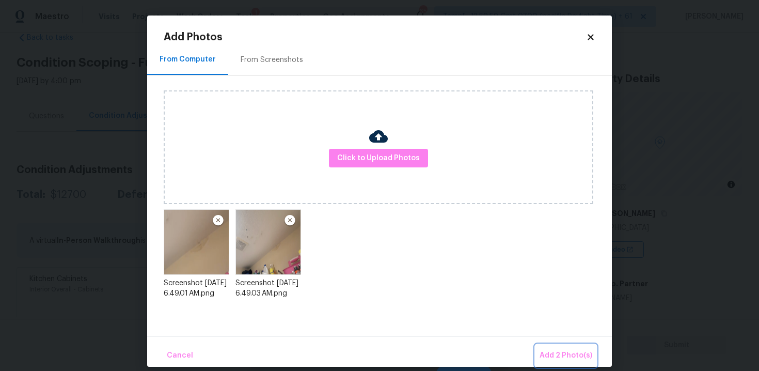
click at [544, 350] on span "Add 2 Photo(s)" at bounding box center [566, 355] width 53 height 13
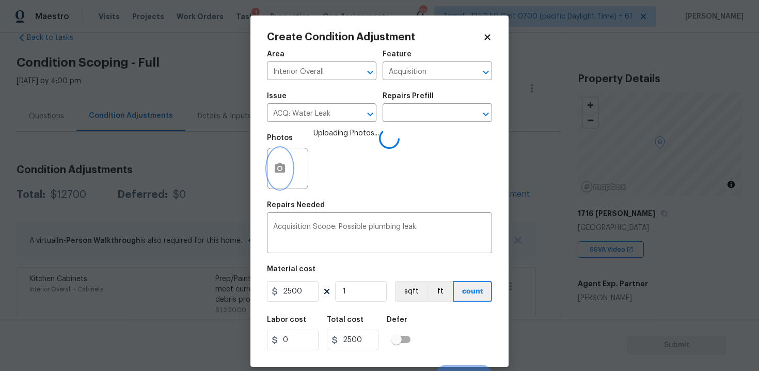
scroll to position [15, 0]
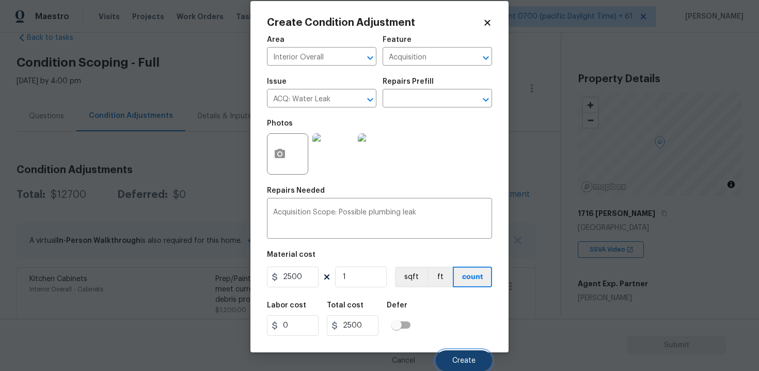
click at [453, 351] on button "Create" at bounding box center [464, 360] width 56 height 21
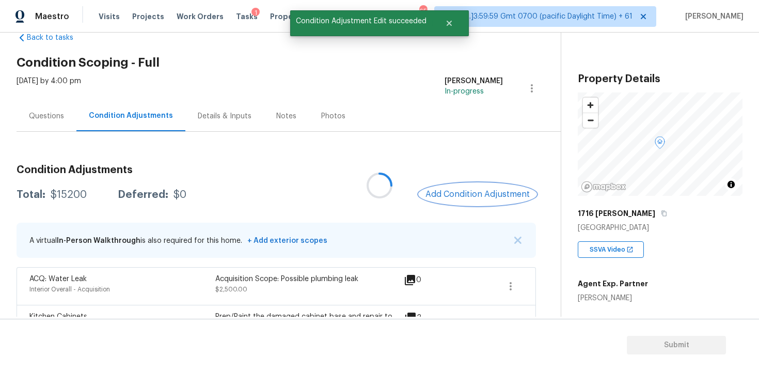
scroll to position [0, 0]
click at [448, 195] on span "Add Condition Adjustment" at bounding box center [477, 193] width 104 height 9
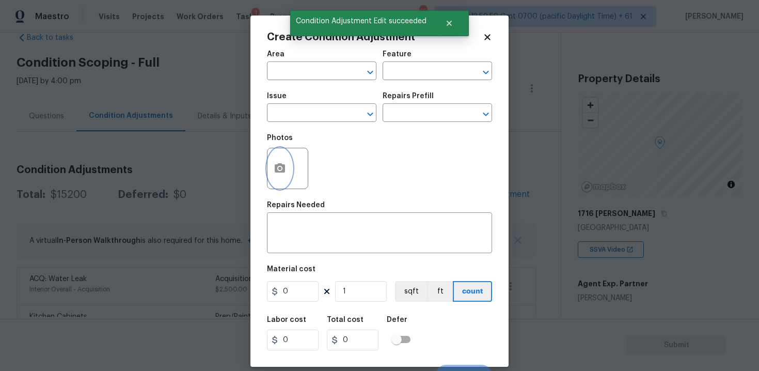
click at [279, 166] on icon "button" at bounding box center [280, 167] width 10 height 9
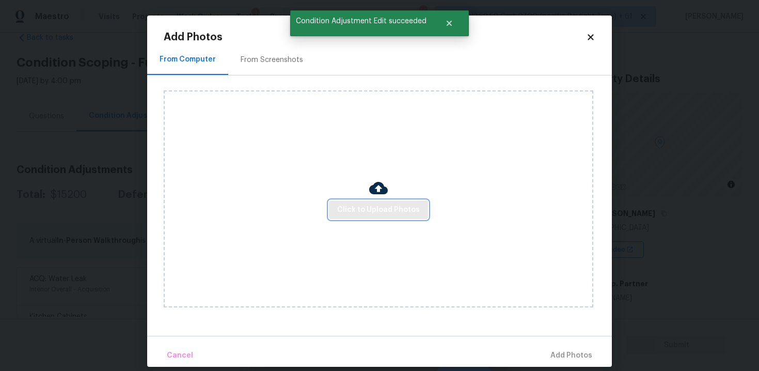
click at [372, 206] on span "Click to Upload Photos" at bounding box center [378, 209] width 83 height 13
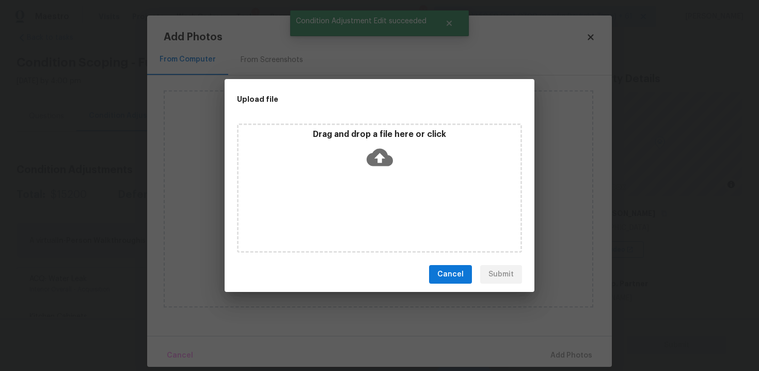
click at [388, 159] on icon at bounding box center [380, 158] width 26 height 18
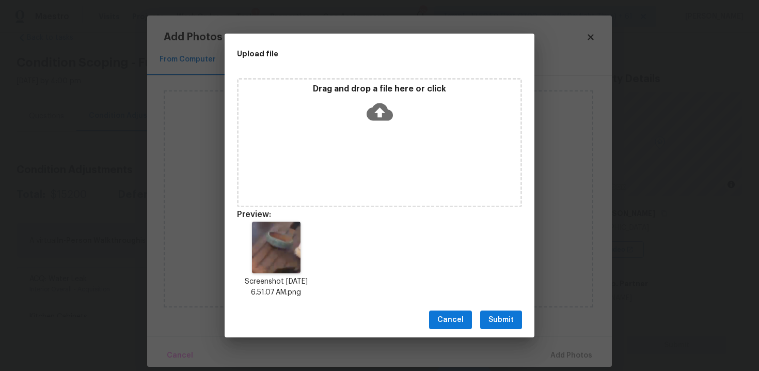
click at [494, 311] on button "Submit" at bounding box center [501, 319] width 42 height 19
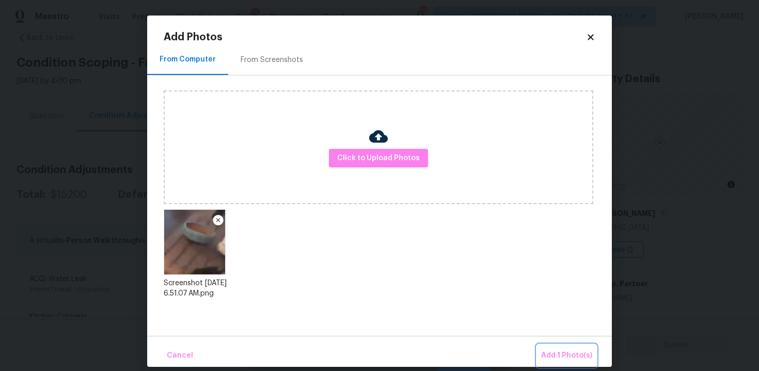
click at [560, 350] on span "Add 1 Photo(s)" at bounding box center [566, 355] width 51 height 13
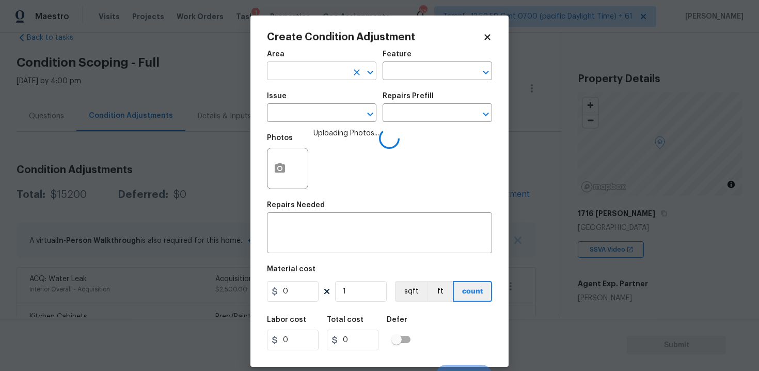
click at [331, 77] on input "text" at bounding box center [307, 72] width 81 height 16
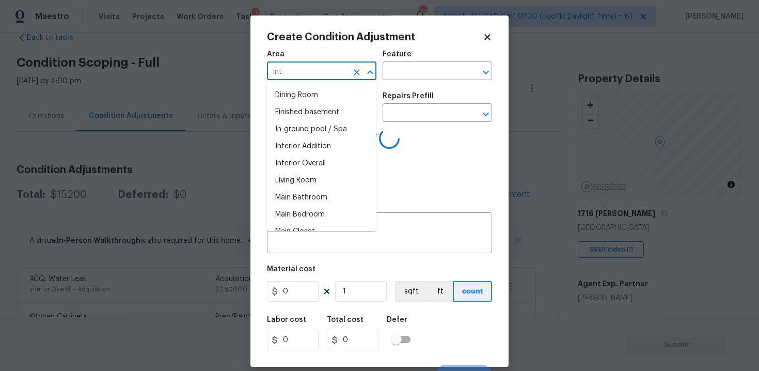
type input "inte"
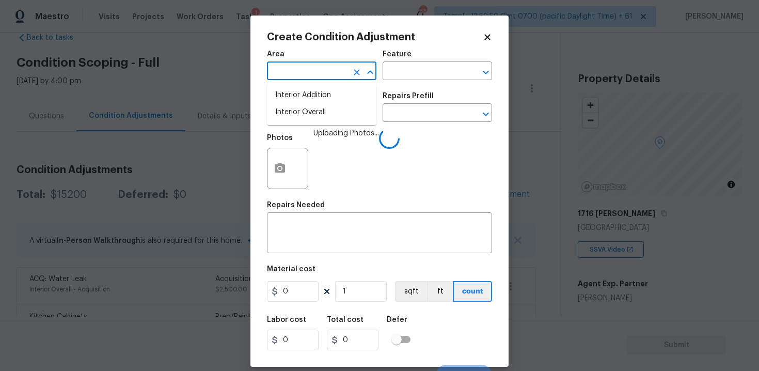
type input "r"
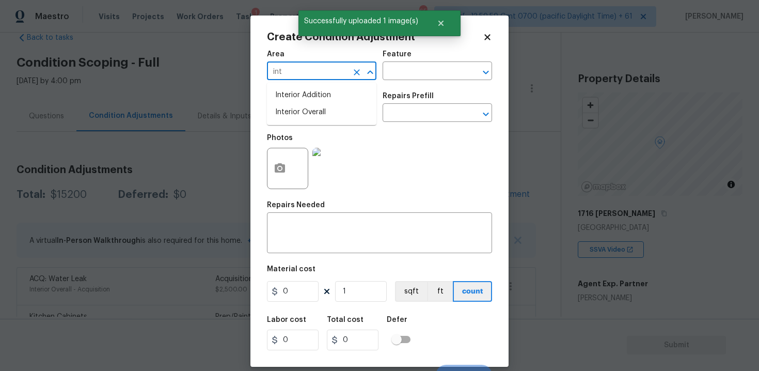
type input "inte"
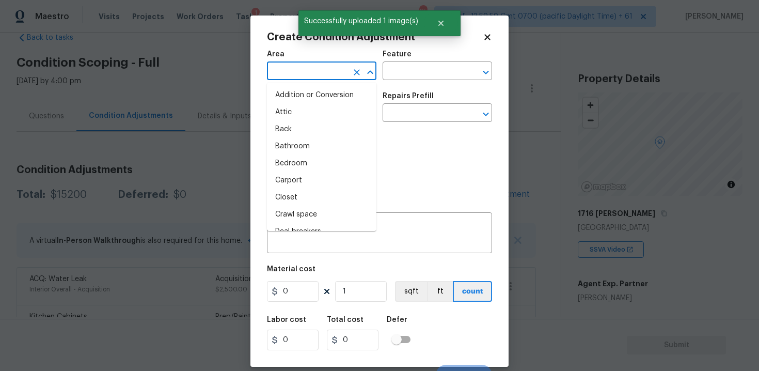
type input "r"
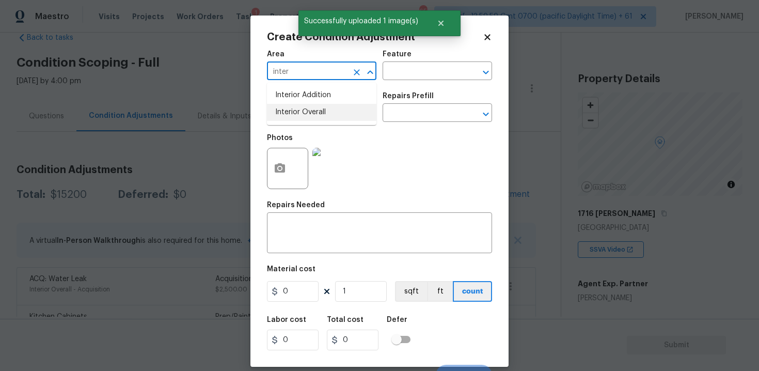
click at [295, 112] on li "Interior Overall" at bounding box center [321, 112] width 109 height 17
type input "Interior Overall"
click at [295, 112] on input "text" at bounding box center [307, 114] width 81 height 16
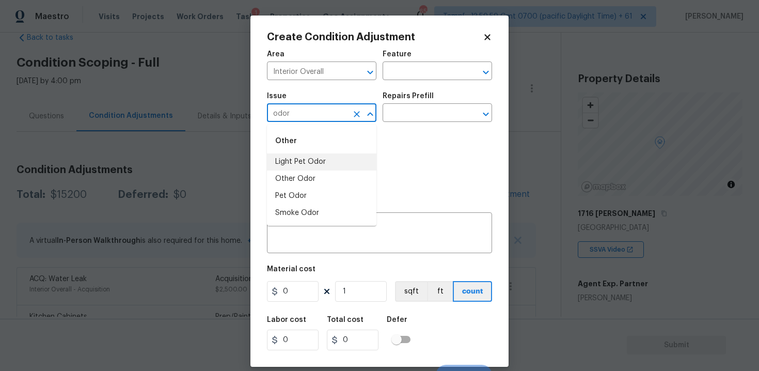
click at [310, 158] on li "Light Pet Odor" at bounding box center [321, 161] width 109 height 17
type input "Light Pet Odor"
click at [380, 125] on div "Issue Light Pet Odor ​ Repairs Prefill ​" at bounding box center [379, 107] width 225 height 42
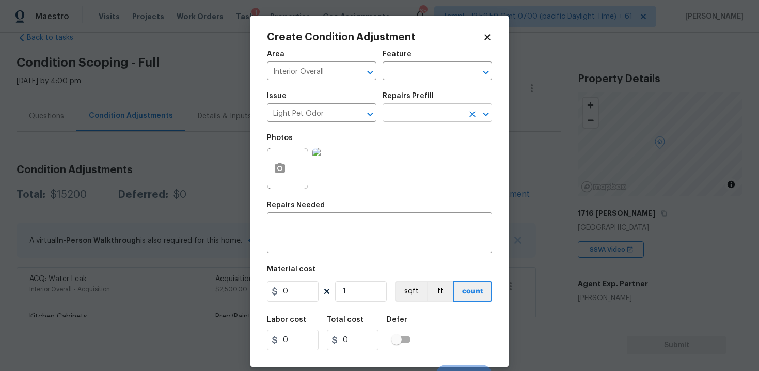
click at [403, 114] on input "text" at bounding box center [423, 114] width 81 height 16
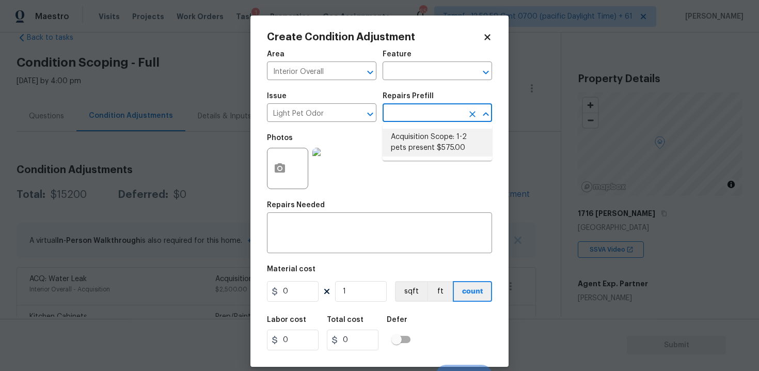
click at [410, 136] on li "Acquisition Scope: 1-2 pets present $575.00" at bounding box center [437, 143] width 109 height 28
type textarea "Acquisition Scope: 1-2 pets present"
type input "575"
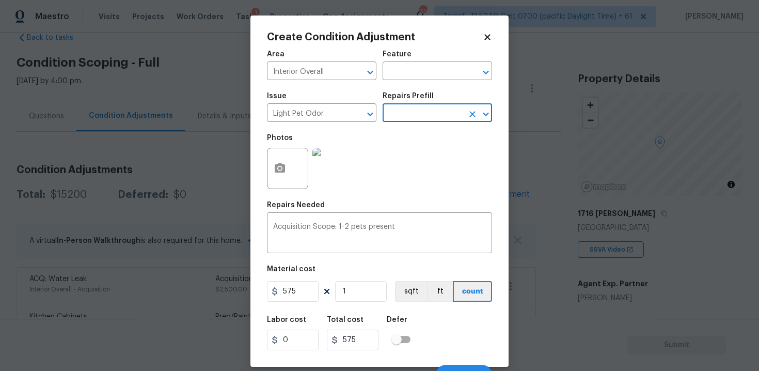
scroll to position [15, 0]
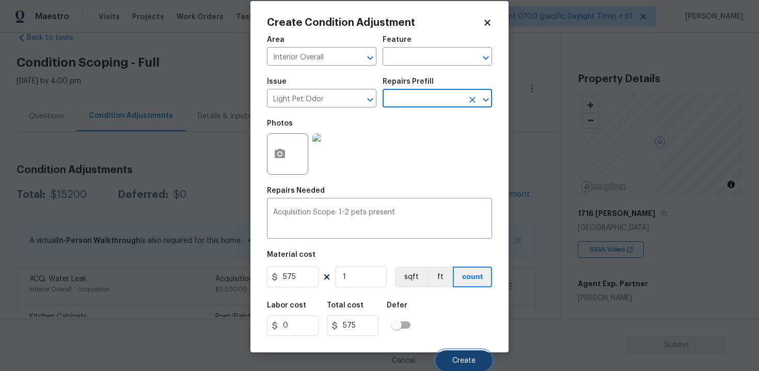
click at [459, 365] on button "Create" at bounding box center [464, 360] width 56 height 21
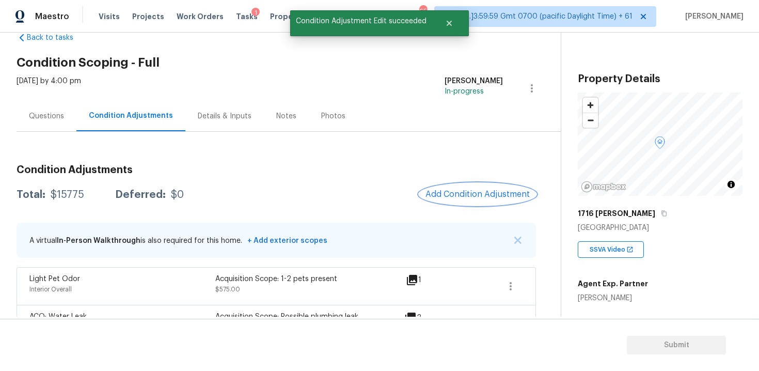
scroll to position [0, 0]
click at [468, 200] on button "Add Condition Adjustment" at bounding box center [477, 194] width 117 height 22
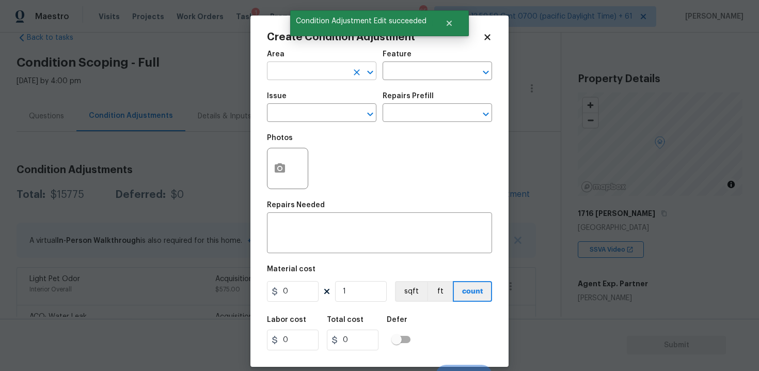
click at [325, 80] on input "text" at bounding box center [307, 72] width 81 height 16
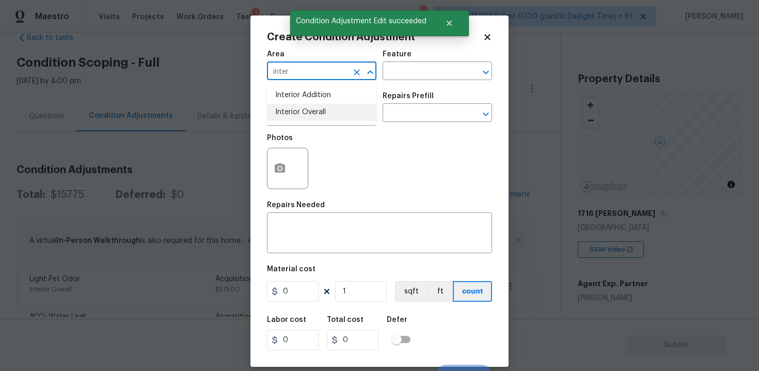
click at [321, 113] on li "Interior Overall" at bounding box center [321, 112] width 109 height 17
type input "Interior Overall"
click at [321, 113] on input "text" at bounding box center [307, 114] width 81 height 16
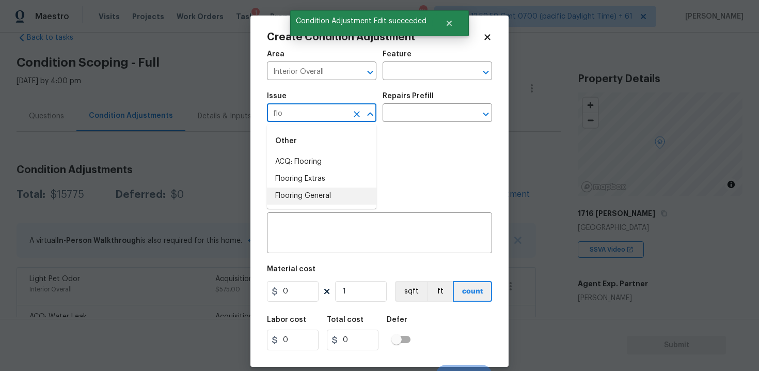
click at [324, 192] on li "Flooring General" at bounding box center [321, 195] width 109 height 17
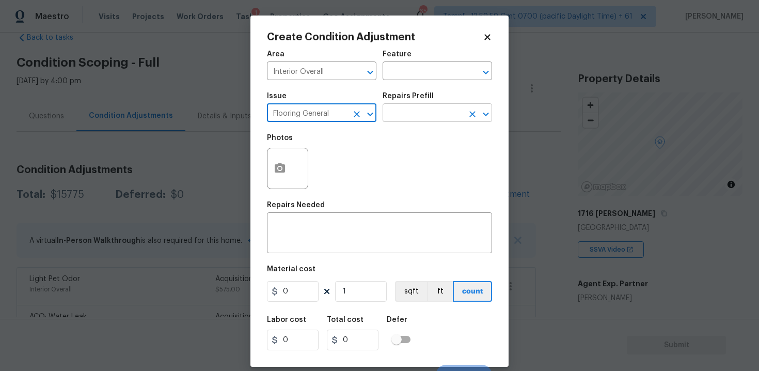
type input "Flooring General"
click at [394, 120] on input "text" at bounding box center [423, 114] width 81 height 16
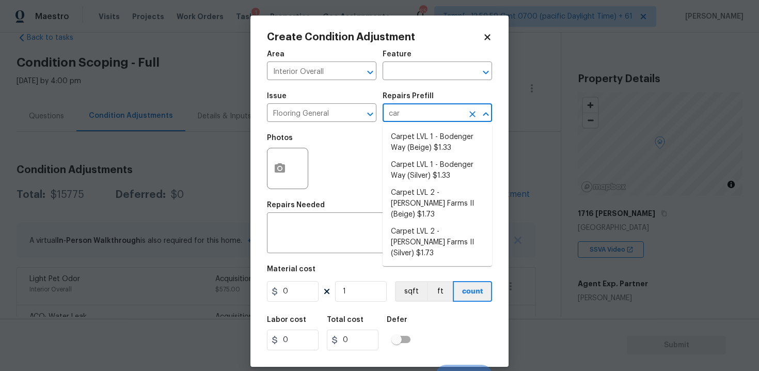
type input "carp"
click at [403, 141] on li "Carpet LVL 1 - Bodenger Way (Beige) $1.33" at bounding box center [437, 143] width 109 height 28
type input "Overall Flooring"
type textarea "Install new carpet. (Bodenger Way 749 Bird Bath, Beige) at all previously carpe…"
type input "1.33"
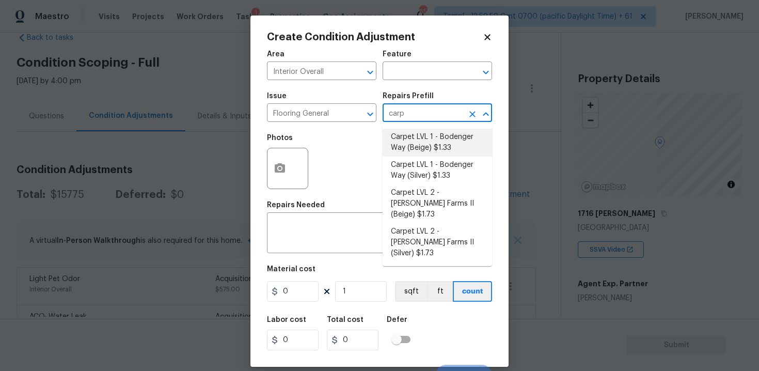
type input "1.33"
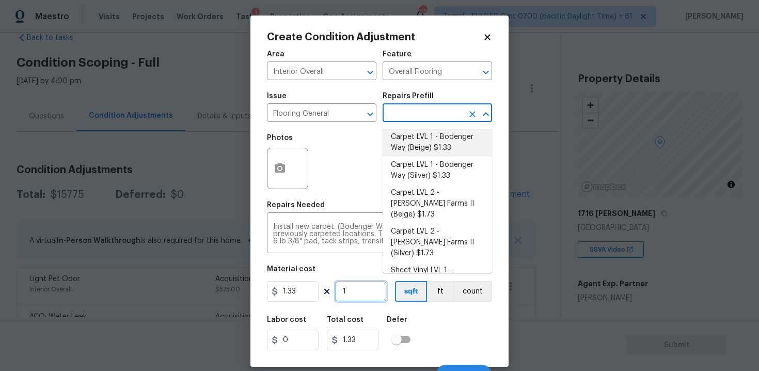
click at [351, 302] on figure "Material cost 1.33 1 sqft ft count" at bounding box center [379, 284] width 225 height 38
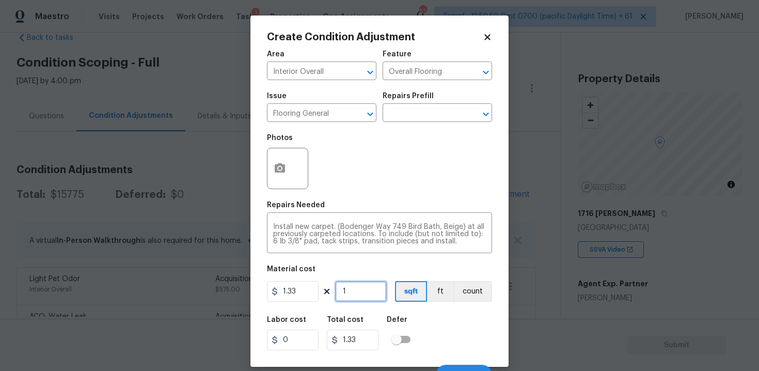
type input "12"
type input "15.96"
type input "128"
type input "170.24"
type input "1287"
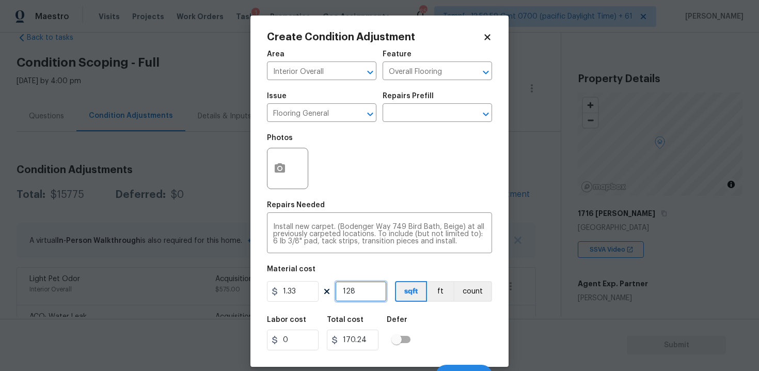
type input "1711.71"
type input "1287"
click at [416, 325] on div "Defer" at bounding box center [402, 322] width 30 height 13
click at [370, 266] on div "Material cost" at bounding box center [379, 271] width 225 height 13
click at [270, 180] on button "button" at bounding box center [279, 168] width 25 height 40
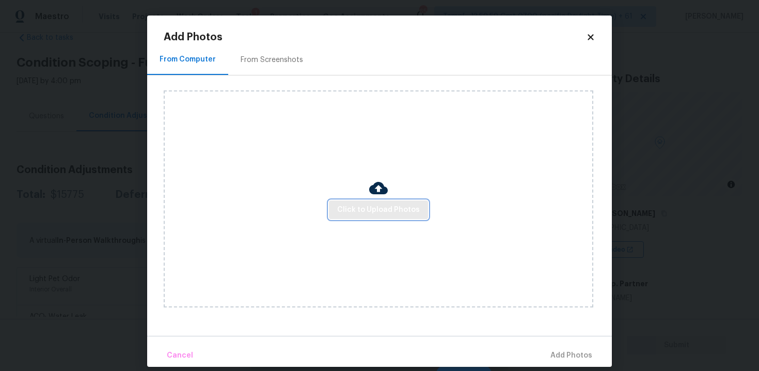
click at [349, 213] on span "Click to Upload Photos" at bounding box center [378, 209] width 83 height 13
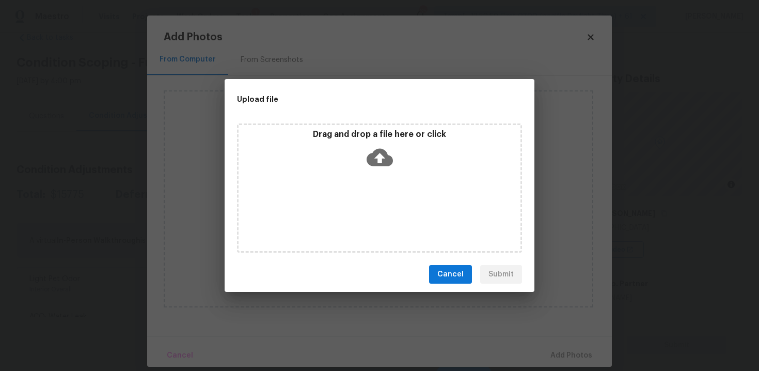
click at [359, 165] on div "Drag and drop a file here or click" at bounding box center [380, 151] width 282 height 44
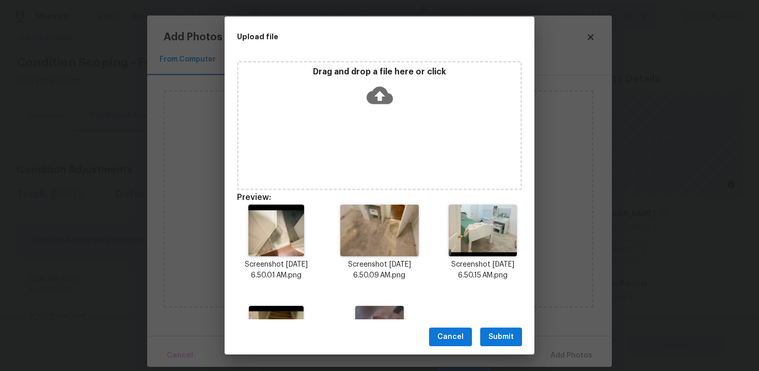
scroll to position [75, 0]
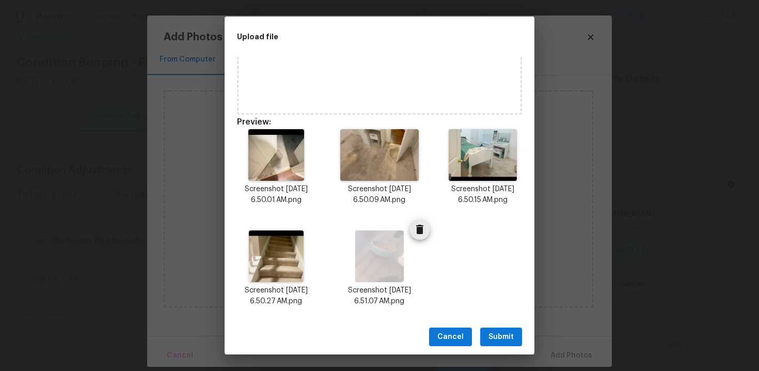
click at [413, 233] on span "Delete" at bounding box center [419, 229] width 21 height 12
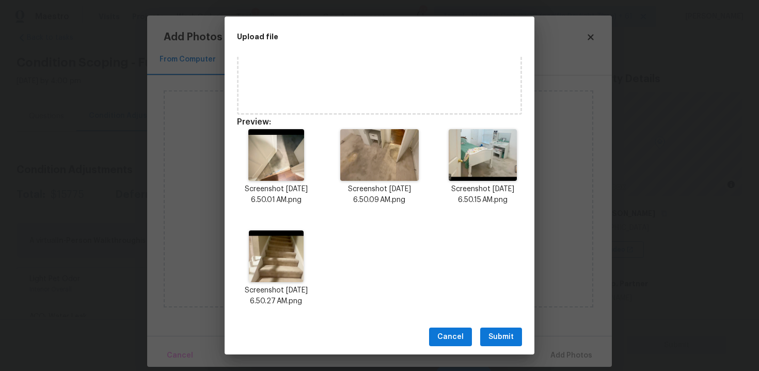
click at [512, 343] on button "Submit" at bounding box center [501, 336] width 42 height 19
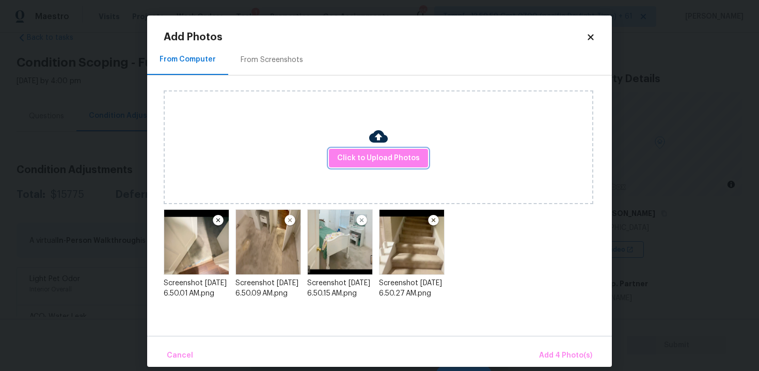
scroll to position [0, 0]
click at [543, 356] on span "Add 4 Photo(s)" at bounding box center [565, 355] width 53 height 13
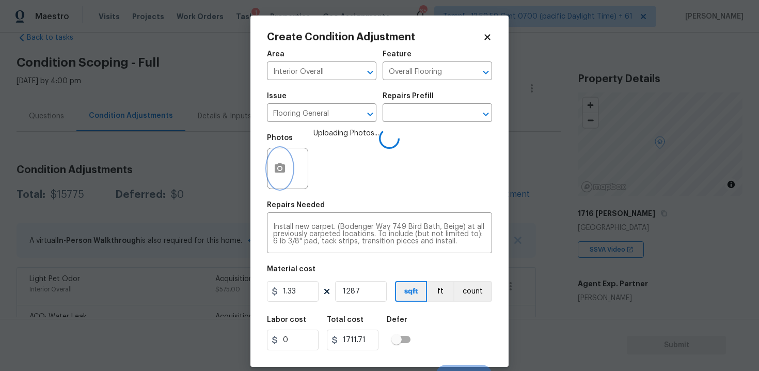
scroll to position [15, 0]
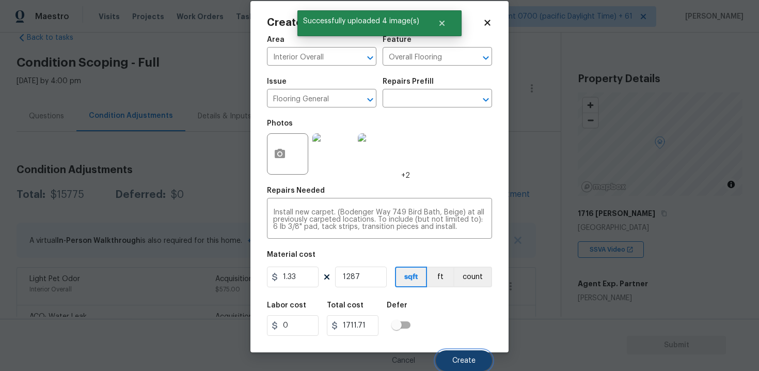
click at [470, 365] on button "Create" at bounding box center [464, 360] width 56 height 21
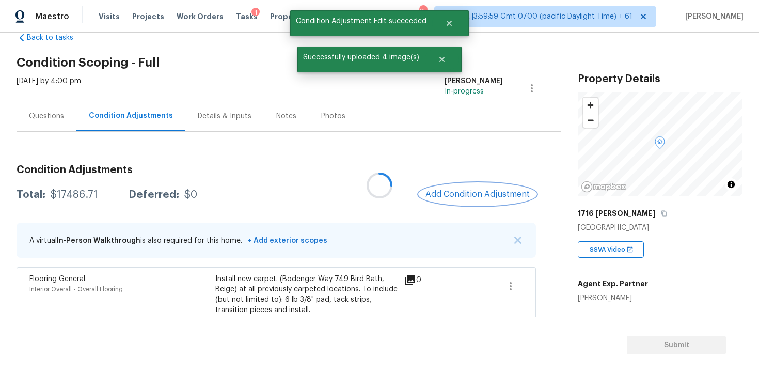
scroll to position [0, 0]
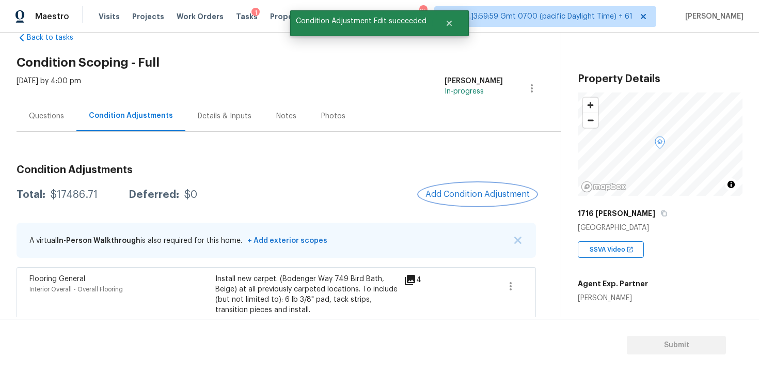
click at [465, 196] on span "Add Condition Adjustment" at bounding box center [477, 193] width 104 height 9
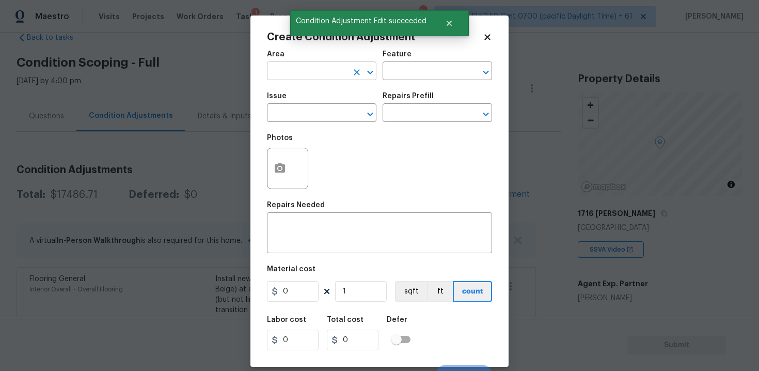
click at [320, 75] on input "text" at bounding box center [307, 72] width 81 height 16
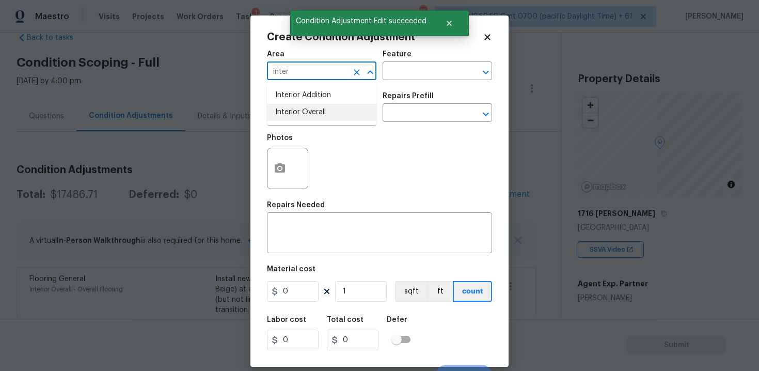
type input "inter"
click at [307, 128] on span "Issue ​" at bounding box center [321, 107] width 109 height 42
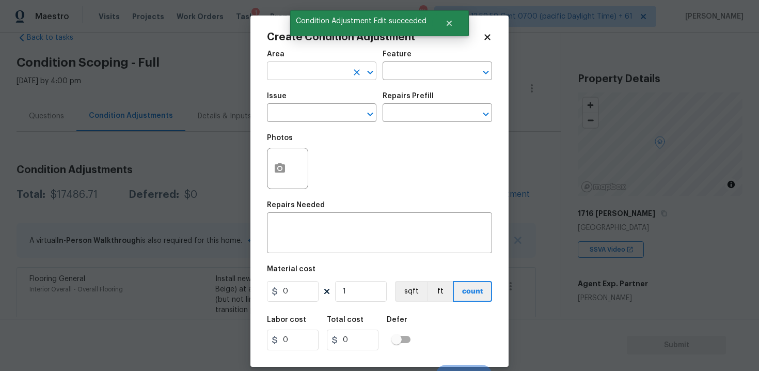
click at [317, 80] on input "text" at bounding box center [307, 72] width 81 height 16
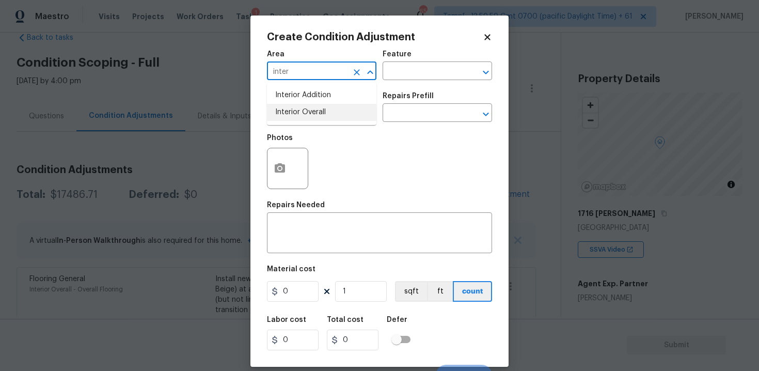
click at [321, 114] on li "Interior Overall" at bounding box center [321, 112] width 109 height 17
type input "Interior Overall"
click at [321, 114] on input "text" at bounding box center [307, 114] width 81 height 16
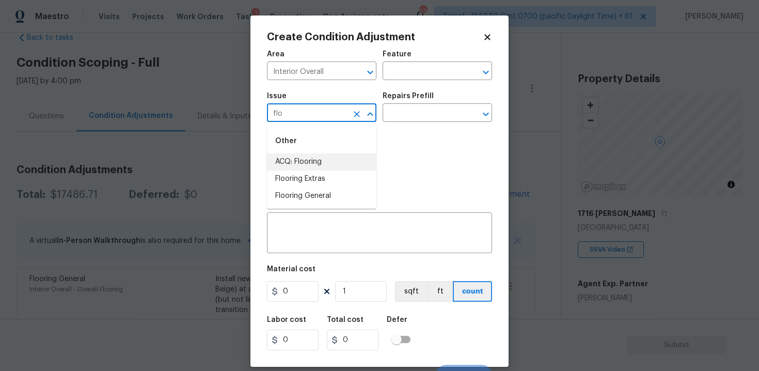
click at [328, 161] on li "ACQ: Flooring" at bounding box center [321, 161] width 109 height 17
type input "ACQ: Flooring"
click at [410, 122] on input "text" at bounding box center [423, 114] width 81 height 16
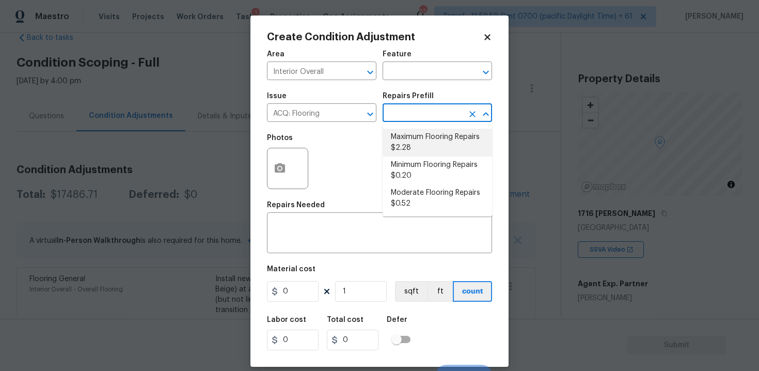
click at [415, 167] on li "Minimum Flooring Repairs $0.20" at bounding box center [437, 170] width 109 height 28
type input "Acquisition"
type textarea "Acquisition Scope: Minimum flooring repairs"
type input "0.2"
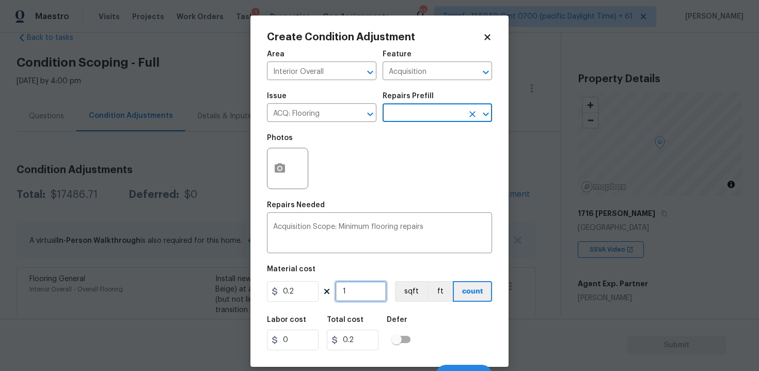
click at [349, 289] on input "1" at bounding box center [361, 291] width 52 height 21
type input "0"
type input "1"
type input "0.2"
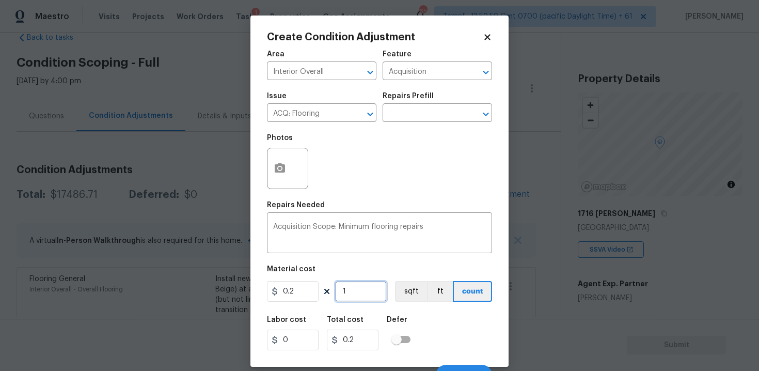
type input "12"
type input "2.4"
type input "128"
type input "25.6"
type input "1286"
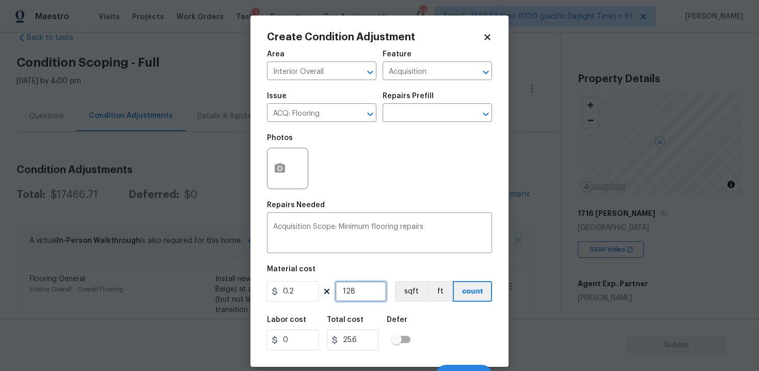
type input "257.2"
type input "1286"
click at [406, 296] on button "sqft" at bounding box center [411, 291] width 32 height 21
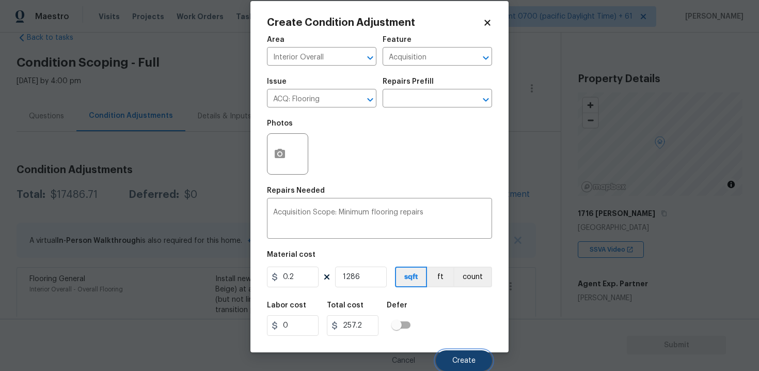
click at [467, 351] on button "Create" at bounding box center [464, 360] width 56 height 21
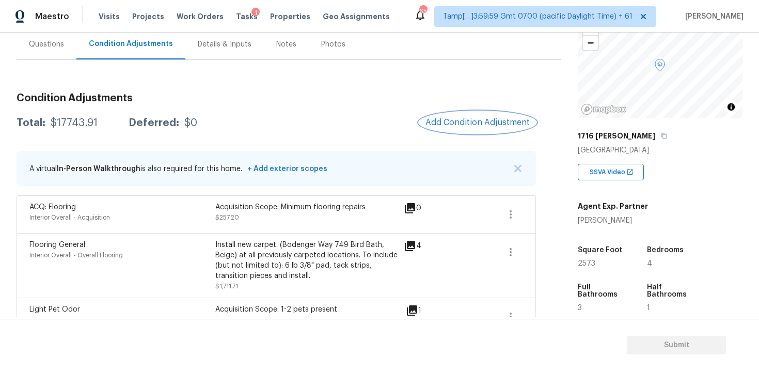
scroll to position [88, 0]
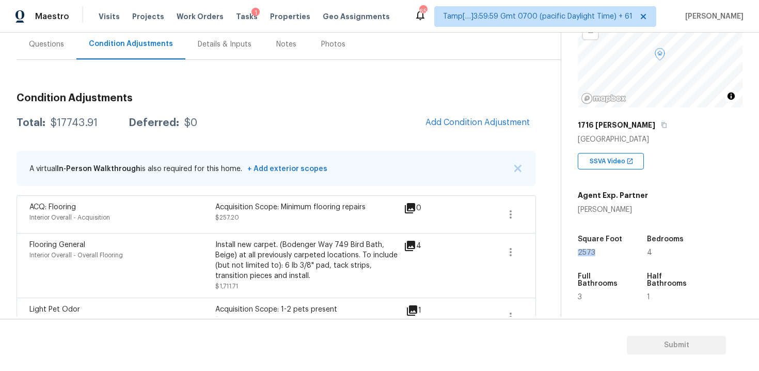
drag, startPoint x: 576, startPoint y: 252, endPoint x: 609, endPoint y: 252, distance: 33.0
click at [609, 252] on div "Property Details © Mapbox © OpenStreetMap Improve this map [STREET_ADDRESS] SSV…" at bounding box center [651, 211] width 181 height 535
copy span "2573"
click at [471, 117] on button "Add Condition Adjustment" at bounding box center [477, 123] width 117 height 22
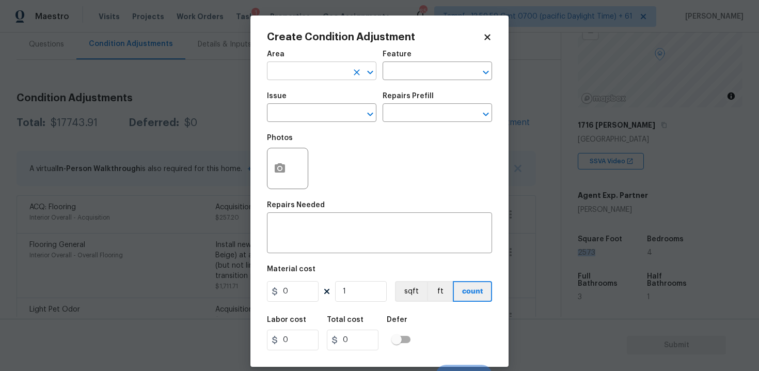
click at [288, 67] on input "text" at bounding box center [307, 72] width 81 height 16
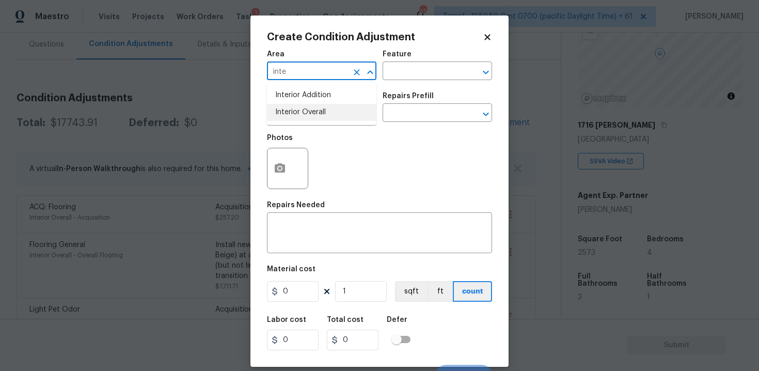
click at [298, 119] on li "Interior Overall" at bounding box center [321, 112] width 109 height 17
type input "Interior Overall"
click at [298, 119] on input "text" at bounding box center [307, 114] width 81 height 16
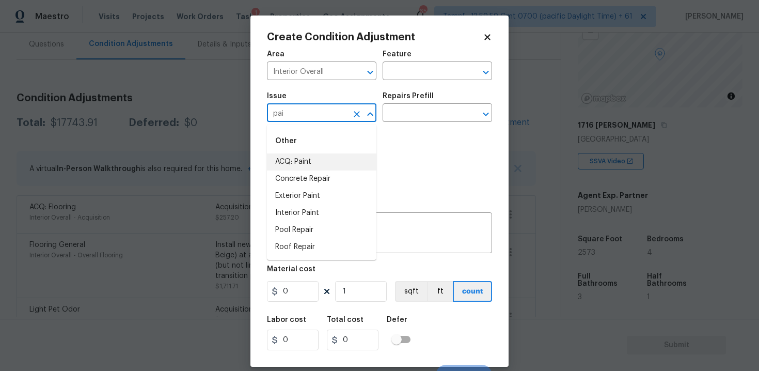
click at [313, 169] on li "ACQ: Paint" at bounding box center [321, 161] width 109 height 17
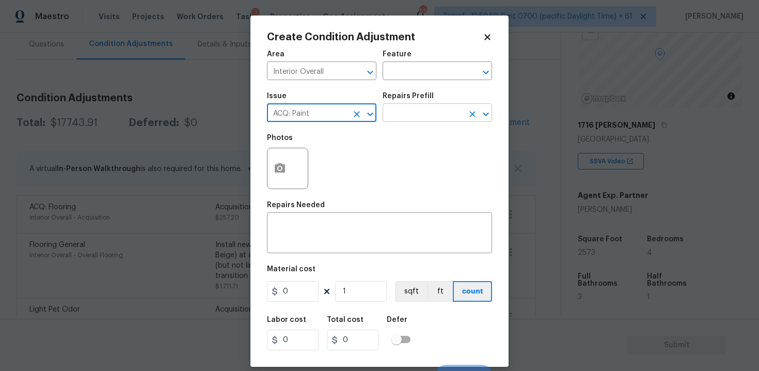
type input "ACQ: Paint"
click at [423, 121] on input "text" at bounding box center [423, 114] width 81 height 16
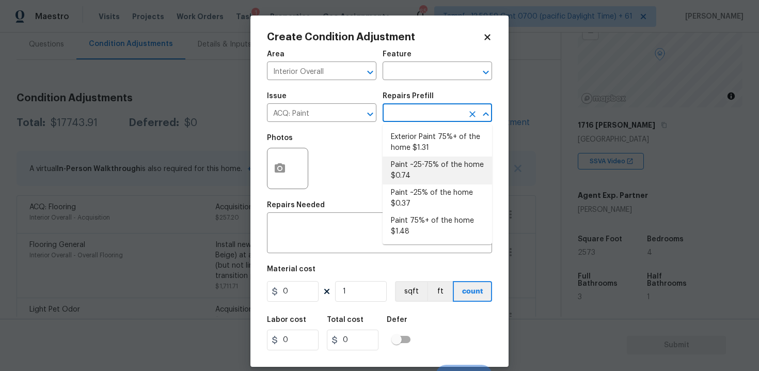
click at [422, 175] on li "Paint ~25-75% of the home $0.74" at bounding box center [437, 170] width 109 height 28
type input "Acquisition"
type textarea "Acquisition Scope: ~25 - 75% of the home needs interior paint"
type input "0.74"
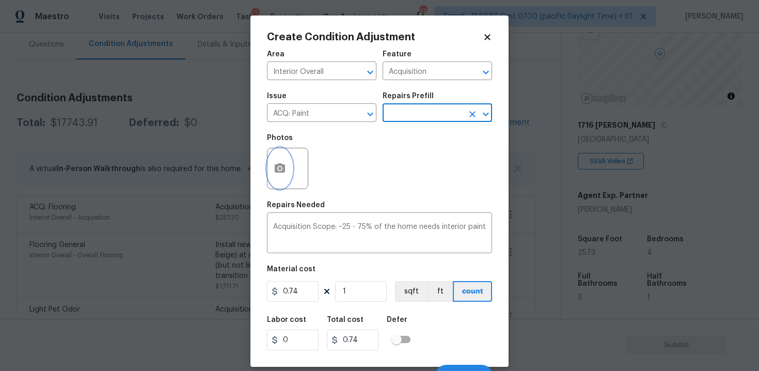
click at [282, 168] on icon "button" at bounding box center [280, 167] width 10 height 9
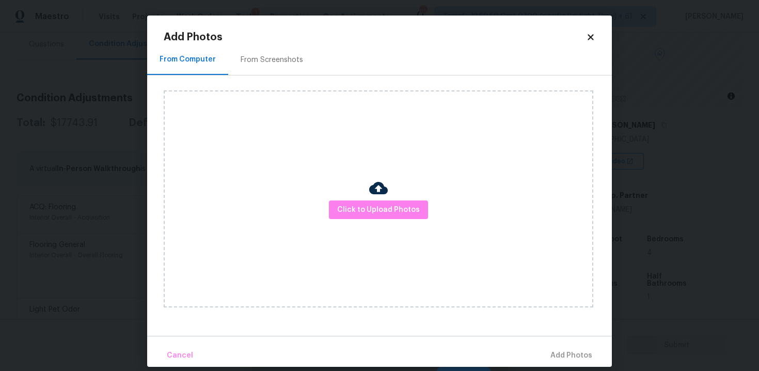
click at [353, 199] on div "Click to Upload Photos" at bounding box center [379, 198] width 430 height 217
click at [356, 225] on div "Click to Upload Photos" at bounding box center [379, 198] width 430 height 217
click at [357, 212] on span "Click to Upload Photos" at bounding box center [378, 209] width 83 height 13
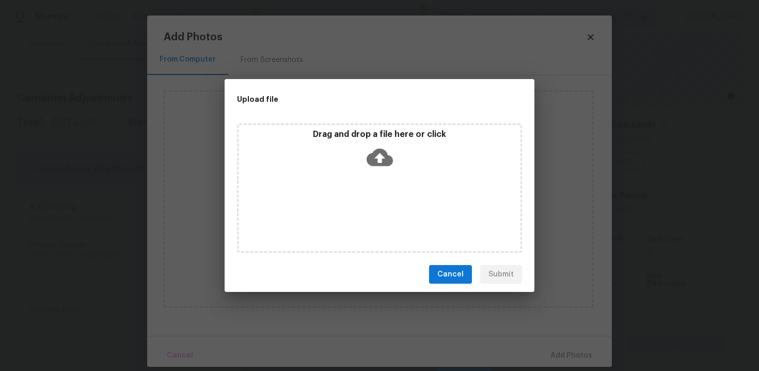
click at [385, 150] on icon at bounding box center [380, 158] width 26 height 18
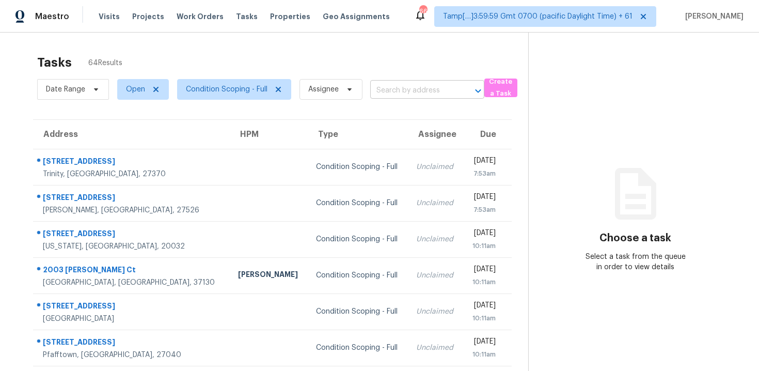
click at [401, 92] on input "text" at bounding box center [412, 91] width 85 height 16
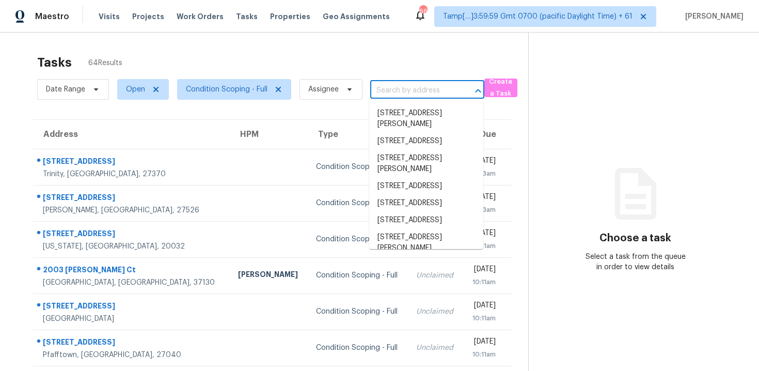
paste input "[STREET_ADDRESS]"
type input "[STREET_ADDRESS]"
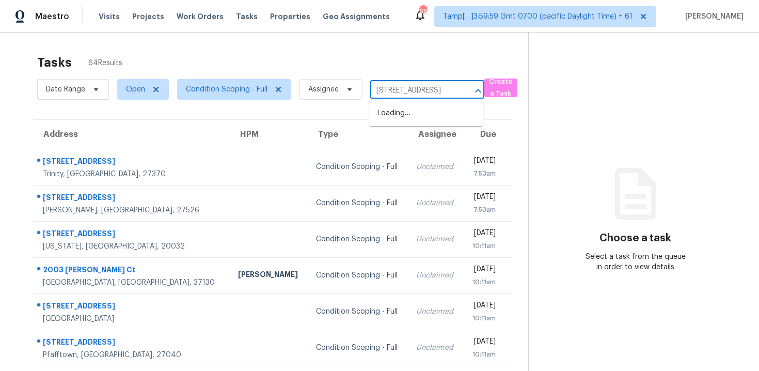
scroll to position [0, 18]
click at [421, 106] on li "[STREET_ADDRESS]" at bounding box center [426, 113] width 114 height 17
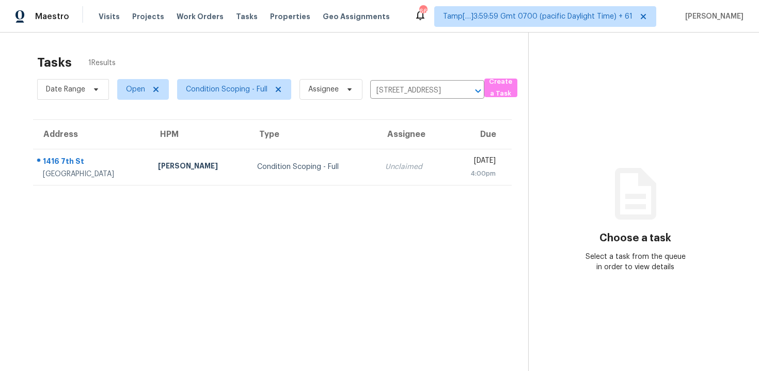
click at [447, 152] on td "[DATE] 4:00pm" at bounding box center [479, 167] width 65 height 36
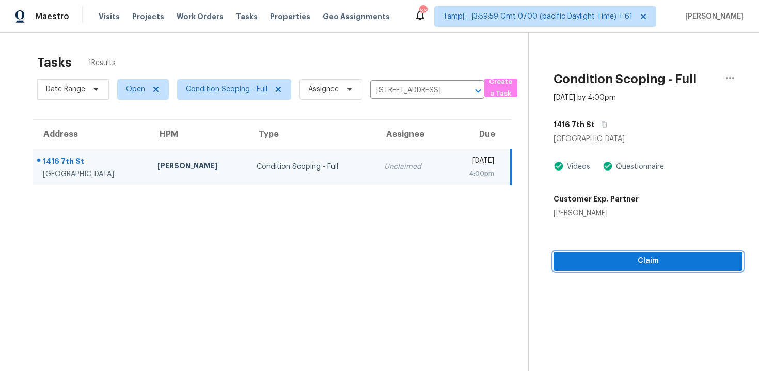
click at [590, 257] on span "Claim" at bounding box center [648, 261] width 172 height 13
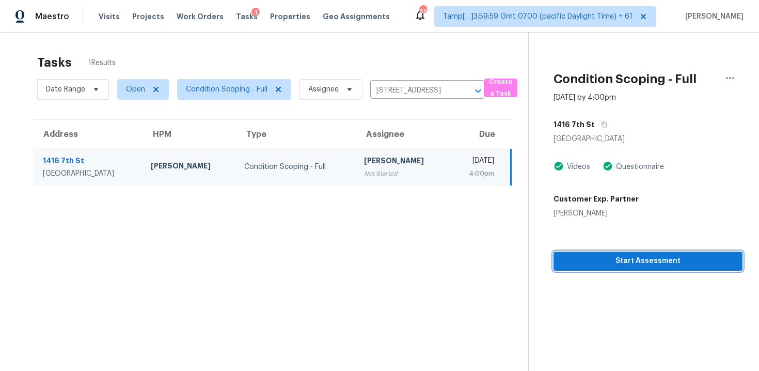
click at [590, 257] on span "Start Assessment" at bounding box center [648, 261] width 172 height 13
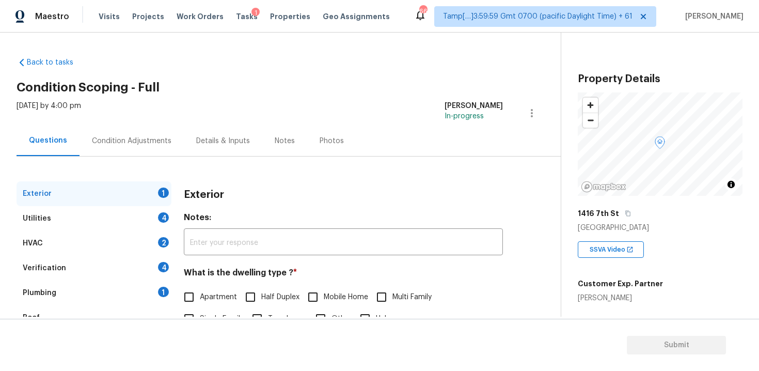
click at [148, 138] on div "Condition Adjustments" at bounding box center [132, 141] width 80 height 10
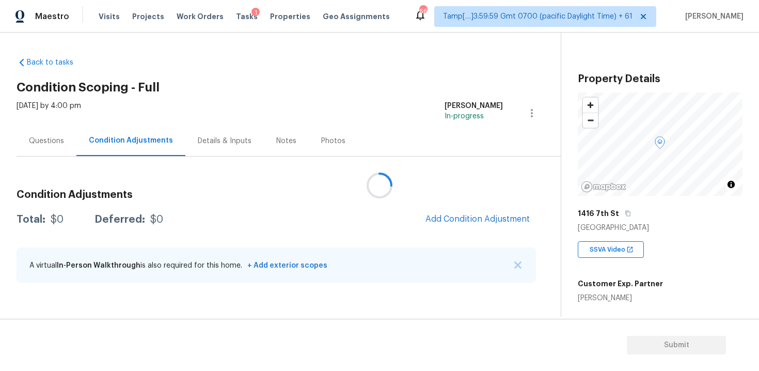
click at [460, 220] on div at bounding box center [379, 185] width 759 height 371
click at [468, 221] on span "Add Condition Adjustment" at bounding box center [477, 218] width 104 height 9
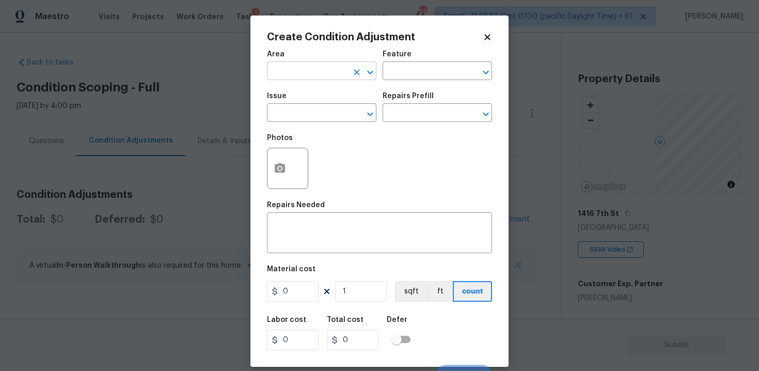
click at [329, 68] on input "text" at bounding box center [307, 72] width 81 height 16
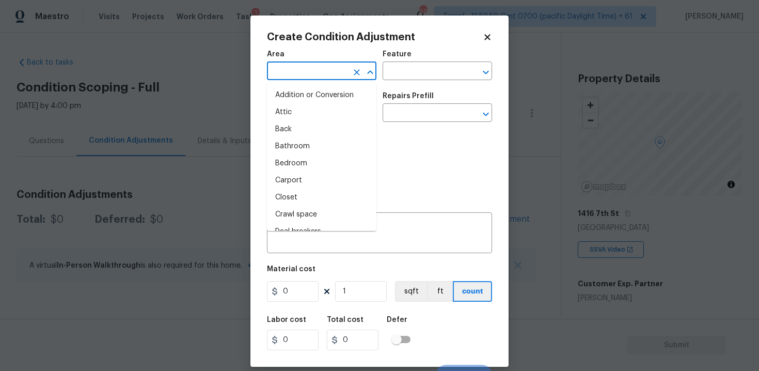
type input "e"
type input "x"
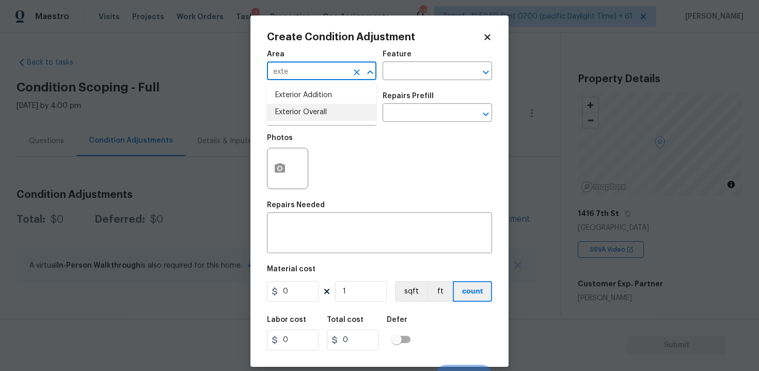
click at [325, 110] on li "Exterior Overall" at bounding box center [321, 112] width 109 height 17
type input "Exterior Overall"
click at [325, 110] on input "text" at bounding box center [307, 114] width 81 height 16
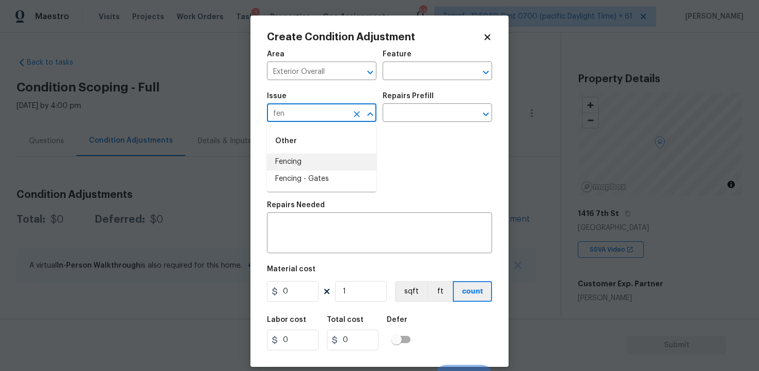
click at [318, 162] on li "Fencing" at bounding box center [321, 161] width 109 height 17
type input "Fencing"
click at [332, 228] on textarea at bounding box center [379, 234] width 213 height 22
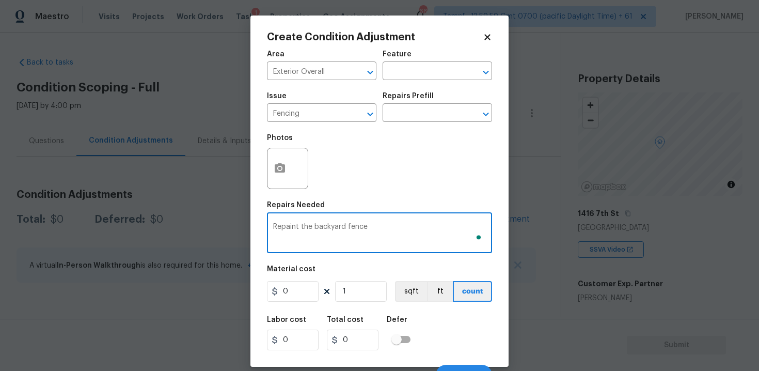
type textarea "Repaint the backyard fence"
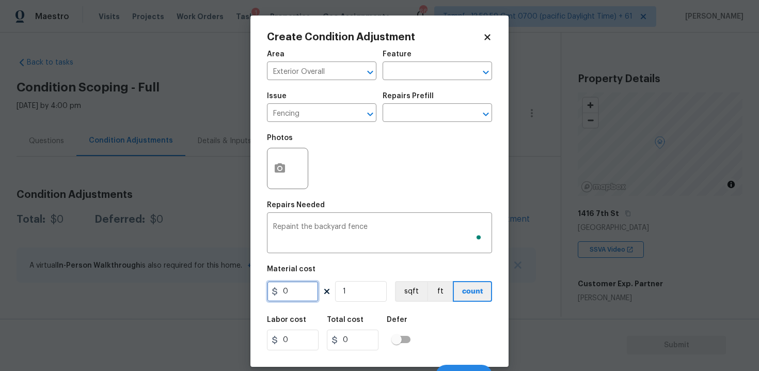
click at [303, 292] on input "0" at bounding box center [293, 291] width 52 height 21
type input "800"
click at [276, 161] on button "button" at bounding box center [279, 168] width 25 height 40
type input "800"
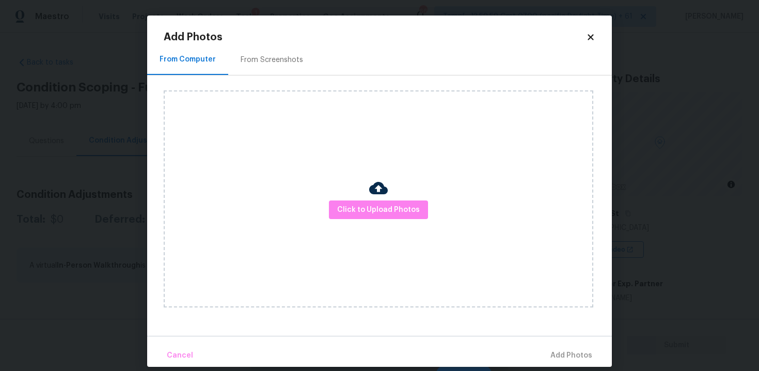
click at [385, 193] on img at bounding box center [378, 188] width 19 height 19
click at [384, 200] on button "Click to Upload Photos" at bounding box center [378, 209] width 99 height 19
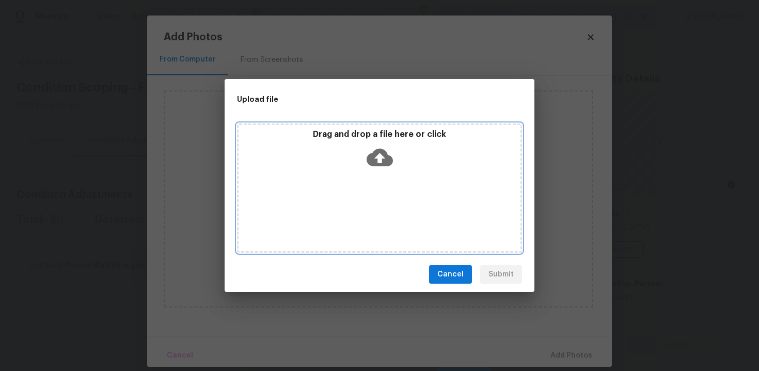
click at [377, 147] on icon at bounding box center [380, 157] width 26 height 26
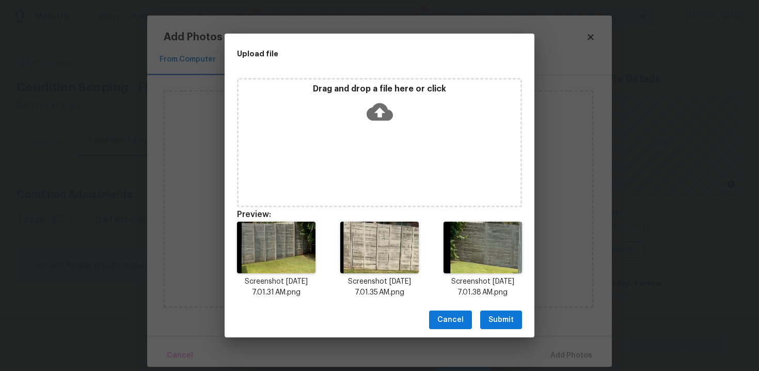
scroll to position [8, 0]
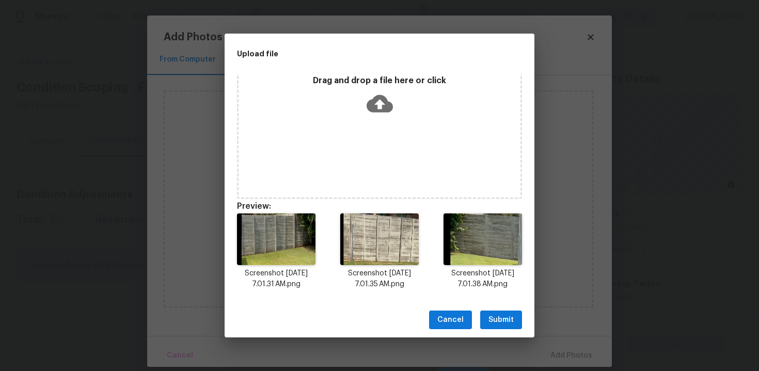
click at [495, 314] on span "Submit" at bounding box center [500, 319] width 25 height 13
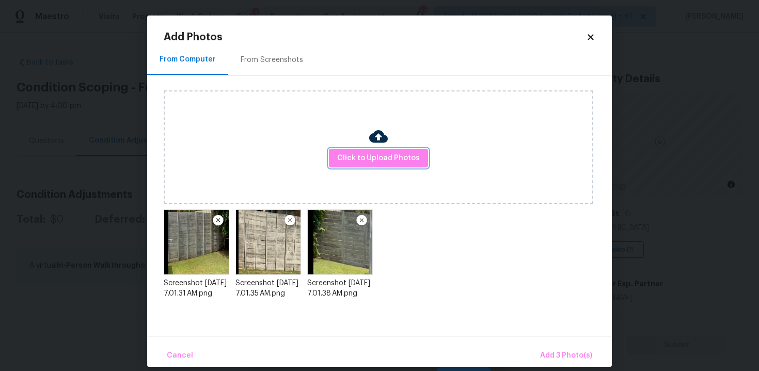
scroll to position [0, 0]
click at [561, 347] on button "Add 3 Photo(s)" at bounding box center [566, 355] width 60 height 22
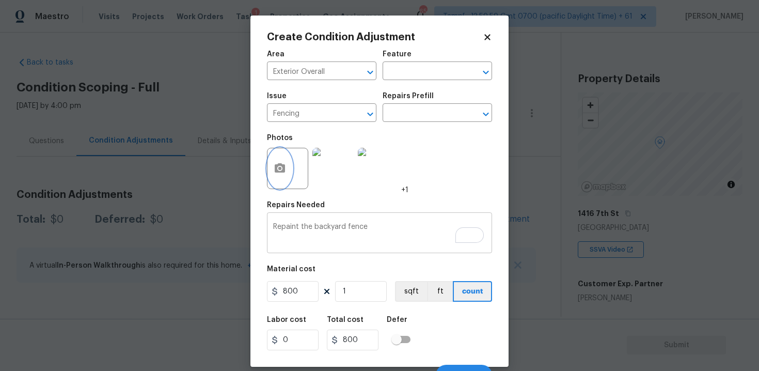
scroll to position [15, 0]
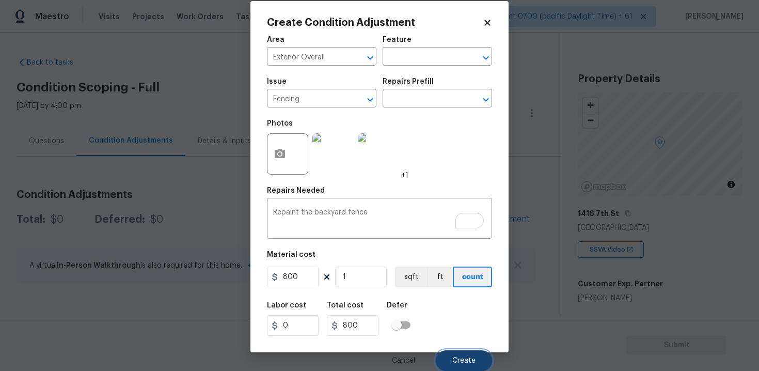
click at [462, 366] on button "Create" at bounding box center [464, 360] width 56 height 21
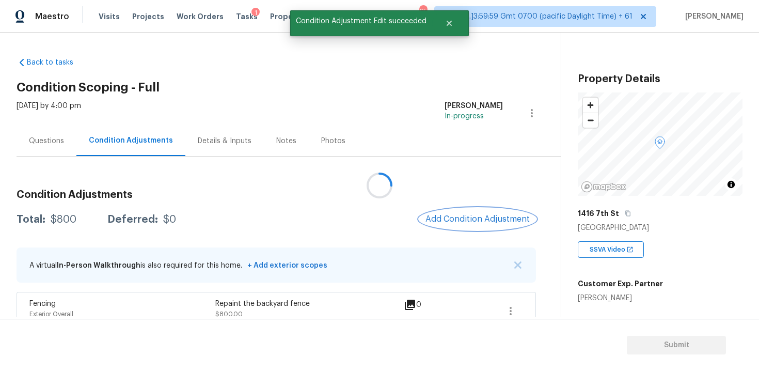
scroll to position [0, 0]
click at [475, 230] on span "Add Condition Adjustment" at bounding box center [477, 219] width 117 height 23
click at [460, 214] on button "Add Condition Adjustment" at bounding box center [477, 219] width 117 height 22
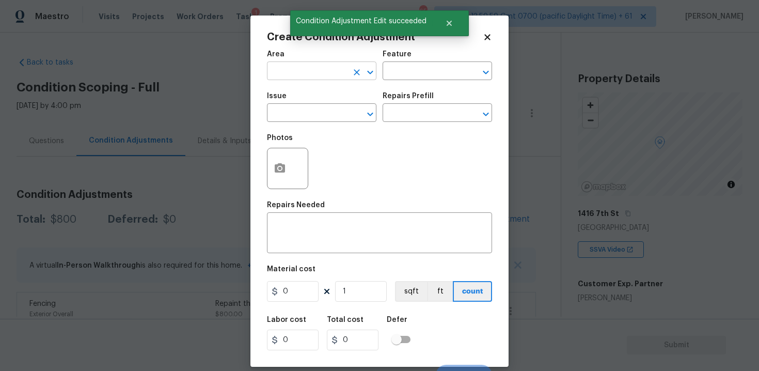
click at [324, 67] on input "text" at bounding box center [307, 72] width 81 height 16
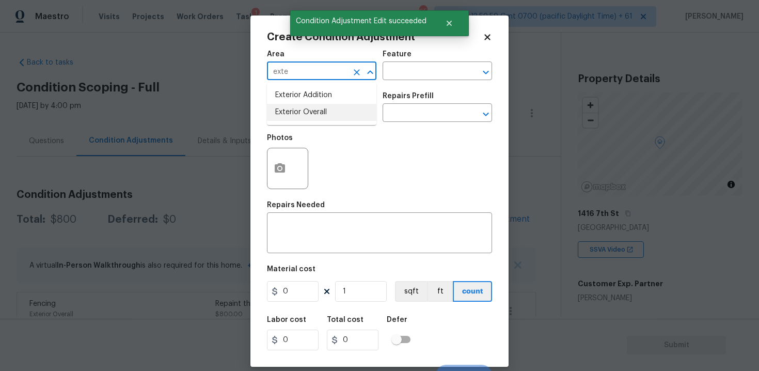
click at [321, 118] on li "Exterior Overall" at bounding box center [321, 112] width 109 height 17
type input "Exterior Overall"
click at [321, 118] on input "text" at bounding box center [307, 114] width 81 height 16
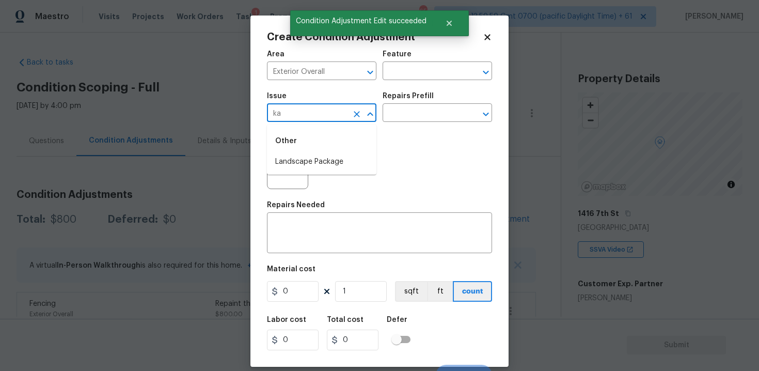
type input "k"
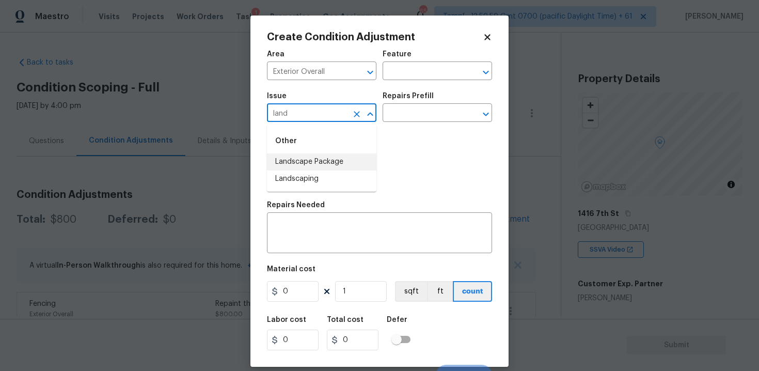
click at [319, 160] on li "Landscape Package" at bounding box center [321, 161] width 109 height 17
type input "Landscape Package"
click at [396, 124] on div "Issue Landscape Package ​ Repairs Prefill ​" at bounding box center [379, 107] width 225 height 42
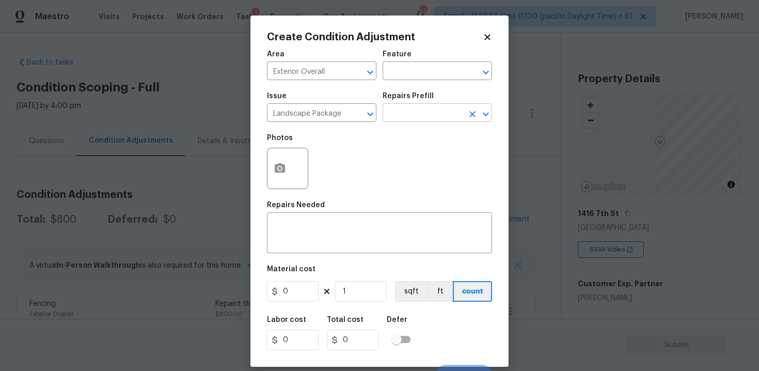
click at [398, 114] on input "text" at bounding box center [423, 114] width 81 height 16
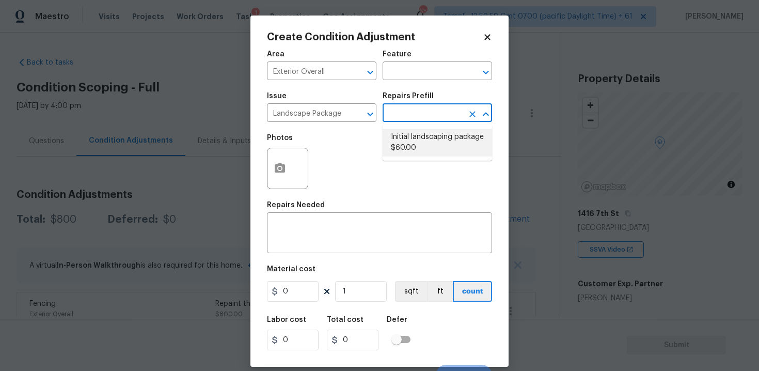
click at [410, 137] on li "Initial landscaping package $60.00" at bounding box center [437, 143] width 109 height 28
type input "Home Readiness Packages"
type textarea "Mowing of grass up to 6" in height. Mow, edge along driveways & sidewalks, trim…"
type input "60"
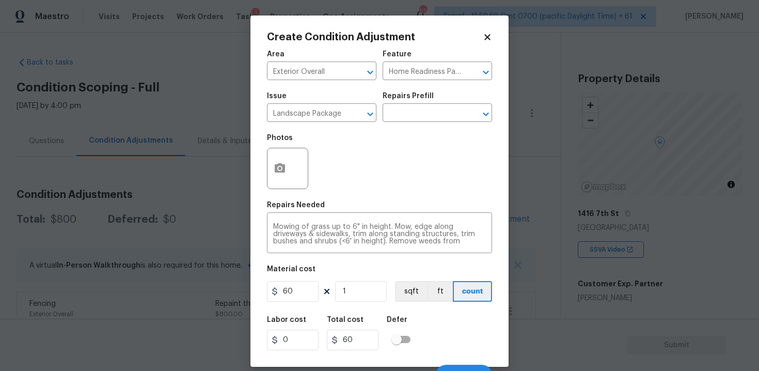
click at [311, 278] on div "Material cost" at bounding box center [379, 271] width 225 height 13
click at [311, 284] on input "60" at bounding box center [293, 291] width 52 height 21
type input "300"
click at [412, 309] on div "Area Exterior Overall ​ Feature Home Readiness Packages ​ Issue Landscape Packa…" at bounding box center [379, 214] width 225 height 341
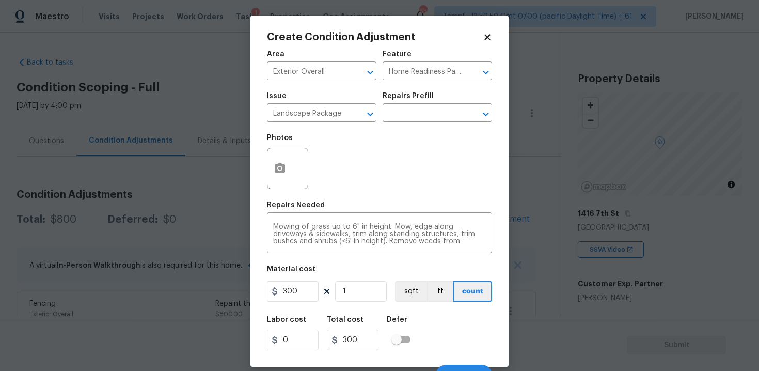
scroll to position [15, 0]
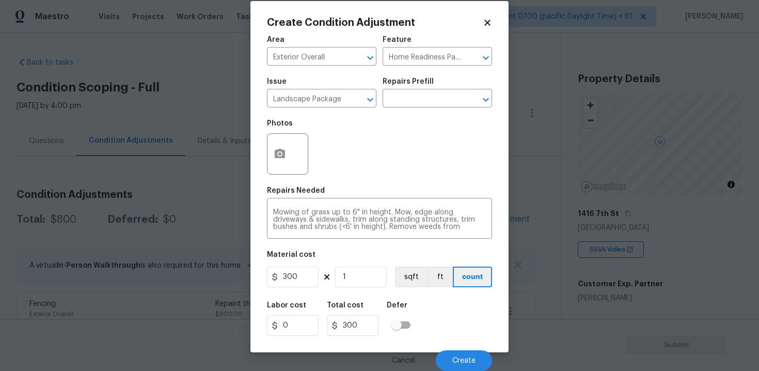
click at [456, 349] on div "Cancel Create" at bounding box center [379, 356] width 225 height 29
click at [461, 355] on button "Create" at bounding box center [464, 360] width 56 height 21
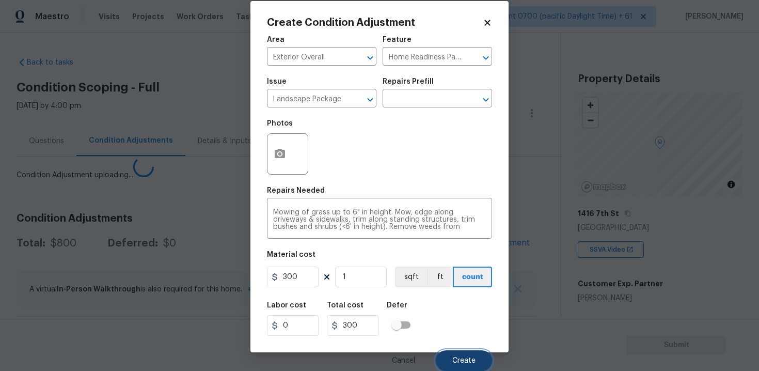
scroll to position [11, 0]
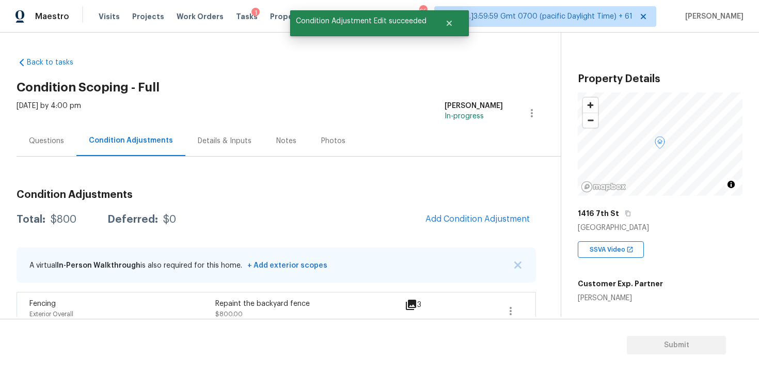
click at [461, 355] on section "Submit" at bounding box center [379, 345] width 759 height 53
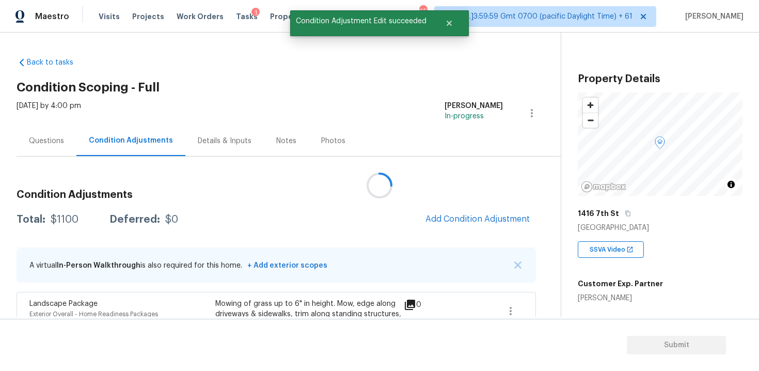
click at [454, 199] on div at bounding box center [379, 185] width 759 height 371
click at [466, 215] on span "Add Condition Adjustment" at bounding box center [477, 218] width 104 height 9
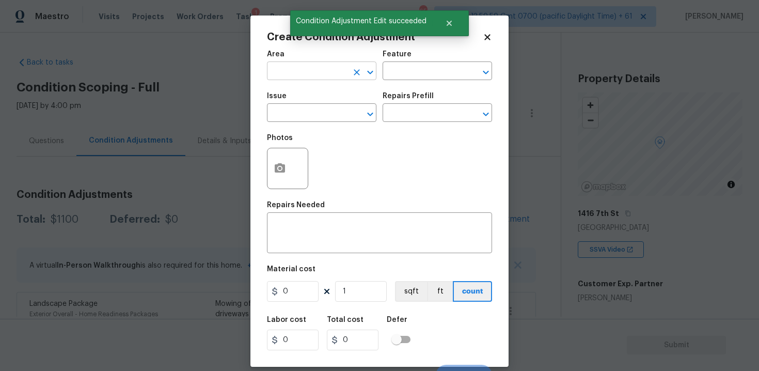
click at [320, 76] on input "text" at bounding box center [307, 72] width 81 height 16
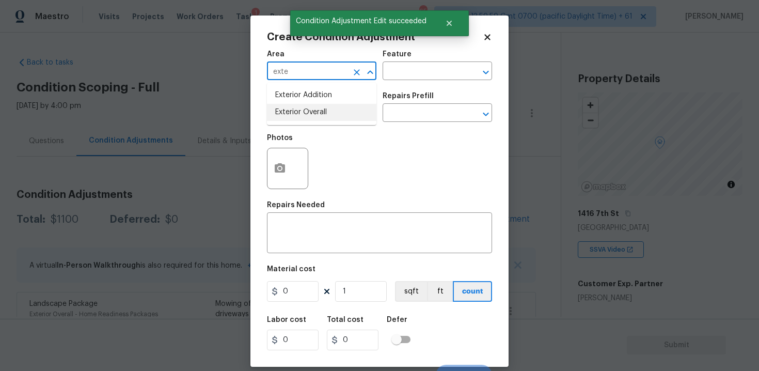
click at [318, 119] on li "Exterior Overall" at bounding box center [321, 112] width 109 height 17
type input "Exterior Overall"
click at [318, 119] on input "text" at bounding box center [307, 114] width 81 height 16
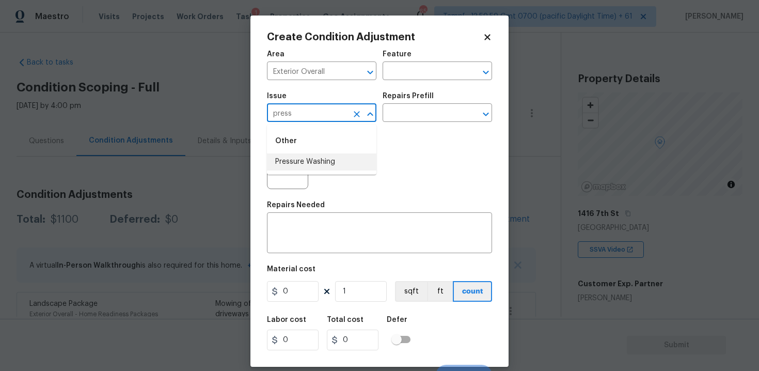
click at [322, 159] on li "Pressure Washing" at bounding box center [321, 161] width 109 height 17
type input "Pressure Washing"
click at [396, 118] on input "text" at bounding box center [423, 114] width 81 height 16
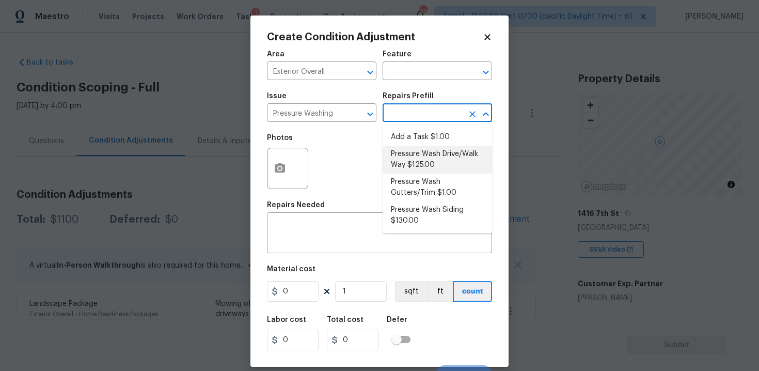
click at [405, 157] on li "Pressure Wash Drive/Walk Way $125.00" at bounding box center [437, 160] width 109 height 28
type input "Siding"
type textarea "Pressure wash the driveways/walkways as directed by the PM. Ensure that all deb…"
type input "125"
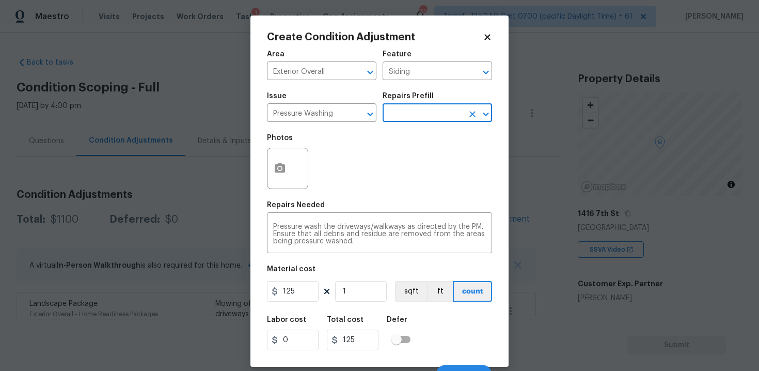
click at [416, 122] on input "text" at bounding box center [423, 114] width 81 height 16
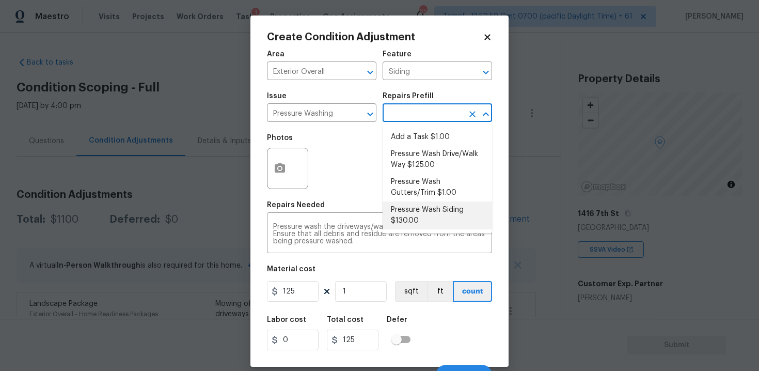
click at [413, 203] on li "Pressure Wash Siding $130.00" at bounding box center [437, 215] width 109 height 28
type textarea "Protect areas as needed for pressure washing. Pressure wash the siding on the h…"
type input "130"
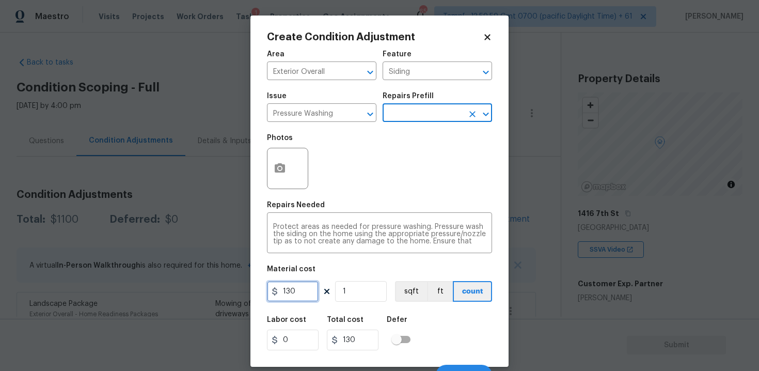
click at [298, 295] on input "130" at bounding box center [293, 291] width 52 height 21
type input "400"
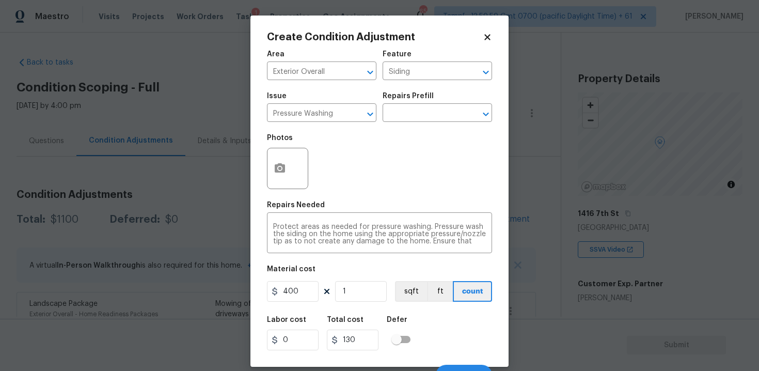
type input "400"
click at [399, 317] on h5 "Defer" at bounding box center [397, 319] width 21 height 7
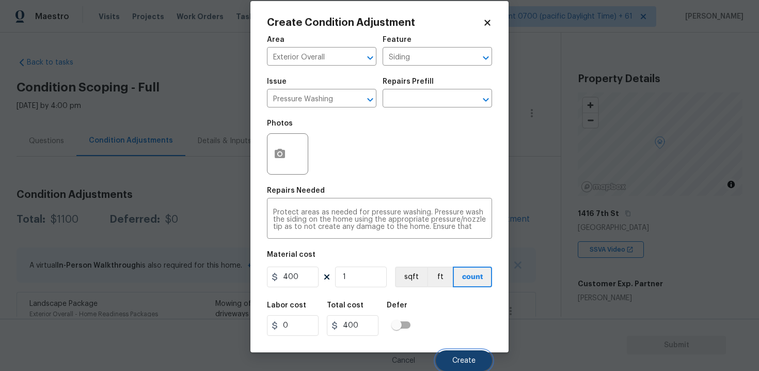
click at [448, 353] on button "Create" at bounding box center [464, 360] width 56 height 21
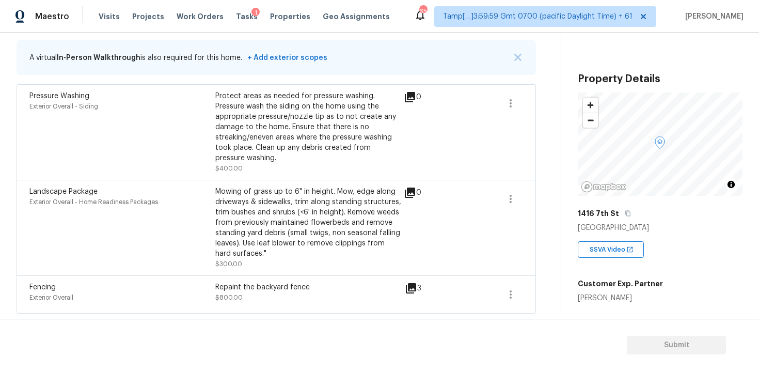
scroll to position [142, 0]
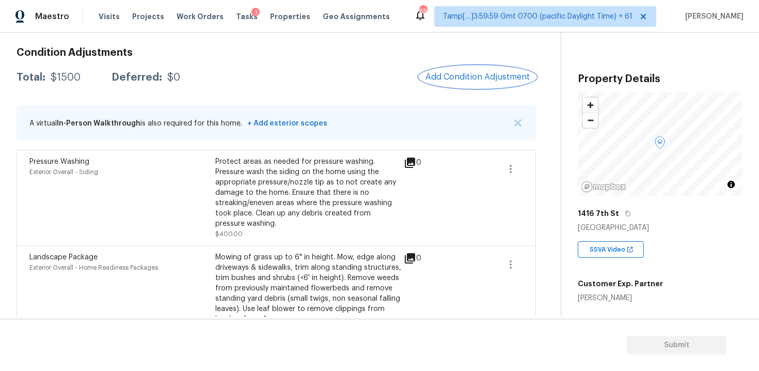
click at [507, 83] on button "Add Condition Adjustment" at bounding box center [477, 77] width 117 height 22
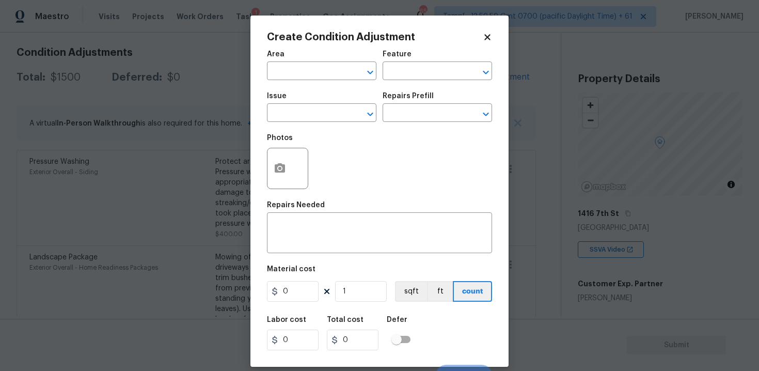
click at [325, 62] on div "Area" at bounding box center [321, 57] width 109 height 13
click at [323, 86] on span "Area ​" at bounding box center [321, 65] width 109 height 42
click at [314, 70] on input "text" at bounding box center [307, 72] width 81 height 16
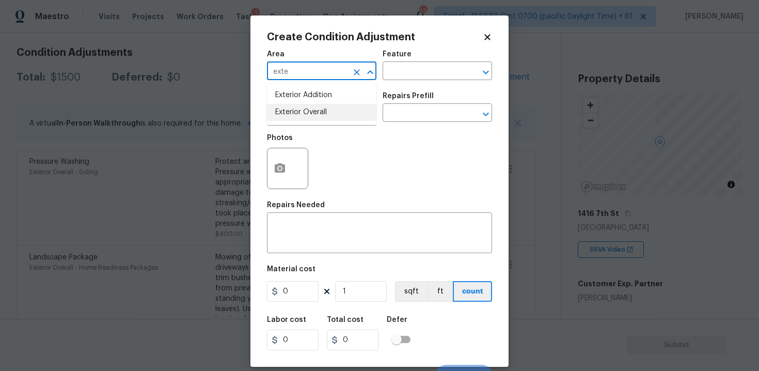
click at [319, 106] on li "Exterior Overall" at bounding box center [321, 112] width 109 height 17
type input "Exterior Overall"
click at [319, 106] on input "text" at bounding box center [307, 114] width 81 height 16
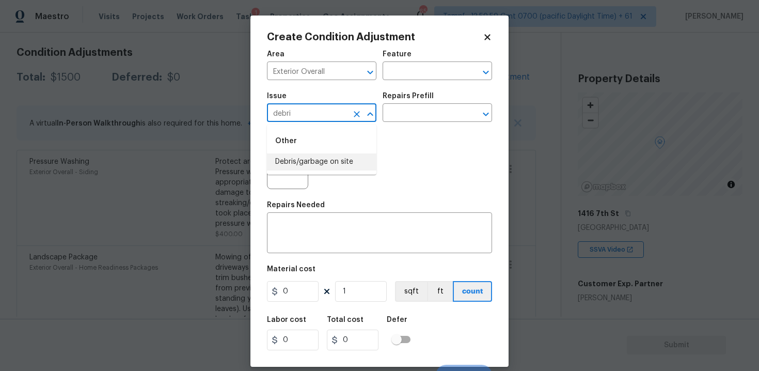
click at [320, 155] on li "Debris/garbage on site" at bounding box center [321, 161] width 109 height 17
type input "Debris/garbage on site"
click at [282, 160] on button "button" at bounding box center [279, 168] width 25 height 40
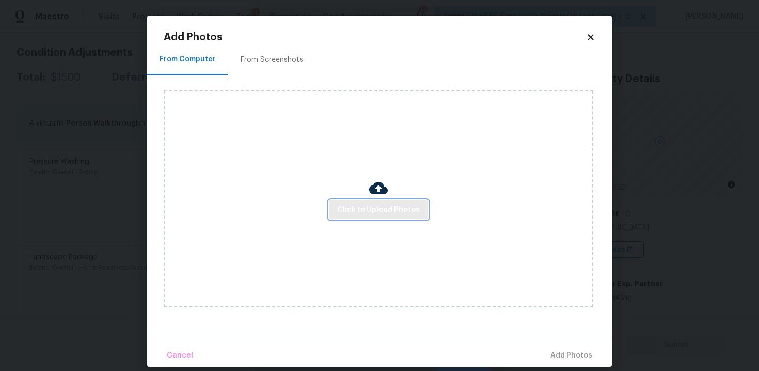
click at [363, 200] on button "Click to Upload Photos" at bounding box center [378, 209] width 99 height 19
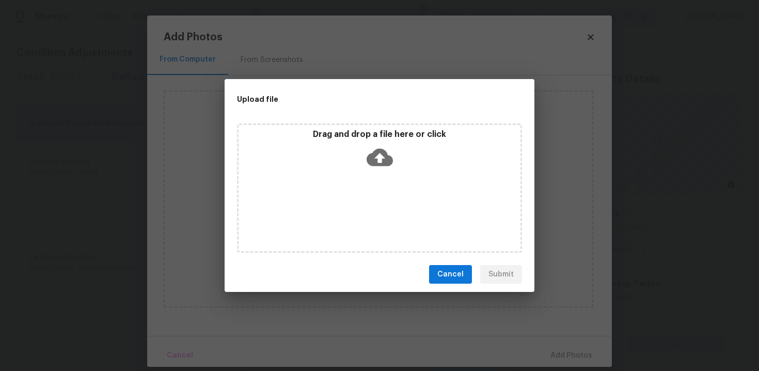
click at [380, 146] on icon at bounding box center [380, 157] width 26 height 26
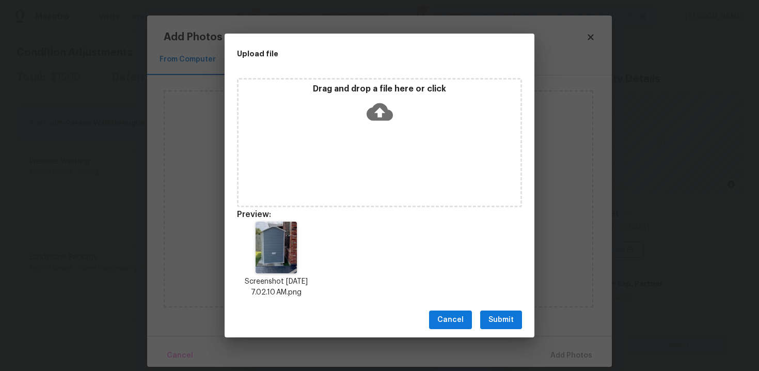
click at [494, 318] on span "Submit" at bounding box center [500, 319] width 25 height 13
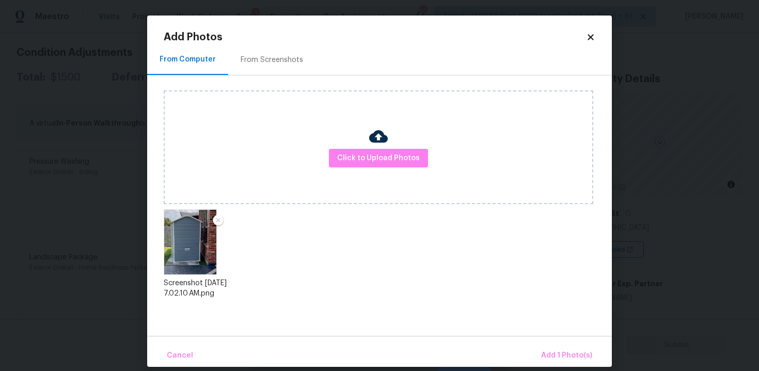
click at [545, 342] on div "Cancel Add 1 Photo(s)" at bounding box center [379, 351] width 465 height 31
click at [552, 352] on span "Add 1 Photo(s)" at bounding box center [566, 355] width 51 height 13
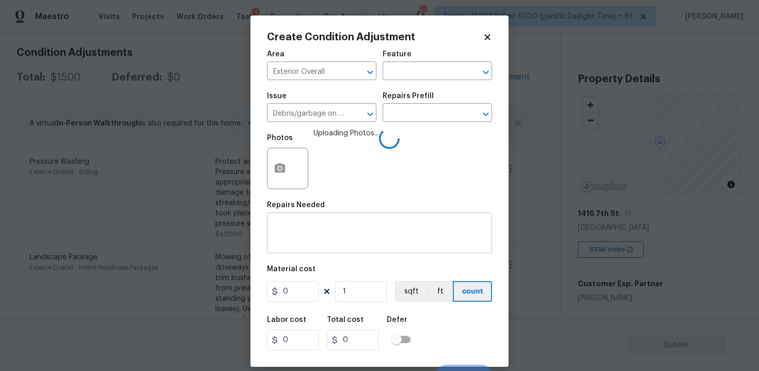
click at [327, 232] on textarea at bounding box center [379, 234] width 213 height 22
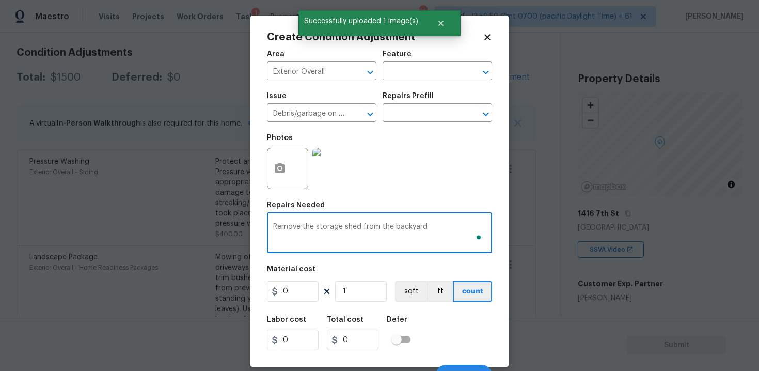
type textarea "Remove the storage shed from the backyard"
click at [289, 286] on input "0" at bounding box center [293, 291] width 52 height 21
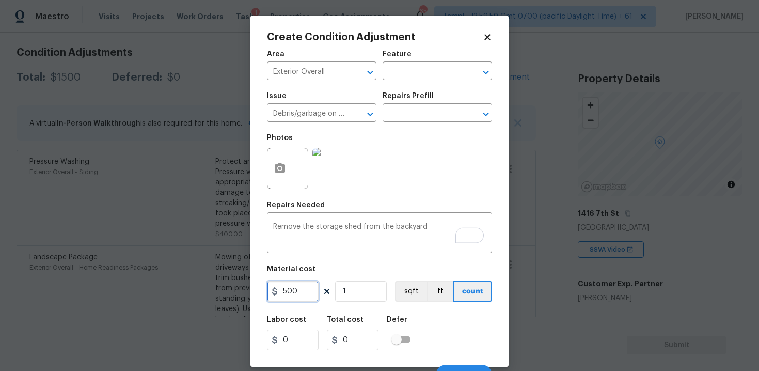
type input "500"
click at [432, 321] on div "Labor cost 0 Total cost 500 Defer" at bounding box center [379, 333] width 225 height 46
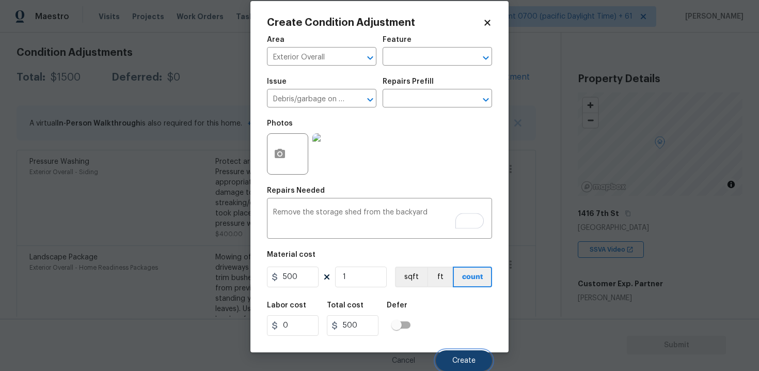
click at [457, 355] on button "Create" at bounding box center [464, 360] width 56 height 21
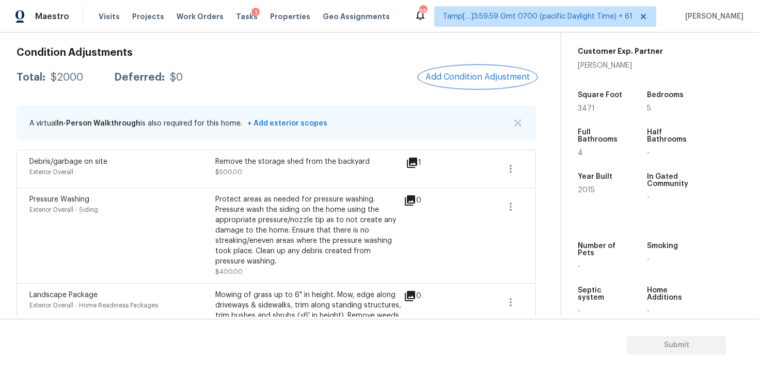
scroll to position [248, 0]
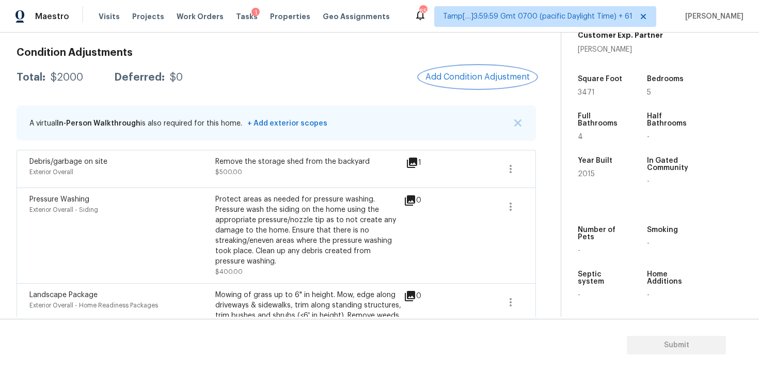
click at [449, 70] on button "Add Condition Adjustment" at bounding box center [477, 77] width 117 height 22
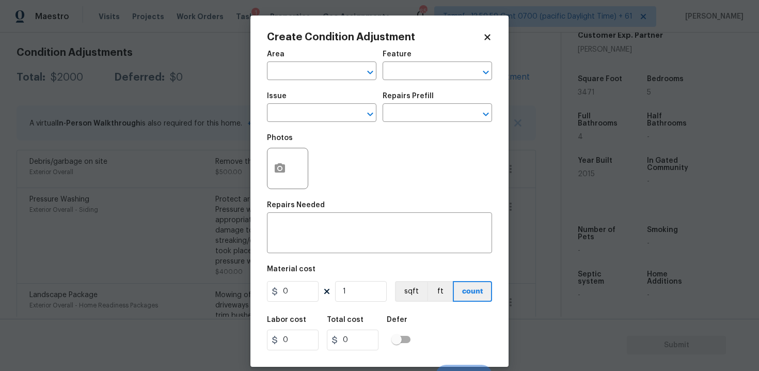
click at [311, 56] on div "Area" at bounding box center [321, 57] width 109 height 13
click at [315, 63] on div "Area" at bounding box center [321, 57] width 109 height 13
click at [314, 72] on input "text" at bounding box center [307, 72] width 81 height 16
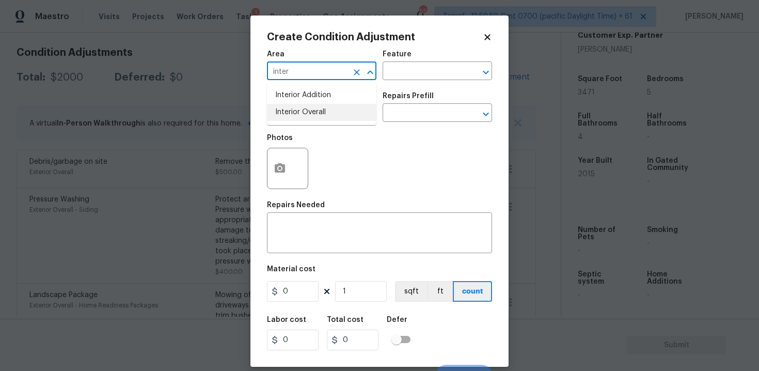
click at [315, 116] on li "Interior Overall" at bounding box center [321, 112] width 109 height 17
type input "Interior Overall"
click at [315, 116] on input "text" at bounding box center [307, 114] width 81 height 16
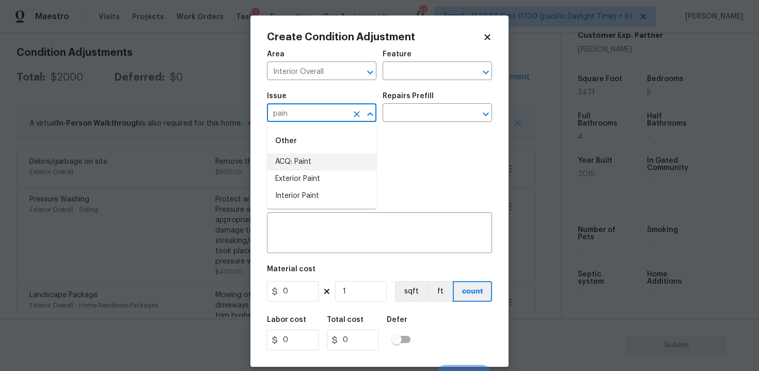
click at [315, 154] on li "ACQ: Paint" at bounding box center [321, 161] width 109 height 17
type input "ACQ: Paint"
click at [407, 116] on input "text" at bounding box center [423, 114] width 81 height 16
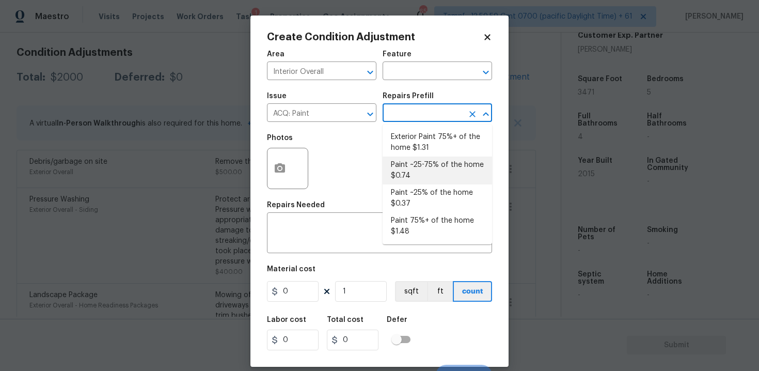
click at [410, 177] on li "Paint ~25-75% of the home $0.74" at bounding box center [437, 170] width 109 height 28
type input "Acquisition"
type textarea "Acquisition Scope: ~25 - 75% of the home needs interior paint"
type input "0.74"
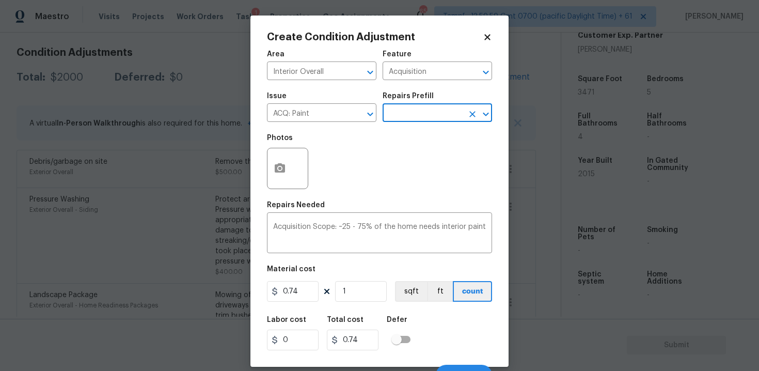
click at [414, 121] on input "text" at bounding box center [423, 114] width 81 height 16
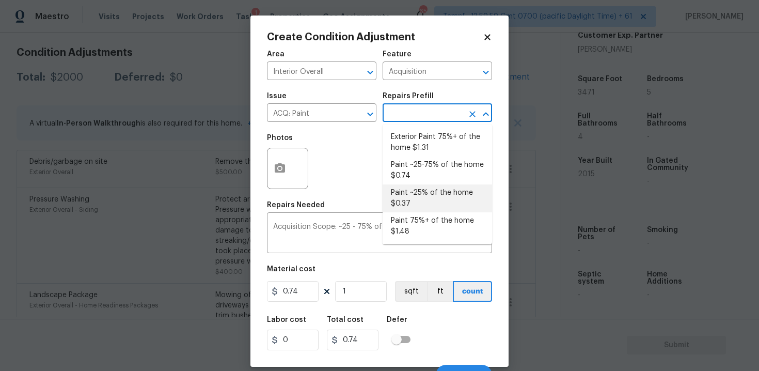
click at [418, 198] on li "Paint ~25% of the home $0.37" at bounding box center [437, 198] width 109 height 28
type textarea "Acquisition Scope: ~25% of the home needs interior paint"
type input "0.37"
click at [363, 284] on input "1" at bounding box center [361, 291] width 52 height 21
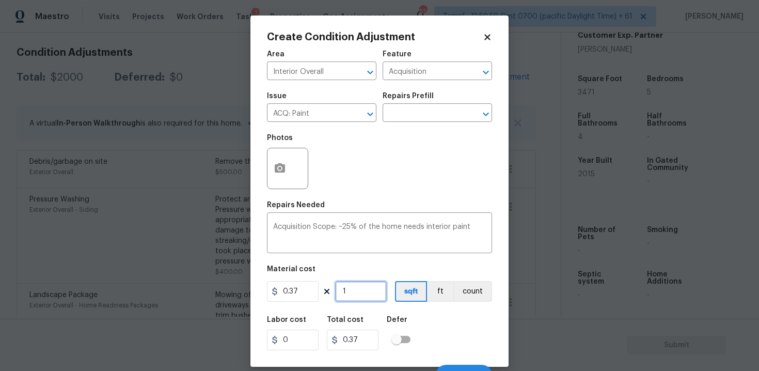
type input "0"
paste input "3471"
type input "3471"
type input "1284.27"
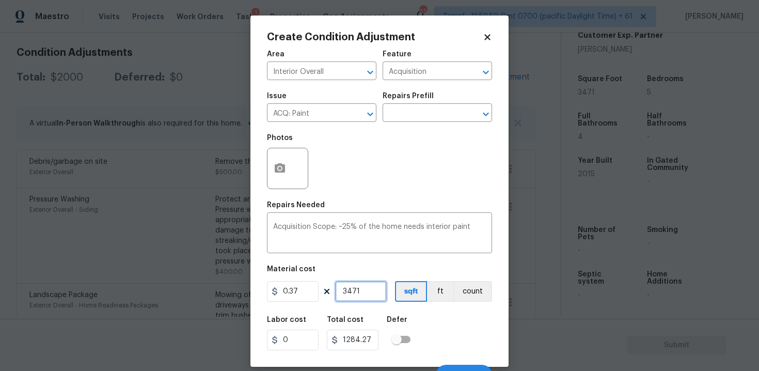
type input "3471"
click at [459, 325] on div "Labor cost 0 Total cost 1284.27 Defer" at bounding box center [379, 333] width 225 height 46
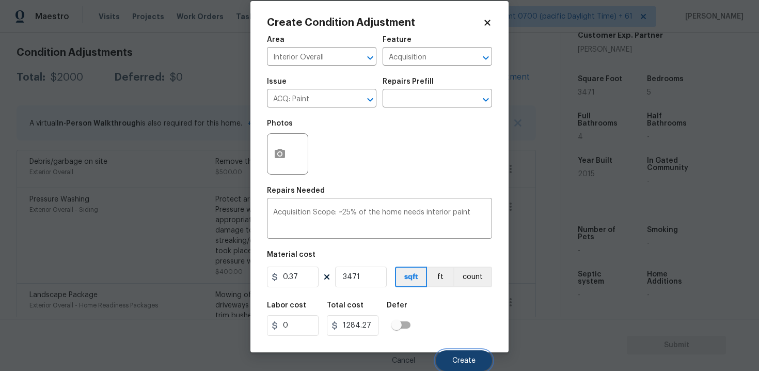
click at [466, 353] on button "Create" at bounding box center [464, 360] width 56 height 21
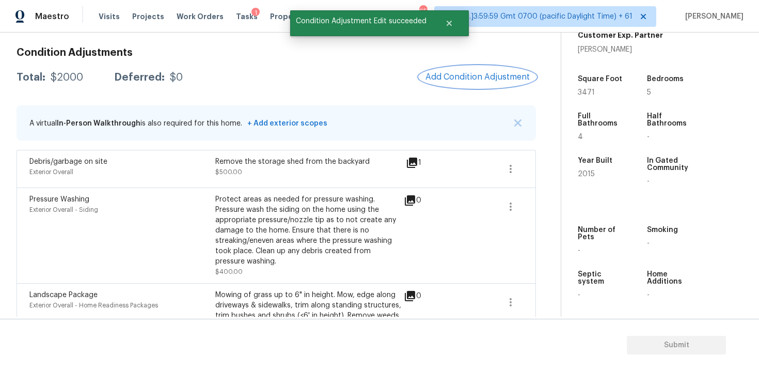
scroll to position [0, 0]
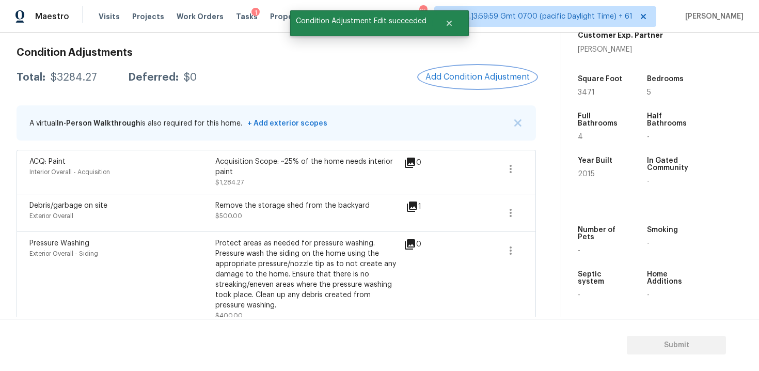
click at [479, 77] on span "Add Condition Adjustment" at bounding box center [477, 76] width 104 height 9
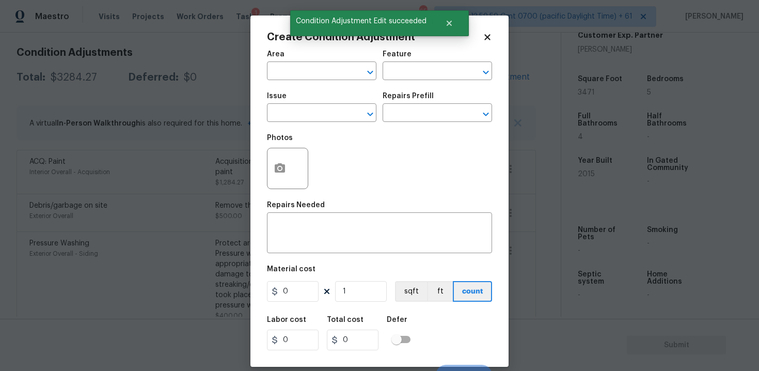
click at [327, 80] on input "text" at bounding box center [307, 72] width 81 height 16
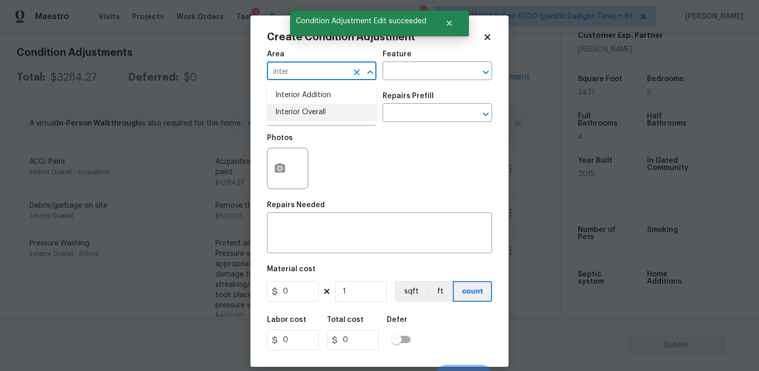
click at [314, 118] on li "Interior Overall" at bounding box center [321, 112] width 109 height 17
type input "Interior Overall"
click at [314, 118] on input "text" at bounding box center [307, 114] width 81 height 16
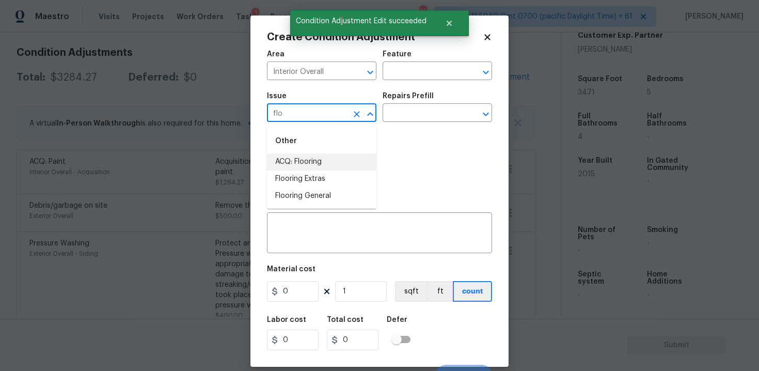
click at [313, 156] on li "ACQ: Flooring" at bounding box center [321, 161] width 109 height 17
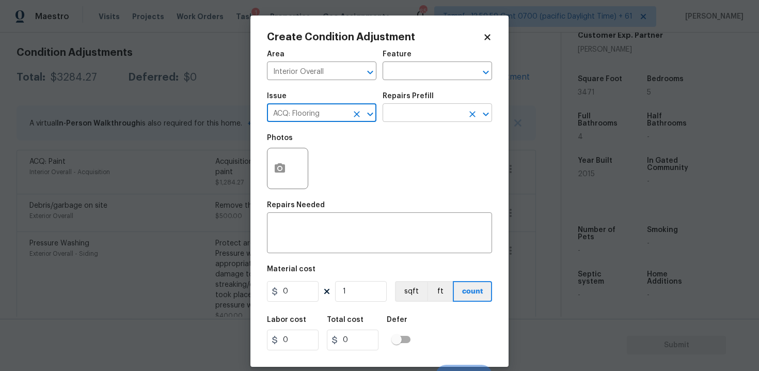
type input "ACQ: Flooring"
click at [413, 109] on input "text" at bounding box center [423, 114] width 81 height 16
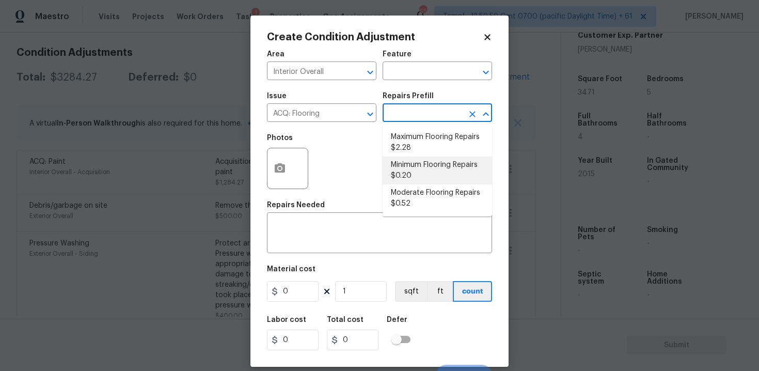
click at [412, 173] on li "Minimum Flooring Repairs $0.20" at bounding box center [437, 170] width 109 height 28
type input "Acquisition"
type textarea "Acquisition Scope: Minimum flooring repairs"
type input "0.2"
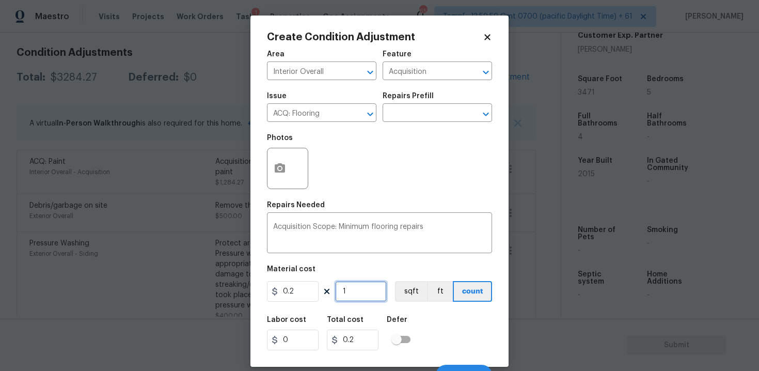
click at [366, 293] on input "1" at bounding box center [361, 291] width 52 height 21
type input "0"
paste input "3471"
type input "3471"
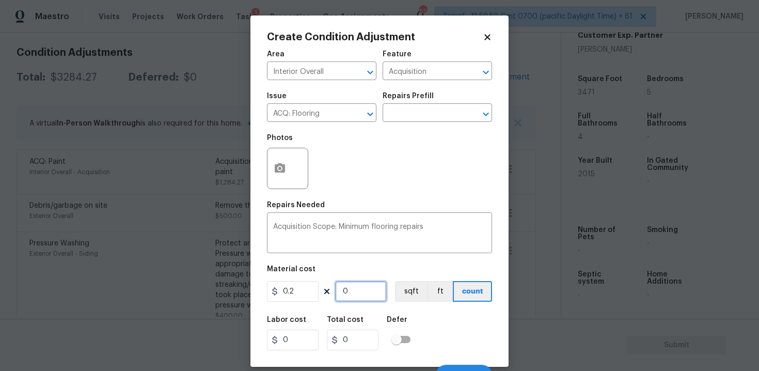
type input "694.2"
type input "3471"
click at [404, 285] on button "sqft" at bounding box center [411, 291] width 32 height 21
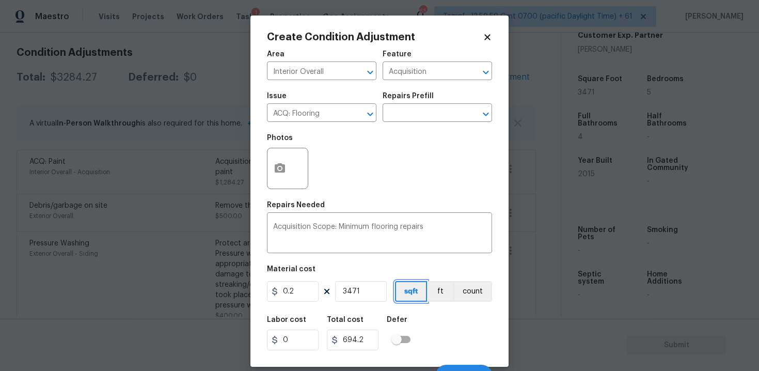
scroll to position [15, 0]
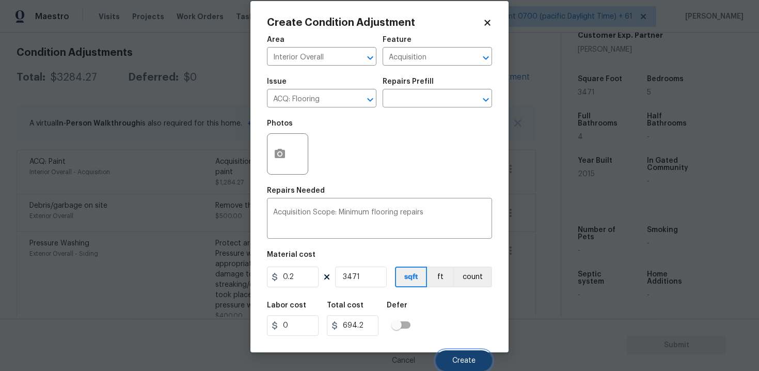
click at [463, 357] on span "Create" at bounding box center [463, 361] width 23 height 8
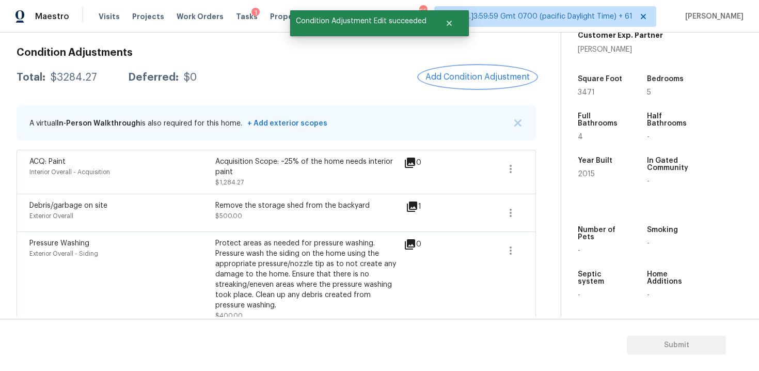
scroll to position [0, 0]
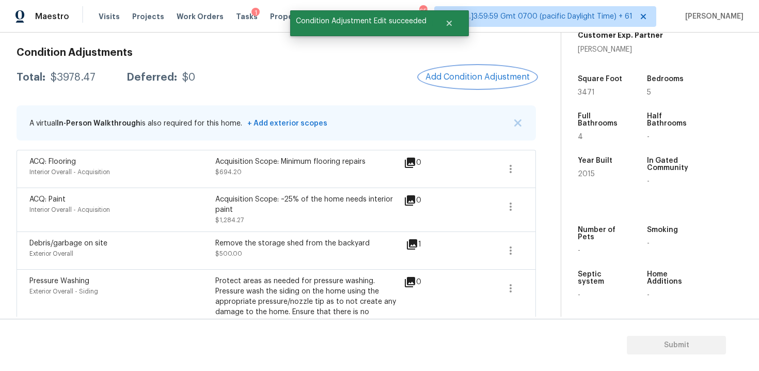
click at [473, 76] on span "Add Condition Adjustment" at bounding box center [477, 76] width 104 height 9
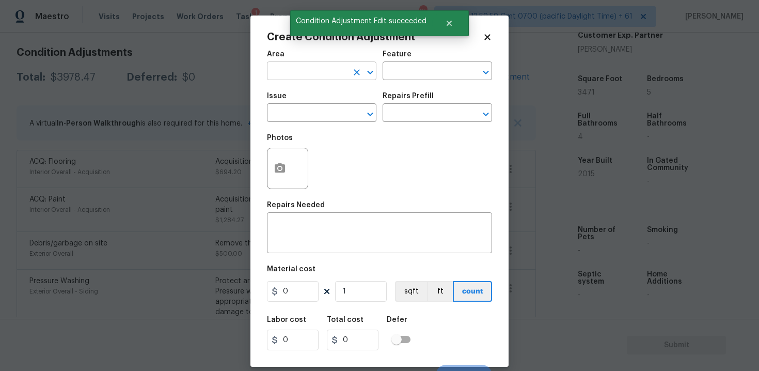
click at [296, 77] on input "text" at bounding box center [307, 72] width 81 height 16
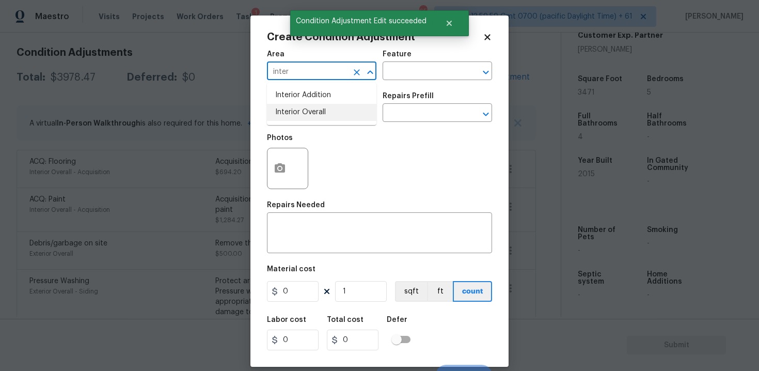
click at [288, 110] on li "Interior Overall" at bounding box center [321, 112] width 109 height 17
type input "Interior Overall"
click at [288, 110] on input "text" at bounding box center [307, 114] width 81 height 16
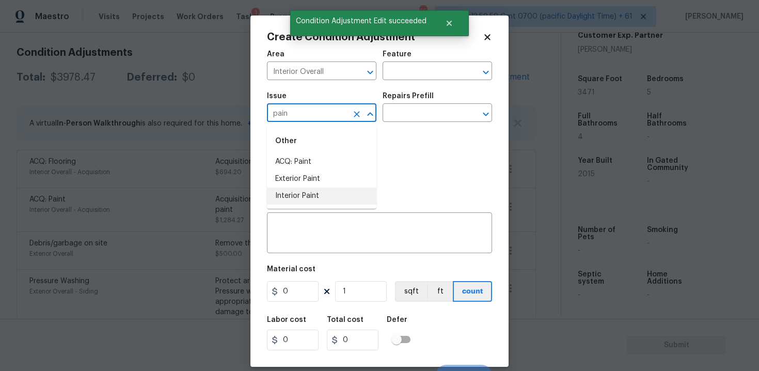
click at [291, 189] on li "Interior Paint" at bounding box center [321, 195] width 109 height 17
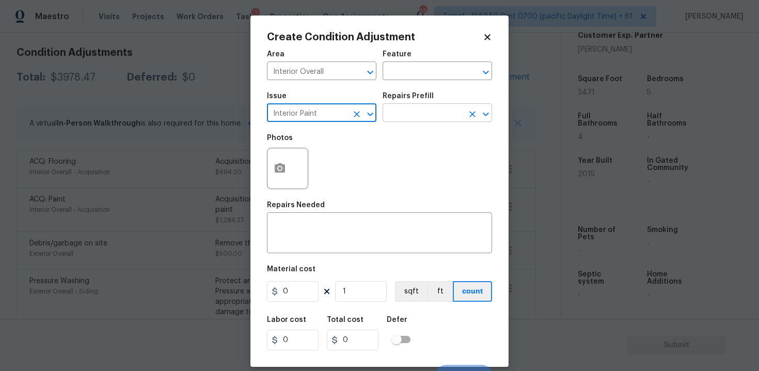
type input "Interior Paint"
click at [391, 117] on input "text" at bounding box center [423, 114] width 81 height 16
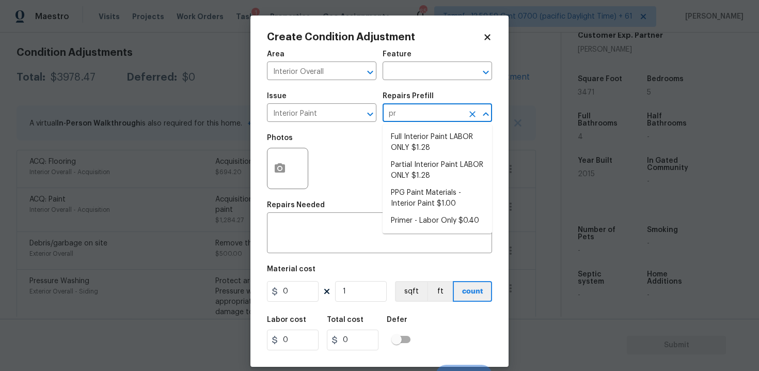
type input "pri"
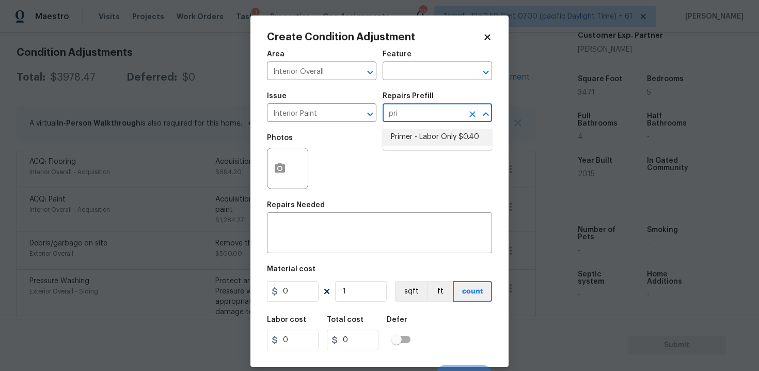
click at [401, 136] on li "Primer - Labor Only $0.40" at bounding box center [437, 137] width 109 height 17
type input "Overall Paint"
type textarea "Interior primer - PRIMER PROVIDED BY OPENDOOR - All nails, screws, drywall anch…"
type input "0.4"
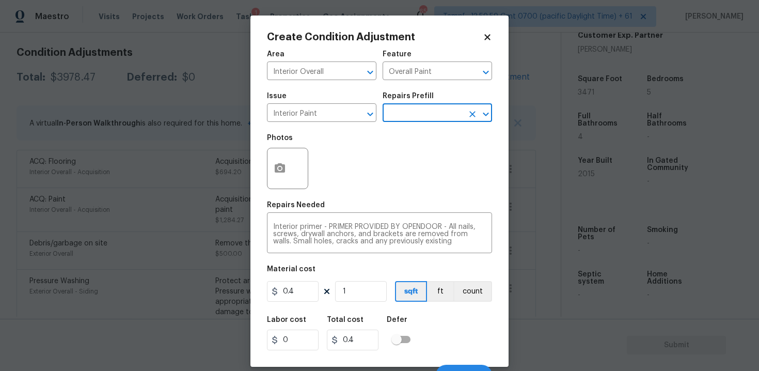
click at [267, 178] on div at bounding box center [287, 168] width 41 height 41
click at [291, 170] on button "button" at bounding box center [279, 168] width 25 height 40
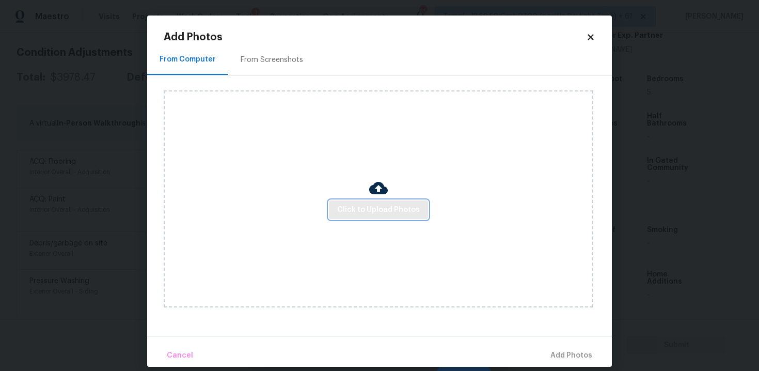
click at [363, 202] on button "Click to Upload Photos" at bounding box center [378, 209] width 99 height 19
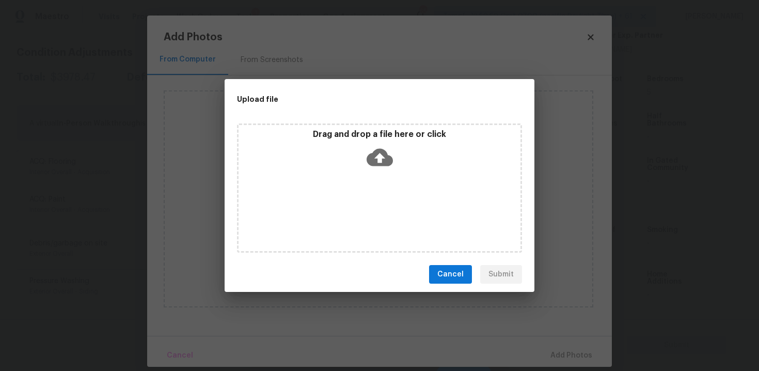
click at [377, 157] on icon at bounding box center [380, 157] width 26 height 26
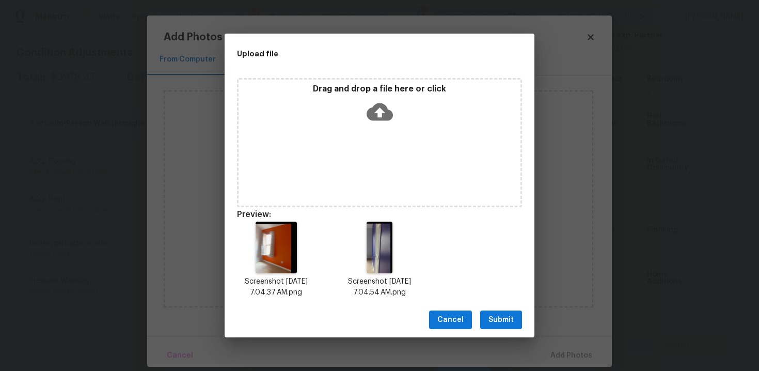
scroll to position [8, 0]
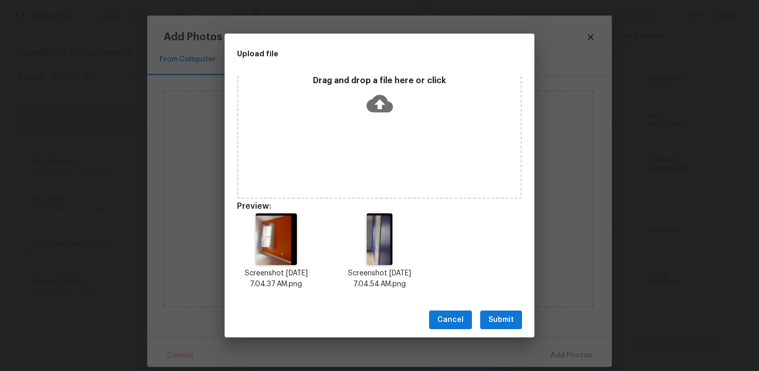
click at [494, 315] on span "Submit" at bounding box center [500, 319] width 25 height 13
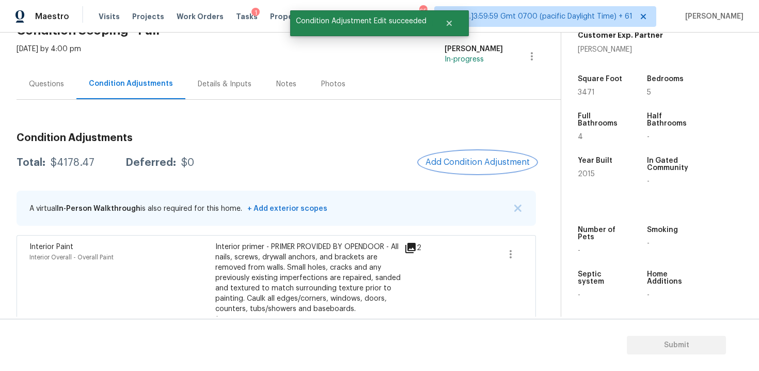
scroll to position [20, 0]
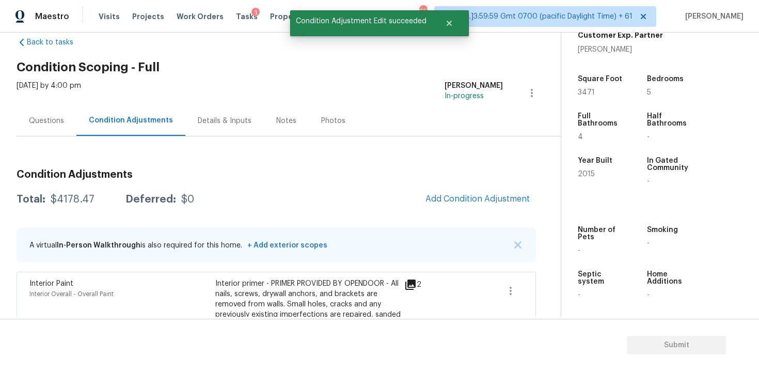
click at [58, 120] on div "Questions" at bounding box center [46, 121] width 35 height 10
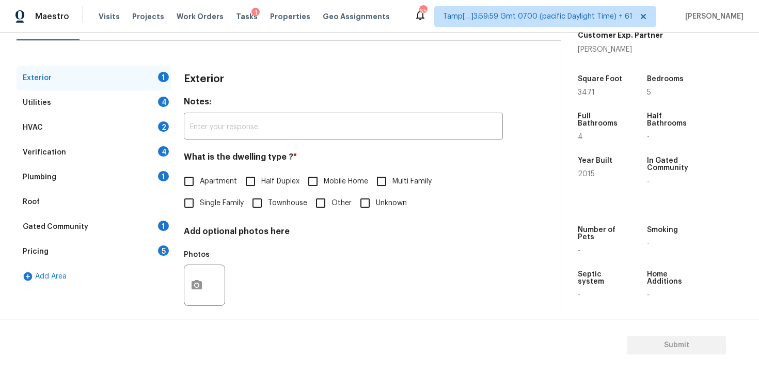
scroll to position [124, 0]
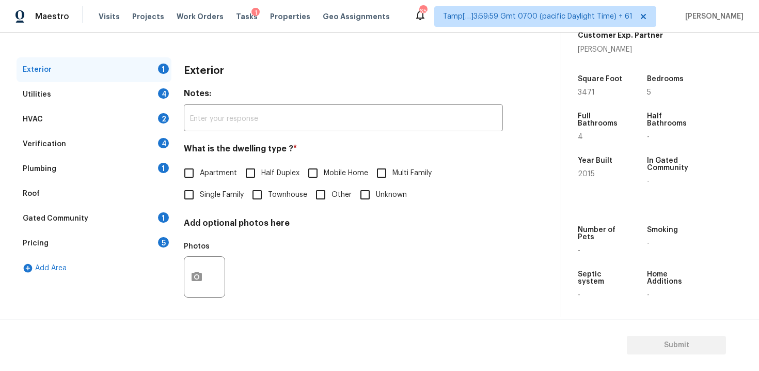
click at [192, 209] on div "Exterior Notes: ​ What is the dwelling type ? * Apartment Half Duplex Mobile Ho…" at bounding box center [343, 186] width 319 height 259
click at [193, 193] on input "Single Family" at bounding box center [189, 195] width 22 height 22
checkbox input "true"
click at [158, 98] on div "Utilities 4" at bounding box center [94, 94] width 155 height 25
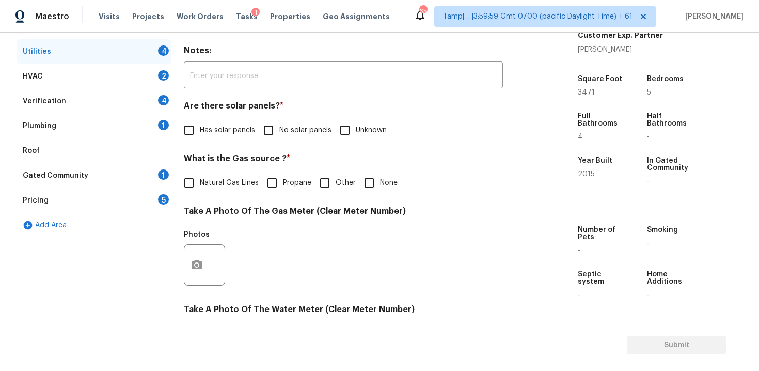
scroll to position [170, 0]
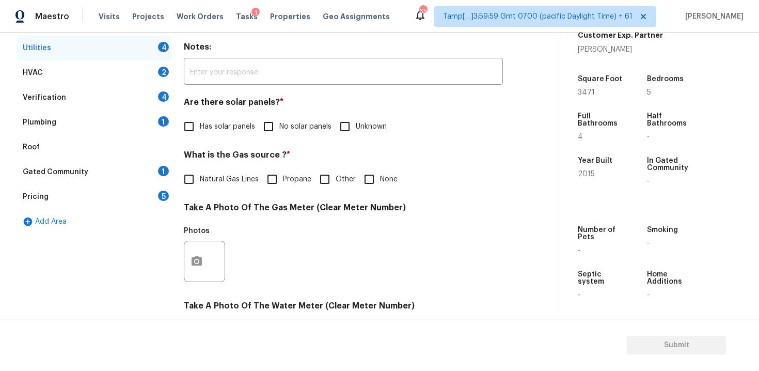
click at [284, 133] on label "No solar panels" at bounding box center [295, 127] width 74 height 22
click at [279, 133] on input "No solar panels" at bounding box center [269, 127] width 22 height 22
checkbox input "true"
click at [209, 189] on label "Natural Gas Lines" at bounding box center [218, 179] width 81 height 22
click at [200, 189] on input "Natural Gas Lines" at bounding box center [189, 179] width 22 height 22
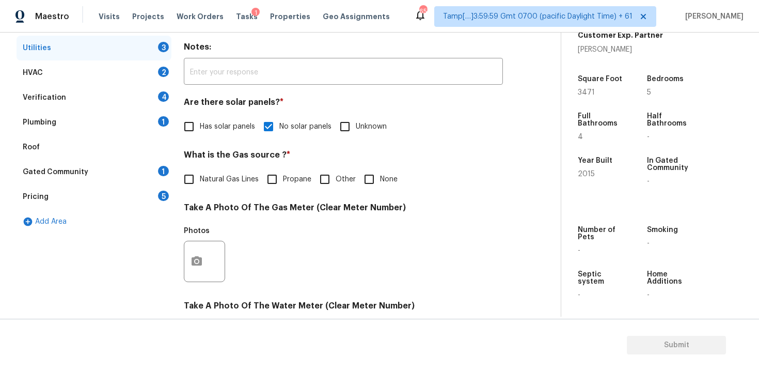
checkbox input "true"
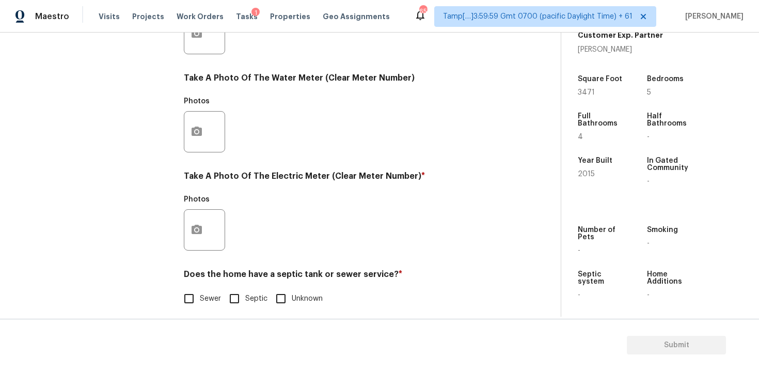
scroll to position [406, 0]
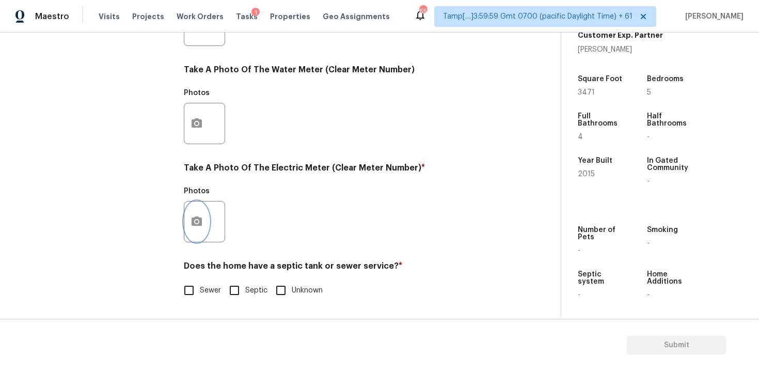
click at [192, 218] on icon "button" at bounding box center [197, 220] width 10 height 9
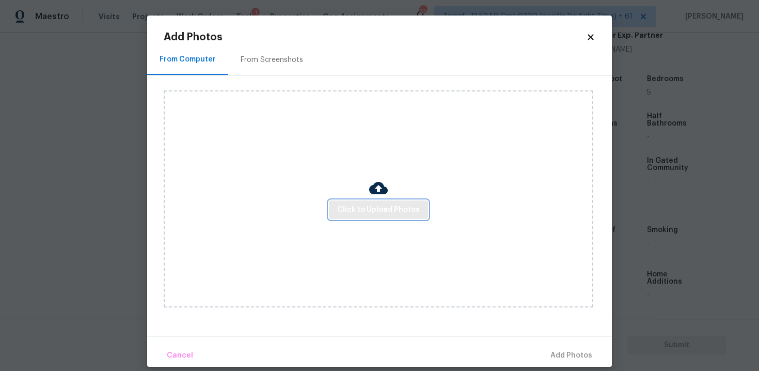
click at [380, 202] on button "Click to Upload Photos" at bounding box center [378, 209] width 99 height 19
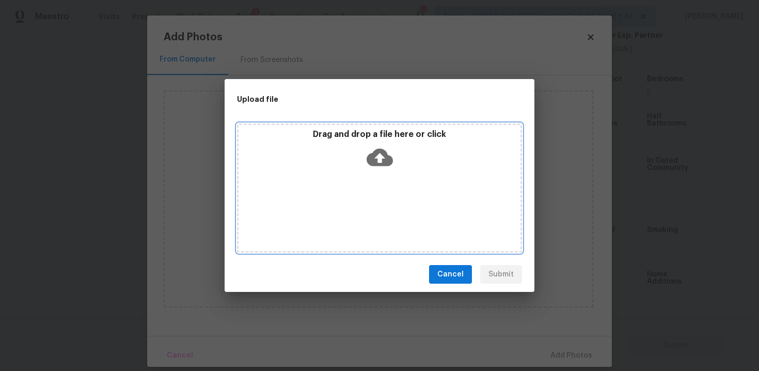
click at [373, 149] on icon at bounding box center [380, 157] width 26 height 26
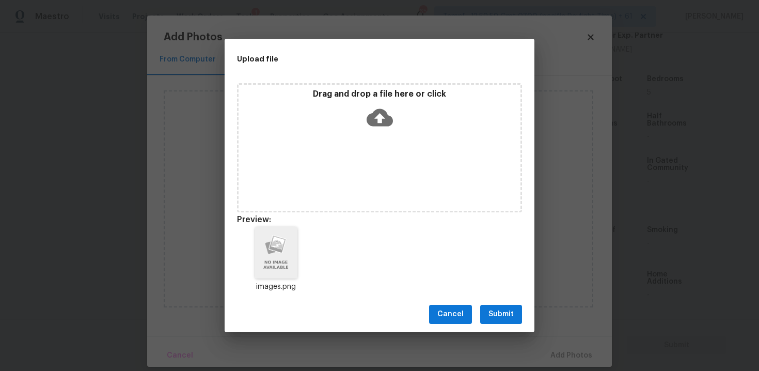
click at [507, 310] on span "Submit" at bounding box center [500, 314] width 25 height 13
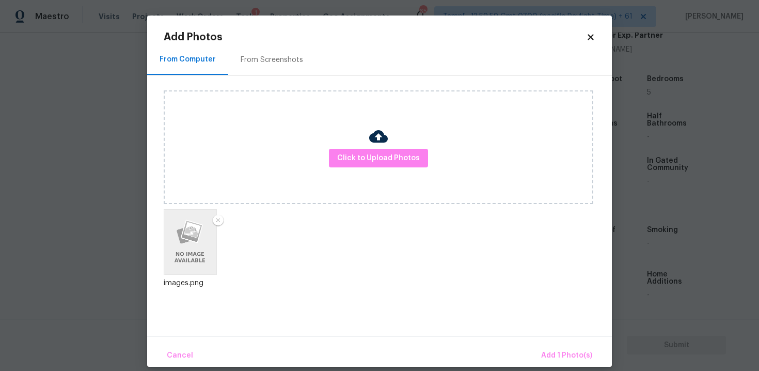
click at [559, 340] on div "Cancel Add 1 Photo(s)" at bounding box center [379, 351] width 465 height 31
click at [559, 355] on span "Add 1 Photo(s)" at bounding box center [566, 355] width 51 height 13
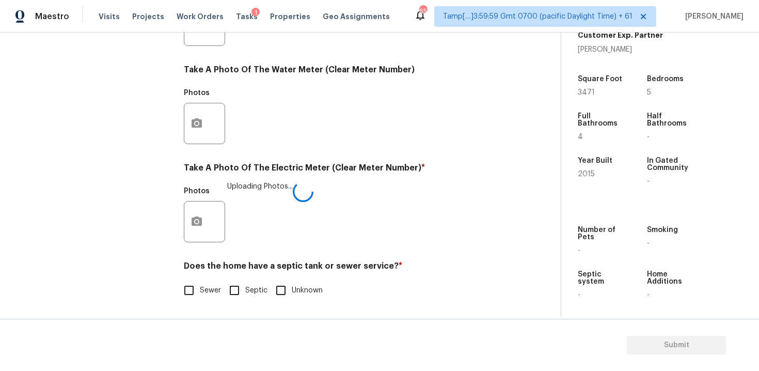
click at [181, 297] on input "Sewer" at bounding box center [189, 290] width 22 height 22
checkbox input "true"
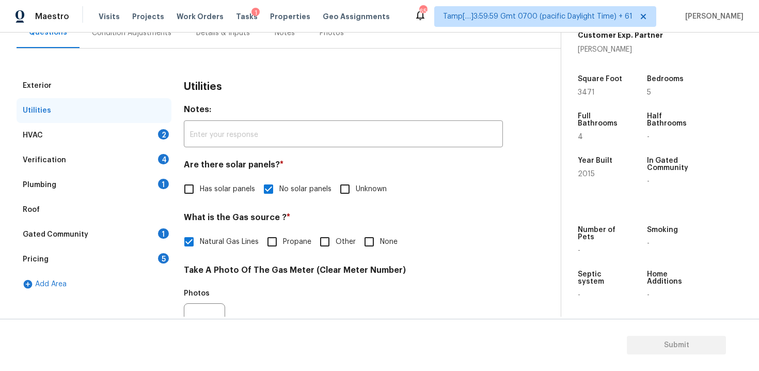
click at [144, 141] on div "HVAC 2" at bounding box center [94, 135] width 155 height 25
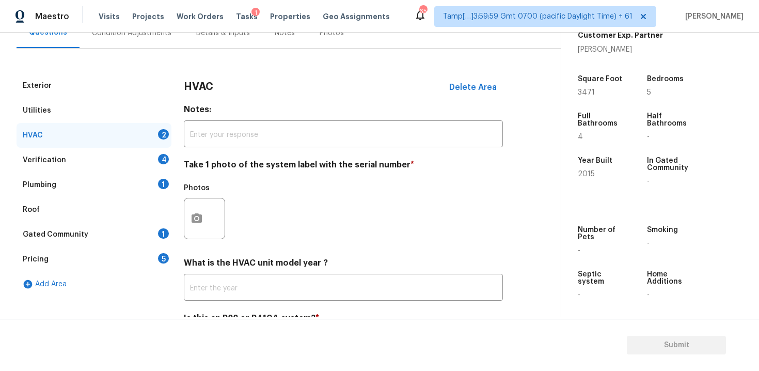
scroll to position [161, 0]
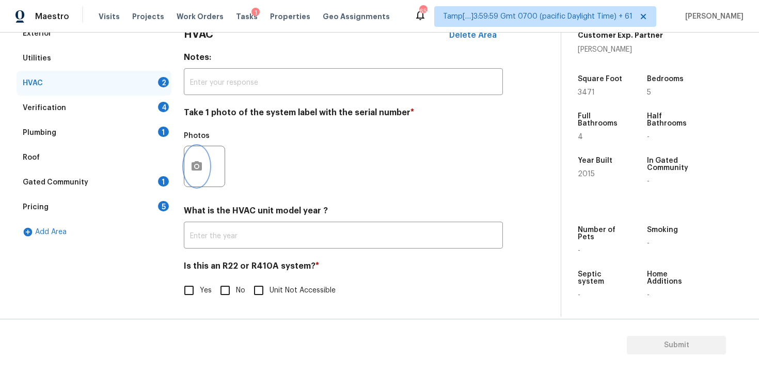
click at [196, 167] on circle "button" at bounding box center [196, 166] width 3 height 3
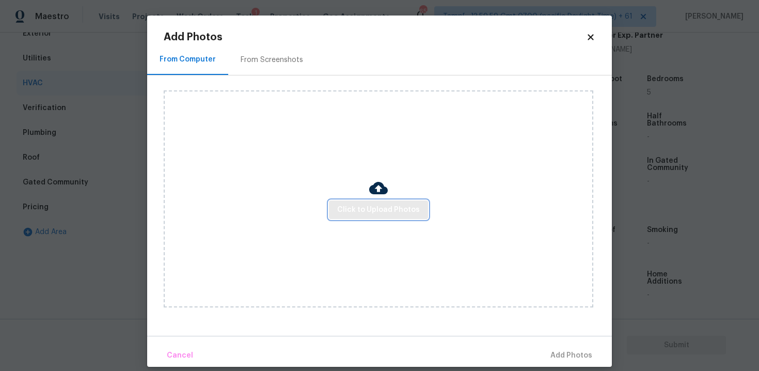
click at [389, 209] on span "Click to Upload Photos" at bounding box center [378, 209] width 83 height 13
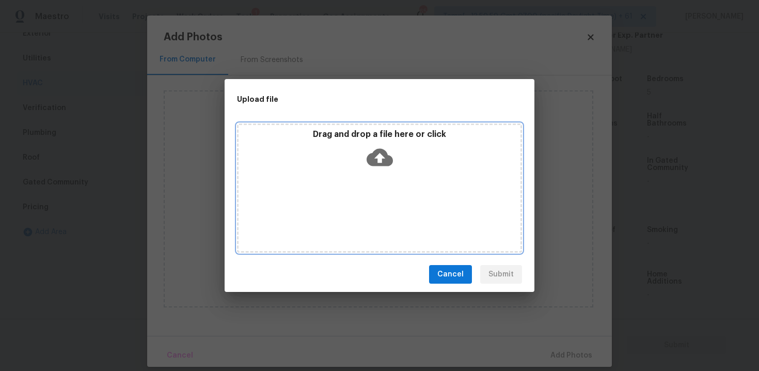
click at [374, 155] on icon at bounding box center [380, 158] width 26 height 18
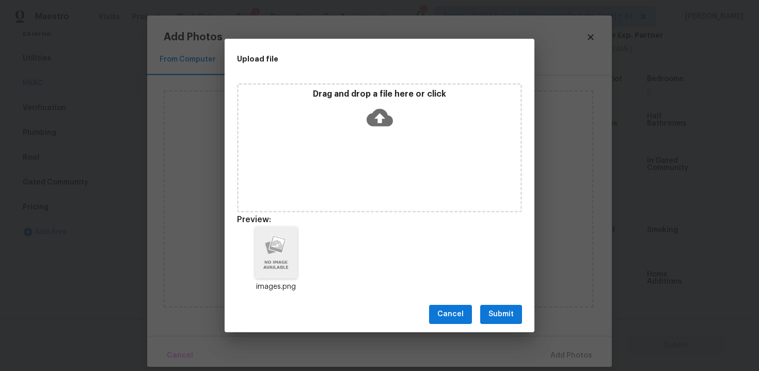
click at [513, 306] on button "Submit" at bounding box center [501, 314] width 42 height 19
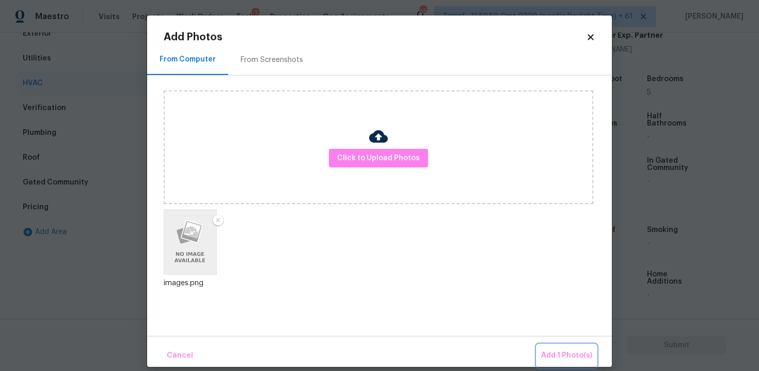
click at [555, 344] on button "Add 1 Photo(s)" at bounding box center [566, 355] width 59 height 22
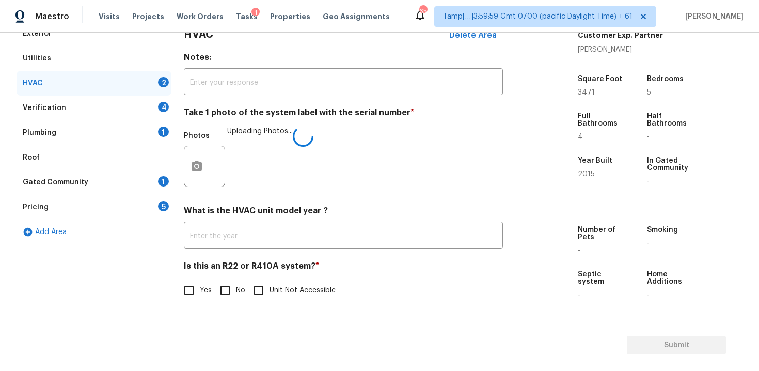
click at [214, 300] on input "No" at bounding box center [225, 290] width 22 height 22
checkbox input "true"
click at [112, 108] on div "Verification 4" at bounding box center [94, 108] width 155 height 25
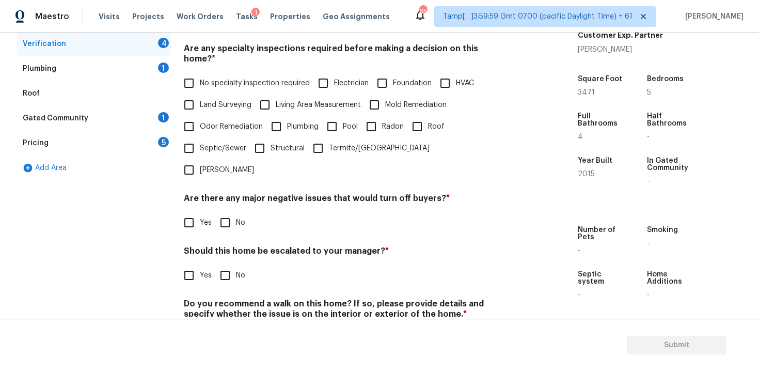
scroll to position [225, 0]
click at [207, 77] on span "No specialty inspection required" at bounding box center [255, 82] width 110 height 11
click at [200, 72] on input "No specialty inspection required" at bounding box center [189, 83] width 22 height 22
checkbox input "true"
click at [221, 205] on div "Verification Notes: ​ Are any specialty inspections required before making a de…" at bounding box center [343, 159] width 319 height 404
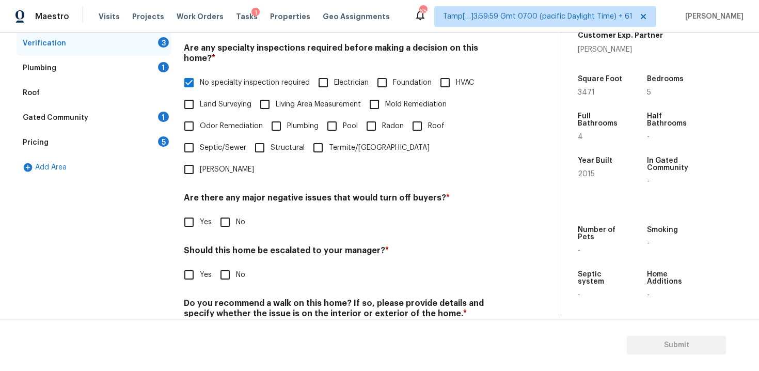
click at [220, 211] on input "No" at bounding box center [225, 222] width 22 height 22
checkbox input "true"
click at [226, 265] on input "No" at bounding box center [225, 276] width 22 height 22
checkbox input "true"
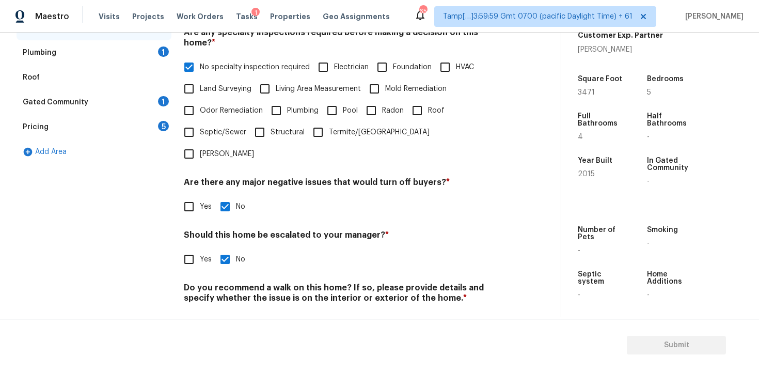
click at [228, 311] on input "No" at bounding box center [225, 322] width 22 height 22
checkbox input "true"
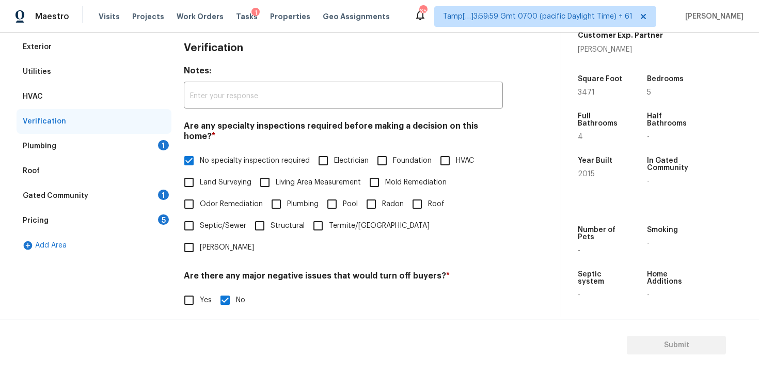
click at [145, 145] on div "Plumbing 1" at bounding box center [94, 146] width 155 height 25
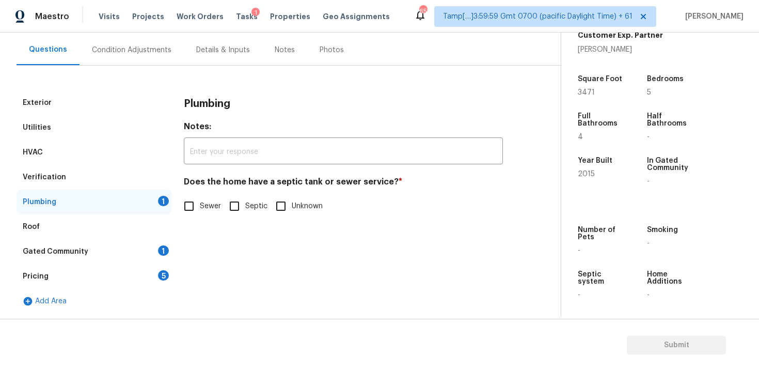
scroll to position [91, 0]
click at [188, 208] on input "Sewer" at bounding box center [189, 206] width 22 height 22
checkbox input "true"
click at [133, 264] on div "Pricing 5" at bounding box center [94, 276] width 155 height 25
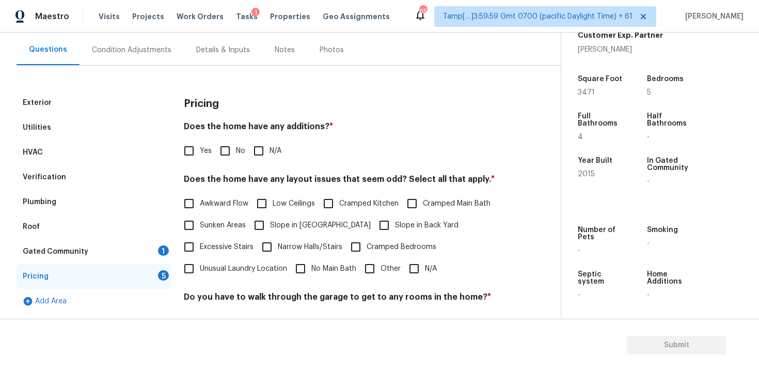
click at [145, 248] on div "Gated Community 1" at bounding box center [94, 251] width 155 height 25
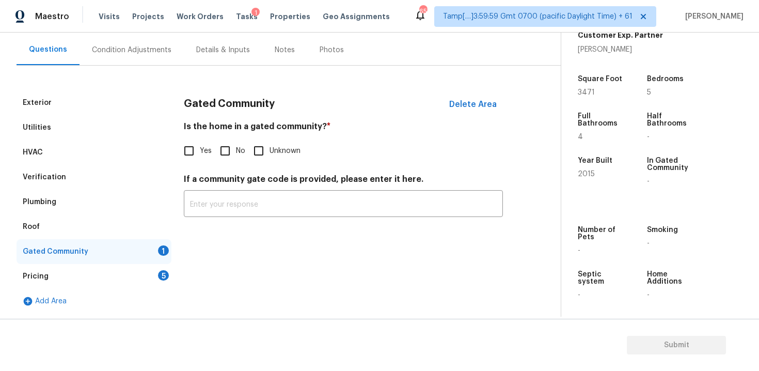
click at [220, 157] on input "No" at bounding box center [225, 151] width 22 height 22
checkbox input "true"
click at [165, 269] on div "Pricing 5" at bounding box center [94, 276] width 155 height 25
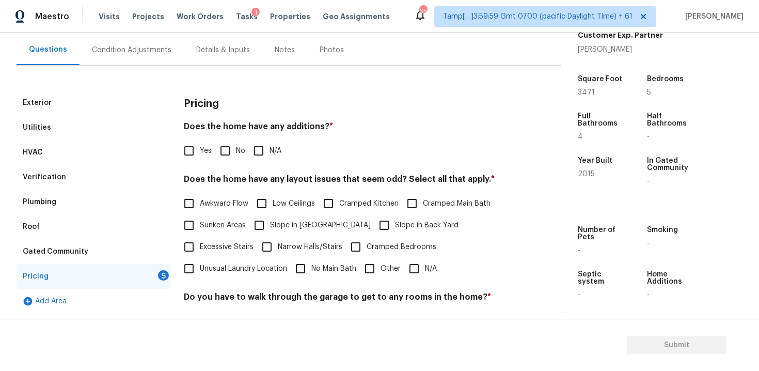
click at [221, 154] on input "No" at bounding box center [225, 151] width 22 height 22
checkbox input "true"
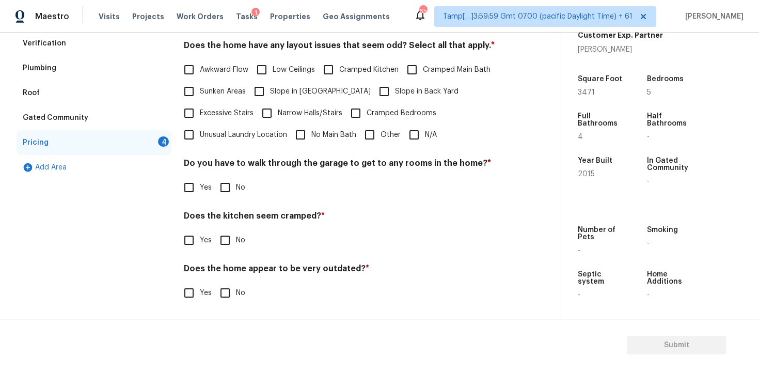
scroll to position [227, 0]
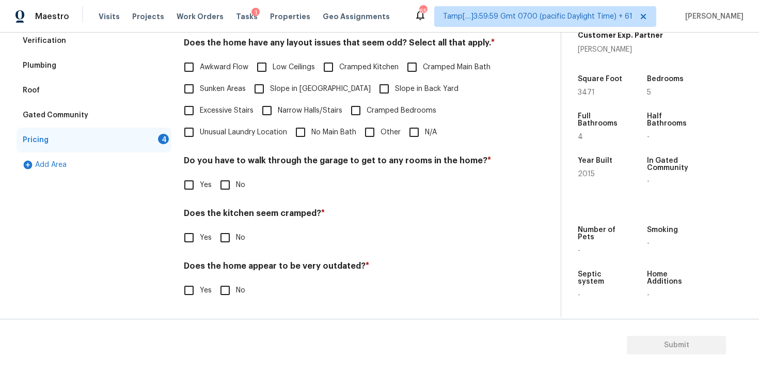
click at [409, 147] on div "Pricing Does the home have any additions? * Yes No N/A Does the home have any l…" at bounding box center [343, 133] width 319 height 359
click at [409, 137] on input "N/A" at bounding box center [414, 132] width 22 height 22
checkbox input "true"
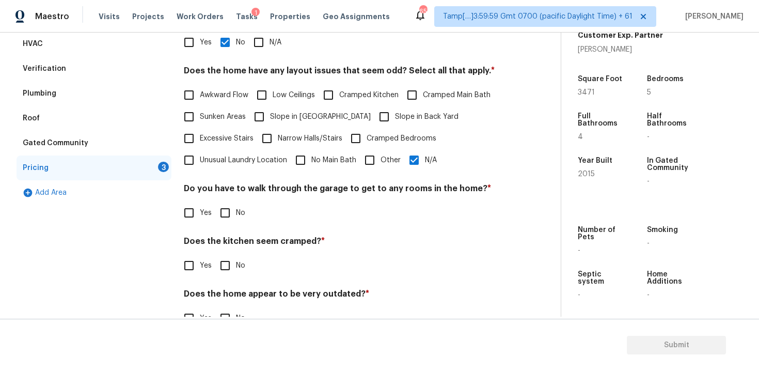
scroll to position [200, 0]
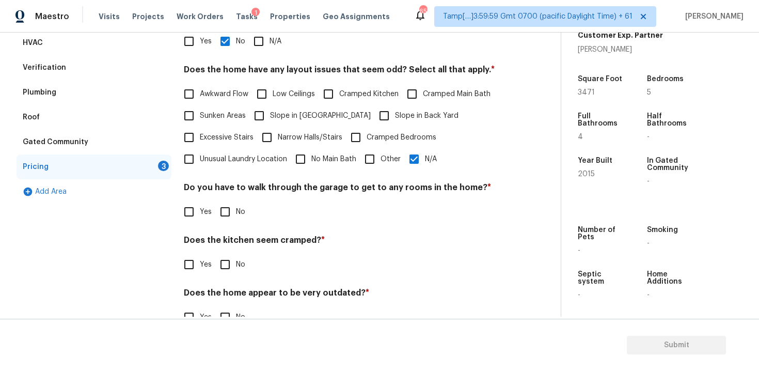
click at [226, 213] on input "No" at bounding box center [225, 212] width 22 height 22
checkbox input "true"
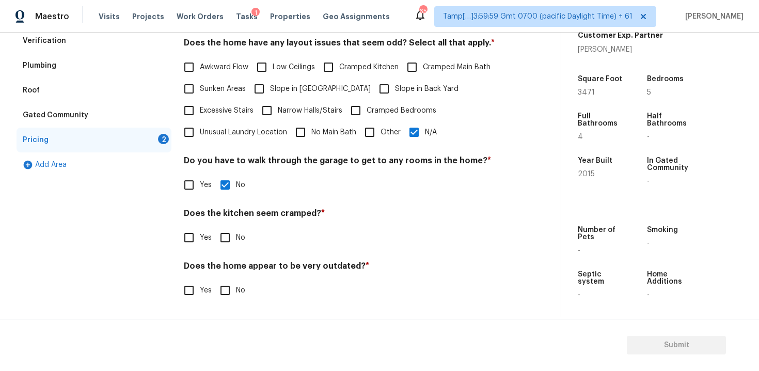
scroll to position [227, 0]
click at [227, 240] on input "No" at bounding box center [225, 238] width 22 height 22
checkbox input "true"
click at [230, 278] on div "Does the home appear to be very outdated? * Yes No" at bounding box center [343, 282] width 319 height 40
click at [229, 283] on input "No" at bounding box center [225, 290] width 22 height 22
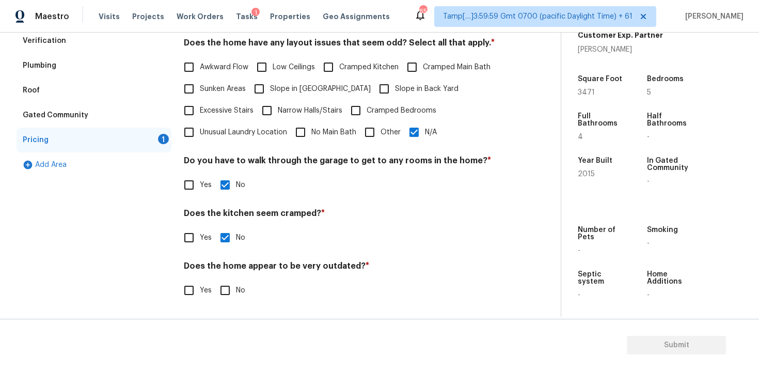
checkbox input "true"
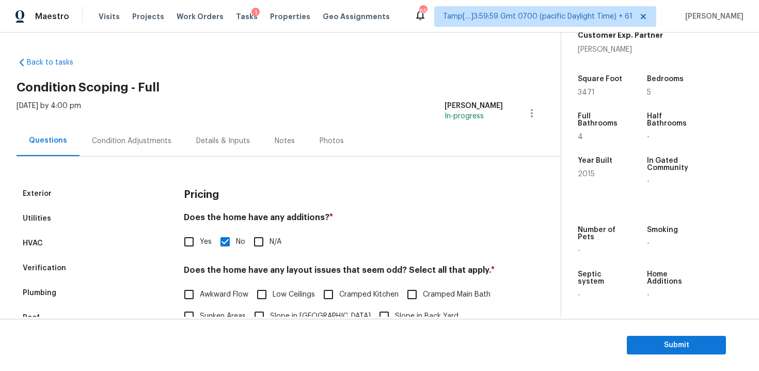
click at [132, 149] on div "Condition Adjustments" at bounding box center [132, 140] width 104 height 30
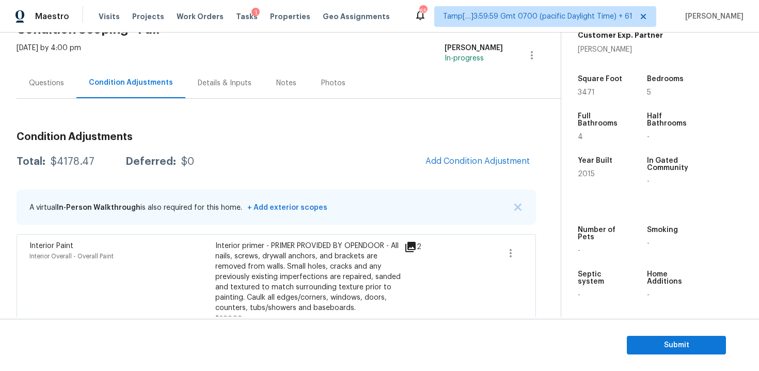
scroll to position [40, 0]
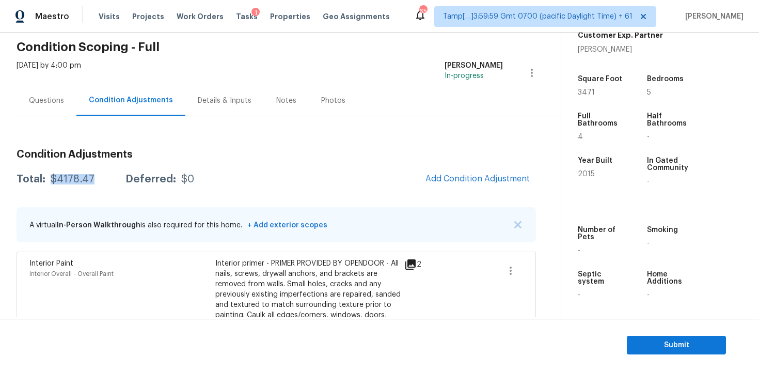
drag, startPoint x: 47, startPoint y: 179, endPoint x: 99, endPoint y: 174, distance: 51.9
click at [99, 176] on div "Total: $4178.47 Deferred: $0" at bounding box center [106, 179] width 178 height 10
copy div "$4178.47"
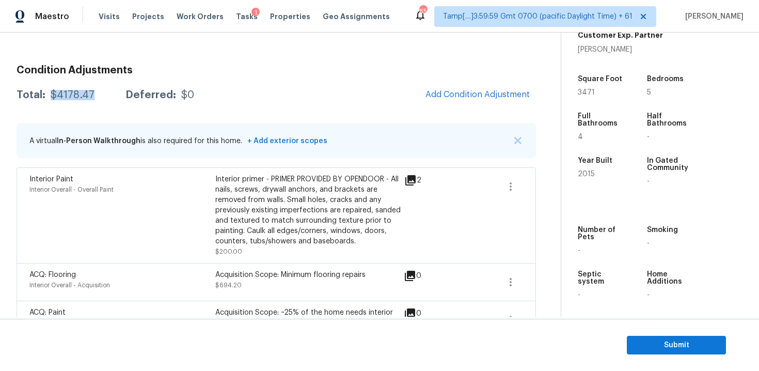
scroll to position [117, 0]
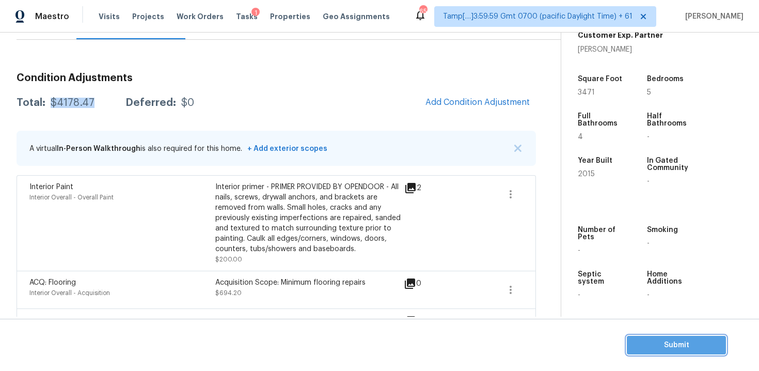
click at [641, 343] on span "Submit" at bounding box center [676, 345] width 83 height 13
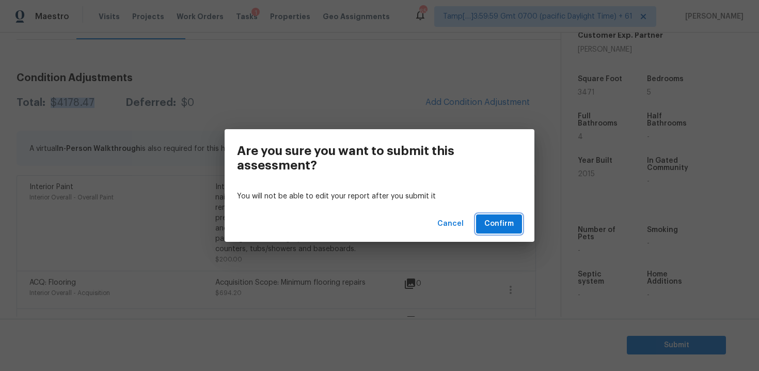
click at [511, 224] on span "Confirm" at bounding box center [498, 223] width 29 height 13
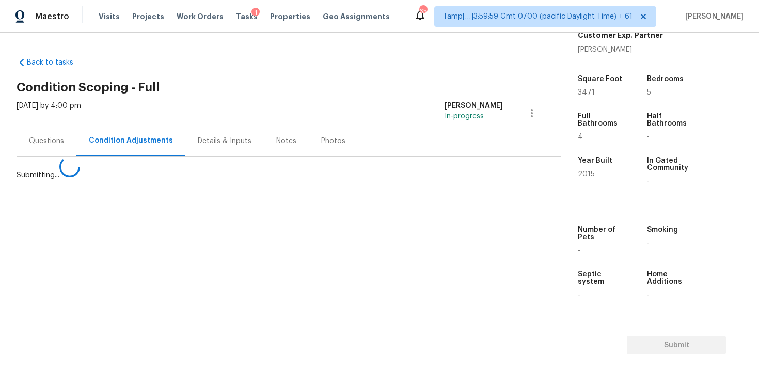
scroll to position [0, 0]
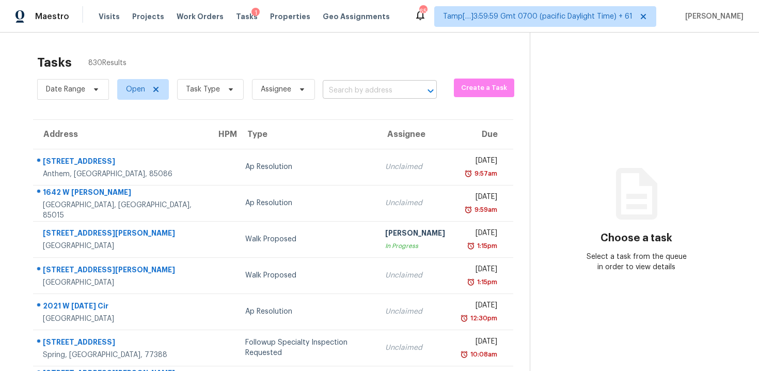
click at [336, 94] on input "text" at bounding box center [365, 91] width 85 height 16
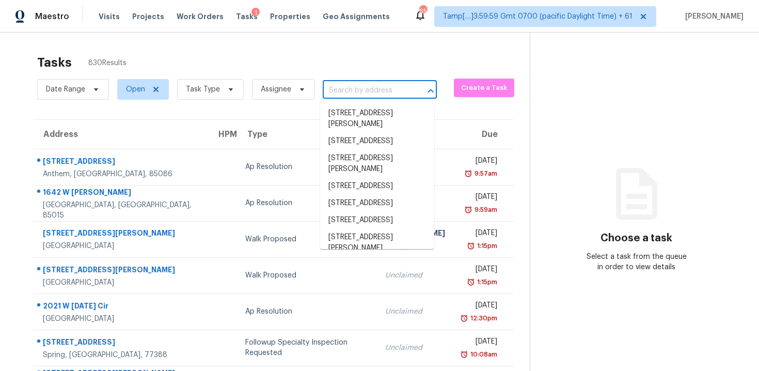
paste input "[STREET_ADDRESS][PERSON_NAME]"
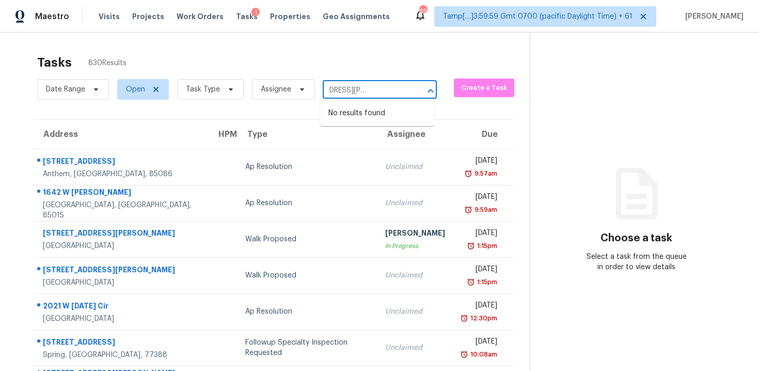
type input "[STREET_ADDRESS][PERSON_NAME]"
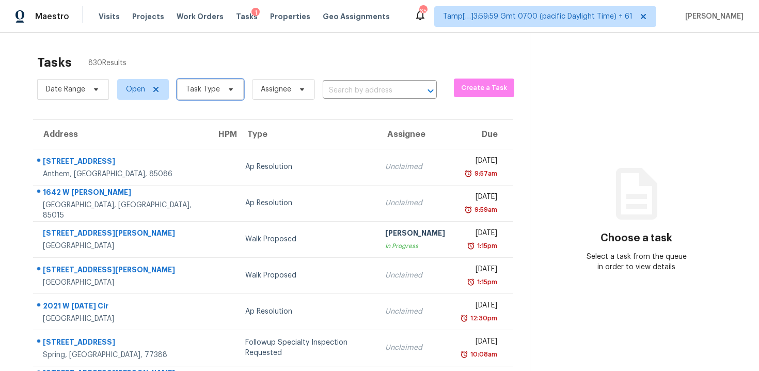
click at [226, 94] on span "Task Type" at bounding box center [210, 89] width 67 height 21
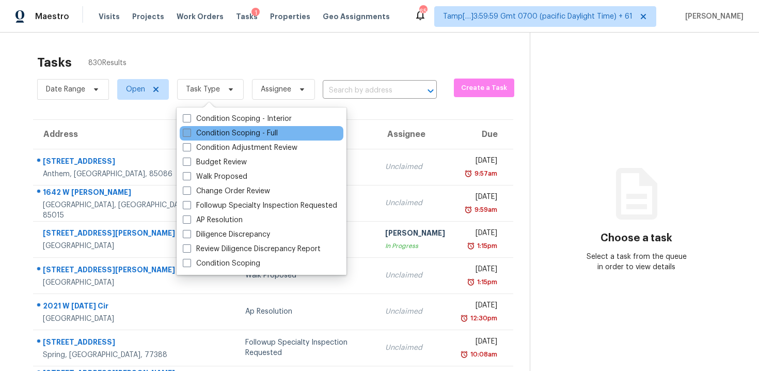
click at [234, 131] on label "Condition Scoping - Full" at bounding box center [230, 133] width 95 height 10
click at [189, 131] on input "Condition Scoping - Full" at bounding box center [186, 131] width 7 height 7
checkbox input "true"
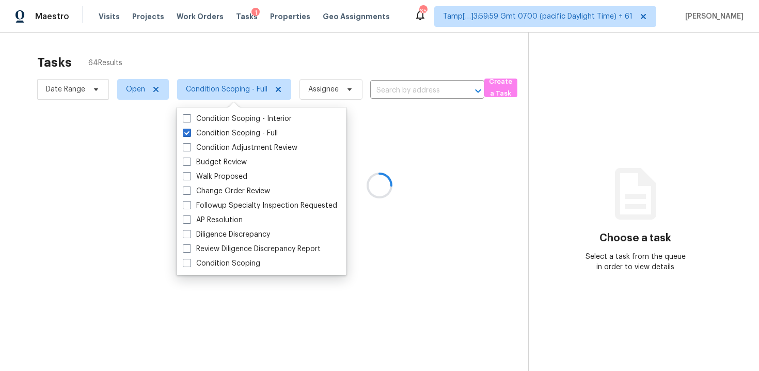
click at [199, 56] on div at bounding box center [379, 185] width 759 height 371
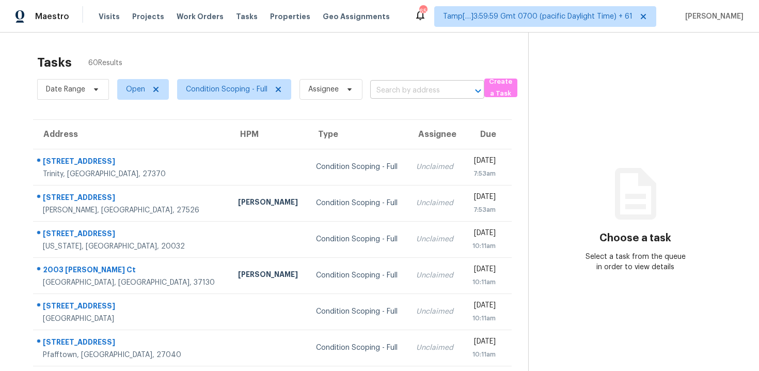
click at [373, 91] on input "text" at bounding box center [412, 91] width 85 height 16
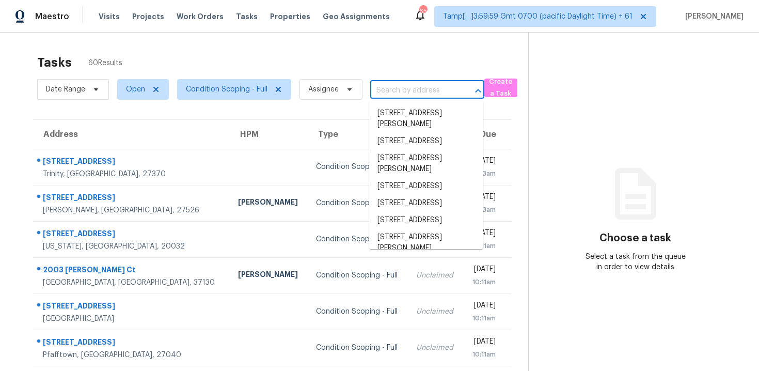
paste input "[STREET_ADDRESS][PERSON_NAME]"
type input "[STREET_ADDRESS][PERSON_NAME]"
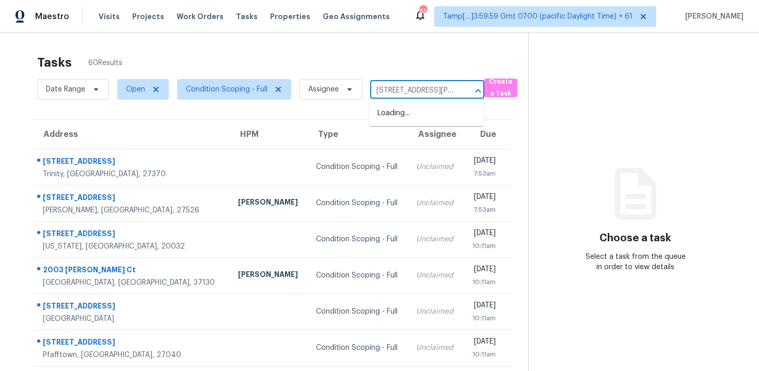
scroll to position [0, 59]
click at [419, 118] on li "[STREET_ADDRESS][PERSON_NAME]" at bounding box center [426, 119] width 114 height 28
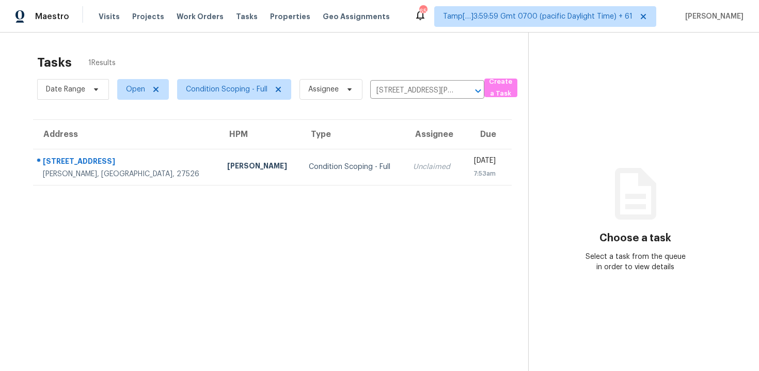
click at [462, 154] on td "[DATE] 7:53am" at bounding box center [487, 167] width 50 height 36
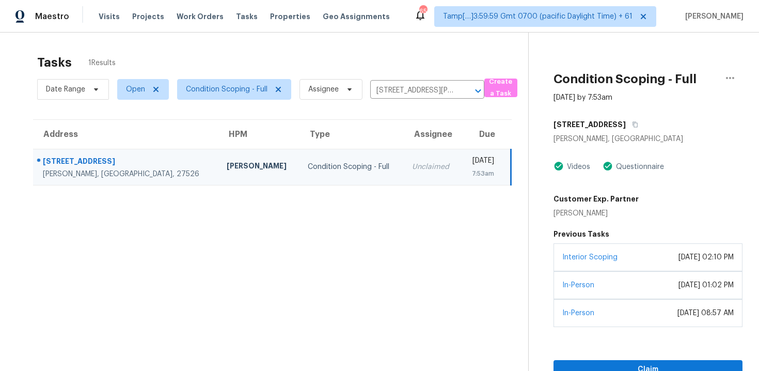
click at [594, 266] on div "Interior Scoping [DATE] 02:10 PM" at bounding box center [648, 257] width 189 height 28
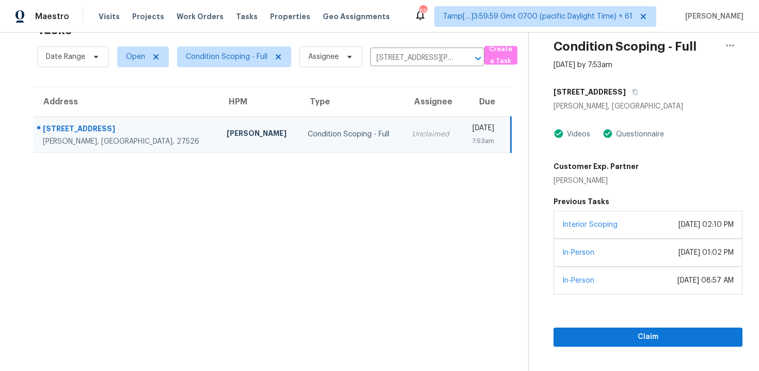
click at [613, 324] on div "Claim" at bounding box center [648, 320] width 189 height 52
click at [615, 336] on span "Claim" at bounding box center [648, 336] width 172 height 13
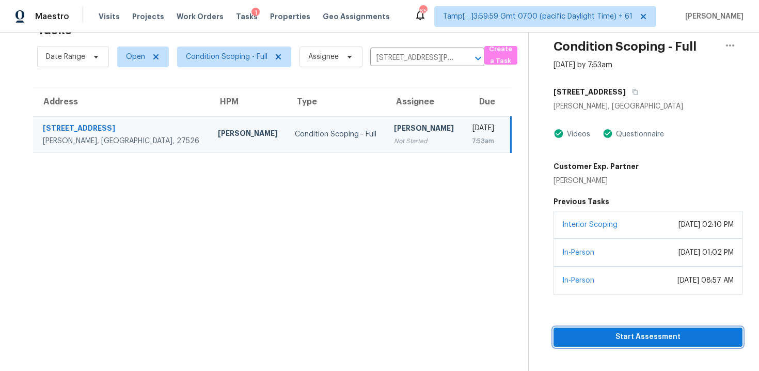
click at [620, 330] on span "Start Assessment" at bounding box center [648, 336] width 172 height 13
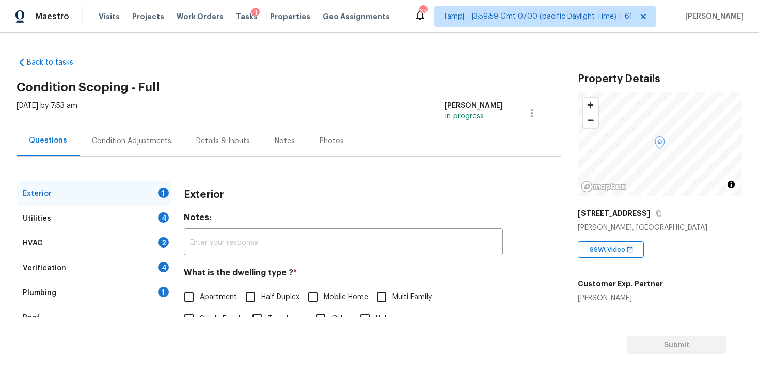
scroll to position [127, 0]
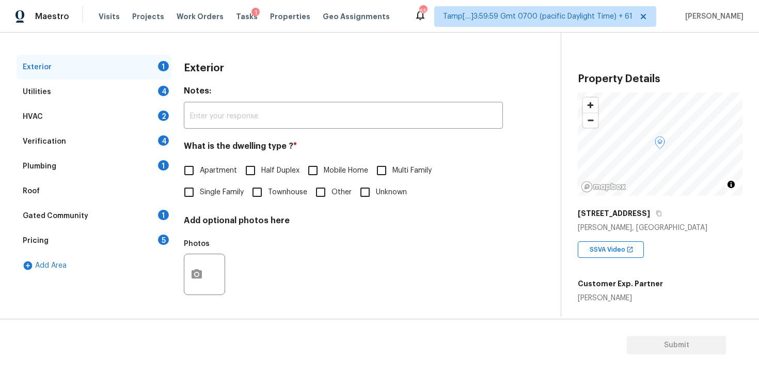
click at [206, 180] on label "Apartment" at bounding box center [207, 171] width 59 height 22
click at [200, 180] on input "Apartment" at bounding box center [189, 171] width 22 height 22
checkbox input "true"
click at [205, 192] on span "Single Family" at bounding box center [222, 193] width 44 height 11
click at [200, 192] on input "Single Family" at bounding box center [189, 193] width 22 height 22
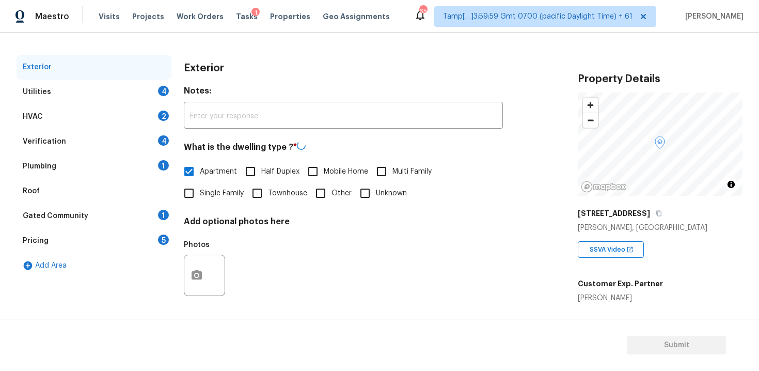
checkbox input "true"
checkbox input "false"
click at [88, 141] on div "Verification 4" at bounding box center [94, 141] width 155 height 25
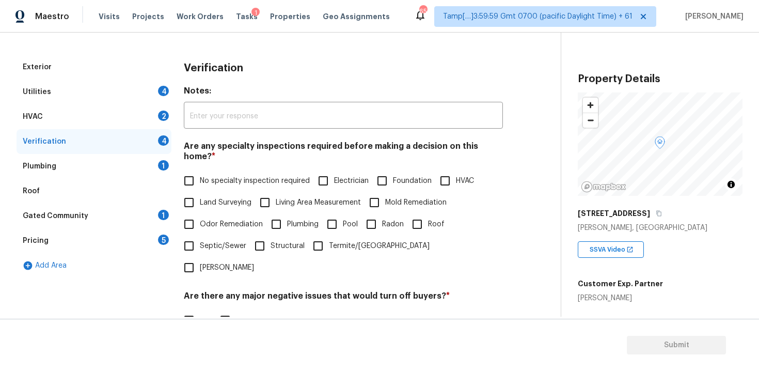
scroll to position [240, 0]
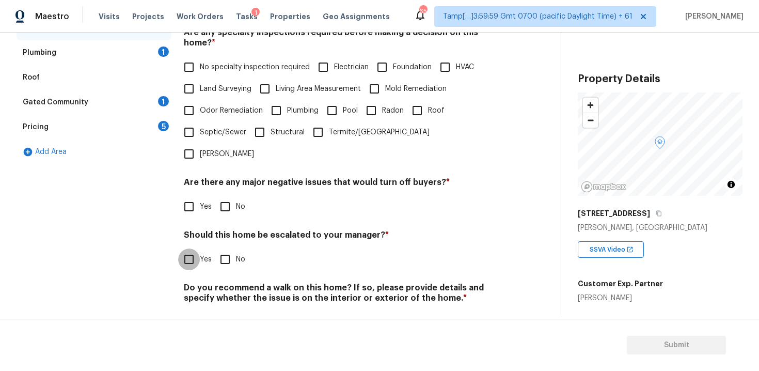
click at [195, 248] on input "Yes" at bounding box center [189, 259] width 22 height 22
checkbox input "true"
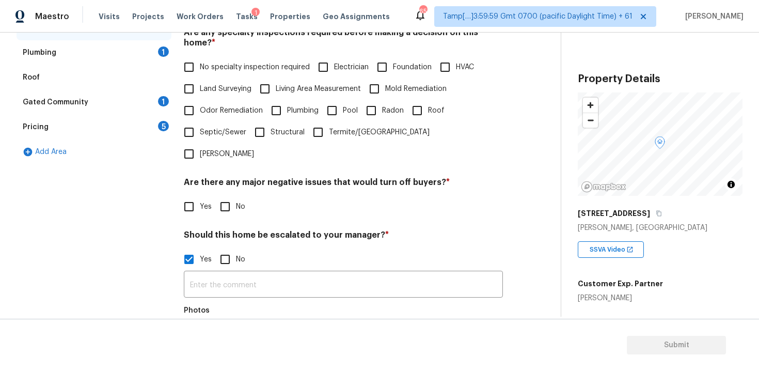
click at [193, 336] on icon "button" at bounding box center [197, 340] width 10 height 9
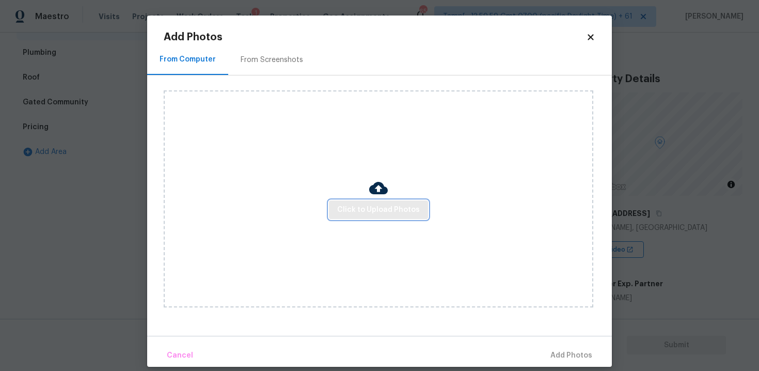
click at [360, 200] on button "Click to Upload Photos" at bounding box center [378, 209] width 99 height 19
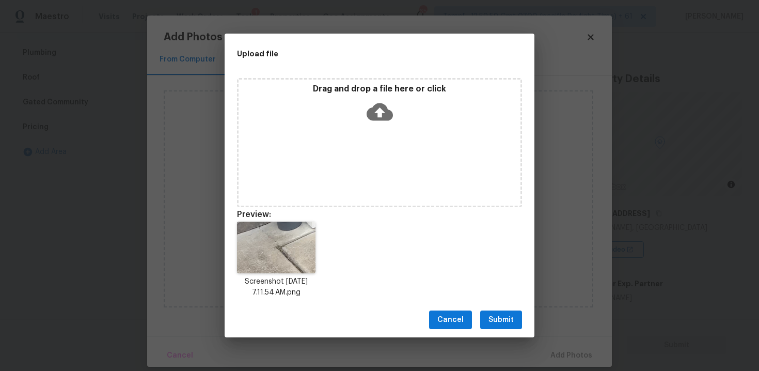
click at [502, 322] on span "Submit" at bounding box center [500, 319] width 25 height 13
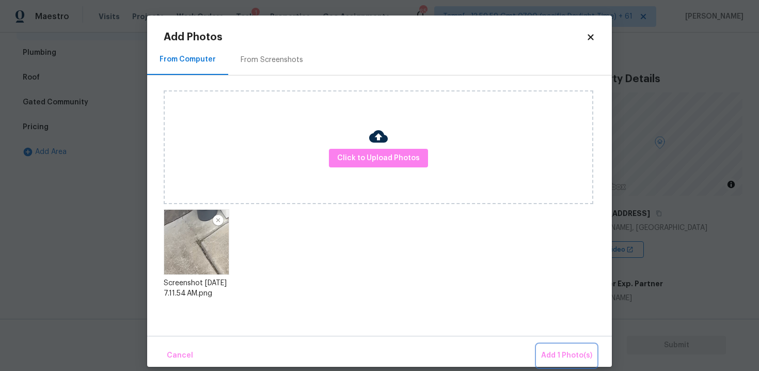
click at [561, 352] on span "Add 1 Photo(s)" at bounding box center [566, 355] width 51 height 13
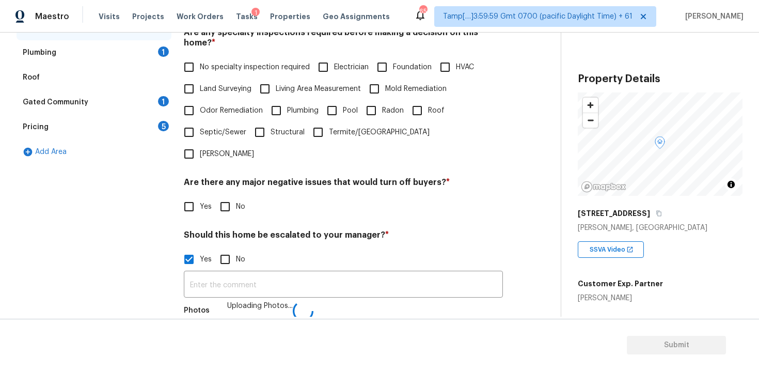
scroll to position [253, 0]
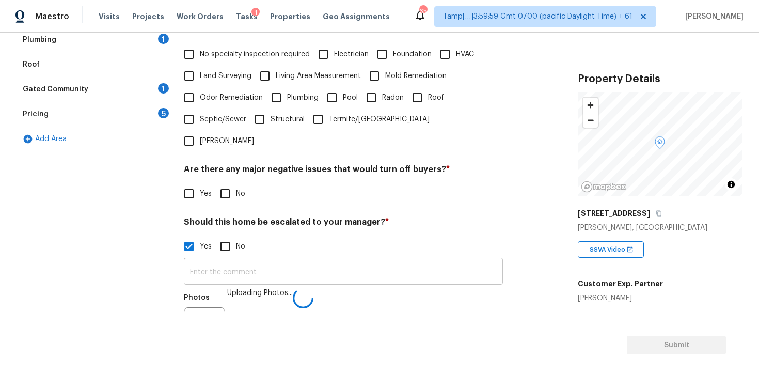
click at [282, 260] on input "text" at bounding box center [343, 272] width 319 height 24
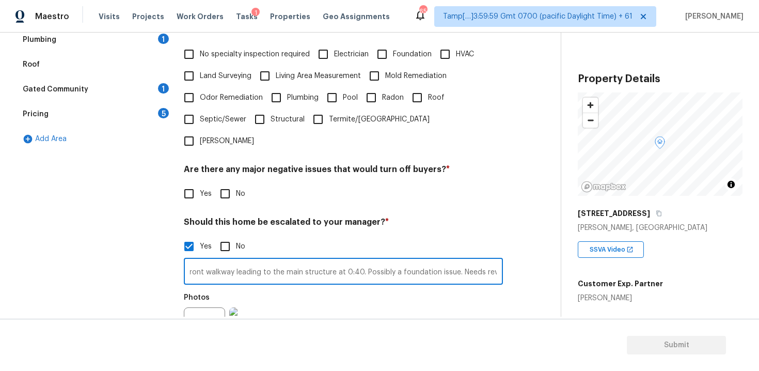
scroll to position [0, 55]
type input "Crack on the front walkway leading to the main structure at 0:40. Possibly a fo…"
click at [431, 305] on div "Photos" at bounding box center [343, 321] width 319 height 67
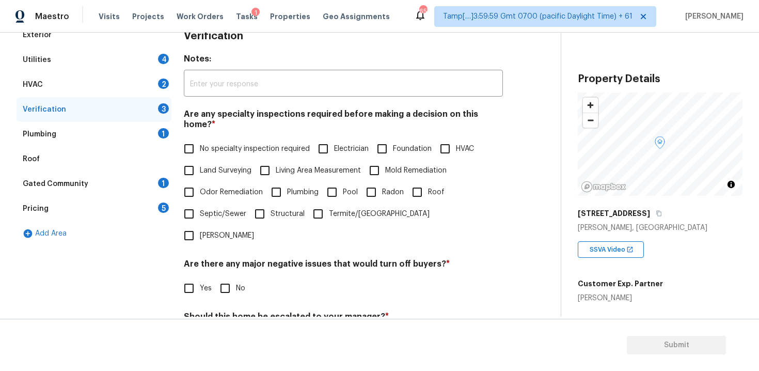
scroll to position [0, 0]
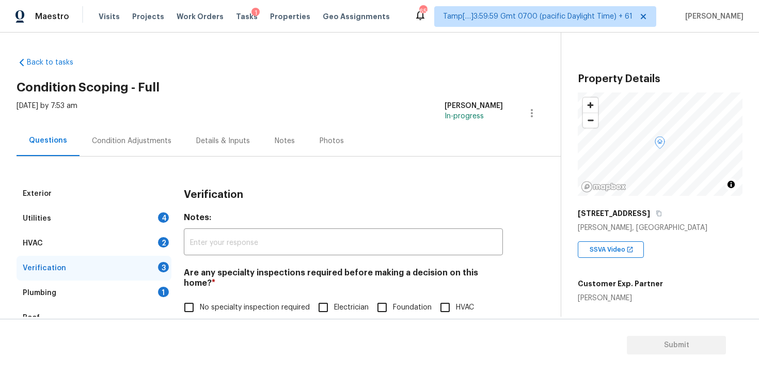
click at [136, 140] on div "Condition Adjustments" at bounding box center [132, 141] width 80 height 10
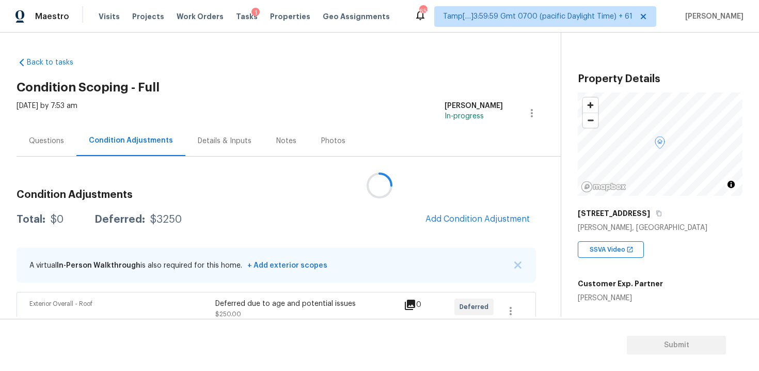
click at [440, 217] on div at bounding box center [379, 185] width 759 height 371
click at [465, 215] on span "Add Condition Adjustment" at bounding box center [477, 218] width 104 height 9
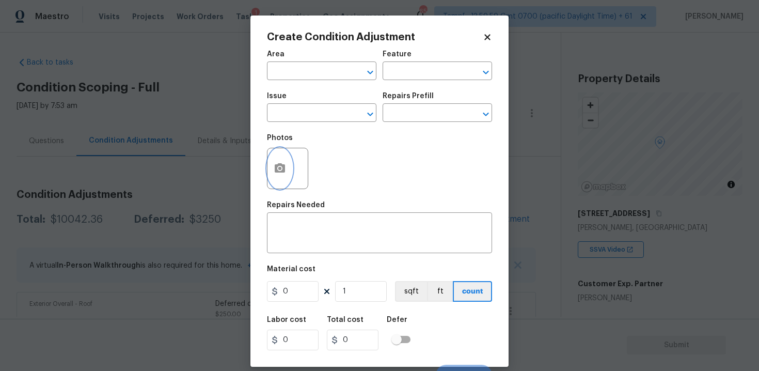
click at [280, 168] on circle "button" at bounding box center [279, 168] width 3 height 3
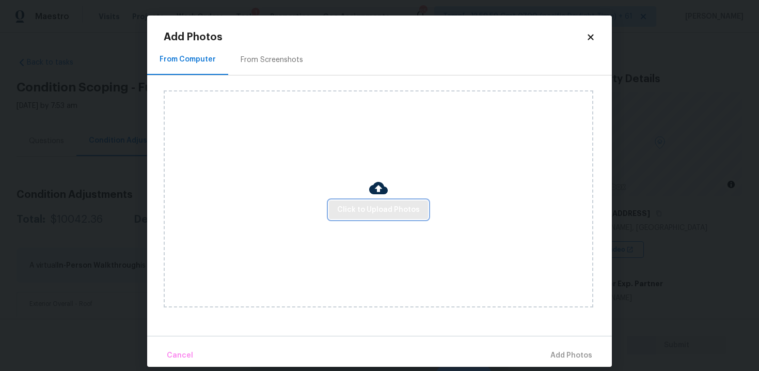
click at [359, 202] on button "Click to Upload Photos" at bounding box center [378, 209] width 99 height 19
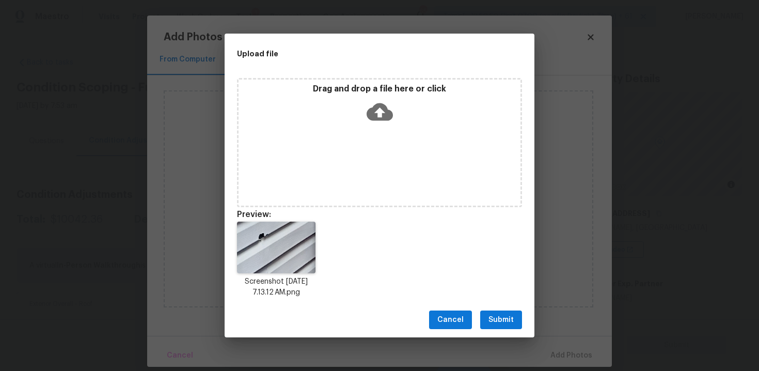
click at [379, 121] on icon at bounding box center [380, 112] width 26 height 26
click at [495, 332] on div "Cancel Submit" at bounding box center [380, 320] width 310 height 36
click at [495, 323] on span "Submit" at bounding box center [500, 319] width 25 height 13
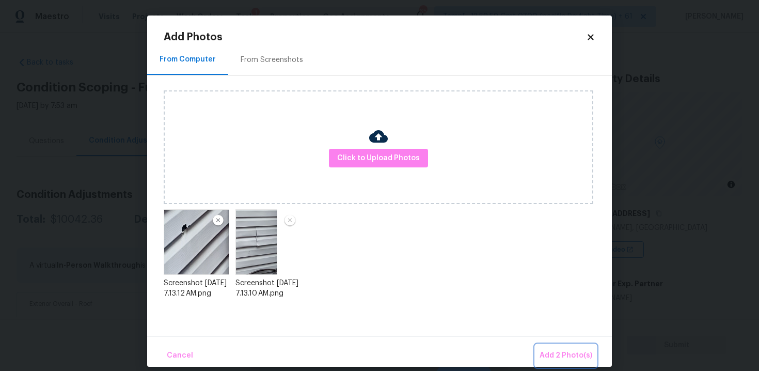
click at [558, 357] on span "Add 2 Photo(s)" at bounding box center [566, 355] width 53 height 13
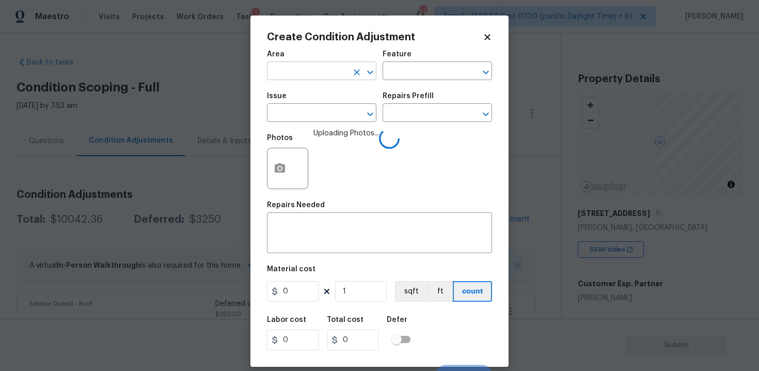
click at [324, 78] on input "text" at bounding box center [307, 72] width 81 height 16
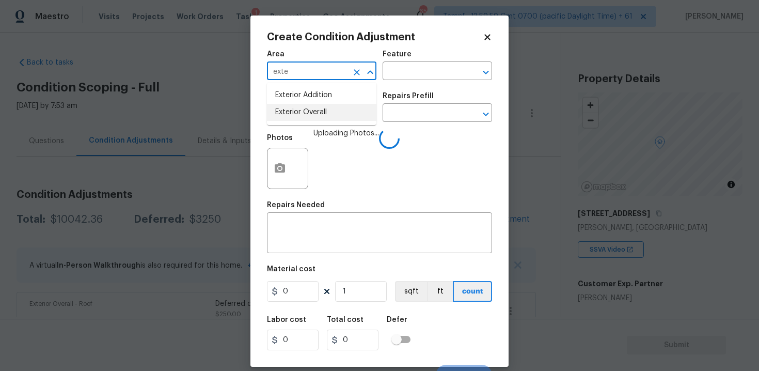
click at [322, 118] on li "Exterior Overall" at bounding box center [321, 112] width 109 height 17
type input "Exterior Overall"
click at [322, 118] on input "text" at bounding box center [307, 114] width 81 height 16
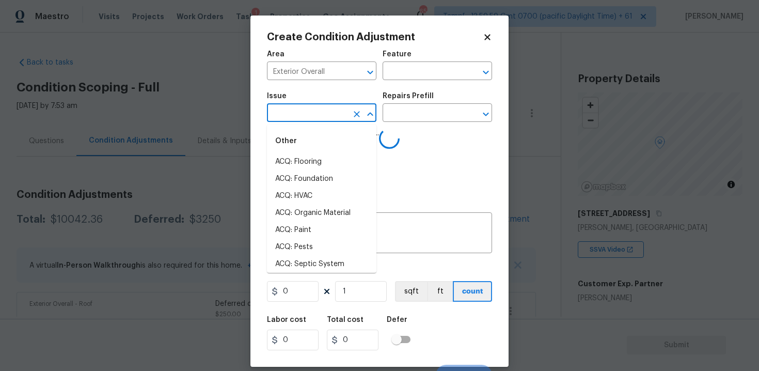
type input "s"
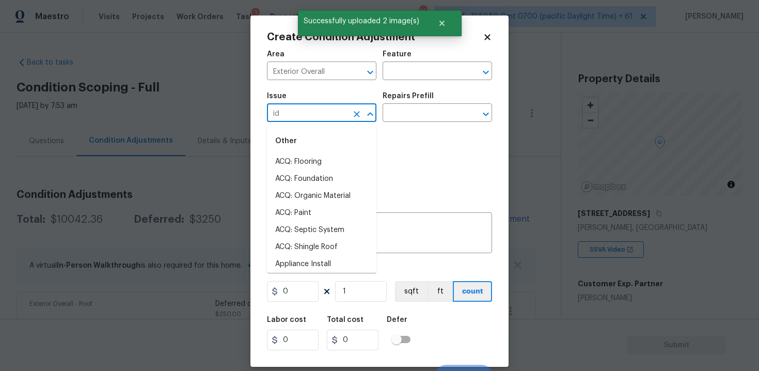
type input "idi"
click at [312, 168] on li "ACQ: Flooring" at bounding box center [321, 161] width 109 height 17
type input "ACQ: Flooring"
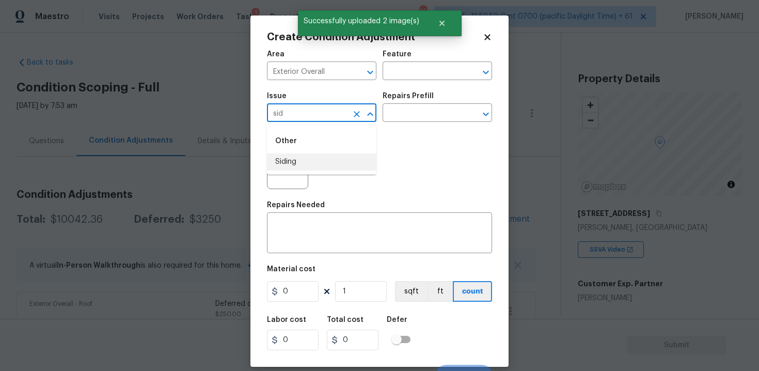
click at [324, 155] on li "Siding" at bounding box center [321, 161] width 109 height 17
type input "Siding"
click at [395, 120] on input "text" at bounding box center [423, 114] width 81 height 16
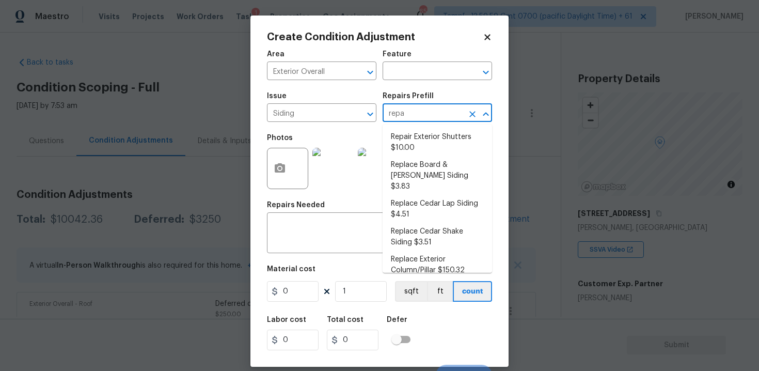
type input "repai"
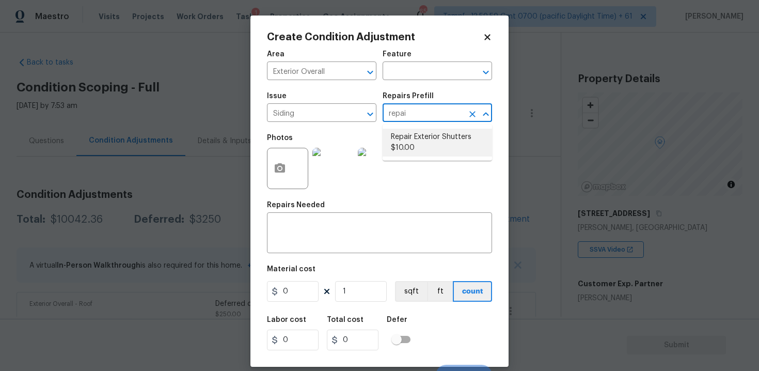
click at [408, 136] on li "Repair Exterior Shutters $10.00" at bounding box center [437, 143] width 109 height 28
type input "Siding"
type textarea "Repair the existing exterior shutters on the home (cracks, chips, holes, etc.).…"
type input "10"
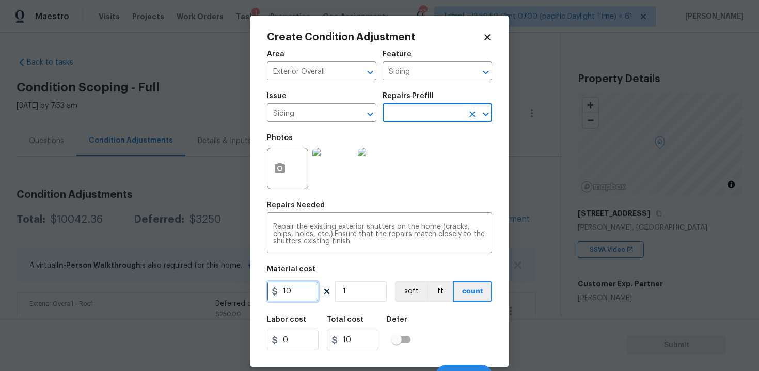
click at [302, 282] on input "10" at bounding box center [293, 291] width 52 height 21
type input "575"
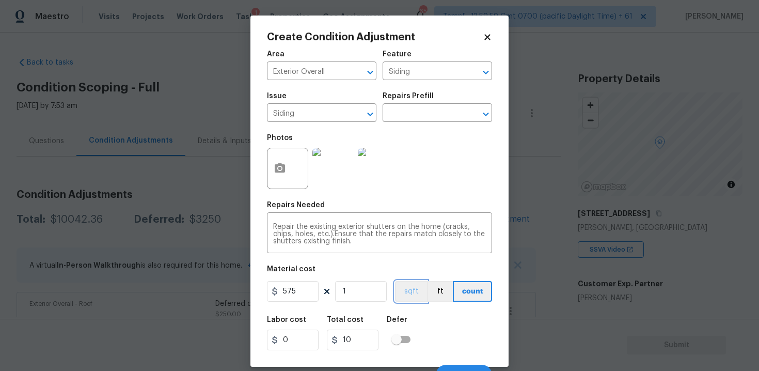
click at [412, 301] on button "sqft" at bounding box center [411, 291] width 32 height 21
type input "575"
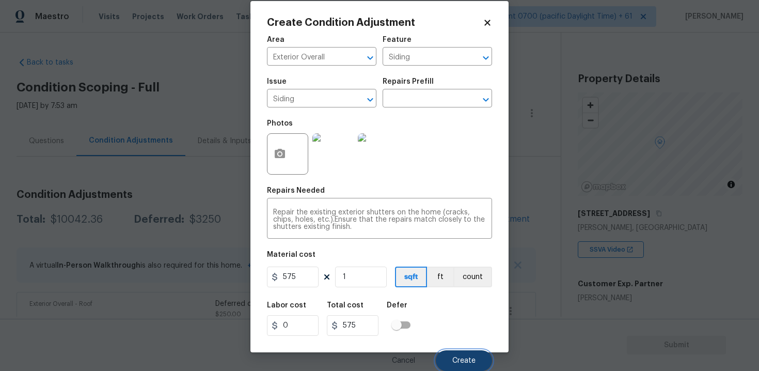
click at [457, 354] on button "Create" at bounding box center [464, 360] width 56 height 21
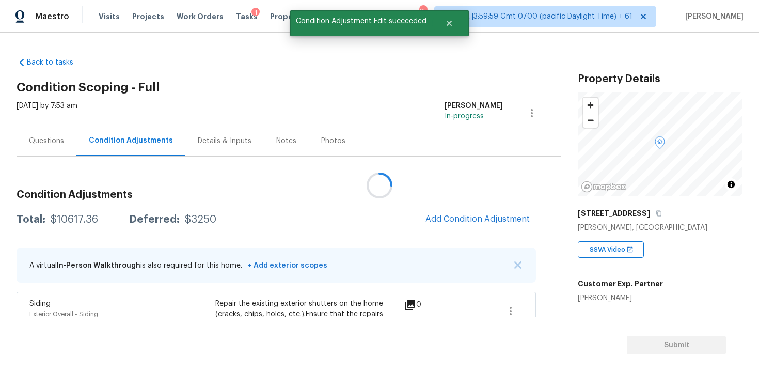
scroll to position [0, 0]
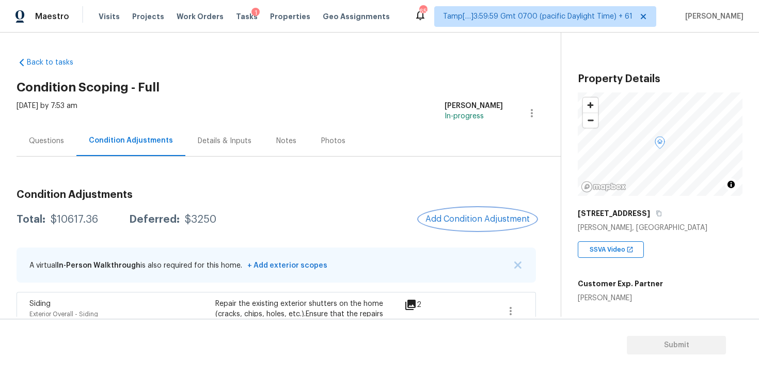
click at [481, 215] on span "Add Condition Adjustment" at bounding box center [477, 218] width 104 height 9
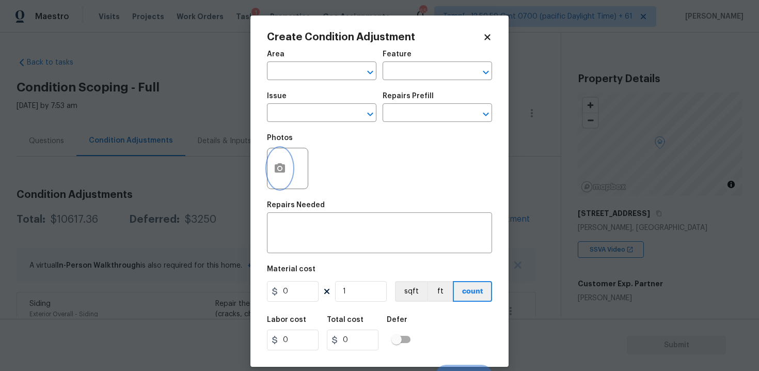
click at [286, 173] on button "button" at bounding box center [279, 168] width 25 height 40
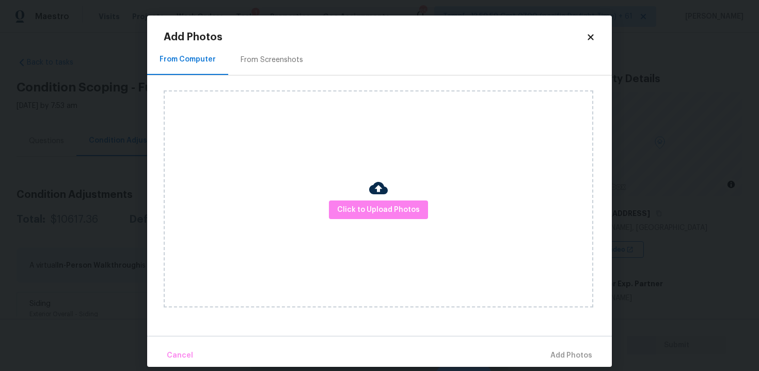
click at [395, 220] on div "Click to Upload Photos" at bounding box center [379, 198] width 430 height 217
click at [392, 203] on span "Click to Upload Photos" at bounding box center [378, 209] width 83 height 13
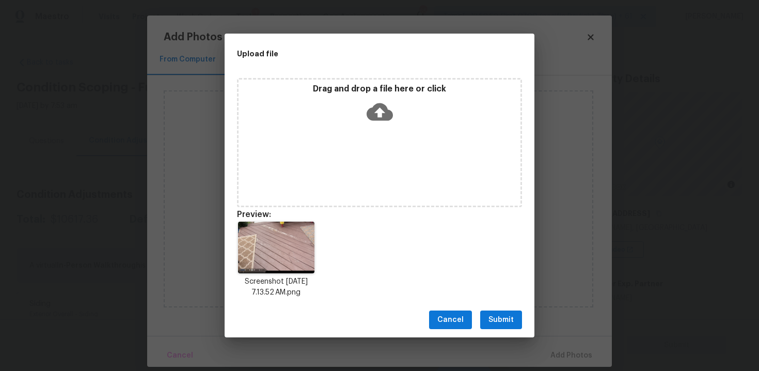
click at [505, 315] on span "Submit" at bounding box center [500, 319] width 25 height 13
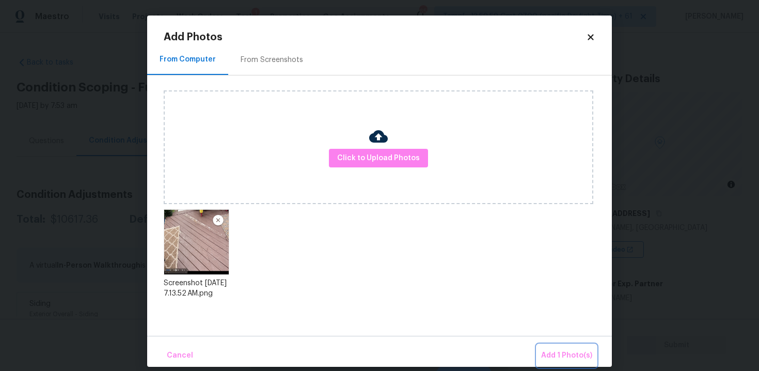
click at [559, 355] on span "Add 1 Photo(s)" at bounding box center [566, 355] width 51 height 13
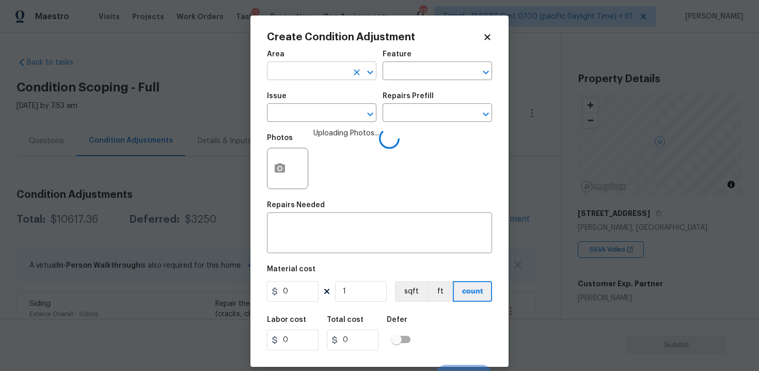
click at [321, 80] on input "text" at bounding box center [307, 72] width 81 height 16
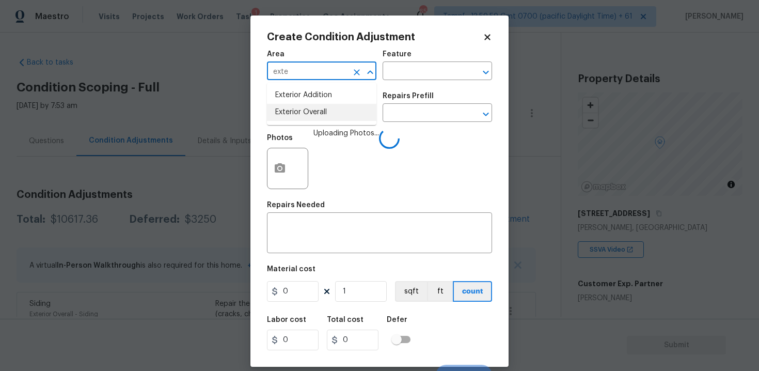
click at [320, 115] on li "Exterior Overall" at bounding box center [321, 112] width 109 height 17
type input "Exterior Overall"
click at [320, 115] on input "text" at bounding box center [307, 114] width 81 height 16
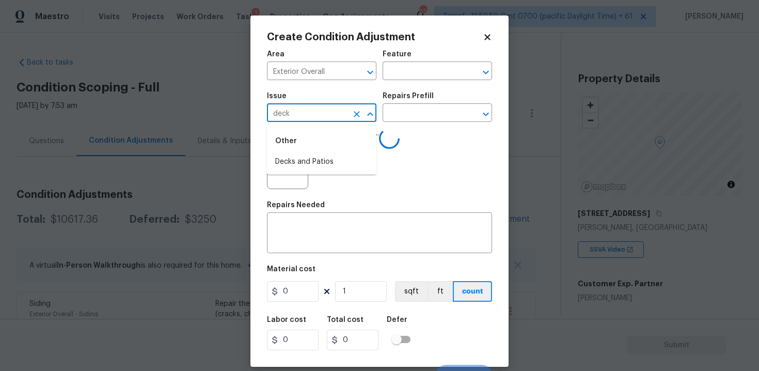
click at [317, 148] on div "Other" at bounding box center [321, 141] width 109 height 25
click at [319, 162] on li "Decks and Patios" at bounding box center [321, 161] width 109 height 17
type input "Decks and Patios"
click at [337, 234] on textarea at bounding box center [379, 234] width 213 height 22
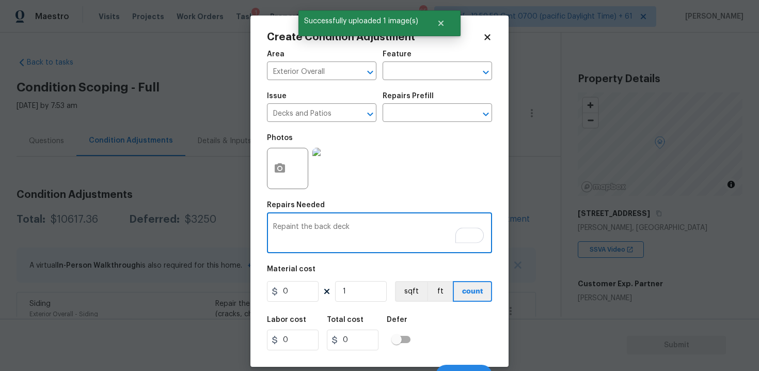
type textarea "Repaint the back deck"
click at [298, 291] on input "0" at bounding box center [293, 291] width 52 height 21
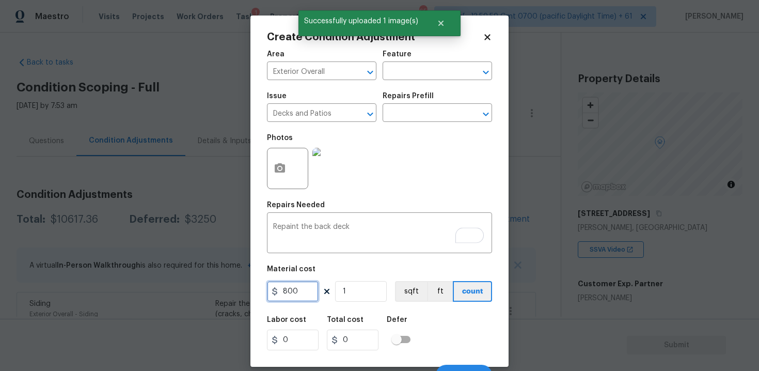
type input "800"
click at [411, 325] on div "Defer" at bounding box center [402, 322] width 30 height 13
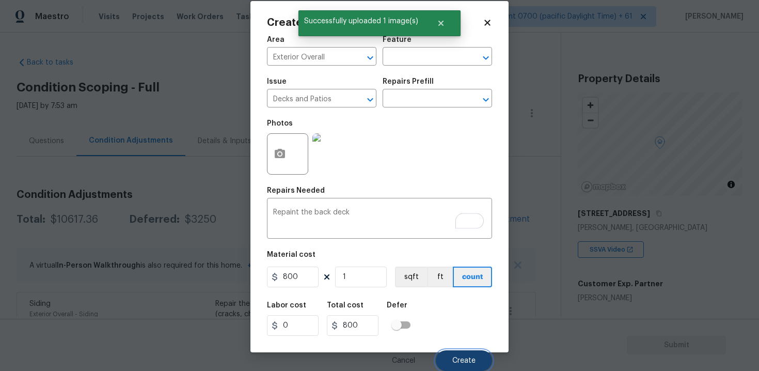
click at [468, 355] on button "Create" at bounding box center [464, 360] width 56 height 21
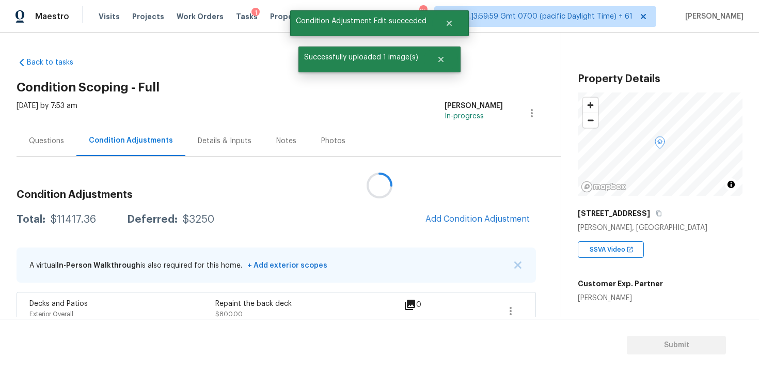
scroll to position [0, 0]
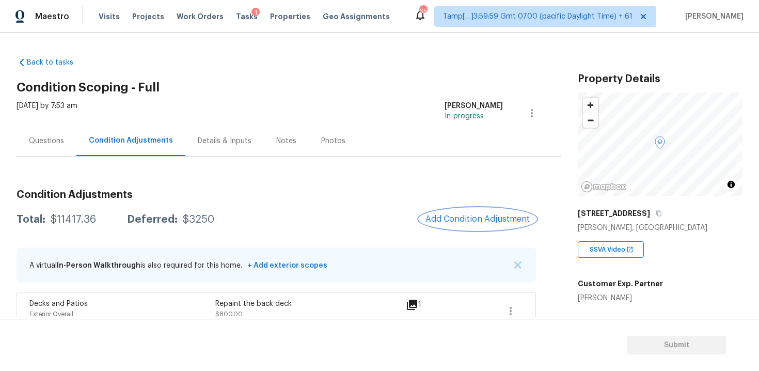
click at [474, 228] on button "Add Condition Adjustment" at bounding box center [477, 219] width 117 height 22
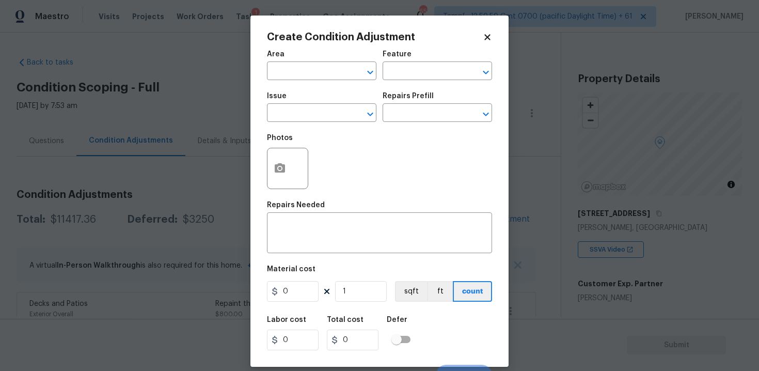
click at [449, 210] on div "Repairs Needed" at bounding box center [379, 207] width 225 height 13
click at [269, 165] on button "button" at bounding box center [279, 168] width 25 height 40
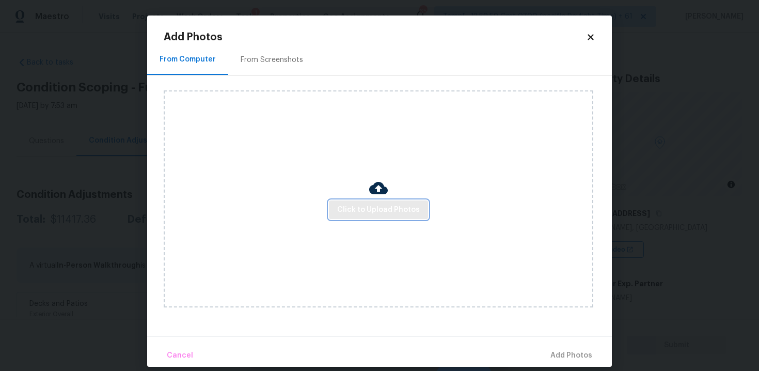
click at [370, 206] on span "Click to Upload Photos" at bounding box center [378, 209] width 83 height 13
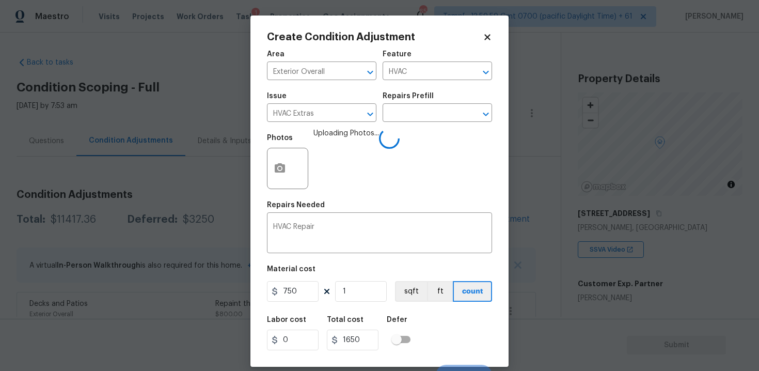
type input "750"
click at [423, 334] on div "Labor cost 0 Total cost 1650 Defer" at bounding box center [379, 333] width 225 height 46
type input "750"
click at [282, 165] on icon "button" at bounding box center [280, 167] width 10 height 9
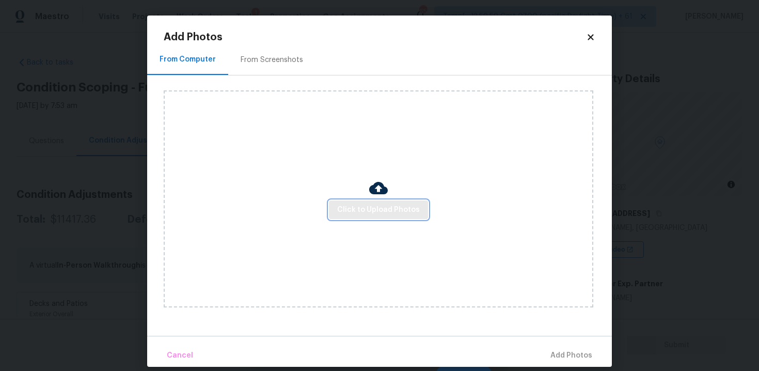
click at [362, 203] on span "Click to Upload Photos" at bounding box center [378, 209] width 83 height 13
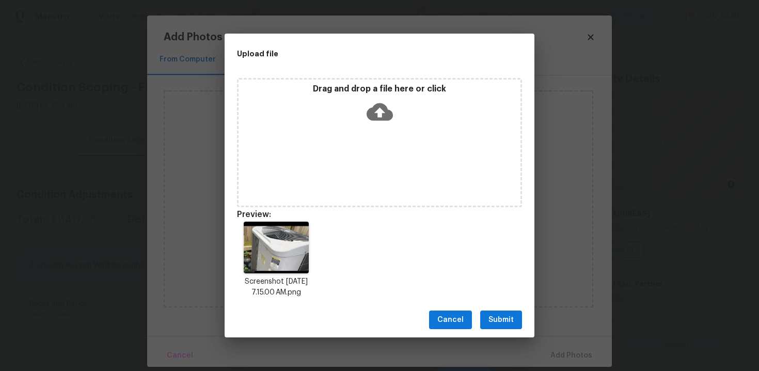
click at [493, 315] on span "Submit" at bounding box center [500, 319] width 25 height 13
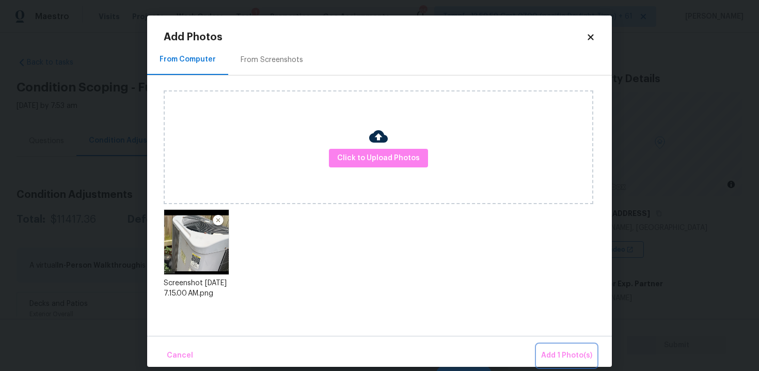
click at [548, 354] on span "Add 1 Photo(s)" at bounding box center [566, 355] width 51 height 13
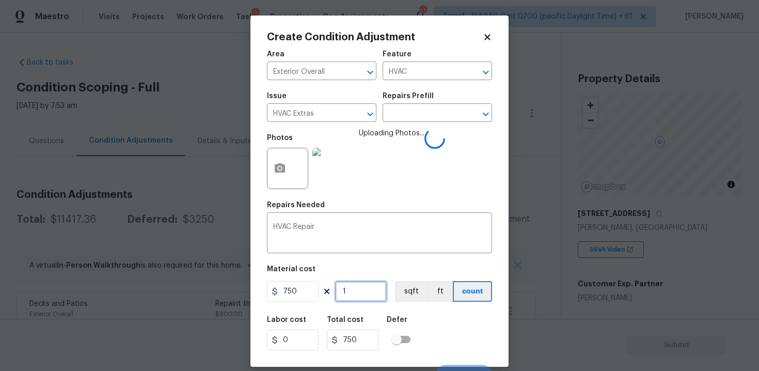
click at [355, 301] on input "1" at bounding box center [361, 291] width 52 height 21
type input "0"
type input "2"
type input "1500"
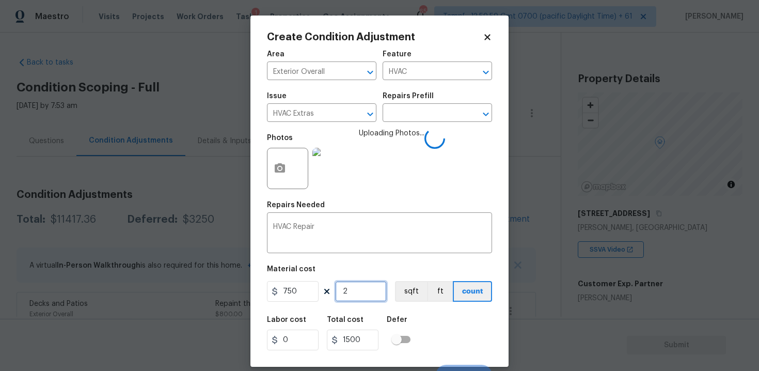
type input "2"
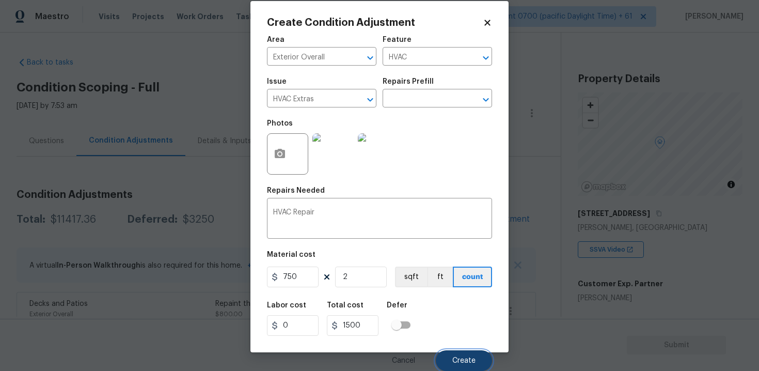
click at [468, 354] on button "Create" at bounding box center [464, 360] width 56 height 21
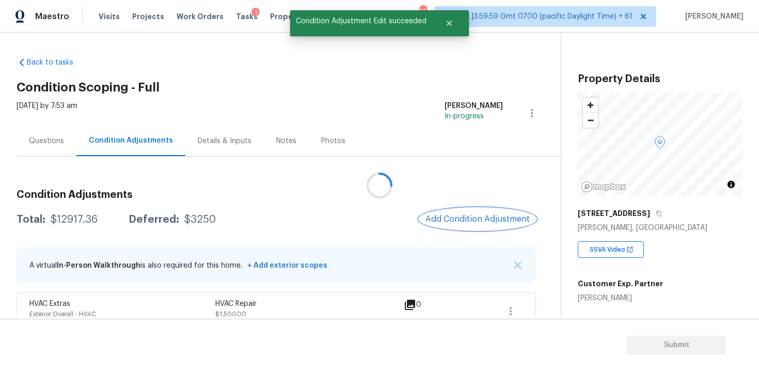
scroll to position [0, 0]
click at [483, 220] on span "Add Condition Adjustment" at bounding box center [477, 218] width 104 height 9
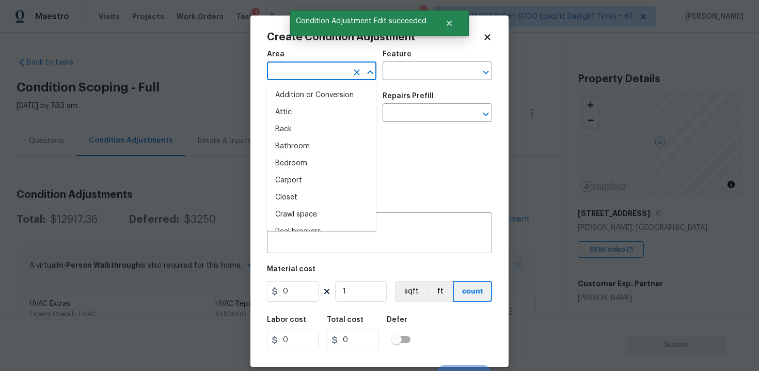
click at [312, 74] on input "text" at bounding box center [307, 72] width 81 height 16
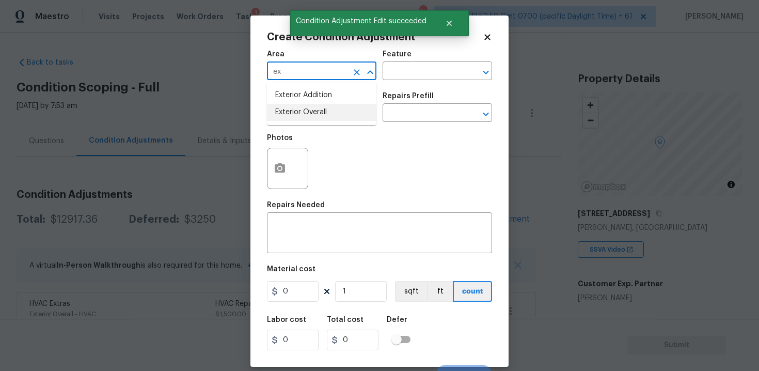
click at [310, 110] on li "Exterior Overall" at bounding box center [321, 112] width 109 height 17
type input "Exterior Overall"
click at [310, 110] on input "text" at bounding box center [307, 114] width 81 height 16
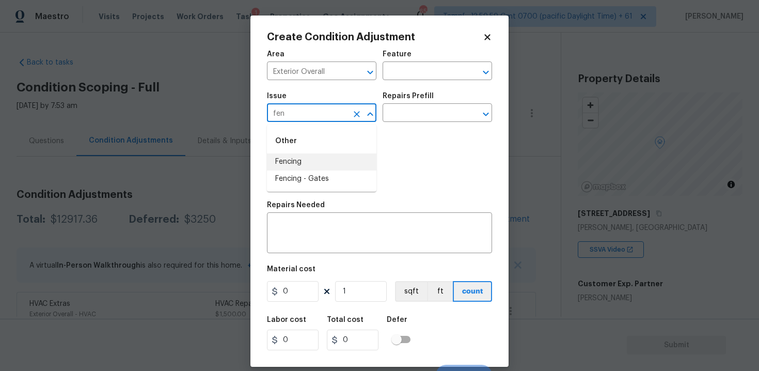
click at [311, 154] on li "Fencing" at bounding box center [321, 161] width 109 height 17
type input "Fencing"
click at [321, 211] on div "Repairs Needed" at bounding box center [379, 207] width 225 height 13
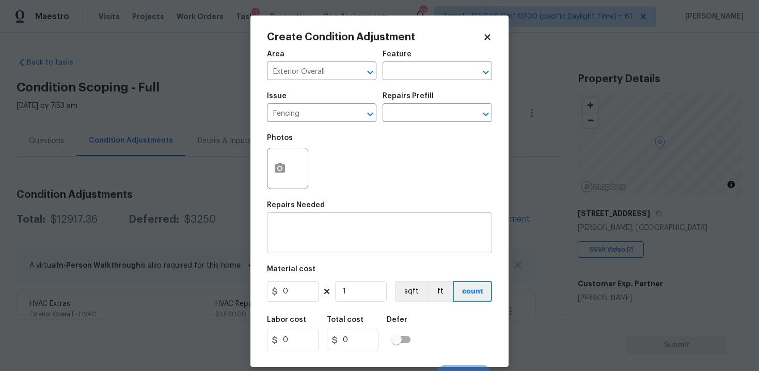
click at [318, 229] on textarea at bounding box center [379, 234] width 213 height 22
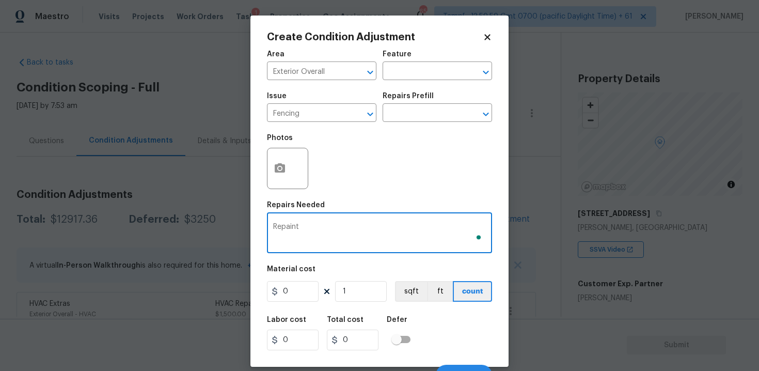
type textarea "Repaint"
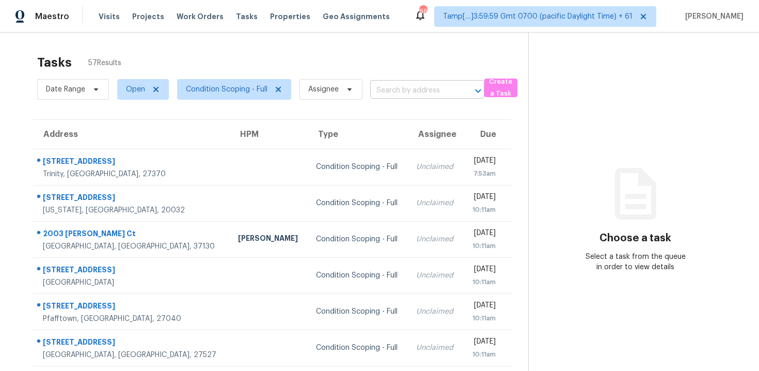
click at [405, 97] on input "text" at bounding box center [412, 91] width 85 height 16
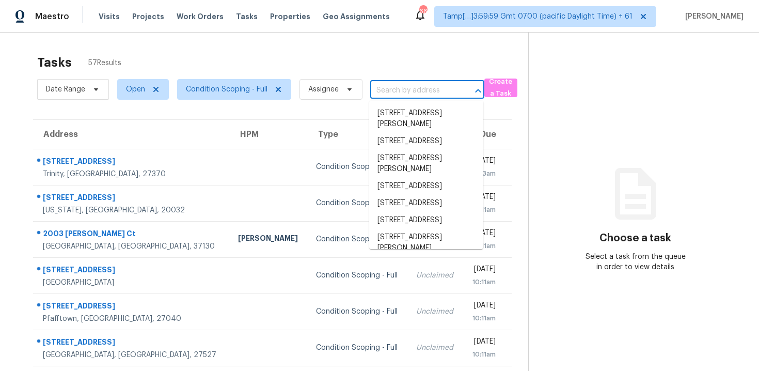
paste input "[STREET_ADDRESS][PERSON_NAME]"
type input "[STREET_ADDRESS][PERSON_NAME]"
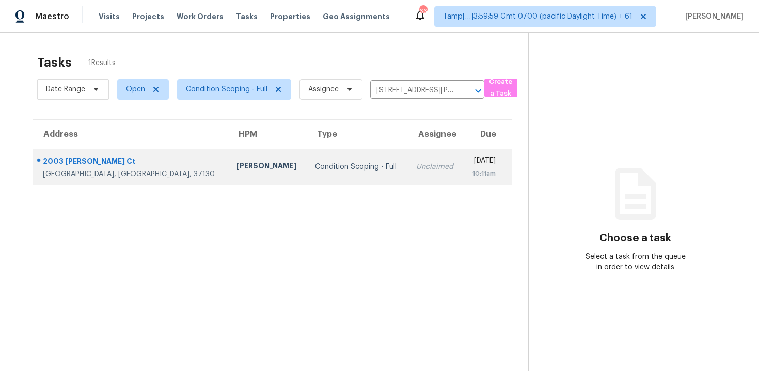
click at [408, 161] on td "Unclaimed" at bounding box center [435, 167] width 55 height 36
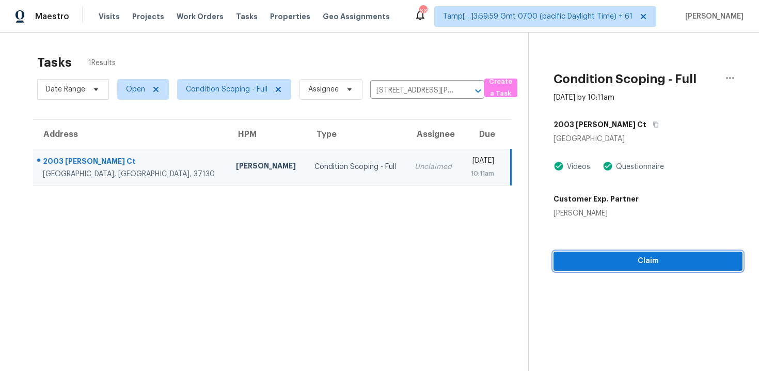
click at [592, 266] on span "Claim" at bounding box center [648, 261] width 172 height 13
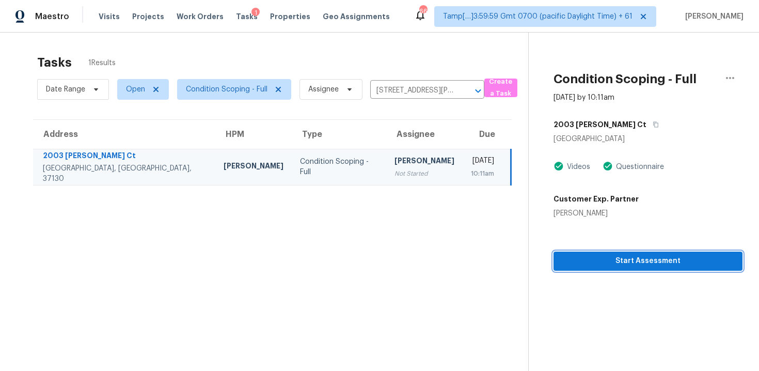
click at [581, 259] on span "Start Assessment" at bounding box center [648, 261] width 172 height 13
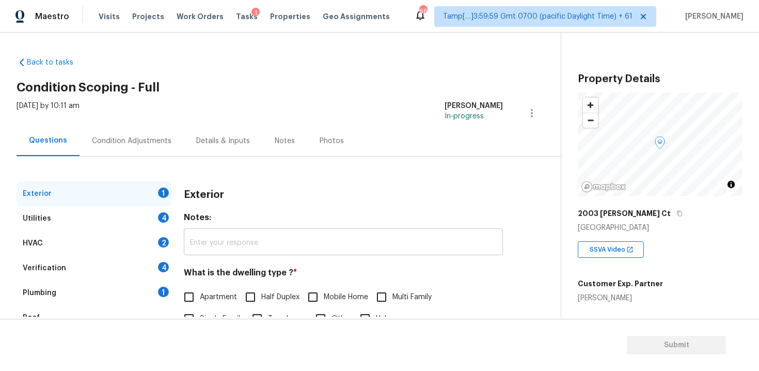
scroll to position [127, 0]
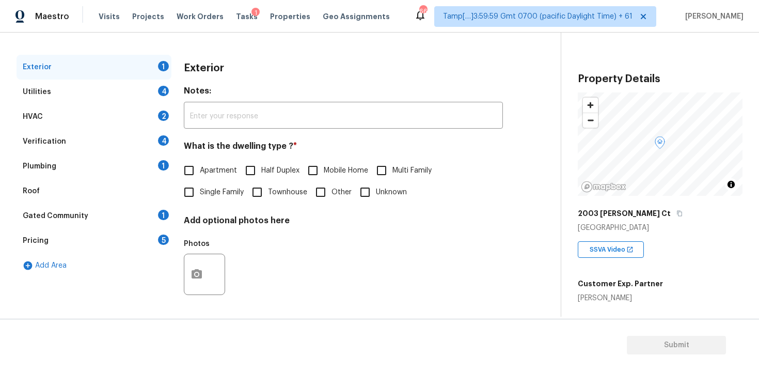
click at [187, 206] on div "Exterior Notes: ​ What is the dwelling type ? * Apartment Half Duplex Mobile Ho…" at bounding box center [343, 184] width 319 height 259
click at [189, 195] on input "Single Family" at bounding box center [189, 192] width 22 height 22
checkbox input "true"
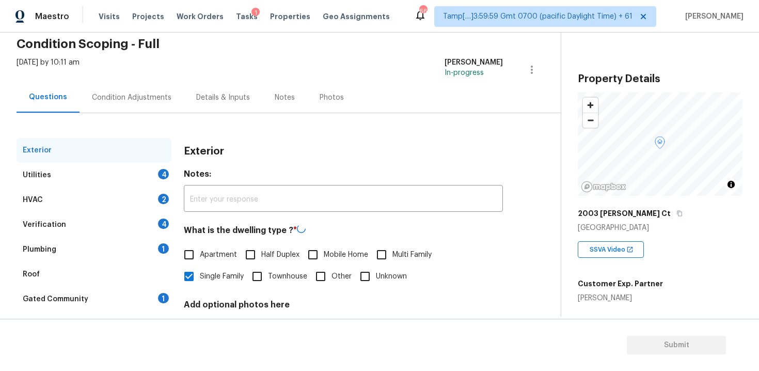
scroll to position [35, 0]
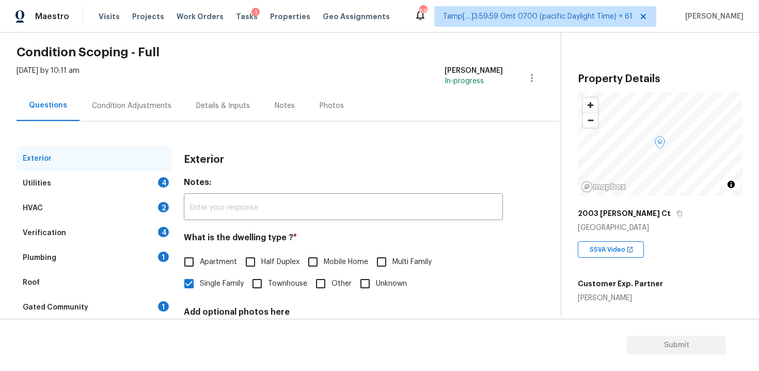
click at [147, 101] on div "Condition Adjustments" at bounding box center [132, 106] width 80 height 10
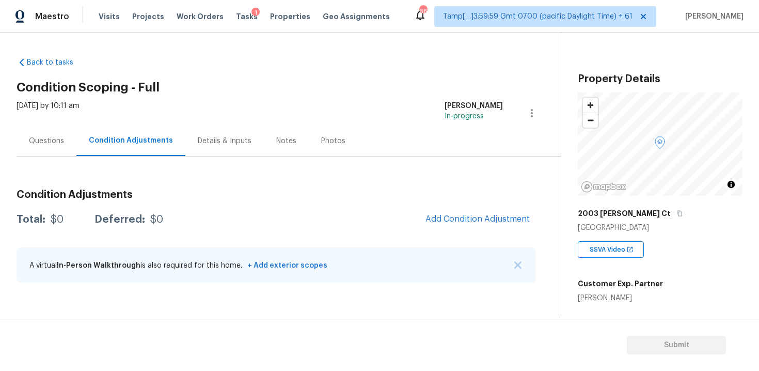
click at [64, 144] on div "Questions" at bounding box center [47, 140] width 60 height 30
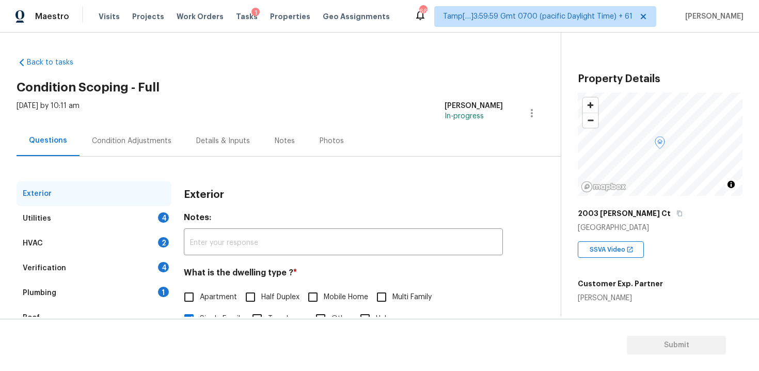
scroll to position [127, 0]
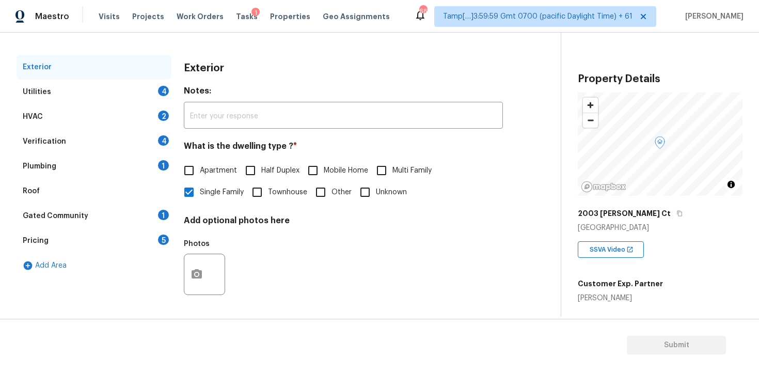
click at [118, 241] on div "Pricing 5" at bounding box center [94, 240] width 155 height 25
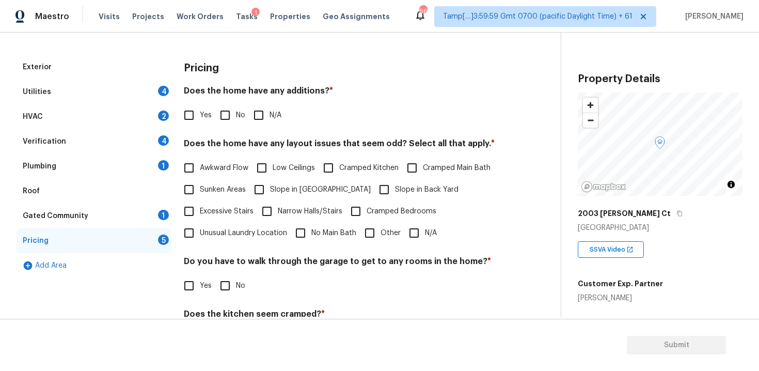
click at [183, 115] on input "Yes" at bounding box center [189, 115] width 22 height 22
checkbox input "true"
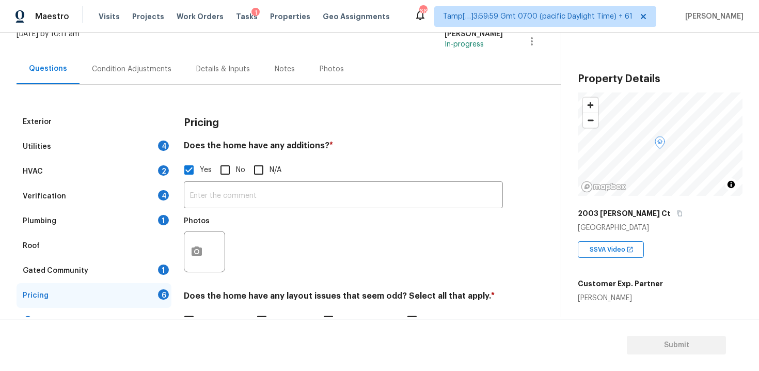
scroll to position [15, 0]
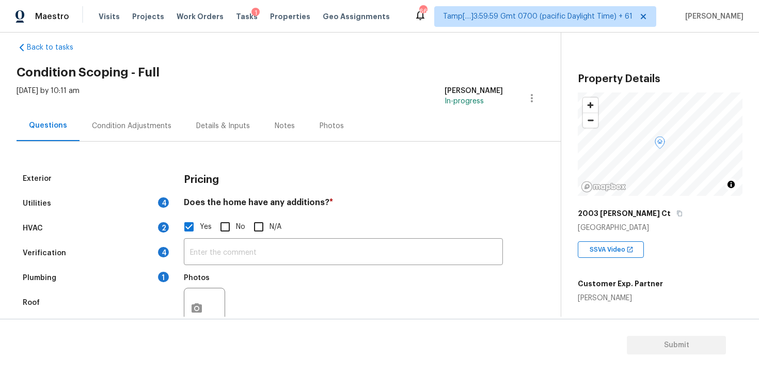
click at [137, 102] on div "Wed, Sep 17 2025 by 10:11 am Vigneshwaran B In-progress" at bounding box center [289, 98] width 544 height 25
click at [143, 121] on div "Condition Adjustments" at bounding box center [132, 126] width 80 height 10
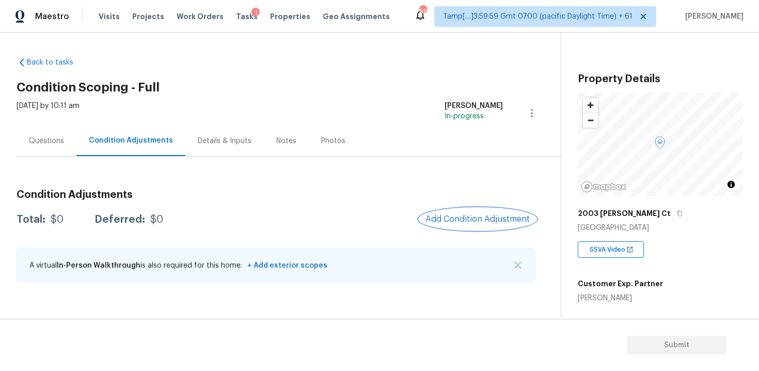
click at [459, 225] on button "Add Condition Adjustment" at bounding box center [477, 219] width 117 height 22
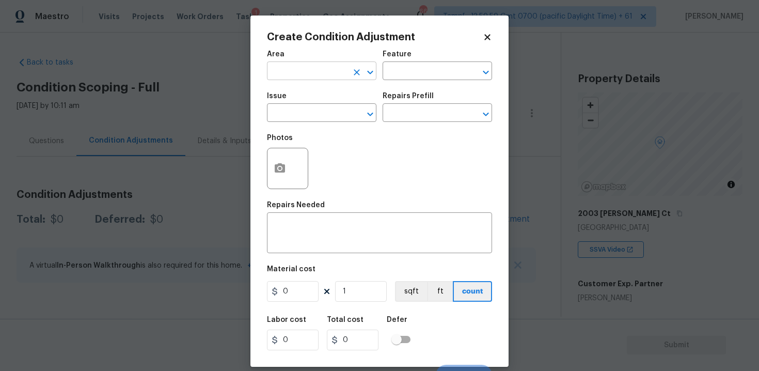
click at [324, 74] on input "text" at bounding box center [307, 72] width 81 height 16
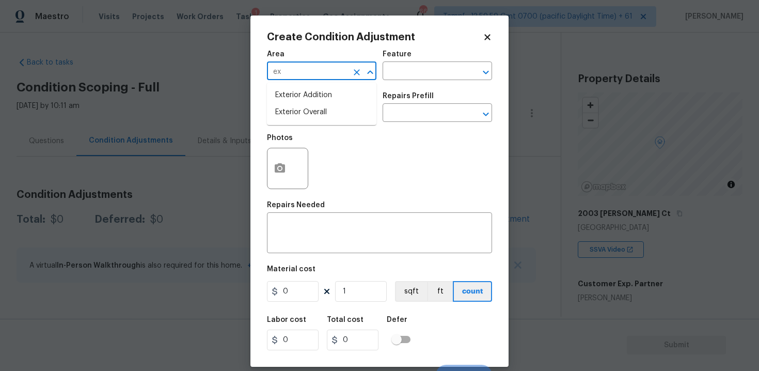
type input "ext"
type input "e"
click at [315, 120] on li "Exterior Overall" at bounding box center [321, 112] width 109 height 17
type input "Exterior Overall"
click at [315, 120] on input "text" at bounding box center [307, 114] width 81 height 16
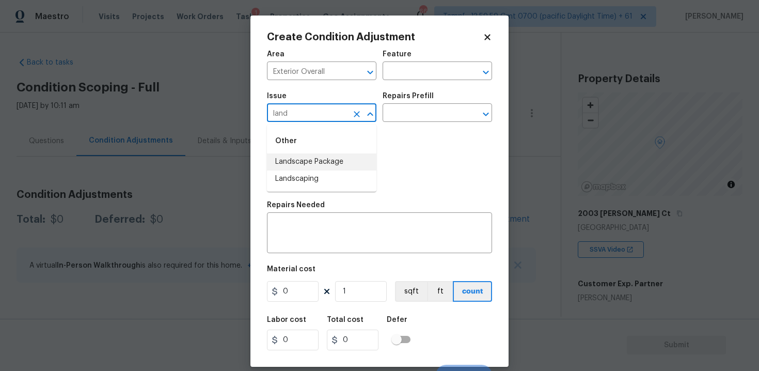
click at [324, 153] on li "Landscape Package" at bounding box center [321, 161] width 109 height 17
type input "Landscape Package"
click at [412, 117] on input "text" at bounding box center [423, 114] width 81 height 16
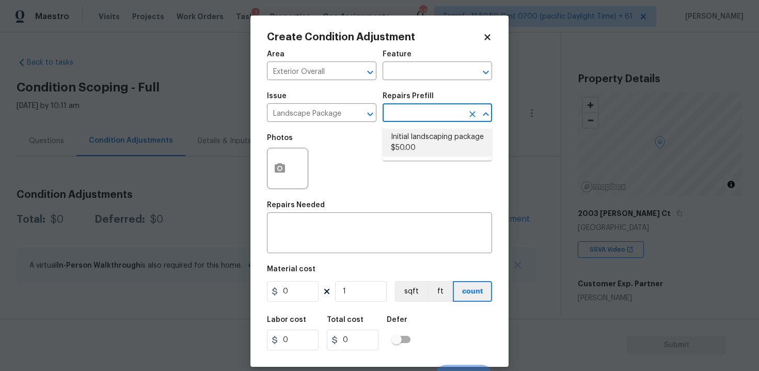
click at [414, 151] on li "Initial landscaping package $50.00" at bounding box center [437, 143] width 109 height 28
type input "Home Readiness Packages"
type textarea "Mowing of grass up to 6" in height. Mow, edge along driveways & sidewalks, trim…"
type input "50"
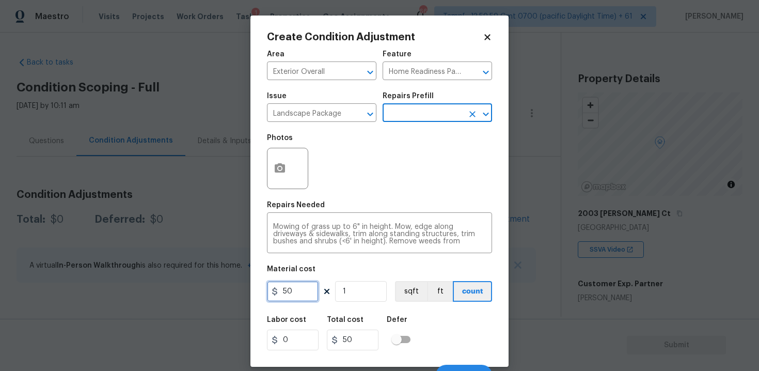
click at [308, 290] on input "50" at bounding box center [293, 291] width 52 height 21
type input "750"
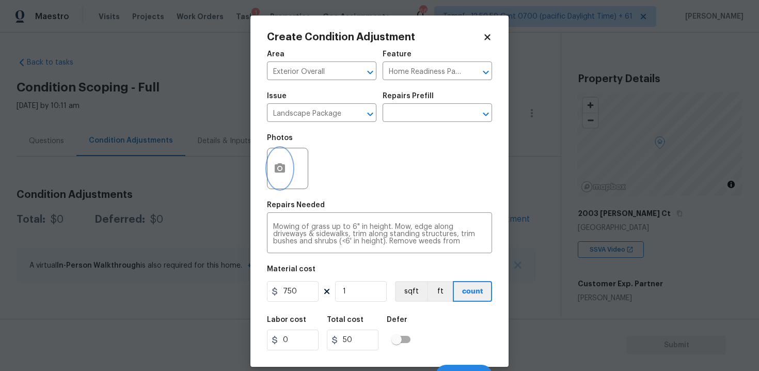
click at [285, 163] on icon "button" at bounding box center [280, 168] width 12 height 12
type input "750"
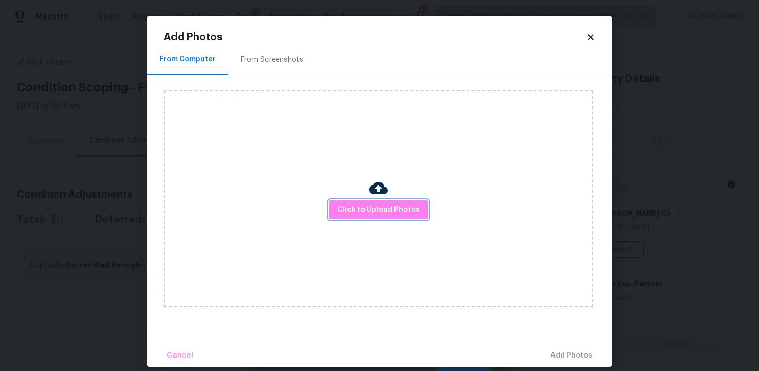
click at [372, 214] on span "Click to Upload Photos" at bounding box center [378, 209] width 83 height 13
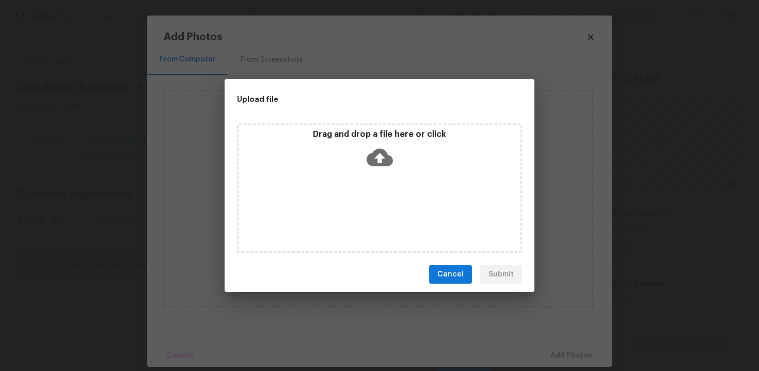
click at [372, 167] on icon at bounding box center [380, 157] width 26 height 26
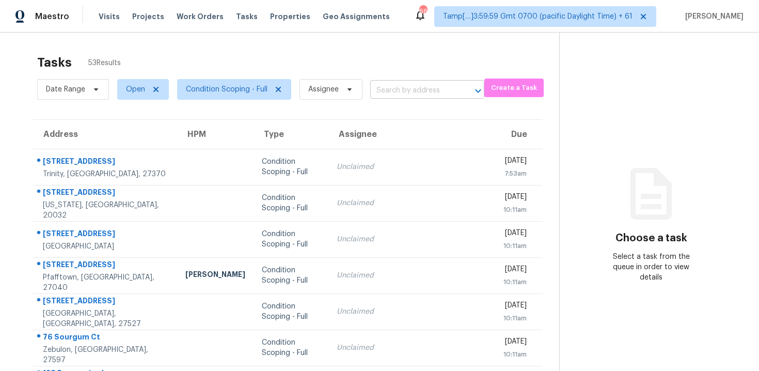
click at [388, 87] on input "text" at bounding box center [412, 91] width 85 height 16
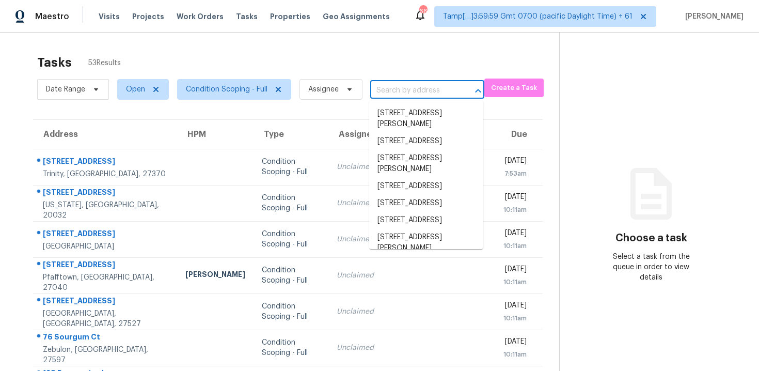
paste input "[STREET_ADDRESS]"
type input "[STREET_ADDRESS]"
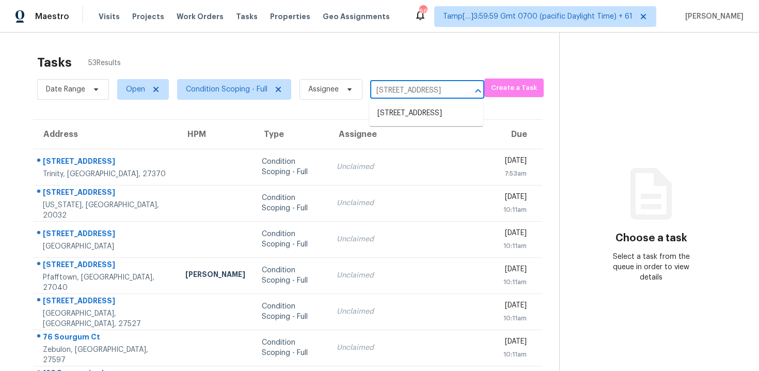
click at [407, 106] on li "[STREET_ADDRESS]" at bounding box center [426, 113] width 114 height 17
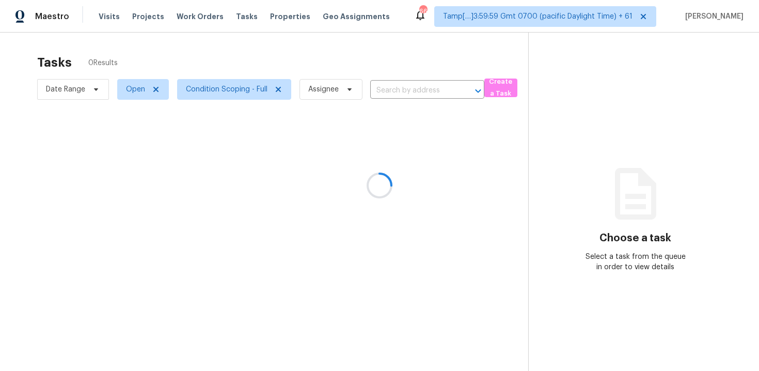
type input "[STREET_ADDRESS]"
click at [442, 166] on div at bounding box center [379, 185] width 759 height 371
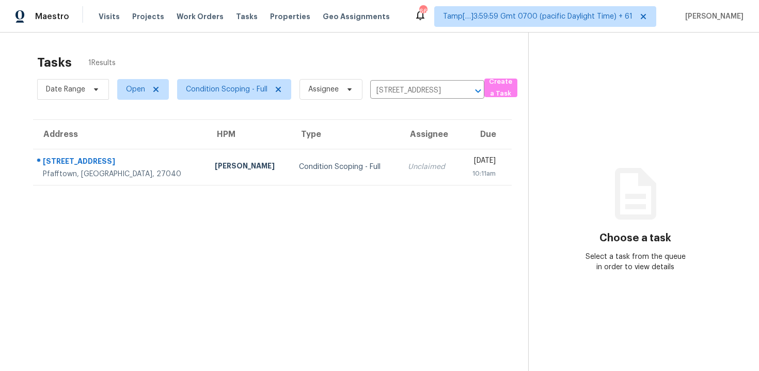
click at [467, 166] on div "[DATE]" at bounding box center [481, 161] width 28 height 13
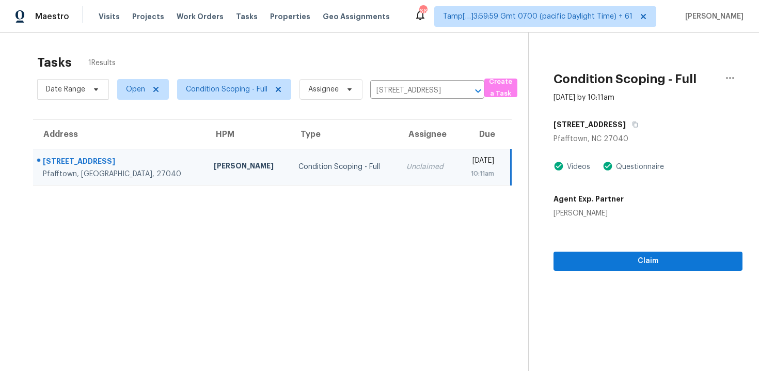
click at [608, 242] on div "Claim" at bounding box center [648, 244] width 189 height 52
click at [610, 263] on span "Claim" at bounding box center [648, 261] width 172 height 13
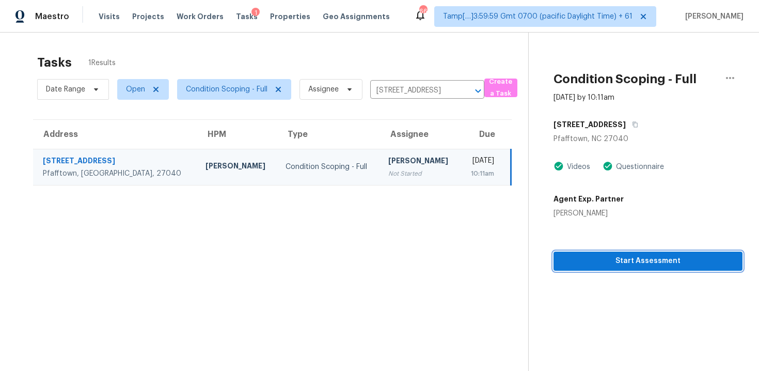
click at [610, 263] on span "Start Assessment" at bounding box center [648, 261] width 172 height 13
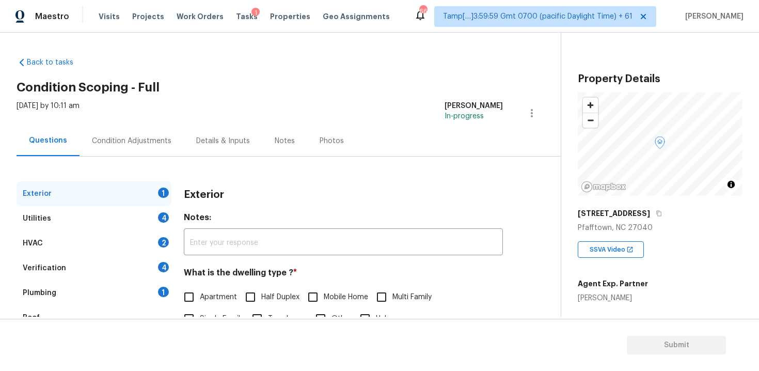
scroll to position [127, 0]
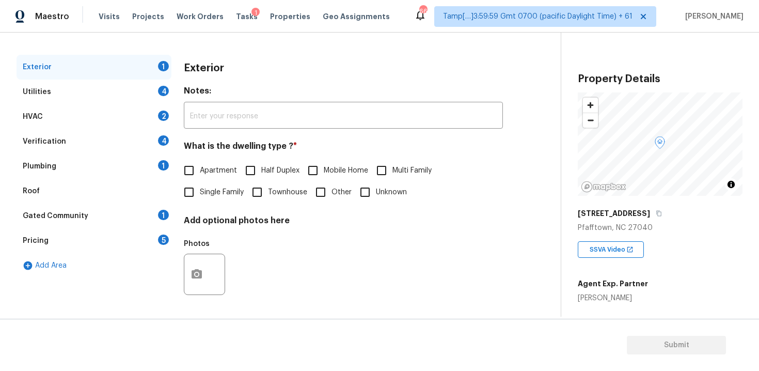
click at [202, 190] on span "Single Family" at bounding box center [222, 192] width 44 height 11
click at [200, 190] on input "Single Family" at bounding box center [189, 192] width 22 height 22
checkbox input "true"
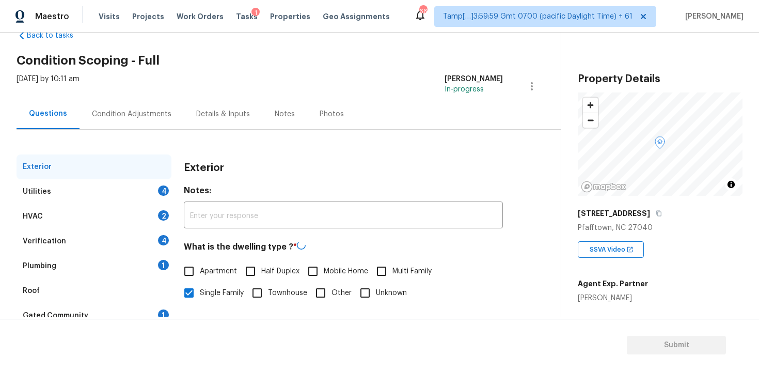
scroll to position [20, 0]
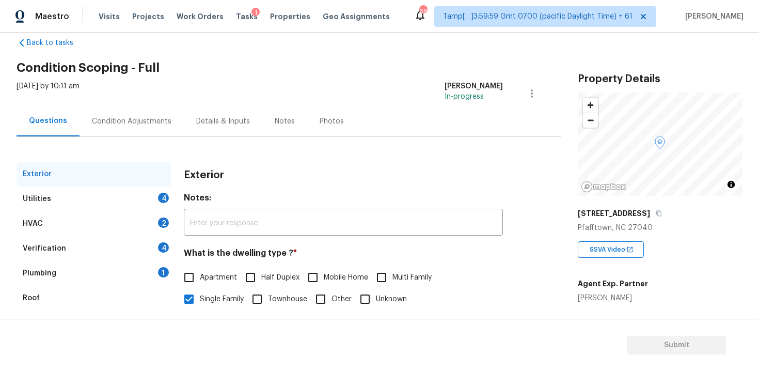
click at [154, 104] on div "[DATE] by 10:11 am [PERSON_NAME] B In-progress" at bounding box center [289, 93] width 544 height 25
click at [167, 131] on div "Condition Adjustments" at bounding box center [132, 121] width 104 height 30
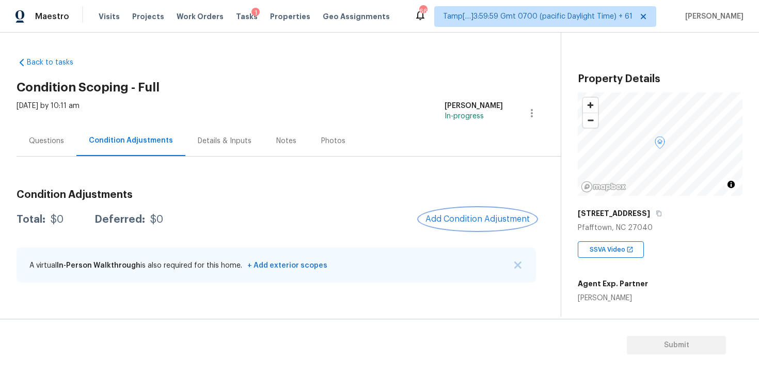
click at [486, 212] on button "Add Condition Adjustment" at bounding box center [477, 219] width 117 height 22
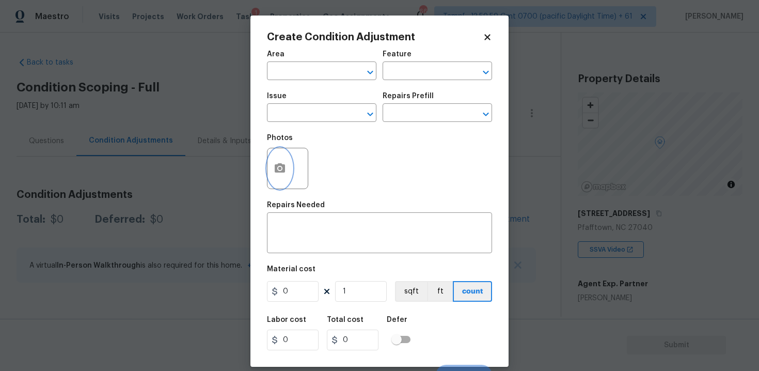
click at [283, 175] on icon "button" at bounding box center [280, 168] width 12 height 12
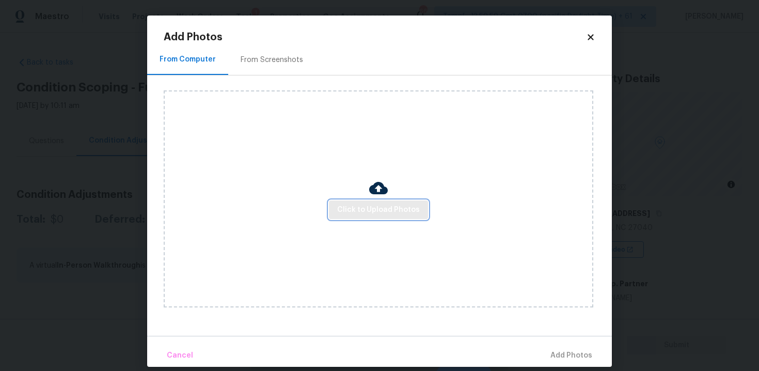
click at [368, 207] on span "Click to Upload Photos" at bounding box center [378, 209] width 83 height 13
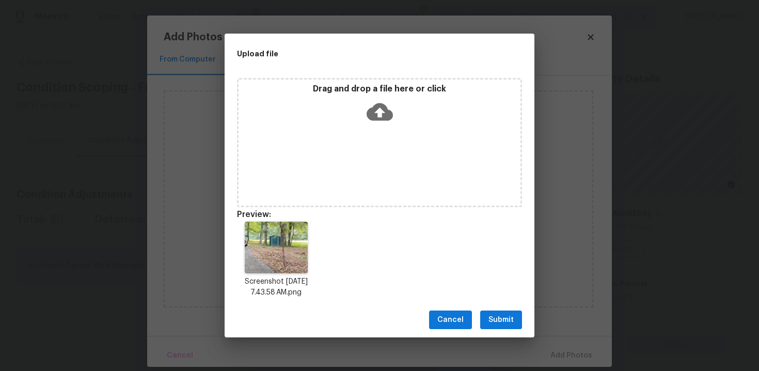
click at [381, 121] on icon at bounding box center [380, 112] width 26 height 26
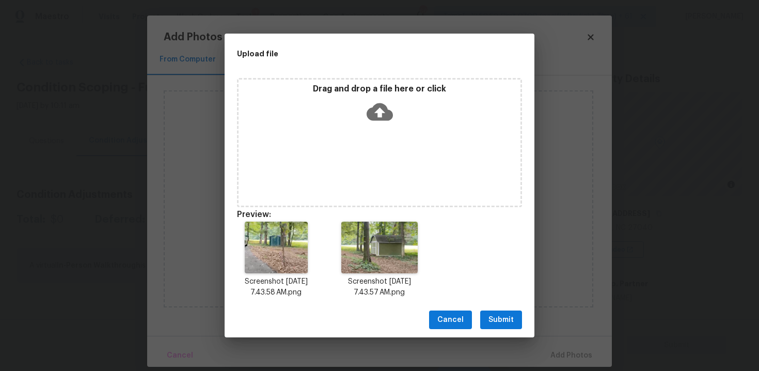
scroll to position [8, 0]
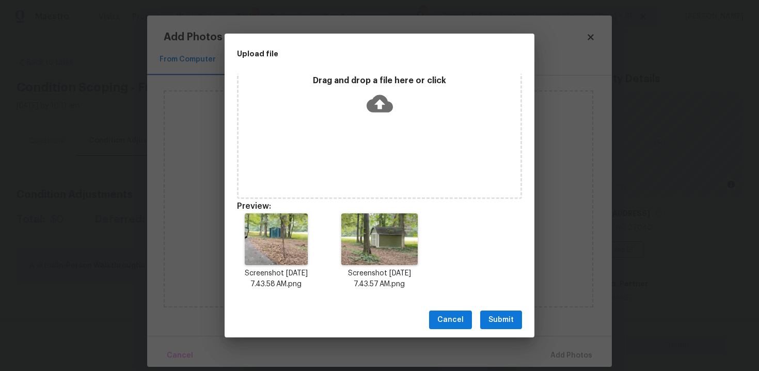
click at [505, 320] on span "Submit" at bounding box center [500, 319] width 25 height 13
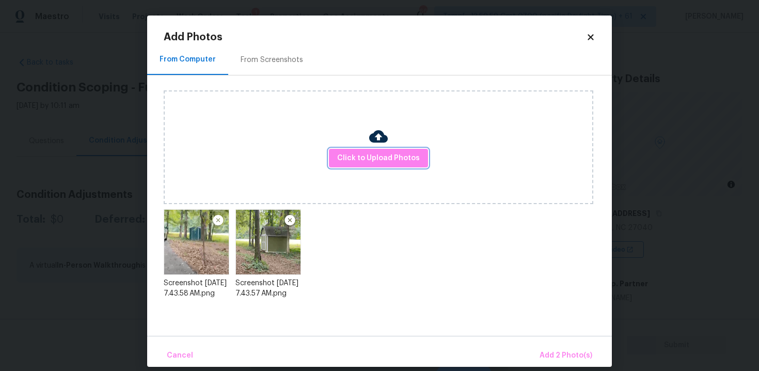
scroll to position [0, 0]
click at [560, 345] on button "Add 2 Photo(s)" at bounding box center [565, 355] width 61 height 22
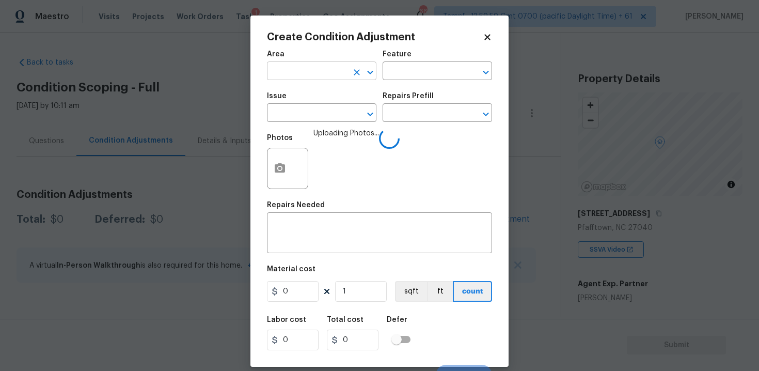
click at [279, 72] on input "text" at bounding box center [307, 72] width 81 height 16
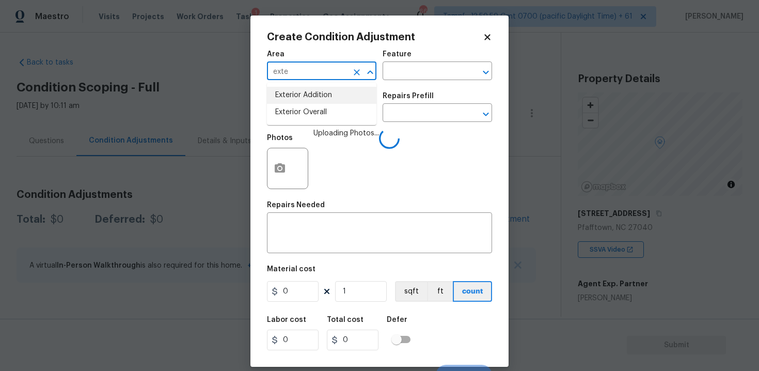
click at [285, 101] on li "Exterior Addition" at bounding box center [321, 95] width 109 height 17
type input "Exterior Addition"
click at [363, 73] on button "Open" at bounding box center [370, 72] width 14 height 14
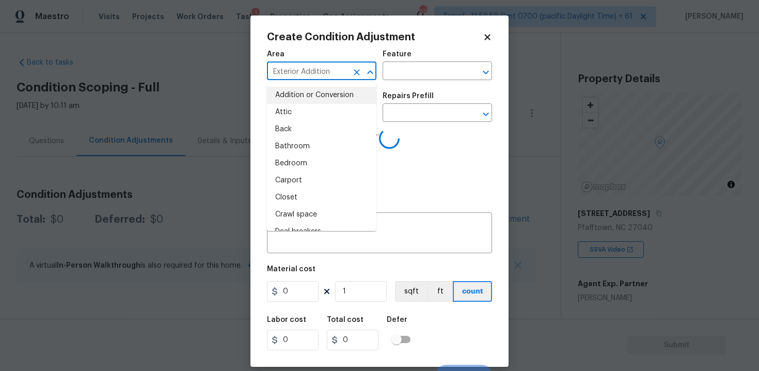
click at [363, 73] on button "Close" at bounding box center [370, 72] width 14 height 14
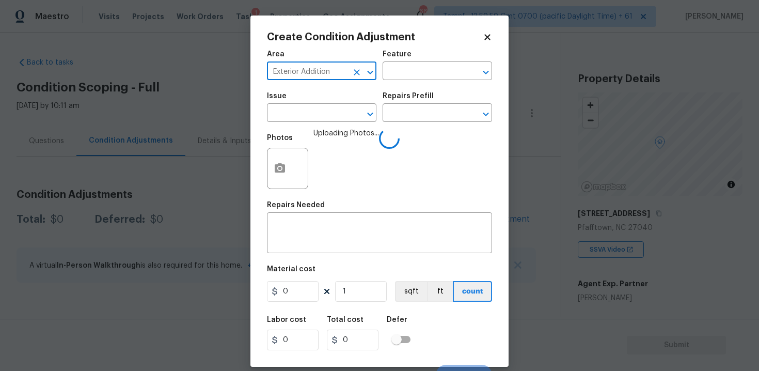
click at [354, 66] on button "Clear" at bounding box center [357, 72] width 14 height 14
click at [341, 117] on li "Exterior Overall" at bounding box center [321, 112] width 109 height 17
type input "Exterior Overall"
click at [341, 117] on input "text" at bounding box center [307, 114] width 81 height 16
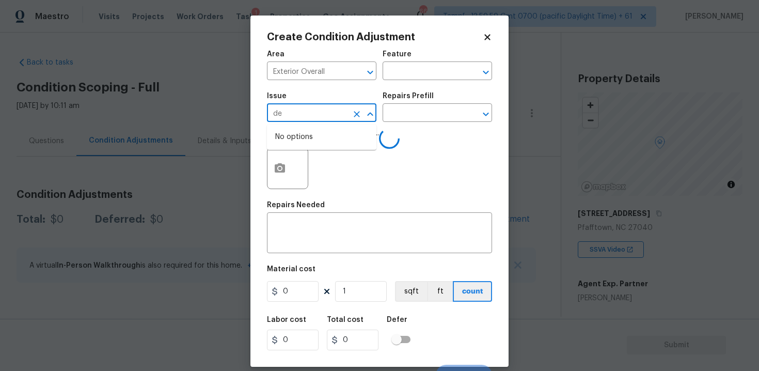
type input "d"
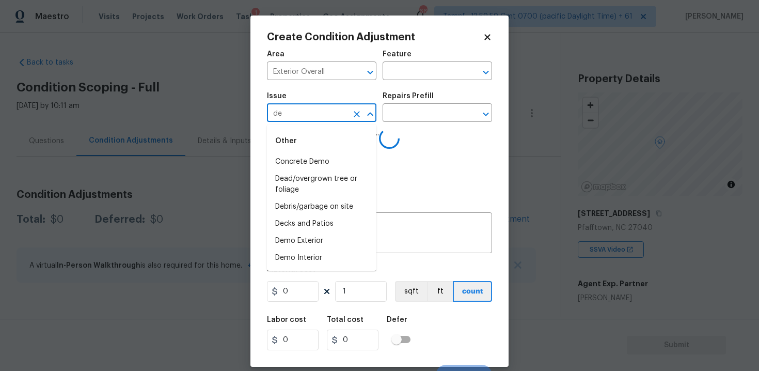
type input "deb"
type input "r"
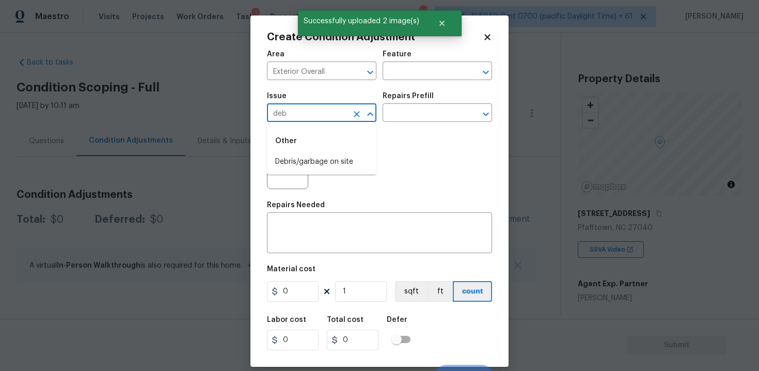
type input "debr"
click at [339, 164] on li "Debris/garbage on site" at bounding box center [321, 161] width 109 height 17
type input "Debris/garbage on site"
click at [328, 236] on textarea at bounding box center [379, 234] width 213 height 22
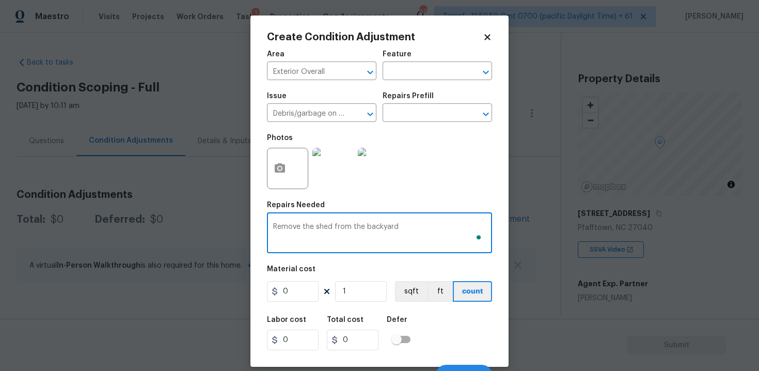
type textarea "Remove the shed from the backyard"
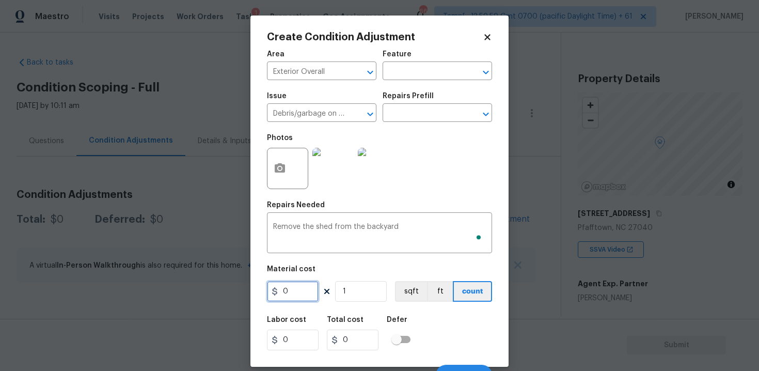
click at [296, 290] on input "0" at bounding box center [293, 291] width 52 height 21
type input "1500"
click at [412, 321] on div "Defer" at bounding box center [402, 322] width 30 height 13
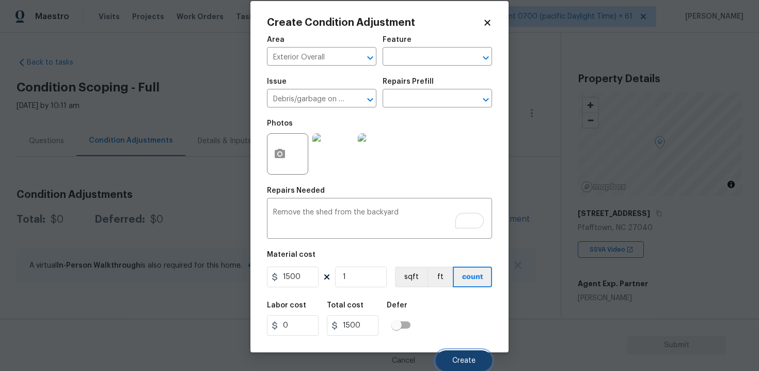
click at [461, 361] on span "Create" at bounding box center [463, 361] width 23 height 8
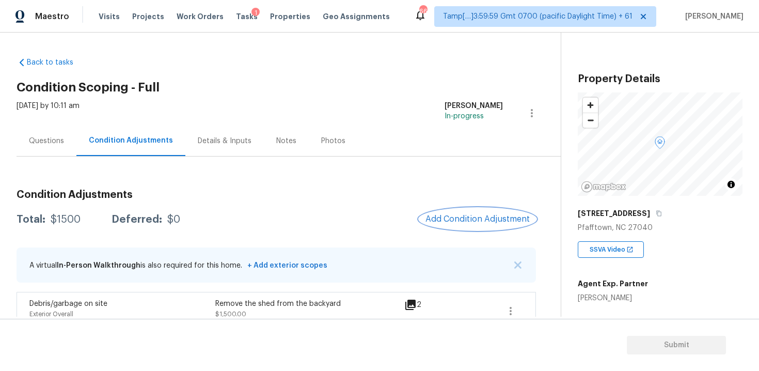
scroll to position [17, 0]
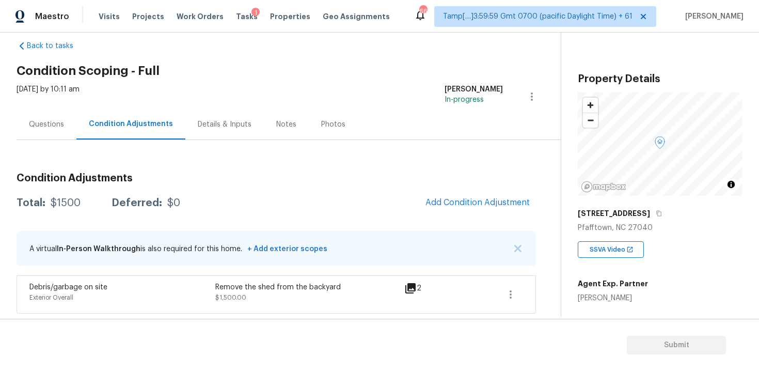
click at [453, 213] on span "Add Condition Adjustment" at bounding box center [477, 203] width 117 height 23
click at [448, 193] on button "Add Condition Adjustment" at bounding box center [477, 203] width 117 height 22
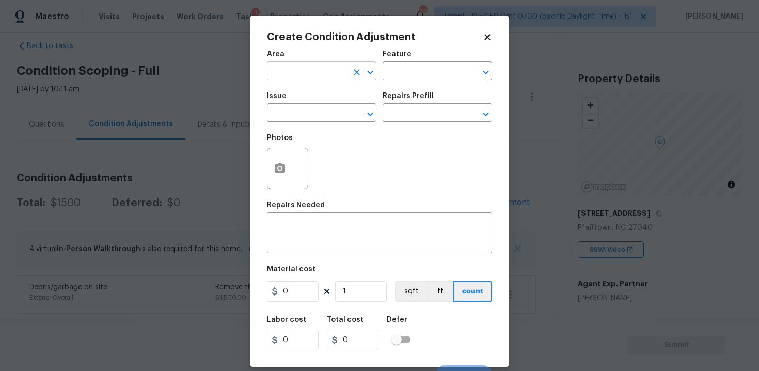
click at [321, 80] on input "text" at bounding box center [307, 72] width 81 height 16
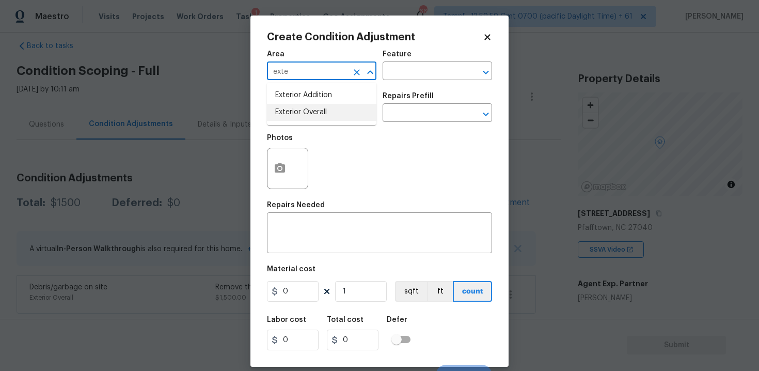
click at [323, 110] on li "Exterior Overall" at bounding box center [321, 112] width 109 height 17
type input "Exterior Overall"
click at [323, 110] on input "text" at bounding box center [307, 114] width 81 height 16
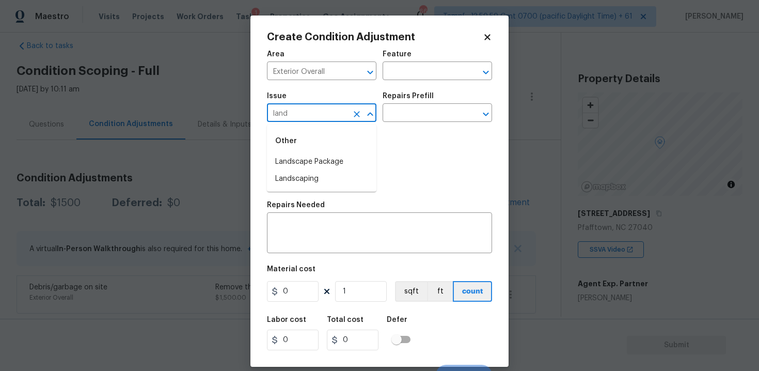
click at [325, 156] on li "Landscape Package" at bounding box center [321, 161] width 109 height 17
type input "Landscape Package"
click at [438, 109] on input "text" at bounding box center [423, 114] width 81 height 16
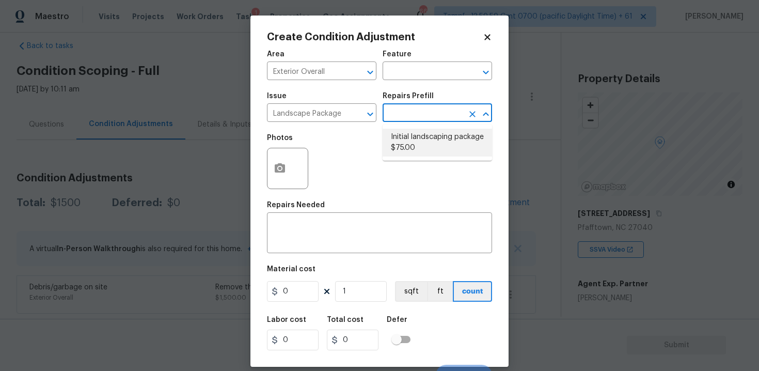
click at [429, 135] on li "Initial landscaping package $75.00" at bounding box center [437, 143] width 109 height 28
type input "Home Readiness Packages"
type textarea "Mowing of grass up to 6" in height. Mow, edge along driveways & sidewalks, trim…"
type input "75"
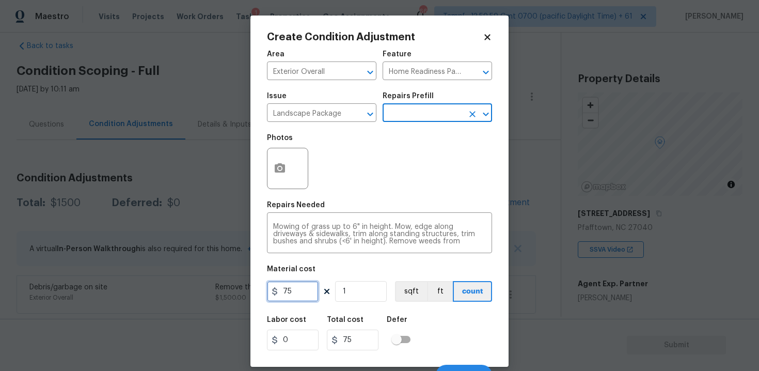
click at [300, 294] on input "75" at bounding box center [293, 291] width 52 height 21
type input "2000"
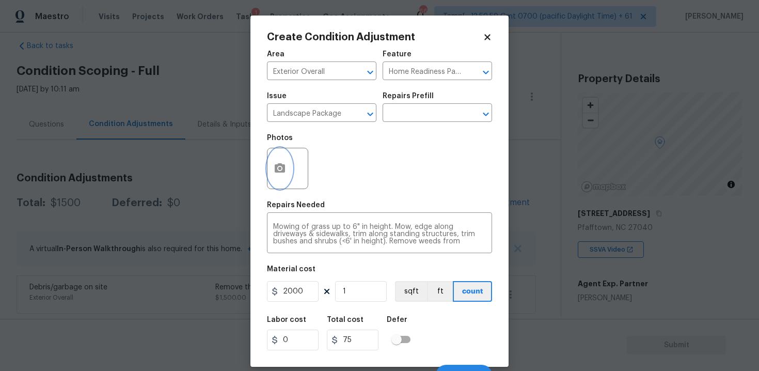
type input "2000"
click at [272, 181] on button "button" at bounding box center [279, 168] width 25 height 40
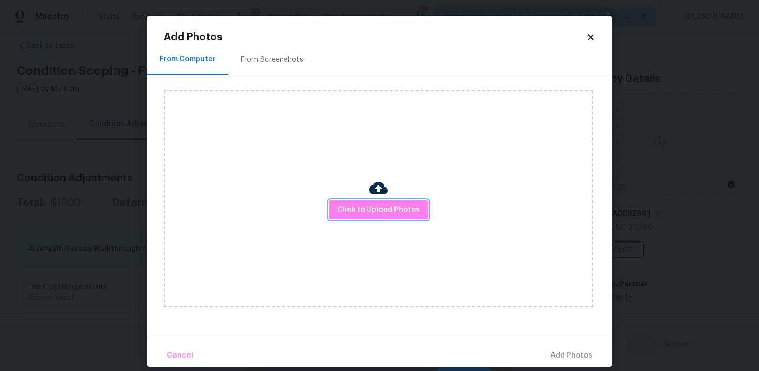
click at [342, 202] on button "Click to Upload Photos" at bounding box center [378, 209] width 99 height 19
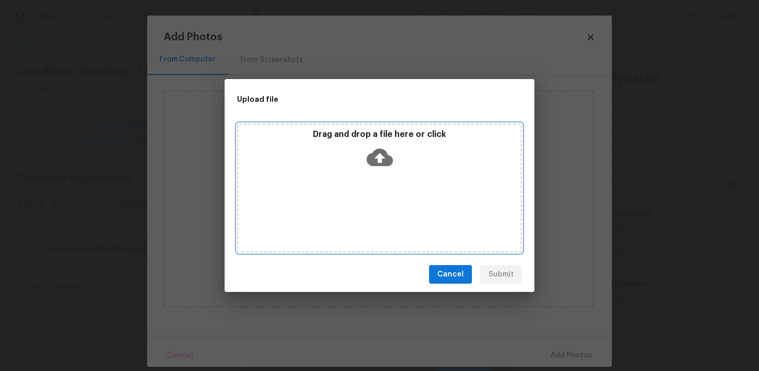
click at [367, 147] on icon at bounding box center [380, 157] width 26 height 26
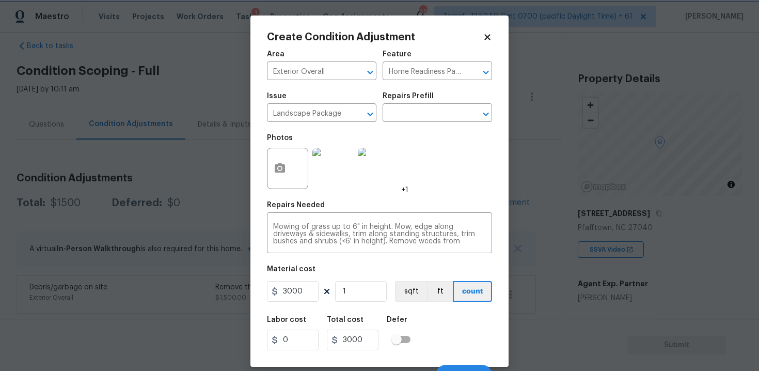
scroll to position [15, 0]
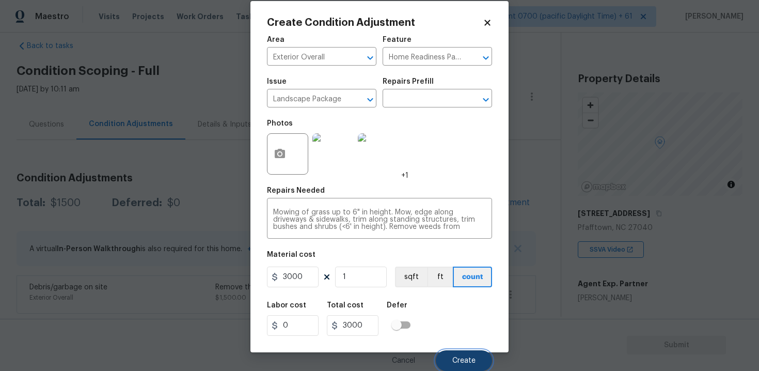
click at [459, 365] on button "Create" at bounding box center [464, 360] width 56 height 21
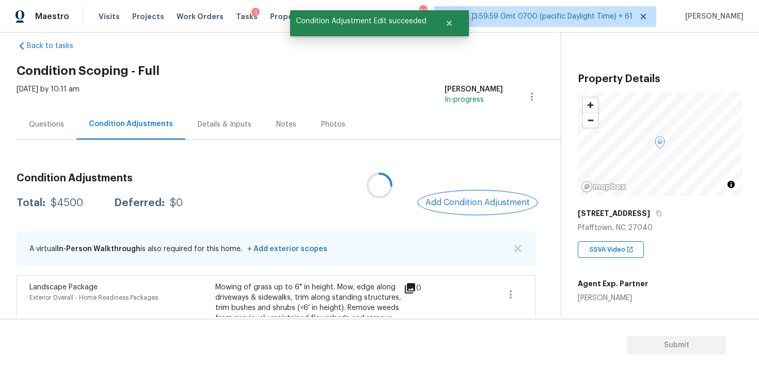
scroll to position [0, 0]
click at [437, 198] on span "Add Condition Adjustment" at bounding box center [477, 202] width 104 height 9
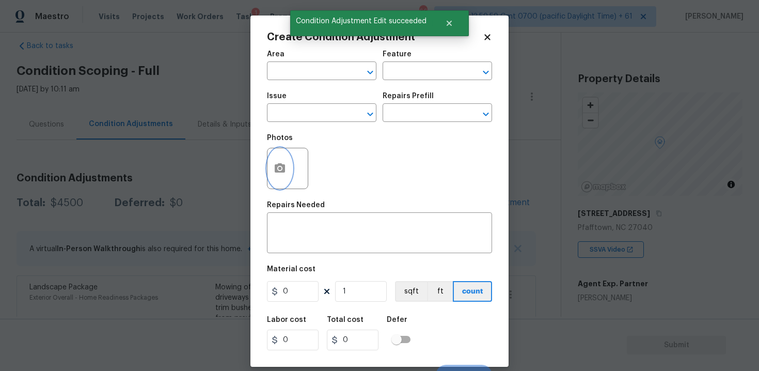
click at [287, 161] on button "button" at bounding box center [279, 168] width 25 height 40
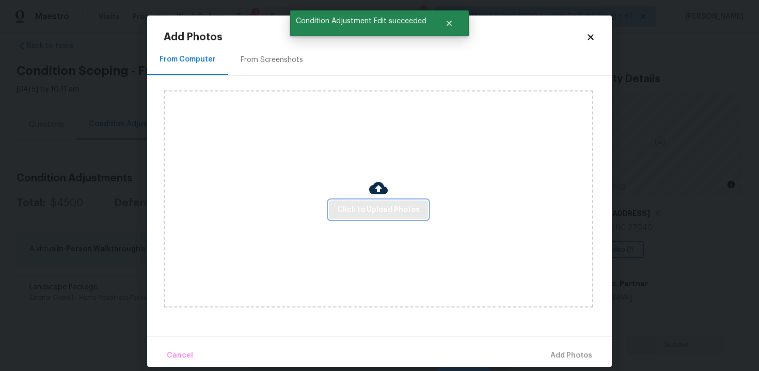
click at [362, 202] on button "Click to Upload Photos" at bounding box center [378, 209] width 99 height 19
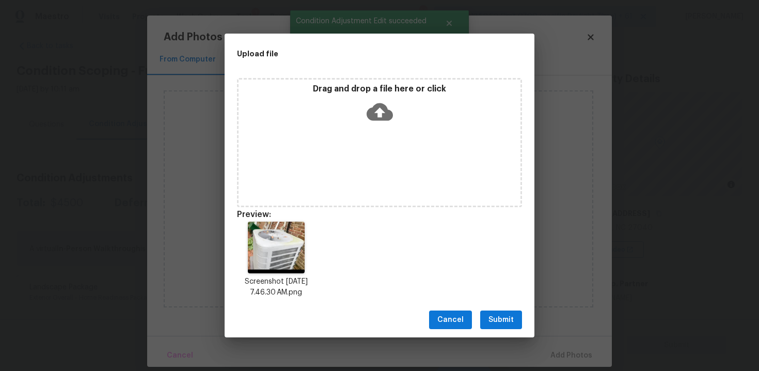
click at [501, 318] on span "Submit" at bounding box center [500, 319] width 25 height 13
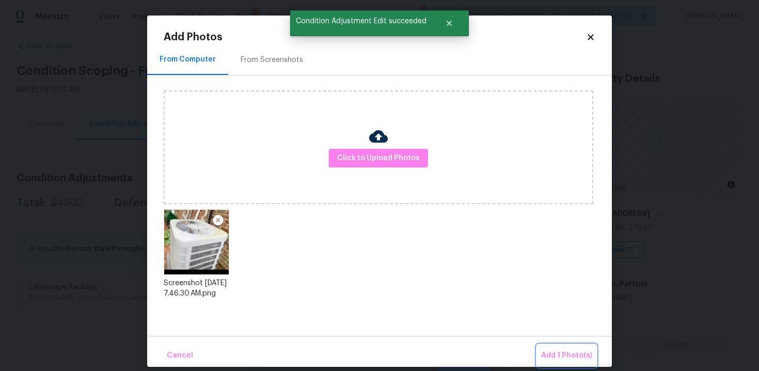
click at [555, 352] on span "Add 1 Photo(s)" at bounding box center [566, 355] width 51 height 13
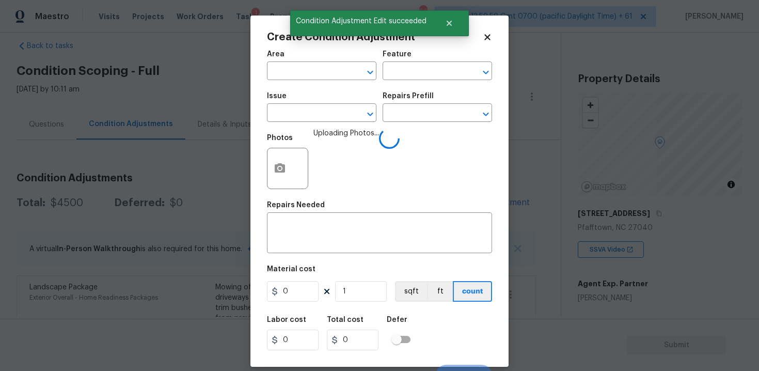
click at [305, 82] on span "Area ​" at bounding box center [321, 65] width 109 height 42
click at [305, 70] on input "text" at bounding box center [307, 72] width 81 height 16
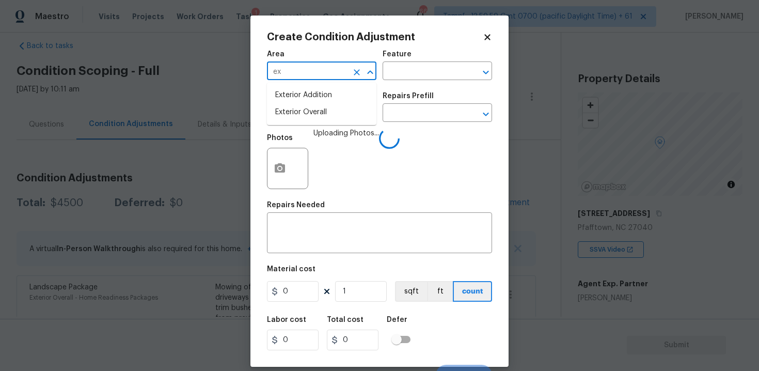
type input "ext"
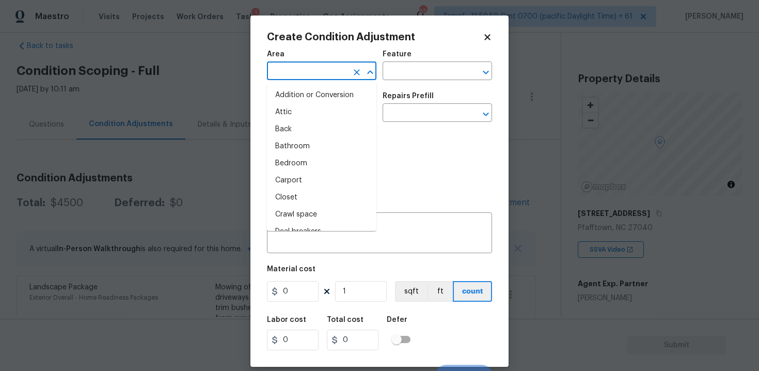
click at [290, 77] on input "text" at bounding box center [307, 72] width 81 height 16
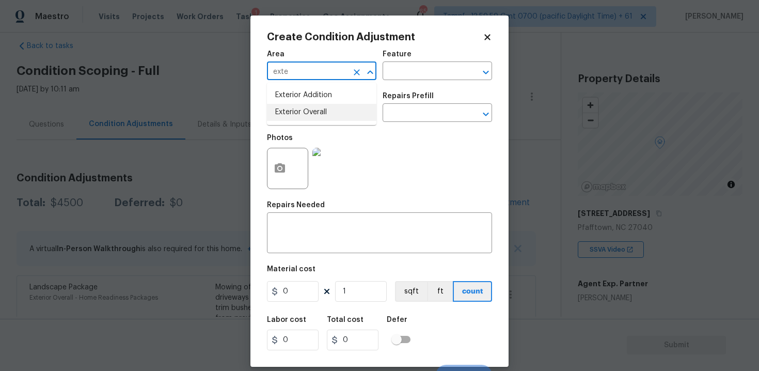
click at [292, 118] on li "Exterior Overall" at bounding box center [321, 112] width 109 height 17
type input "Exterior Overall"
click at [292, 118] on input "text" at bounding box center [307, 114] width 81 height 16
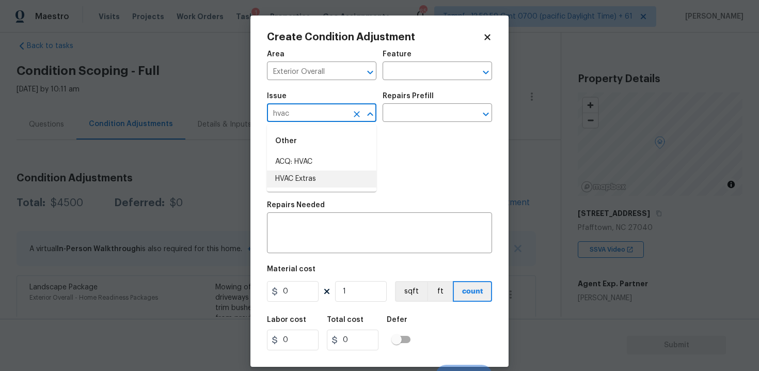
click at [298, 176] on li "HVAC Extras" at bounding box center [321, 178] width 109 height 17
type input "HVAC Extras"
click at [411, 109] on input "text" at bounding box center [423, 114] width 81 height 16
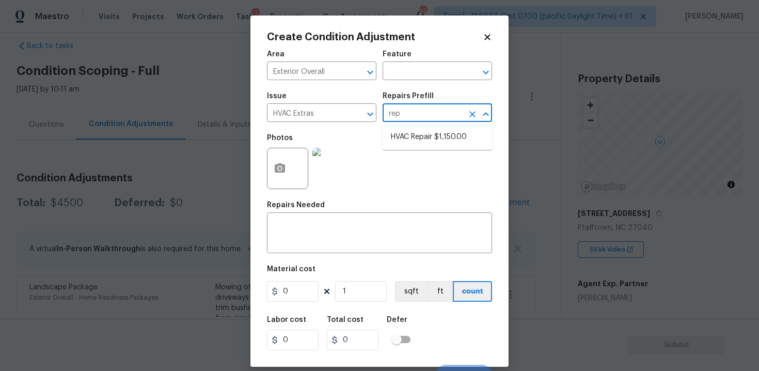
type input "repa"
click at [415, 130] on li "HVAC Repair $1,150.00" at bounding box center [437, 137] width 109 height 17
type input "HVAC"
type textarea "HVAC Repair"
type input "1150"
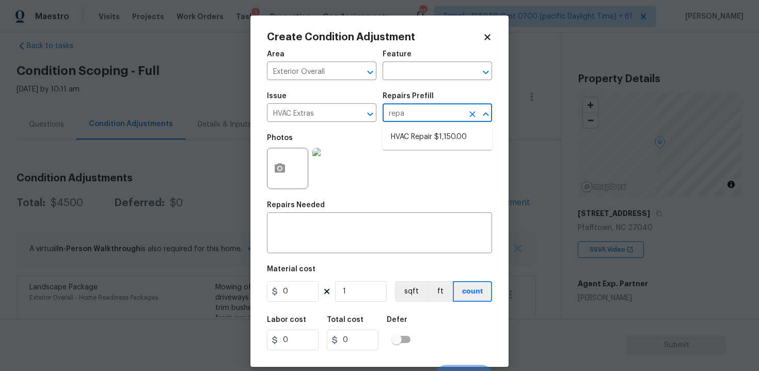
type input "1150"
click at [308, 287] on input "1150" at bounding box center [293, 291] width 52 height 21
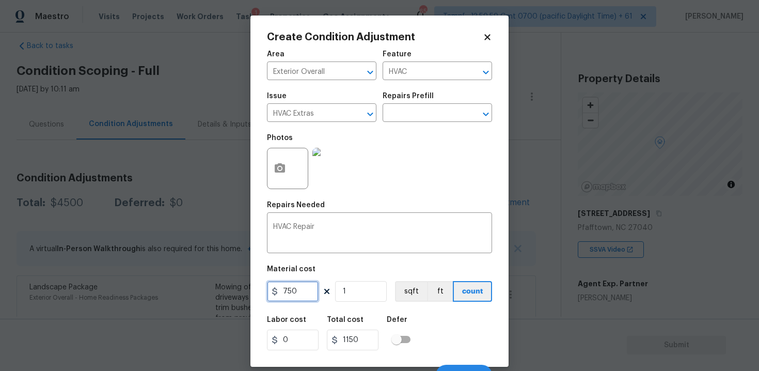
type input "750"
click at [450, 319] on div "Labor cost 0 Total cost 750 Defer" at bounding box center [379, 333] width 225 height 46
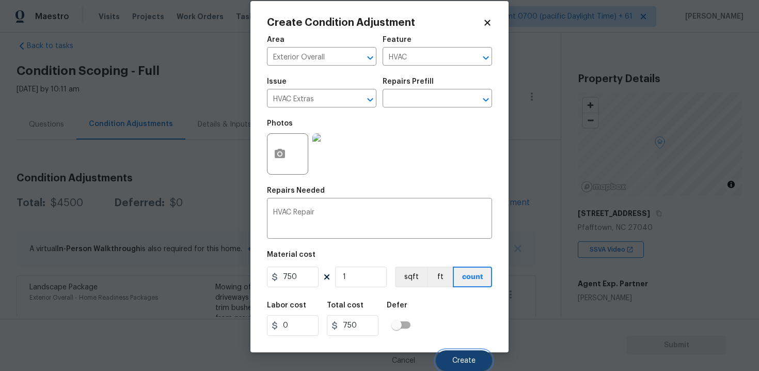
click at [460, 351] on button "Create" at bounding box center [464, 360] width 56 height 21
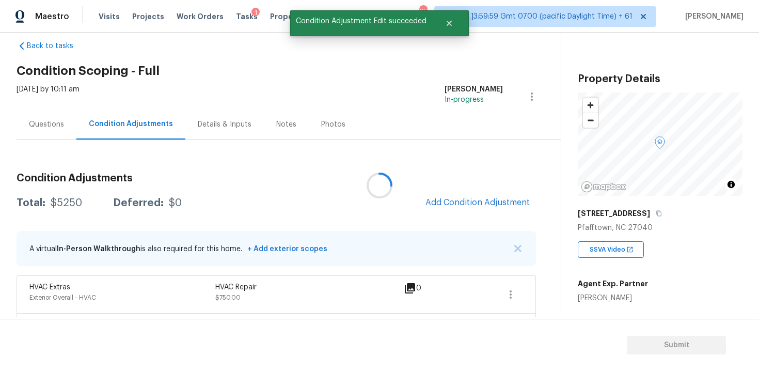
scroll to position [0, 0]
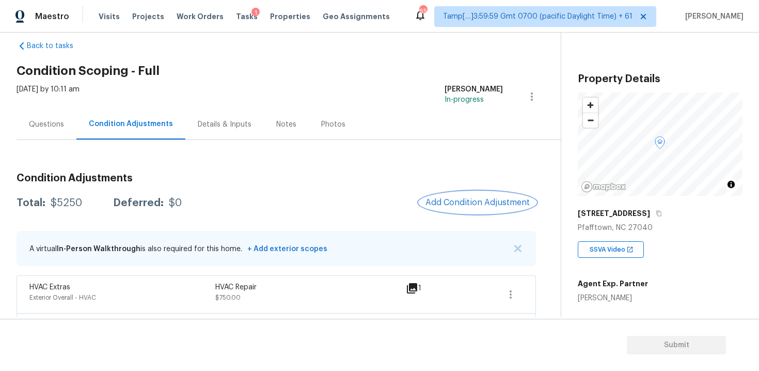
click at [469, 203] on span "Add Condition Adjustment" at bounding box center [477, 202] width 104 height 9
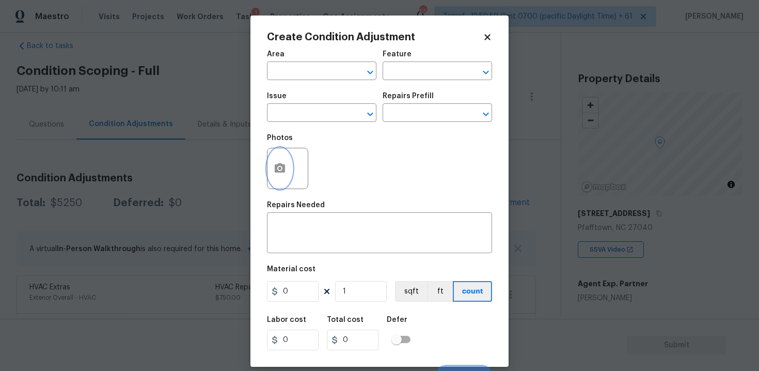
click at [284, 164] on icon "button" at bounding box center [280, 168] width 12 height 12
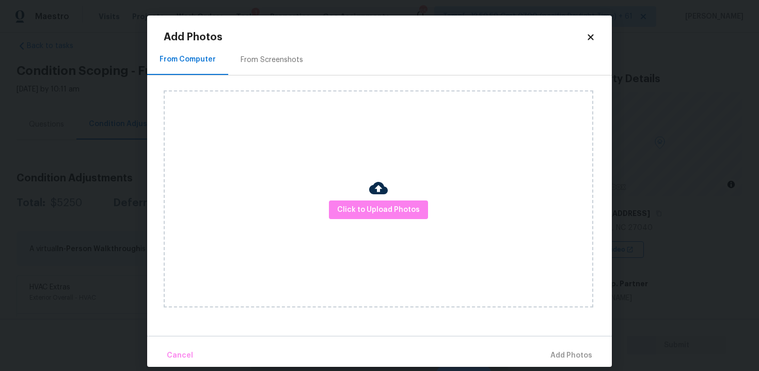
click at [372, 199] on div at bounding box center [378, 190] width 19 height 22
click at [385, 203] on span "Click to Upload Photos" at bounding box center [378, 209] width 83 height 13
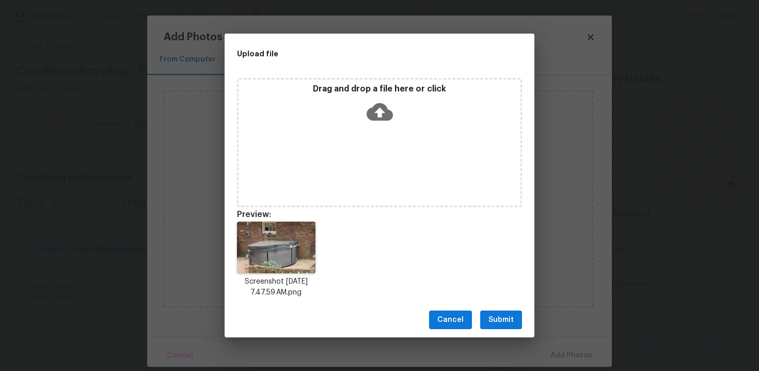
click at [489, 314] on span "Submit" at bounding box center [500, 319] width 25 height 13
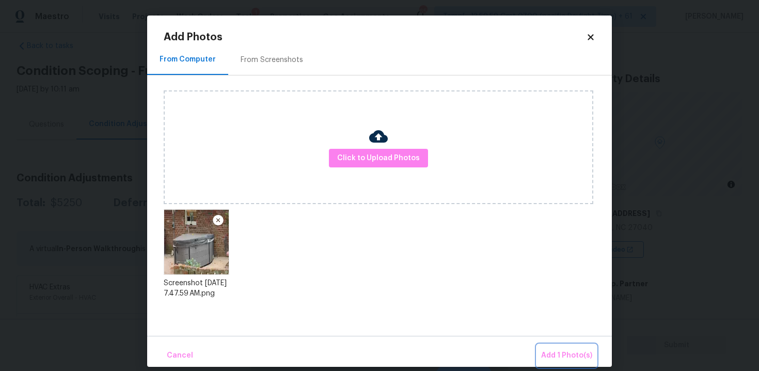
click at [545, 344] on button "Add 1 Photo(s)" at bounding box center [566, 355] width 59 height 22
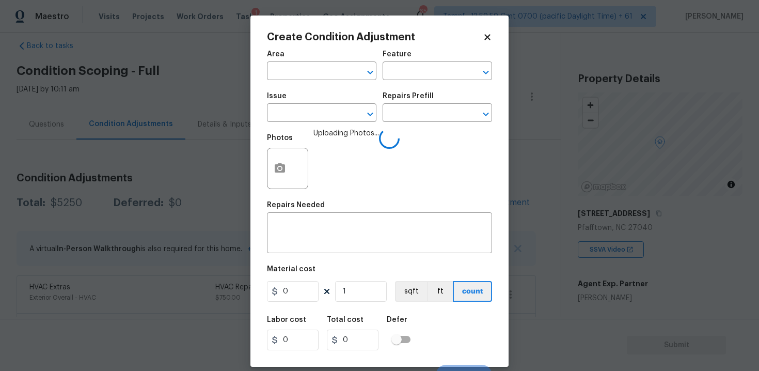
click at [314, 62] on div "Area" at bounding box center [321, 57] width 109 height 13
click at [316, 66] on input "text" at bounding box center [307, 72] width 81 height 16
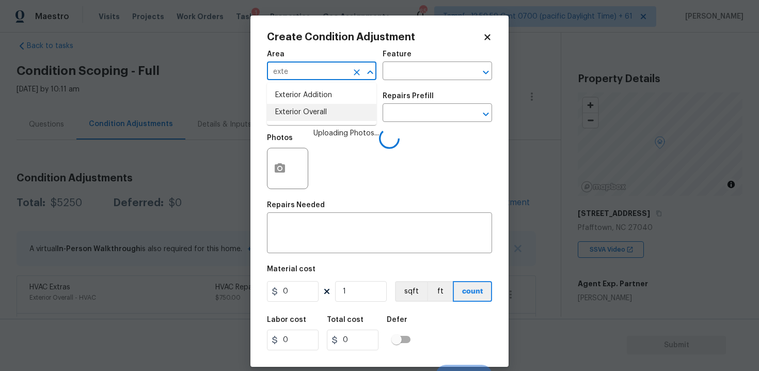
click at [327, 115] on li "Exterior Overall" at bounding box center [321, 112] width 109 height 17
type input "Exterior Overall"
click at [327, 115] on input "text" at bounding box center [307, 114] width 81 height 16
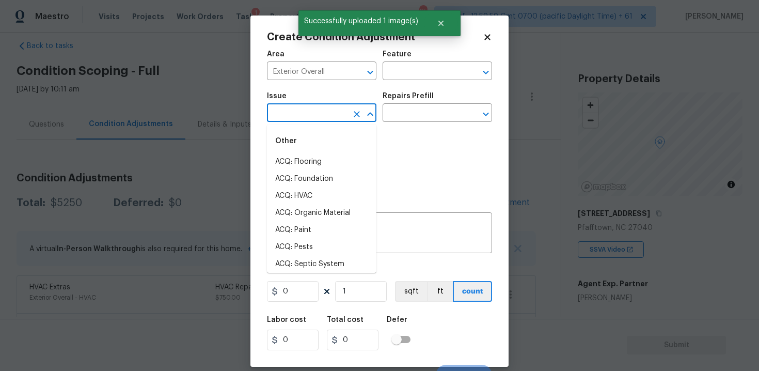
type input "d"
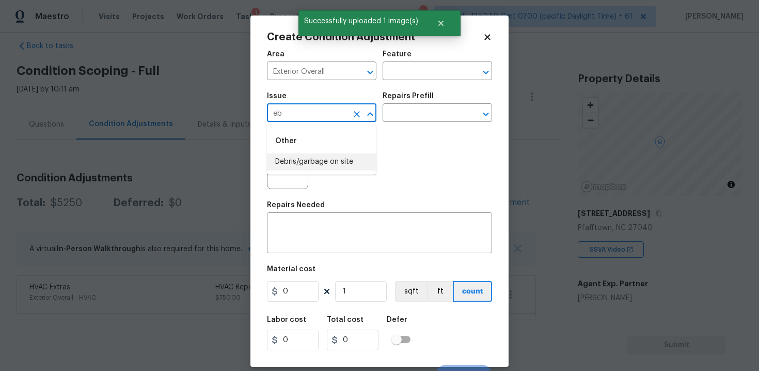
click at [330, 154] on li "Debris/garbage on site" at bounding box center [321, 161] width 109 height 17
type input "Debris/garbage on site"
click at [328, 232] on textarea at bounding box center [379, 234] width 213 height 22
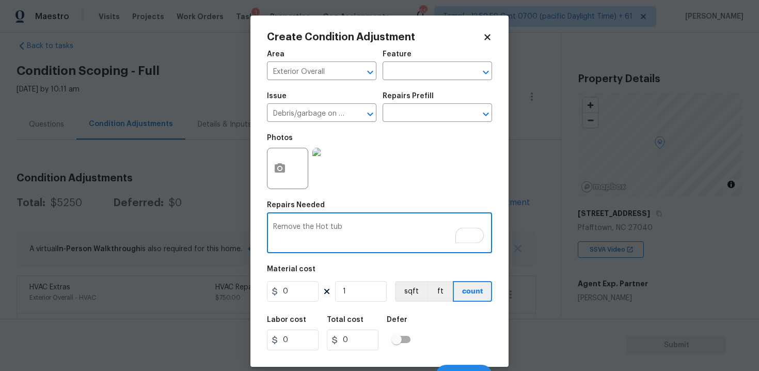
type textarea "Remove the Hot tub"
click at [302, 287] on input "0" at bounding box center [293, 291] width 52 height 21
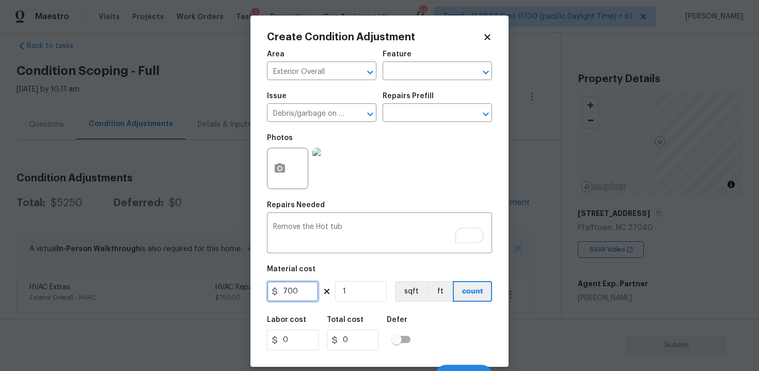
type input "700"
click at [452, 318] on div "Labor cost 0 Total cost 700 Defer" at bounding box center [379, 333] width 225 height 46
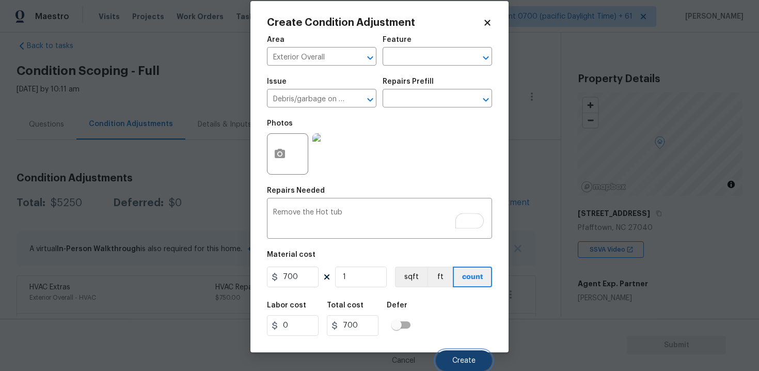
click at [462, 355] on button "Create" at bounding box center [464, 360] width 56 height 21
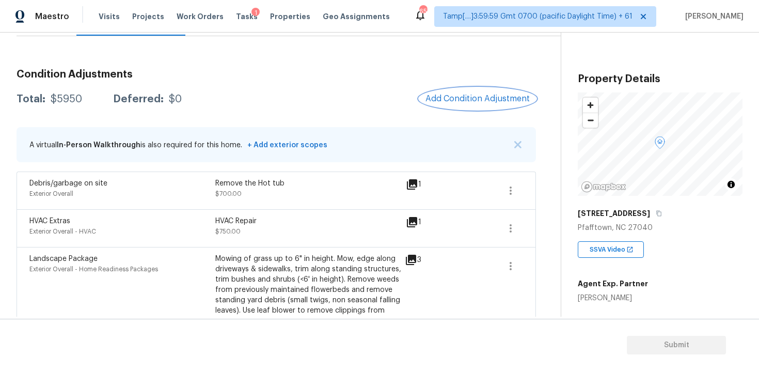
scroll to position [117, 0]
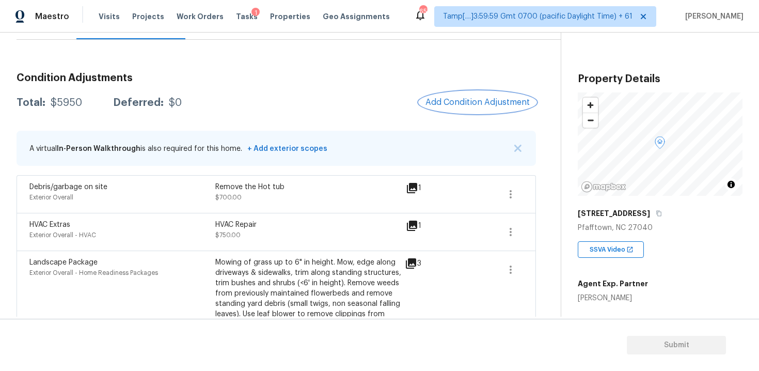
click at [459, 108] on button "Add Condition Adjustment" at bounding box center [477, 102] width 117 height 22
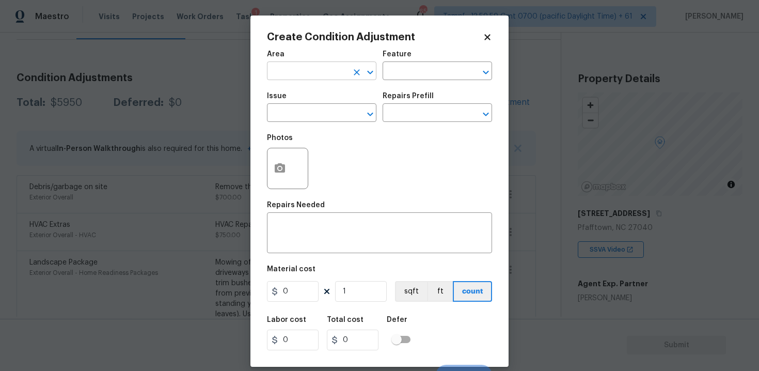
click at [322, 72] on input "text" at bounding box center [307, 72] width 81 height 16
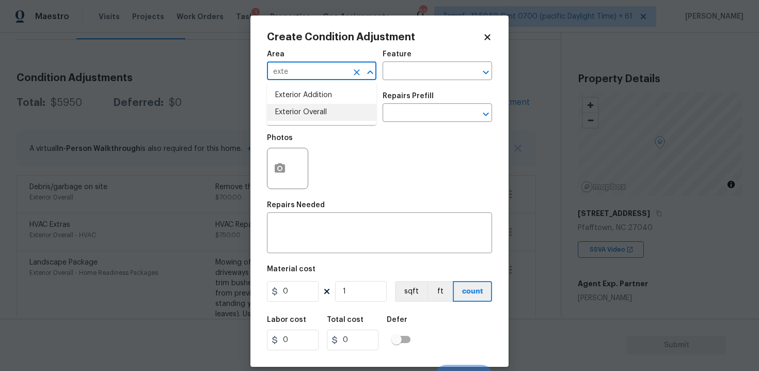
click at [321, 112] on li "Exterior Overall" at bounding box center [321, 112] width 109 height 17
type input "Exterior Overall"
click at [321, 112] on input "text" at bounding box center [307, 114] width 81 height 16
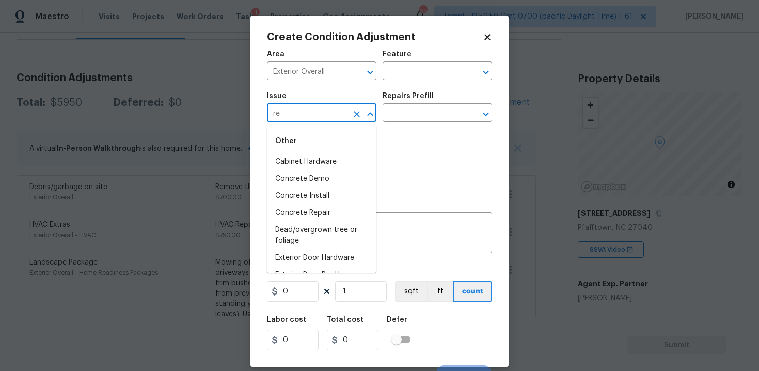
type input "r"
click at [337, 114] on input "text" at bounding box center [307, 114] width 81 height 16
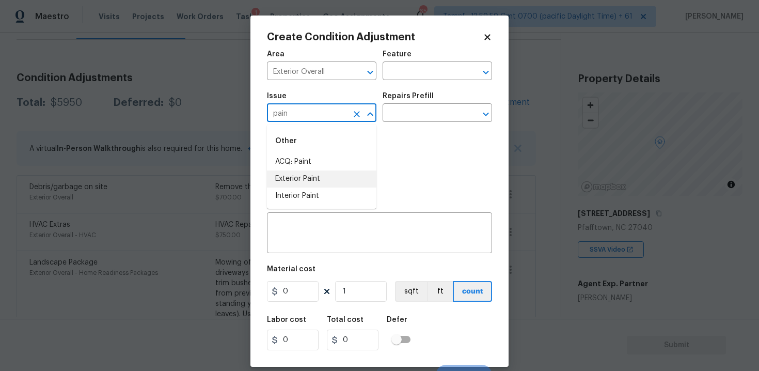
click at [321, 177] on li "Exterior Paint" at bounding box center [321, 178] width 109 height 17
type input "Exterior Paint"
click at [355, 112] on icon "Clear" at bounding box center [357, 114] width 6 height 6
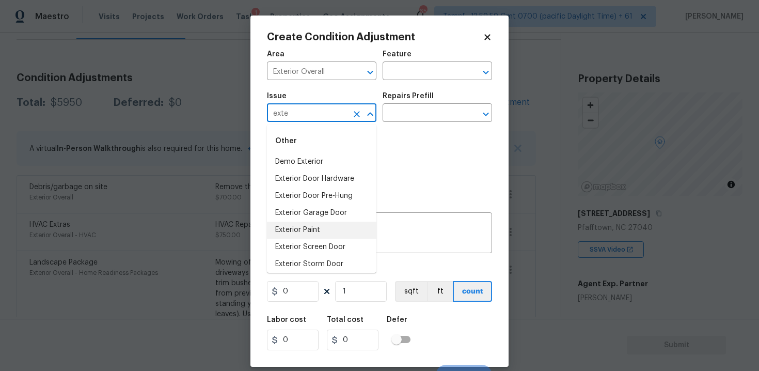
click at [349, 228] on li "Exterior Paint" at bounding box center [321, 230] width 109 height 17
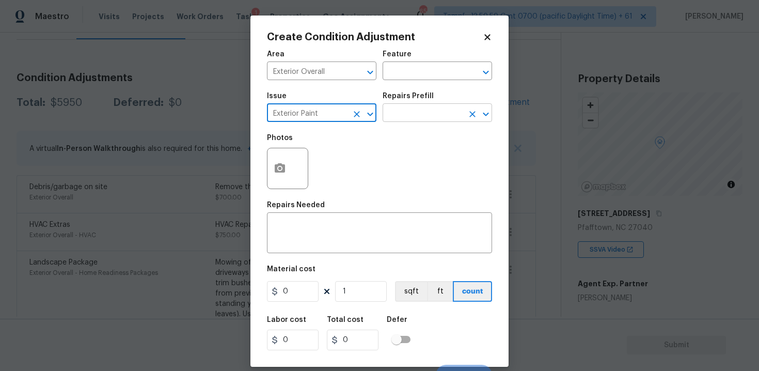
type input "Exterior Paint"
click at [420, 110] on input "text" at bounding box center [423, 114] width 81 height 16
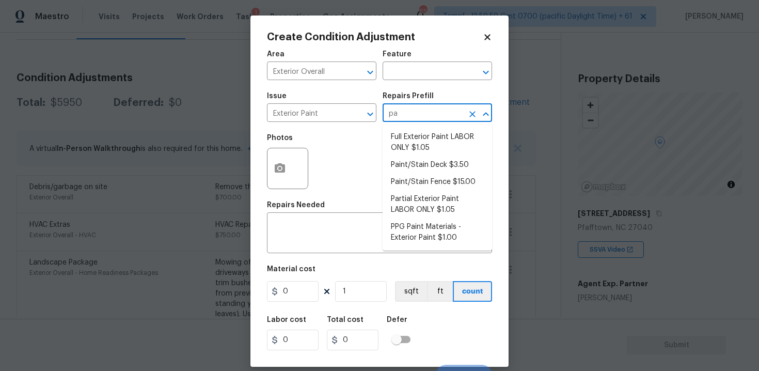
type input "par"
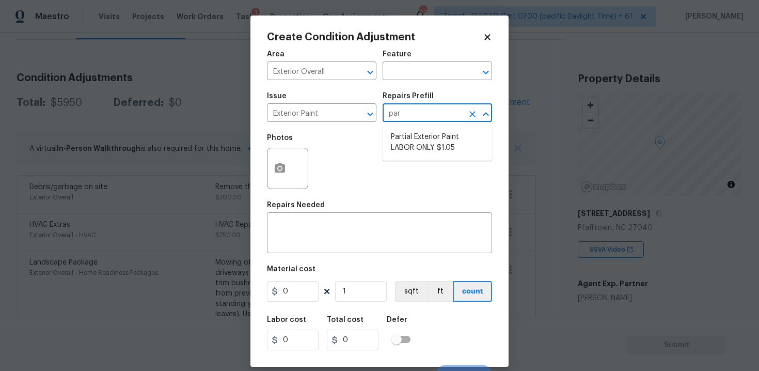
click at [433, 139] on li "Partial Exterior Paint LABOR ONLY $1.05" at bounding box center [437, 143] width 109 height 28
type input "Overall Paint"
type textarea "Partial Exterior Paint - Prep, mask and paint the exterior of the home in the a…"
type input "1.05"
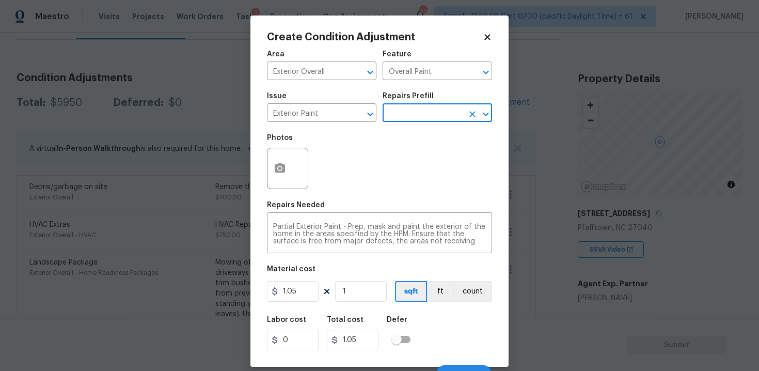
click at [291, 156] on div at bounding box center [287, 168] width 41 height 41
click at [290, 171] on button "button" at bounding box center [279, 168] width 25 height 40
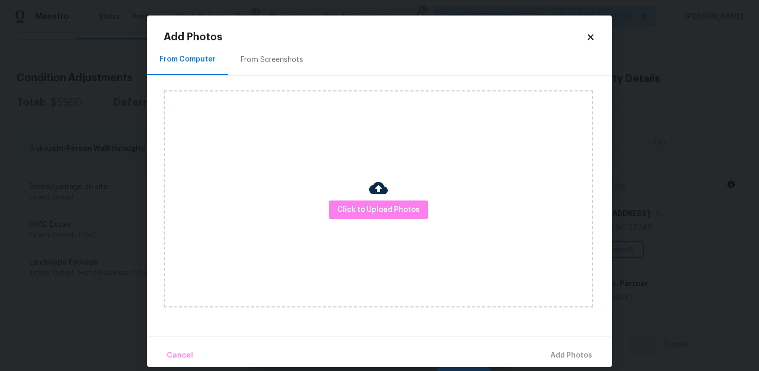
click at [363, 198] on div "Click to Upload Photos" at bounding box center [379, 198] width 430 height 217
click at [369, 213] on span "Click to Upload Photos" at bounding box center [378, 209] width 83 height 13
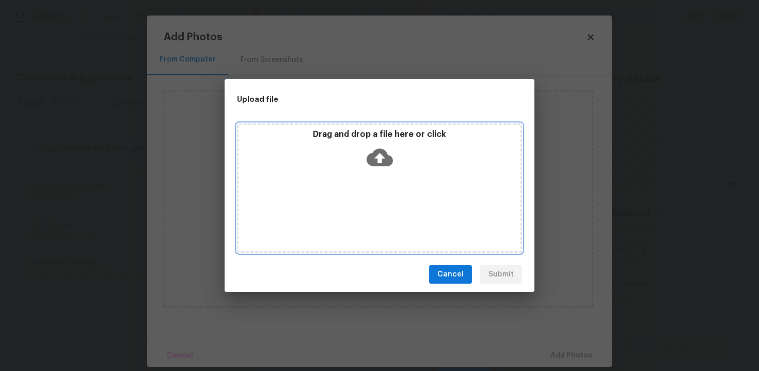
click at [369, 171] on div "Drag and drop a file here or click" at bounding box center [380, 151] width 282 height 44
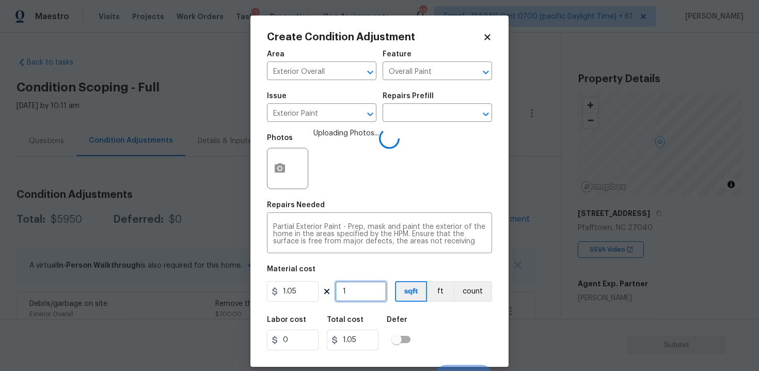
scroll to position [15, 0]
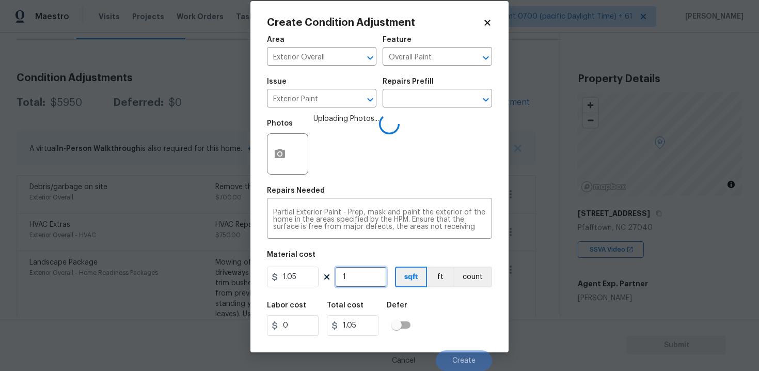
click at [355, 267] on input "1" at bounding box center [361, 276] width 52 height 21
type input "0"
paste input "1675"
type input "1675"
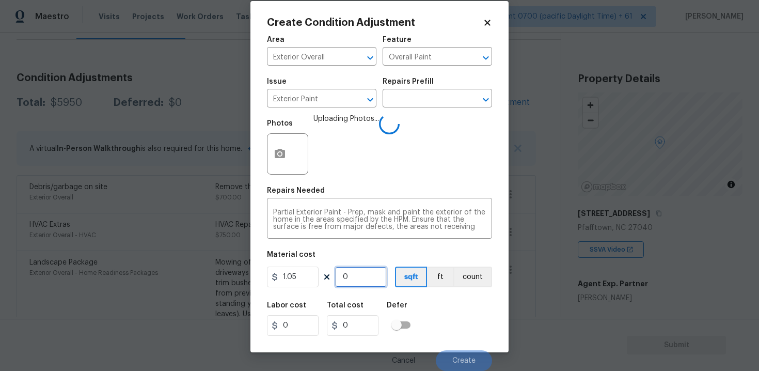
type input "1758.75"
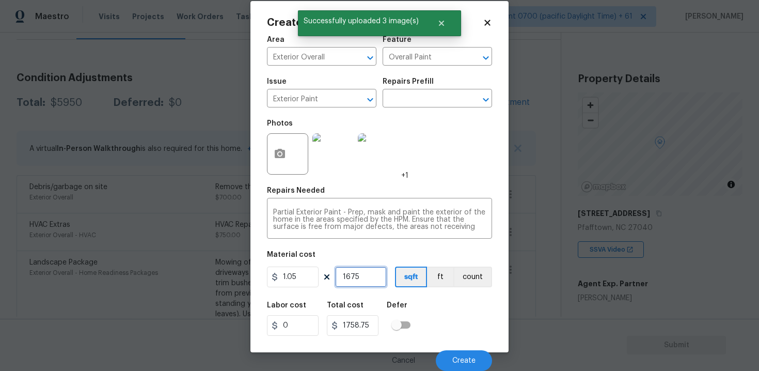
type input "1675"
click at [439, 304] on div "Labor cost 0 Total cost 1758.75 Defer" at bounding box center [379, 318] width 225 height 46
click at [456, 357] on span "Create" at bounding box center [463, 361] width 23 height 8
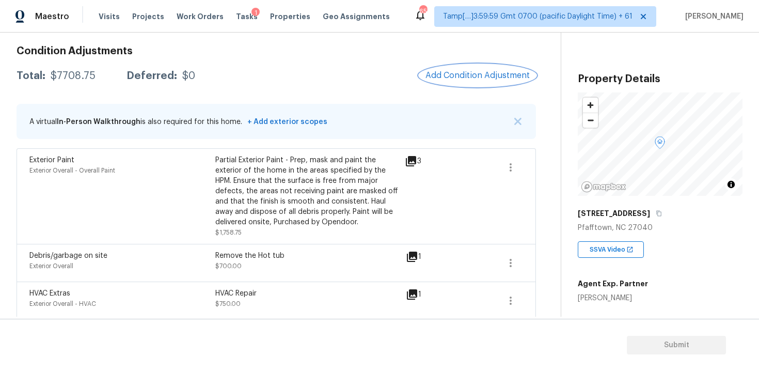
scroll to position [131, 0]
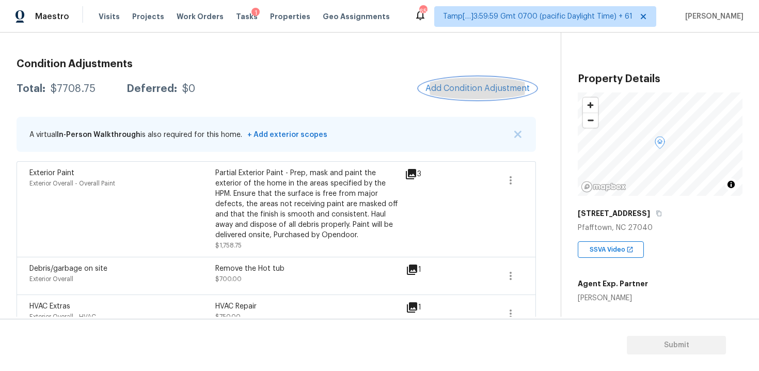
click at [437, 88] on span "Add Condition Adjustment" at bounding box center [477, 88] width 104 height 9
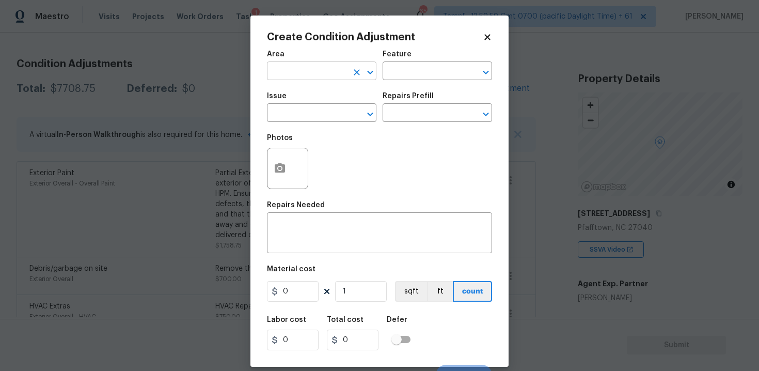
click at [329, 68] on input "text" at bounding box center [307, 72] width 81 height 16
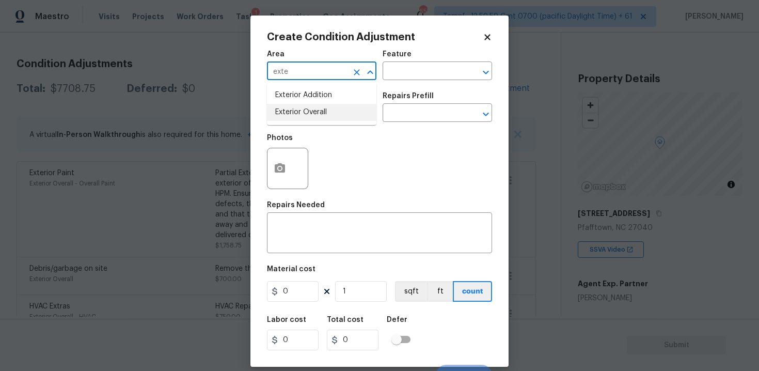
click at [325, 109] on li "Exterior Overall" at bounding box center [321, 112] width 109 height 17
type input "Exterior Overall"
click at [325, 109] on input "text" at bounding box center [307, 114] width 81 height 16
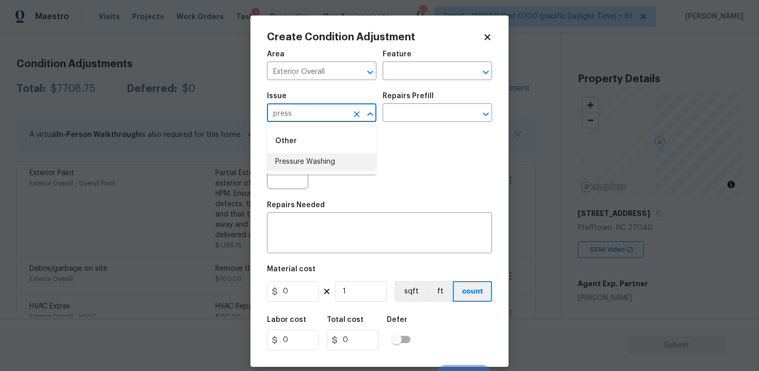
click at [325, 160] on li "Pressure Washing" at bounding box center [321, 161] width 109 height 17
type input "Pressure Washing"
click at [397, 121] on input "text" at bounding box center [423, 114] width 81 height 16
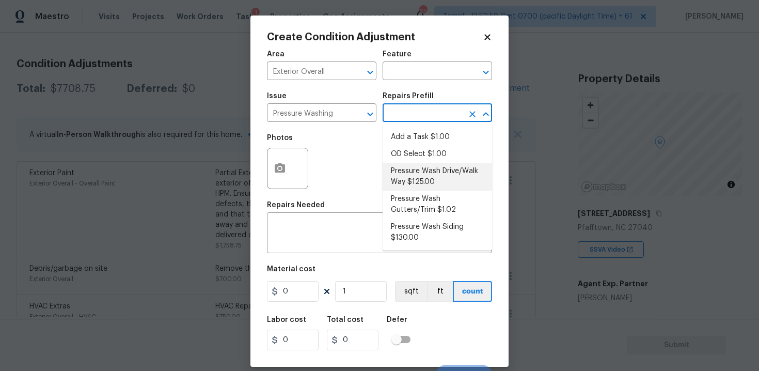
click at [405, 166] on li "Pressure Wash Drive/Walk Way $125.00" at bounding box center [437, 177] width 109 height 28
type input "Siding"
type textarea "Pressure wash the driveways/walkways as directed by the PM. Ensure that all deb…"
type input "125"
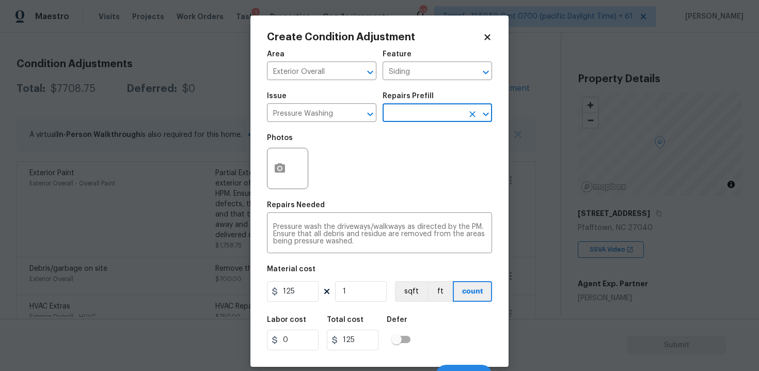
click at [435, 116] on input "text" at bounding box center [423, 114] width 81 height 16
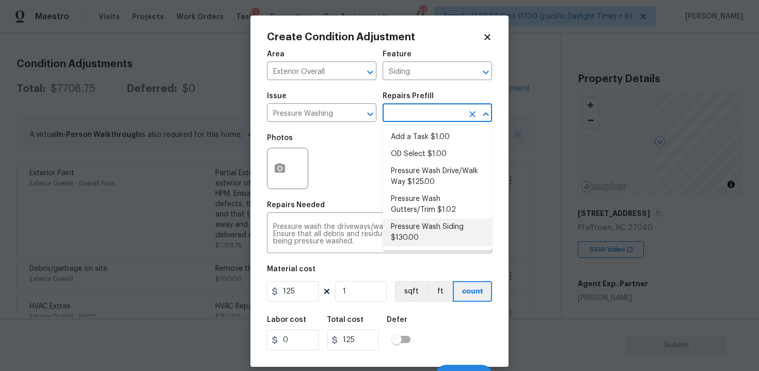
click at [434, 229] on li "Pressure Wash Siding $130.00" at bounding box center [437, 232] width 109 height 28
type textarea "Protect areas as needed for pressure washing. Pressure wash the siding on the h…"
type input "130"
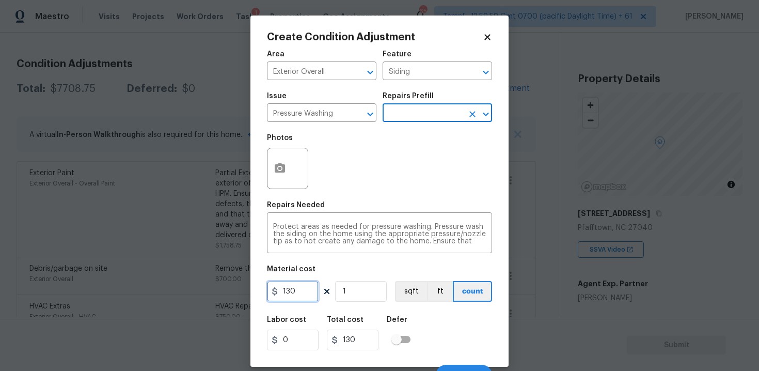
click at [309, 289] on input "130" at bounding box center [293, 291] width 52 height 21
type input "400"
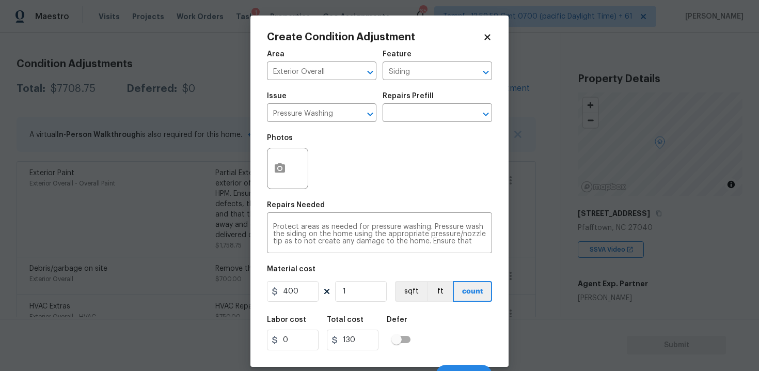
click at [423, 308] on div "Area Exterior Overall ​ Feature Siding ​ Issue Pressure Washing ​ Repairs Prefi…" at bounding box center [379, 214] width 225 height 341
type input "400"
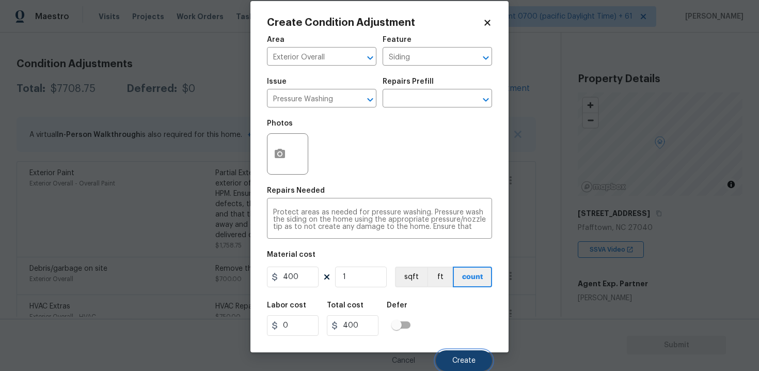
click at [462, 365] on button "Create" at bounding box center [464, 360] width 56 height 21
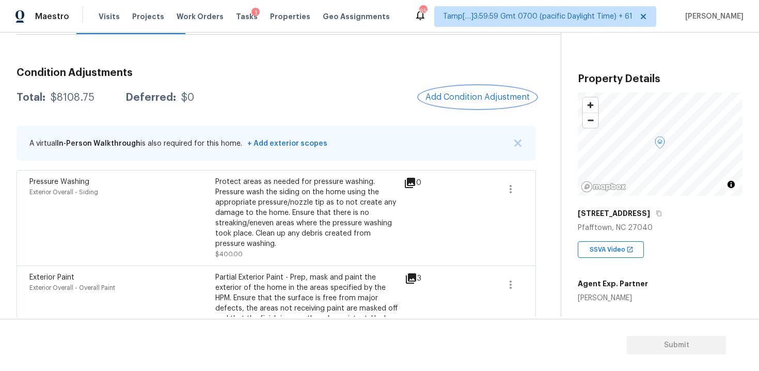
scroll to position [115, 0]
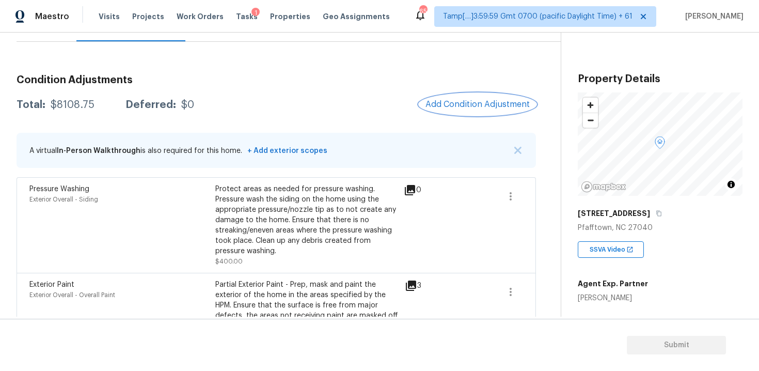
click at [478, 110] on button "Add Condition Adjustment" at bounding box center [477, 104] width 117 height 22
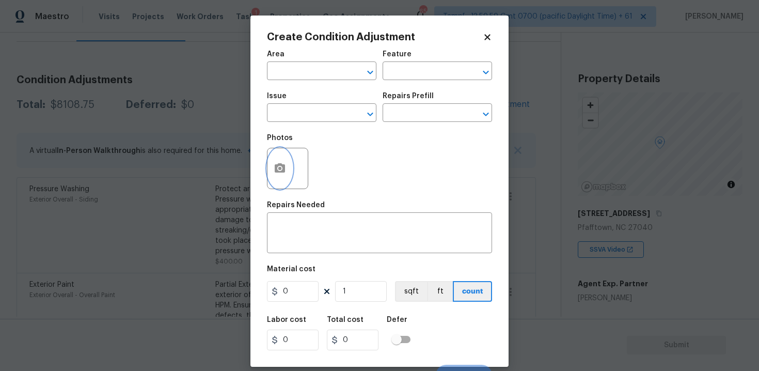
click at [283, 168] on icon "button" at bounding box center [280, 167] width 10 height 9
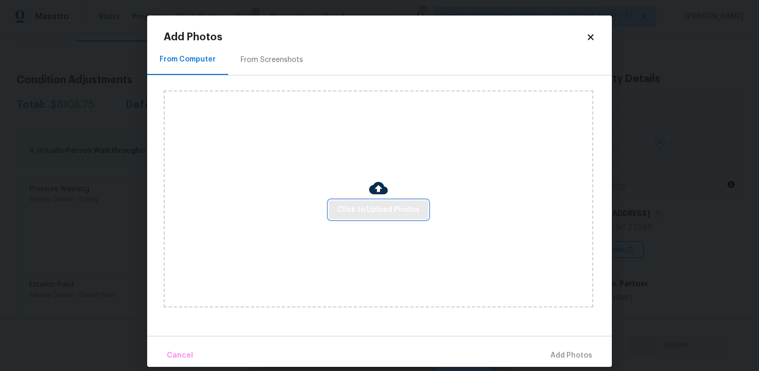
click at [381, 213] on span "Click to Upload Photos" at bounding box center [378, 209] width 83 height 13
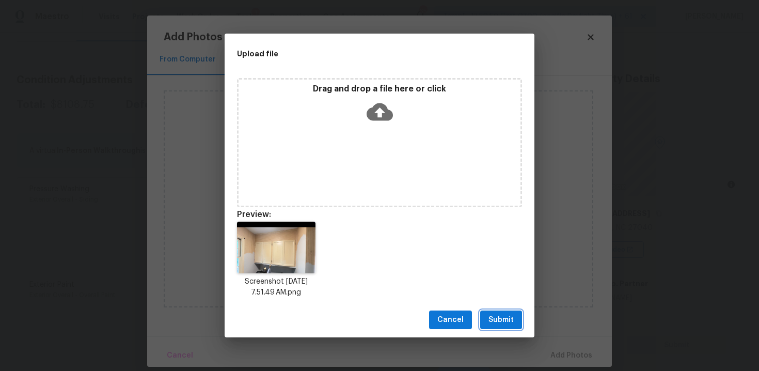
click at [495, 316] on span "Submit" at bounding box center [500, 319] width 25 height 13
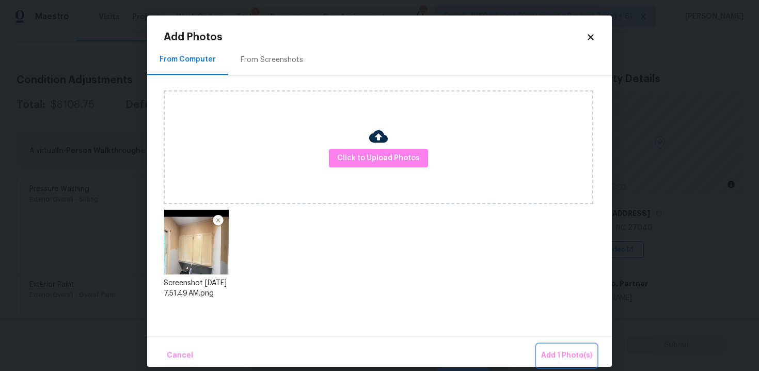
click at [555, 344] on button "Add 1 Photo(s)" at bounding box center [566, 355] width 59 height 22
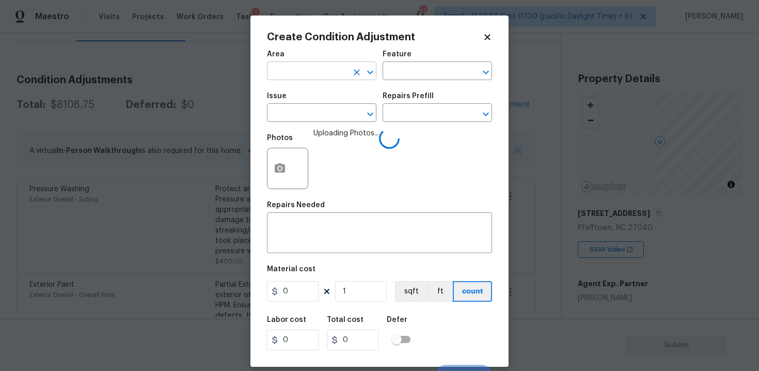
click at [298, 80] on input "text" at bounding box center [307, 72] width 81 height 16
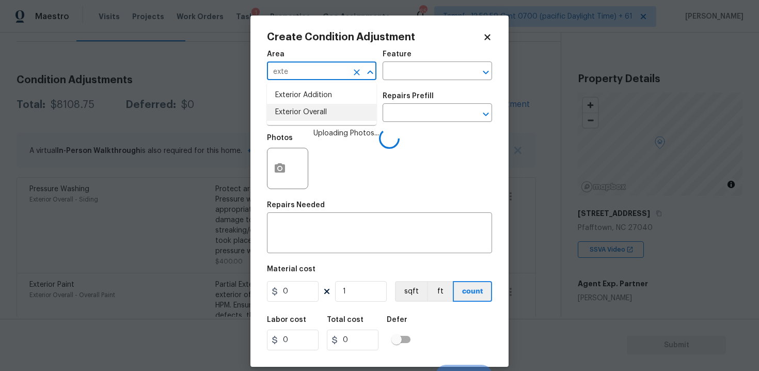
click at [301, 106] on li "Exterior Overall" at bounding box center [321, 112] width 109 height 17
type input "Exterior Overall"
click at [301, 106] on input "text" at bounding box center [307, 114] width 81 height 16
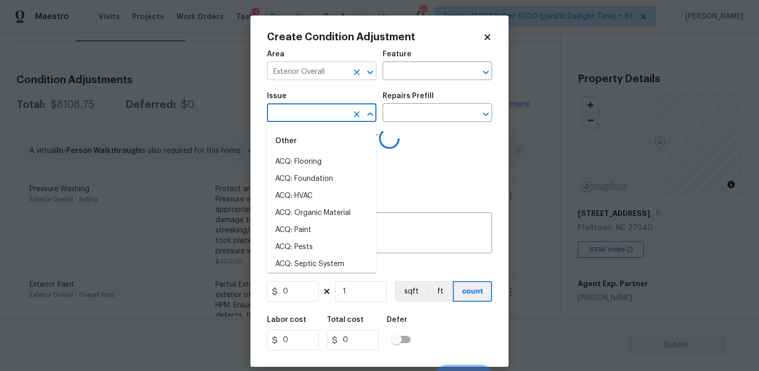
click at [359, 70] on icon "Clear" at bounding box center [357, 72] width 6 height 6
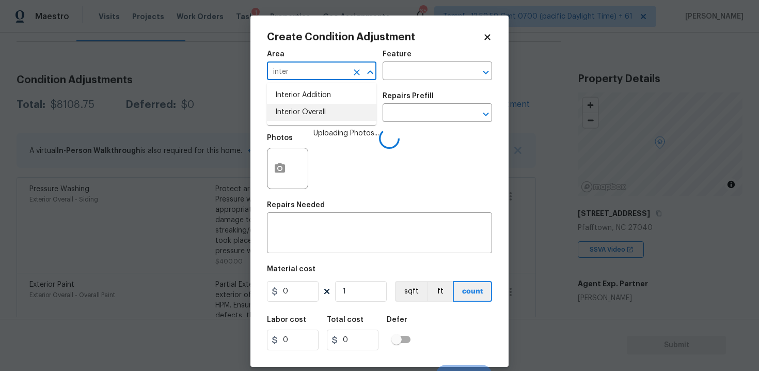
click at [314, 112] on li "Interior Overall" at bounding box center [321, 112] width 109 height 17
type input "Interior Overall"
click at [314, 112] on input "text" at bounding box center [307, 114] width 81 height 16
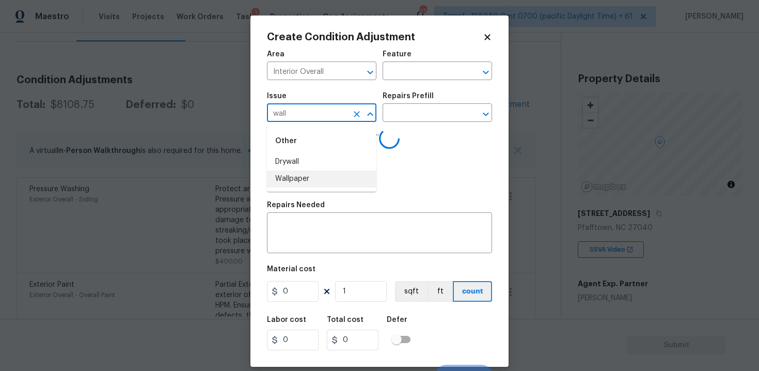
click at [311, 178] on li "Wallpaper" at bounding box center [321, 178] width 109 height 17
type input "Wallpaper"
click at [407, 101] on div "Repairs Prefill" at bounding box center [437, 98] width 109 height 13
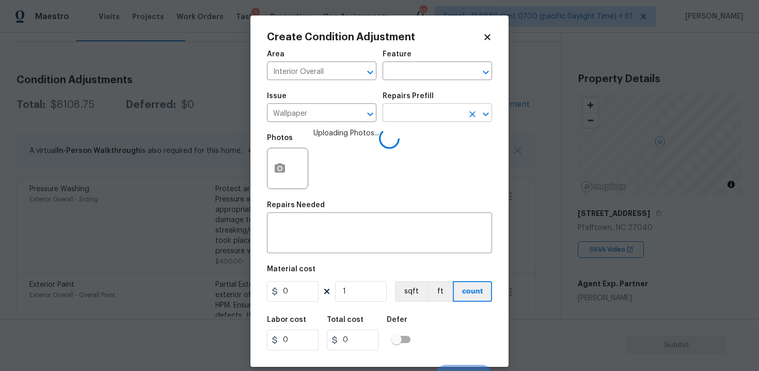
click at [407, 108] on input "text" at bounding box center [423, 114] width 81 height 16
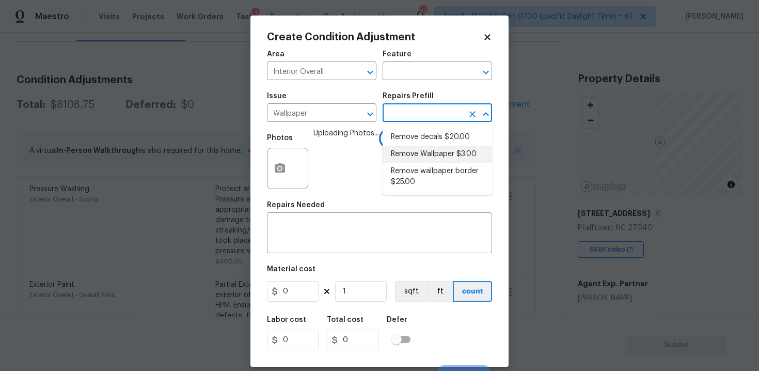
click at [414, 153] on li "Remove Wallpaper $3.00" at bounding box center [437, 154] width 109 height 17
type input "Walls and Ceiling"
type textarea "Remove wallpaper and texture walls to best match existing conditions"
type input "3"
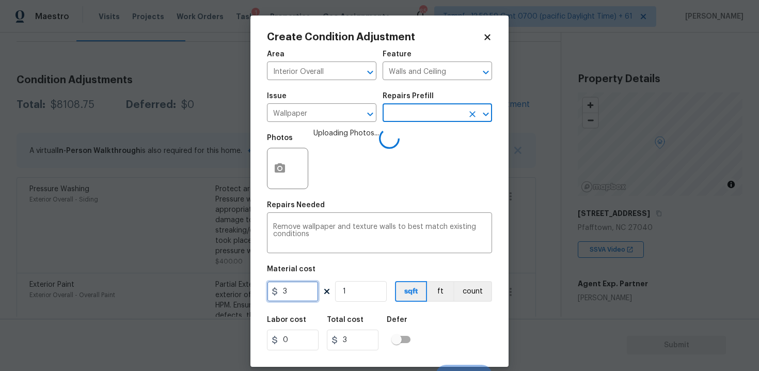
click at [307, 284] on input "3" at bounding box center [293, 291] width 52 height 21
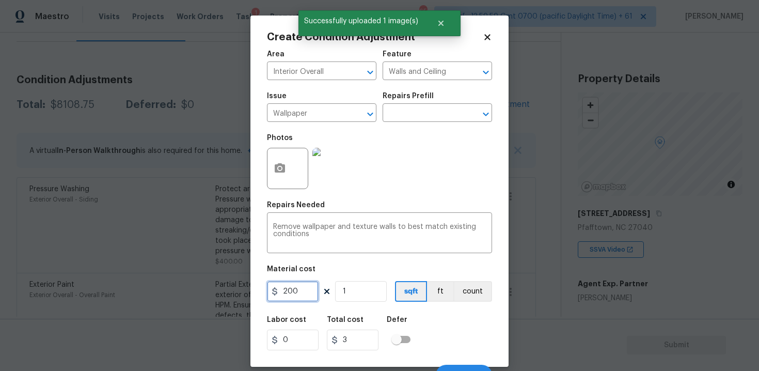
type input "200"
click at [431, 306] on div "Area Interior Overall ​ Feature Walls and Ceiling ​ Issue Wallpaper ​ Repairs P…" at bounding box center [379, 214] width 225 height 341
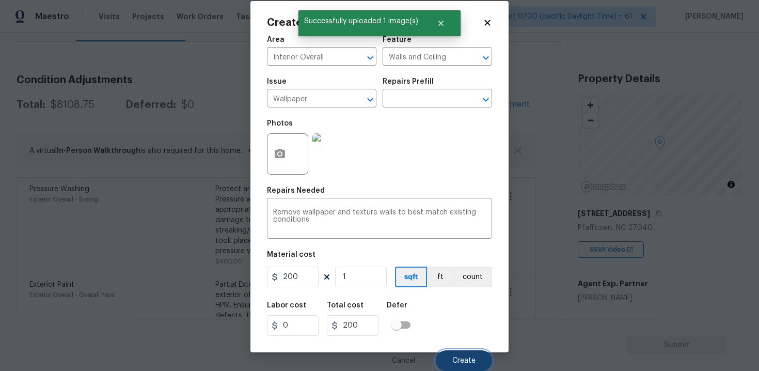
click at [456, 355] on button "Create" at bounding box center [464, 360] width 56 height 21
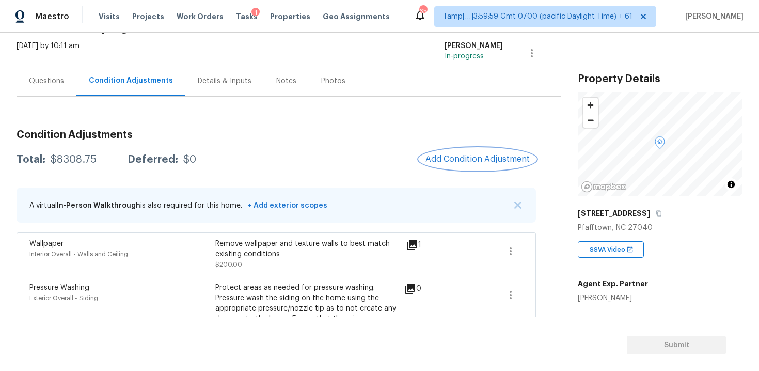
scroll to position [48, 0]
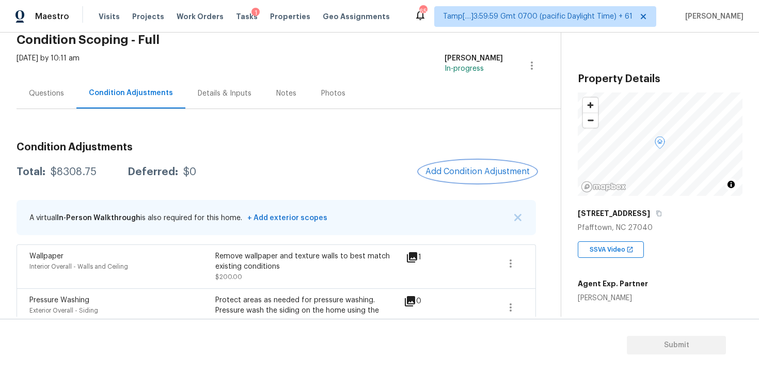
click at [439, 175] on span "Add Condition Adjustment" at bounding box center [477, 171] width 104 height 9
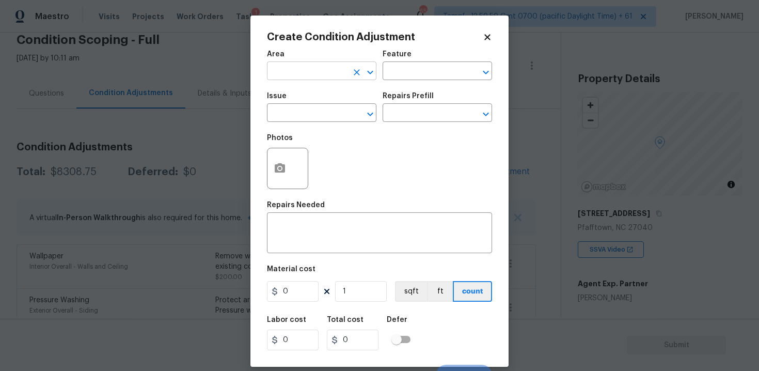
click at [322, 66] on input "text" at bounding box center [307, 72] width 81 height 16
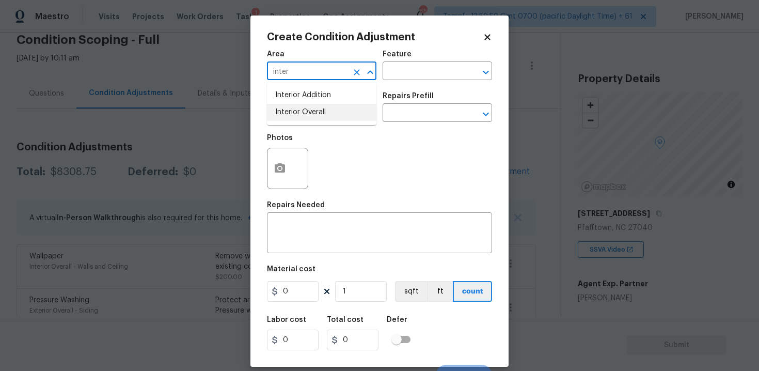
click at [318, 106] on li "Interior Overall" at bounding box center [321, 112] width 109 height 17
type input "Interior Overall"
click at [318, 106] on input "text" at bounding box center [307, 114] width 81 height 16
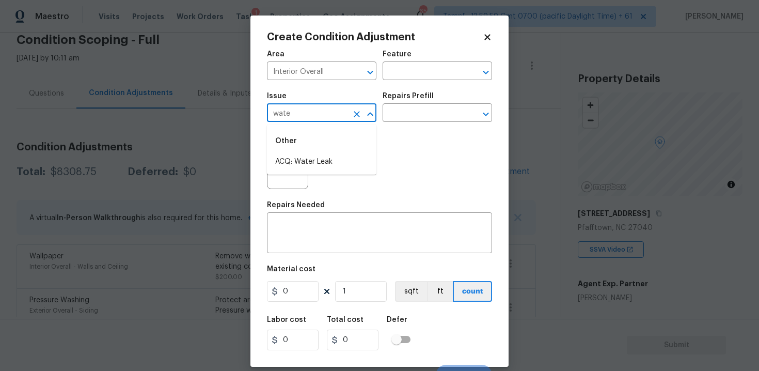
click at [305, 152] on div "Other" at bounding box center [321, 141] width 109 height 25
click at [289, 170] on ul "Other ACQ: Water Leak" at bounding box center [321, 149] width 109 height 50
click at [287, 164] on li "ACQ: Water Leak" at bounding box center [321, 161] width 109 height 17
type input "ACQ: Water Leak"
click at [284, 177] on button "button" at bounding box center [279, 168] width 25 height 40
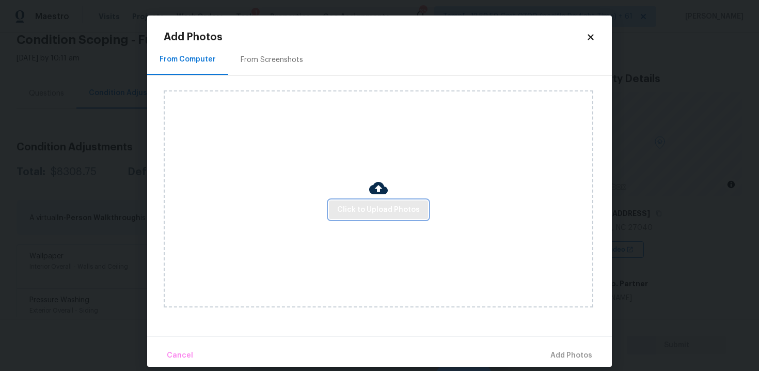
click at [345, 212] on span "Click to Upload Photos" at bounding box center [378, 209] width 83 height 13
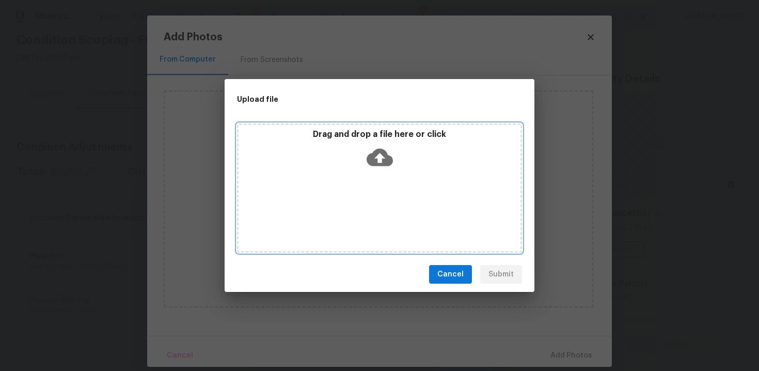
click at [368, 171] on div "Drag and drop a file here or click" at bounding box center [380, 151] width 282 height 44
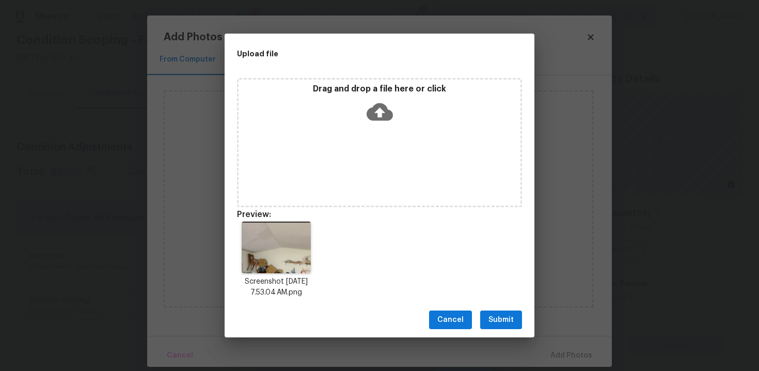
click at [493, 323] on span "Submit" at bounding box center [500, 319] width 25 height 13
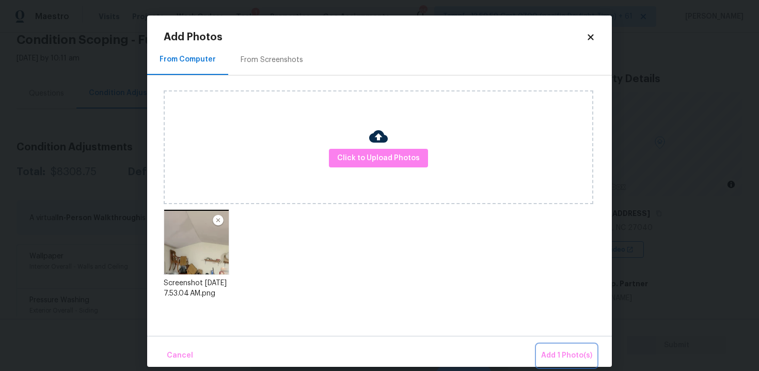
click at [564, 350] on span "Add 1 Photo(s)" at bounding box center [566, 355] width 51 height 13
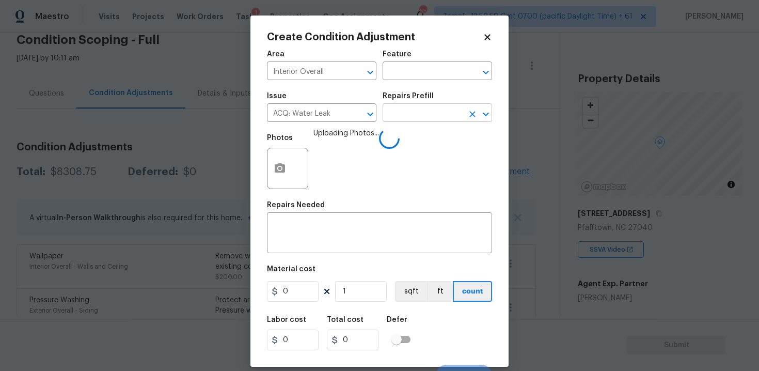
click at [413, 117] on input "text" at bounding box center [423, 114] width 81 height 16
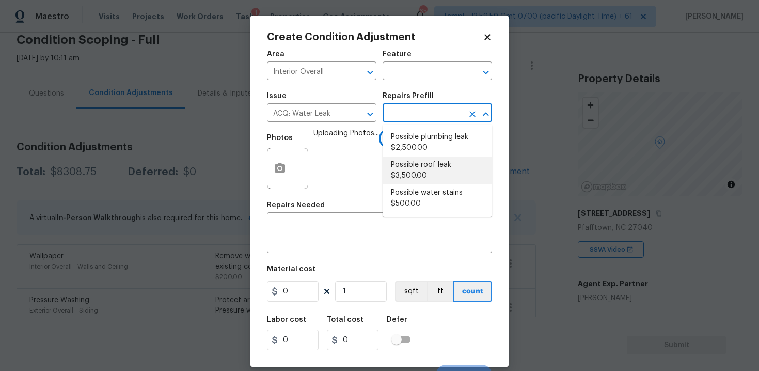
click at [424, 174] on li "Possible roof leak $3,500.00" at bounding box center [437, 170] width 109 height 28
type input "Acquisition"
type textarea "Acquisition Scope: Possible roof leak"
type input "3500"
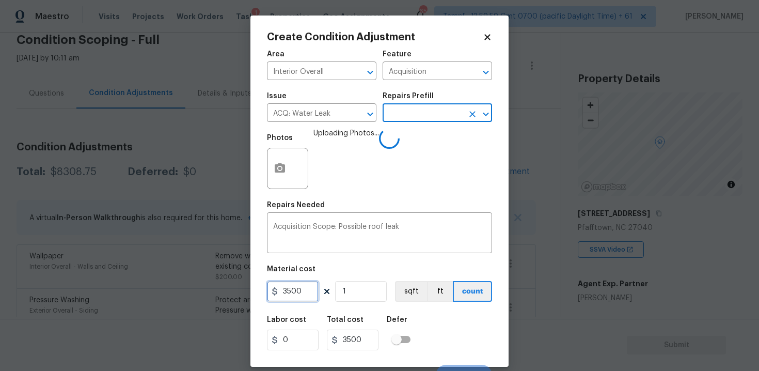
click at [288, 292] on input "3500" at bounding box center [293, 291] width 52 height 21
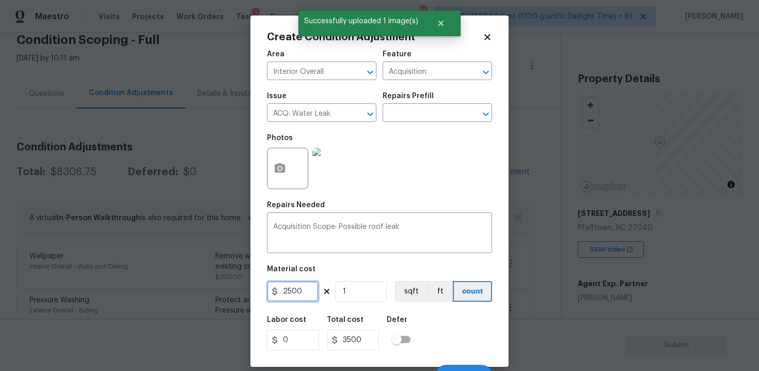
type input "2500"
click at [496, 308] on div "Create Condition Adjustment Area Interior Overall ​ Feature Acquisition ​ Issue…" at bounding box center [379, 190] width 258 height 351
click at [452, 314] on div "Labor cost 0 Total cost 2500 Defer" at bounding box center [379, 333] width 225 height 46
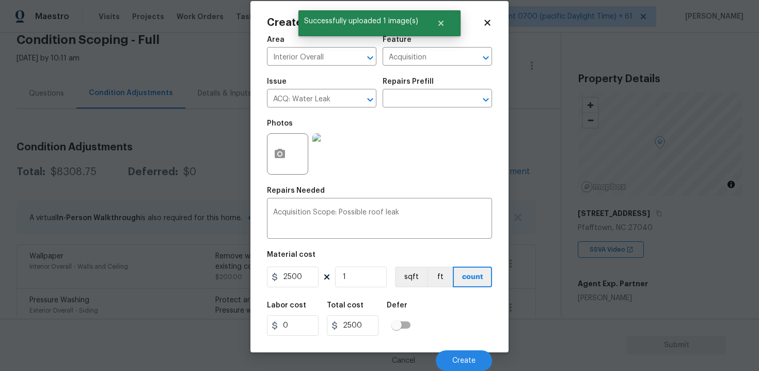
click at [475, 349] on div "Cancel Create" at bounding box center [379, 356] width 225 height 29
click at [471, 353] on button "Create" at bounding box center [464, 360] width 56 height 21
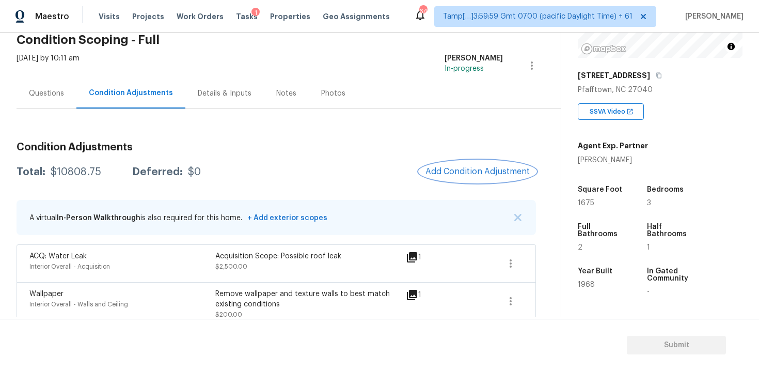
scroll to position [153, 0]
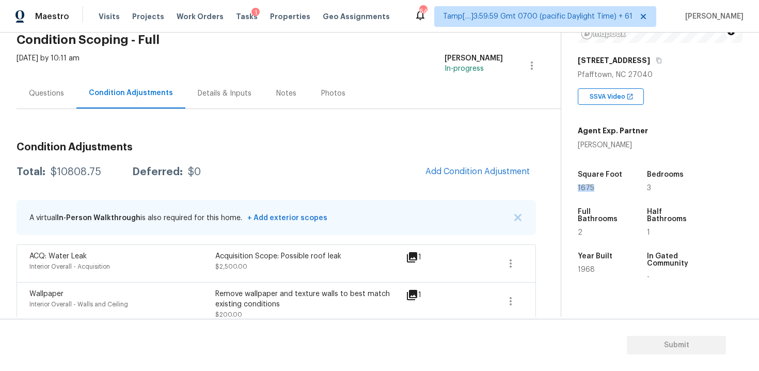
drag, startPoint x: 578, startPoint y: 186, endPoint x: 620, endPoint y: 186, distance: 41.8
click at [620, 186] on div "1675" at bounding box center [602, 187] width 49 height 7
copy span "1675"
click at [464, 171] on span "Add Condition Adjustment" at bounding box center [477, 171] width 104 height 9
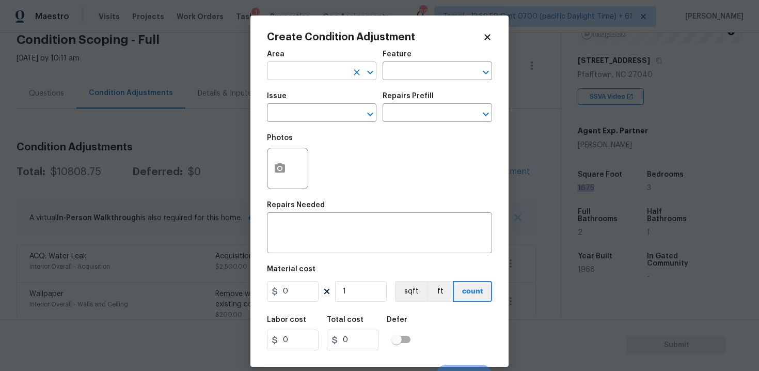
click at [305, 75] on input "text" at bounding box center [307, 72] width 81 height 16
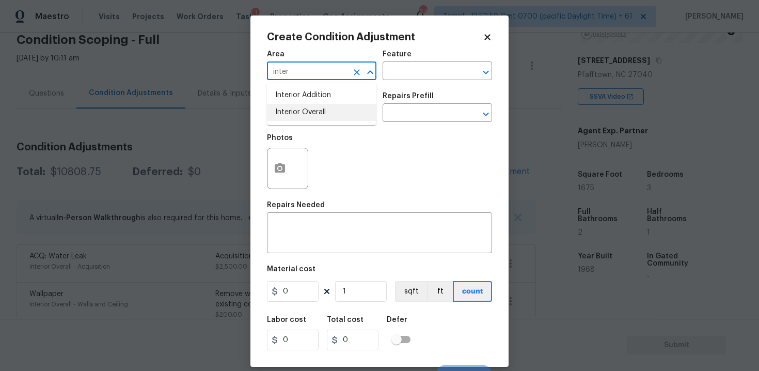
click at [301, 113] on li "Interior Overall" at bounding box center [321, 112] width 109 height 17
type input "Interior Overall"
click at [301, 113] on input "text" at bounding box center [307, 114] width 81 height 16
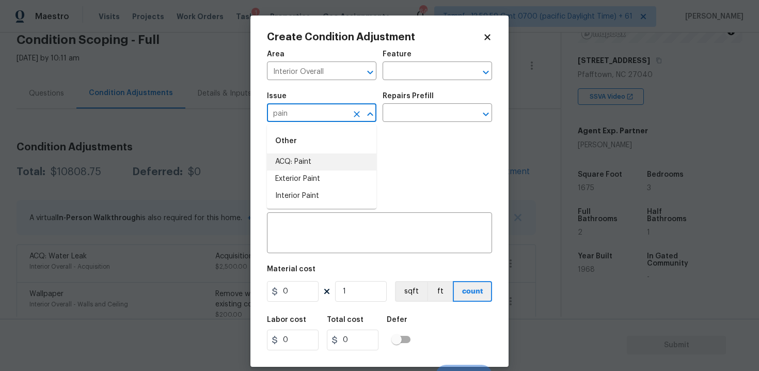
click at [308, 164] on li "ACQ: Paint" at bounding box center [321, 161] width 109 height 17
type input "ACQ: Paint"
click at [412, 120] on input "text" at bounding box center [423, 114] width 81 height 16
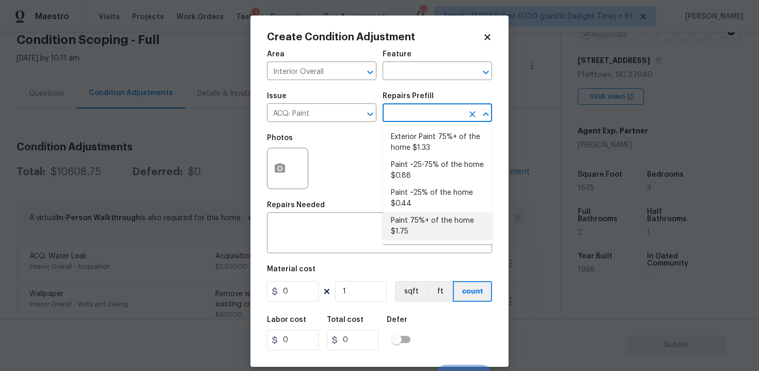
click at [417, 215] on li "Paint 75%+ of the home $1.75" at bounding box center [437, 226] width 109 height 28
type input "Acquisition"
type textarea "Acquisition Scope: 75%+ of the home will likely require interior paint"
type input "1.75"
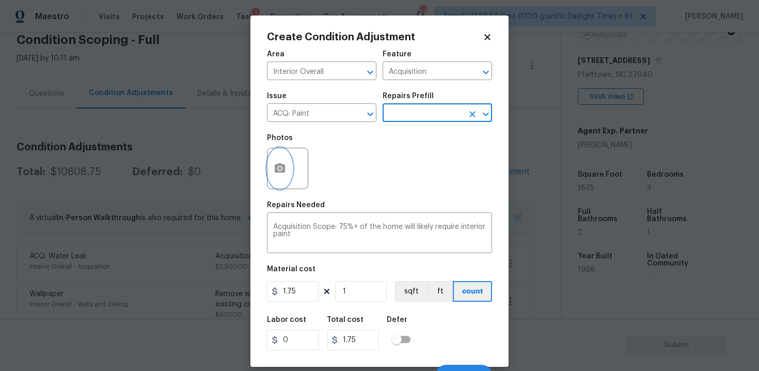
click at [281, 174] on icon "button" at bounding box center [280, 168] width 12 height 12
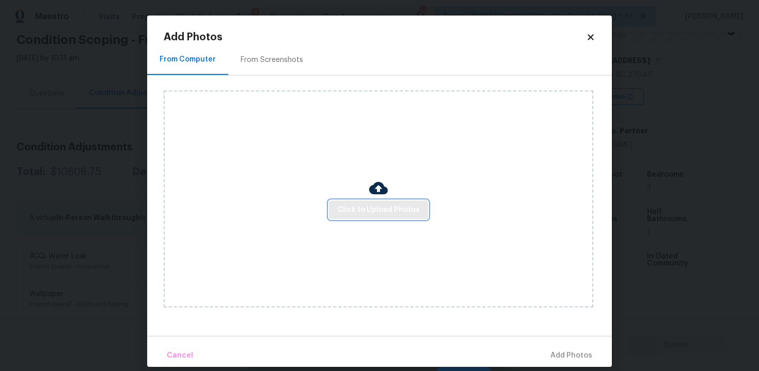
click at [388, 206] on span "Click to Upload Photos" at bounding box center [378, 209] width 83 height 13
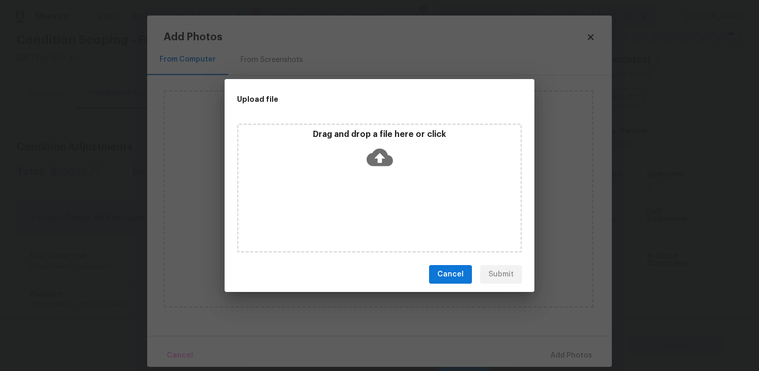
click at [374, 152] on icon at bounding box center [380, 158] width 26 height 18
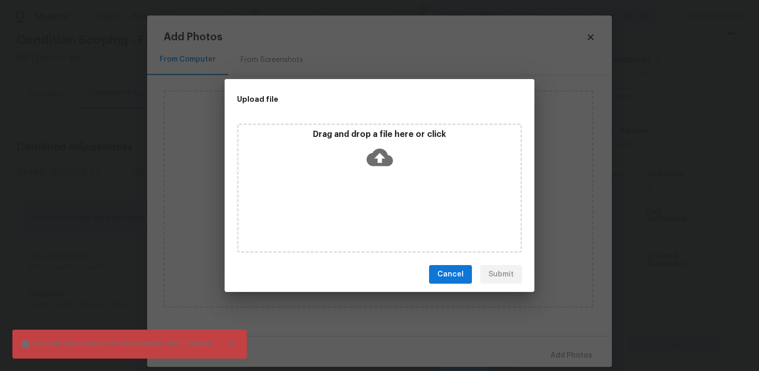
click at [391, 174] on div "Drag and drop a file here or click" at bounding box center [379, 187] width 285 height 129
